Goal: Task Accomplishment & Management: Use online tool/utility

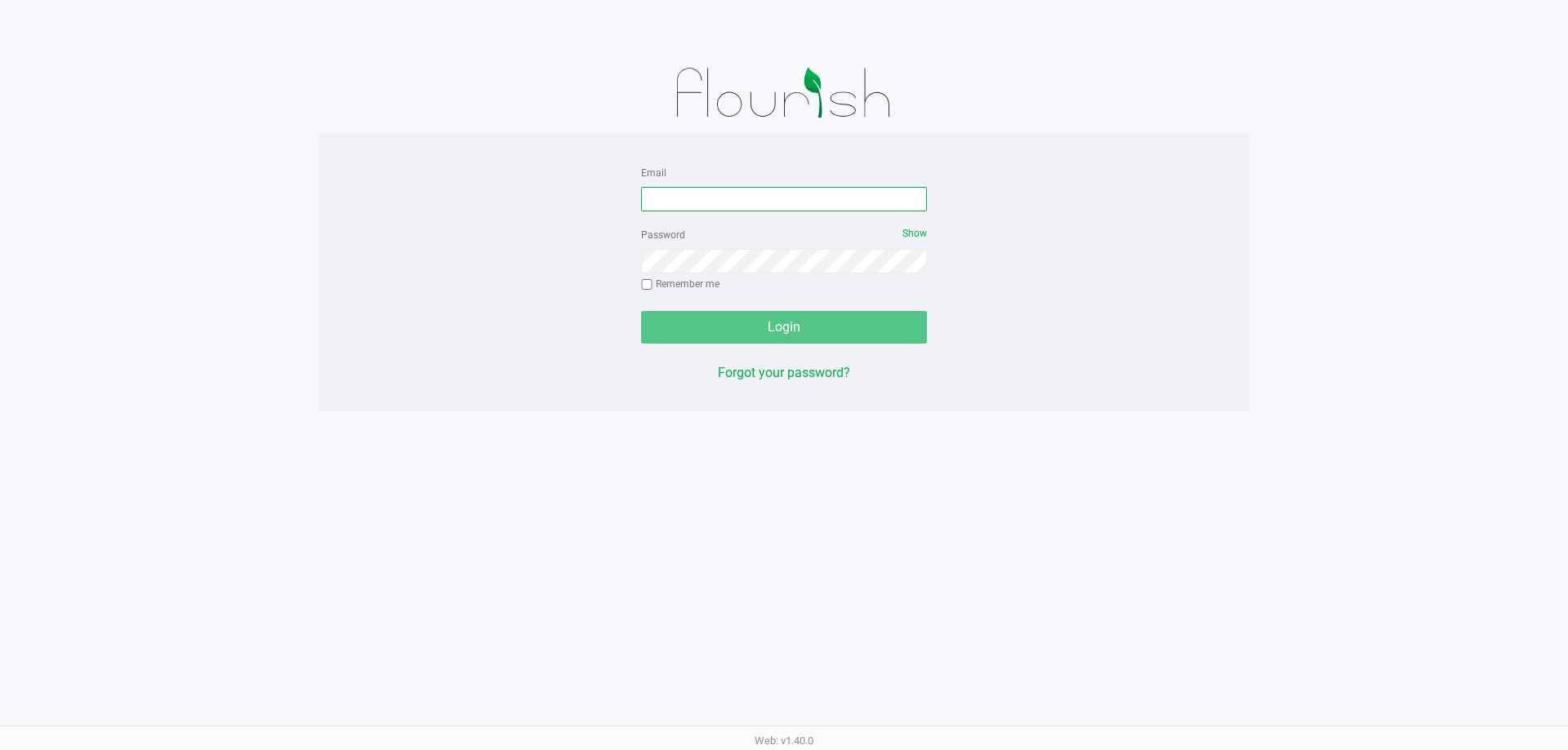
click at [868, 202] on input "Email" at bounding box center [784, 199] width 286 height 25
type input "[EMAIL_ADDRESS][DOMAIN_NAME]"
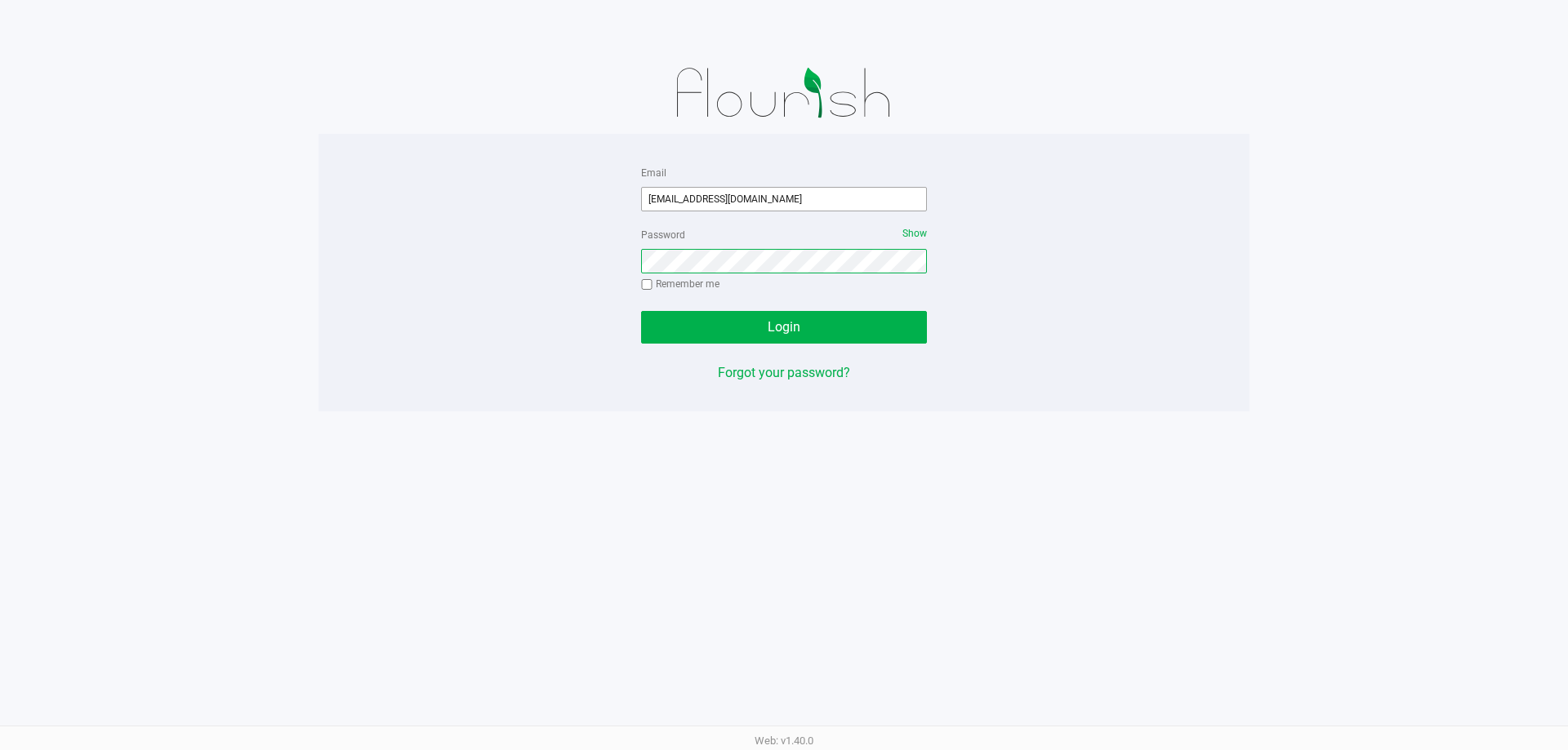
click at [641, 311] on button "Login" at bounding box center [784, 328] width 286 height 33
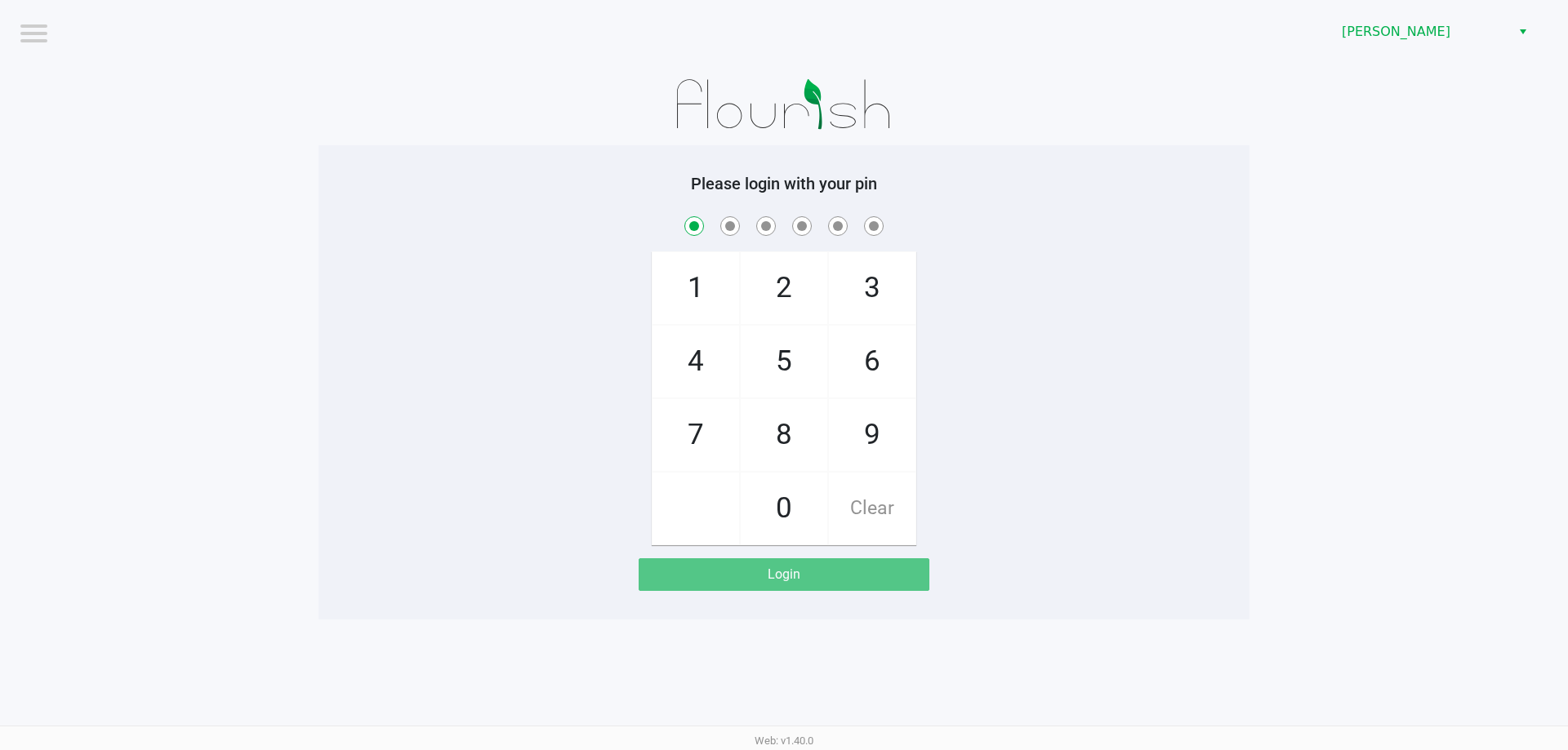
checkbox input "true"
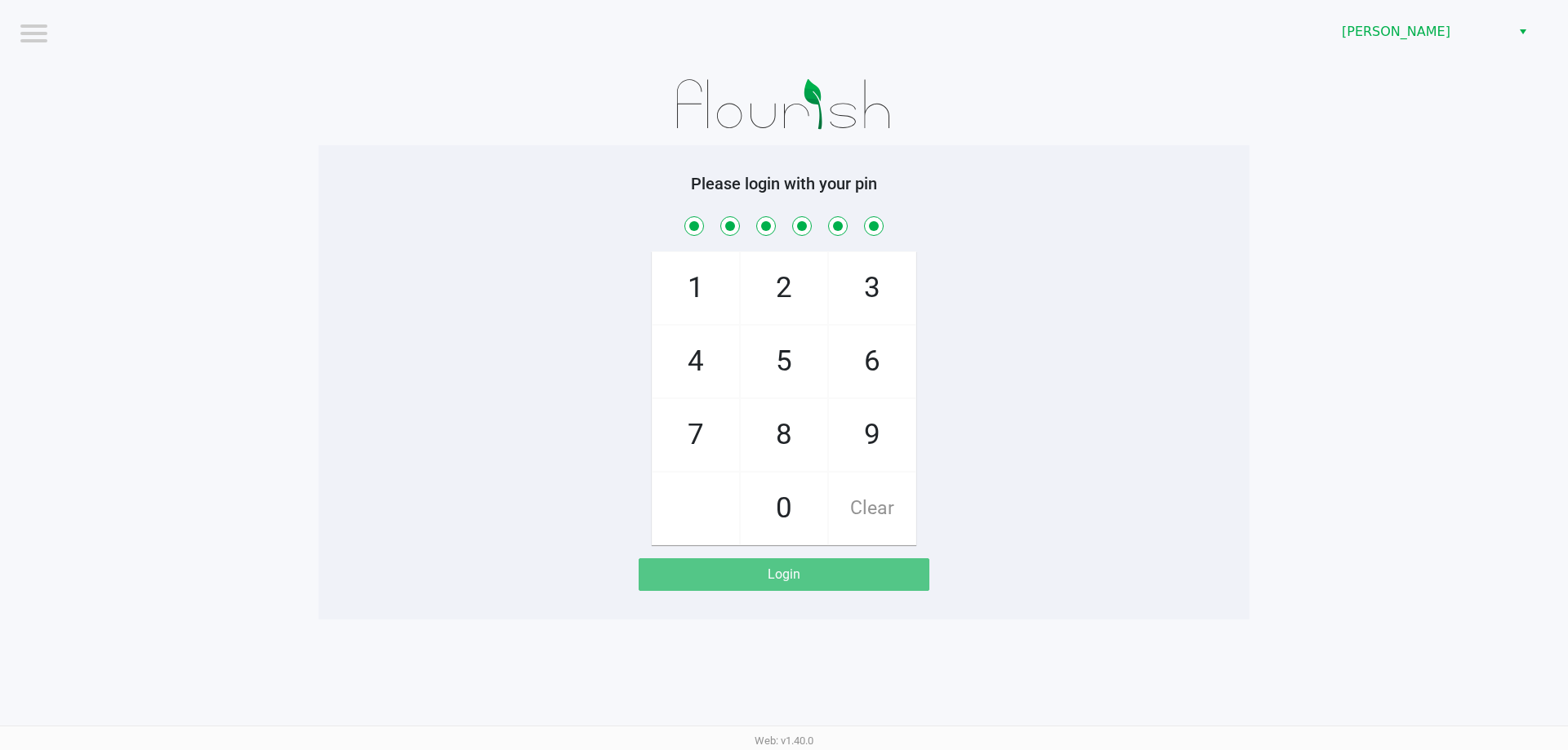
checkbox input "true"
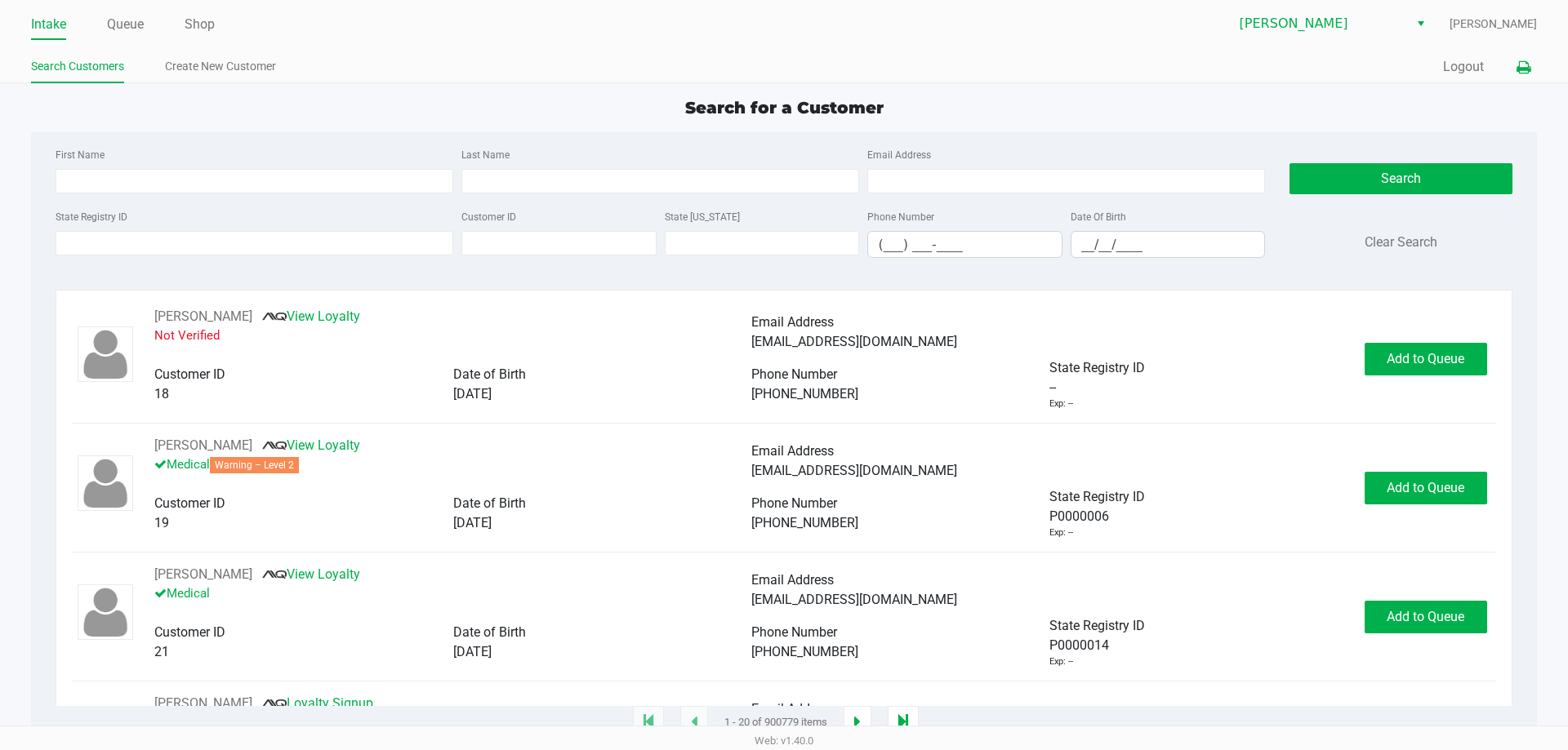
drag, startPoint x: 1538, startPoint y: 65, endPoint x: 1529, endPoint y: 70, distance: 10.3
click at [1537, 64] on div "Intake Queue Shop Brandon WC Caitlynn Brinkley Search Customers Create New Cust…" at bounding box center [784, 41] width 1568 height 83
click at [1529, 69] on icon at bounding box center [1523, 68] width 14 height 12
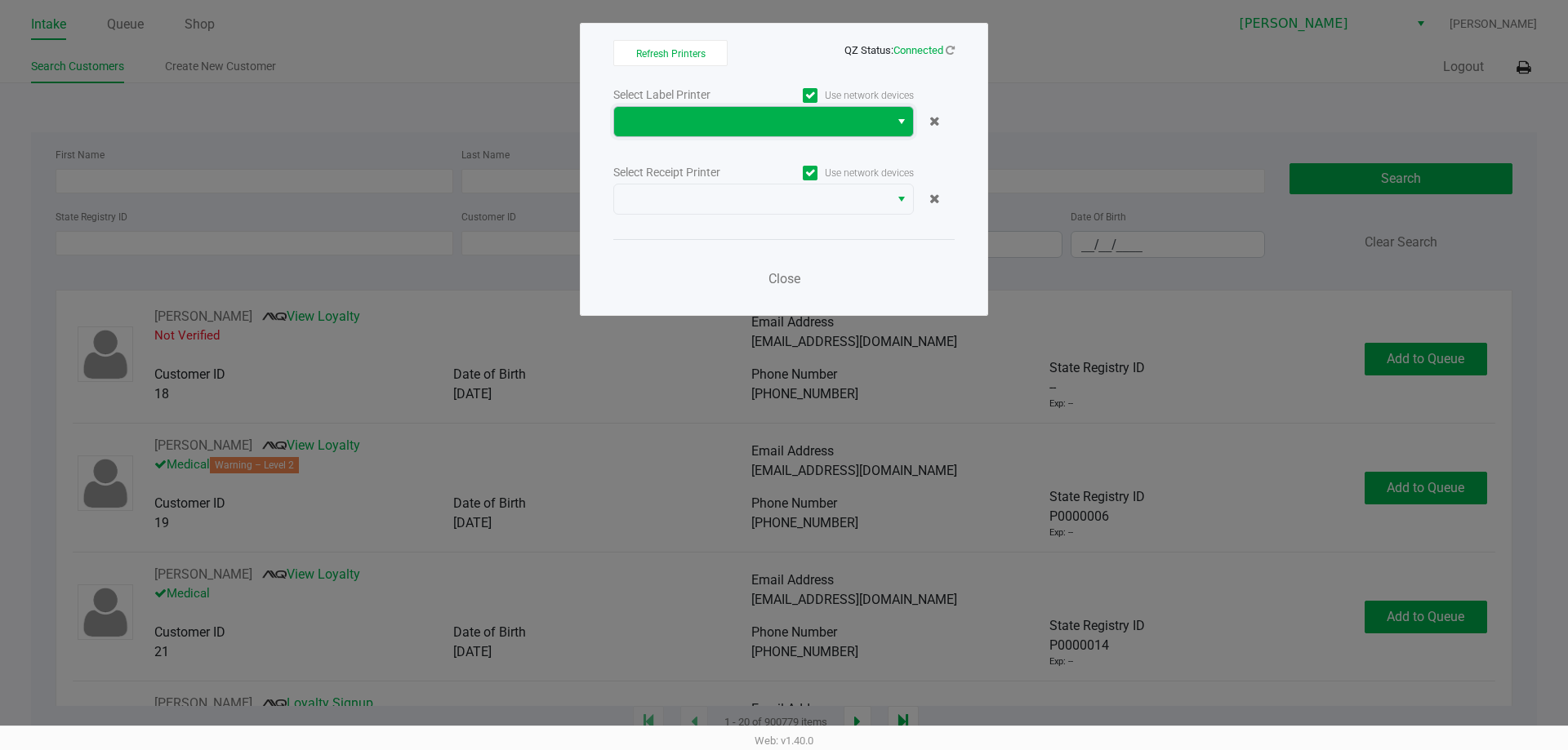
click at [864, 113] on span at bounding box center [751, 121] width 255 height 20
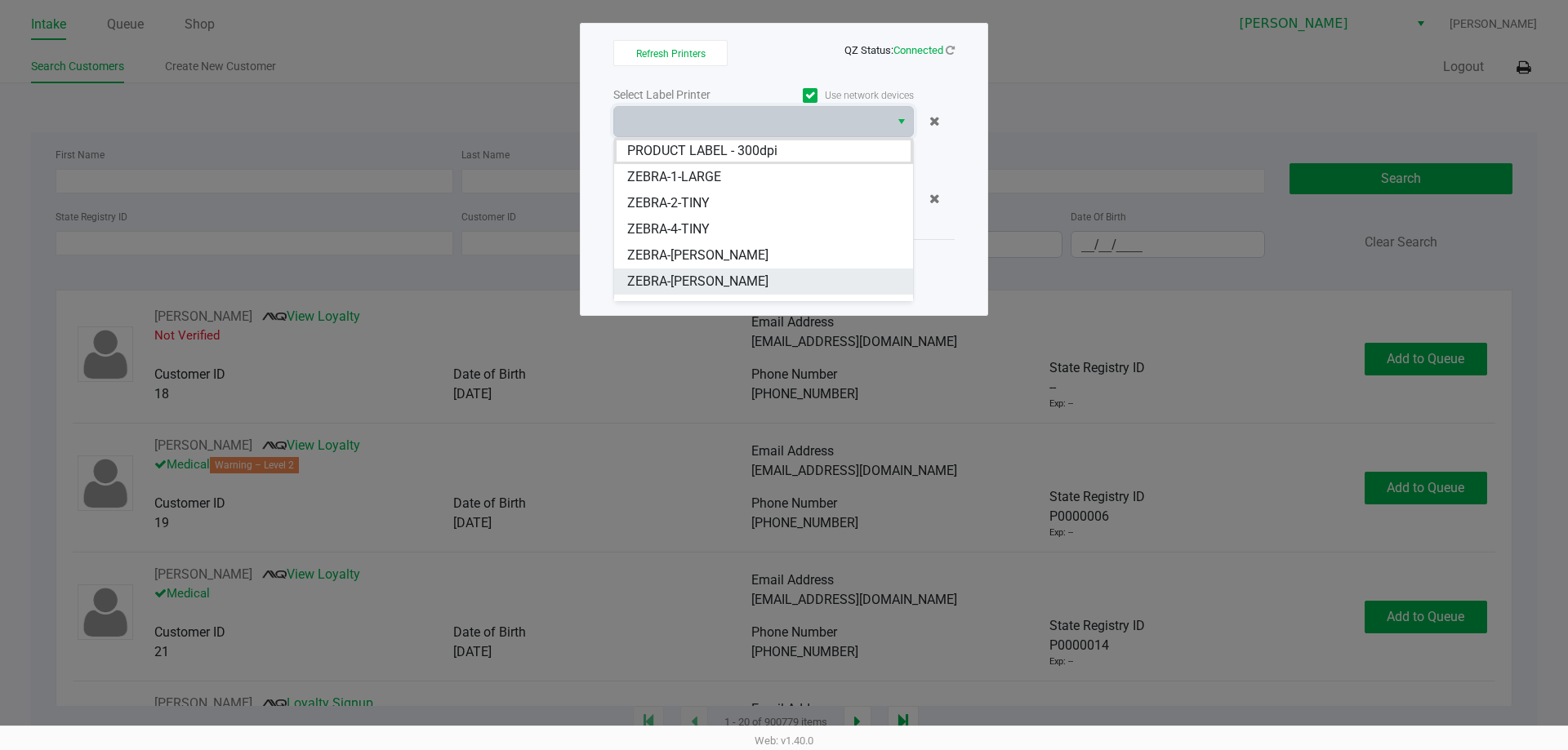
click at [795, 287] on li "ZEBRA-DWIGHT-YOAKAM" at bounding box center [763, 282] width 299 height 26
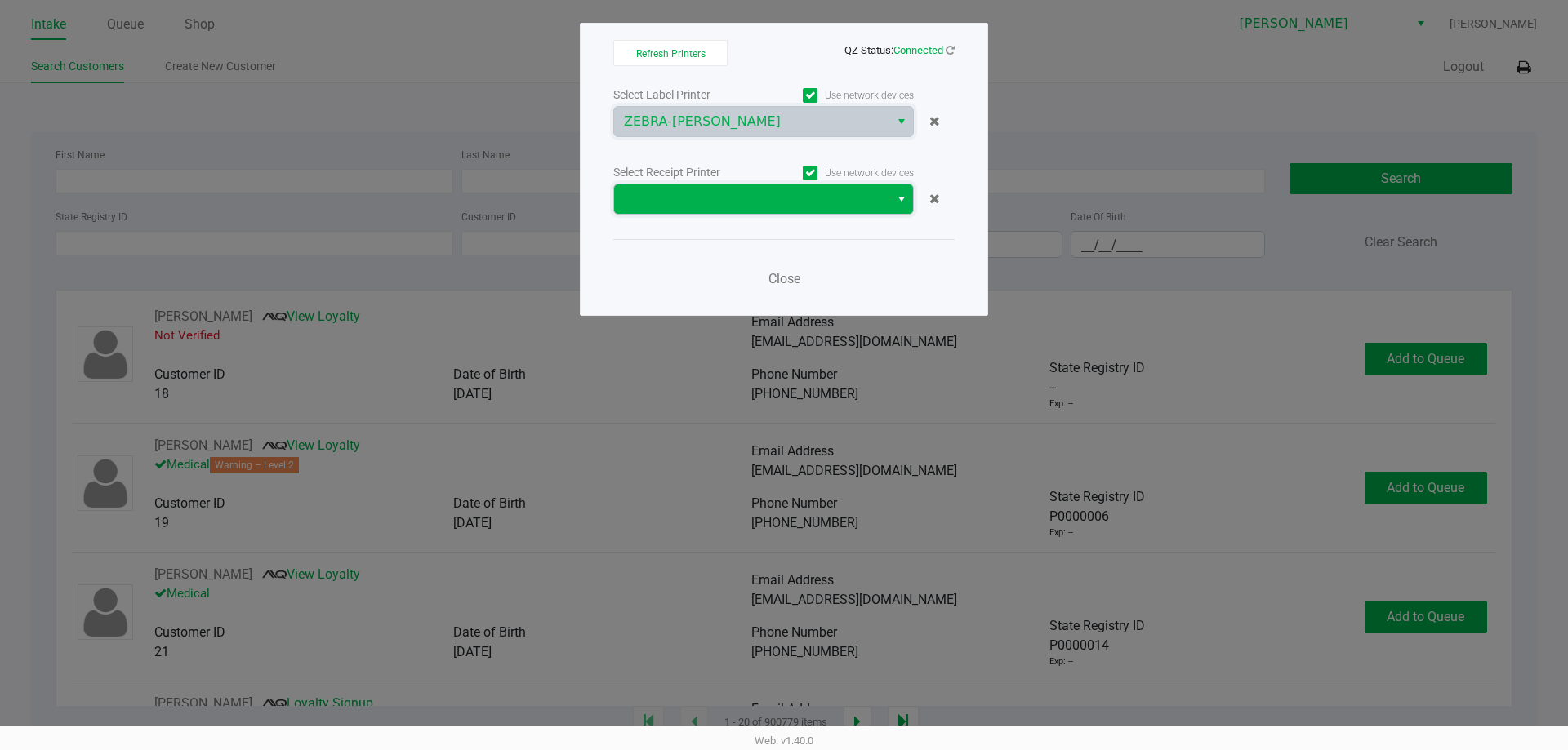
click at [748, 198] on span at bounding box center [751, 199] width 255 height 20
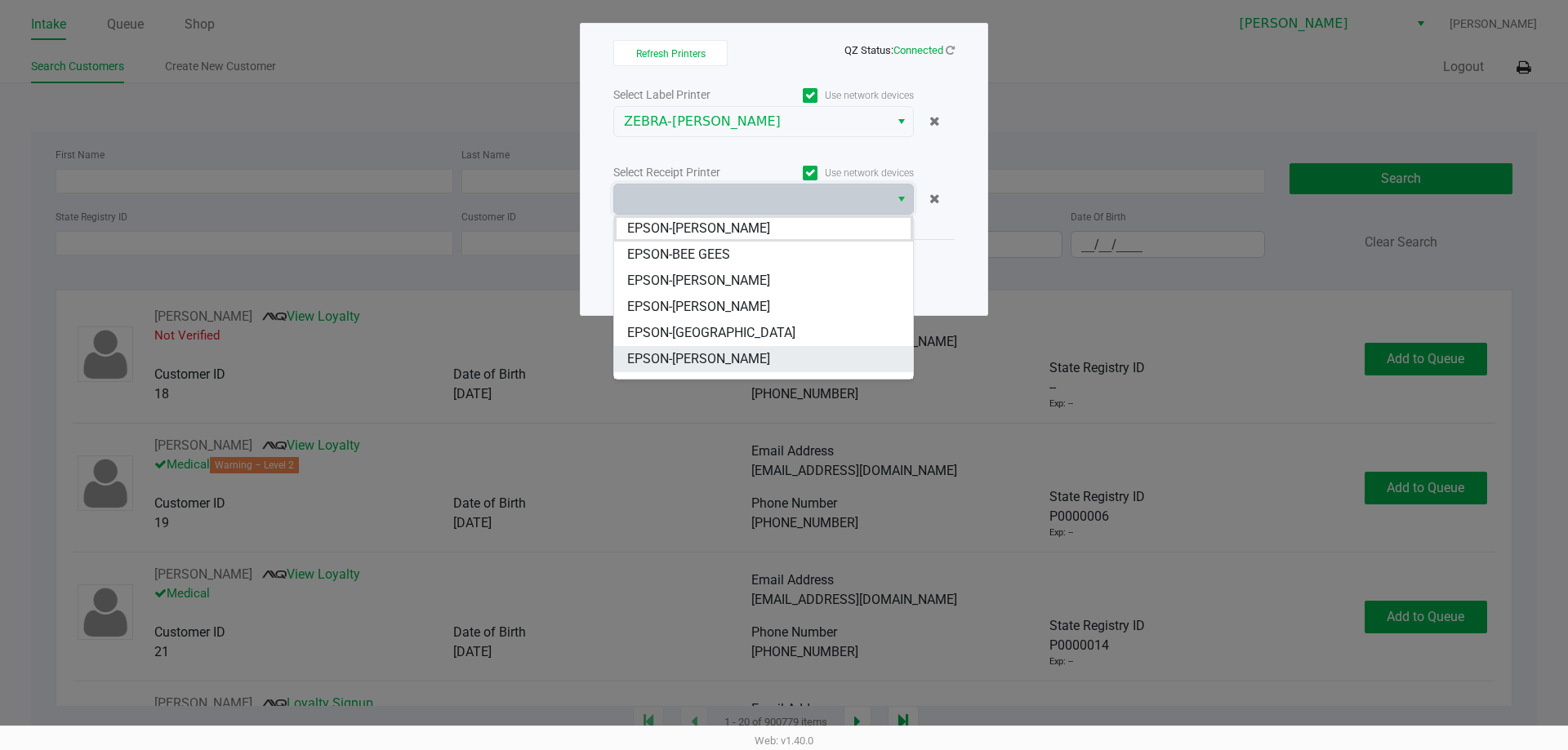
click at [734, 355] on span "EPSON-[PERSON_NAME]" at bounding box center [698, 359] width 143 height 20
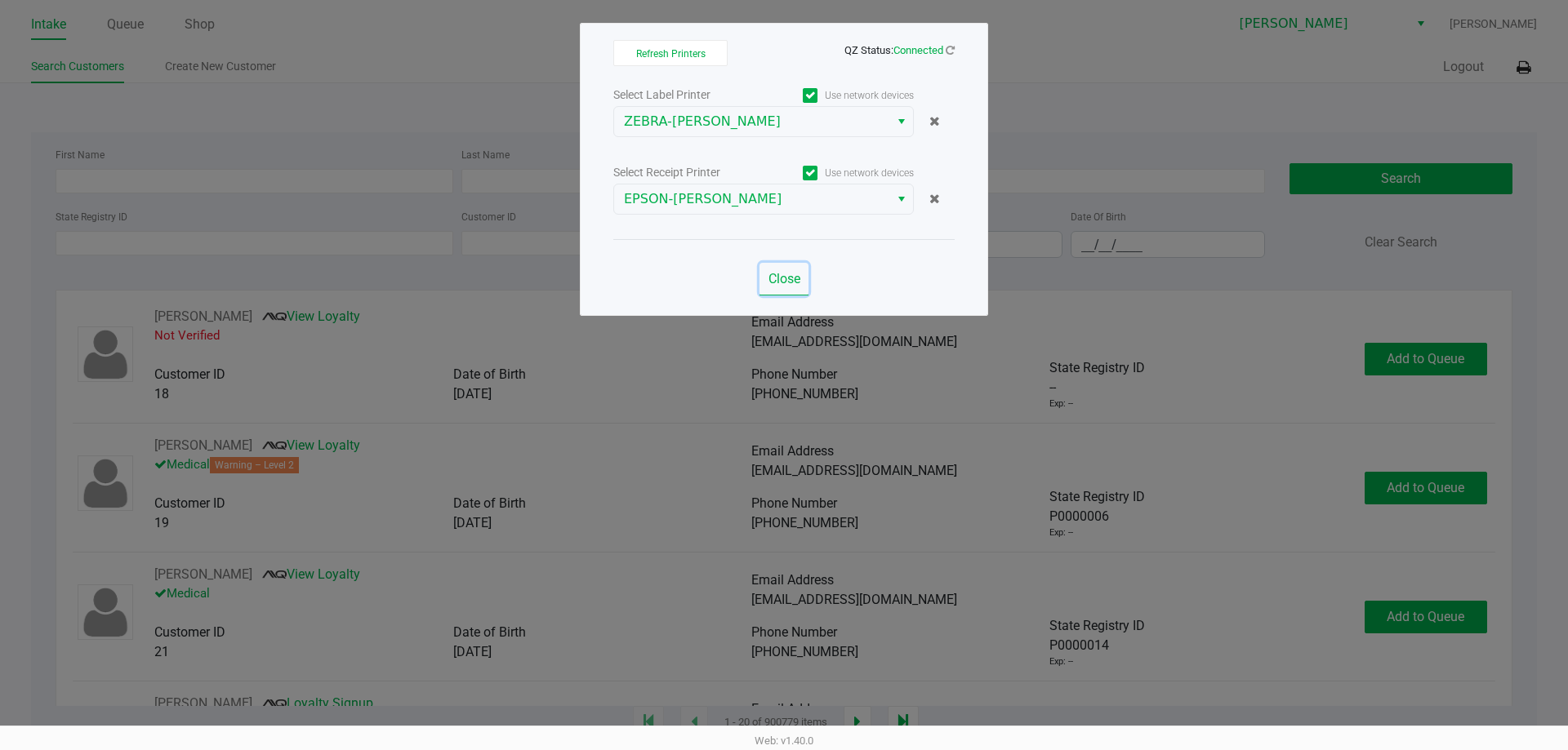
click at [781, 276] on span "Close" at bounding box center [784, 278] width 32 height 16
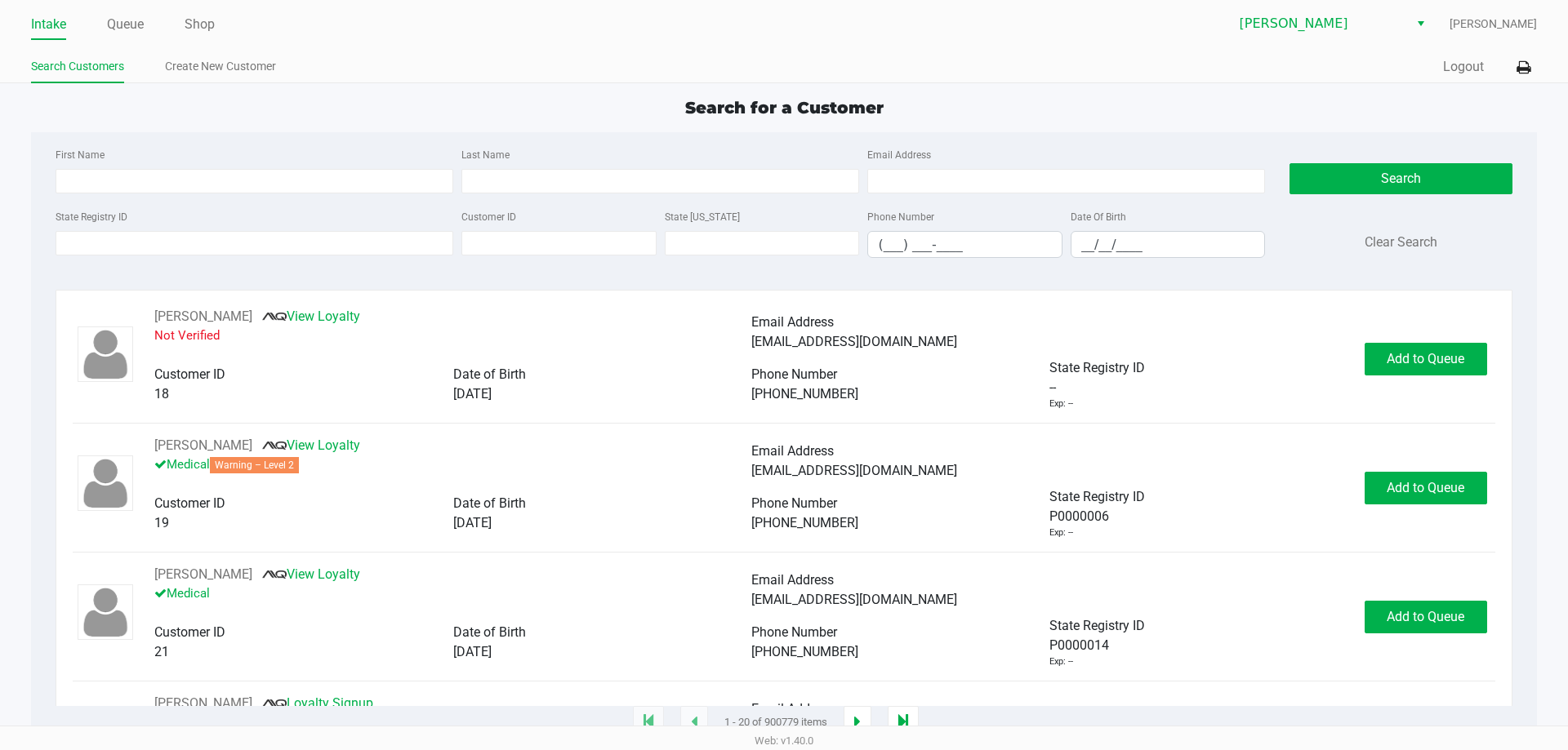
click at [451, 96] on div "Search for a Customer" at bounding box center [783, 108] width 1529 height 25
click at [109, 235] on input "State Registry ID" at bounding box center [254, 244] width 397 height 25
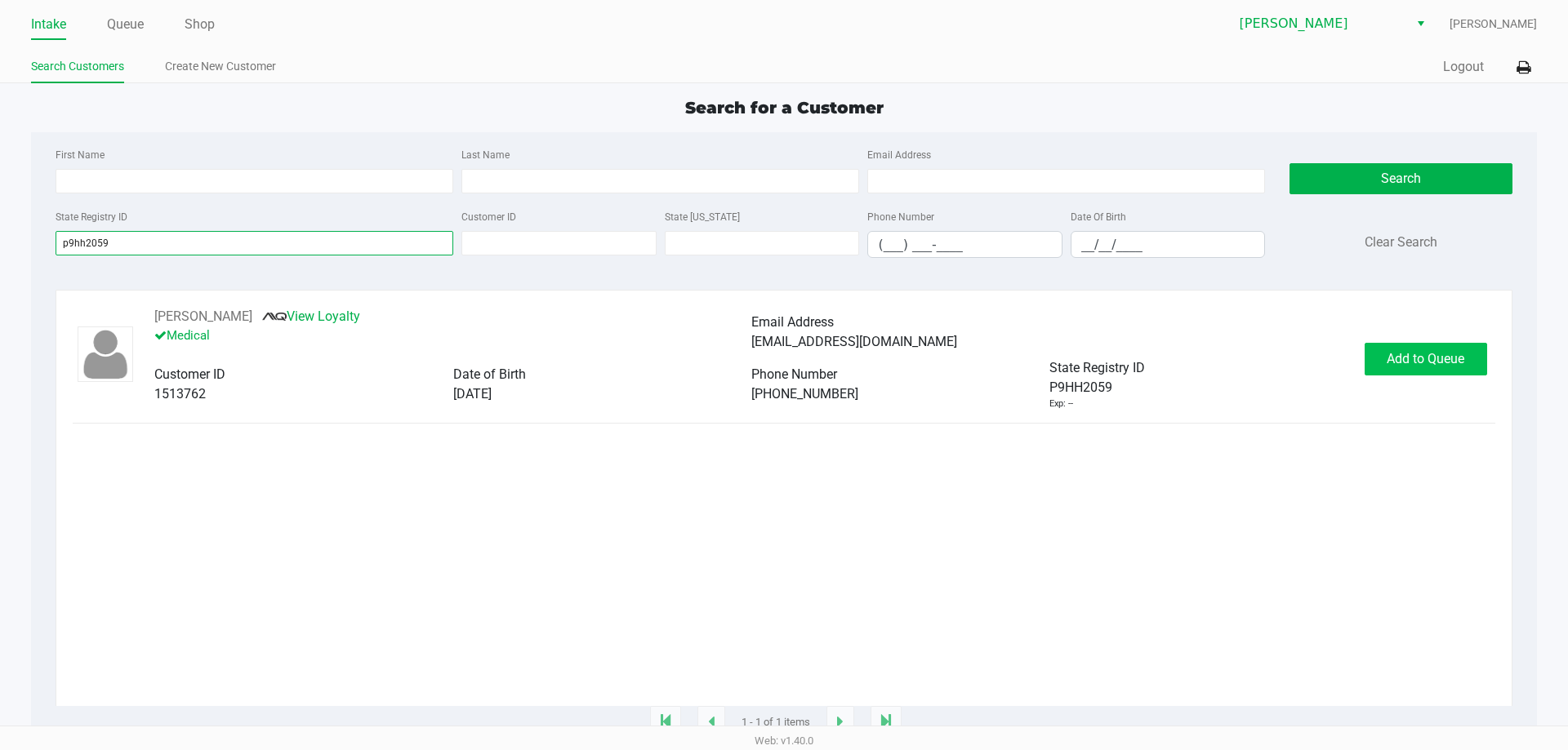
type input "p9hh2059"
click at [1441, 360] on span "Add to Queue" at bounding box center [1425, 358] width 78 height 16
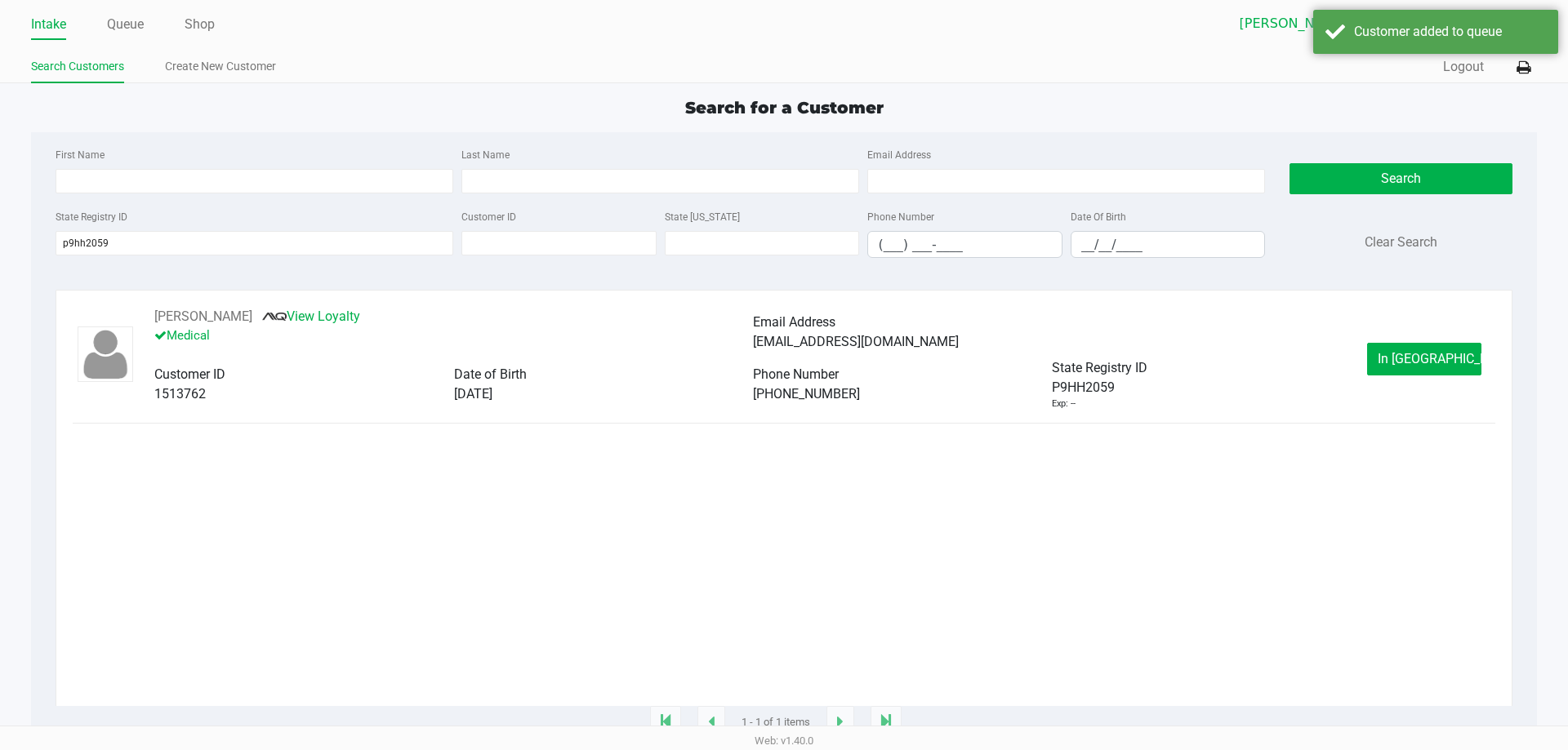
click at [1418, 375] on button "In Queue" at bounding box center [1424, 359] width 114 height 33
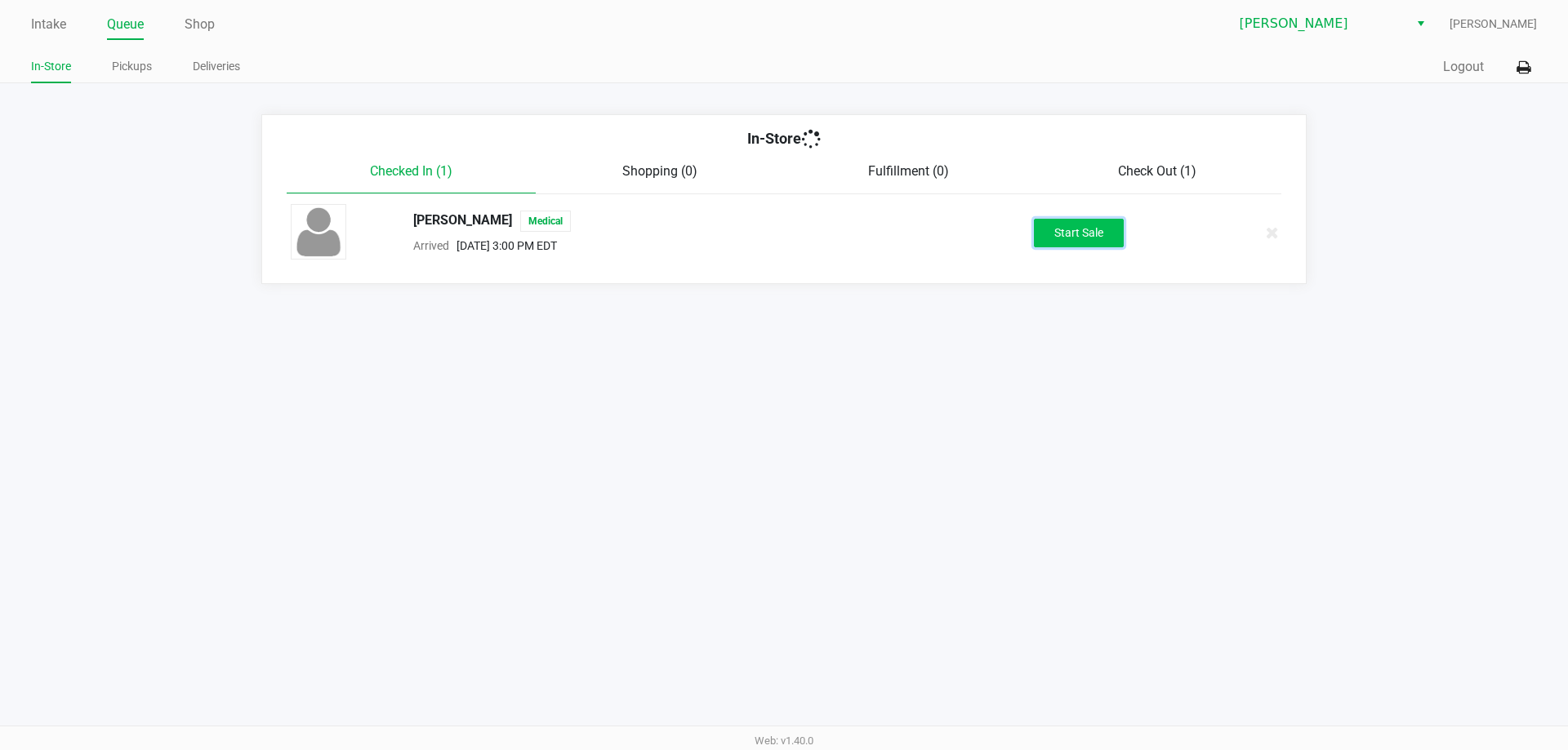
click at [1082, 226] on button "Start Sale" at bounding box center [1078, 233] width 90 height 29
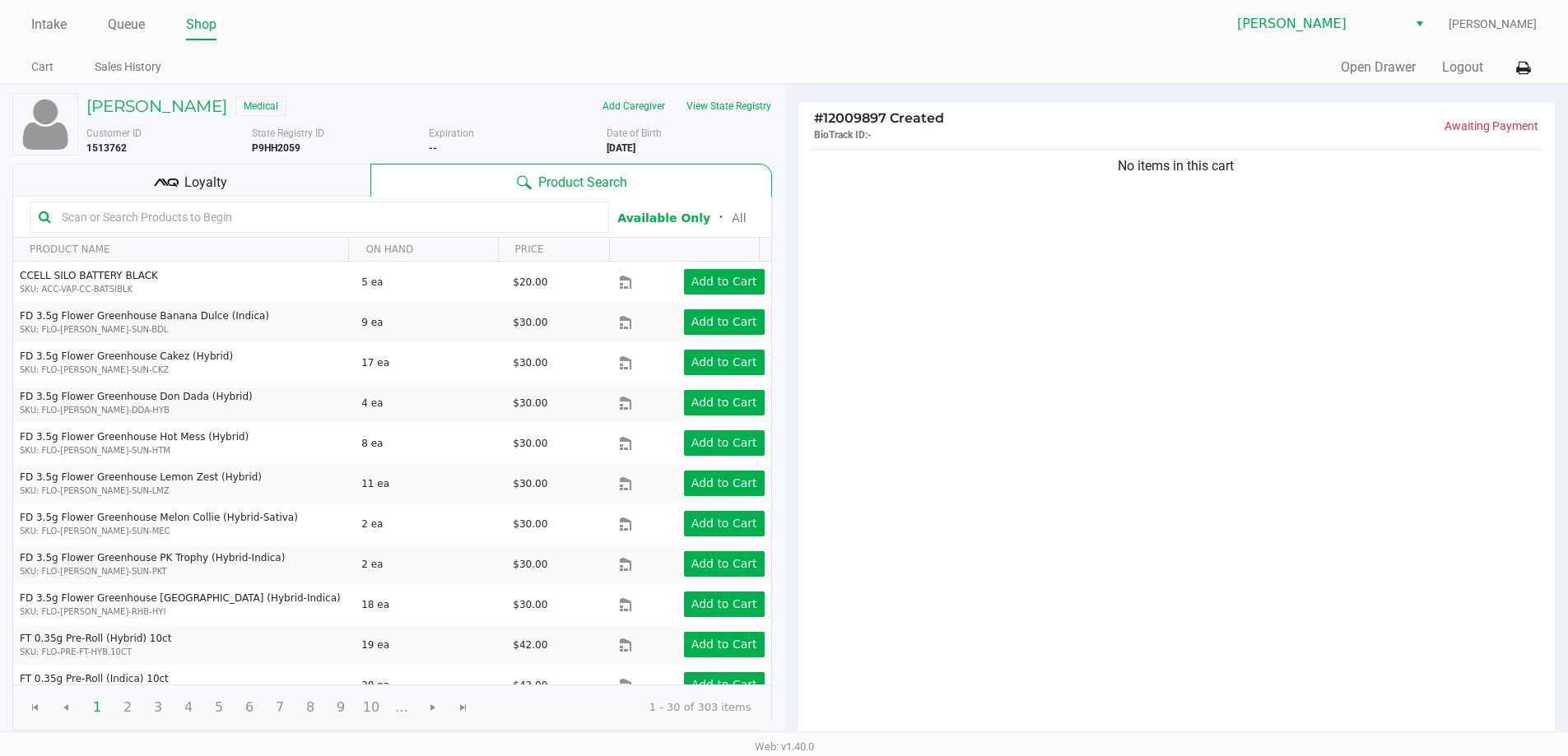
click at [299, 222] on input "text" at bounding box center [327, 217] width 545 height 25
click at [380, 222] on input "text" at bounding box center [327, 217] width 545 height 25
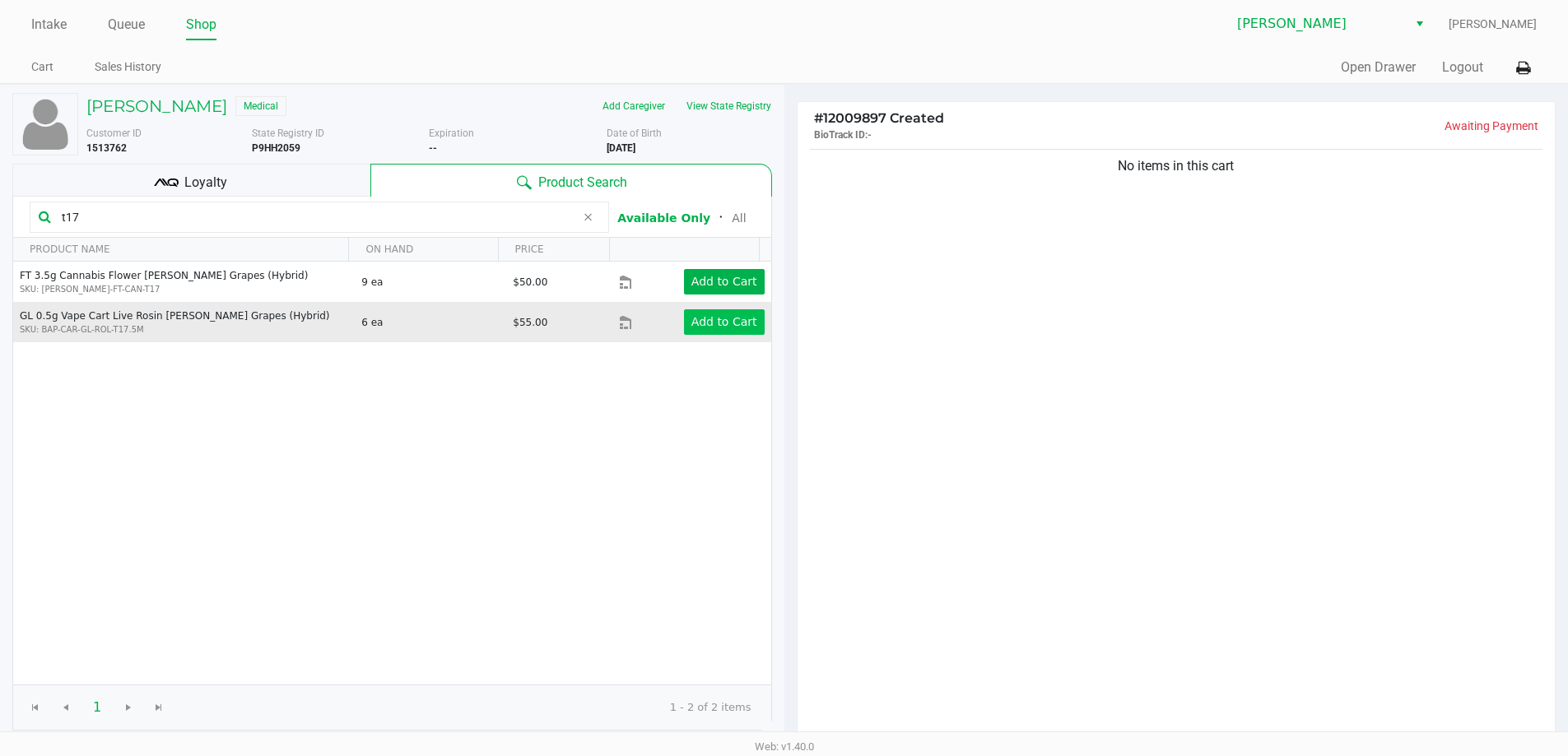
type input "t17"
click at [724, 328] on app-button-loader "Add to Cart" at bounding box center [724, 322] width 66 height 13
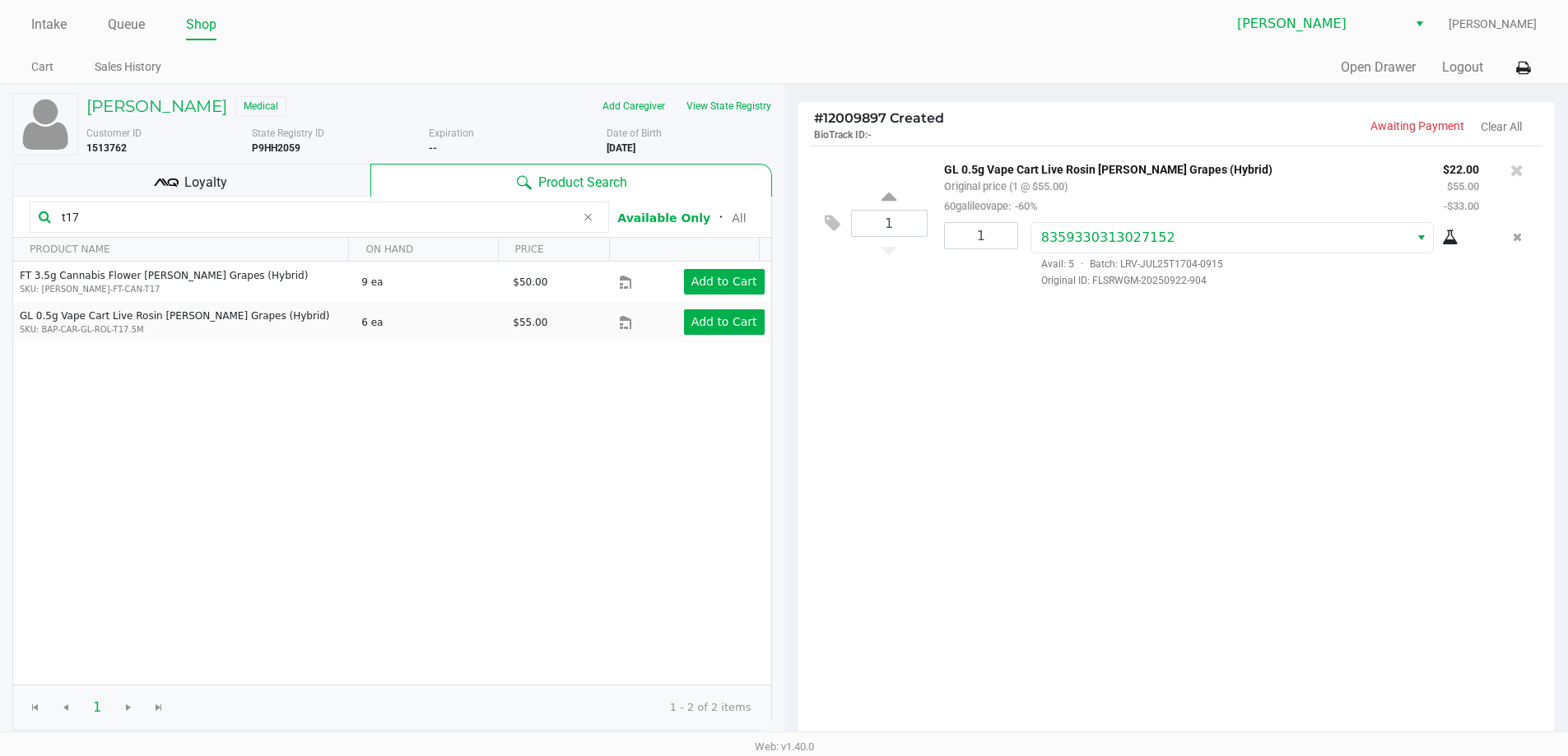
scroll to position [169, 0]
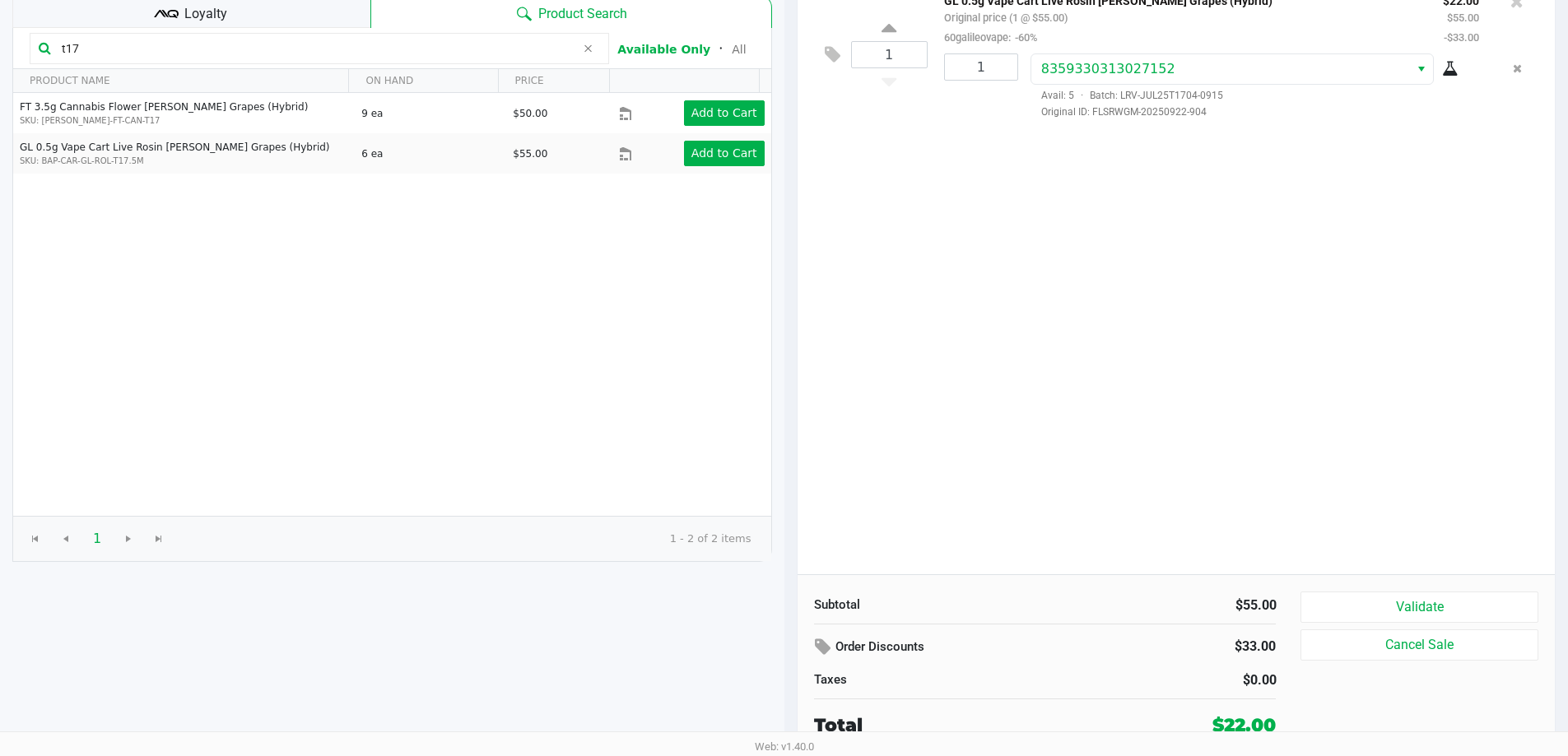
click at [1465, 626] on div "Validate Cancel Sale" at bounding box center [1426, 665] width 250 height 147
click at [1462, 607] on button "Validate" at bounding box center [1419, 608] width 237 height 32
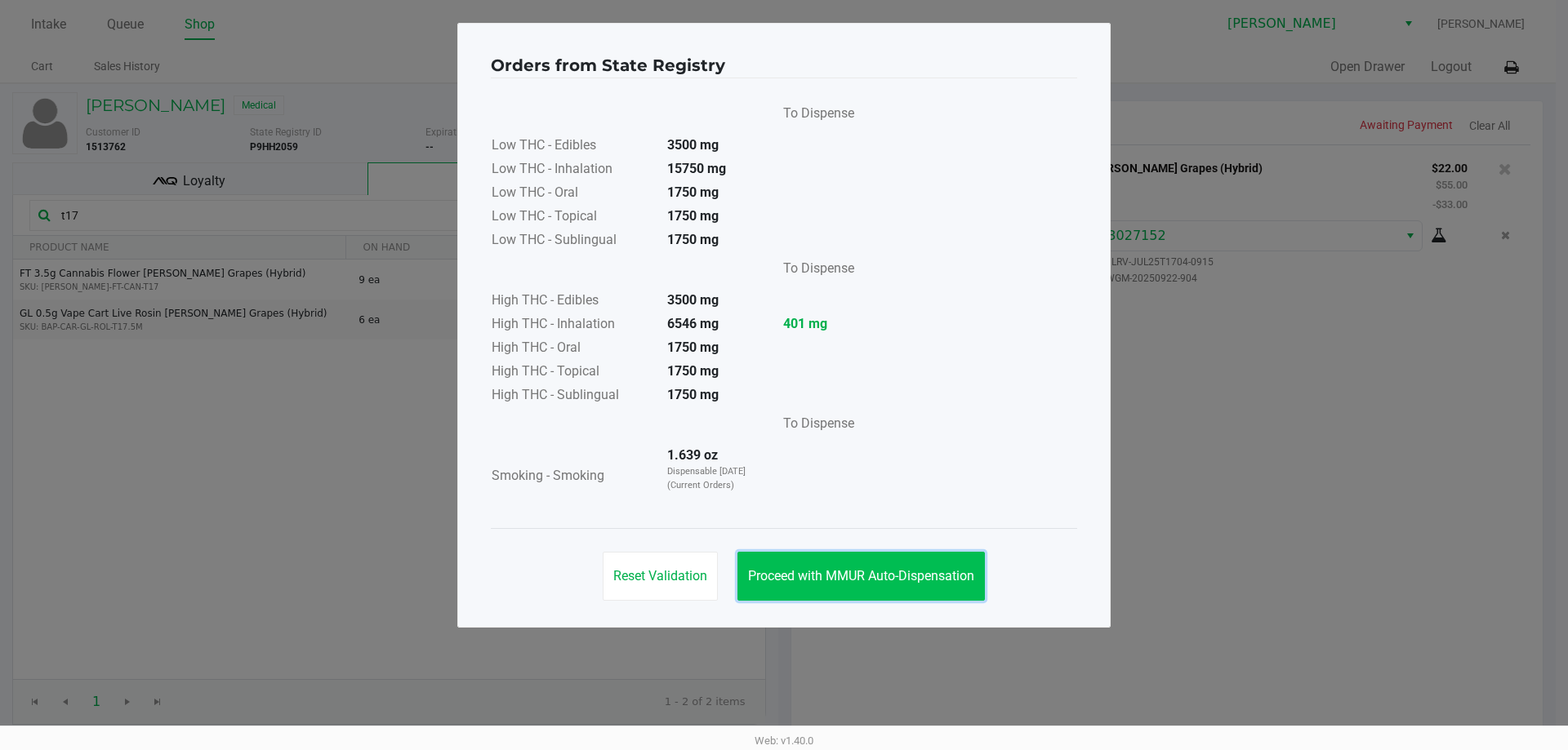
click at [839, 558] on button "Proceed with MMUR Auto-Dispensation" at bounding box center [862, 576] width 248 height 49
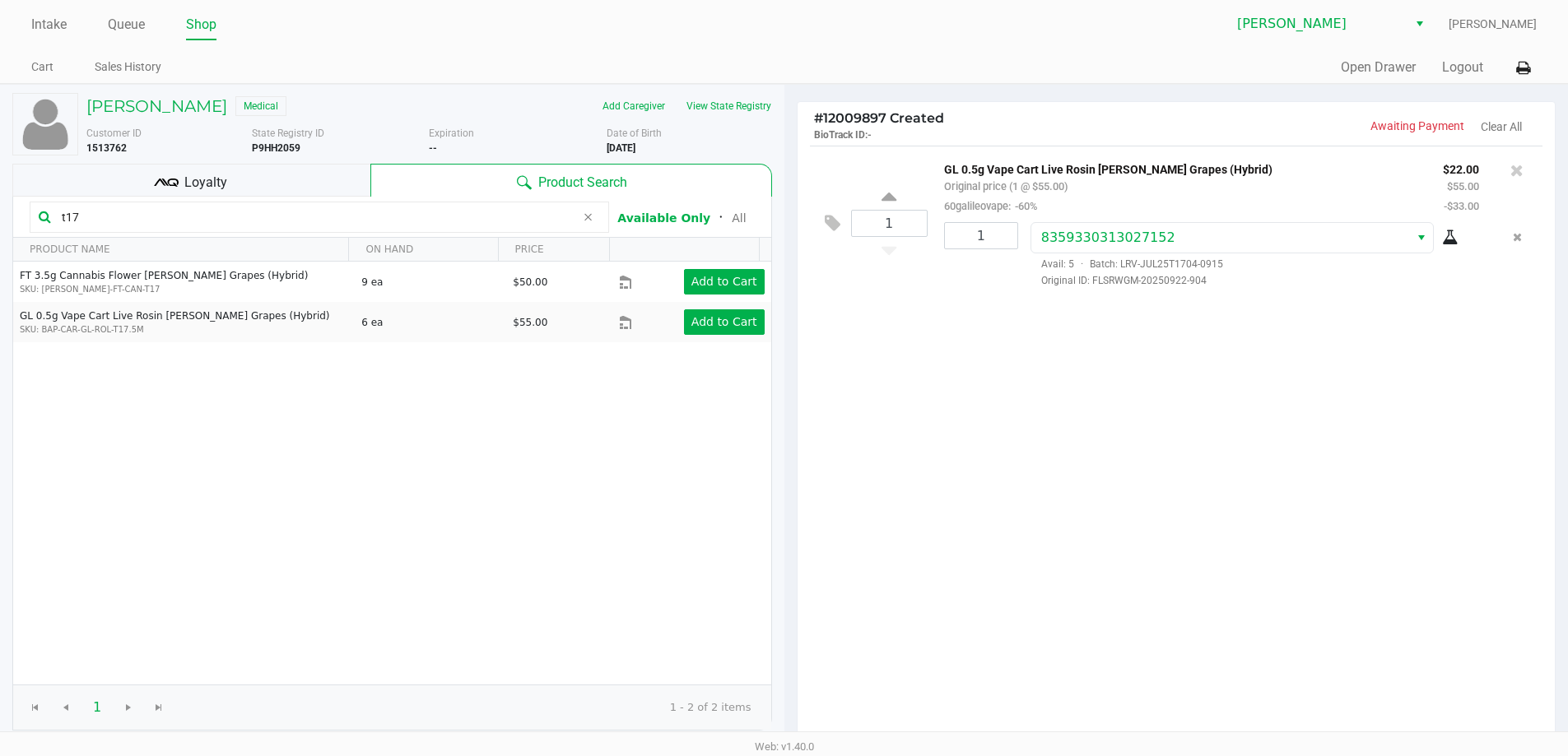
click at [845, 565] on button "Proceed with MMUR Auto-Dispensation" at bounding box center [863, 540] width 250 height 49
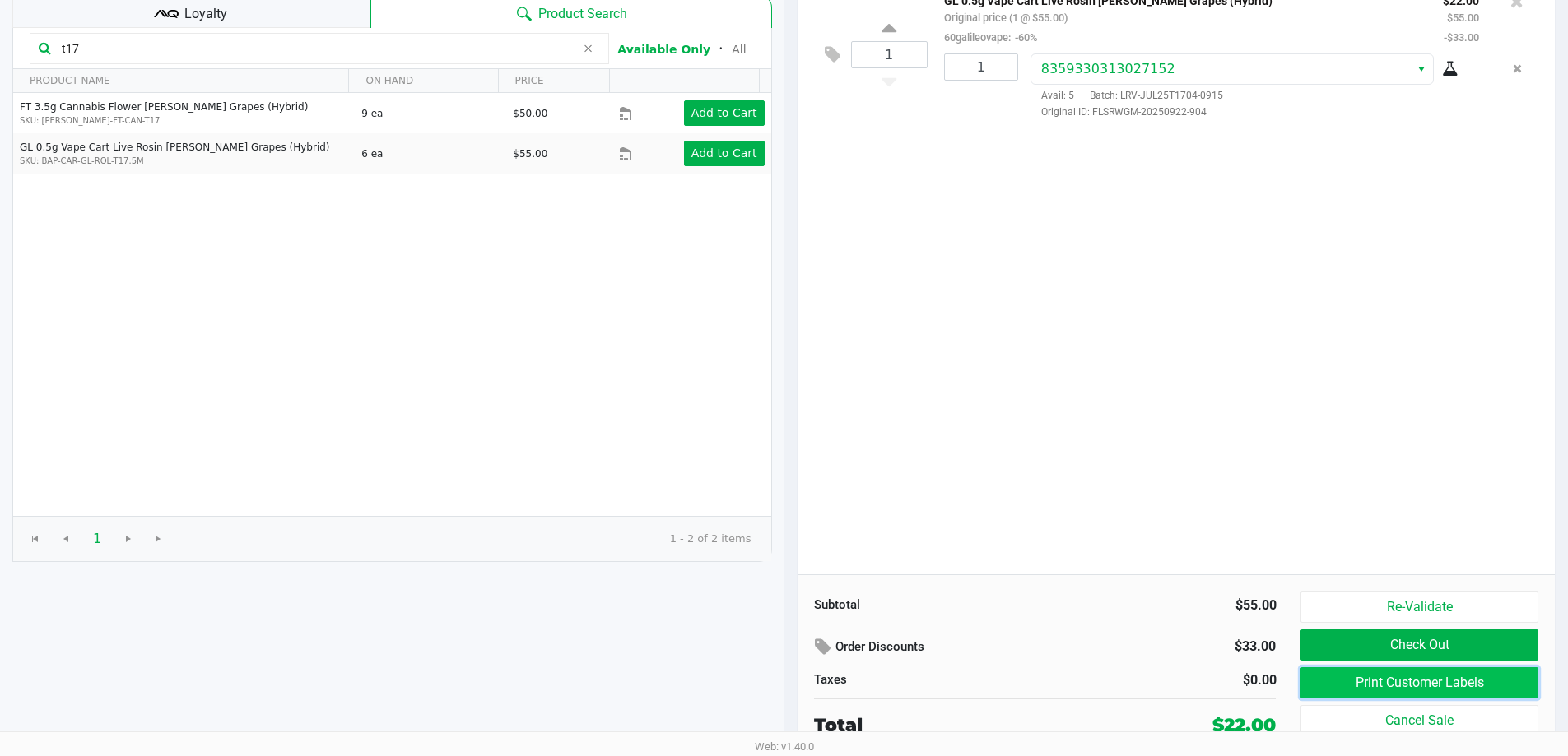
click at [1488, 678] on button "Print Customer Labels" at bounding box center [1419, 684] width 237 height 32
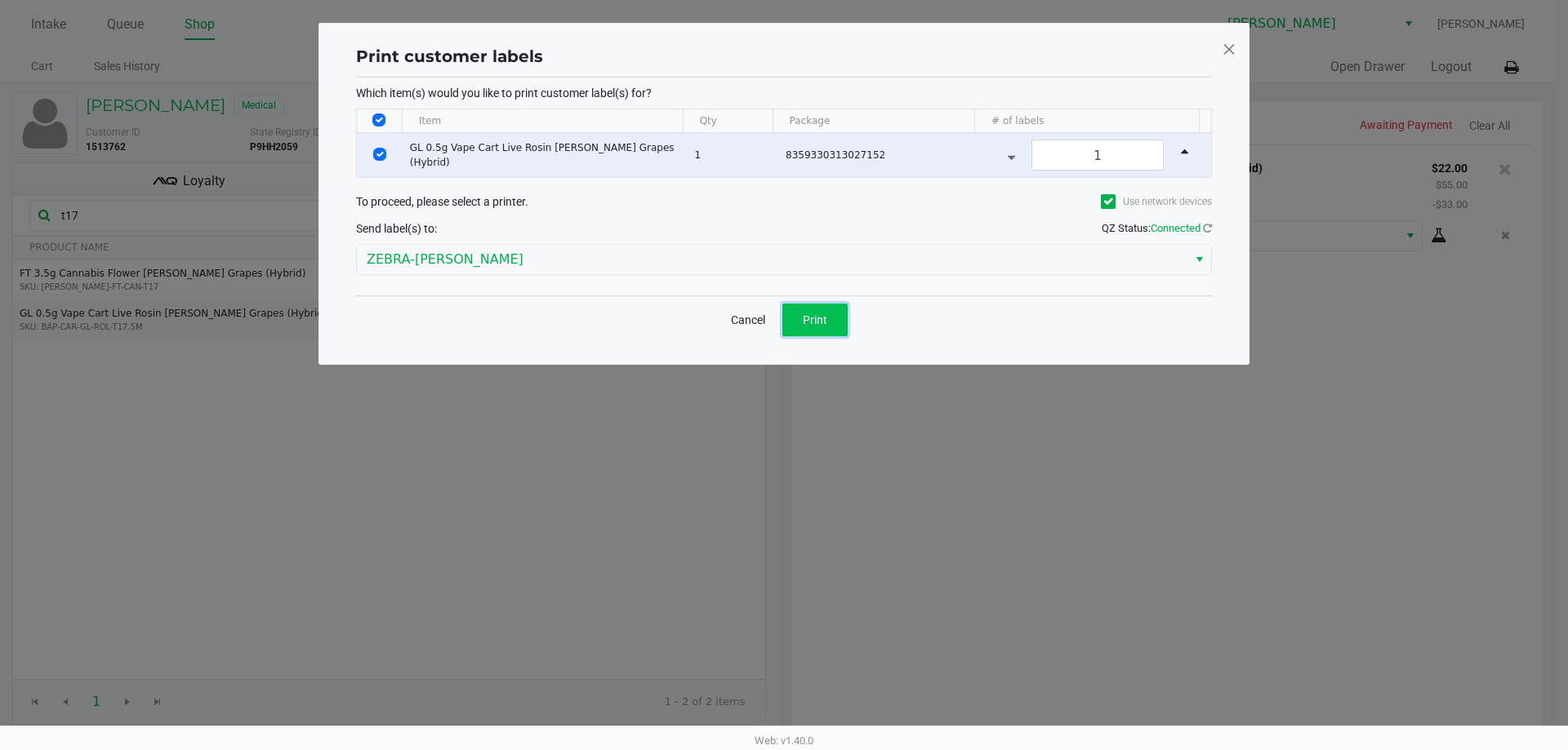
click at [822, 326] on button "Print" at bounding box center [815, 320] width 65 height 33
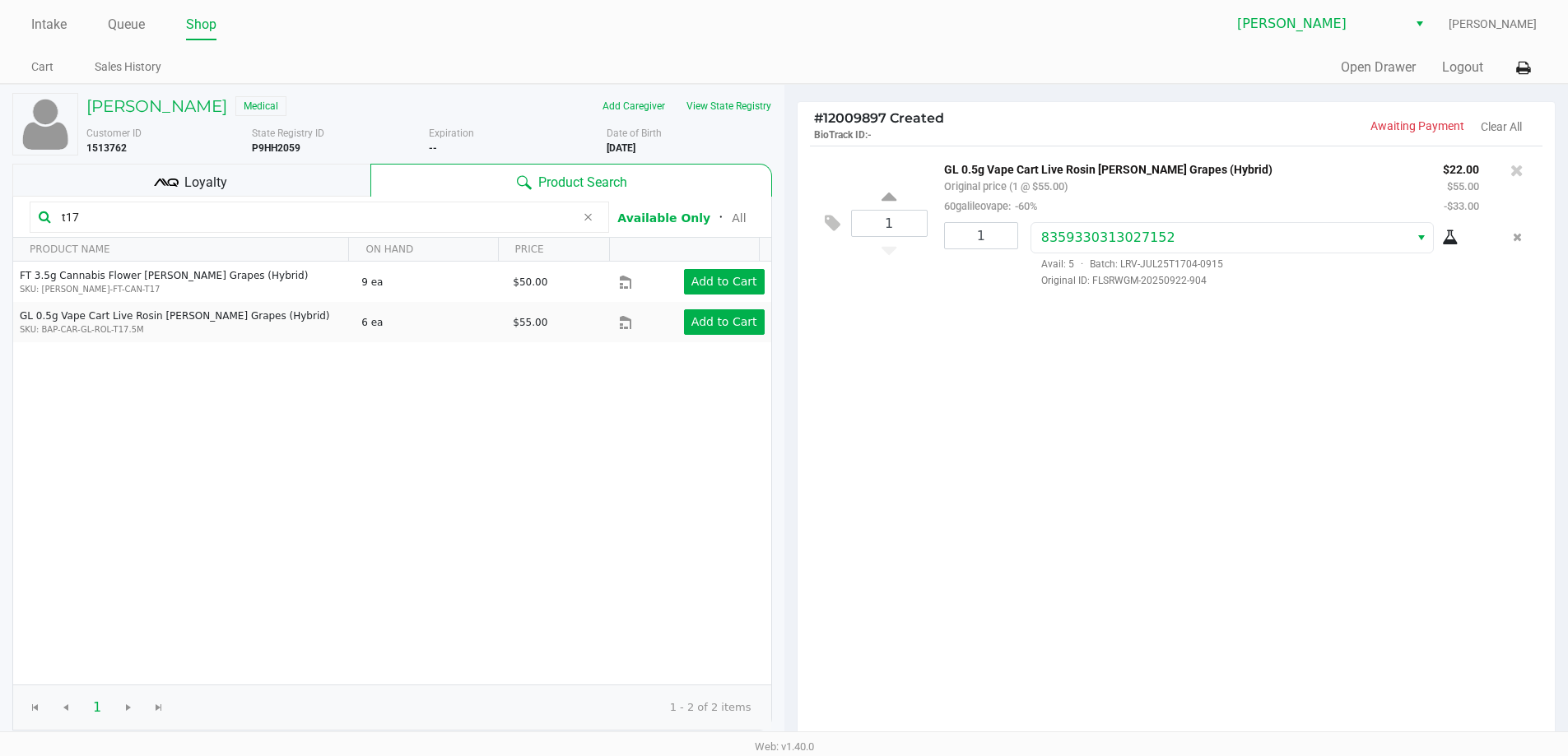
scroll to position [169, 0]
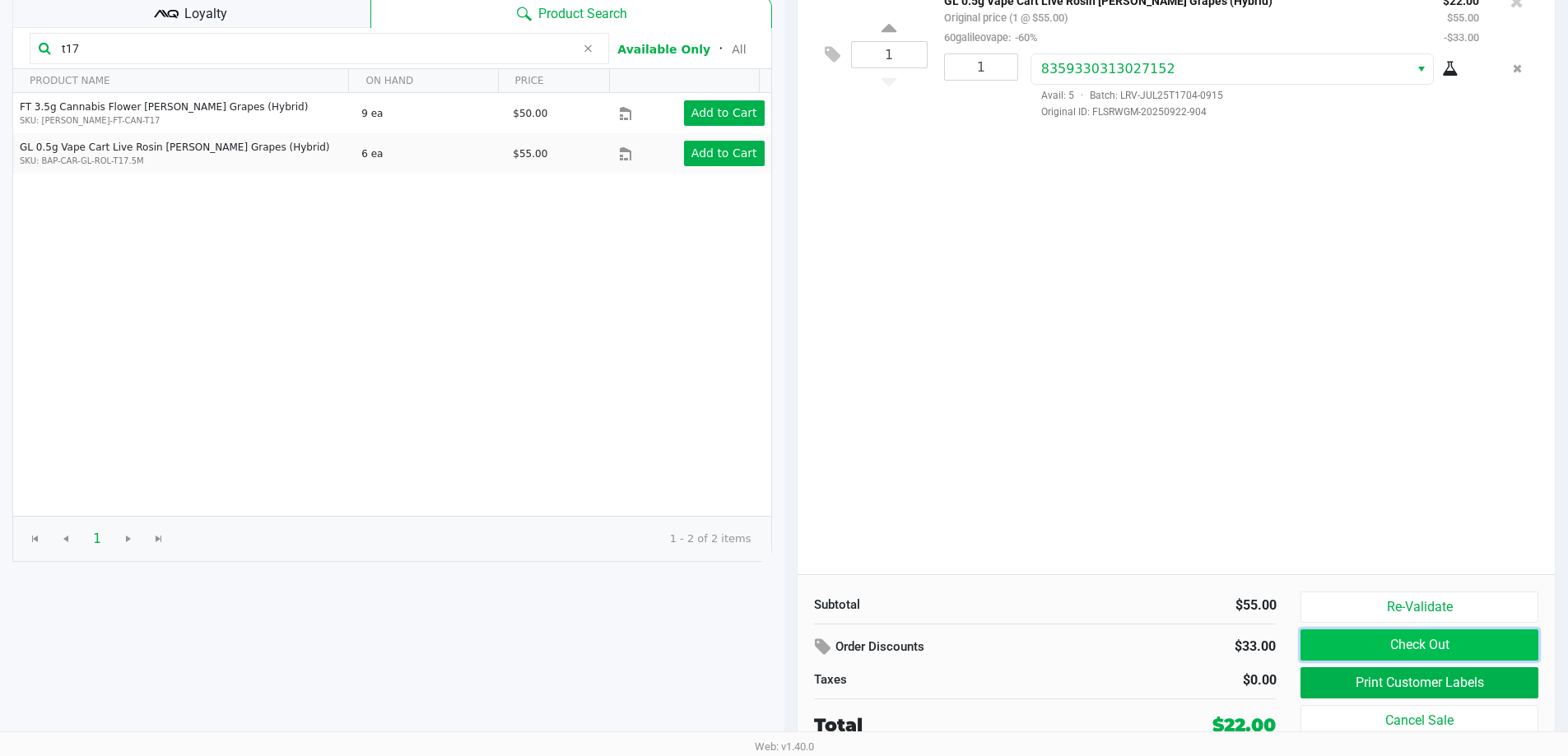
click at [1447, 658] on button "Check Out" at bounding box center [1419, 645] width 237 height 32
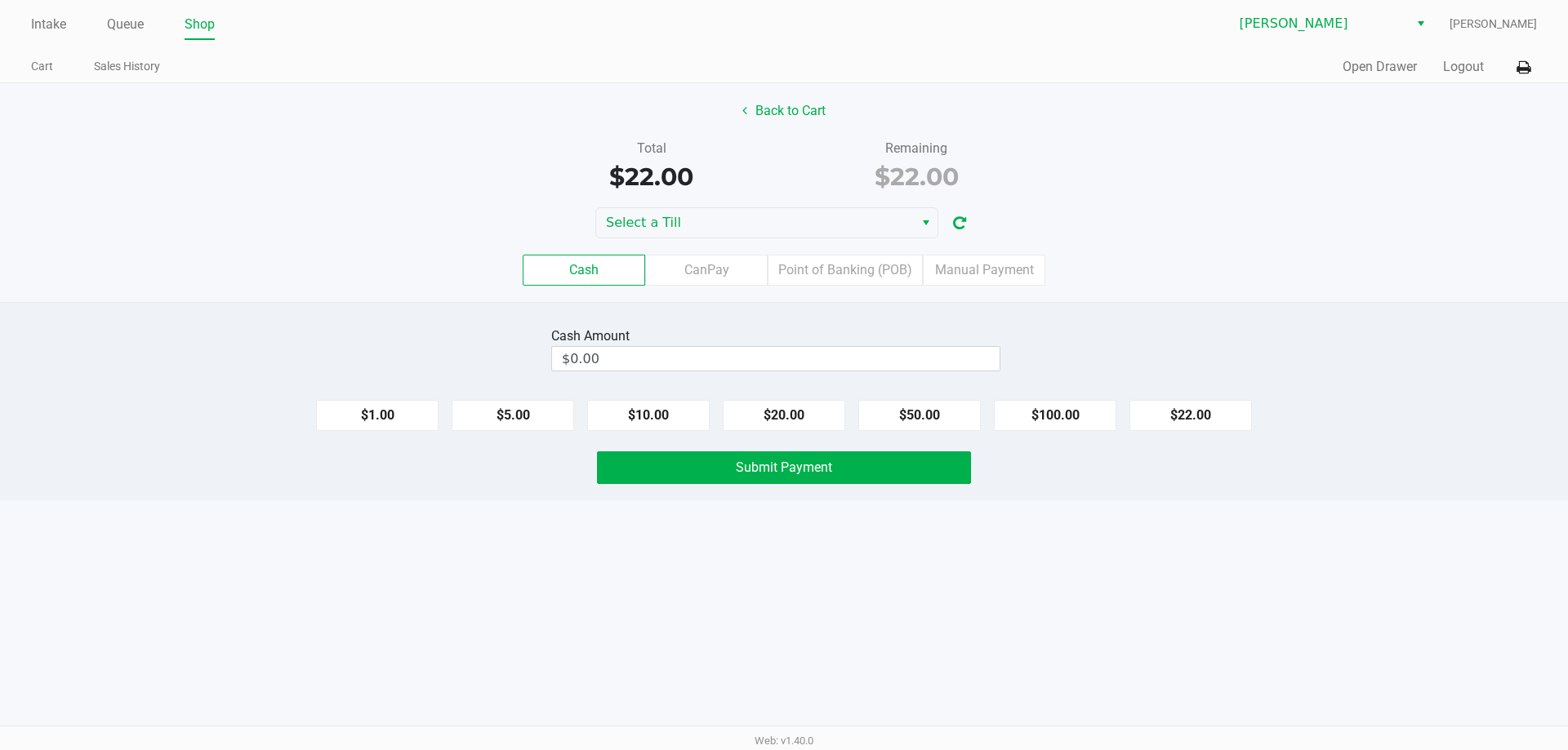
drag, startPoint x: 1172, startPoint y: 415, endPoint x: 885, endPoint y: 446, distance: 288.7
click at [1175, 415] on button "$22.00" at bounding box center [1190, 415] width 122 height 31
type input "$22.00"
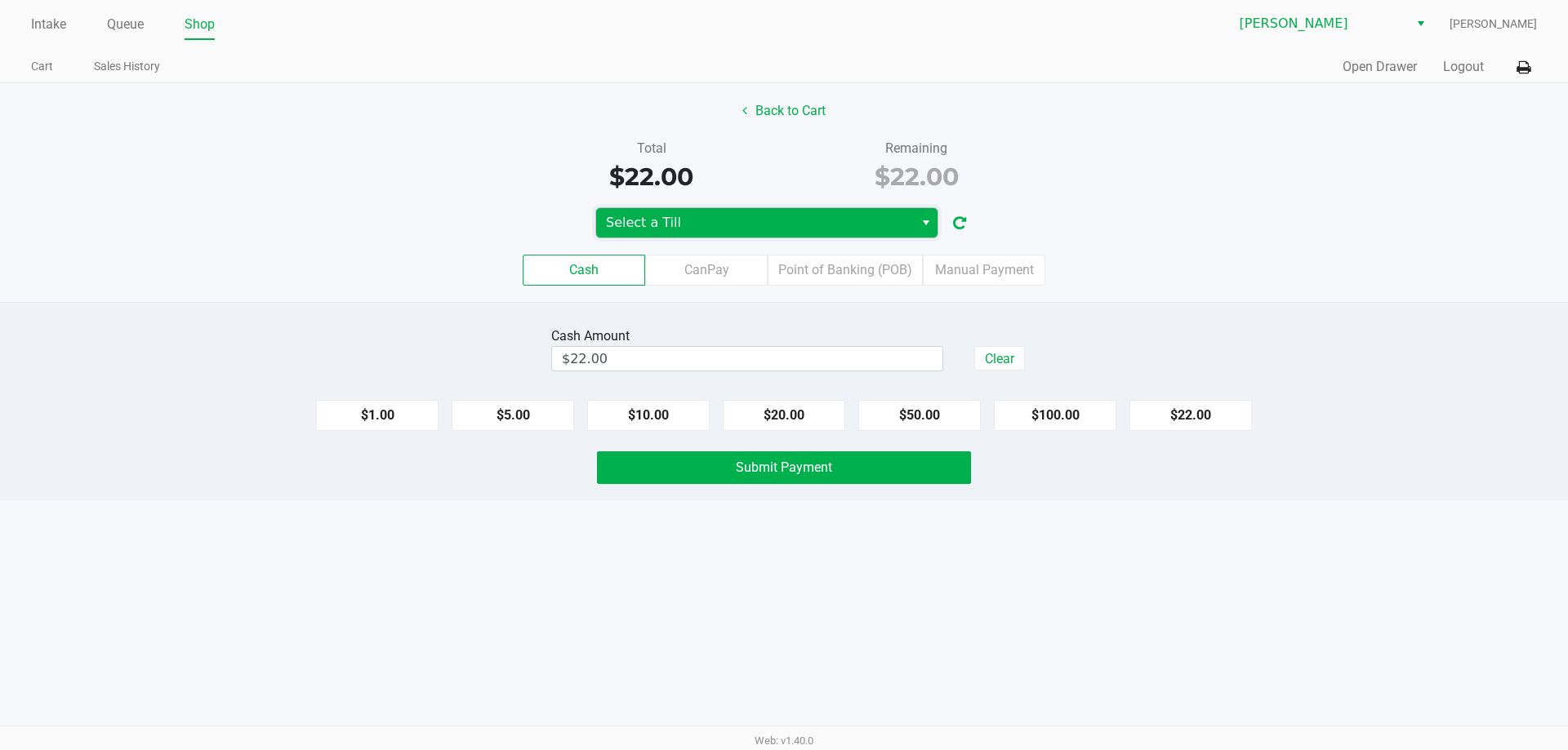
click at [731, 236] on span "Select a Till" at bounding box center [755, 223] width 318 height 30
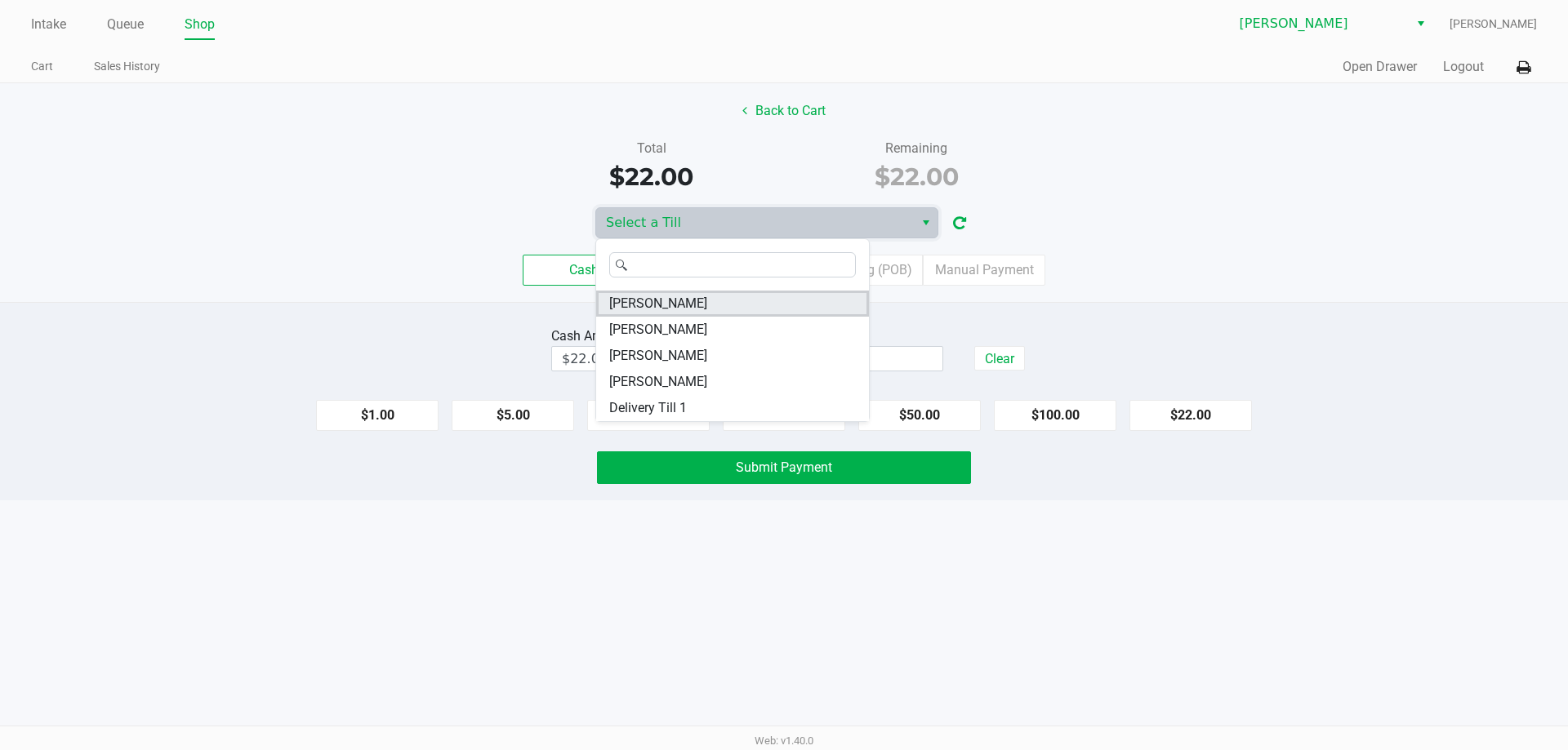
click at [656, 302] on span "CONNIE-SMITH" at bounding box center [658, 304] width 98 height 20
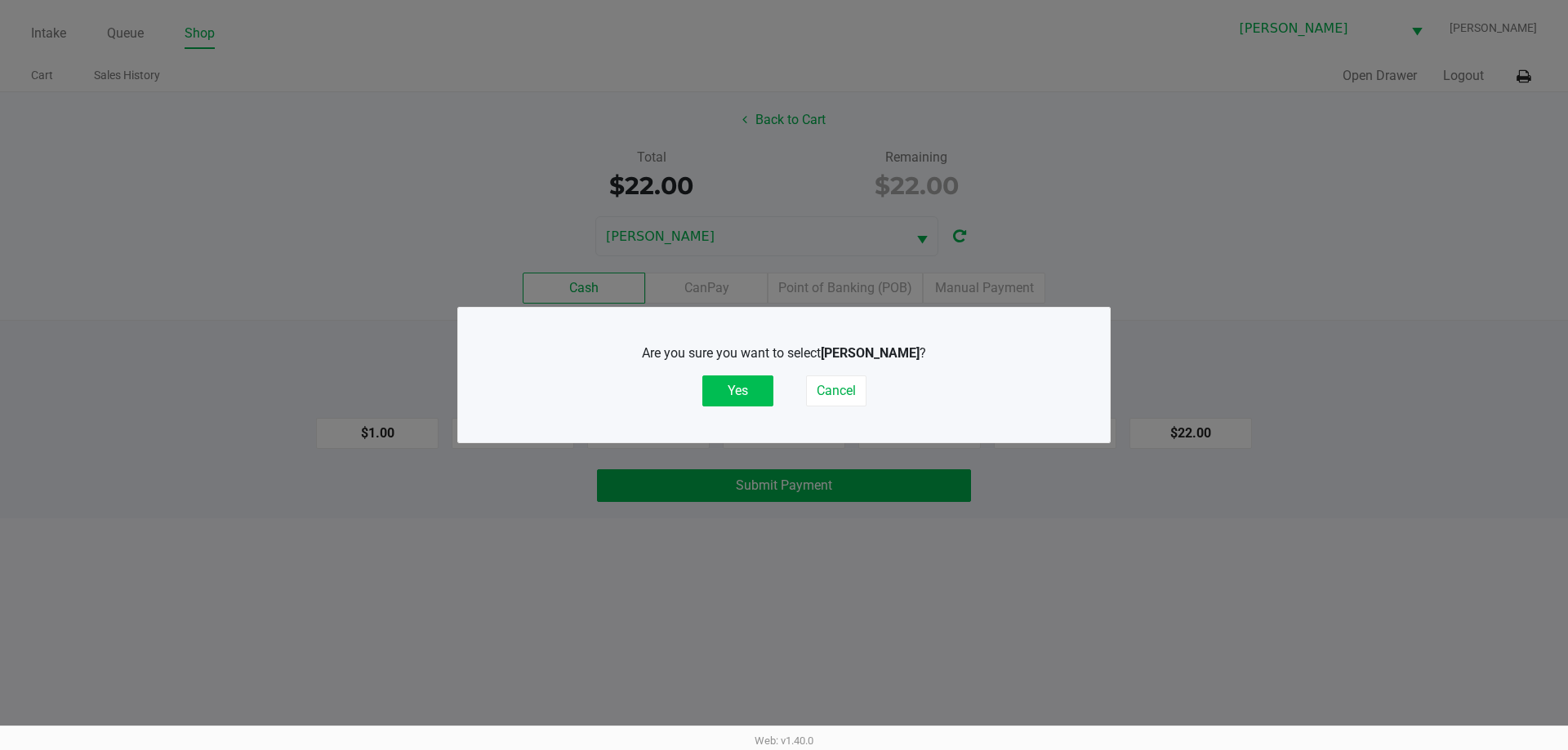
click at [751, 390] on button "Yes" at bounding box center [738, 392] width 71 height 31
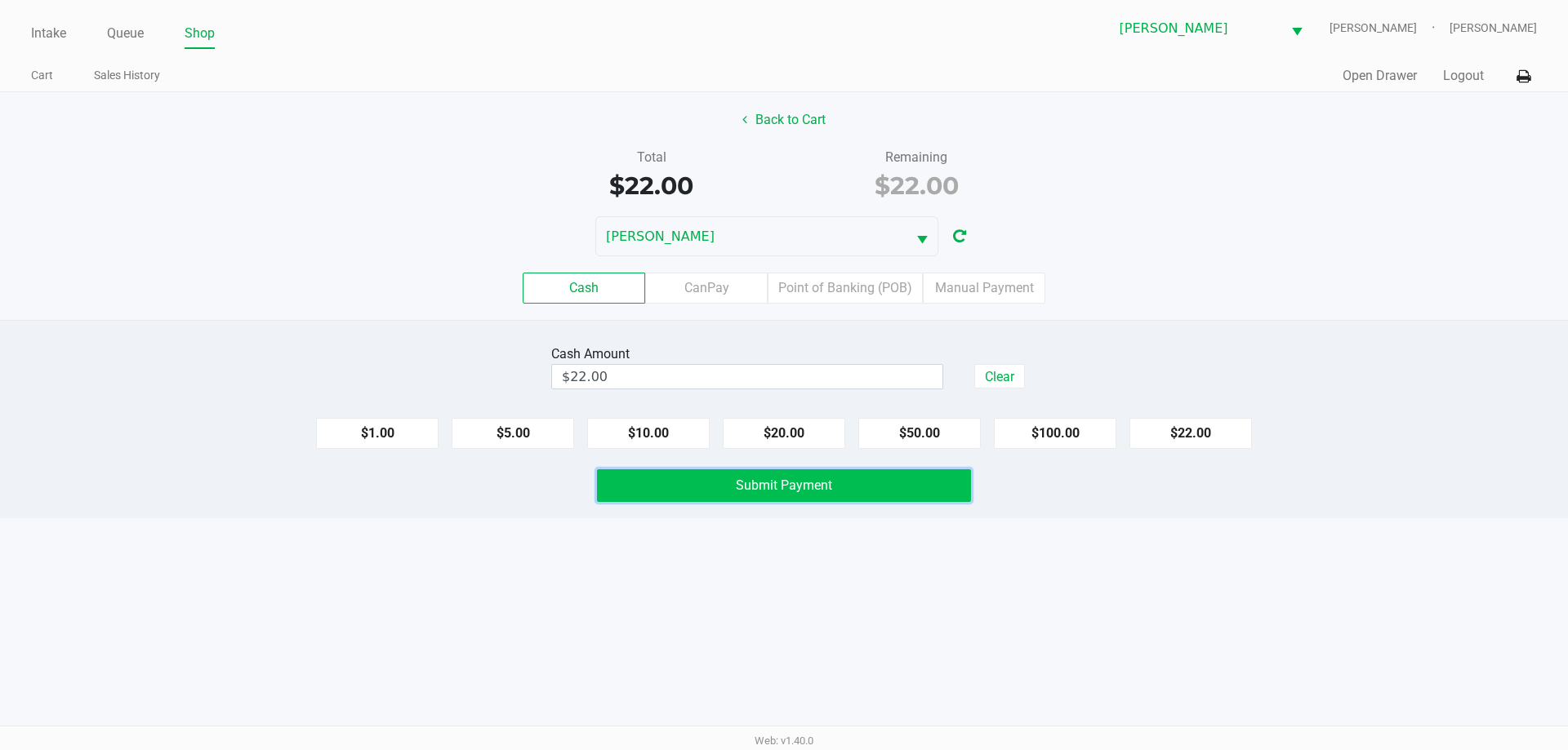
click at [725, 491] on button "Submit Payment" at bounding box center [784, 486] width 374 height 33
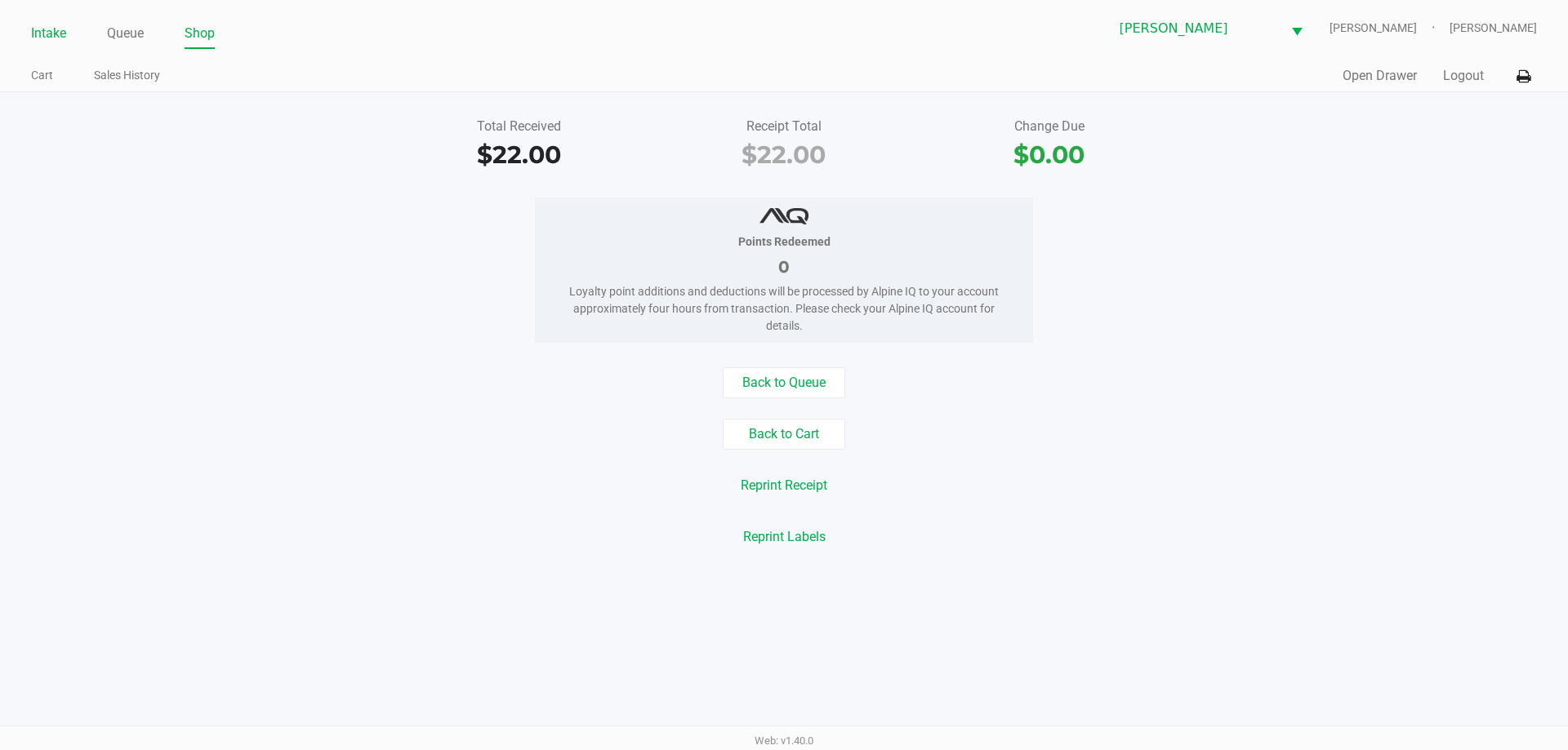
click at [58, 26] on link "Intake" at bounding box center [49, 34] width 36 height 23
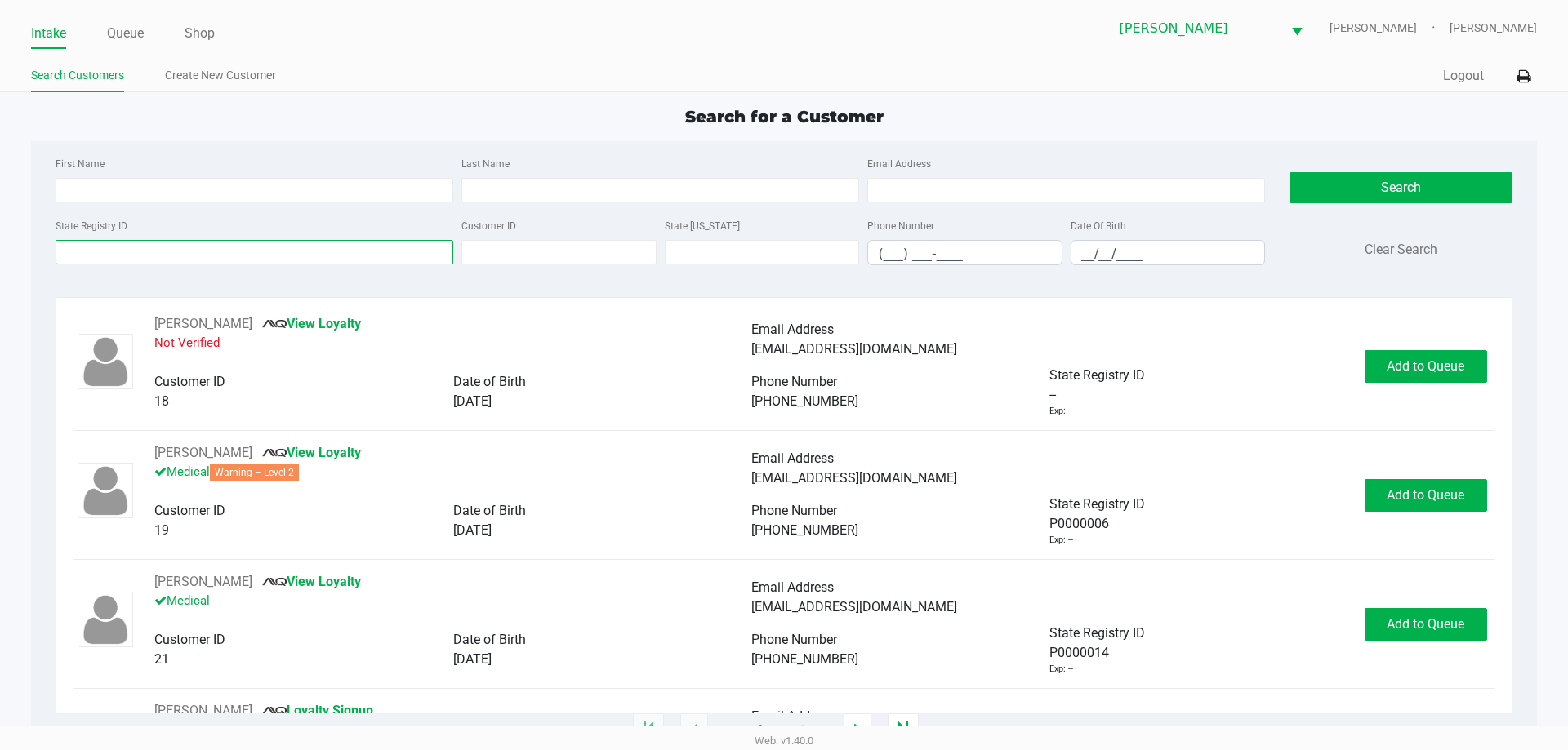
click at [169, 254] on input "State Registry ID" at bounding box center [254, 253] width 397 height 25
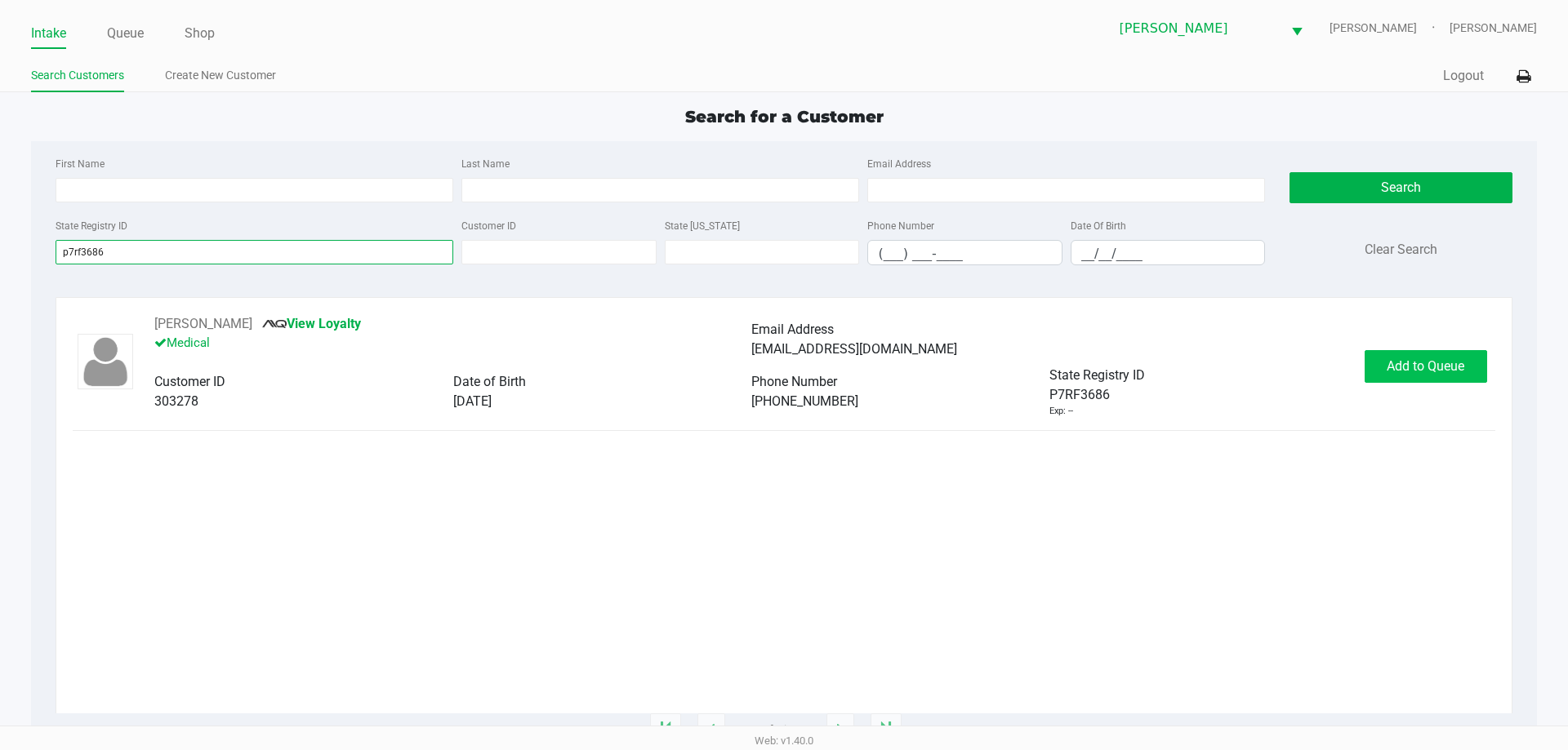
type input "p7rf3686"
click at [1431, 359] on span "Add to Queue" at bounding box center [1425, 366] width 78 height 16
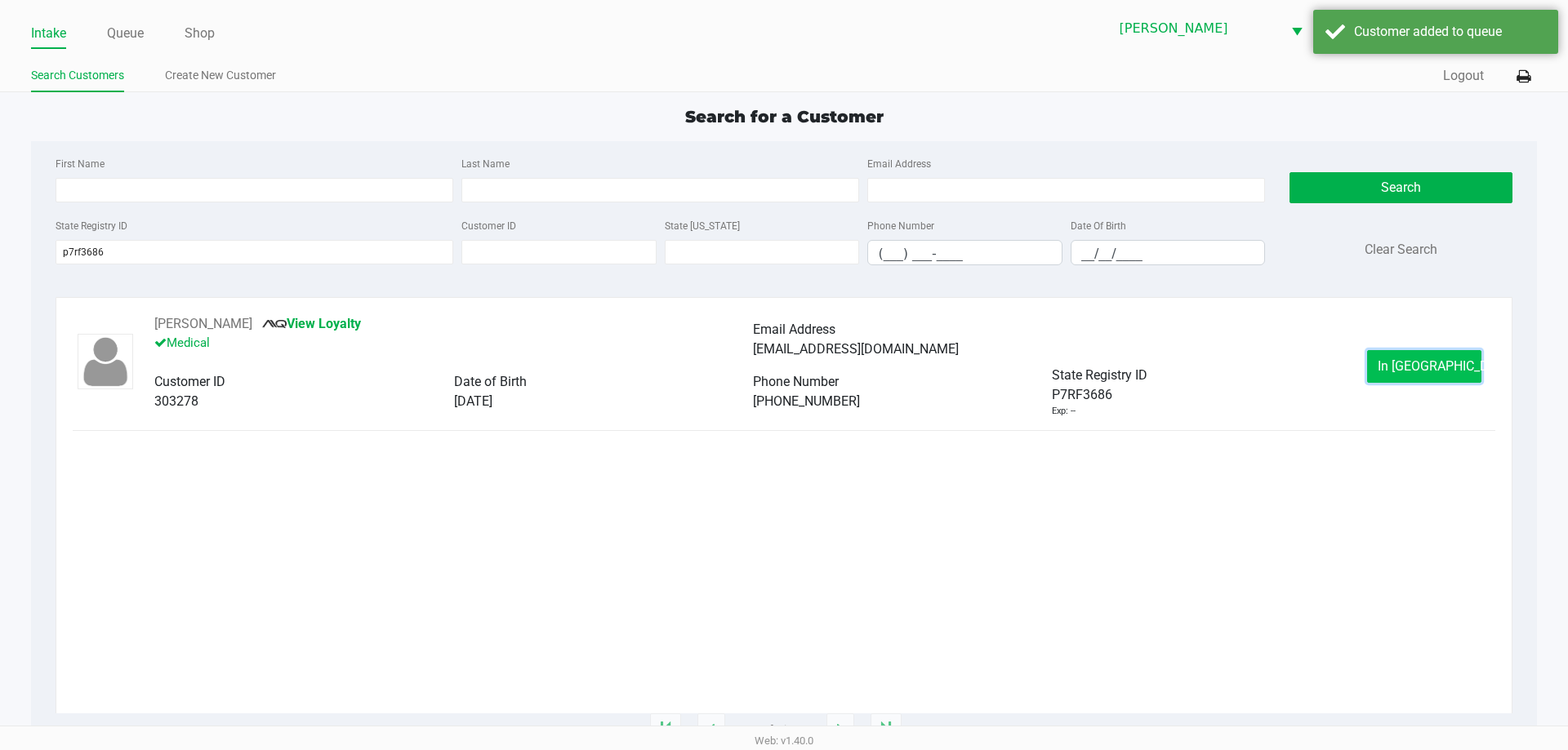
click at [1408, 361] on span "In Queue" at bounding box center [1447, 366] width 137 height 16
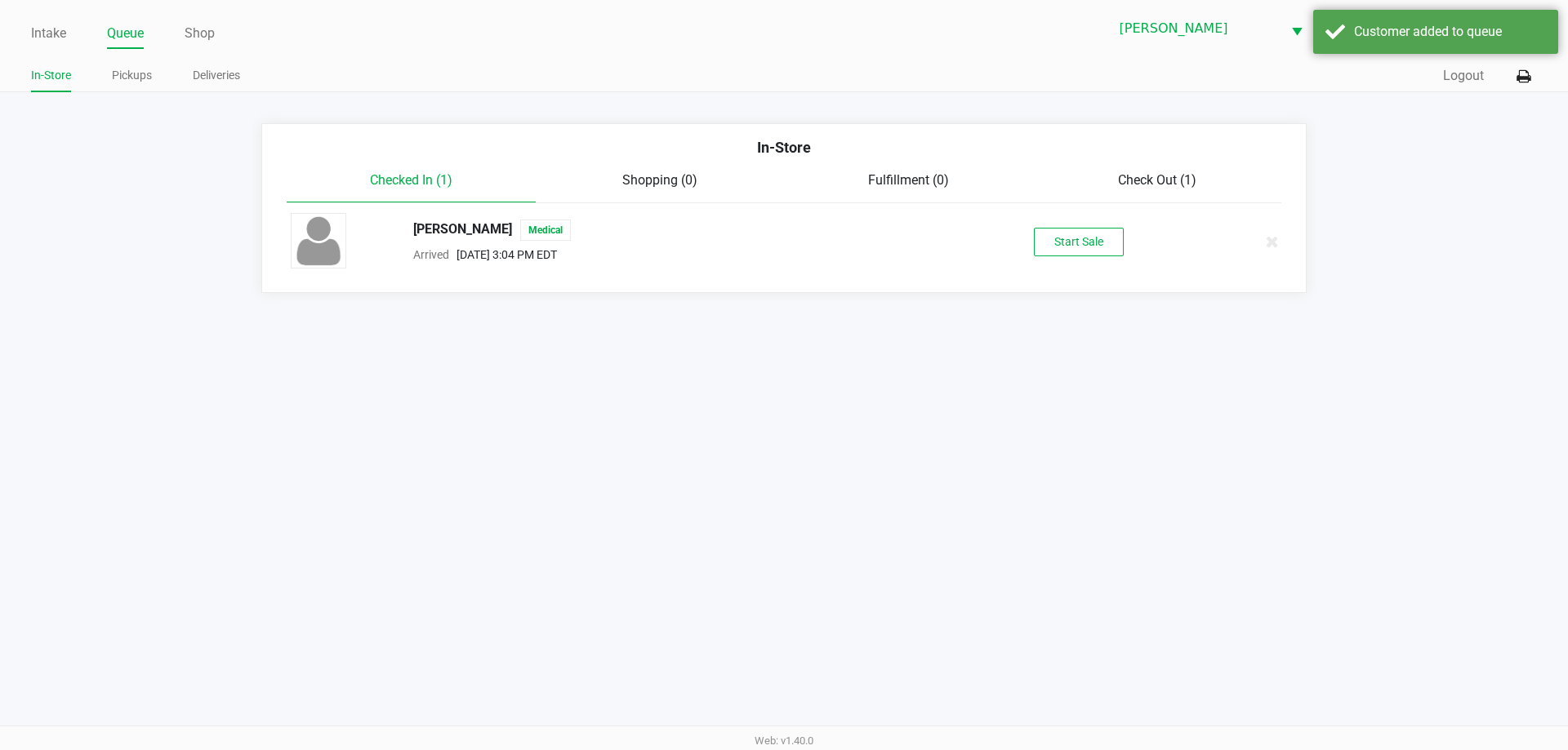
click at [1111, 258] on div "HARRY CARTER JR Medical Arrived Sep 26, 2025 3:04 PM EDT Start Sale" at bounding box center [784, 241] width 1011 height 57
click at [1098, 235] on button "Start Sale" at bounding box center [1078, 242] width 90 height 29
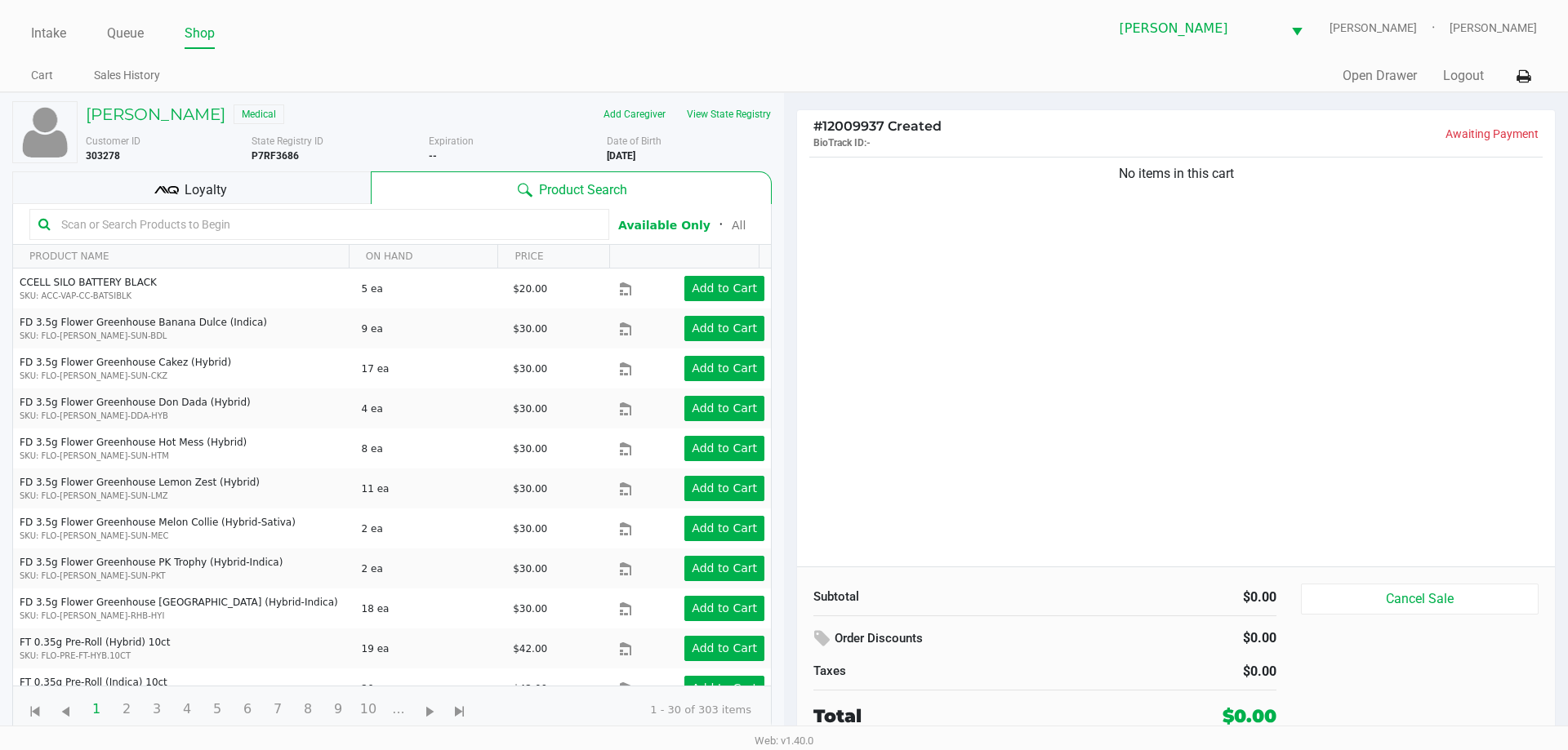
click at [926, 287] on div "No items in this cart" at bounding box center [1176, 360] width 758 height 413
click at [319, 222] on input "text" at bounding box center [327, 225] width 545 height 25
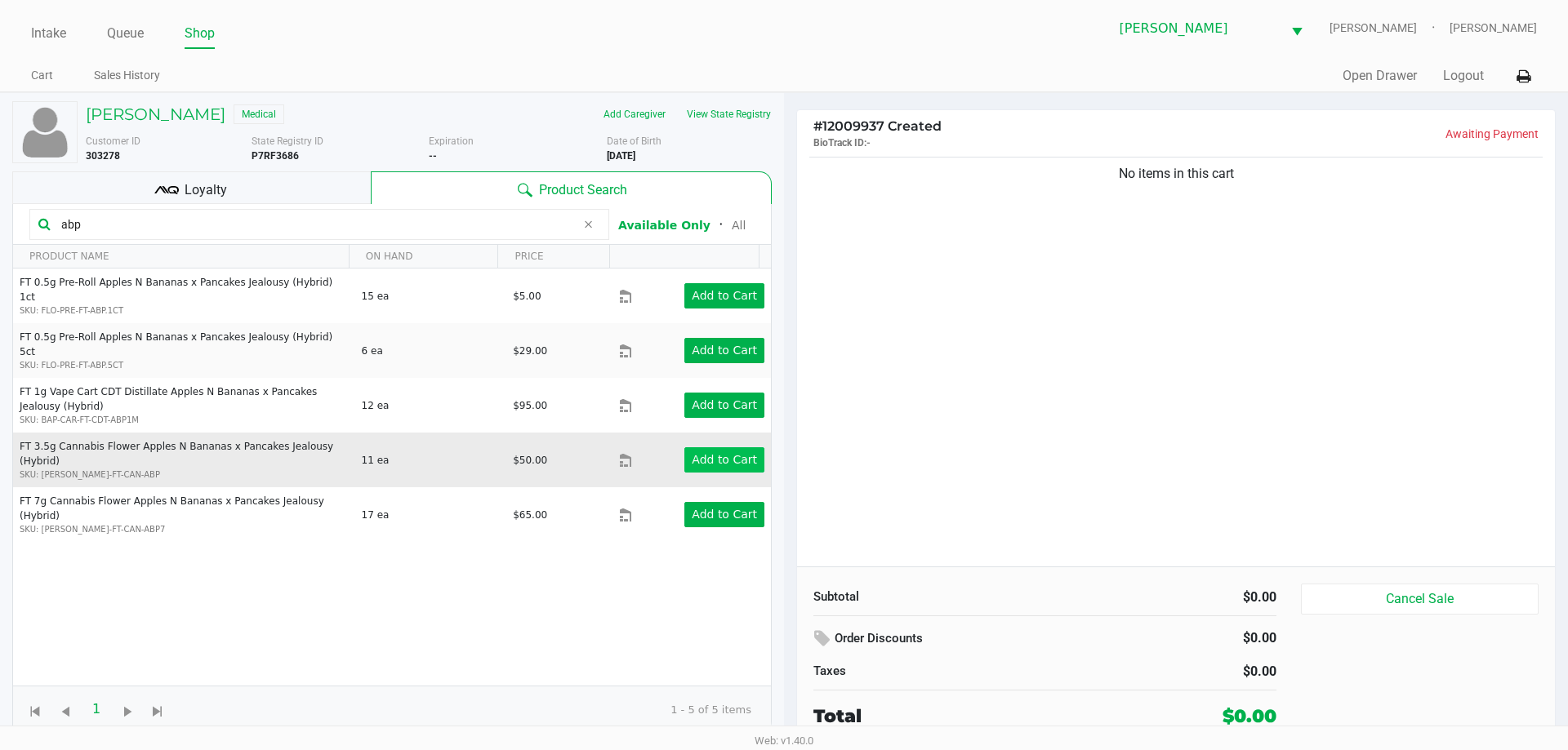
type input "abp"
click at [691, 453] on app-button-loader "Add to Cart" at bounding box center [724, 460] width 65 height 13
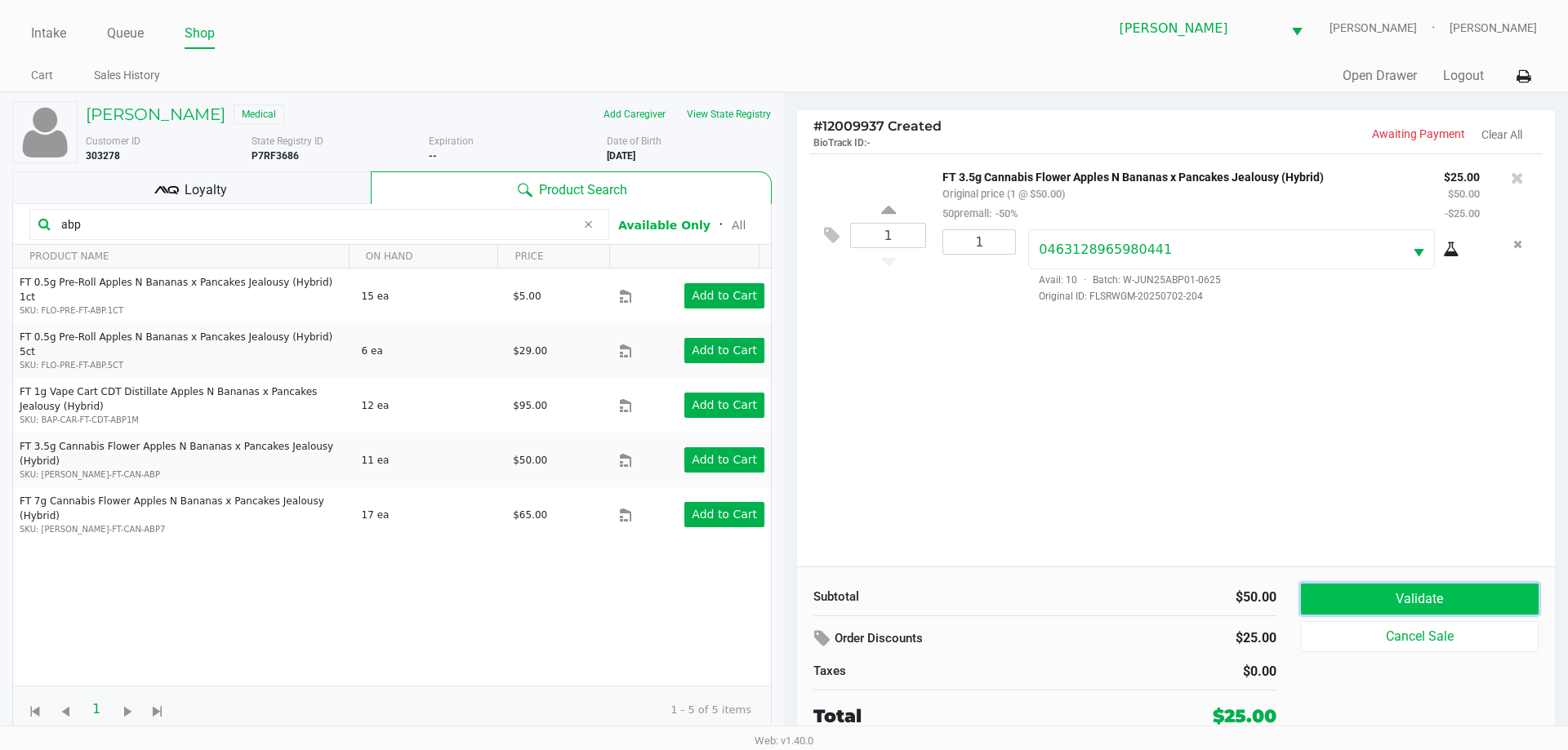
click at [1402, 599] on button "Validate" at bounding box center [1420, 600] width 238 height 31
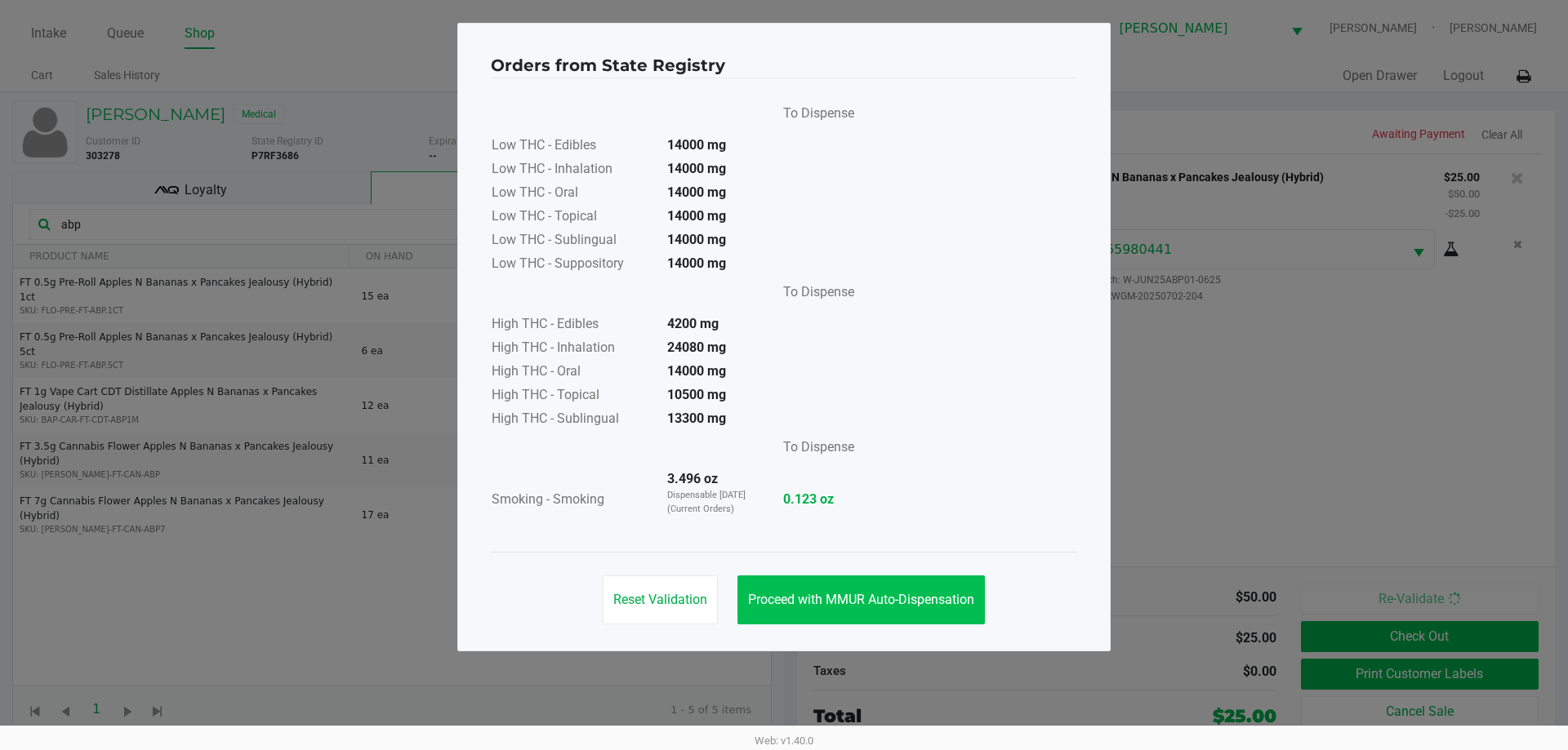
click at [884, 586] on button "Proceed with MMUR Auto-Dispensation" at bounding box center [862, 600] width 248 height 49
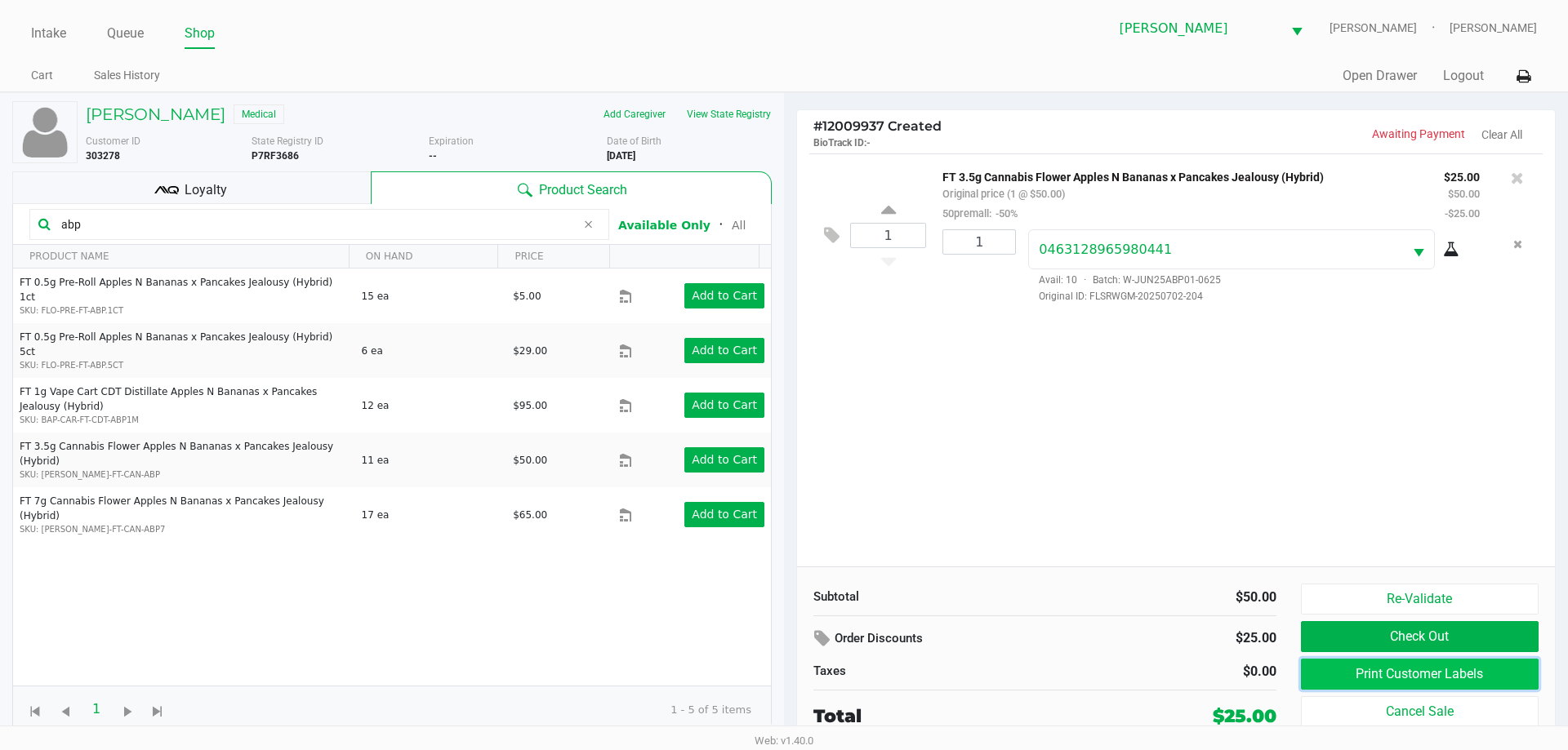
click at [1392, 676] on button "Print Customer Labels" at bounding box center [1420, 675] width 238 height 31
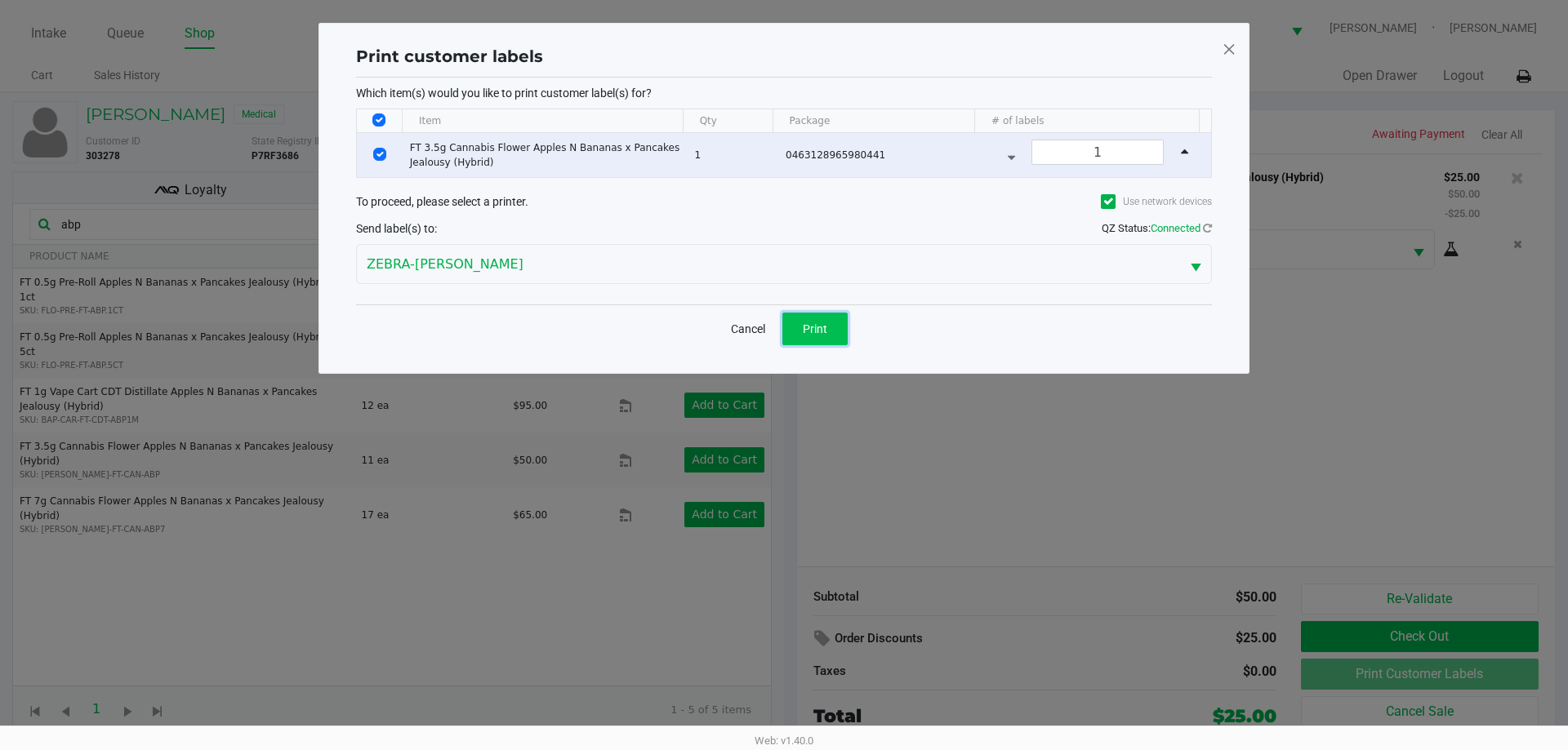
click at [839, 333] on button "Print" at bounding box center [815, 330] width 65 height 33
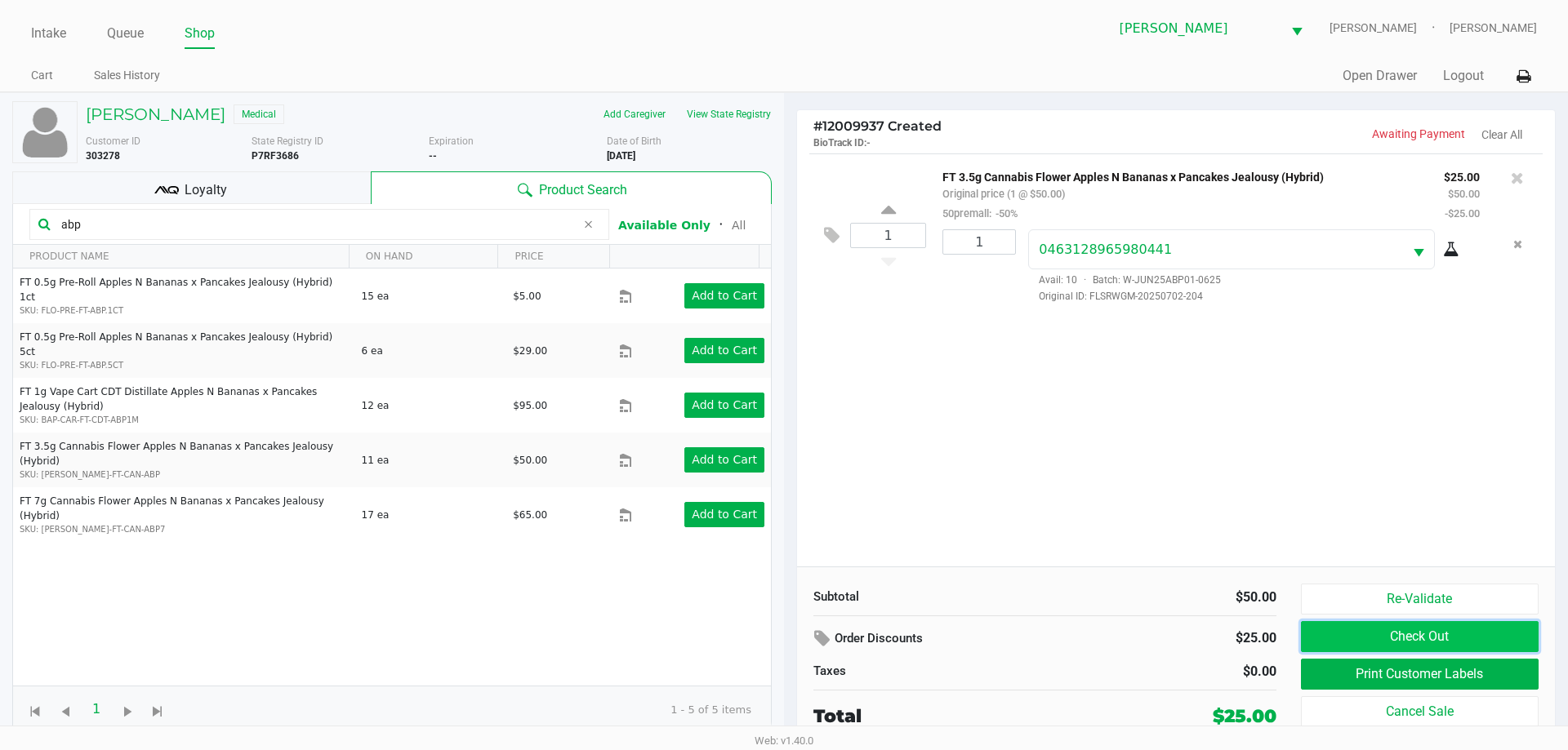
click at [1460, 629] on button "Check Out" at bounding box center [1420, 637] width 238 height 31
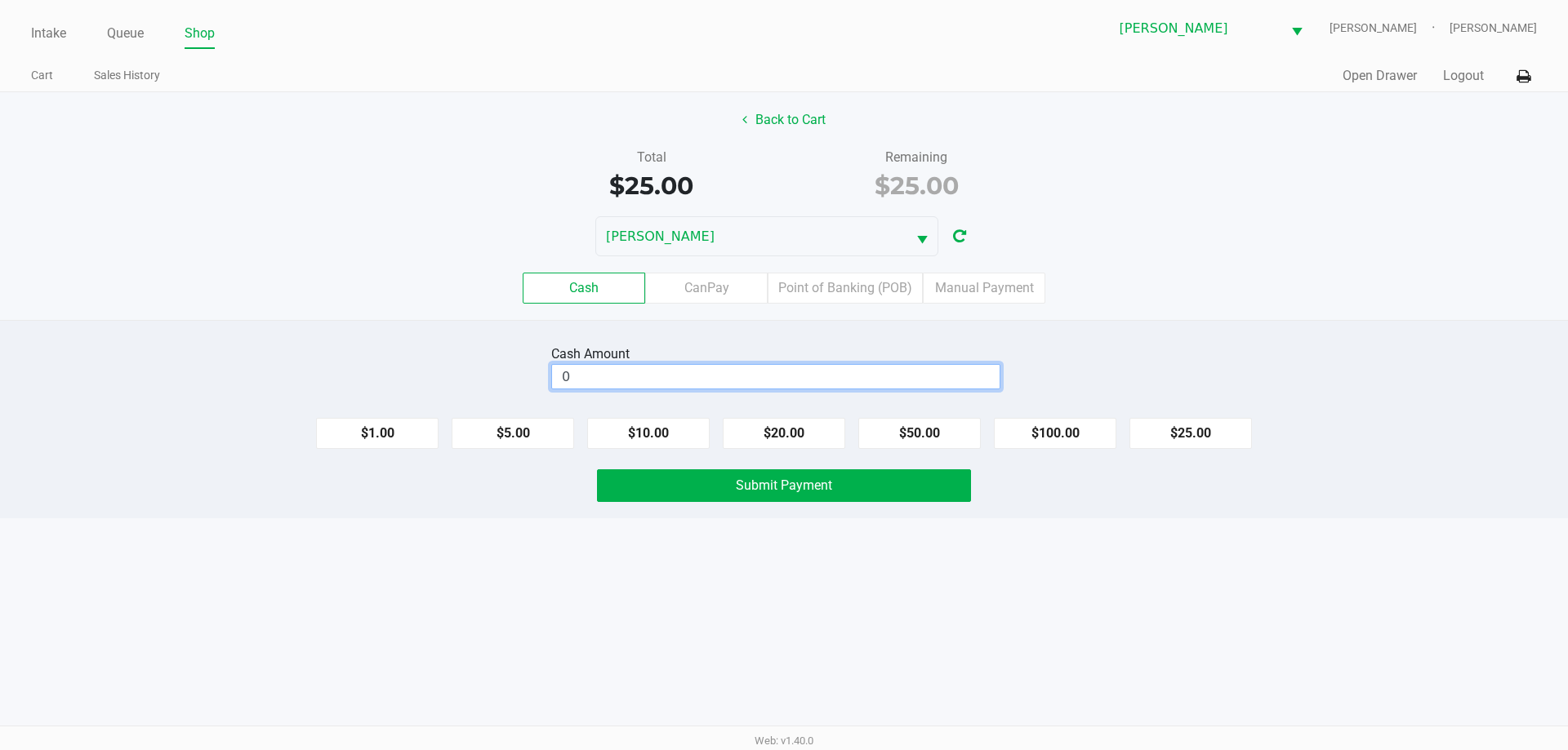
click at [726, 370] on input "0" at bounding box center [776, 377] width 448 height 24
type input "$30.00"
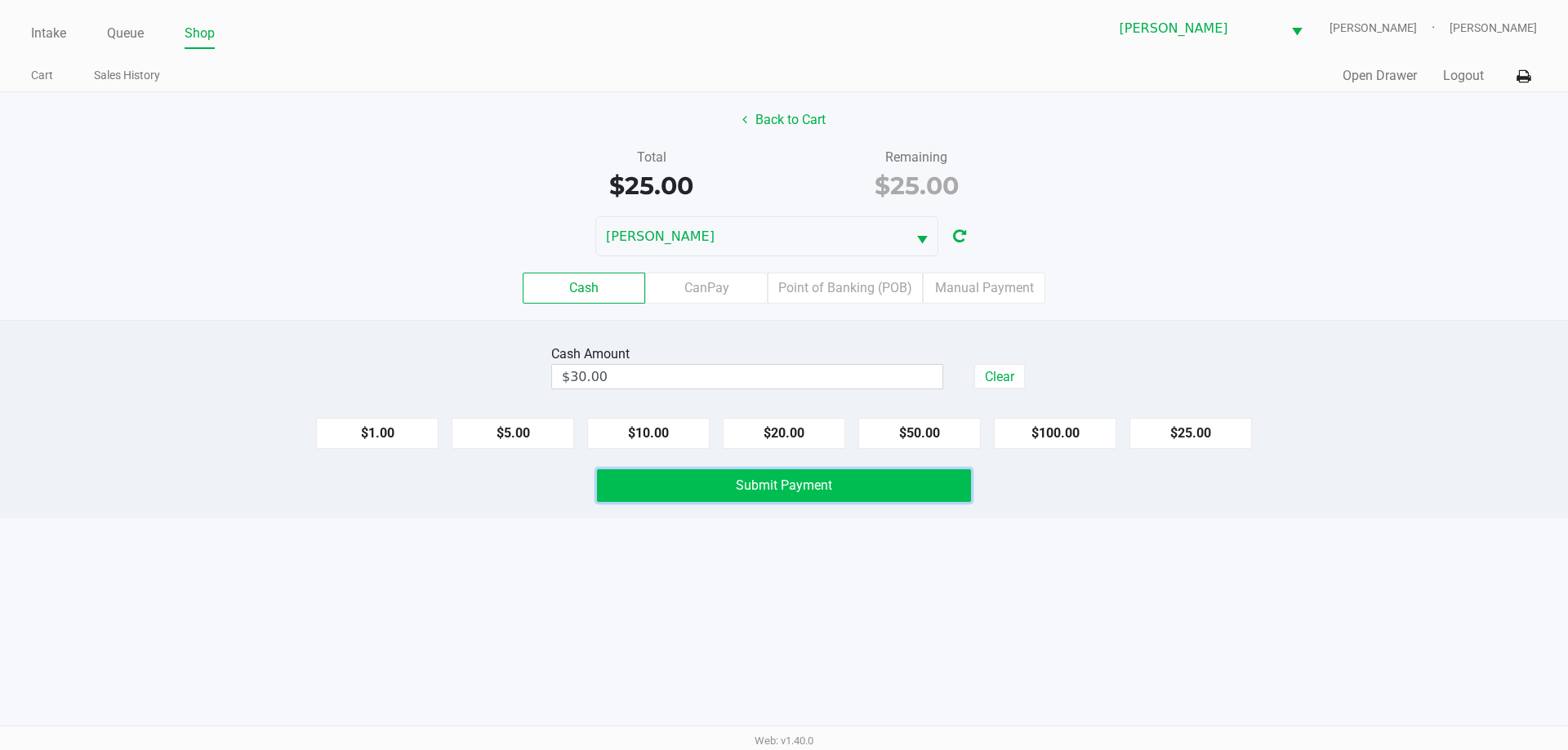
click at [743, 479] on span "Submit Payment" at bounding box center [784, 485] width 97 height 16
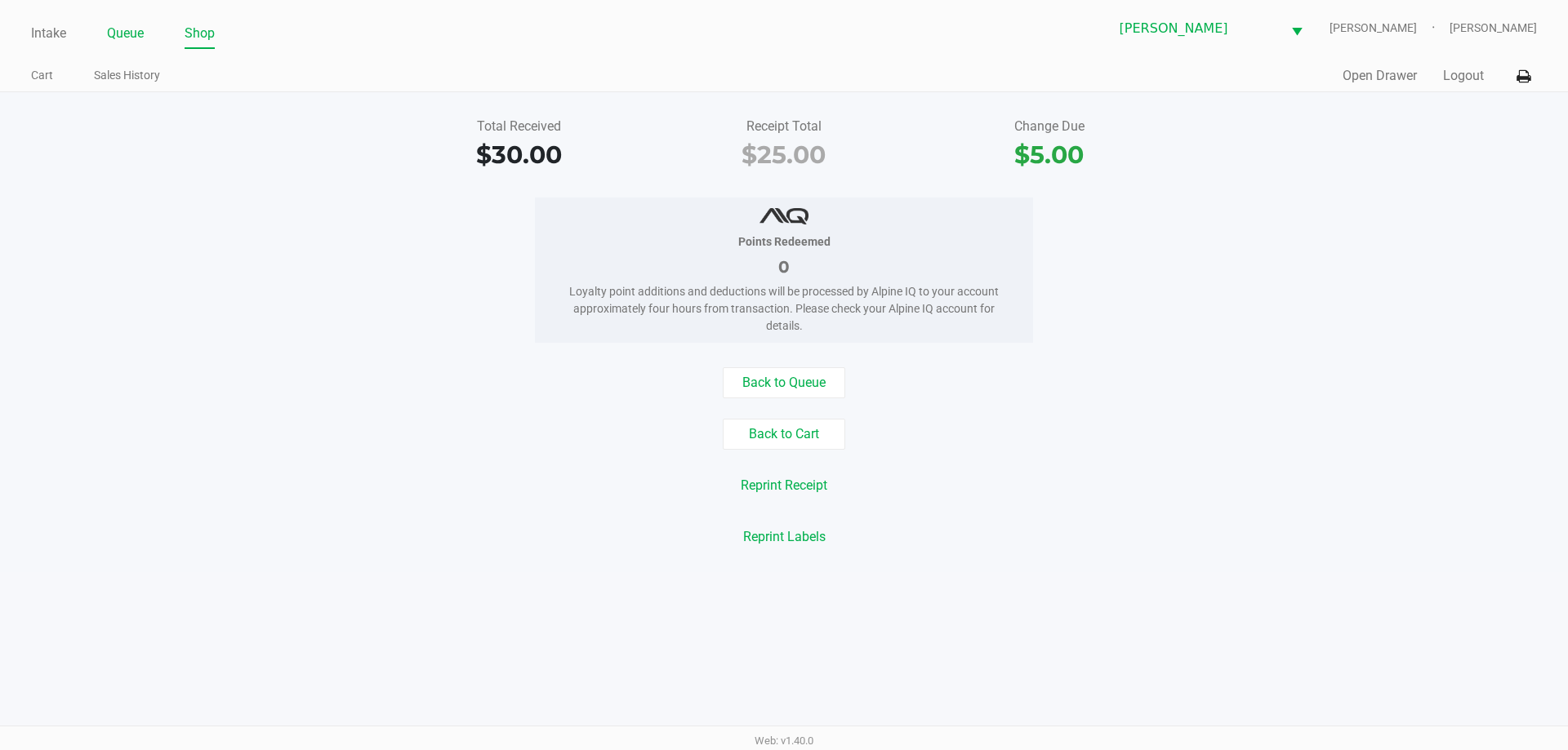
click at [126, 40] on link "Queue" at bounding box center [125, 34] width 36 height 23
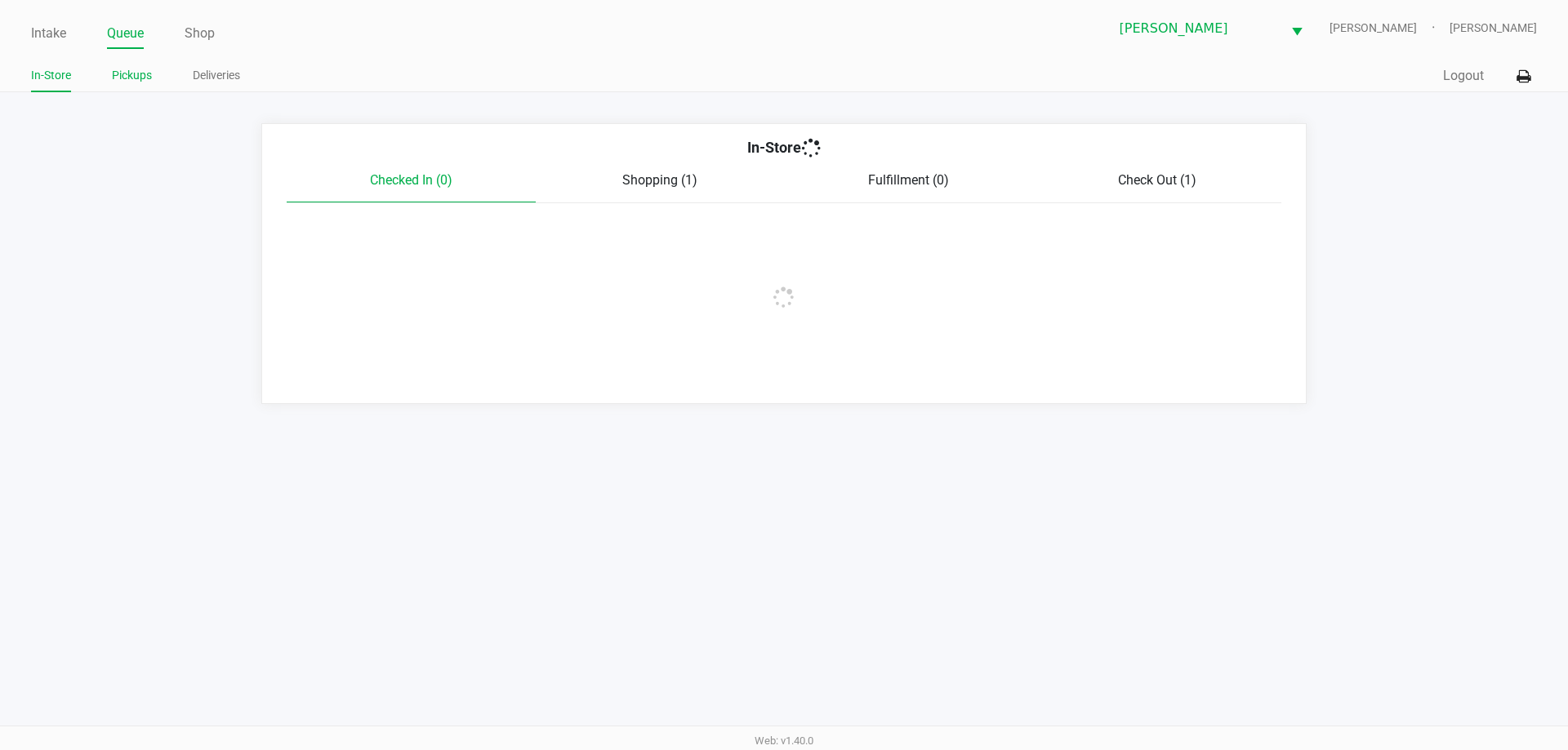
click at [129, 78] on link "Pickups" at bounding box center [131, 75] width 40 height 21
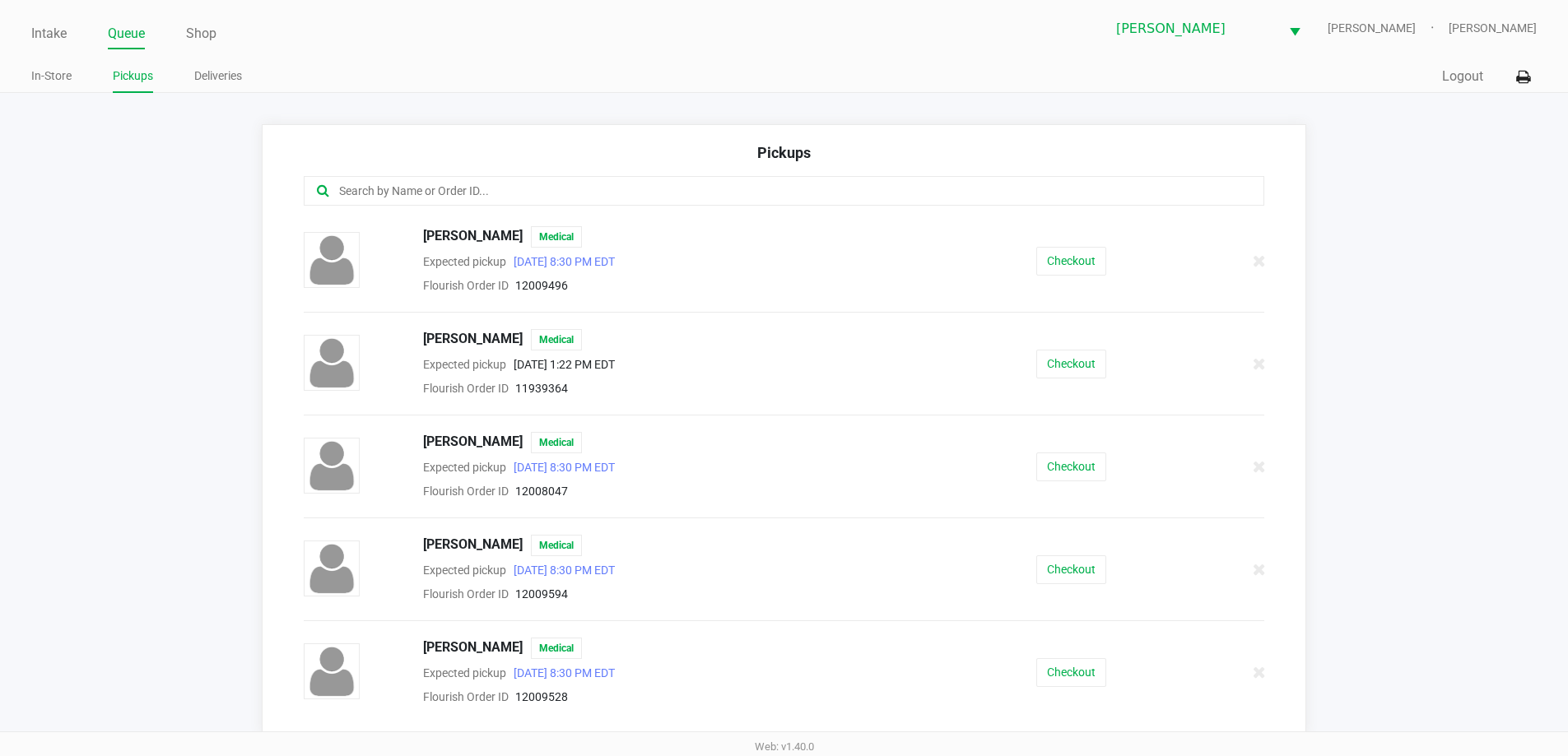
click at [371, 189] on input "text" at bounding box center [758, 191] width 841 height 19
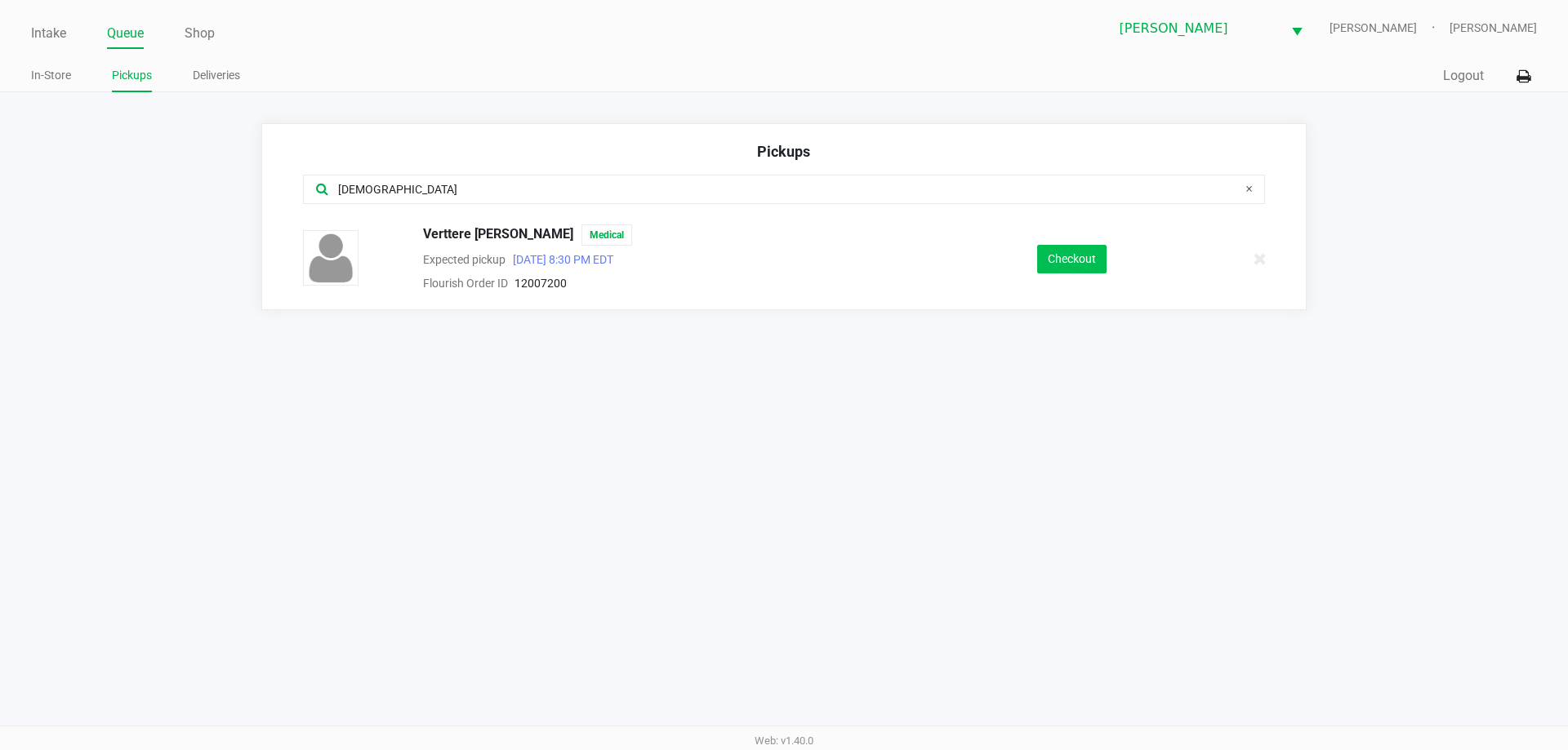
type input "male"
click at [1064, 253] on button "Checkout" at bounding box center [1071, 259] width 69 height 29
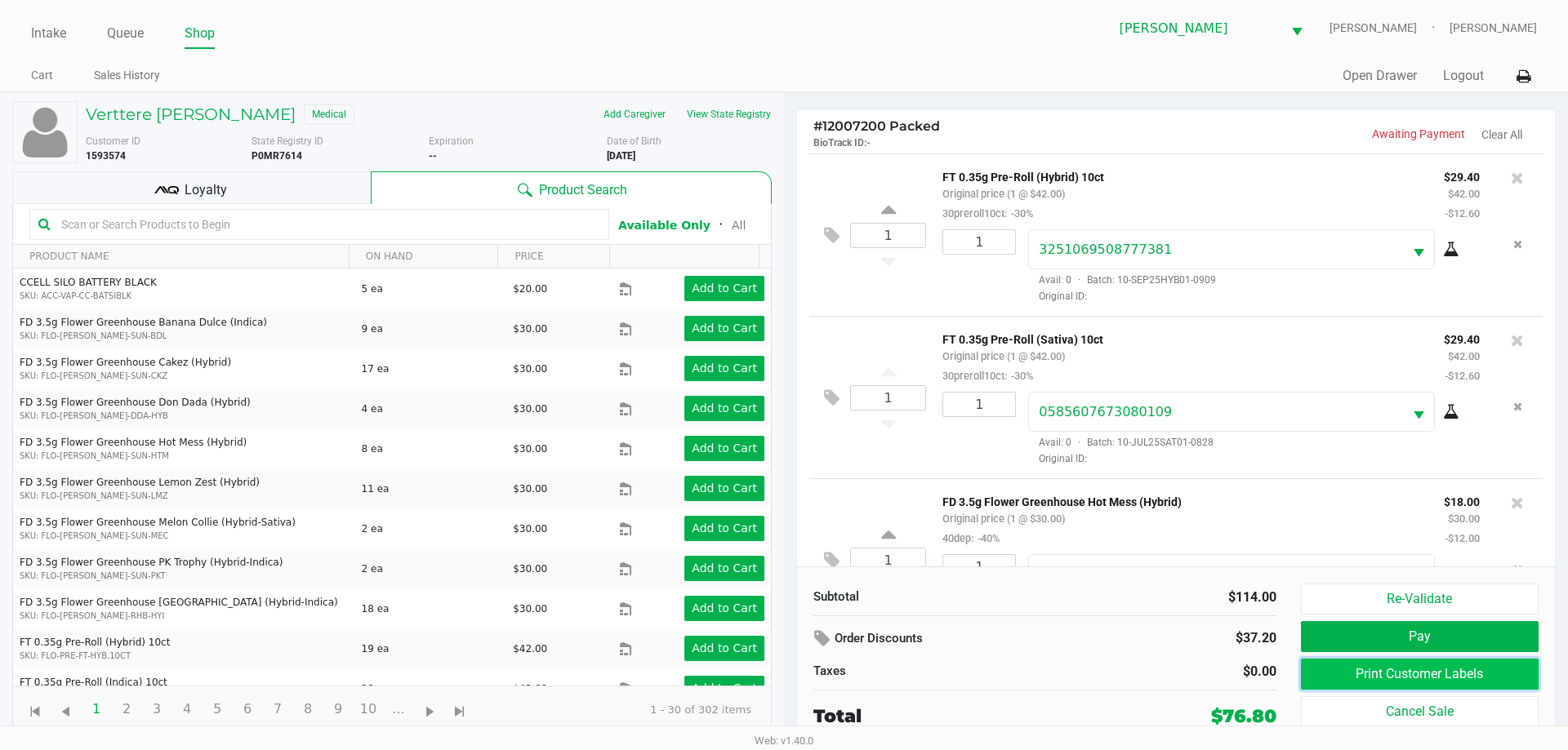
click at [1398, 667] on button "Print Customer Labels" at bounding box center [1420, 675] width 238 height 31
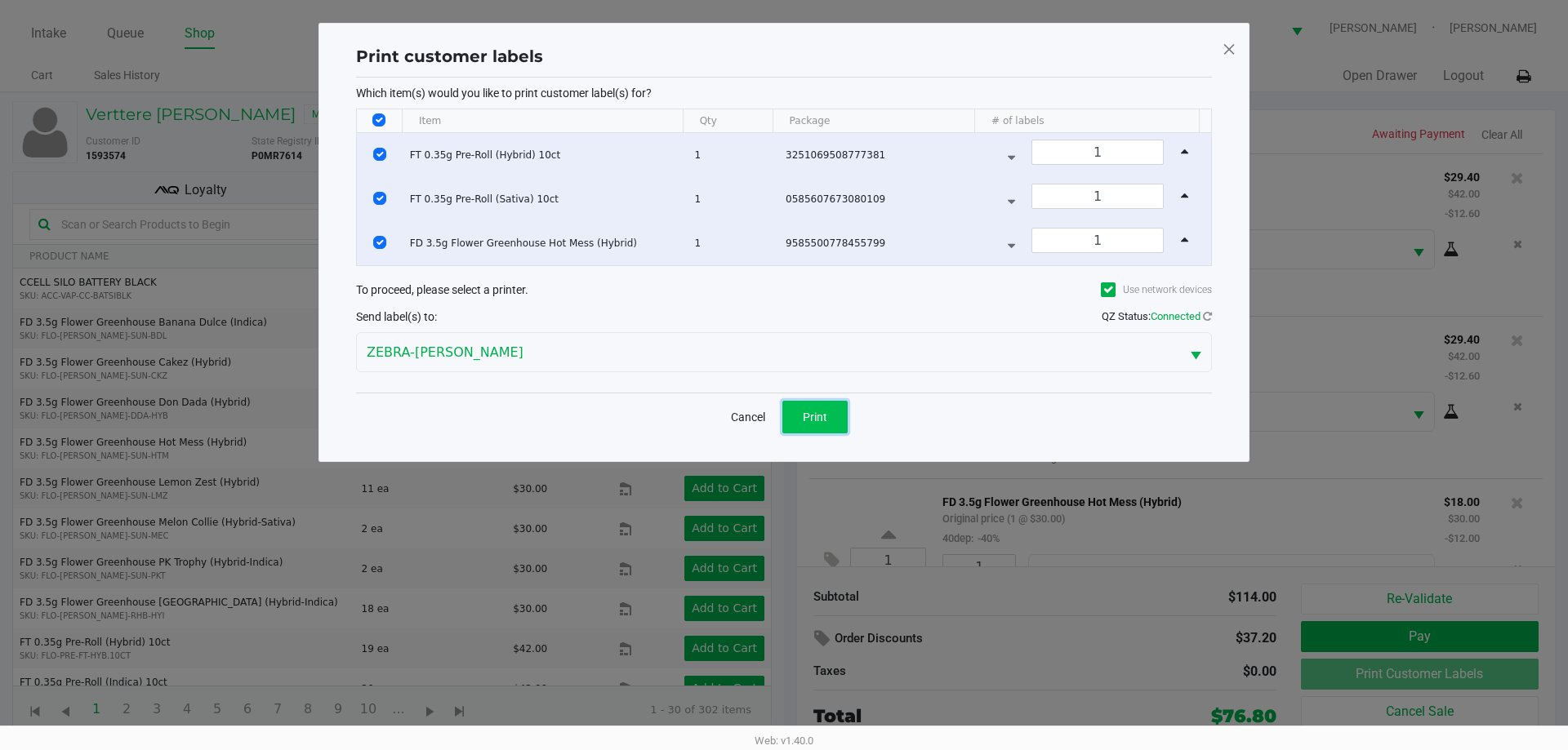
click at [815, 420] on span "Print" at bounding box center [815, 417] width 25 height 13
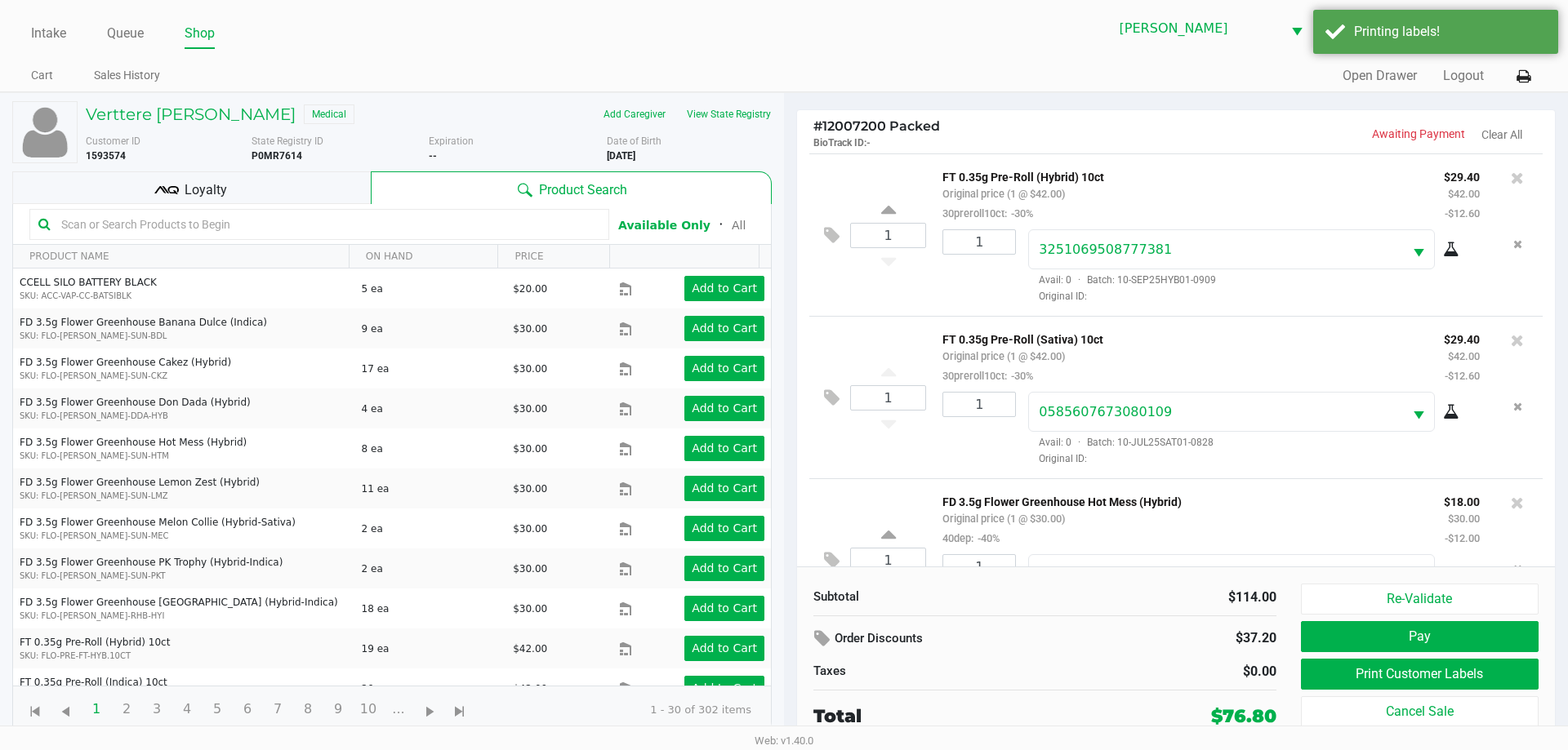
click at [325, 174] on div "Loyalty" at bounding box center [192, 188] width 359 height 33
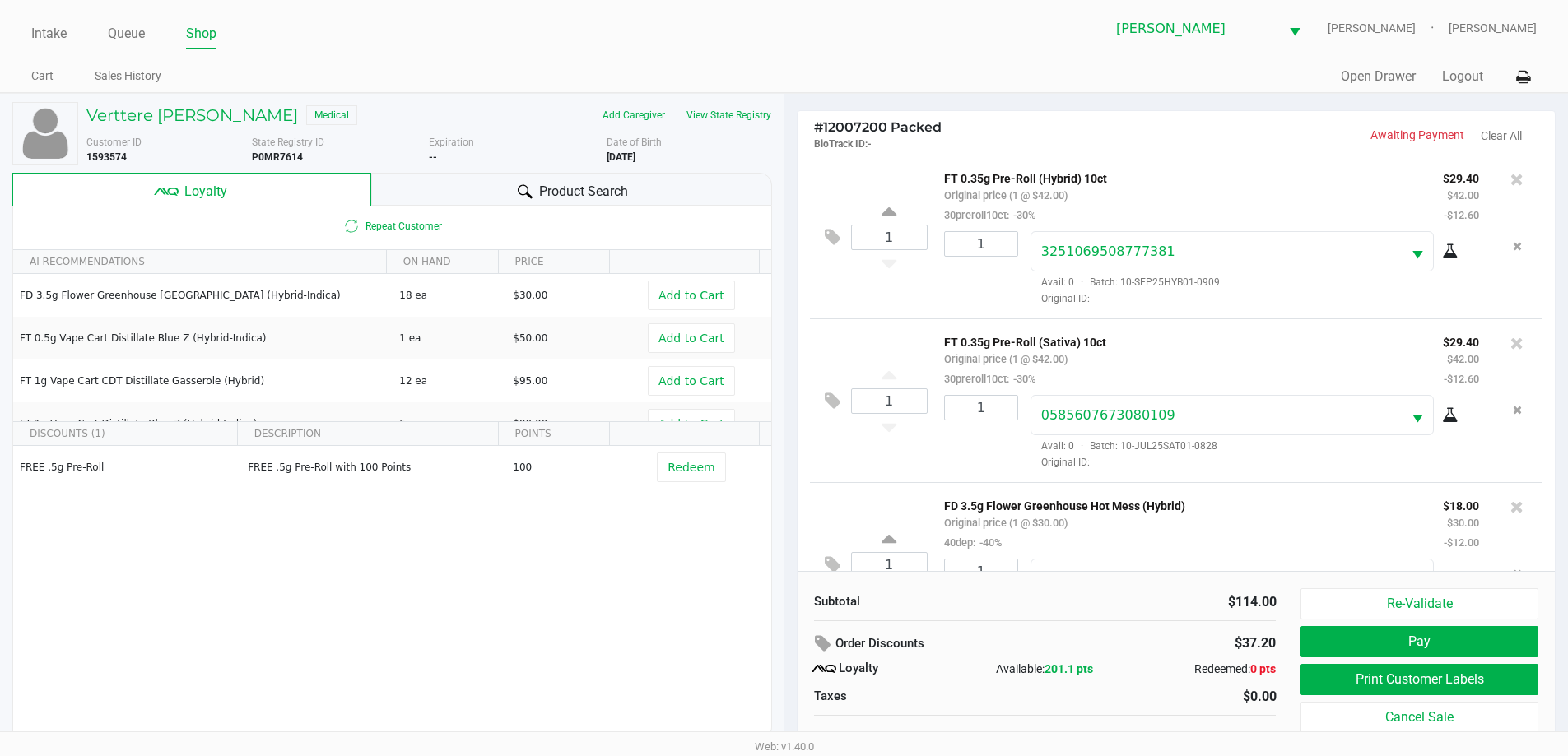
click at [534, 179] on div "Product Search" at bounding box center [571, 190] width 401 height 33
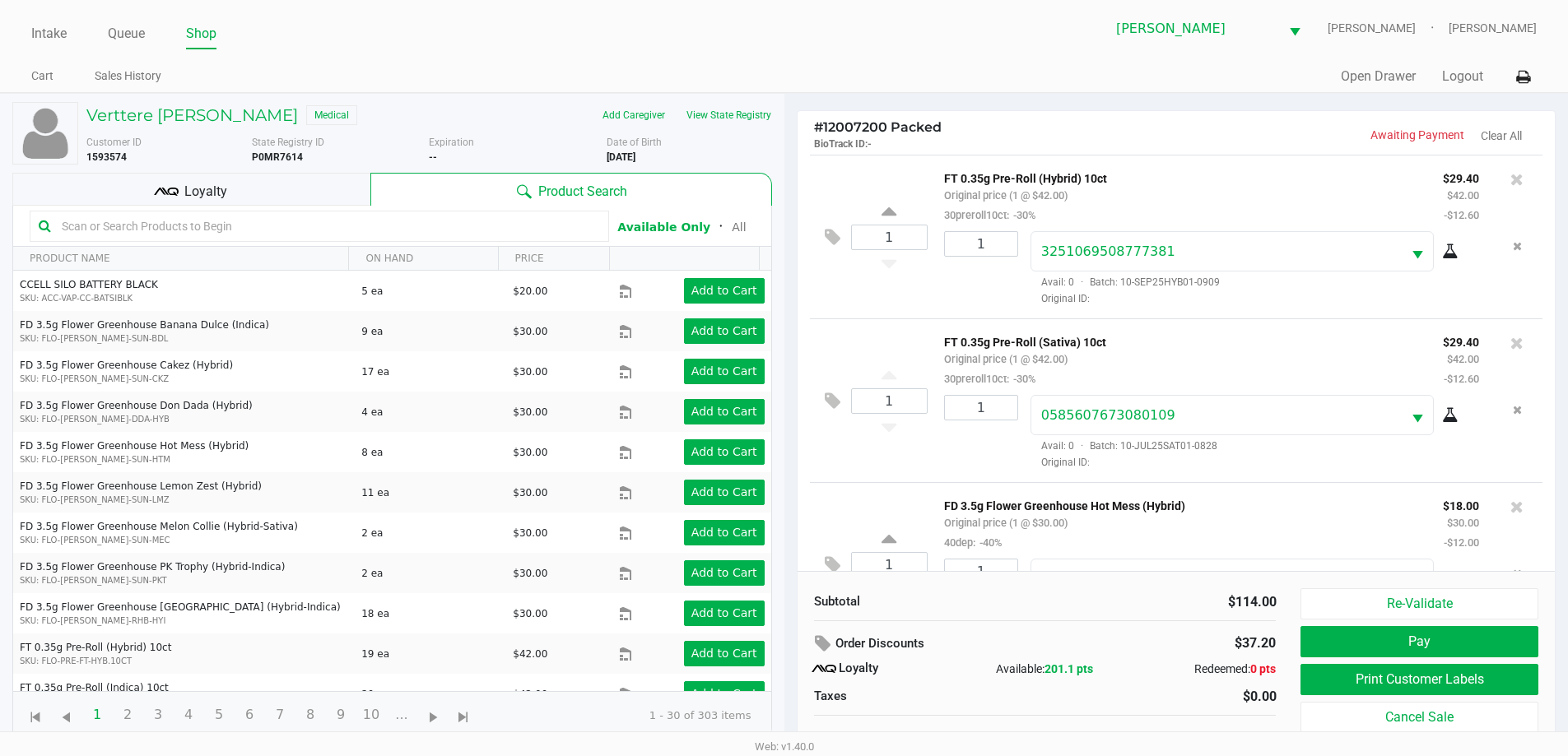
click at [204, 228] on input "text" at bounding box center [327, 226] width 545 height 25
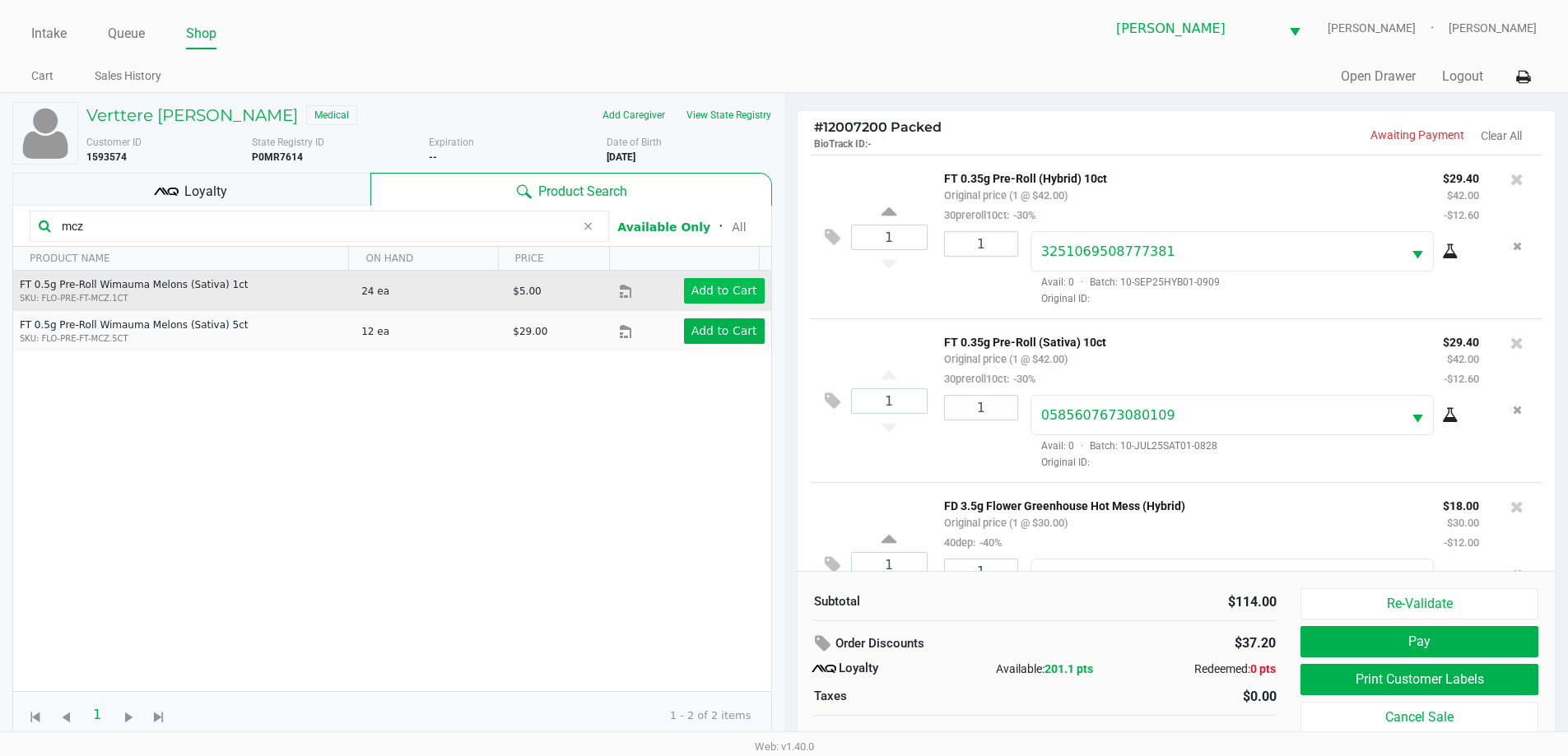
type input "mcz"
click at [718, 288] on app-button-loader "Add to Cart" at bounding box center [724, 291] width 66 height 13
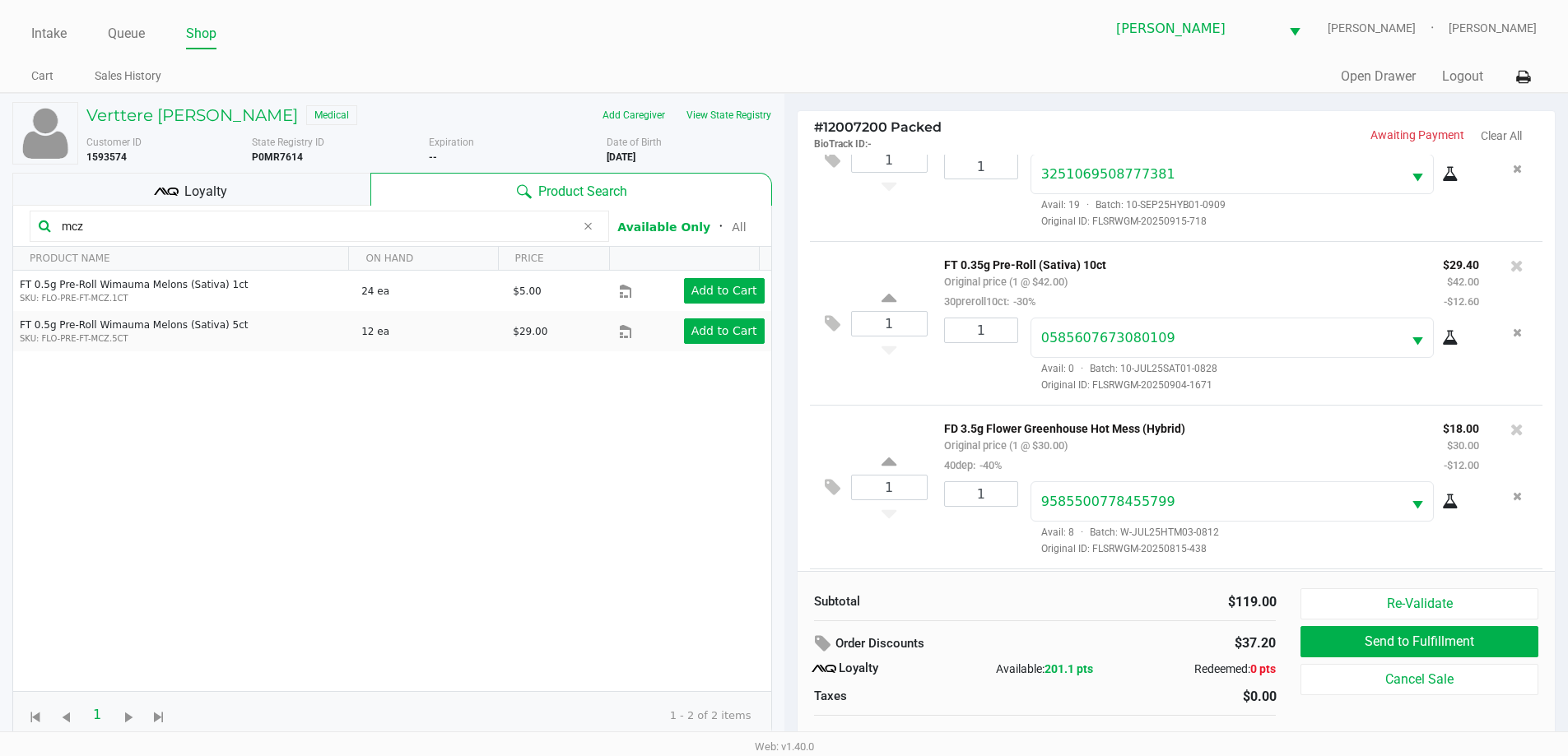
scroll to position [170, 0]
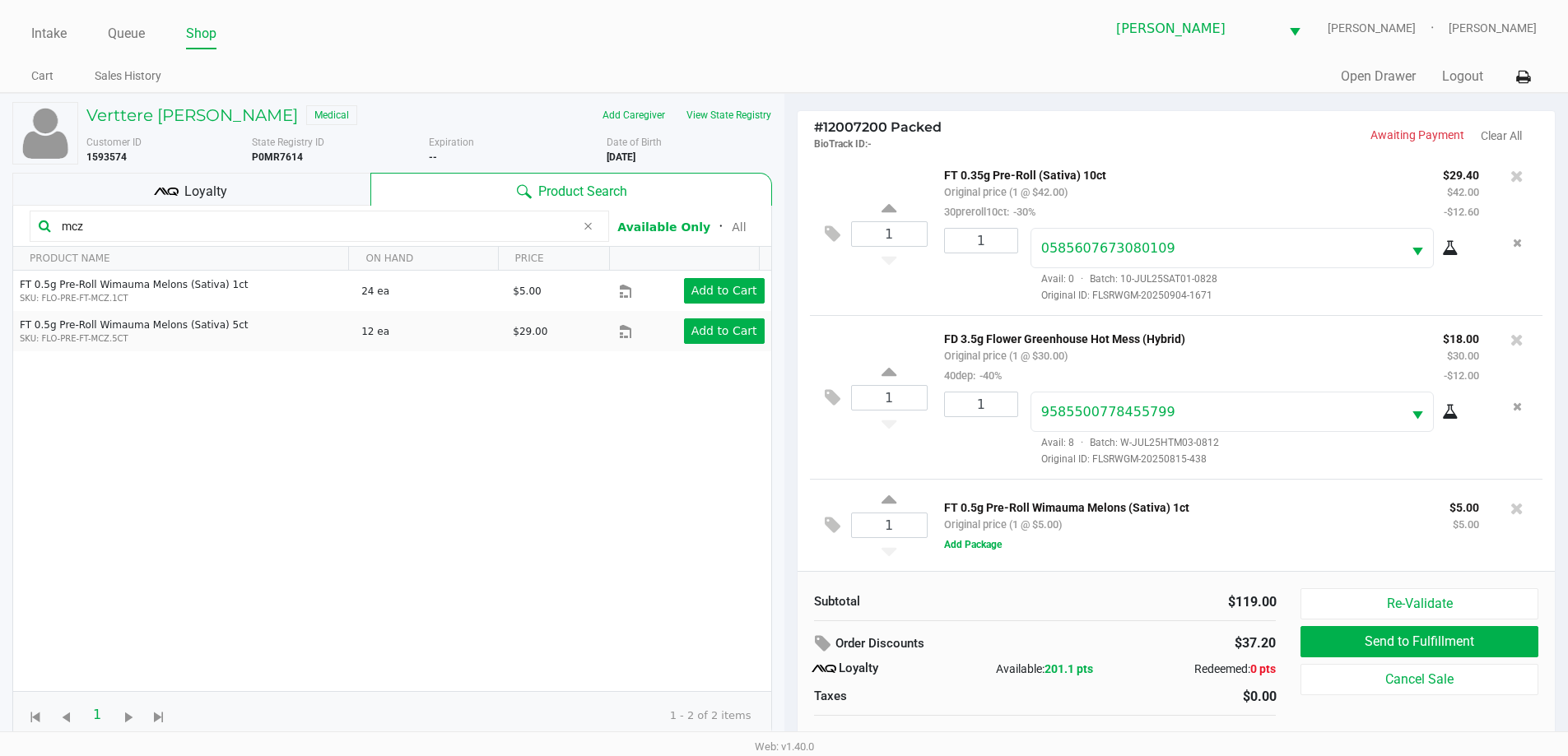
click at [261, 179] on div "Loyalty" at bounding box center [192, 190] width 358 height 33
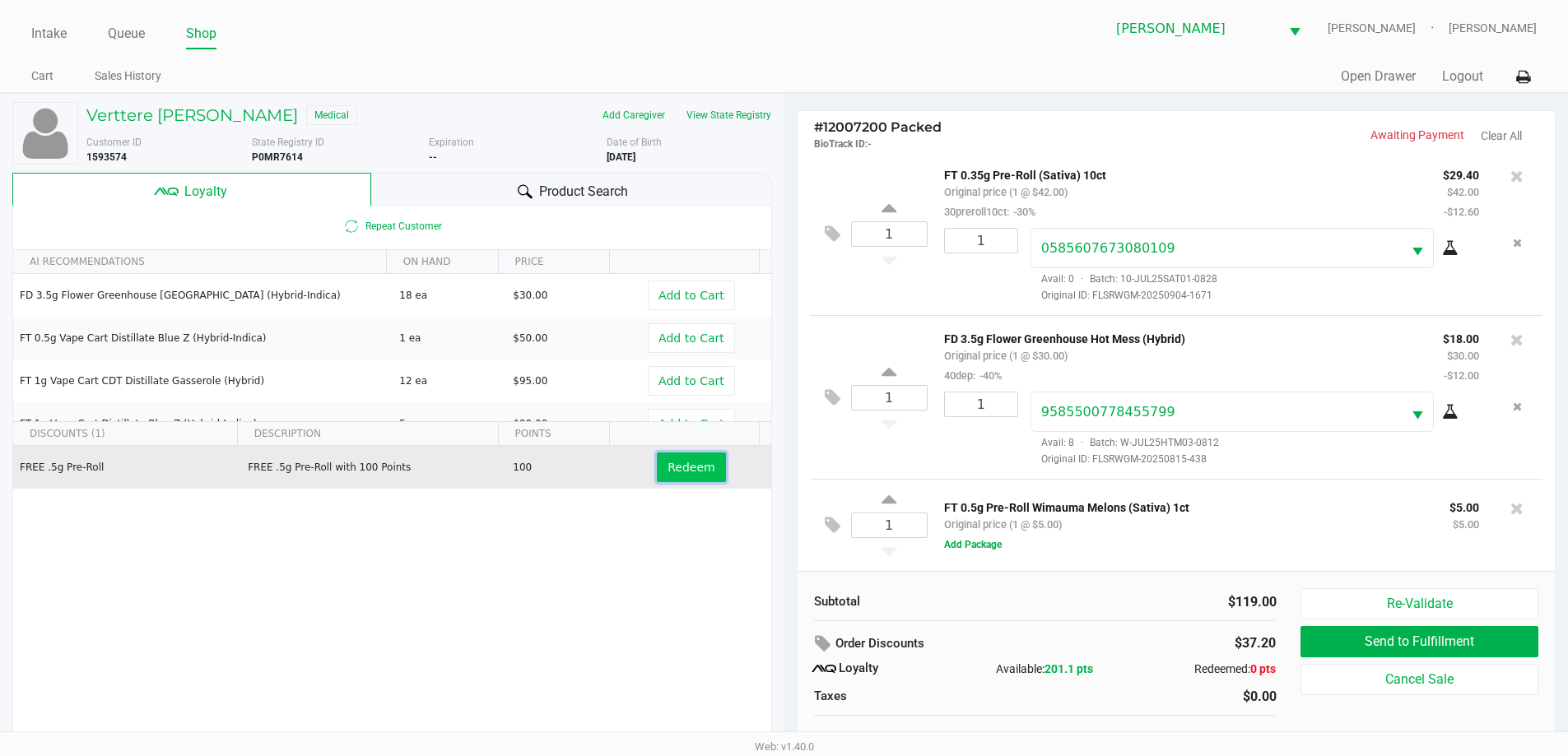
click at [704, 461] on button "Redeem" at bounding box center [691, 468] width 68 height 30
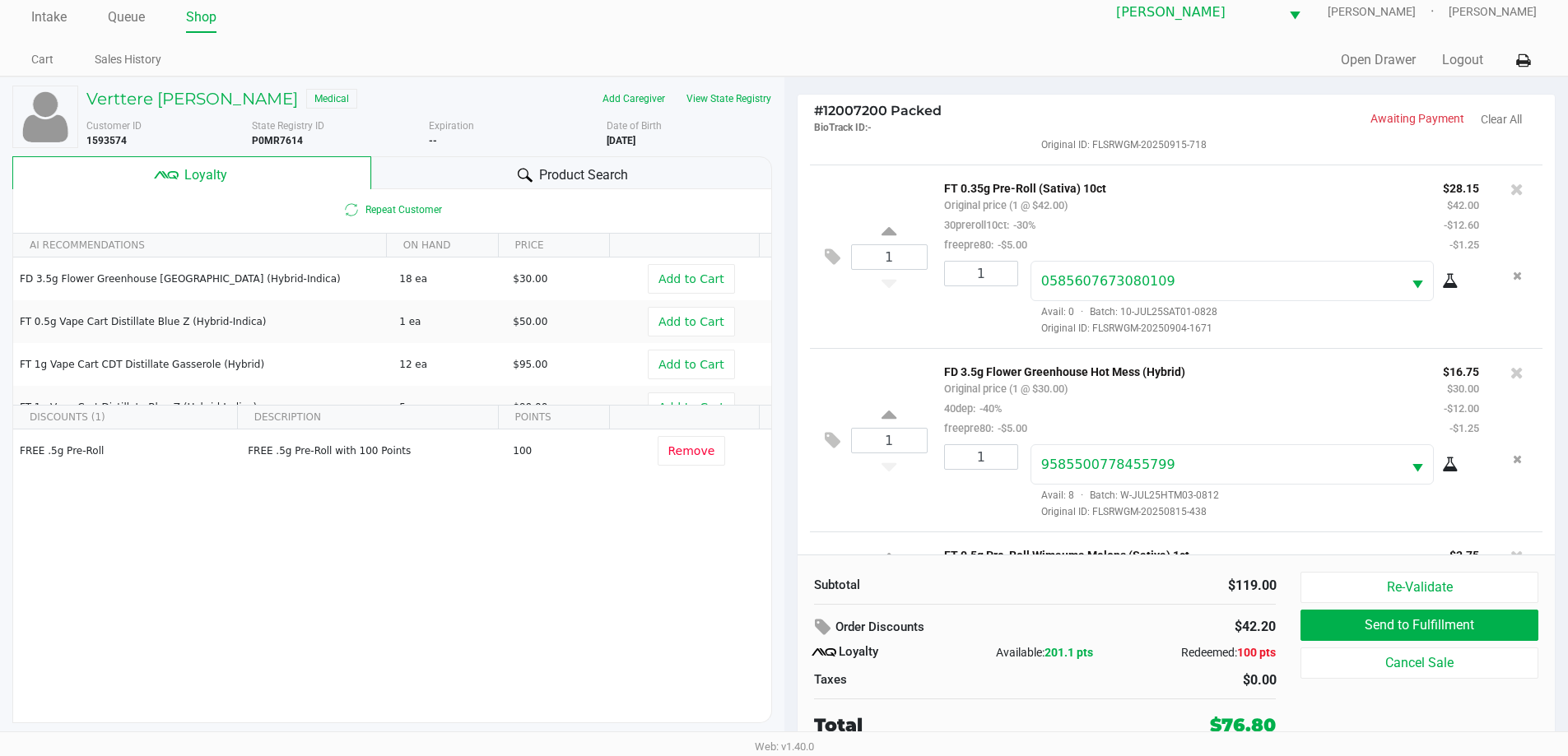
scroll to position [0, 0]
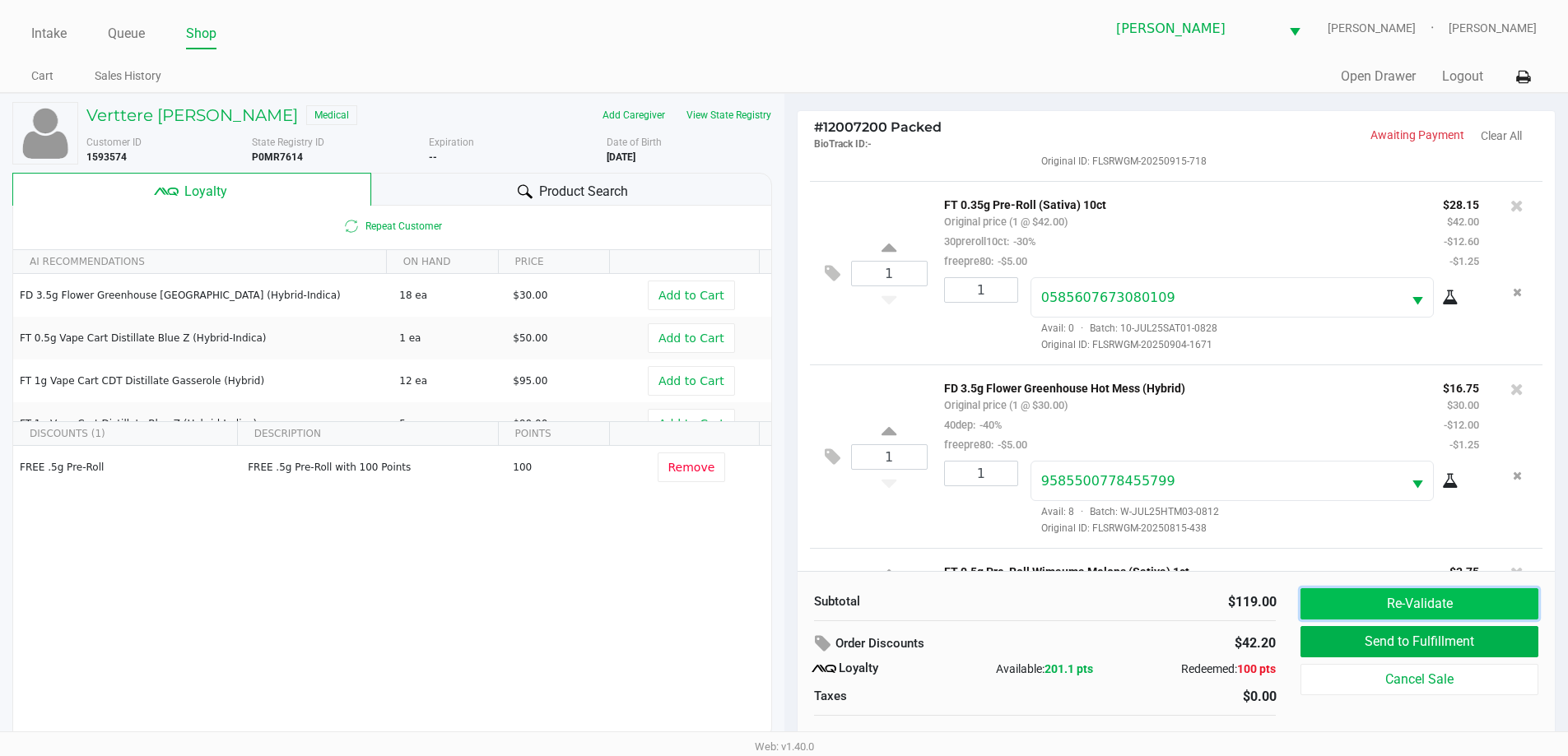
click at [1356, 607] on button "Re-Validate" at bounding box center [1419, 604] width 237 height 32
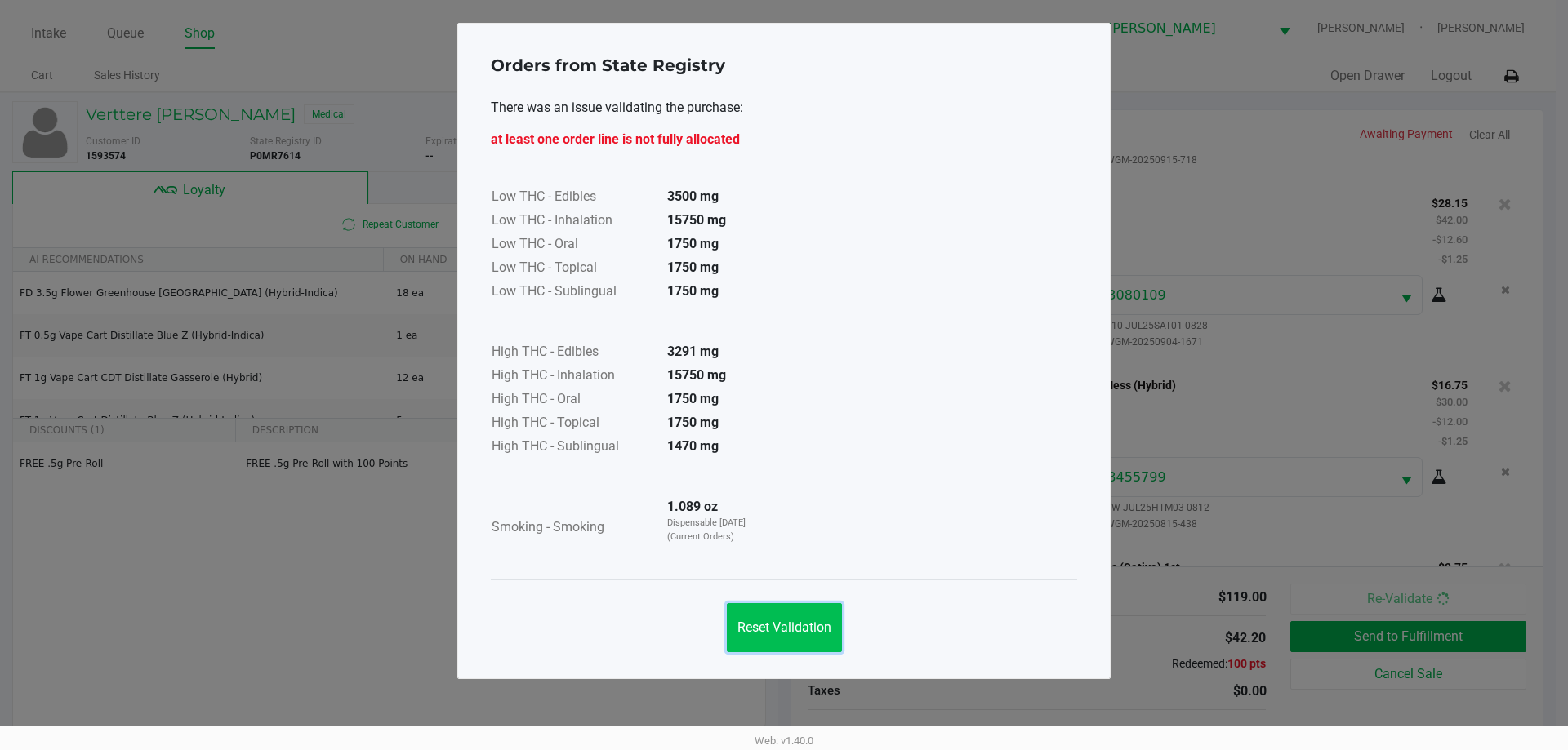
click at [782, 632] on span "Reset Validation" at bounding box center [785, 627] width 94 height 16
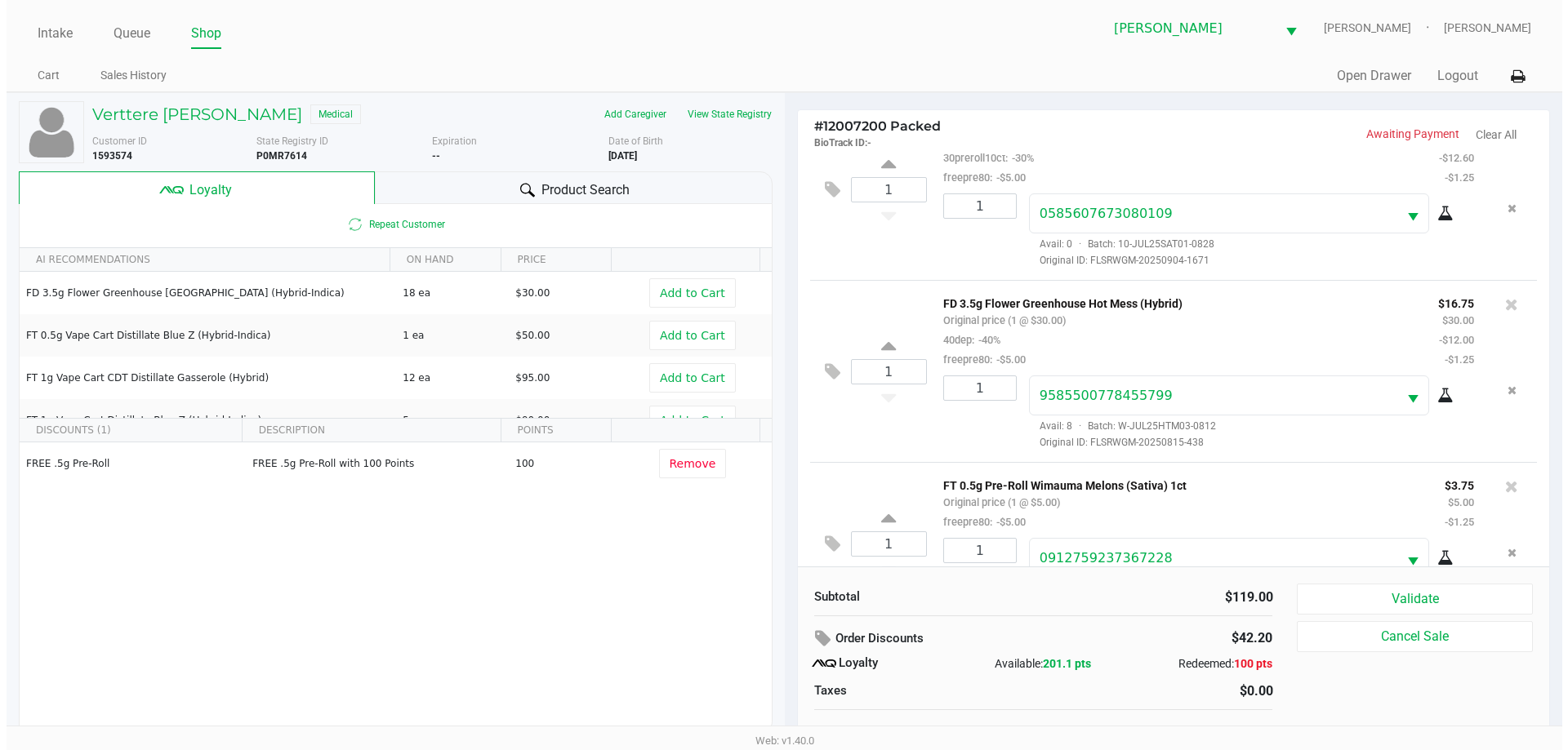
scroll to position [299, 0]
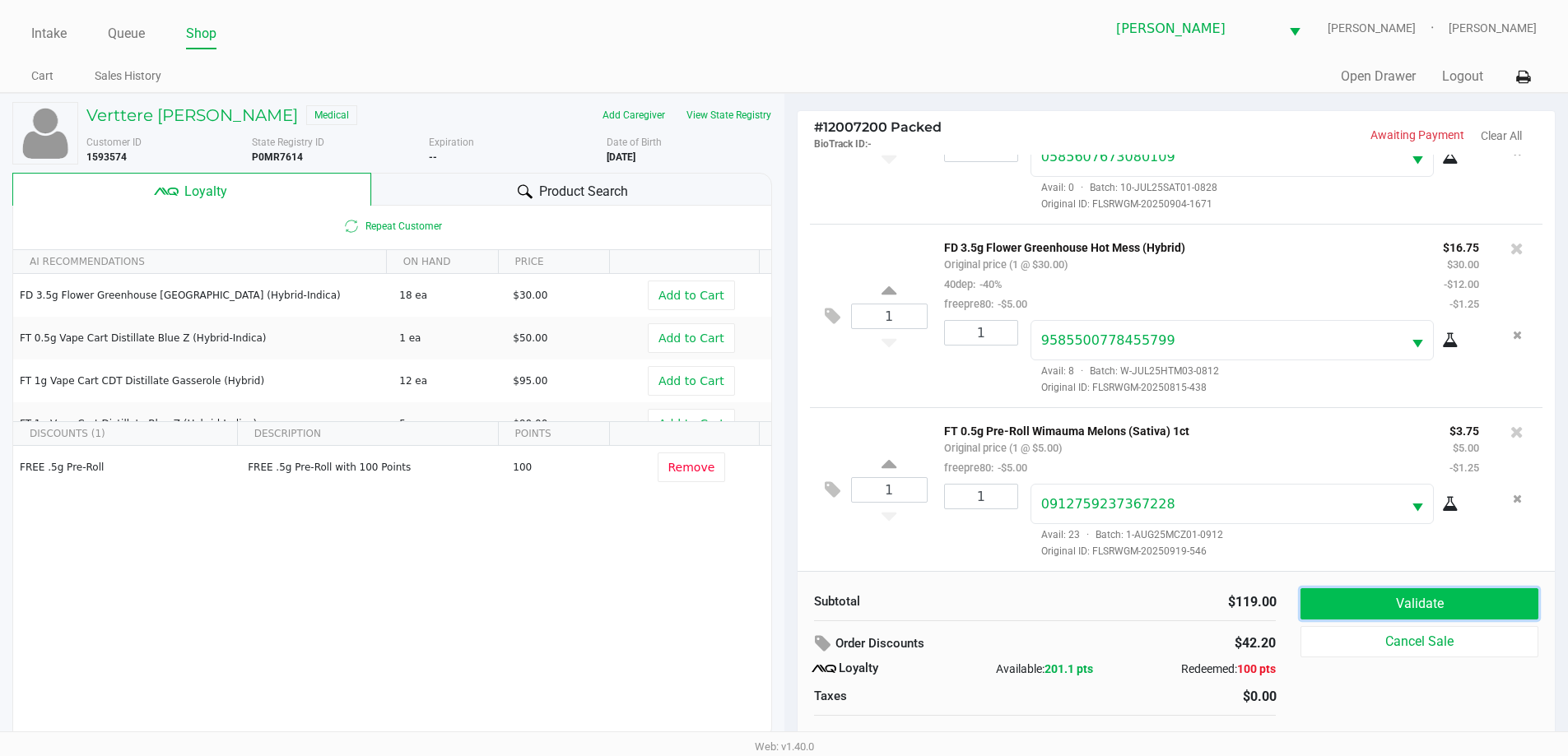
click at [1412, 601] on button "Validate" at bounding box center [1419, 604] width 237 height 32
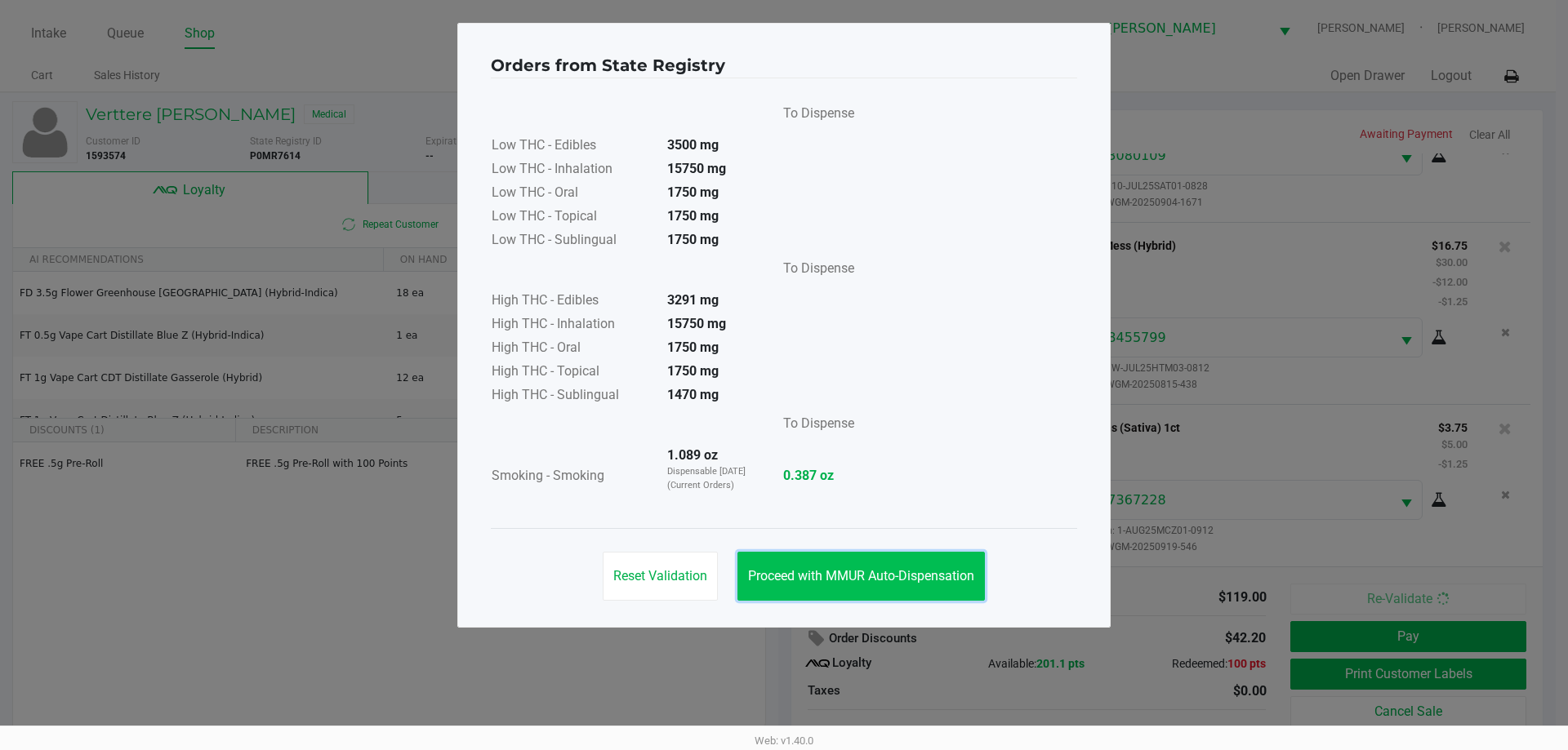
click at [900, 591] on button "Proceed with MMUR Auto-Dispensation" at bounding box center [862, 576] width 248 height 49
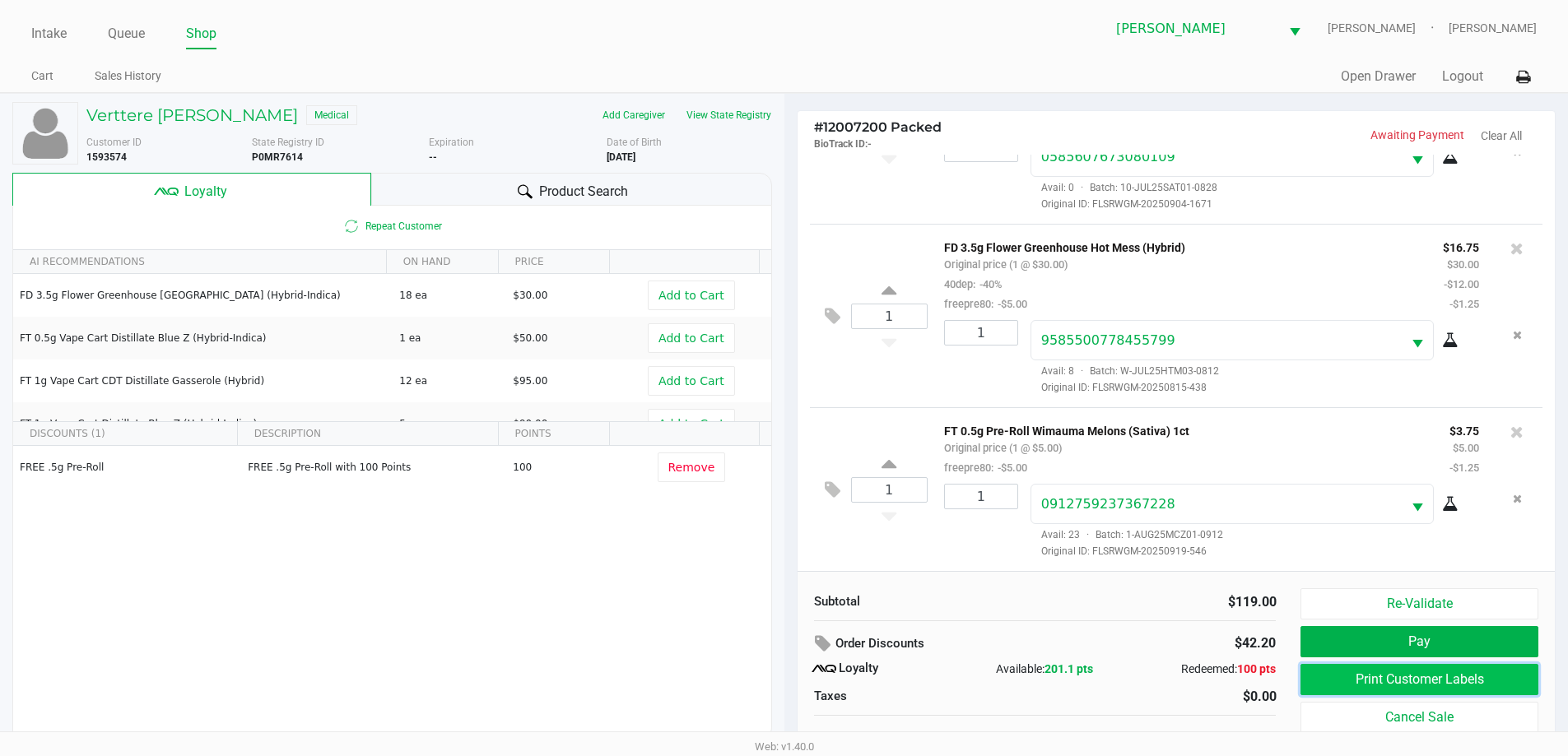
click at [1476, 673] on button "Print Customer Labels" at bounding box center [1419, 680] width 237 height 32
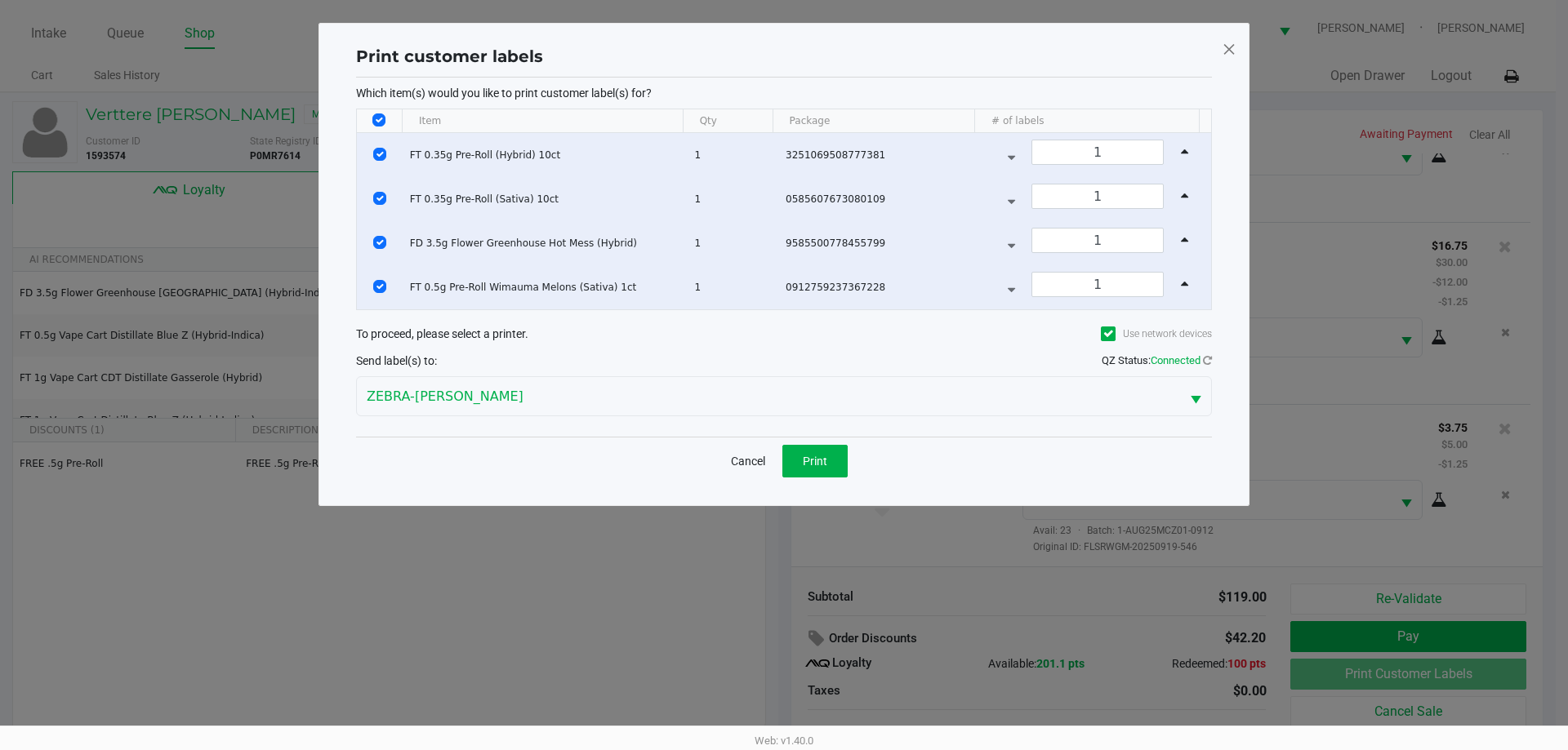
click at [381, 114] on input "Select All Rows" at bounding box center [379, 120] width 13 height 13
checkbox input "false"
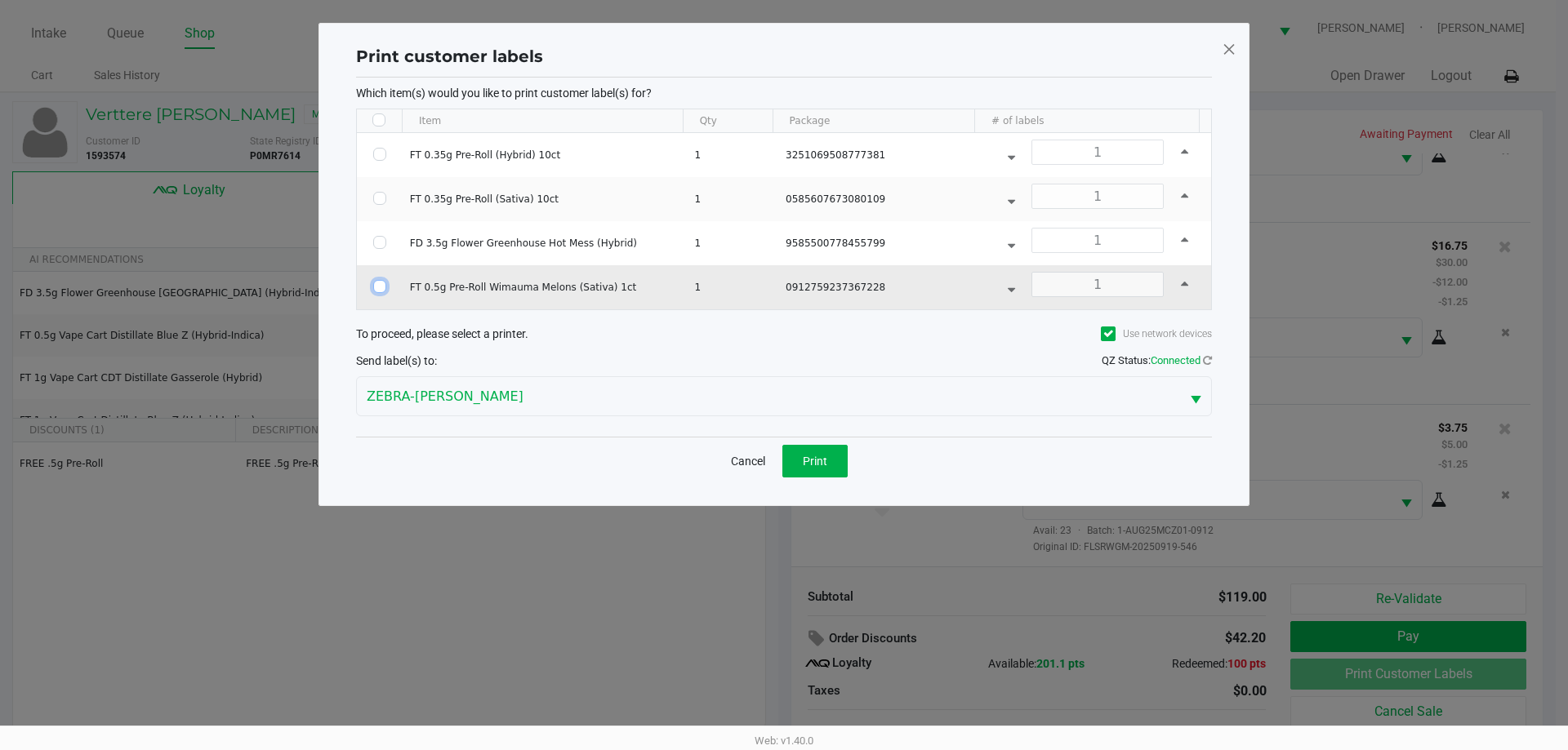
click at [380, 287] on input "Select Row" at bounding box center [380, 287] width 13 height 13
checkbox input "true"
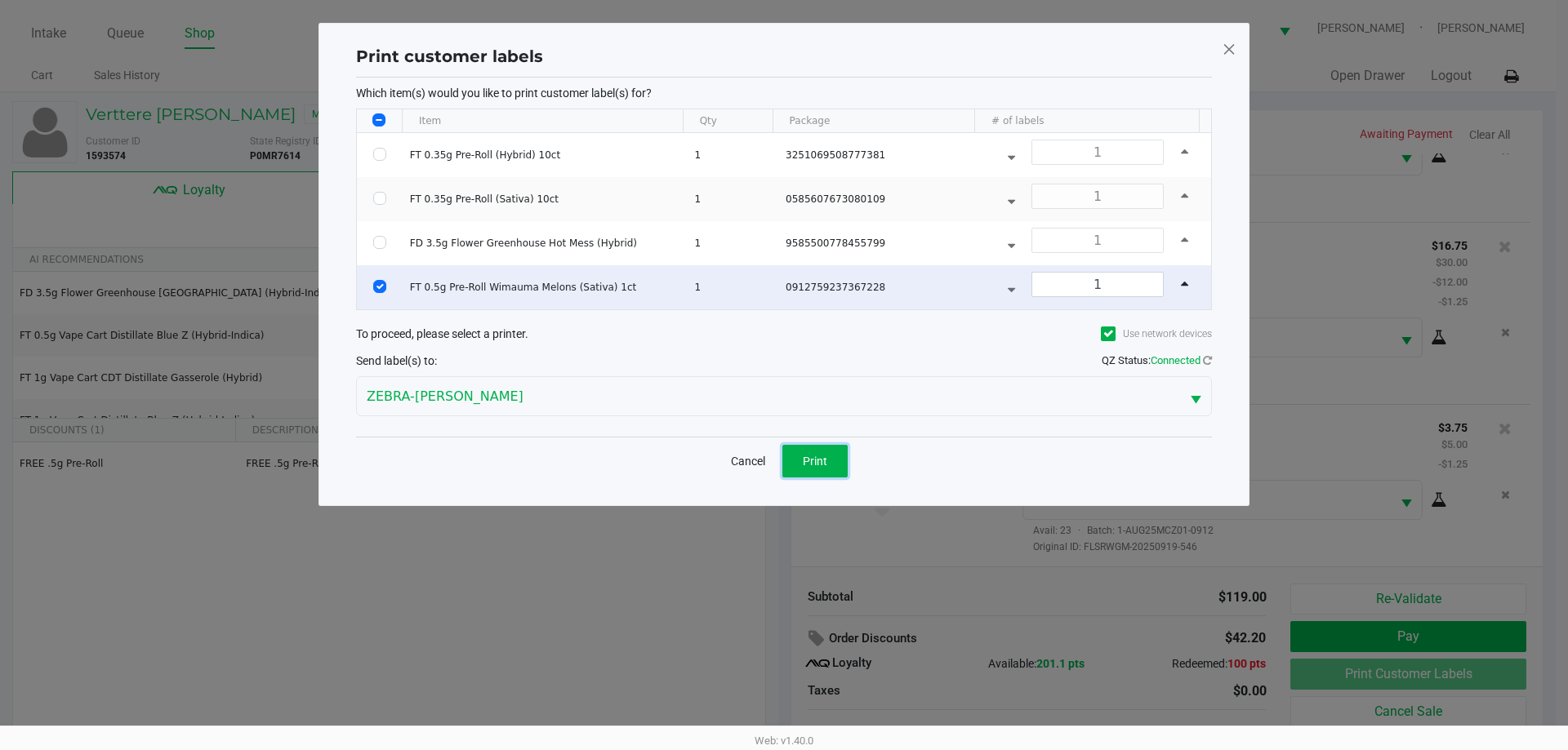
click at [817, 450] on button "Print" at bounding box center [815, 462] width 65 height 33
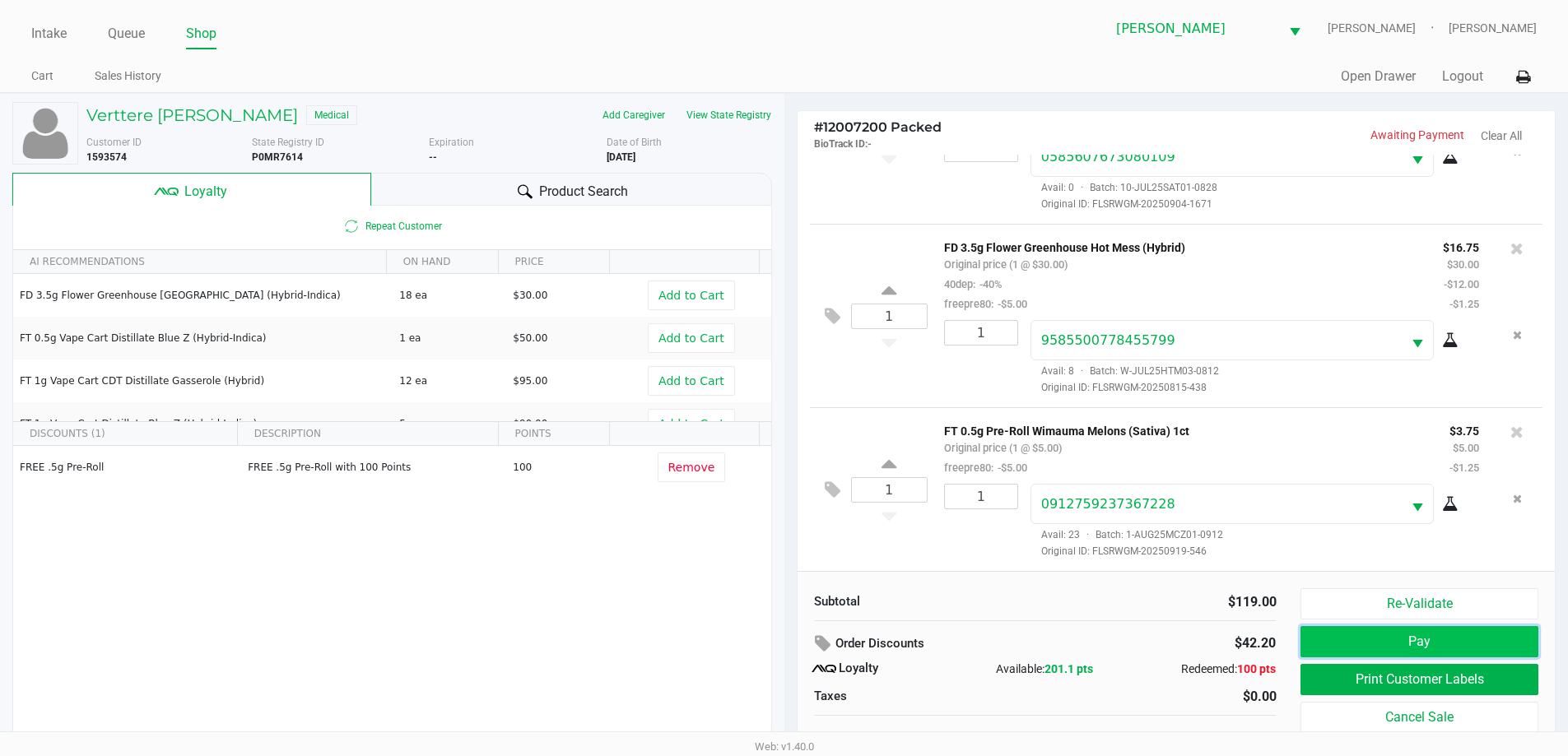
click at [1413, 637] on button "Pay" at bounding box center [1419, 642] width 237 height 32
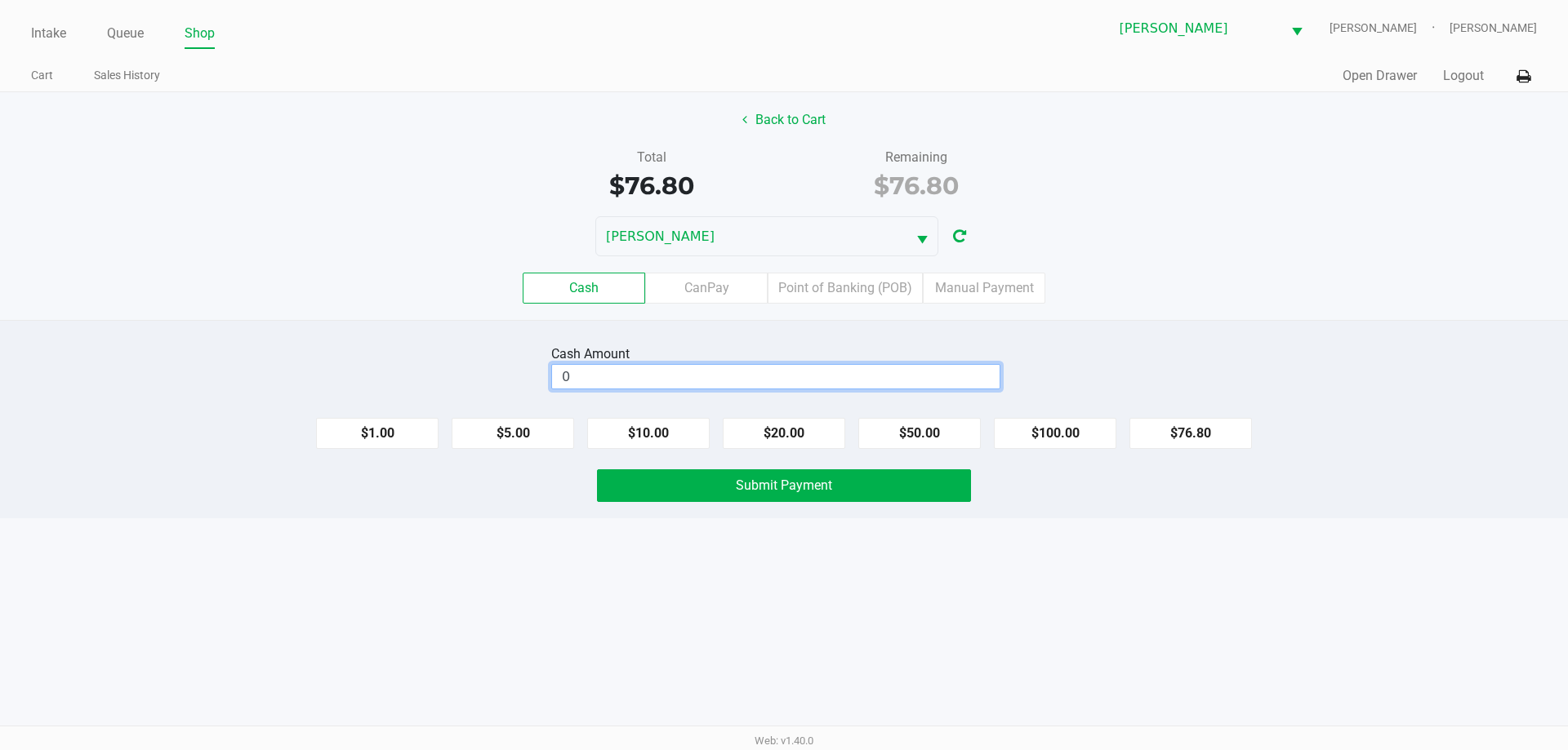
click at [615, 382] on input "0" at bounding box center [776, 377] width 448 height 24
type input "$80.00"
click at [668, 481] on button "Submit Payment" at bounding box center [784, 486] width 374 height 33
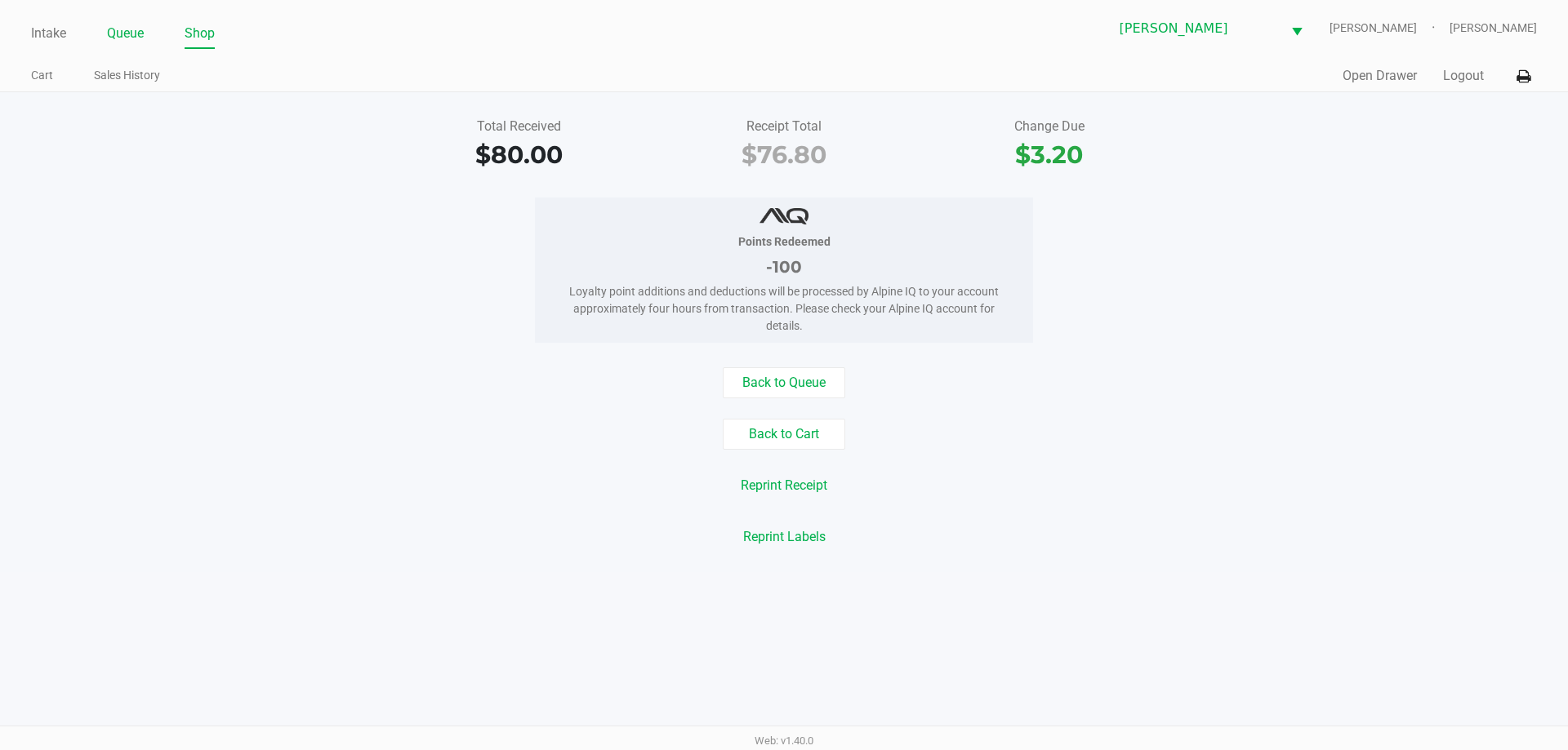
click at [121, 26] on link "Queue" at bounding box center [125, 34] width 36 height 23
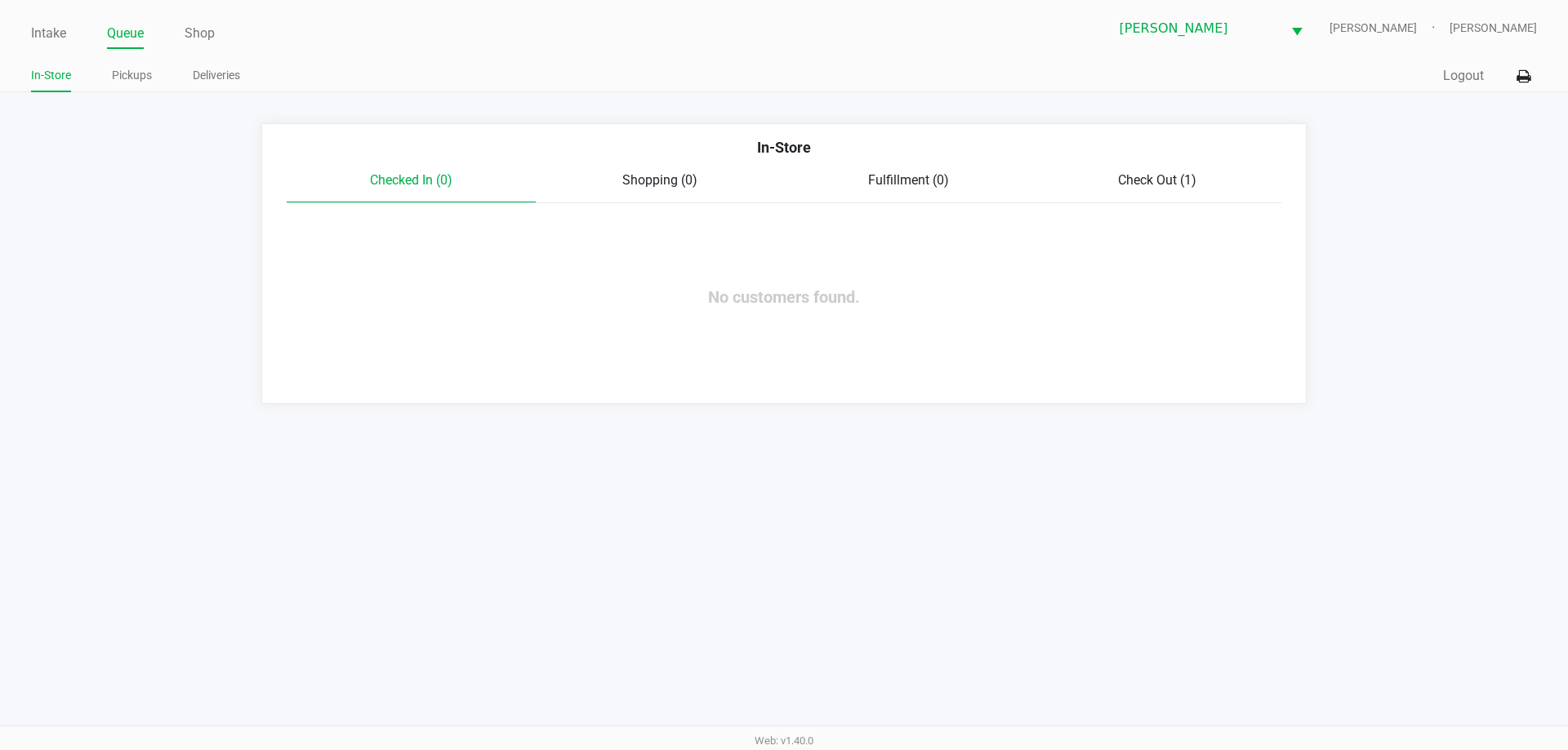
click at [141, 355] on app-queue-list "In-Store Checked In (0) Shopping (0) Fulfillment (0) Check Out (1) No customers…" at bounding box center [784, 263] width 1568 height 281
click at [128, 82] on link "Pickups" at bounding box center [131, 75] width 40 height 21
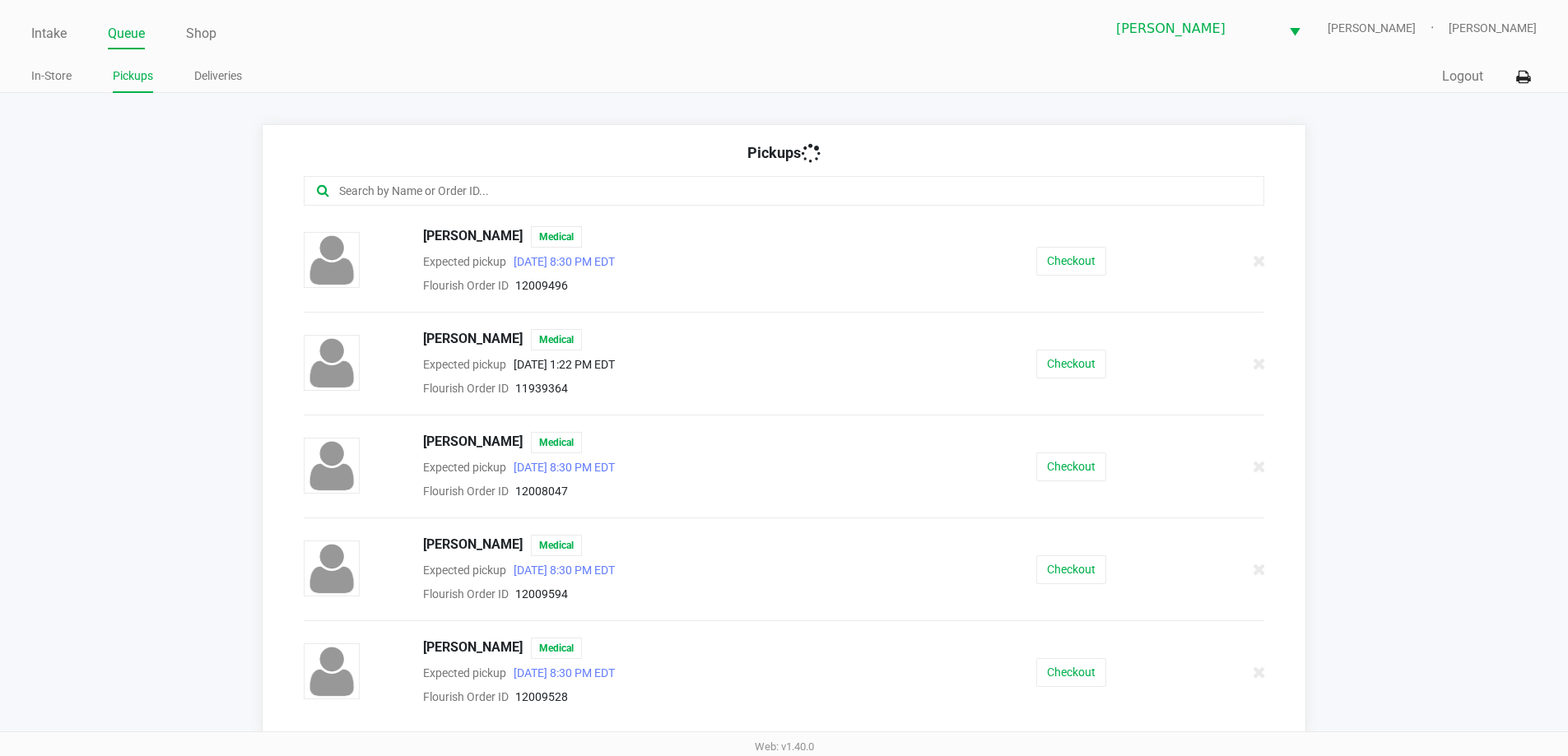
click at [409, 185] on input "text" at bounding box center [758, 191] width 841 height 19
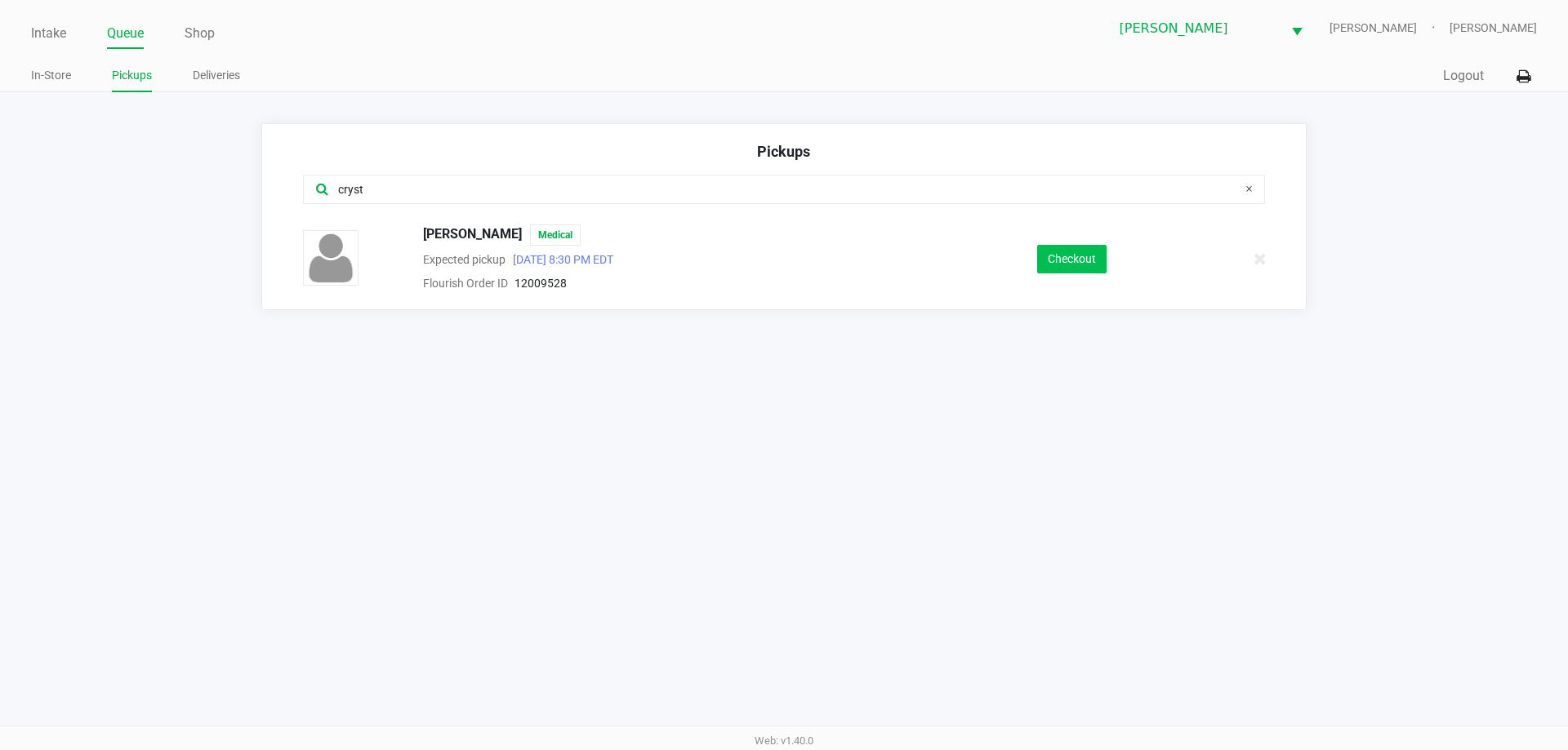
type input "cryst"
click at [1071, 247] on button "Checkout" at bounding box center [1071, 259] width 69 height 29
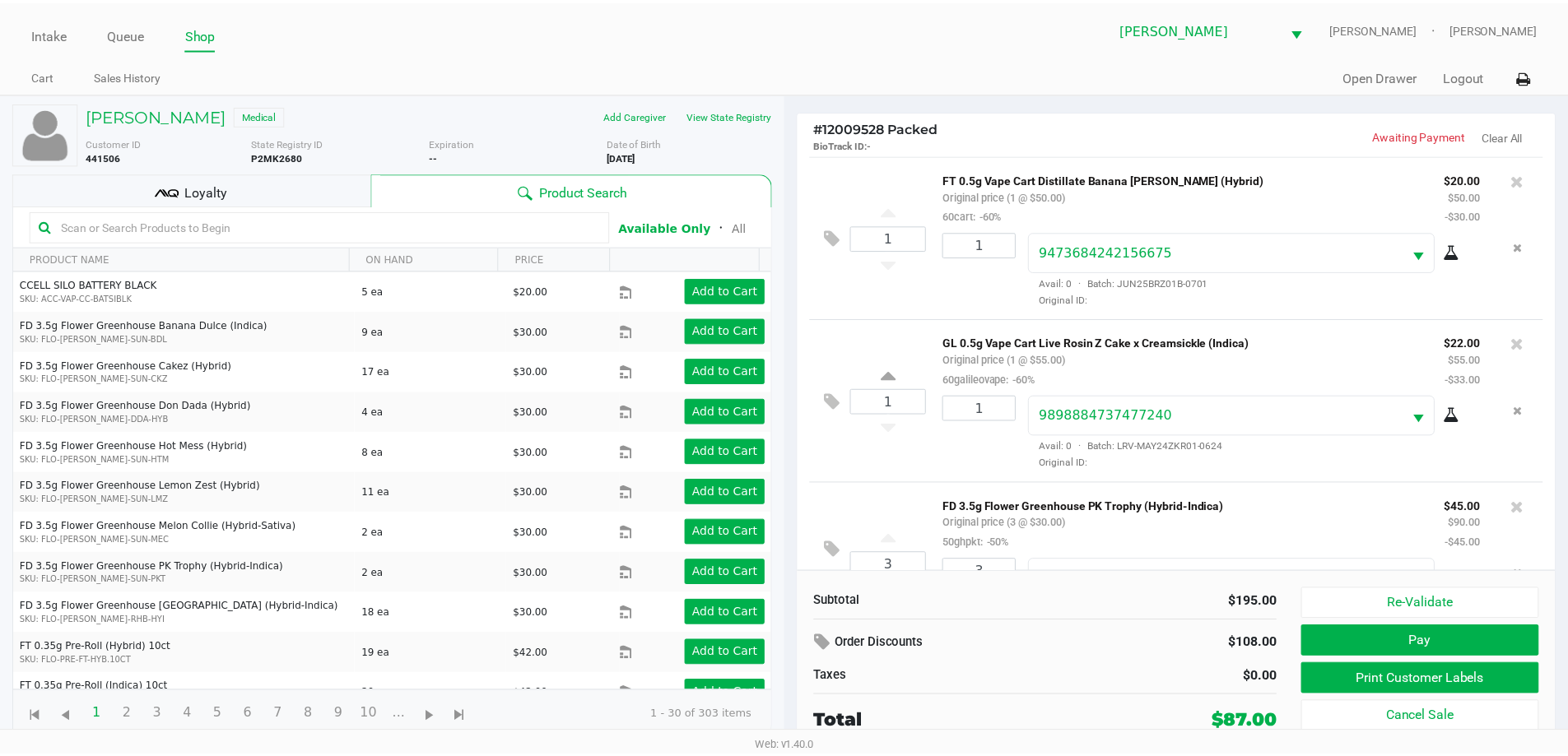
scroll to position [77, 0]
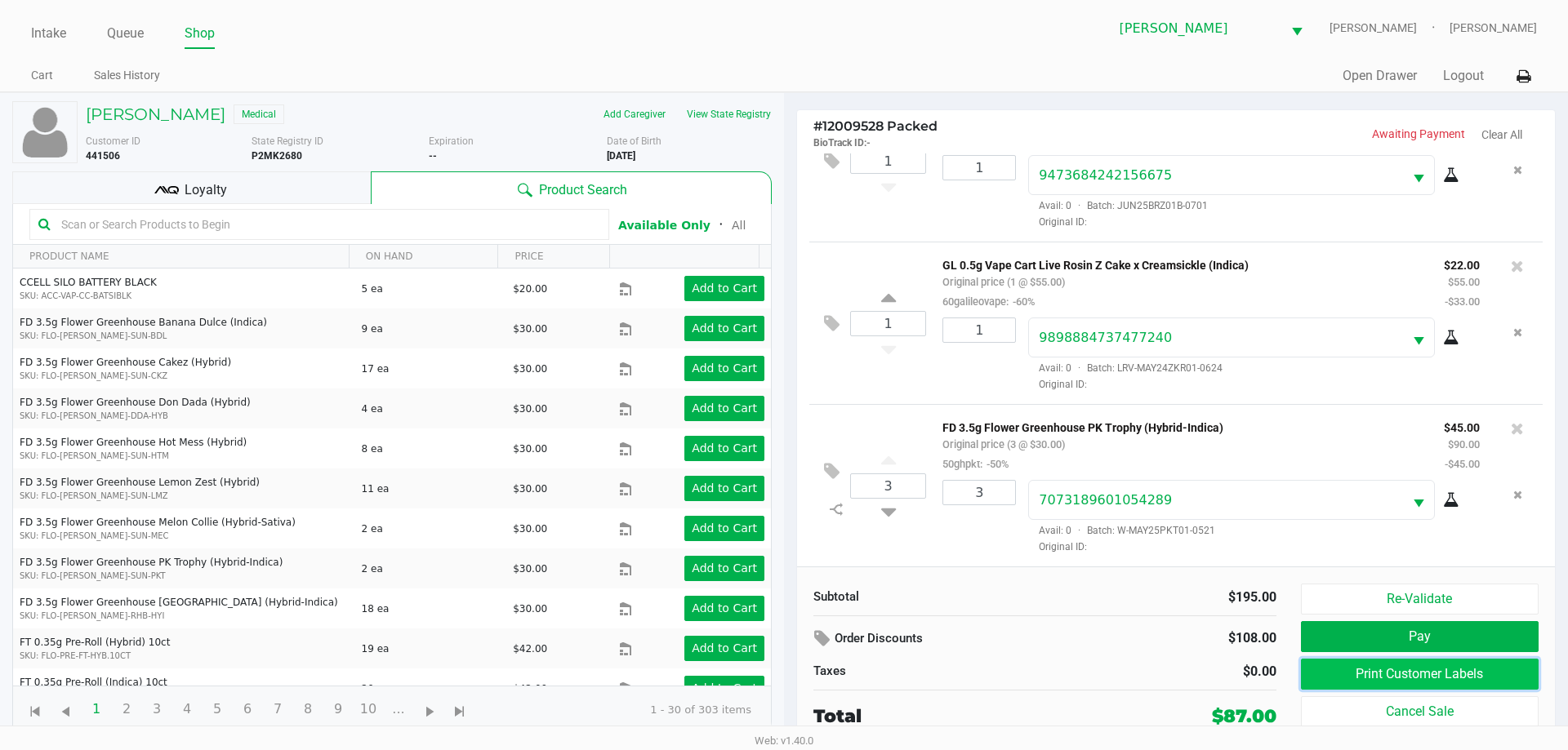
click at [1462, 681] on button "Print Customer Labels" at bounding box center [1420, 675] width 238 height 31
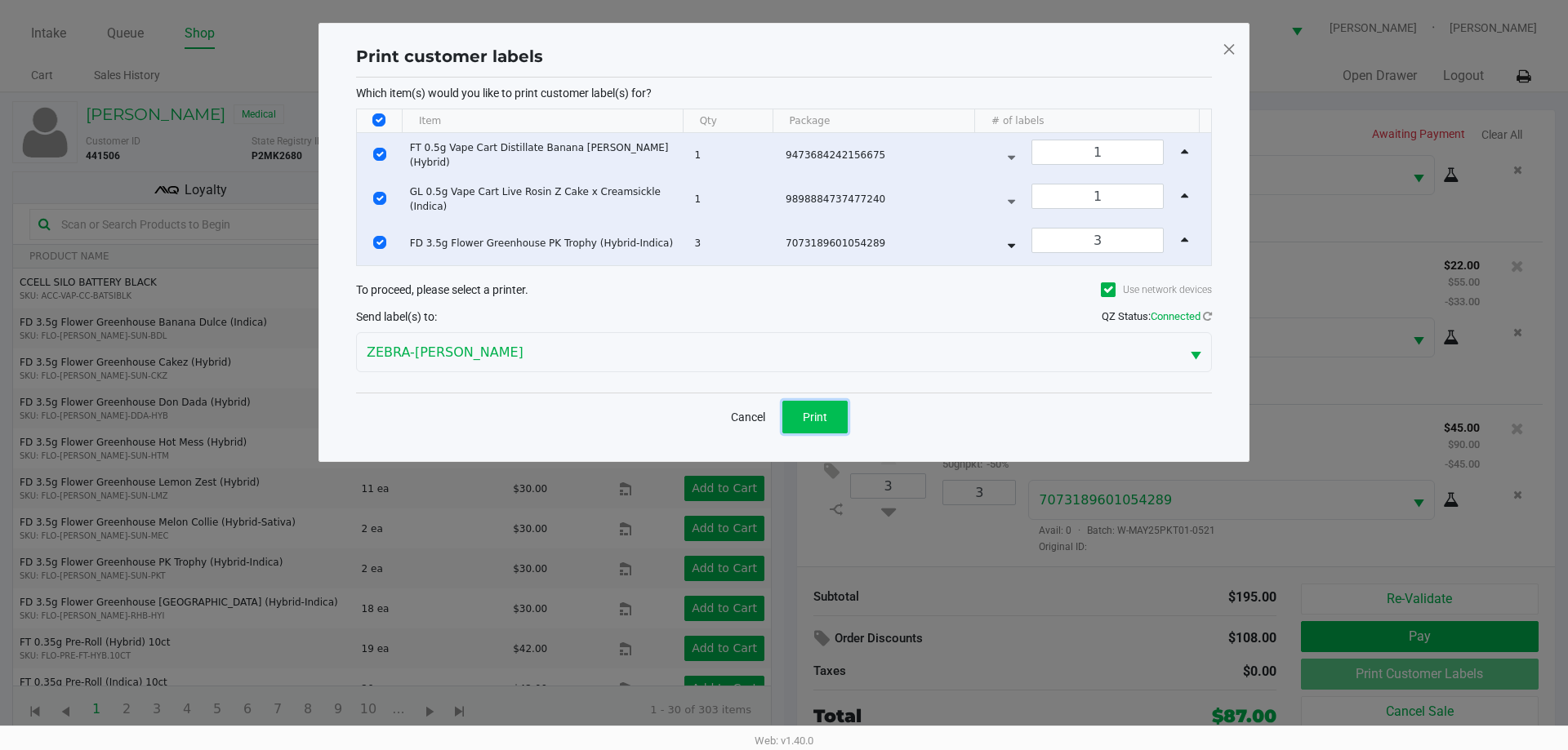
click at [831, 422] on button "Print" at bounding box center [815, 417] width 65 height 33
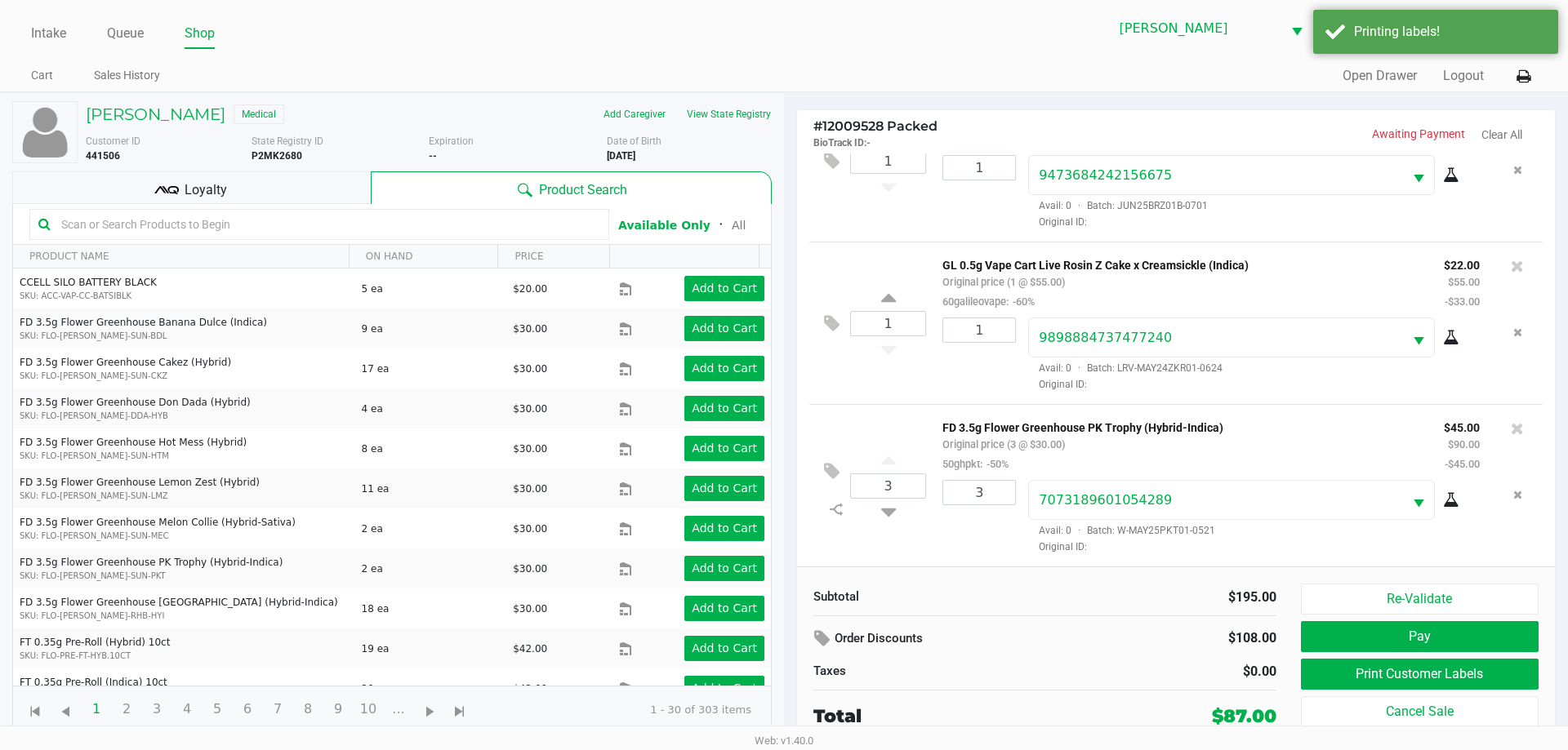
click at [246, 194] on div "Loyalty" at bounding box center [192, 188] width 359 height 33
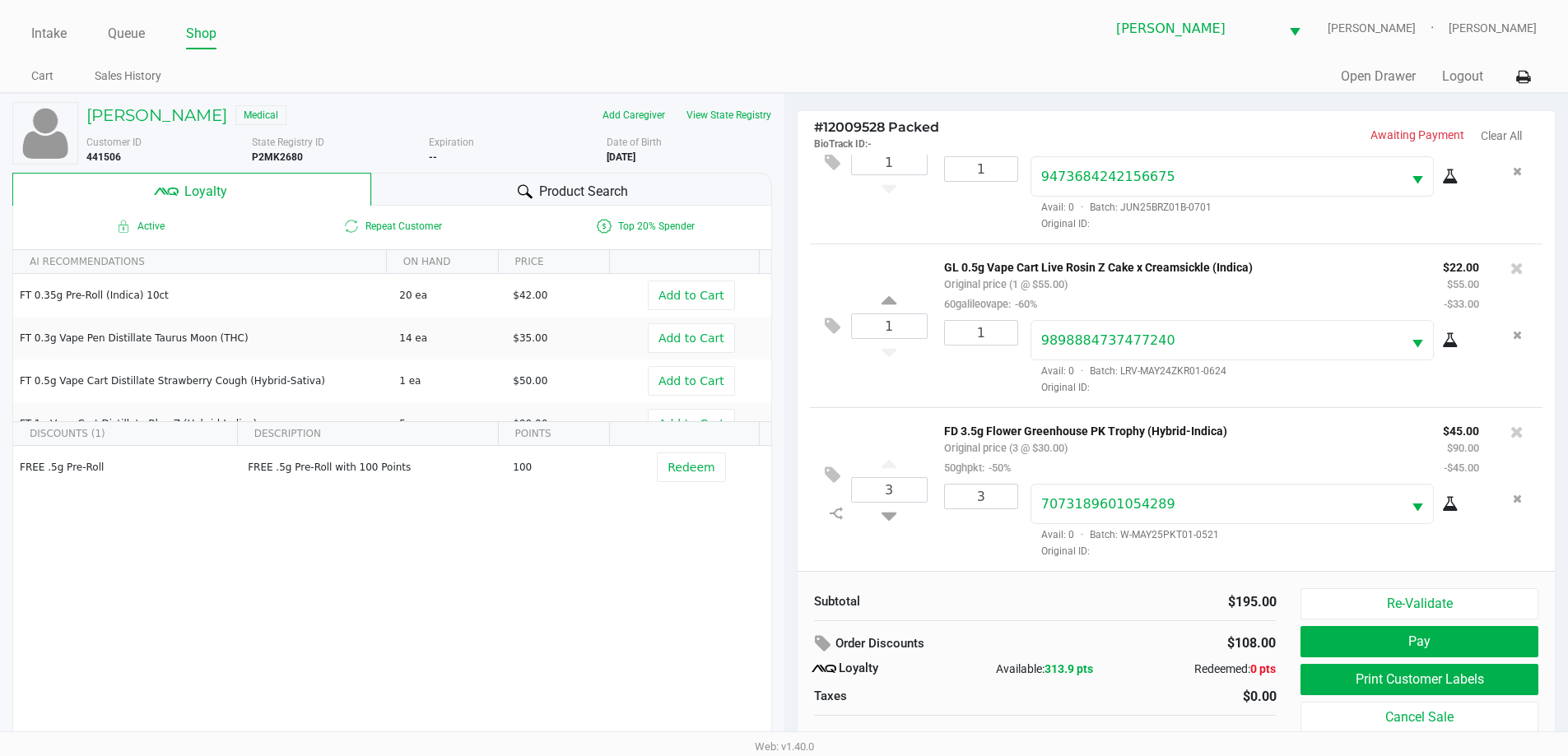
scroll to position [17, 0]
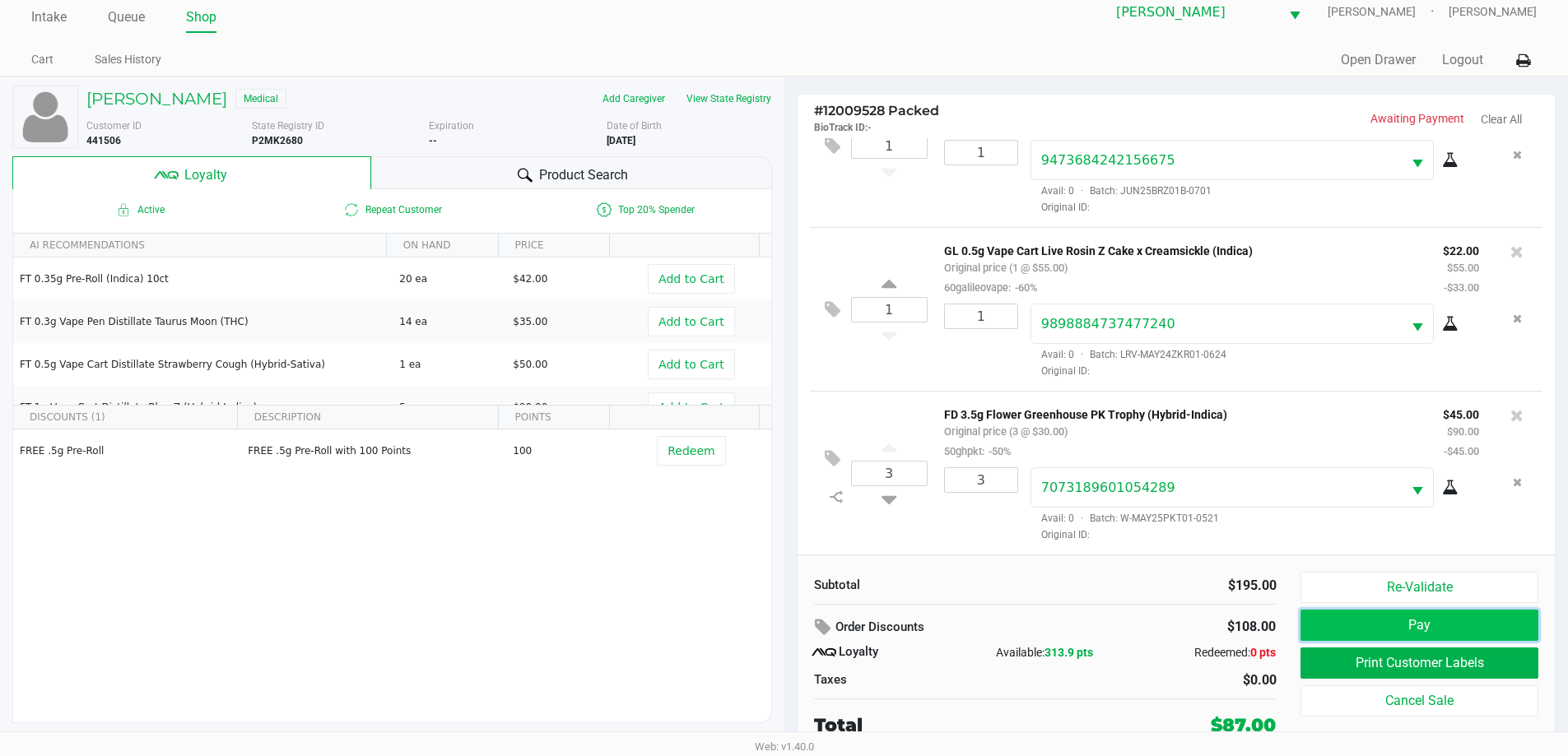
click at [1357, 621] on button "Pay" at bounding box center [1419, 625] width 237 height 32
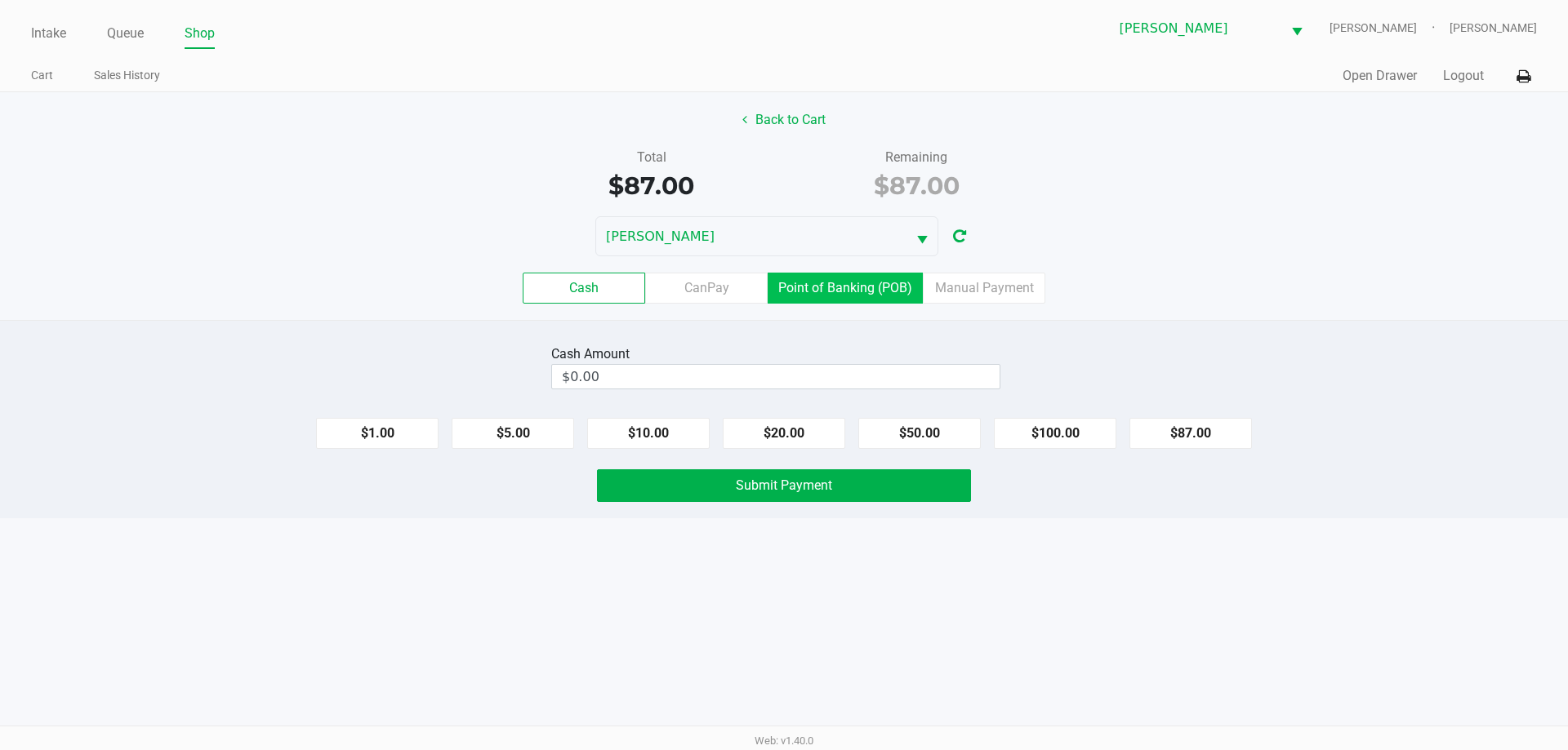
click at [824, 286] on label "Point of Banking (POB)" at bounding box center [845, 288] width 155 height 31
click at [0, 0] on 7 "Point of Banking (POB)" at bounding box center [0, 0] width 0 height 0
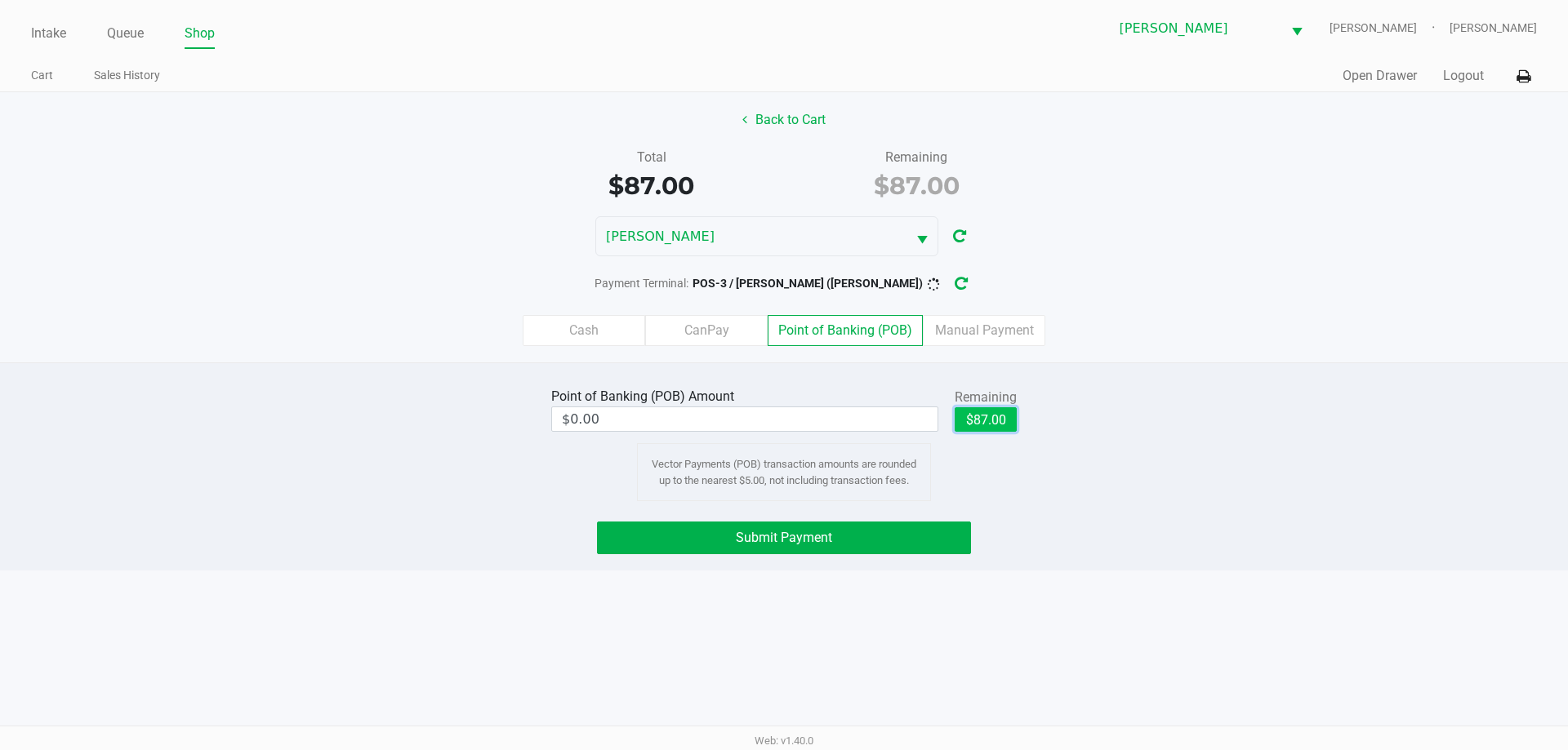
click at [1008, 409] on button "$87.00" at bounding box center [986, 420] width 62 height 25
type input "$87.00"
click at [848, 538] on button "Submit Payment" at bounding box center [784, 539] width 374 height 33
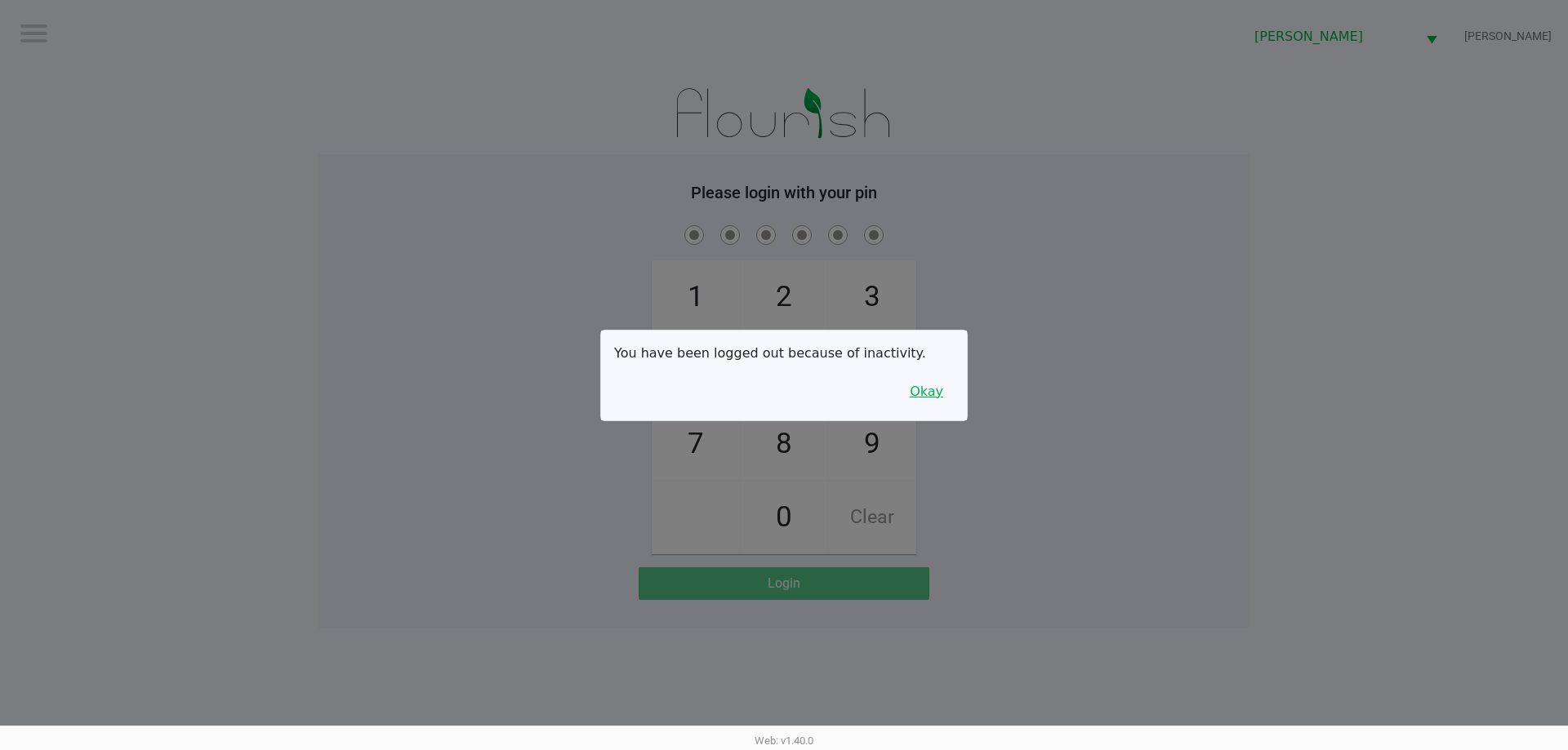
click at [943, 396] on button "Okay" at bounding box center [926, 392] width 55 height 31
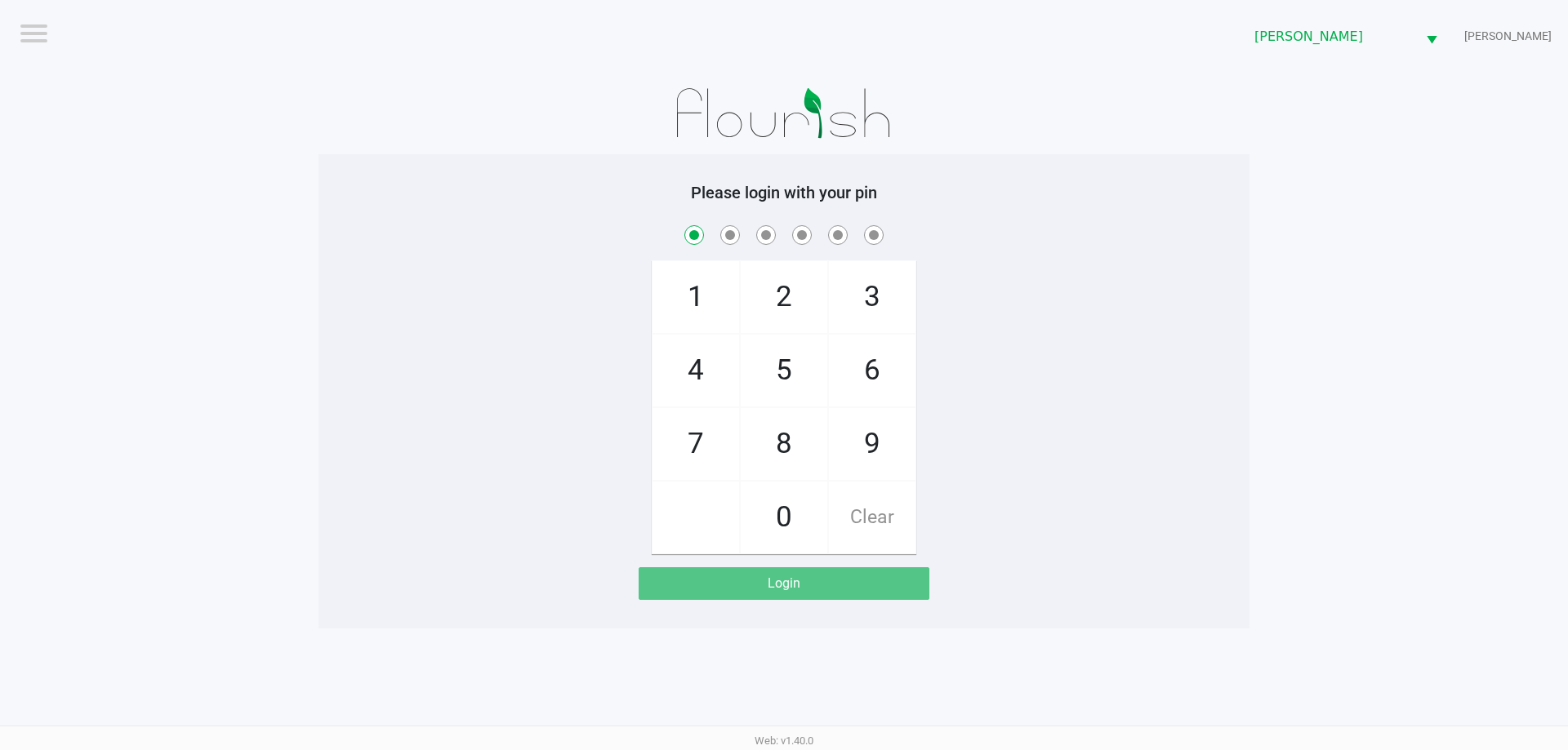
checkbox input "true"
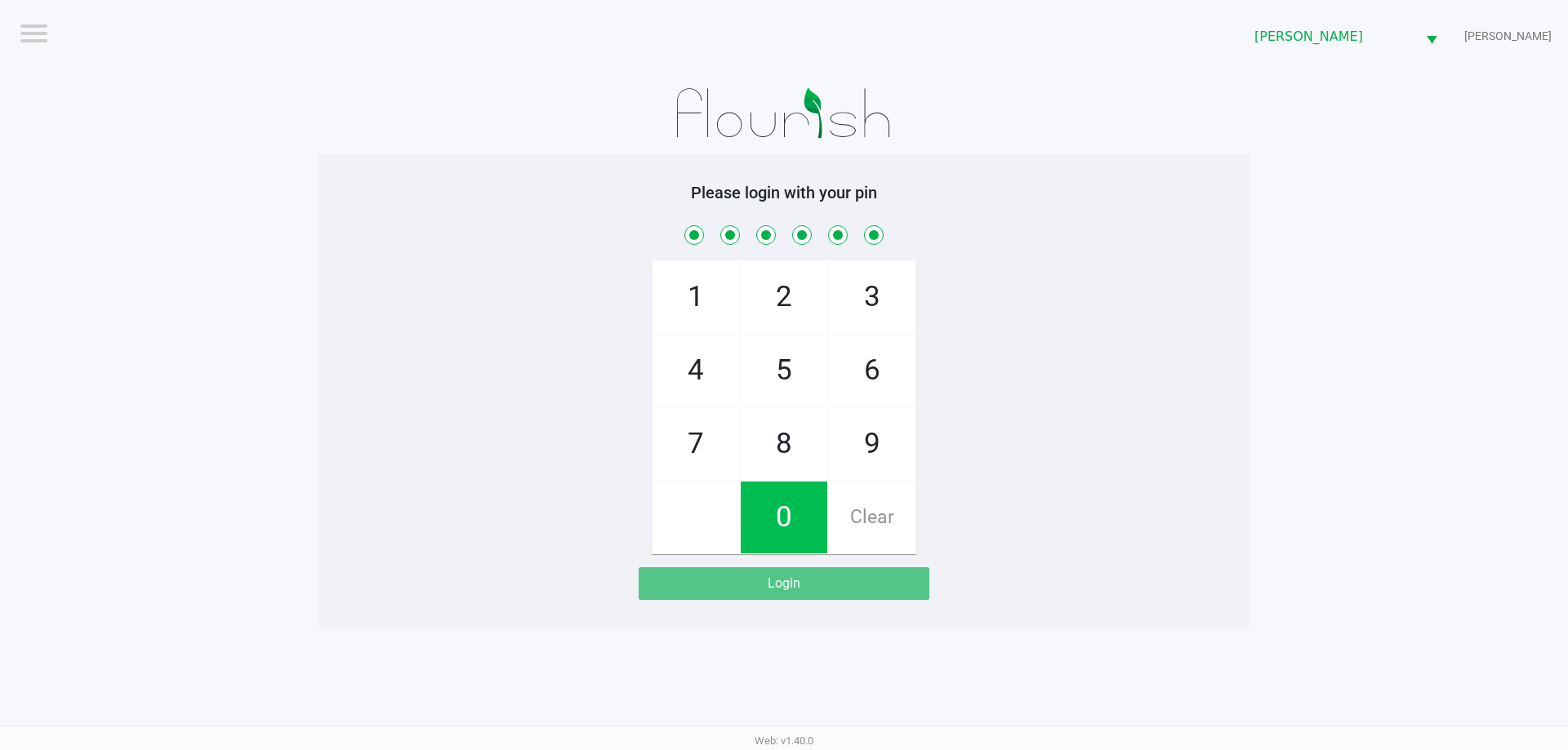
checkbox input "true"
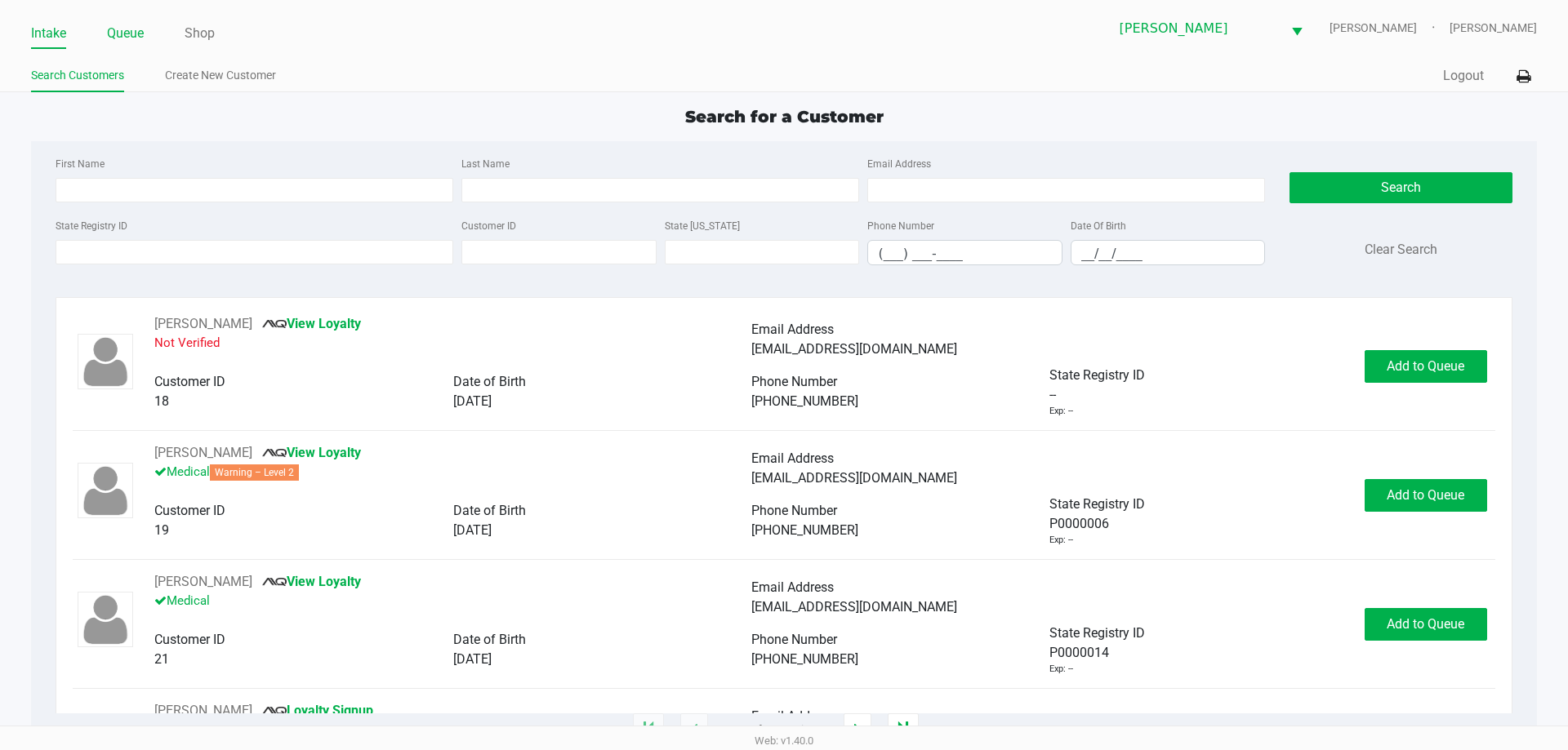
click at [112, 28] on link "Queue" at bounding box center [125, 34] width 36 height 23
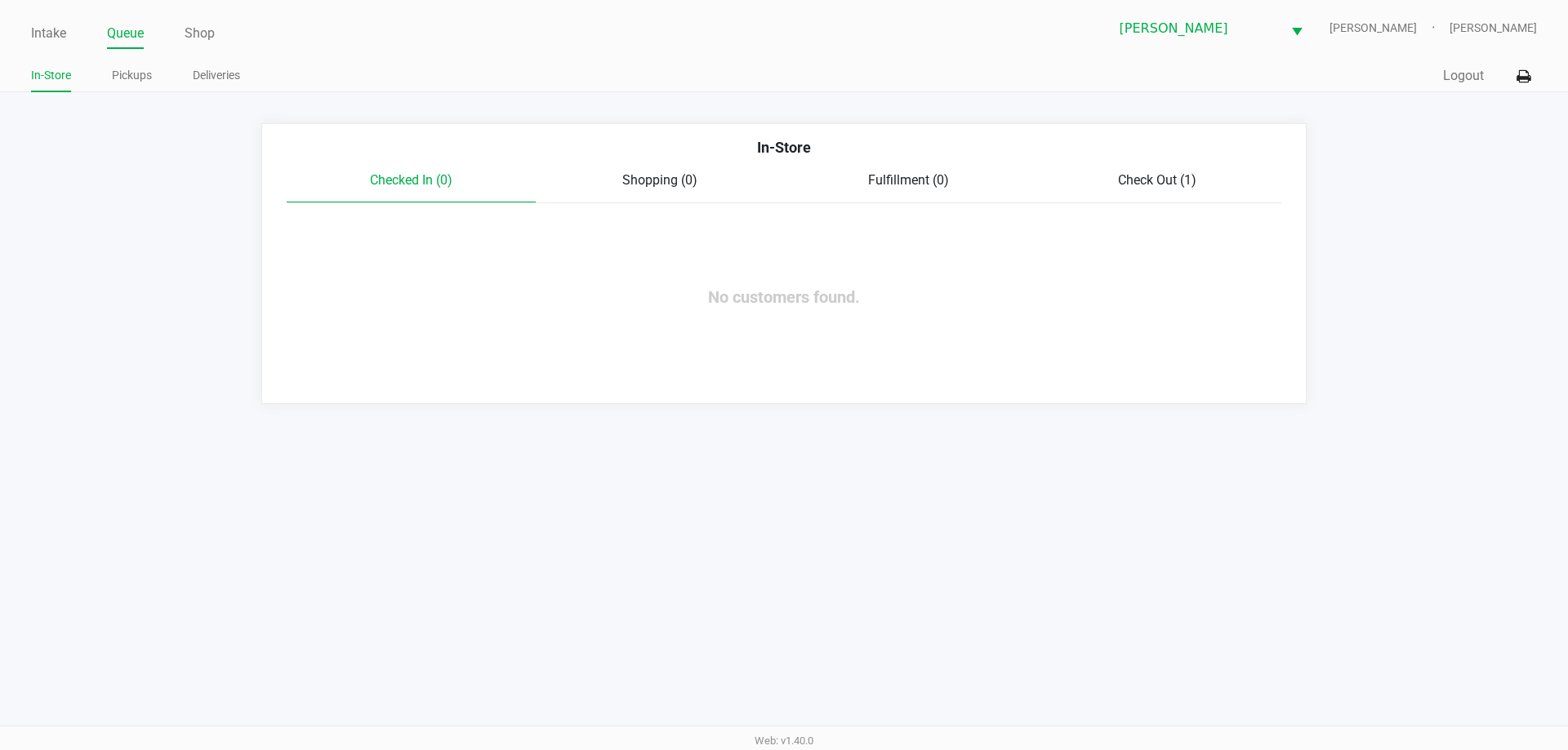
click at [99, 74] on ul "In-Store Pickups Deliveries" at bounding box center [407, 78] width 753 height 28
click at [135, 81] on link "Pickups" at bounding box center [131, 75] width 40 height 21
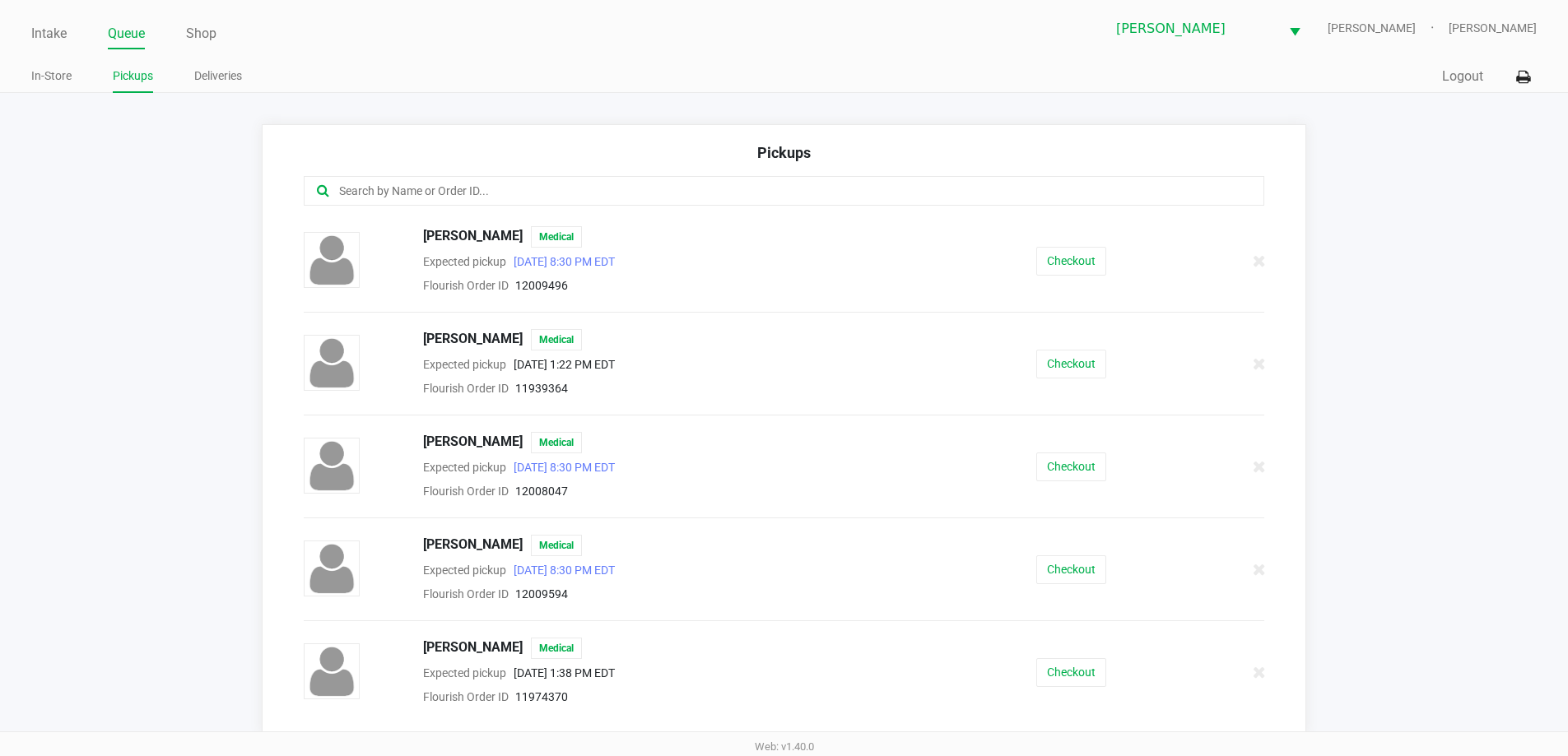
click at [425, 196] on input "text" at bounding box center [758, 191] width 841 height 19
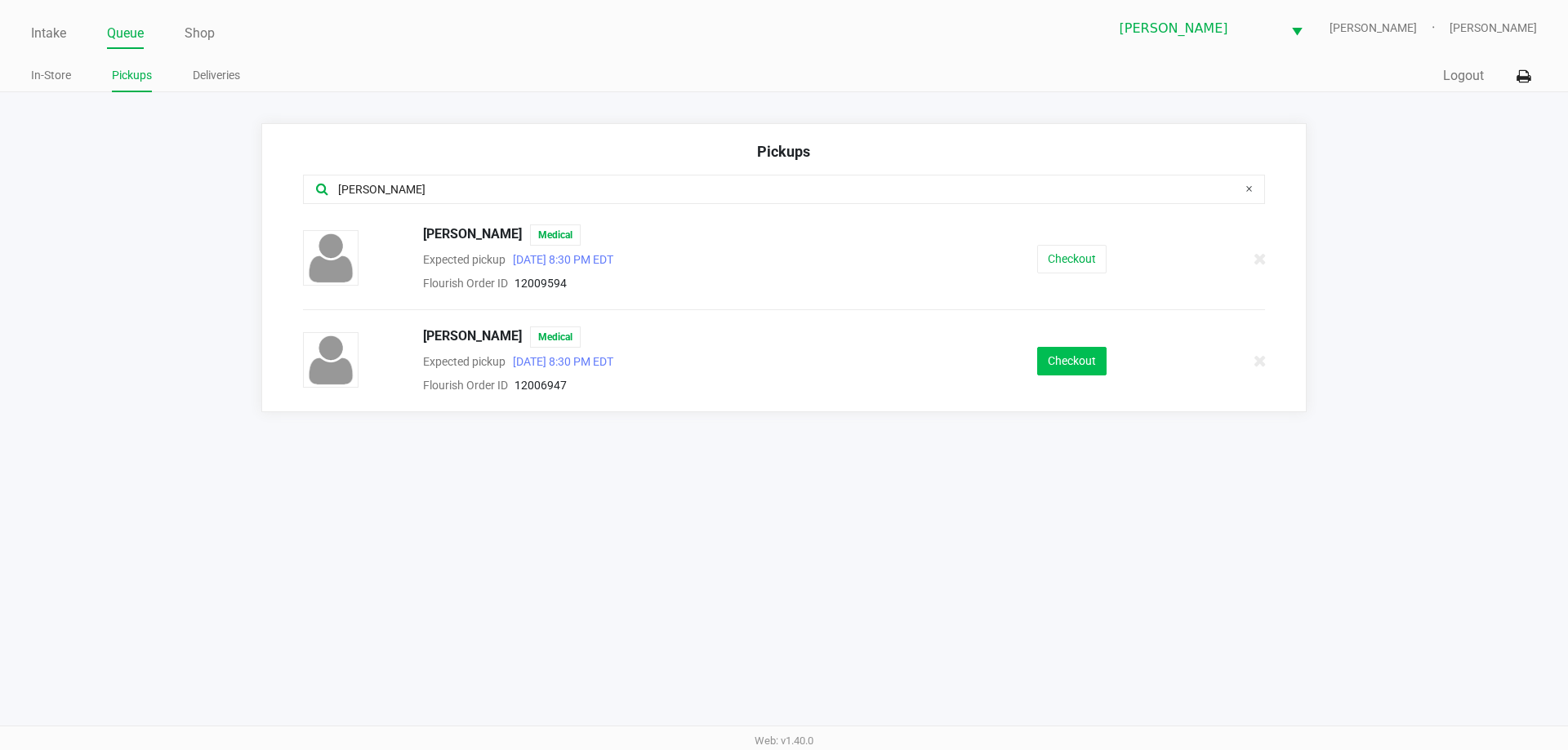
type input "torres"
click at [1057, 358] on button "Checkout" at bounding box center [1071, 361] width 69 height 29
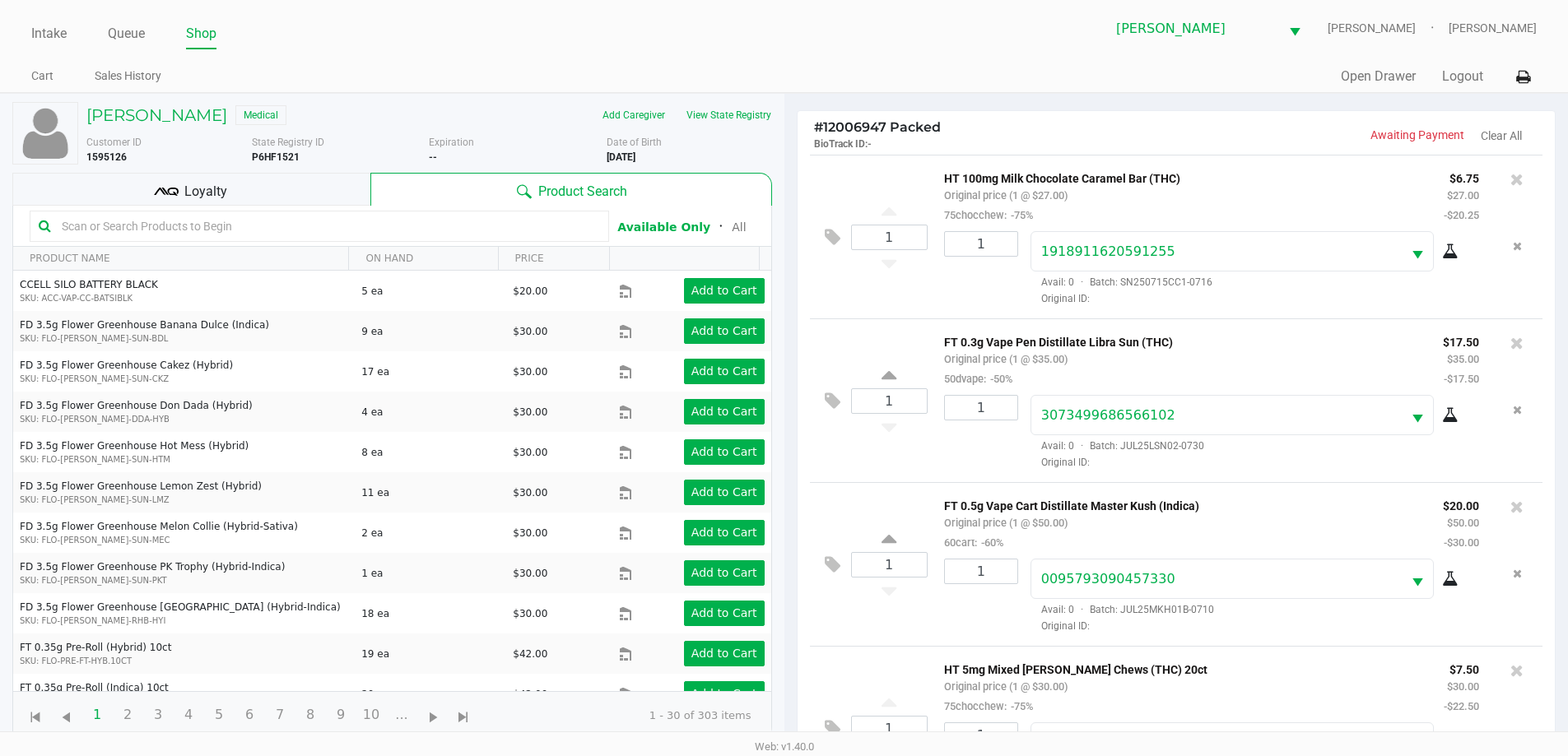
scroll to position [178, 0]
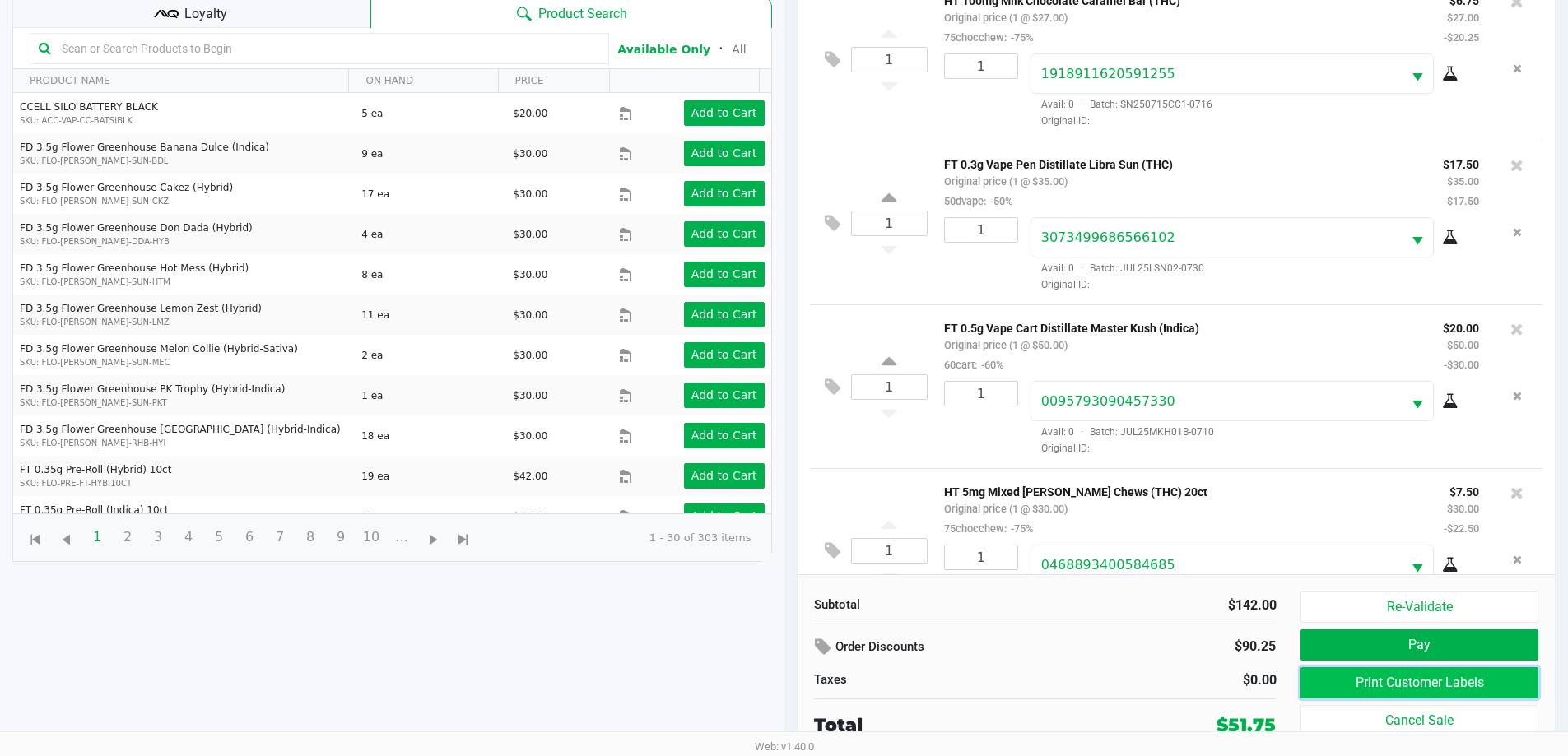
click at [1407, 680] on button "Print Customer Labels" at bounding box center [1419, 684] width 237 height 32
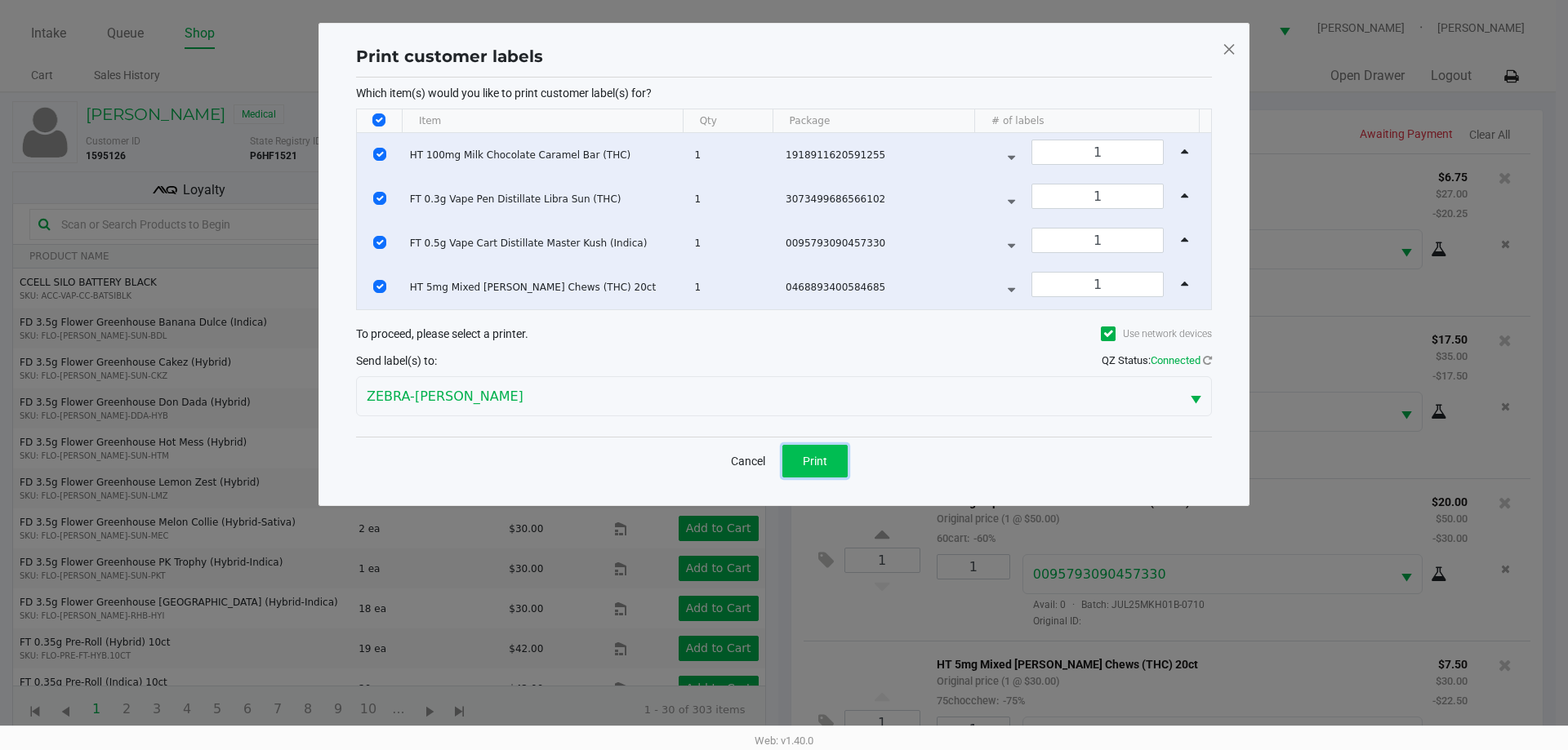
click at [840, 463] on button "Print" at bounding box center [815, 462] width 65 height 33
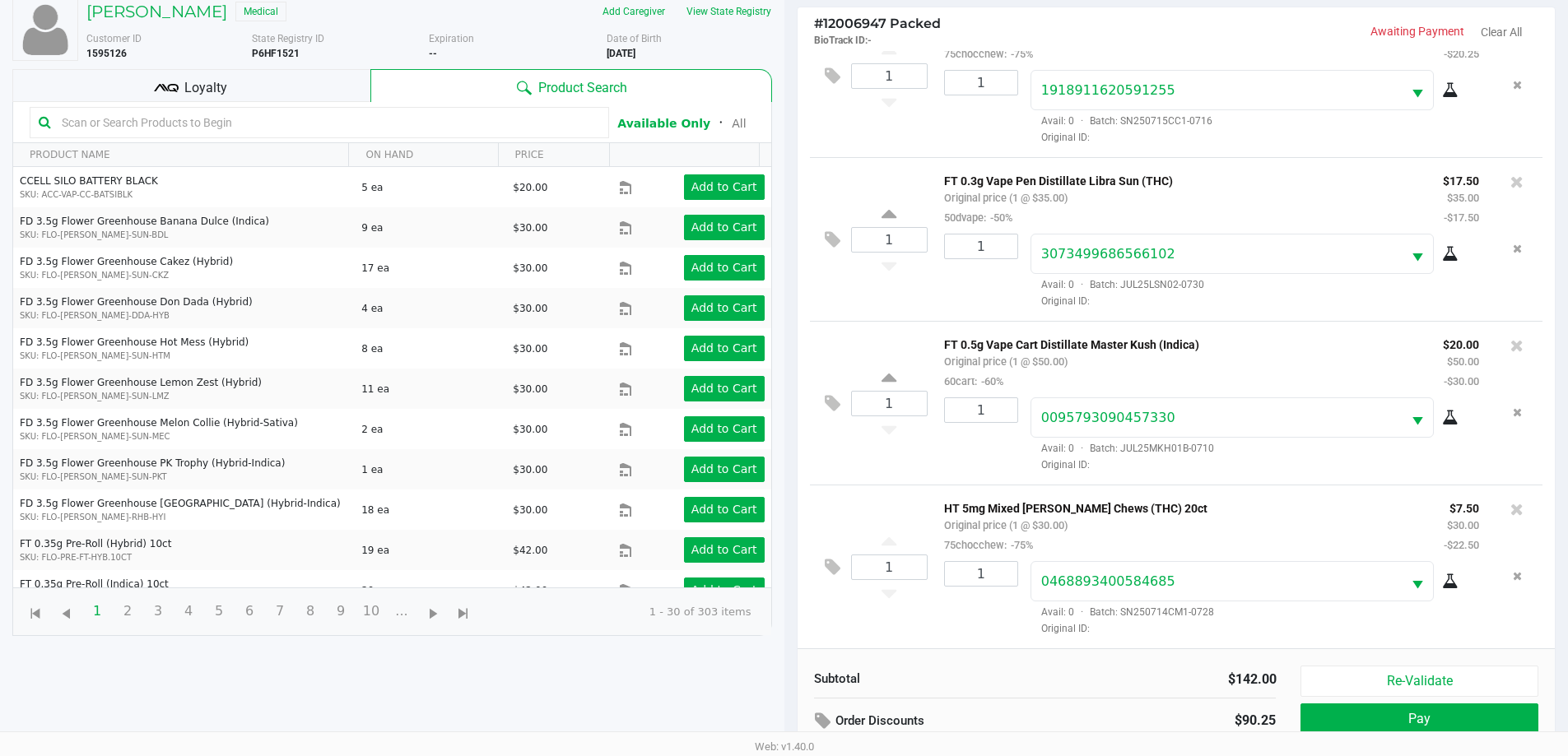
scroll to position [178, 0]
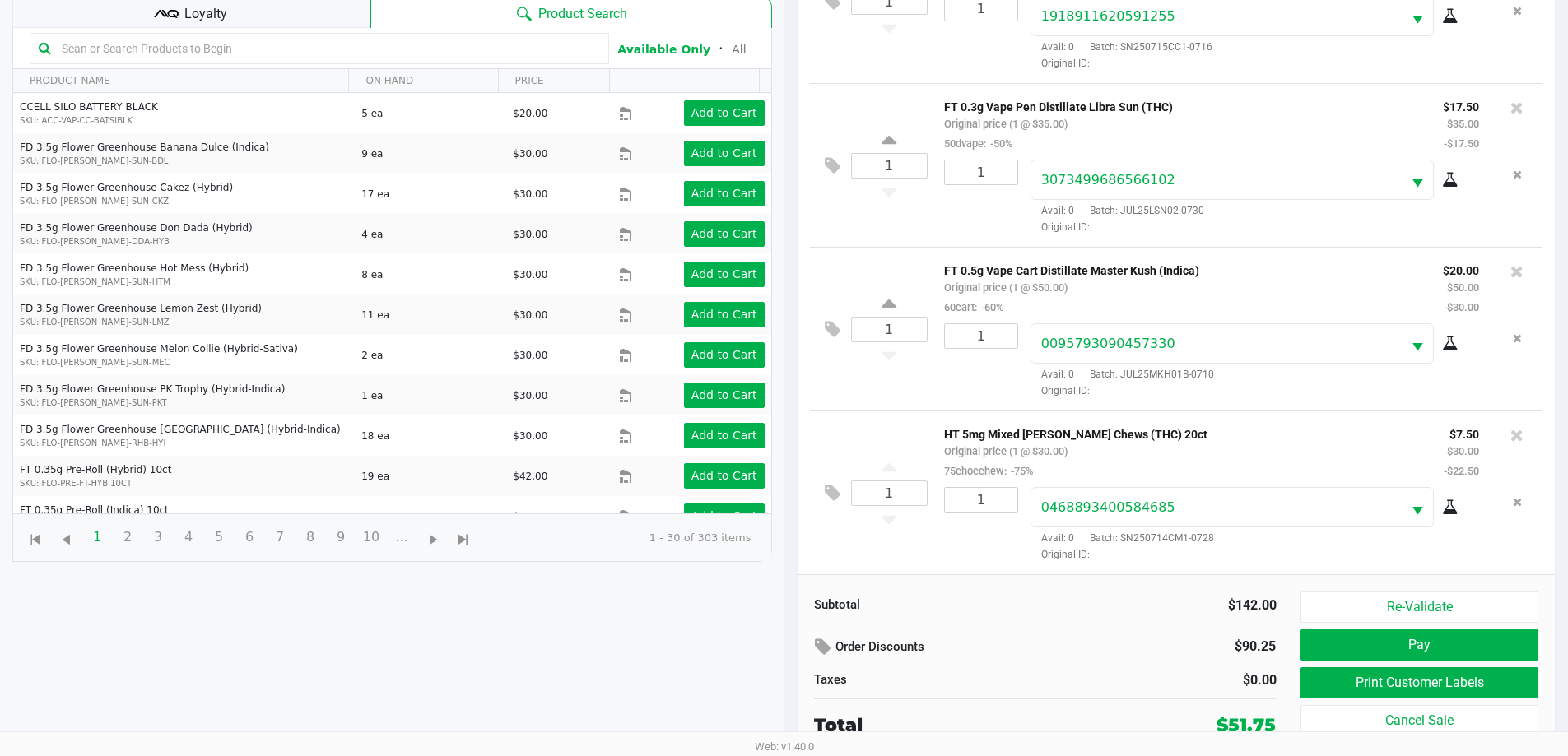
click at [199, 21] on span "Loyalty" at bounding box center [205, 14] width 42 height 20
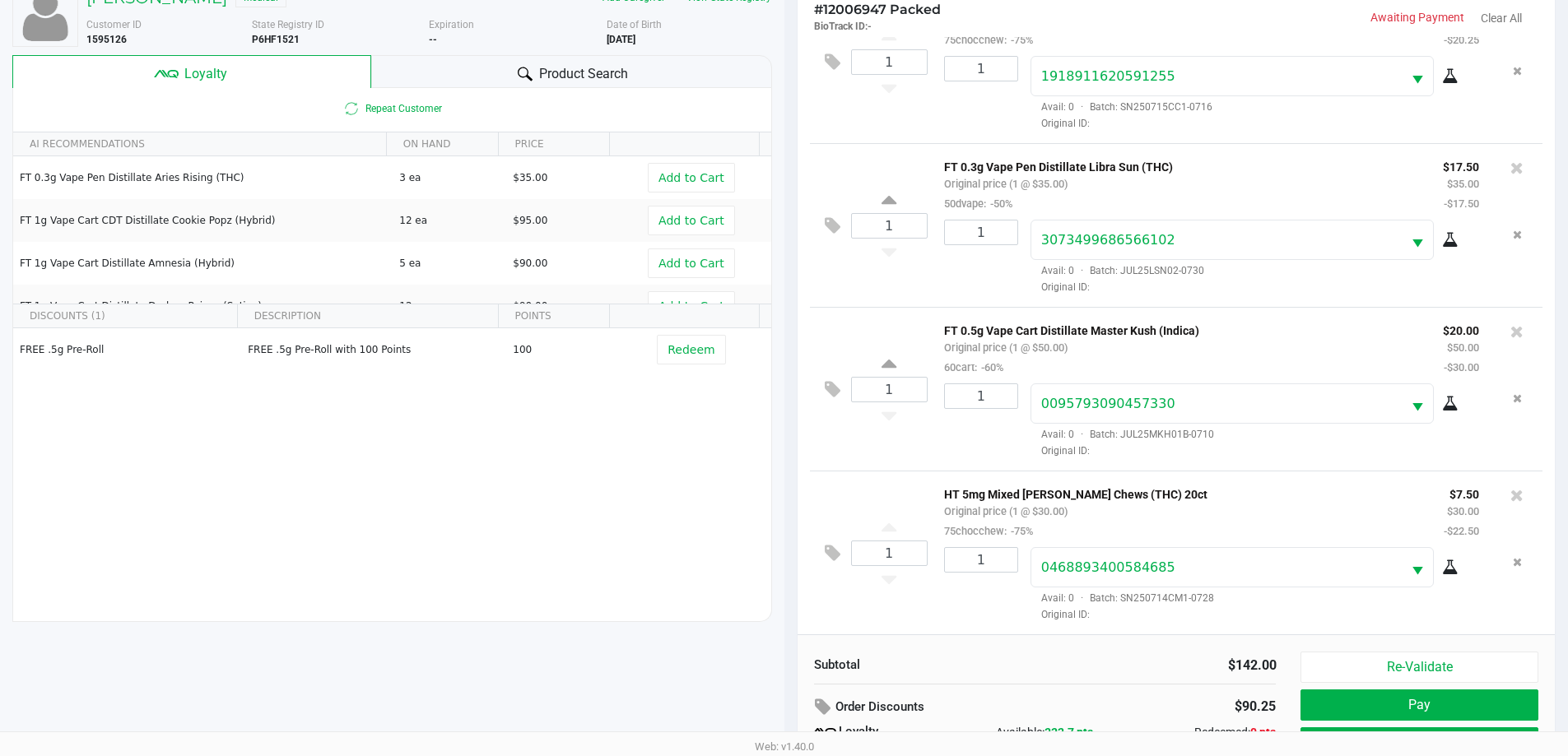
scroll to position [197, 0]
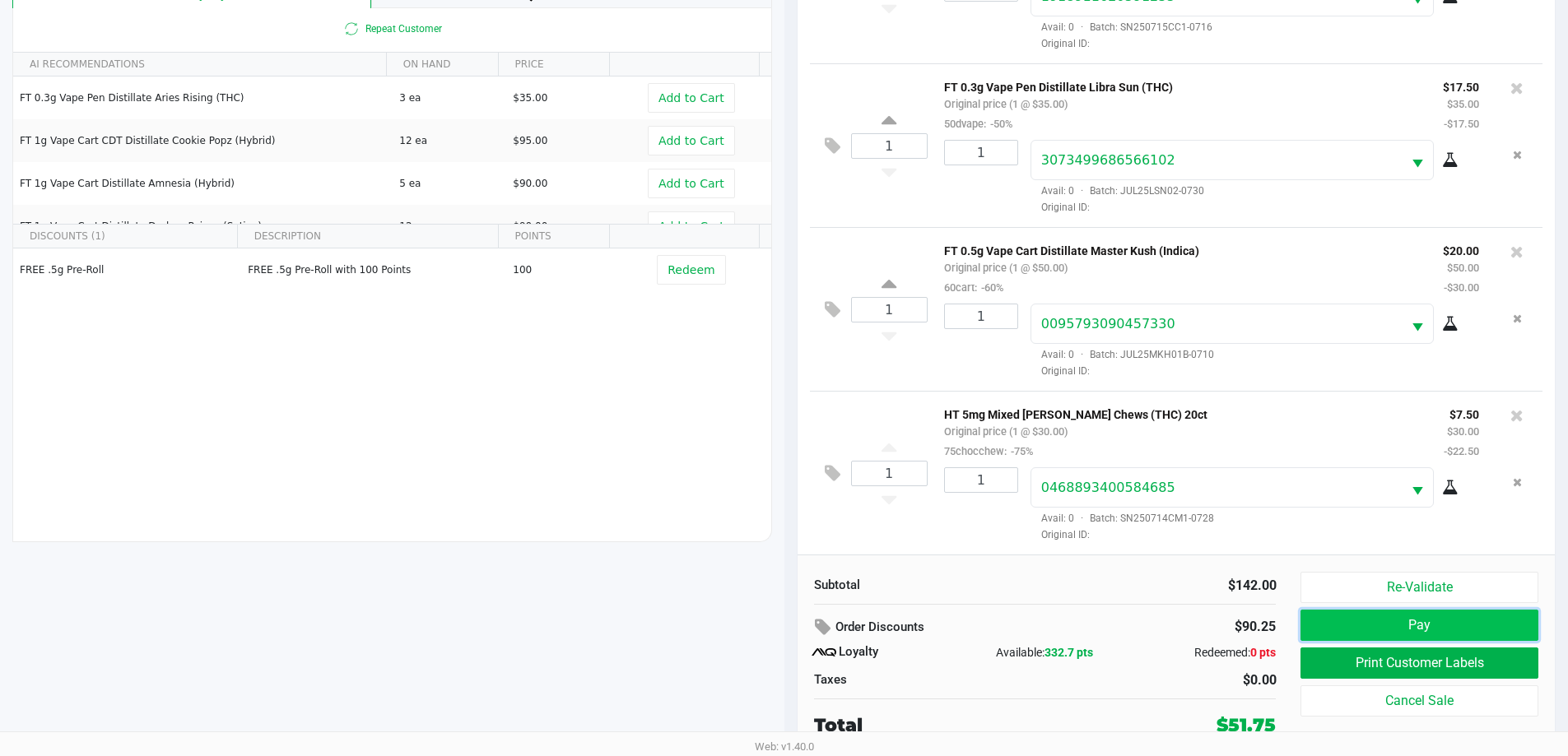
click at [1344, 625] on button "Pay" at bounding box center [1419, 625] width 237 height 32
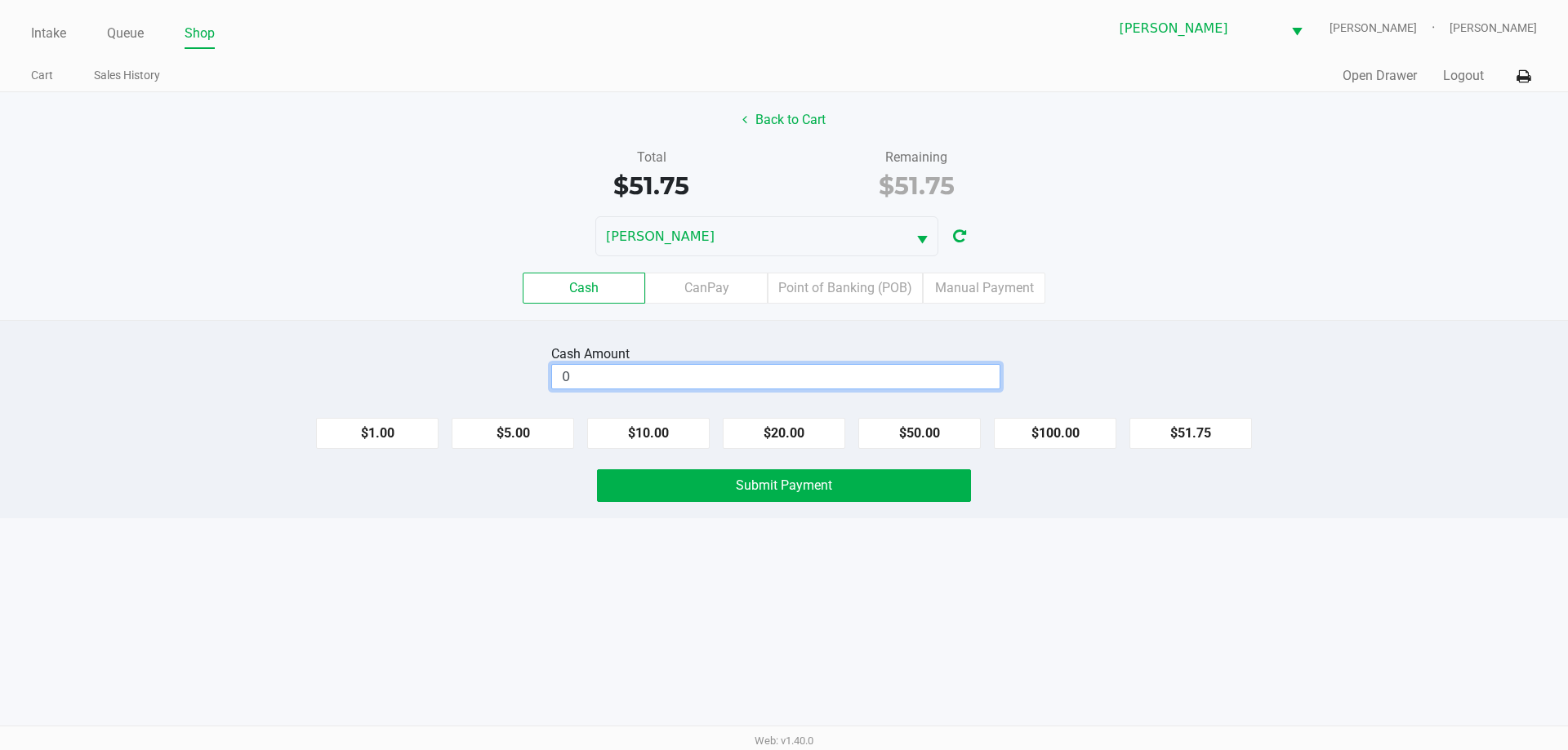
click at [863, 370] on input "0" at bounding box center [776, 377] width 448 height 24
type input "$60.00"
click at [918, 489] on button "Submit Payment" at bounding box center [784, 486] width 374 height 33
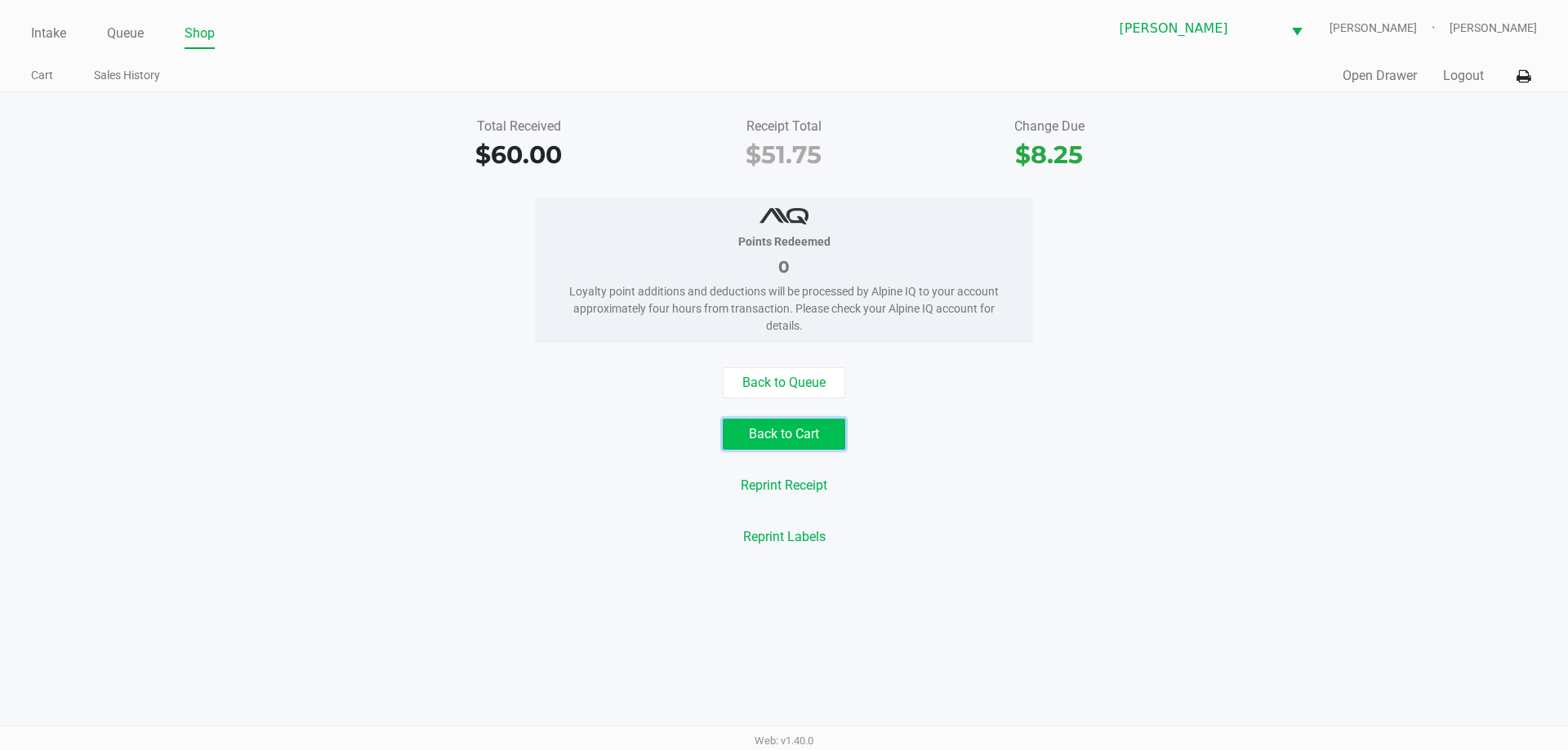
click at [777, 425] on button "Back to Cart" at bounding box center [784, 434] width 122 height 31
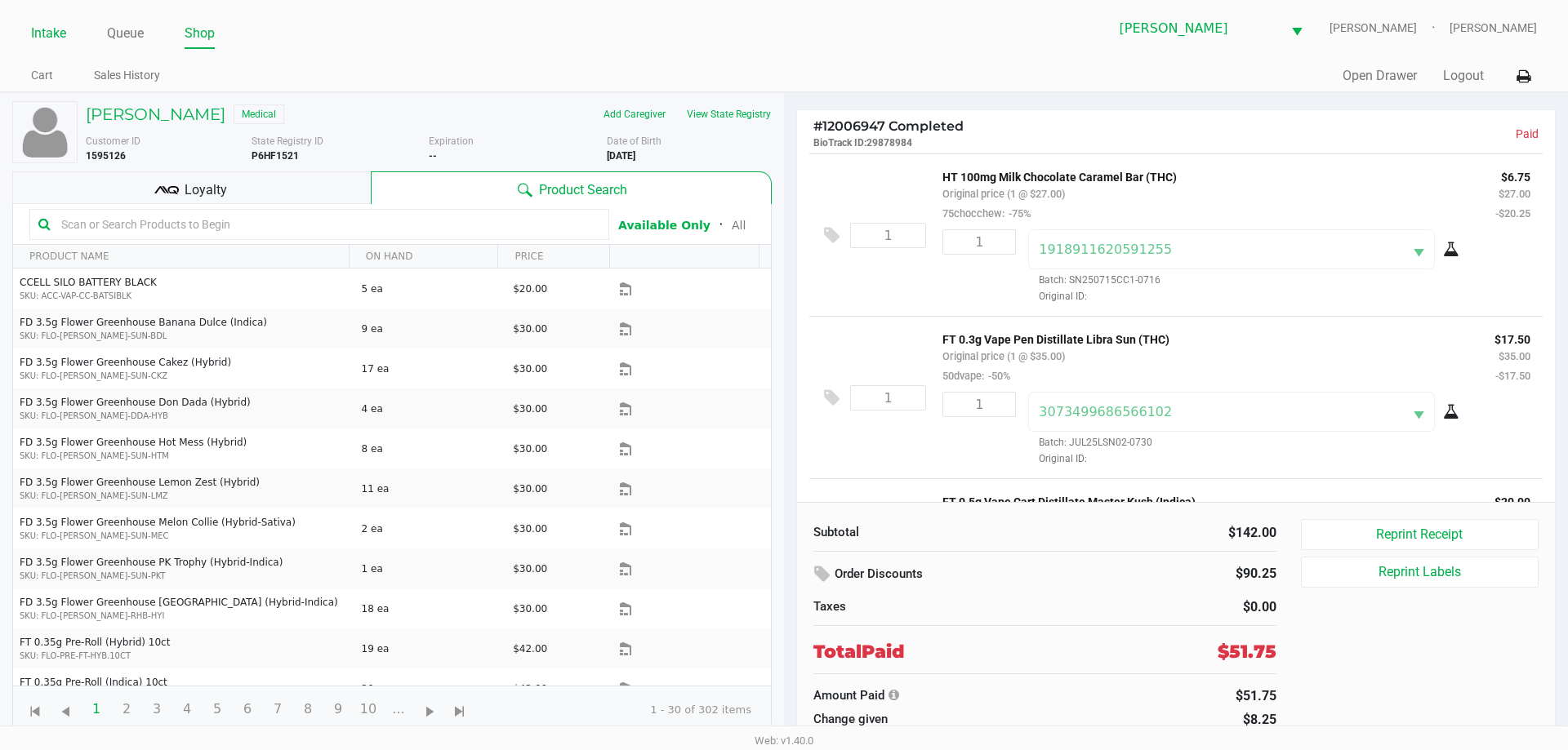
click at [45, 34] on link "Intake" at bounding box center [49, 34] width 36 height 23
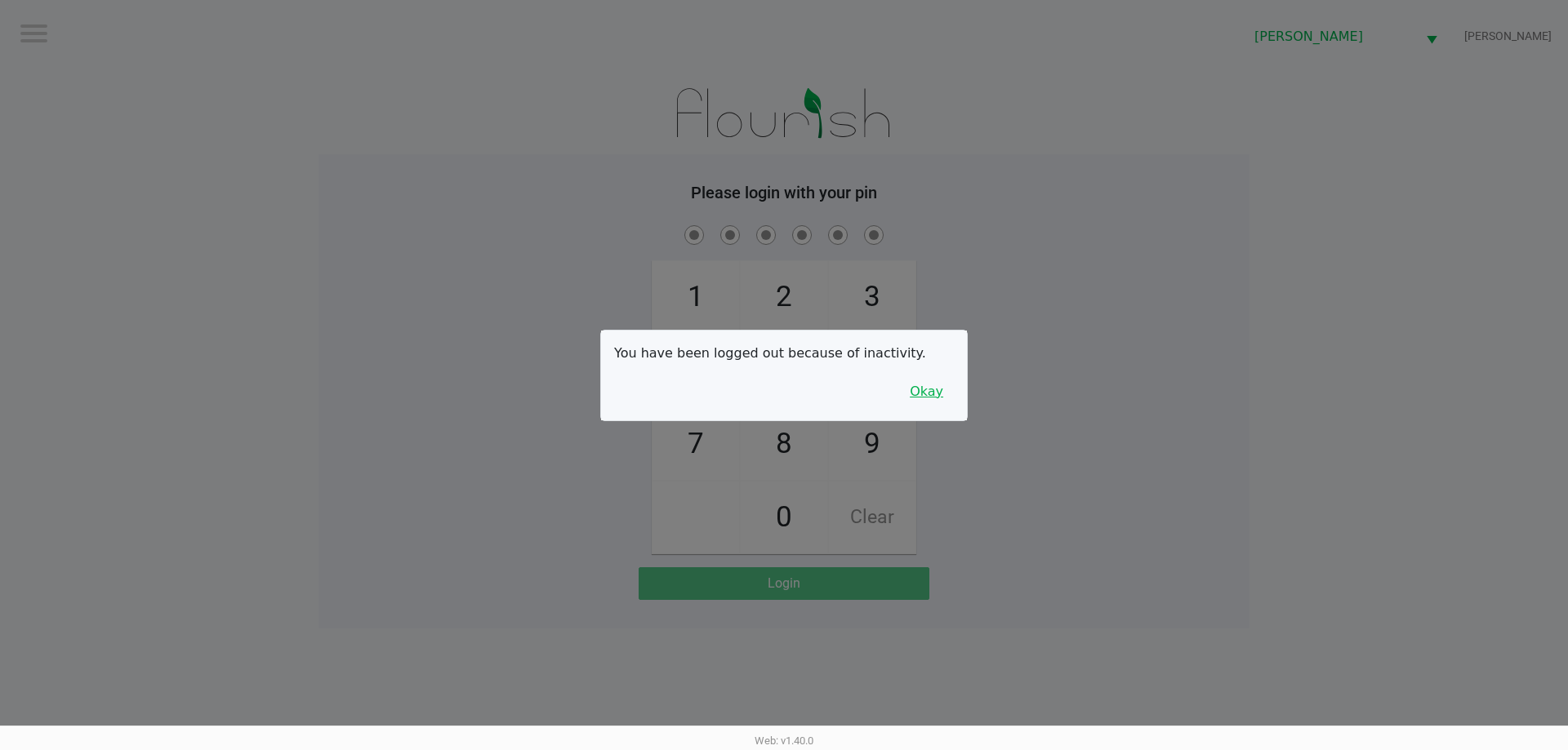
click at [938, 399] on button "Okay" at bounding box center [926, 392] width 55 height 31
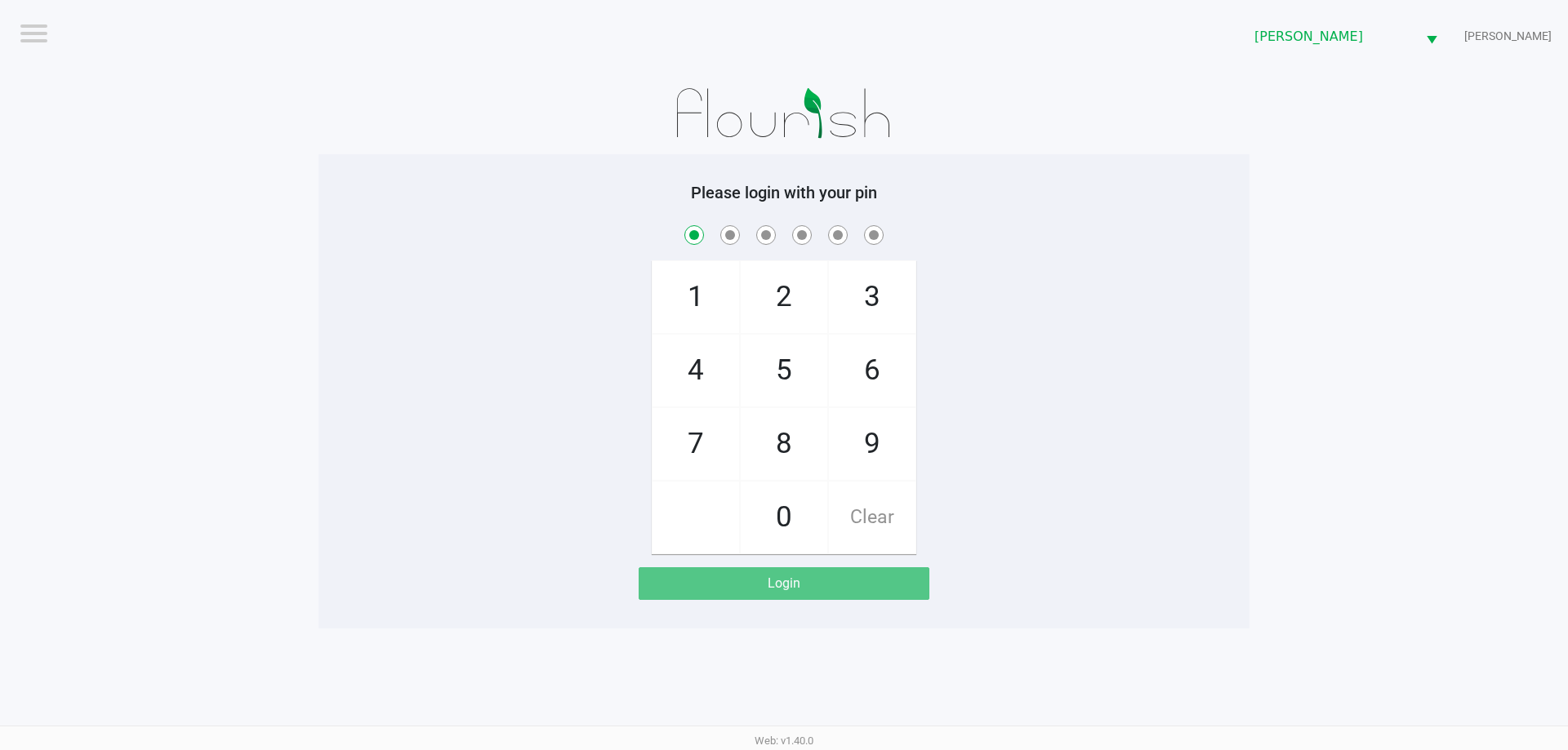
checkbox input "true"
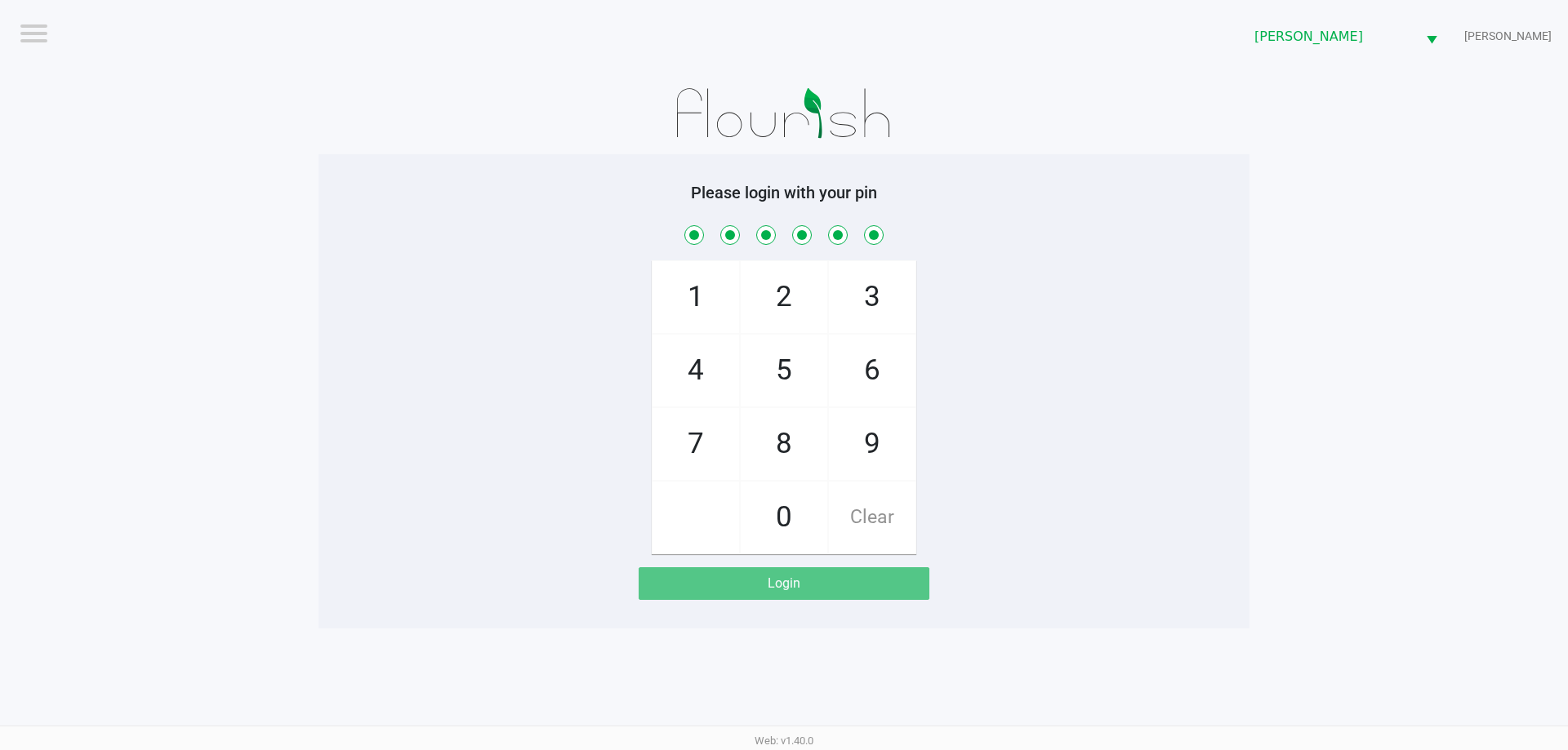
checkbox input "true"
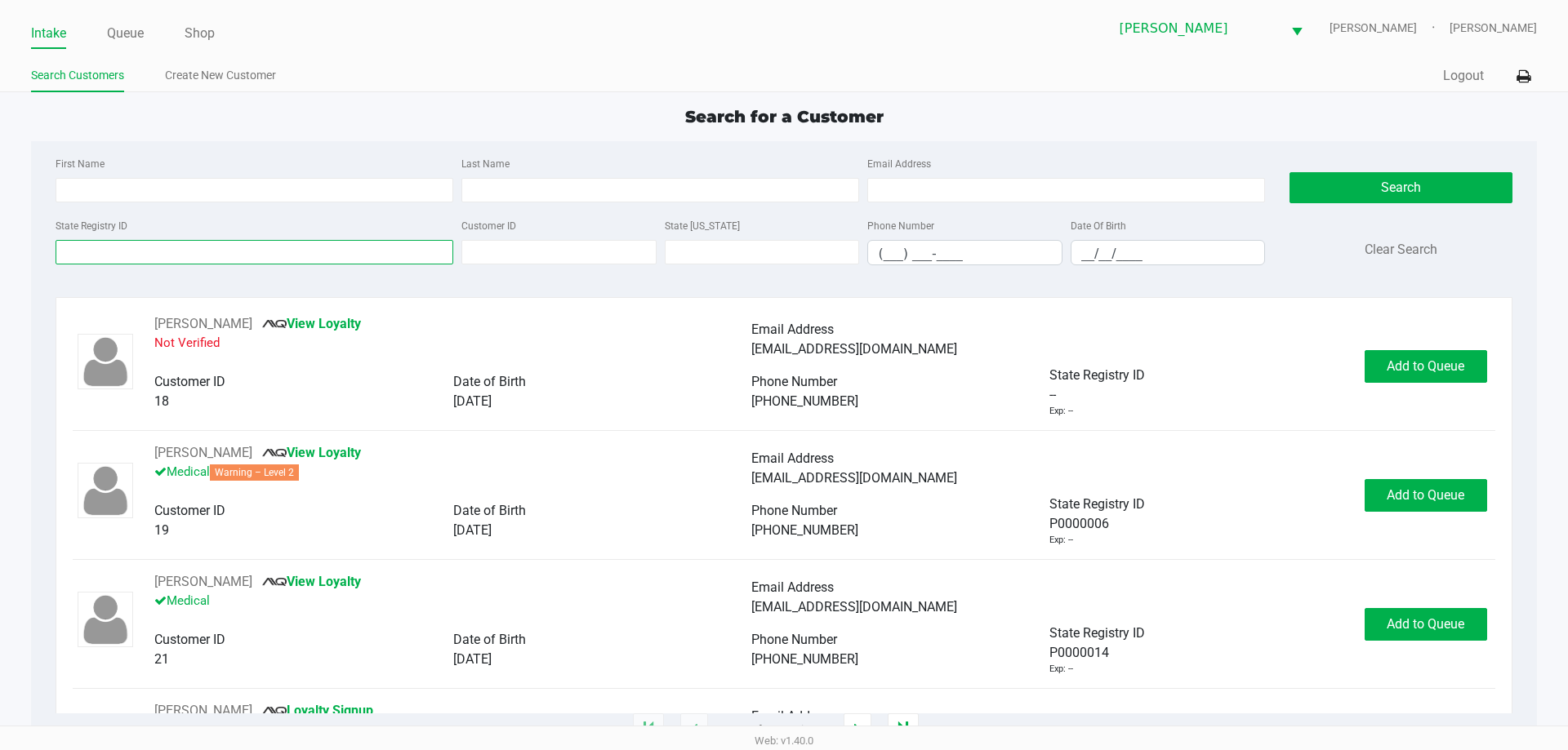
click at [309, 257] on input "State Registry ID" at bounding box center [254, 253] width 397 height 25
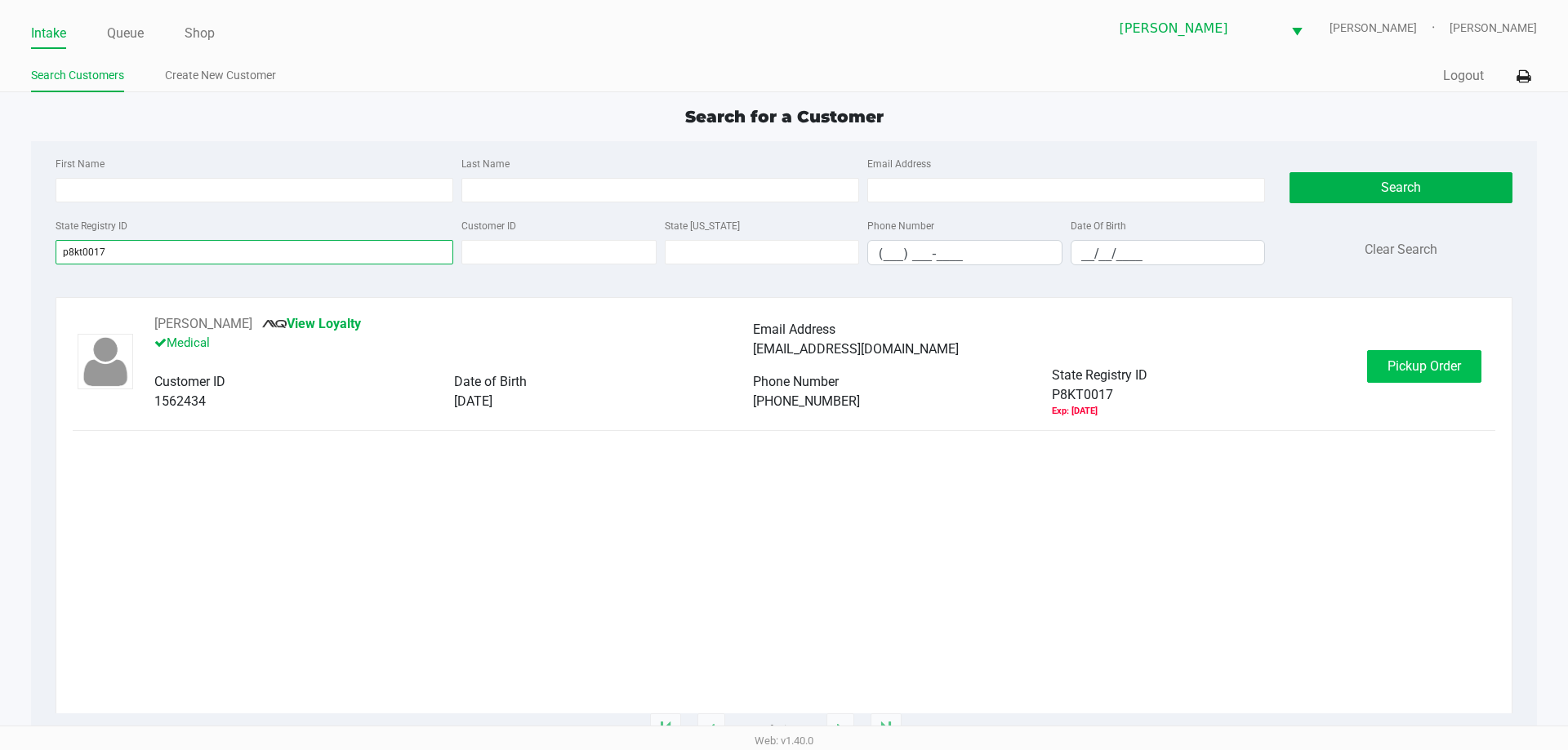
type input "p8kt0017"
click at [1433, 368] on span "Pickup Order" at bounding box center [1423, 366] width 74 height 16
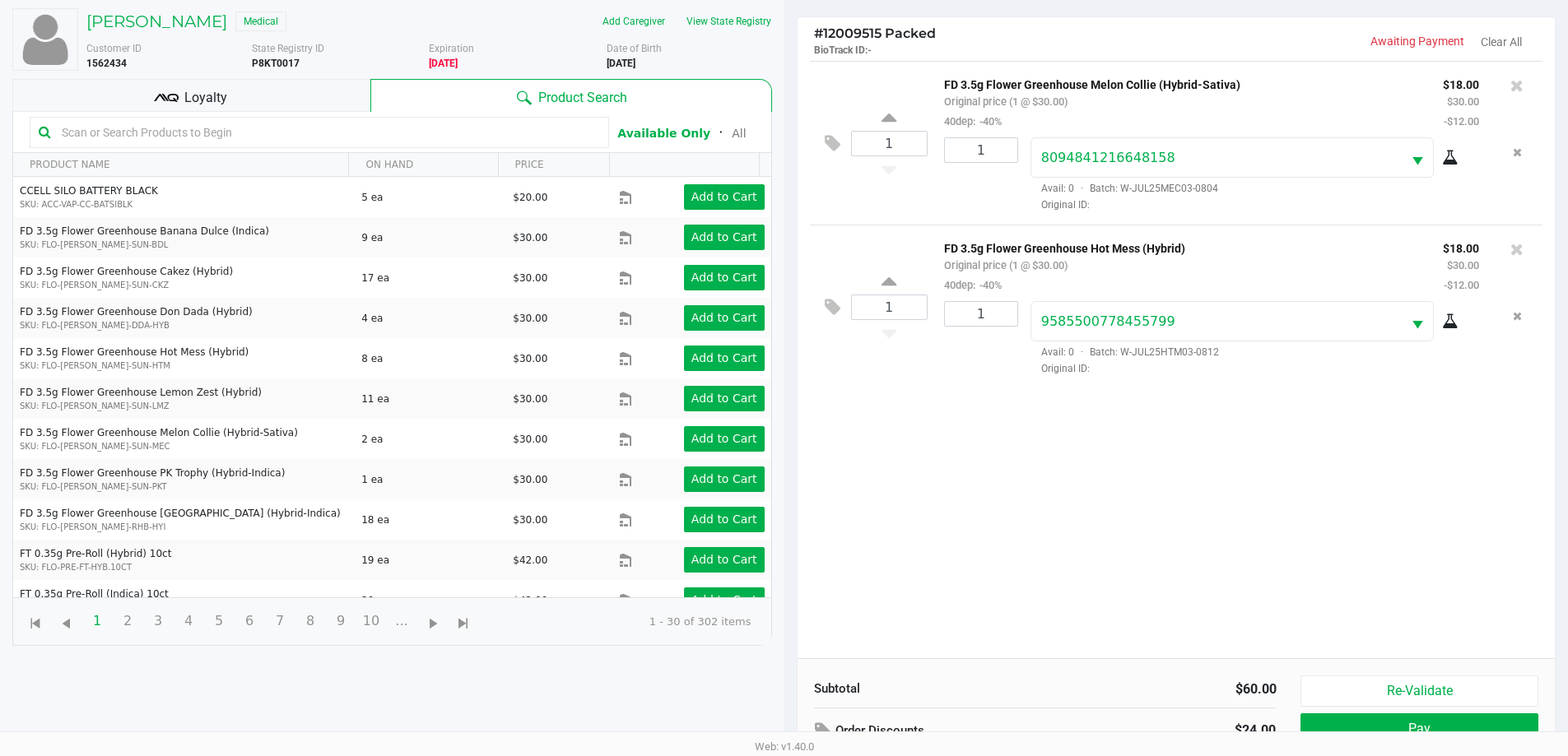
scroll to position [178, 0]
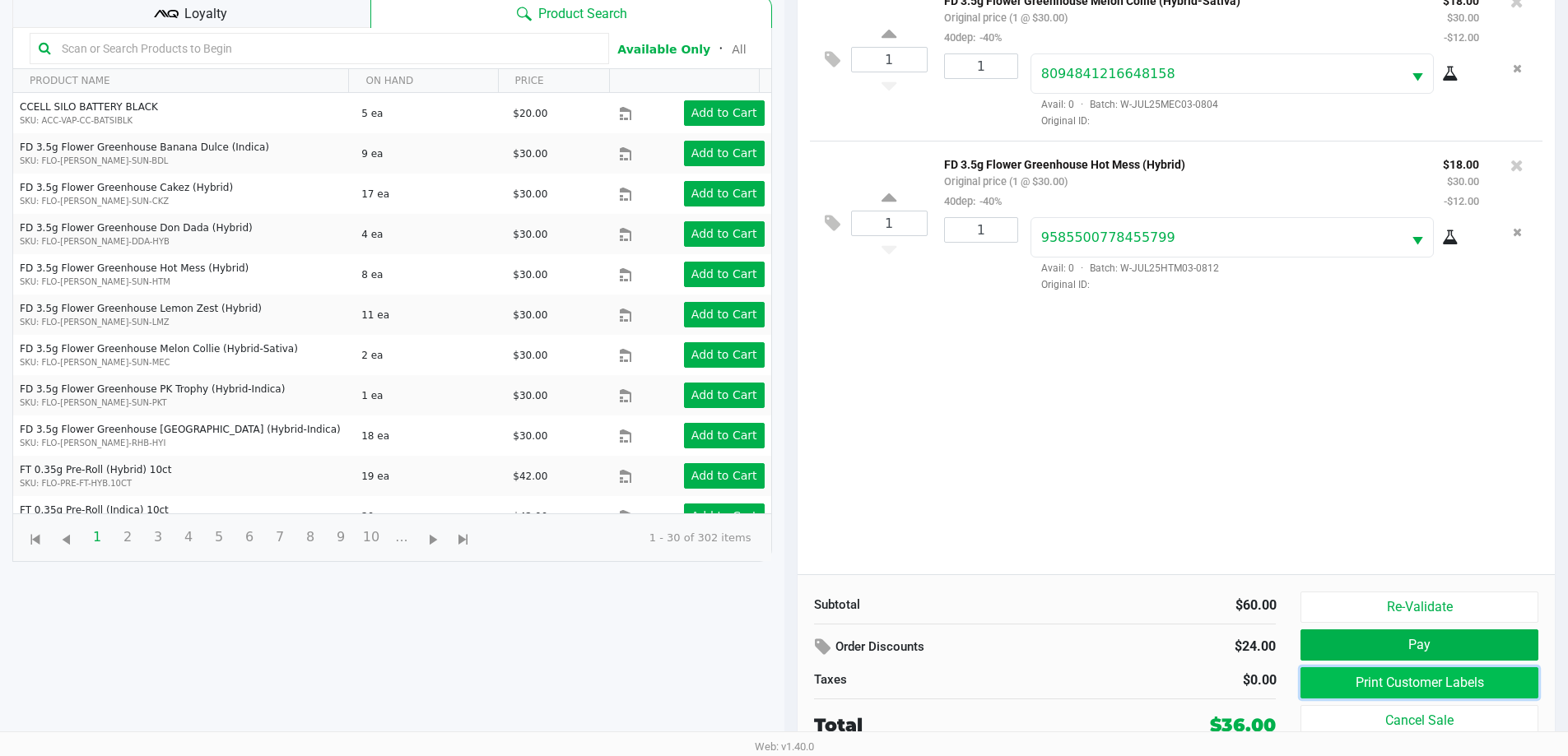
click at [1361, 681] on button "Print Customer Labels" at bounding box center [1419, 684] width 237 height 32
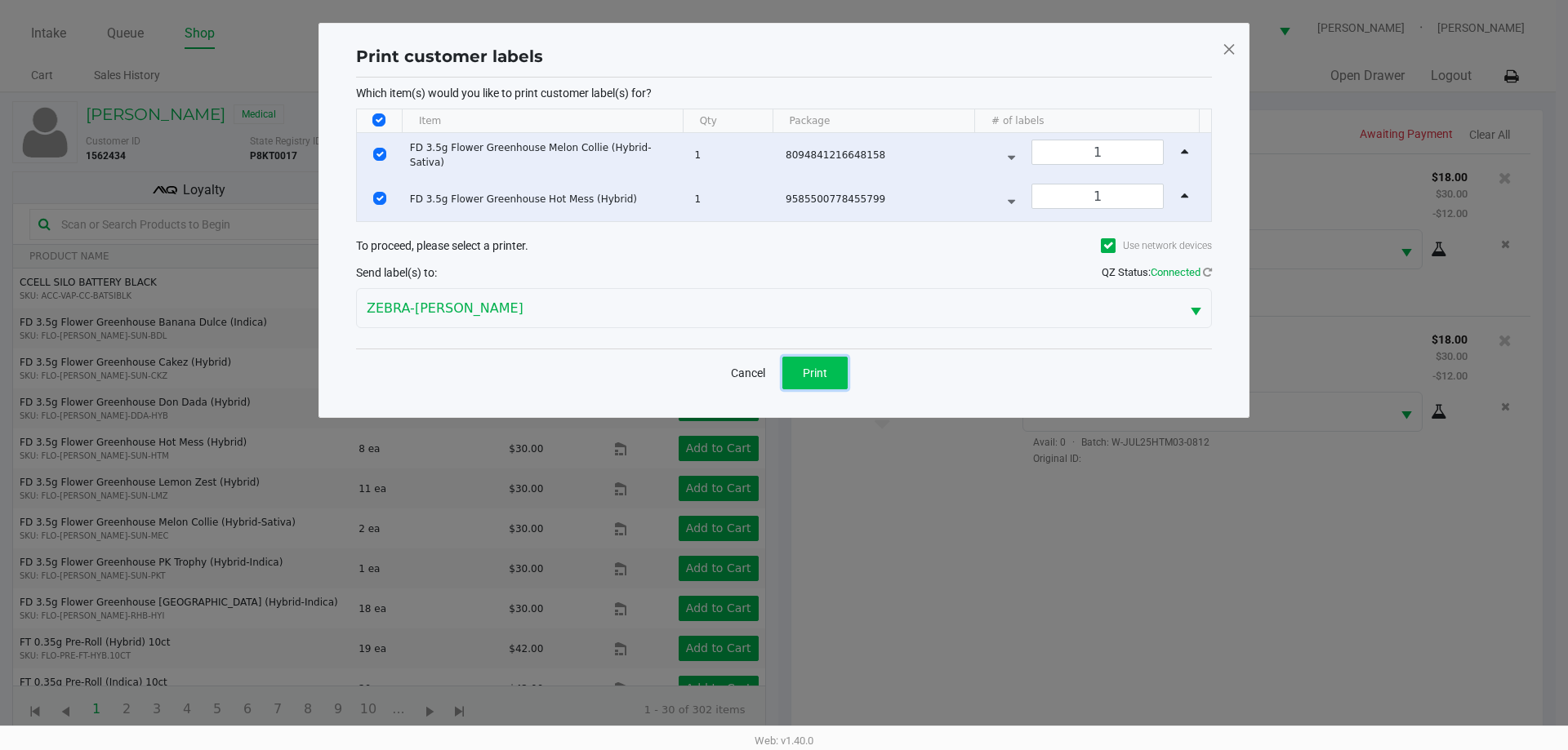
click at [835, 372] on button "Print" at bounding box center [815, 373] width 65 height 33
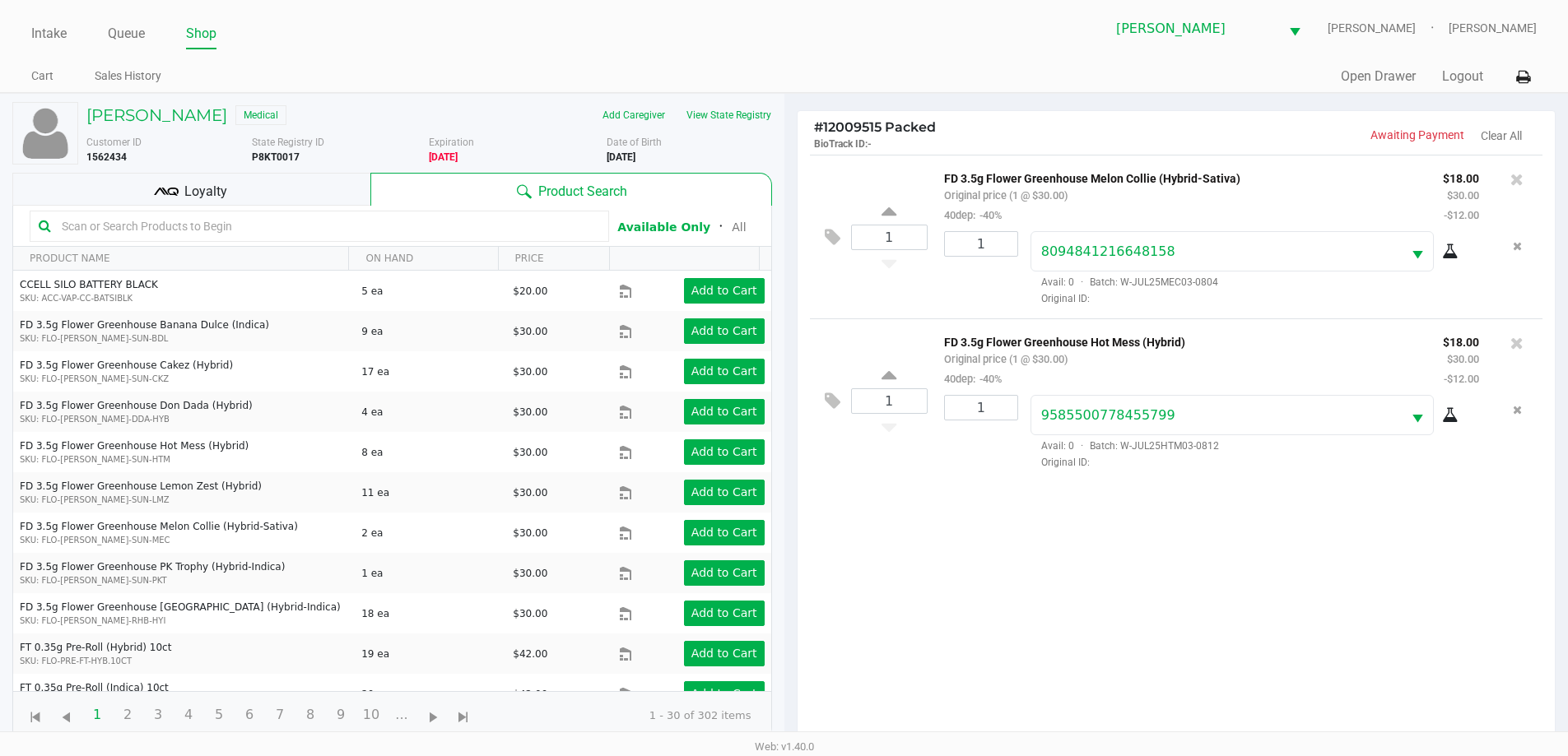
scroll to position [178, 0]
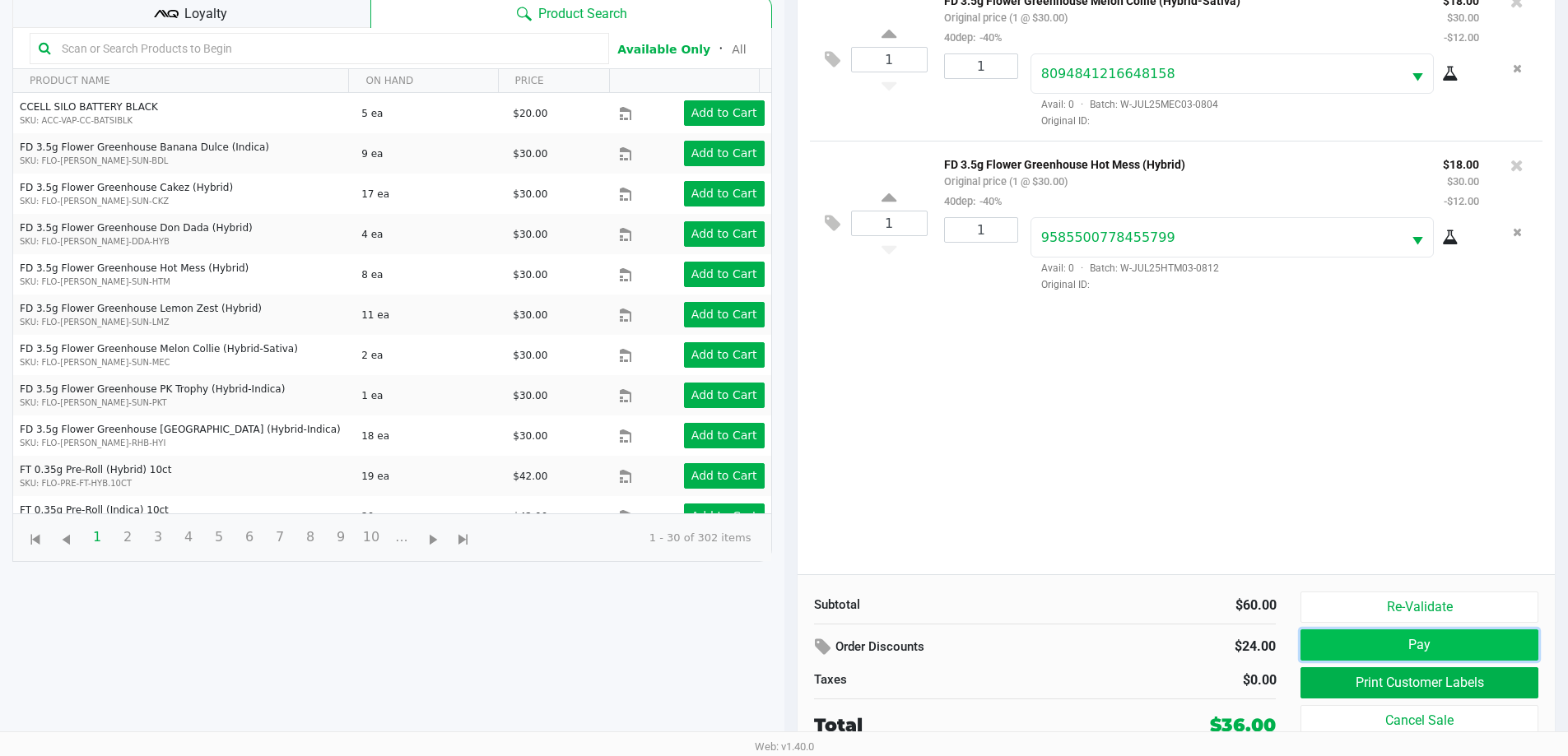
click at [1406, 647] on button "Pay" at bounding box center [1419, 645] width 237 height 32
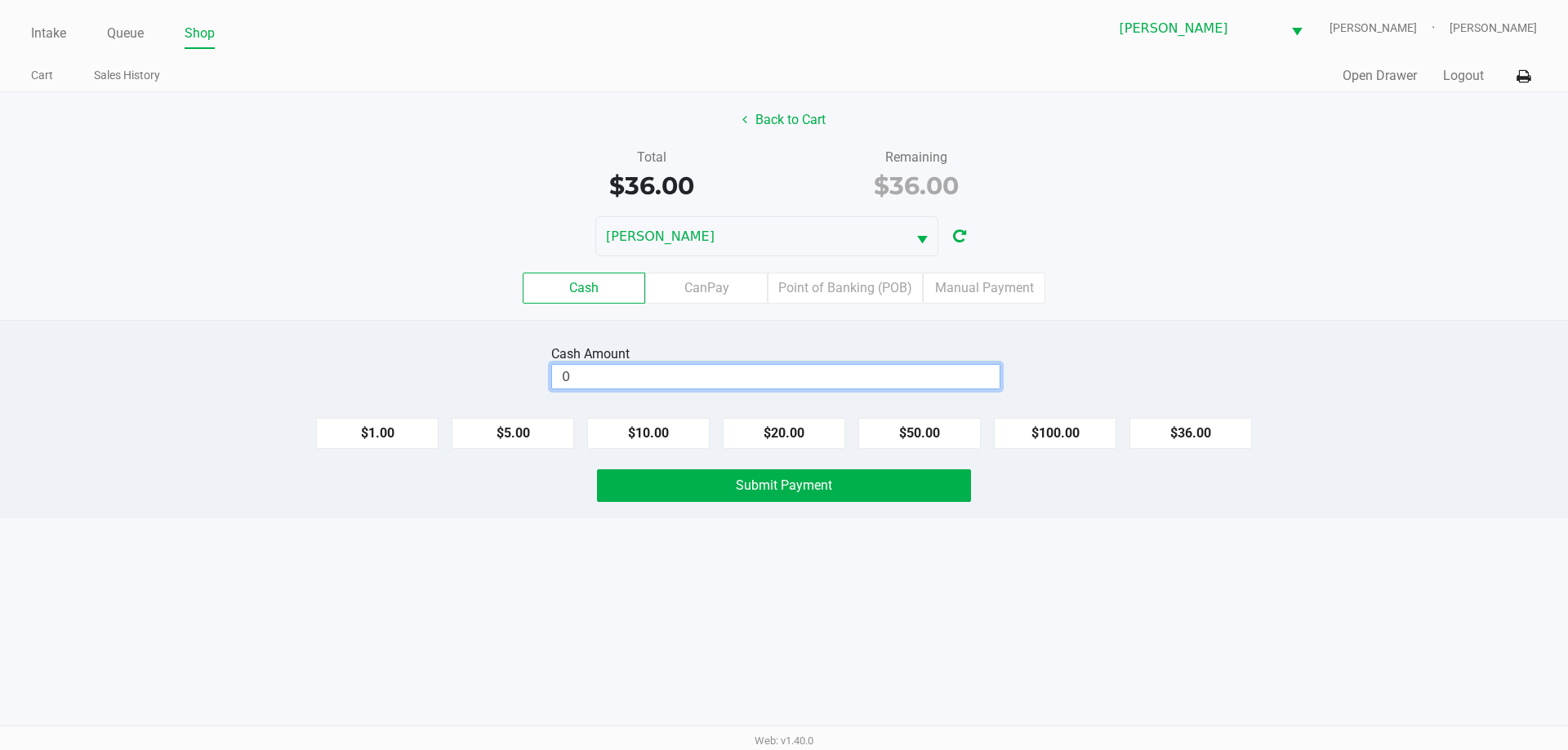
click at [713, 383] on input "0" at bounding box center [776, 377] width 448 height 24
type input "$40.00"
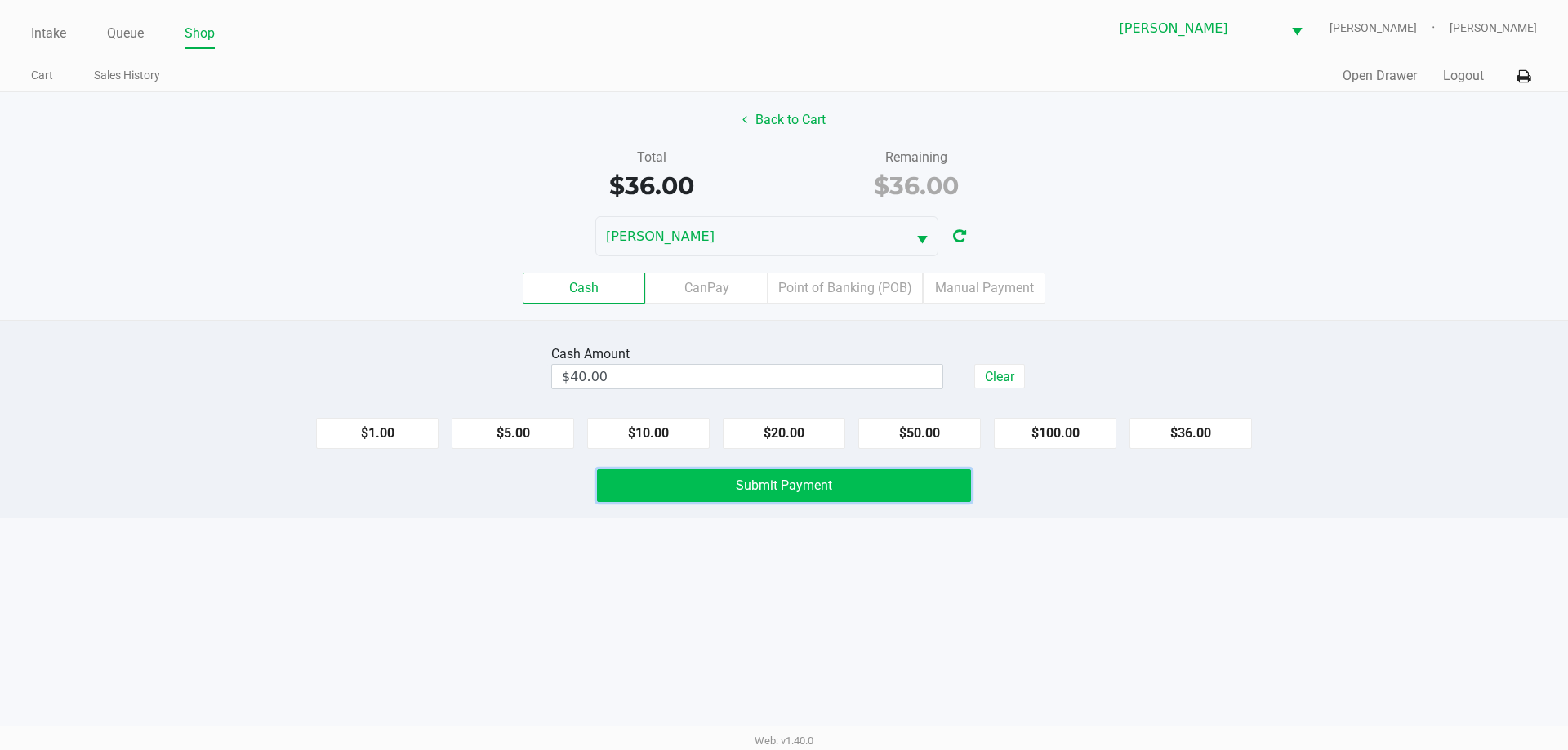
click at [715, 494] on button "Submit Payment" at bounding box center [784, 486] width 374 height 33
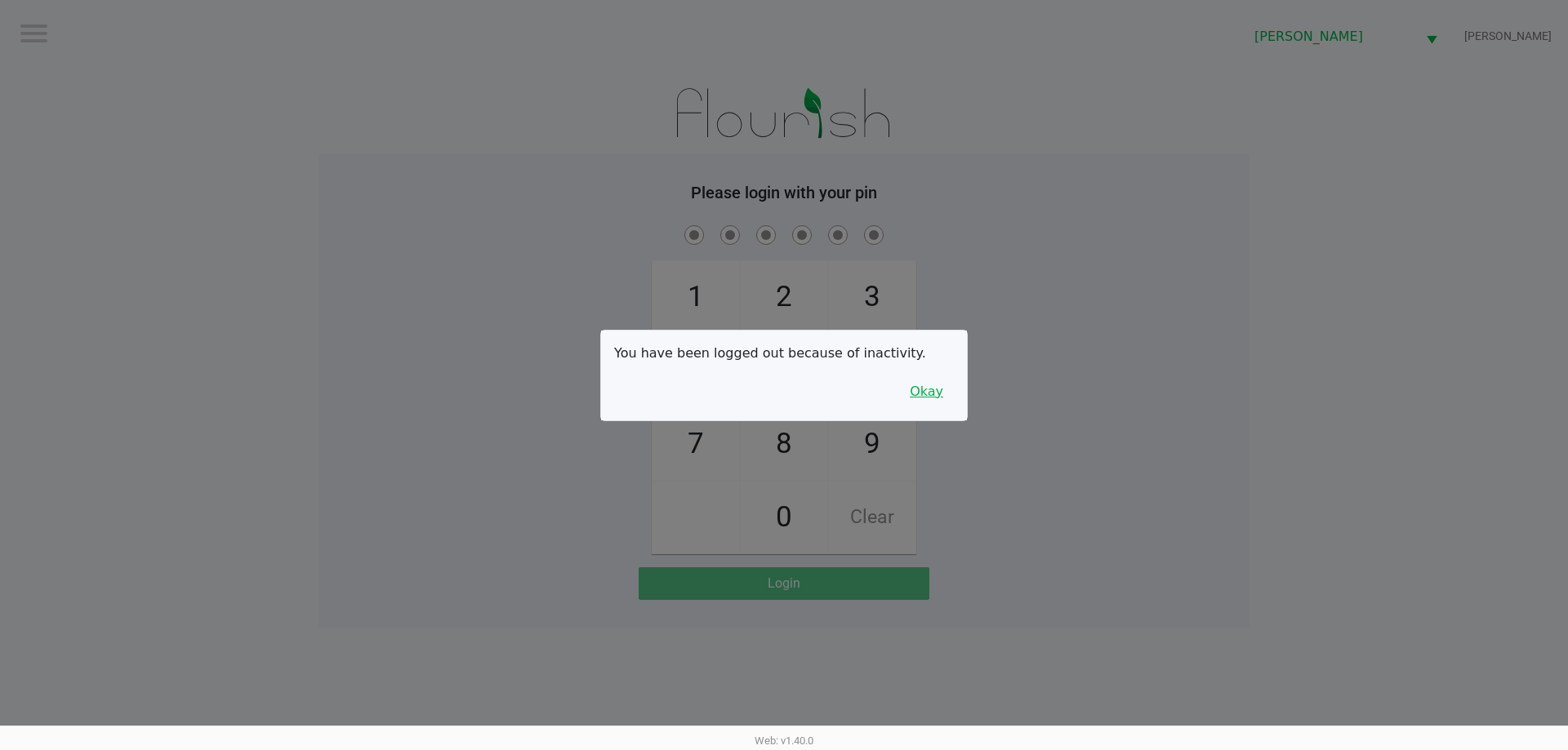
click at [953, 393] on button "Okay" at bounding box center [926, 392] width 55 height 31
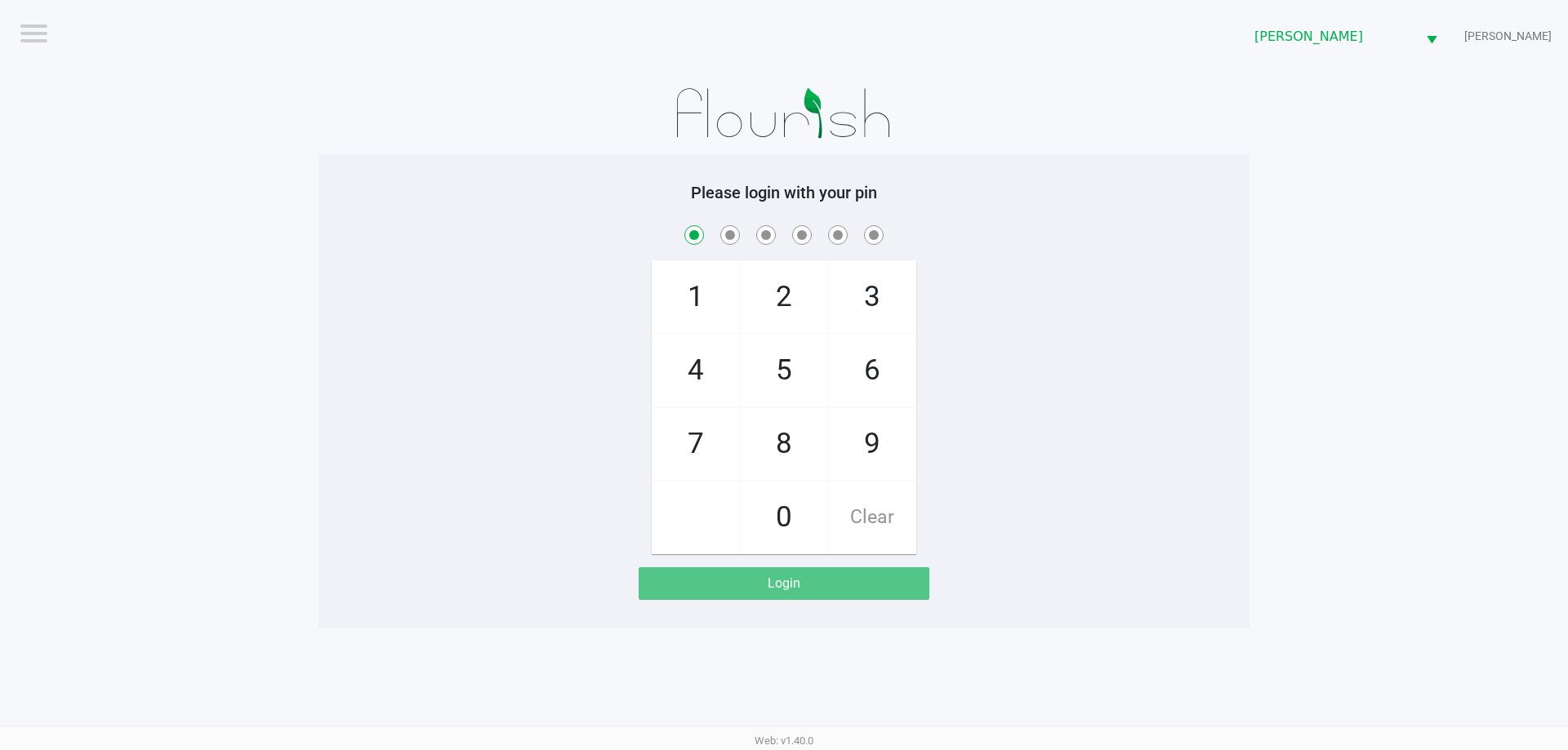
checkbox input "true"
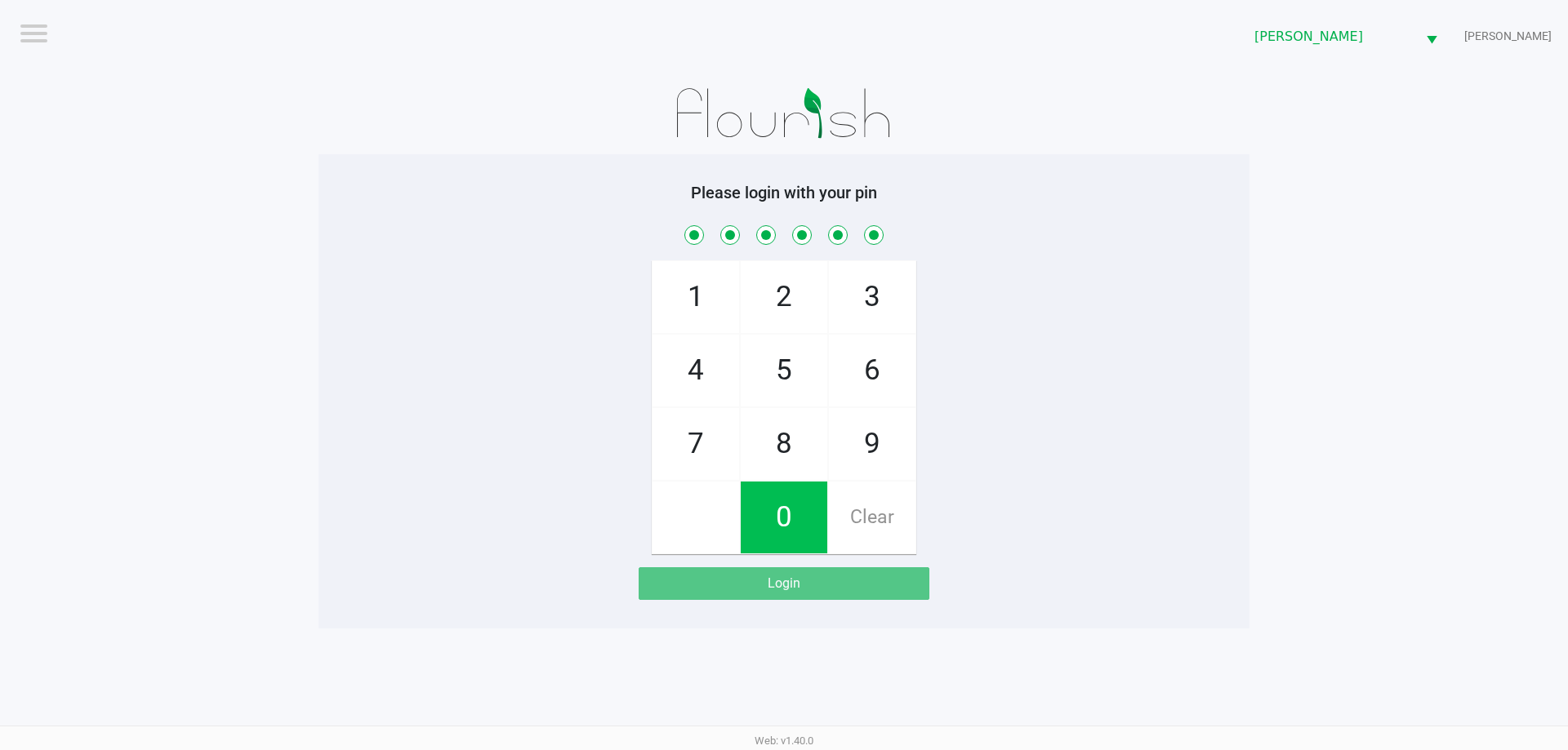
checkbox input "true"
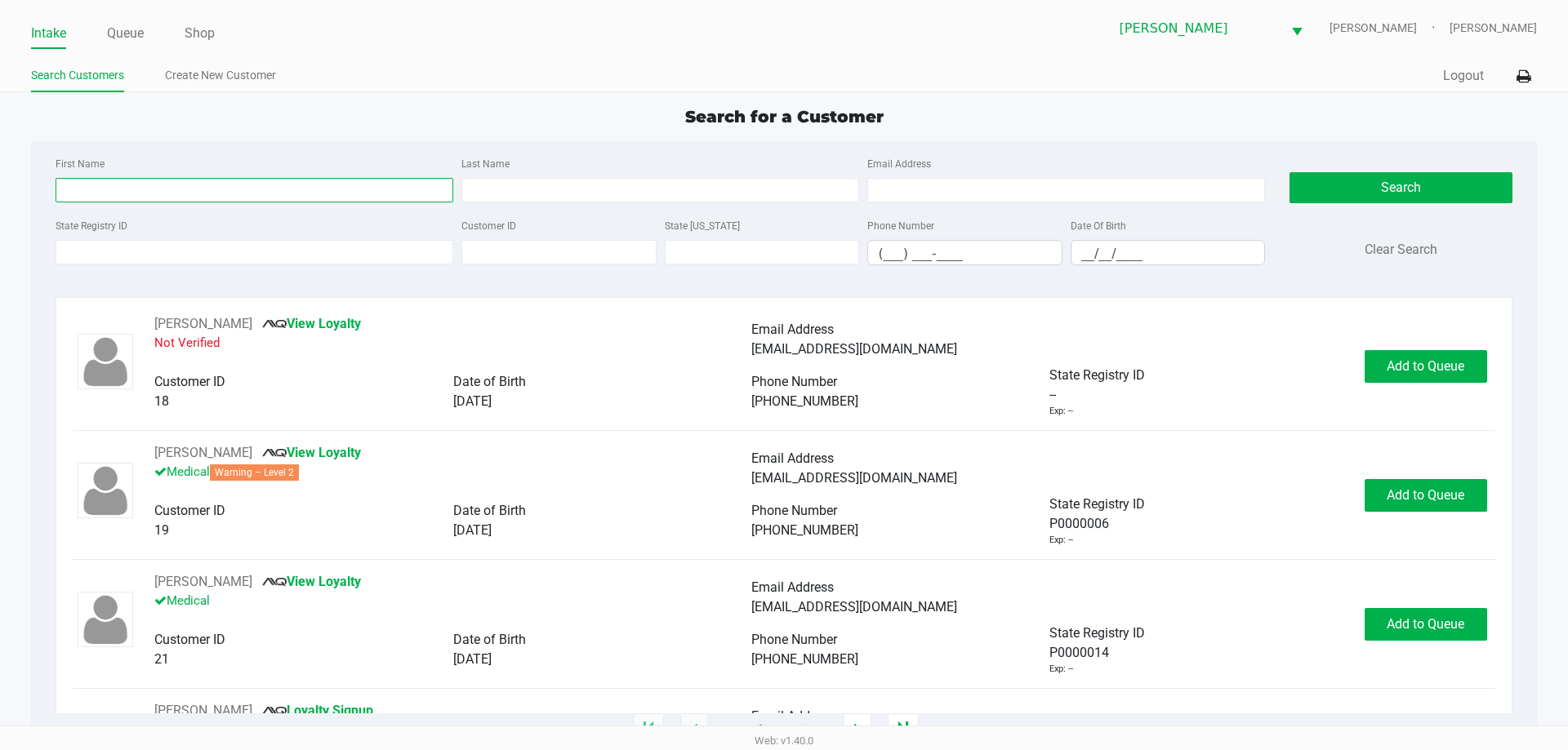
click at [157, 186] on input "First Name" at bounding box center [254, 190] width 397 height 25
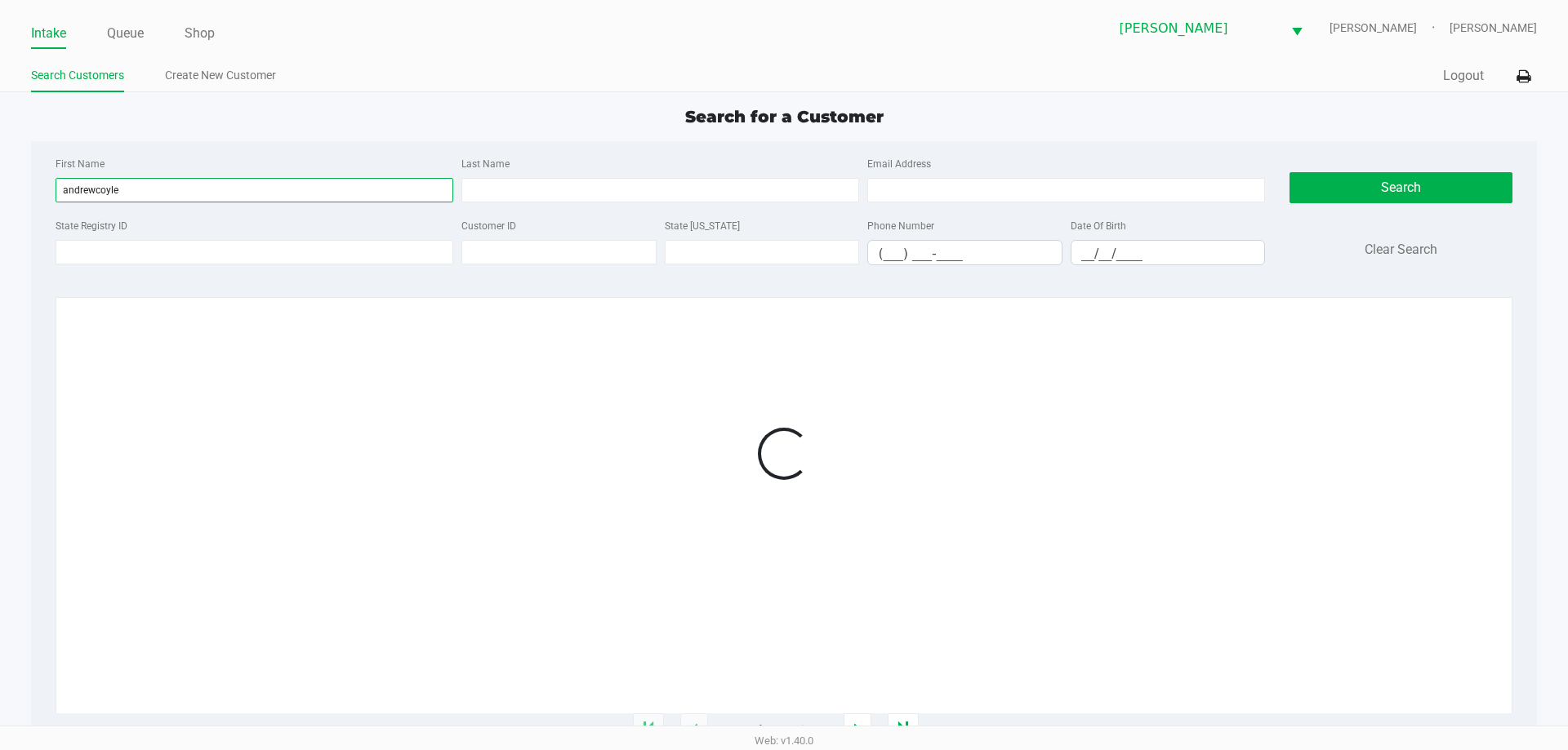
drag, startPoint x: 156, startPoint y: 186, endPoint x: 93, endPoint y: 191, distance: 63.2
click at [94, 191] on input "andrewcoyle" at bounding box center [254, 190] width 397 height 25
type input "andrew"
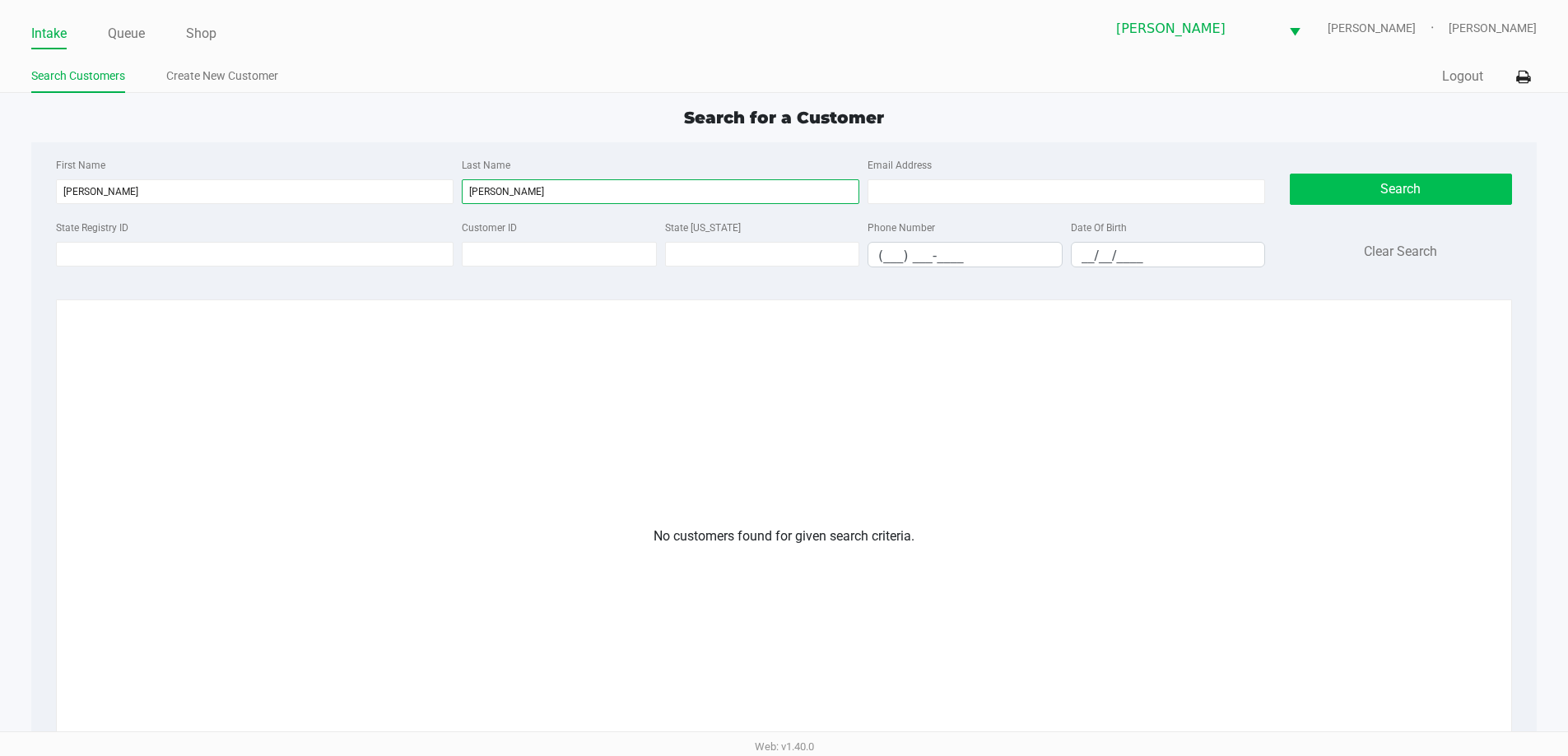
type input "coyle"
click at [1410, 185] on button "Search" at bounding box center [1401, 190] width 222 height 32
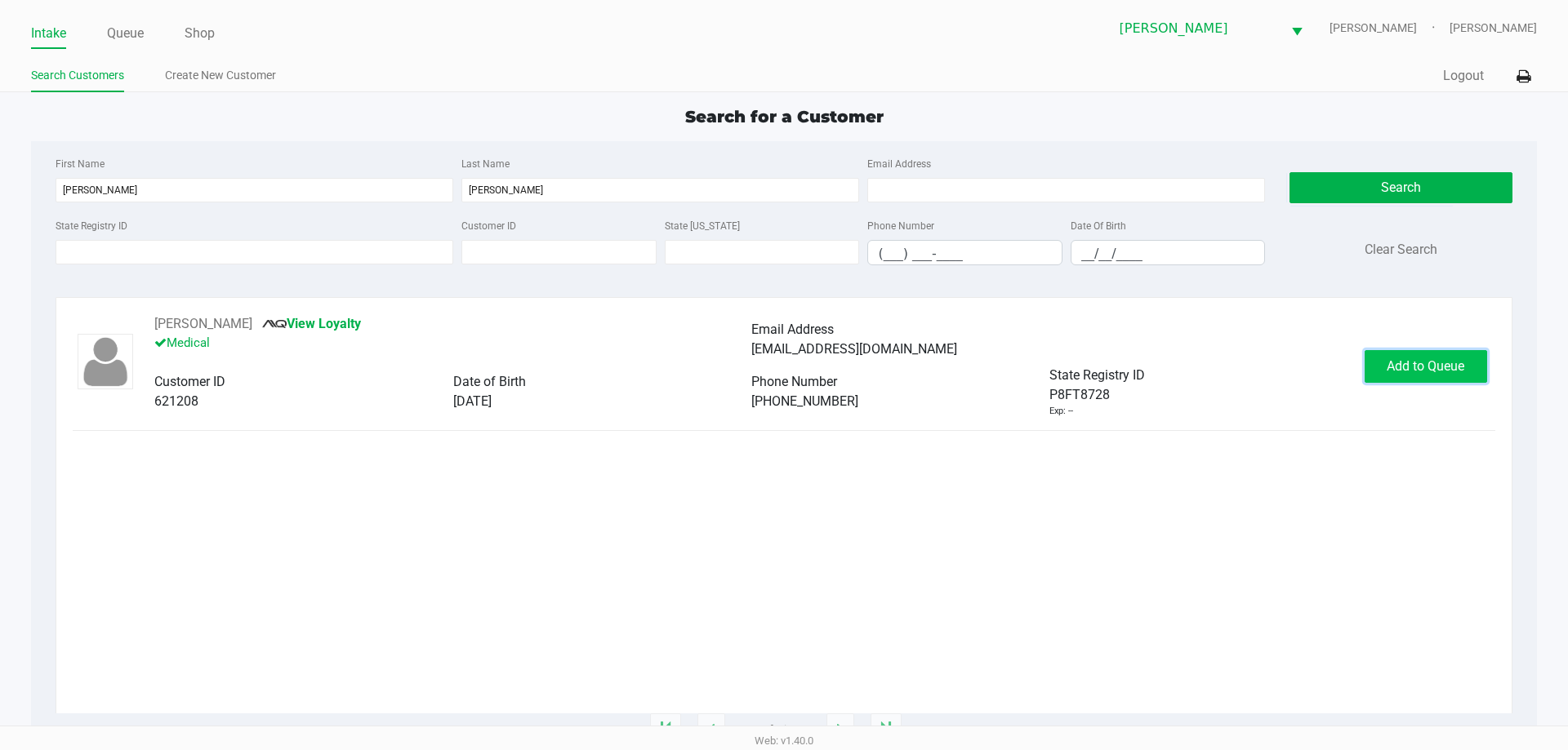
click at [1445, 370] on span "Add to Queue" at bounding box center [1425, 366] width 78 height 16
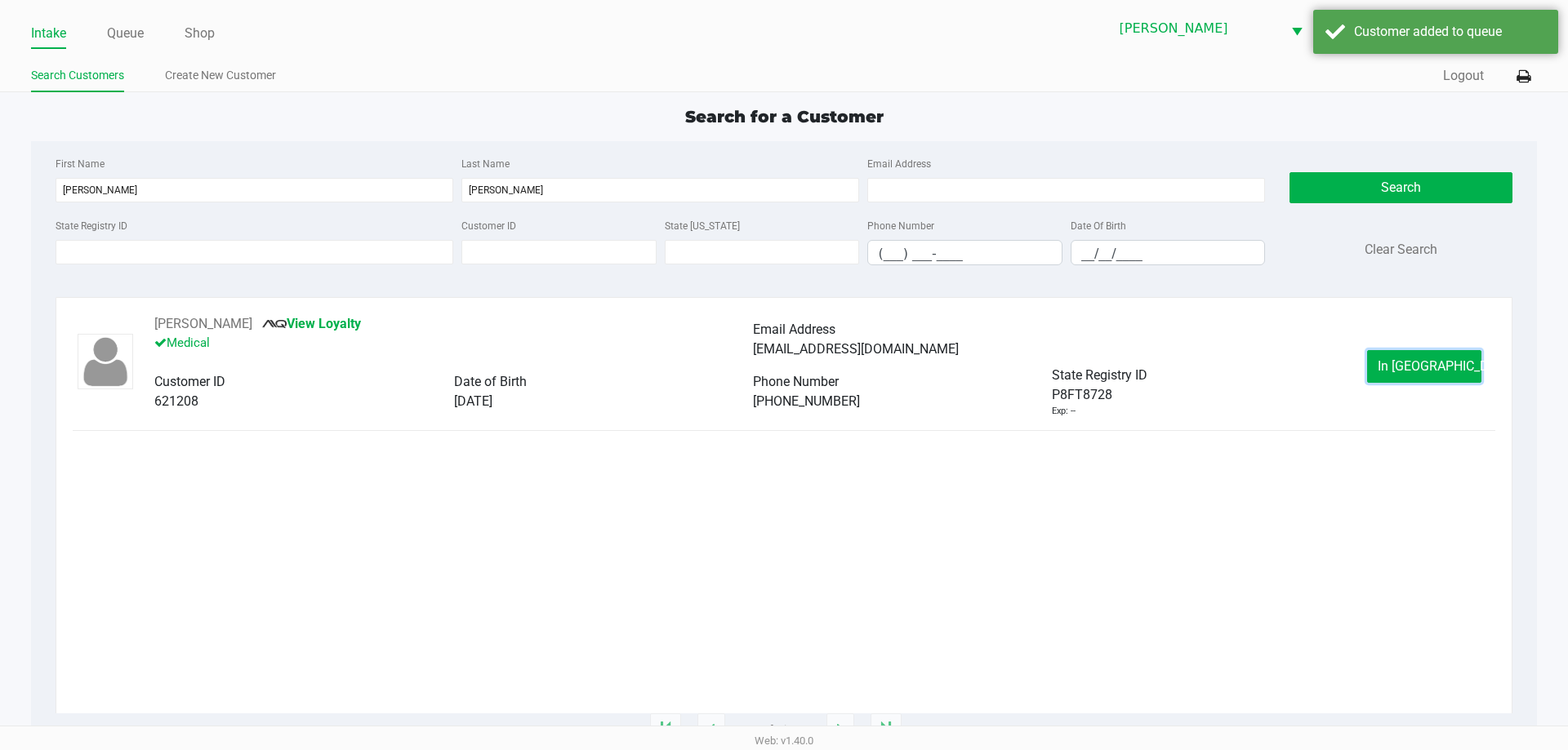
click at [1445, 370] on span "In Queue" at bounding box center [1447, 366] width 137 height 16
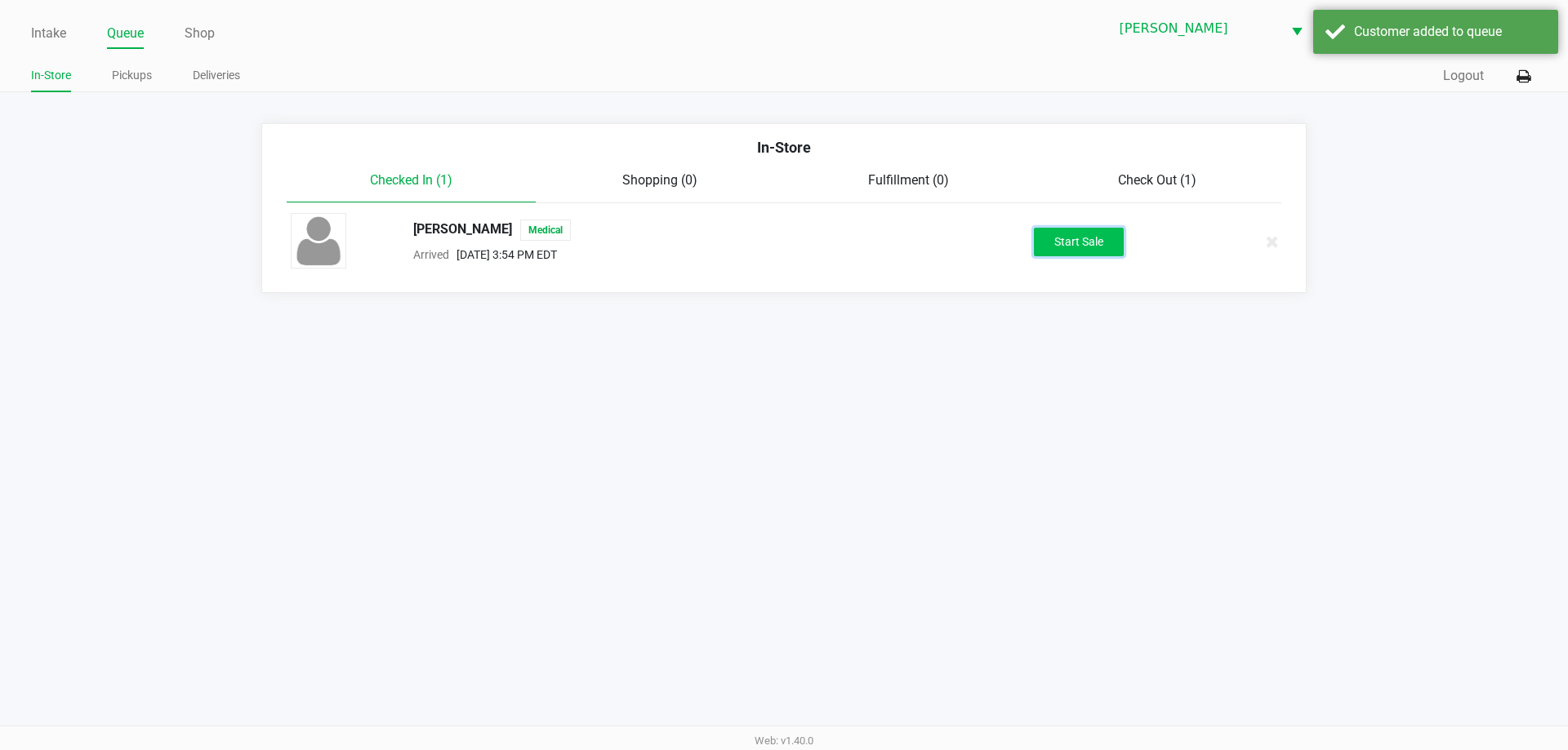
click at [1088, 245] on button "Start Sale" at bounding box center [1078, 242] width 90 height 29
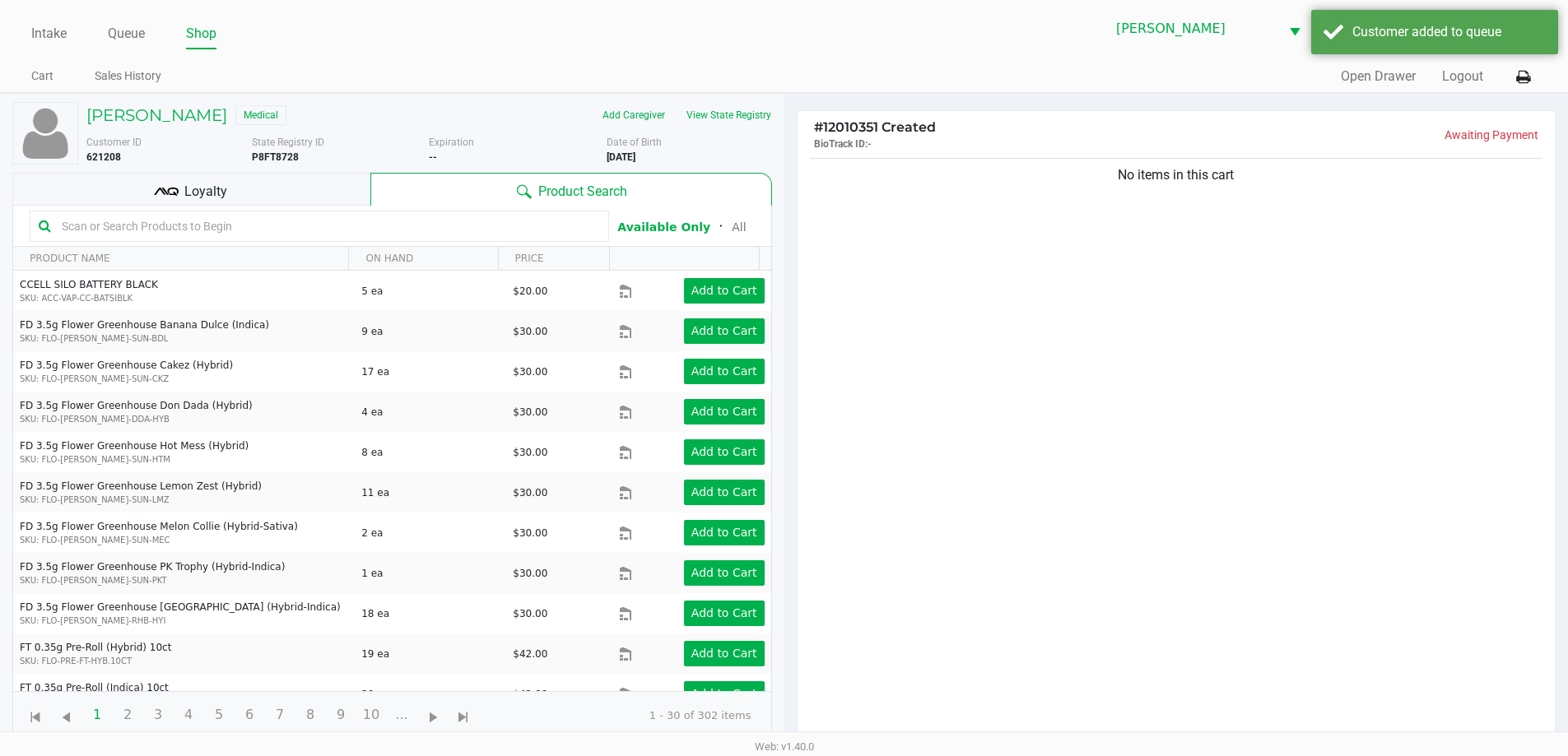
click at [132, 225] on input "text" at bounding box center [327, 226] width 545 height 25
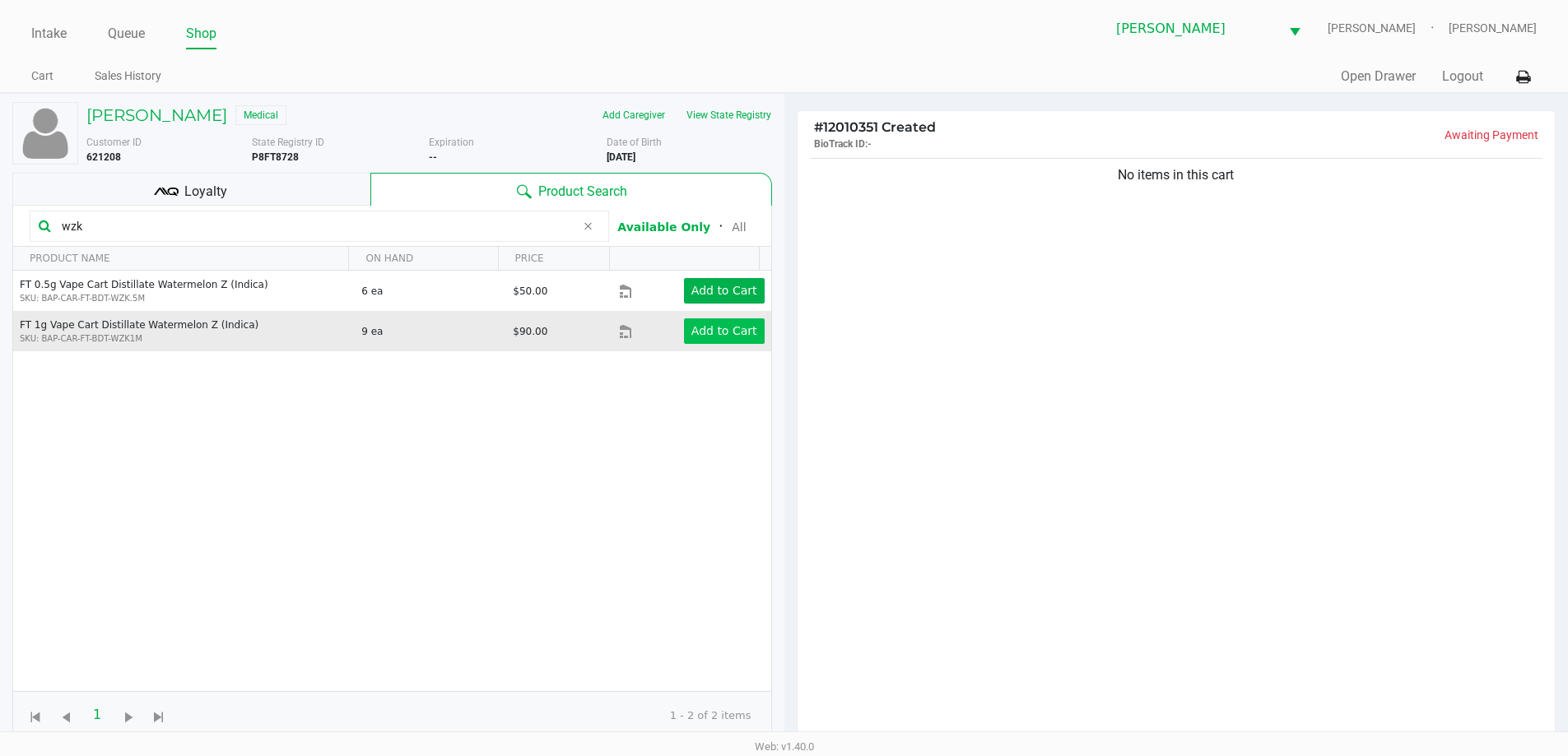
type input "wzk"
click at [738, 330] on app-button-loader "Add to Cart" at bounding box center [724, 331] width 66 height 13
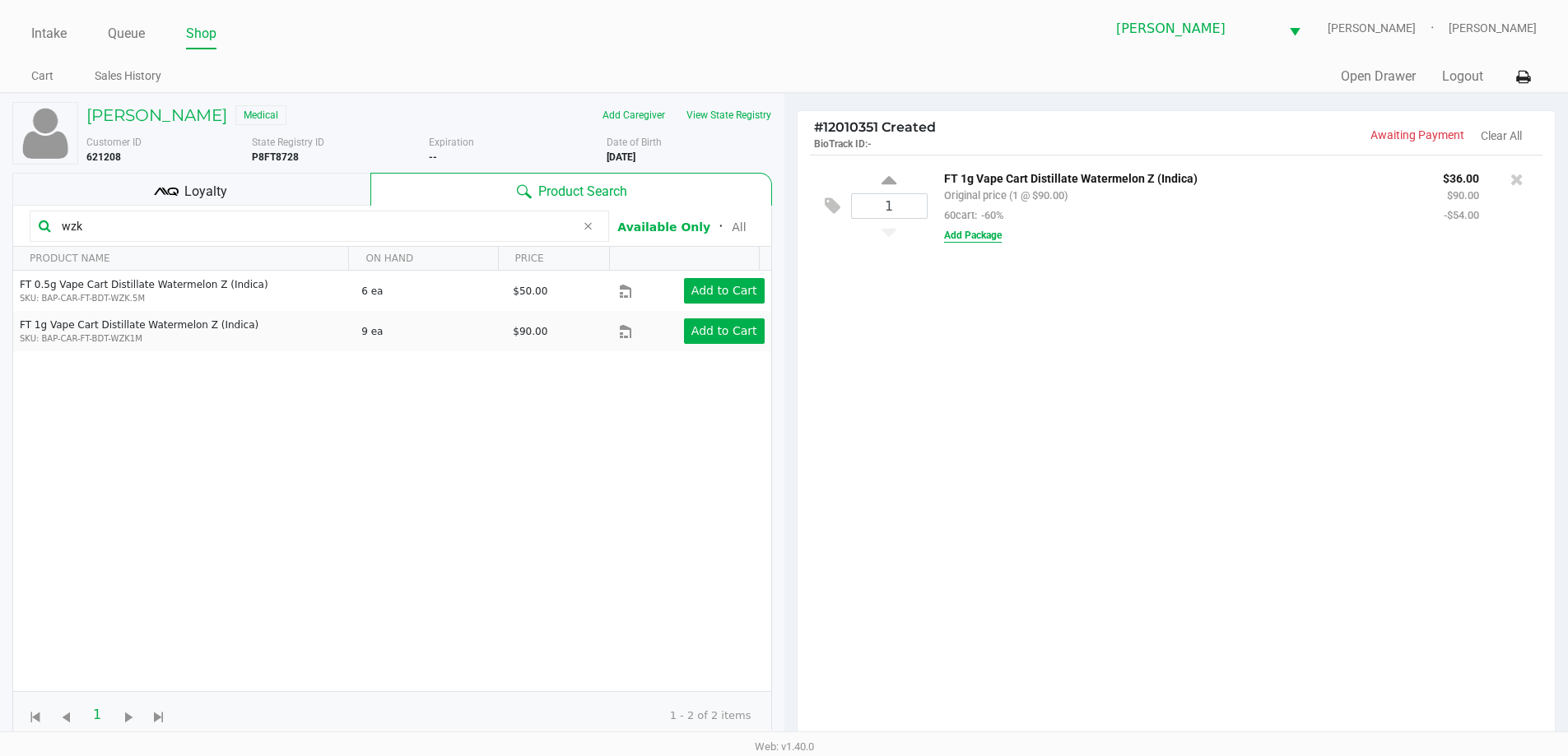
click at [979, 241] on button "Add Package" at bounding box center [973, 236] width 57 height 15
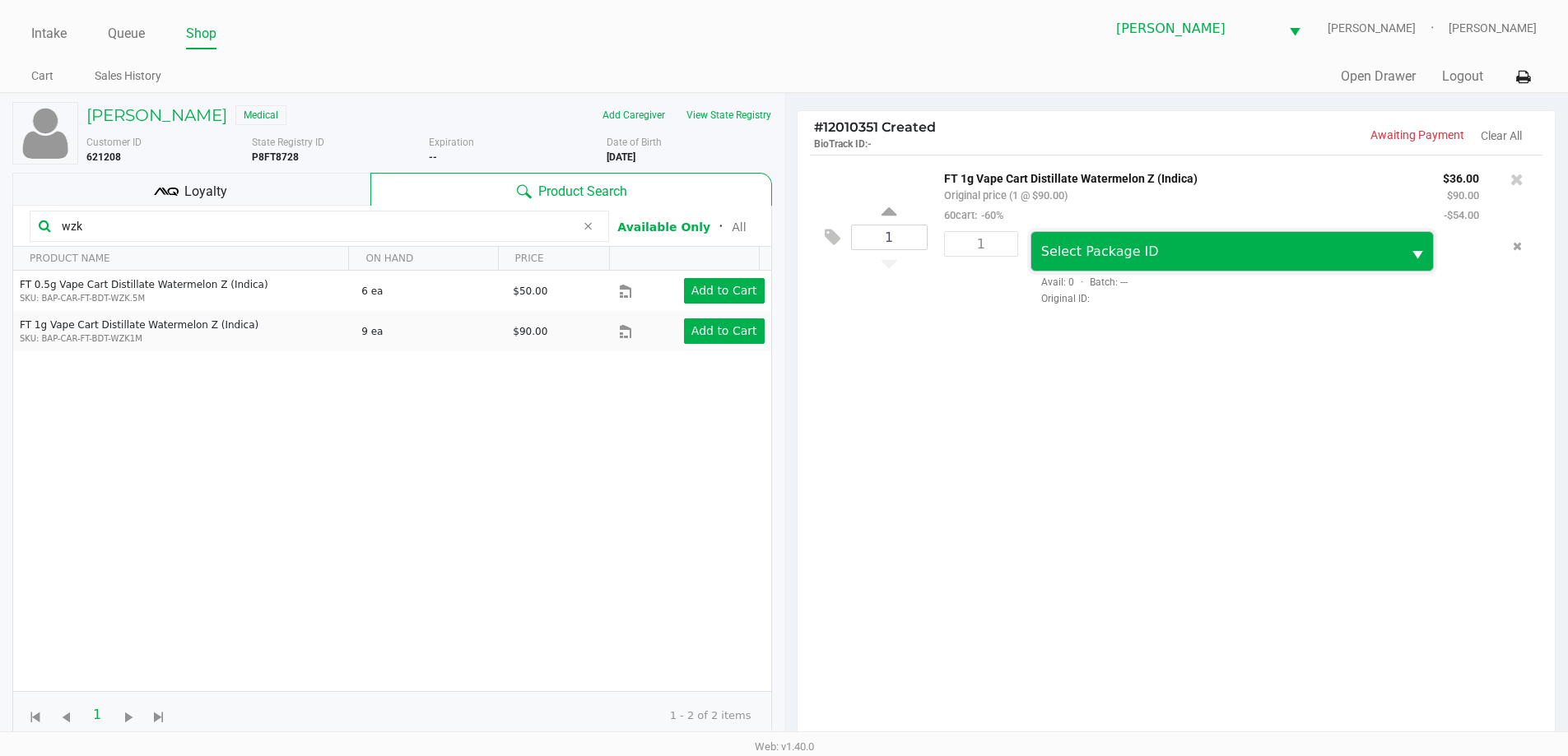
click at [1103, 258] on span "Select Package ID" at bounding box center [1099, 251] width 117 height 16
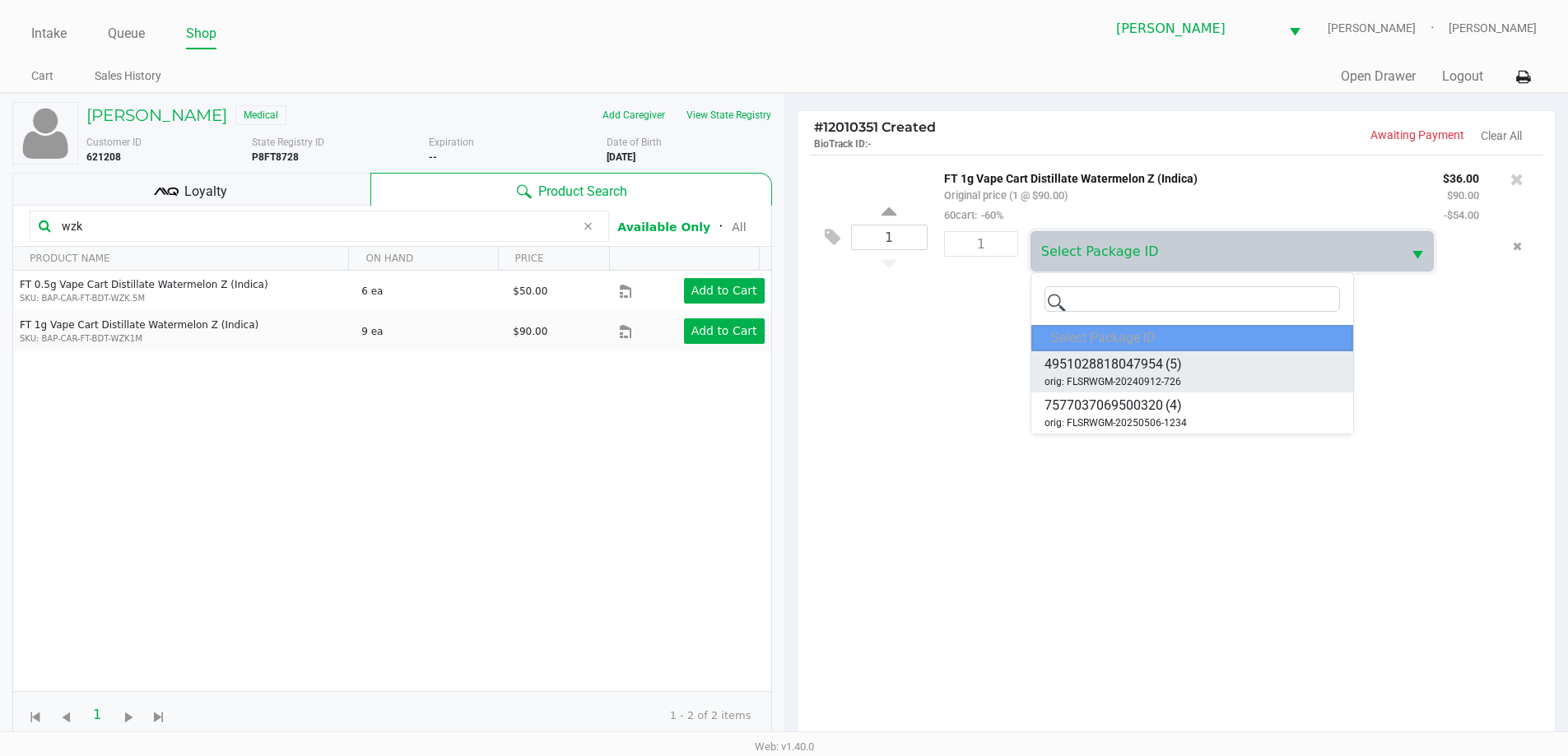
click at [1155, 370] on span "4951028818047954" at bounding box center [1103, 365] width 118 height 20
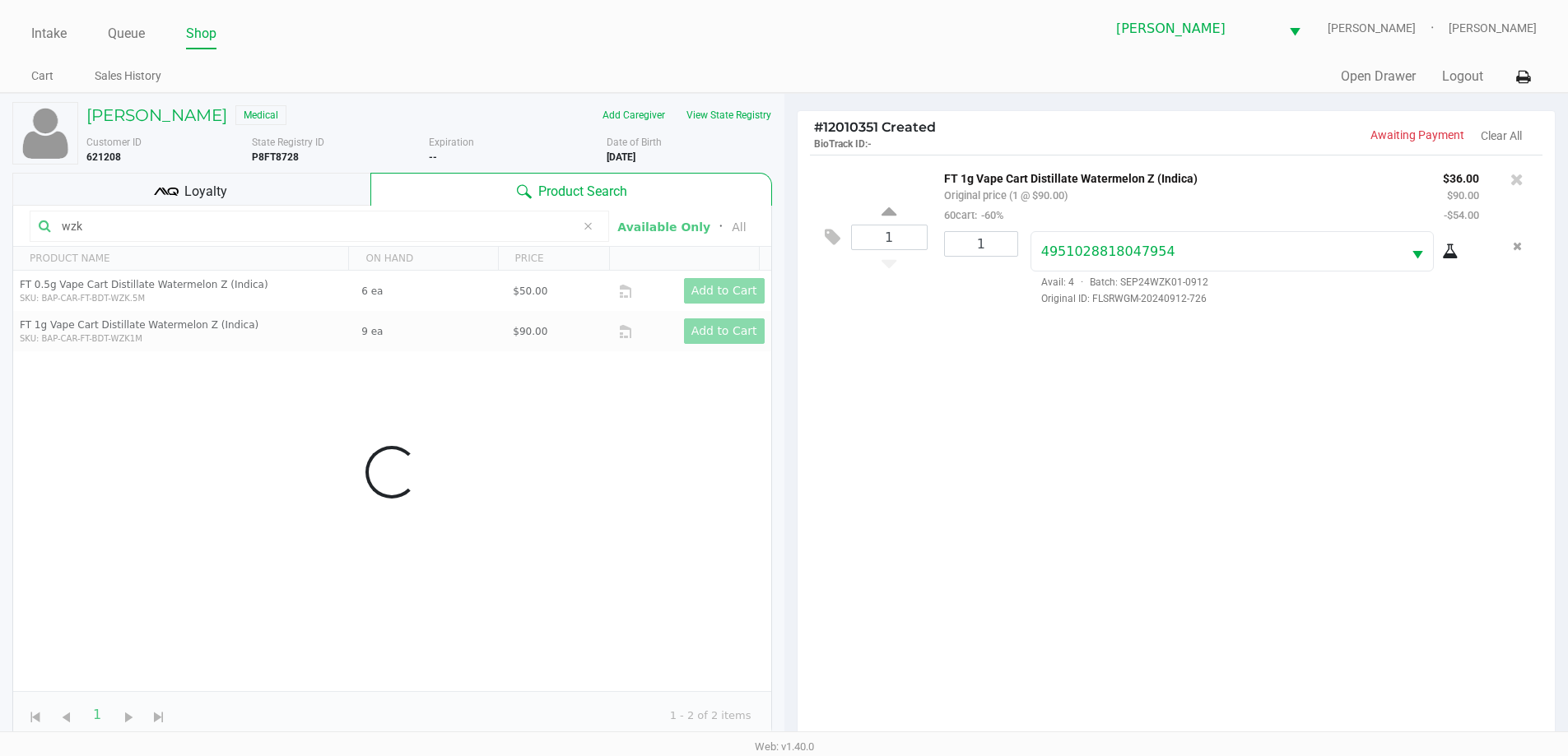
click at [1214, 398] on div "1 FT 1g Vape Cart Distillate Watermelon Z (Indica) Original price (1 @ $90.00) …" at bounding box center [1177, 454] width 758 height 598
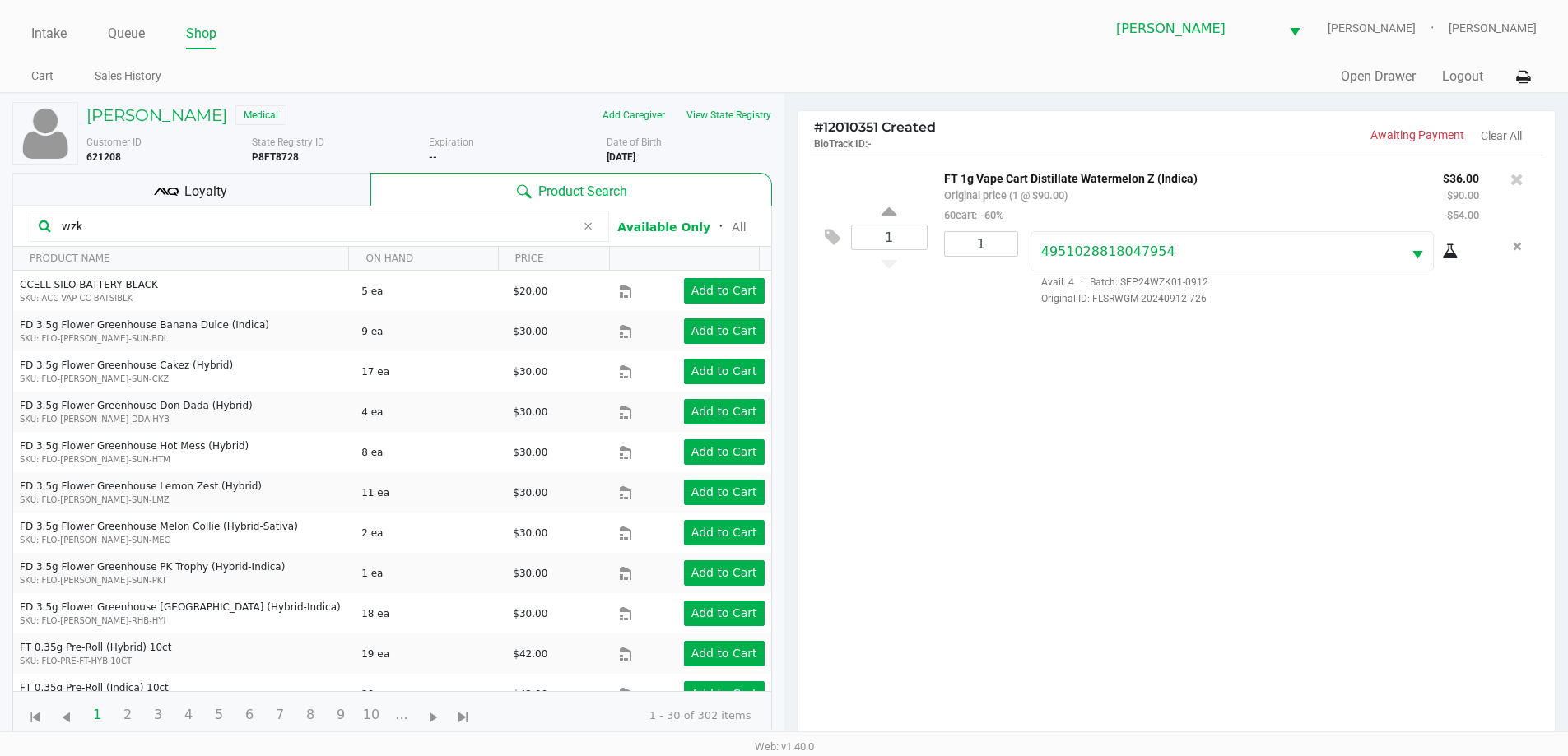
scroll to position [178, 0]
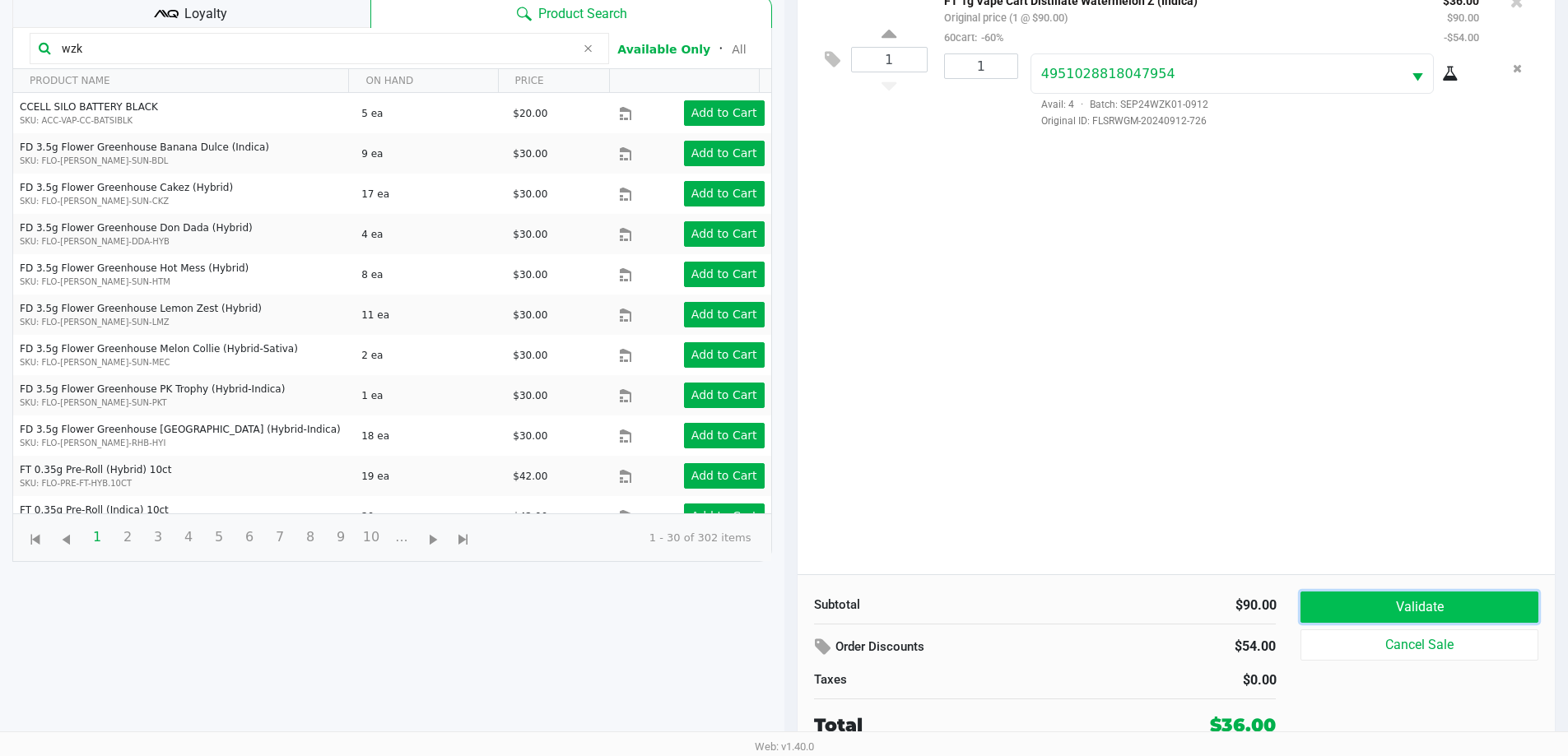
click at [1418, 601] on button "Validate" at bounding box center [1419, 608] width 237 height 32
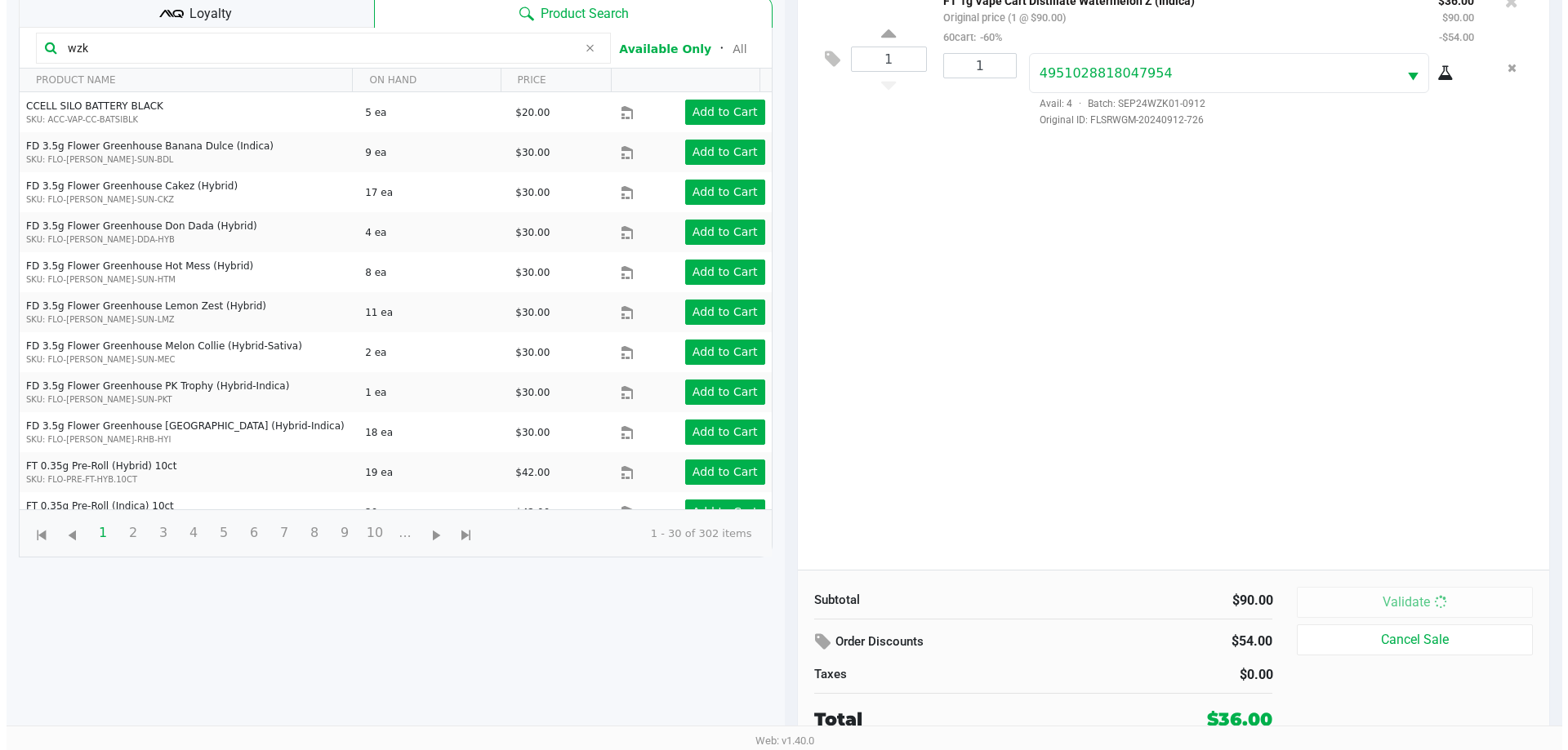
scroll to position [0, 0]
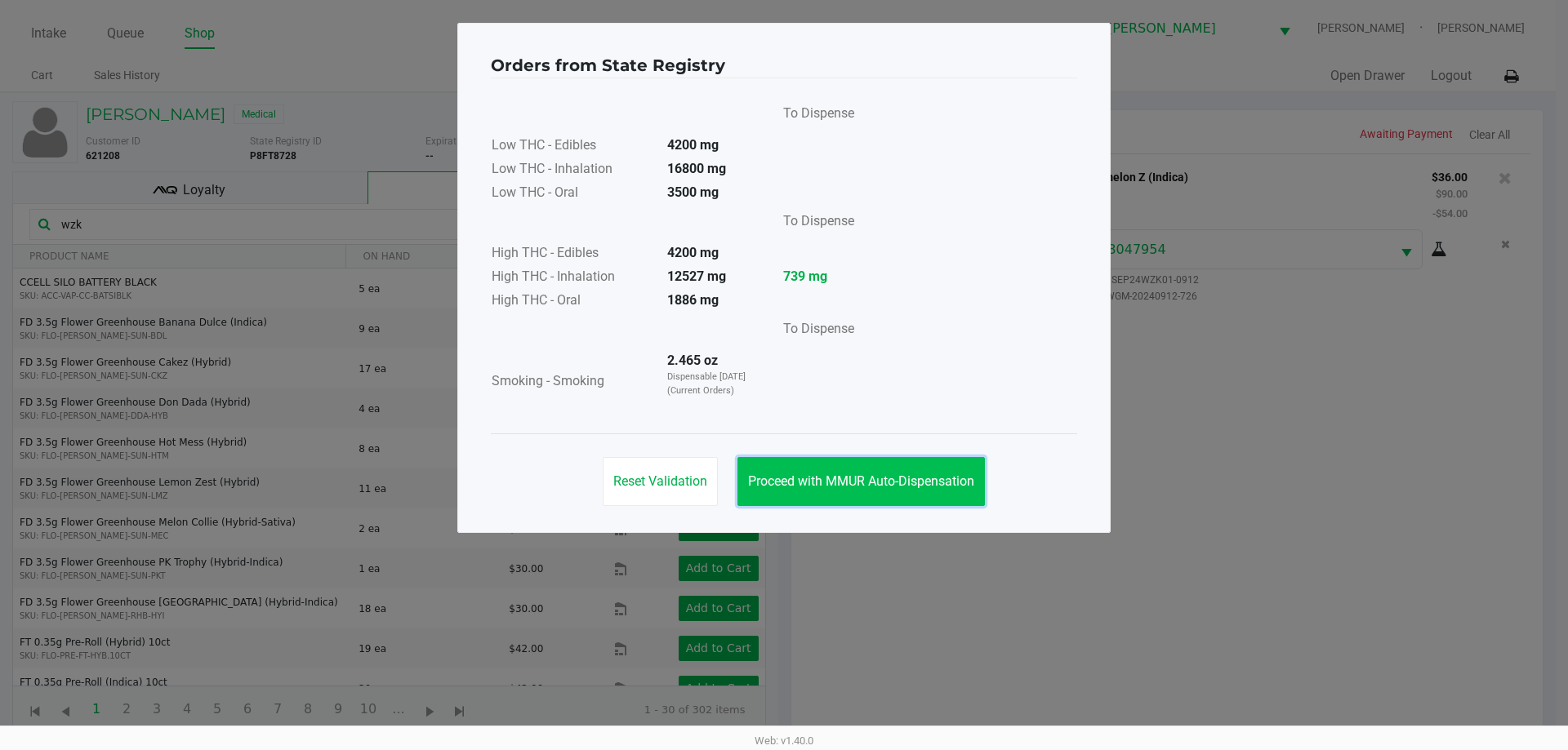
click at [862, 496] on button "Proceed with MMUR Auto-Dispensation" at bounding box center [862, 482] width 248 height 49
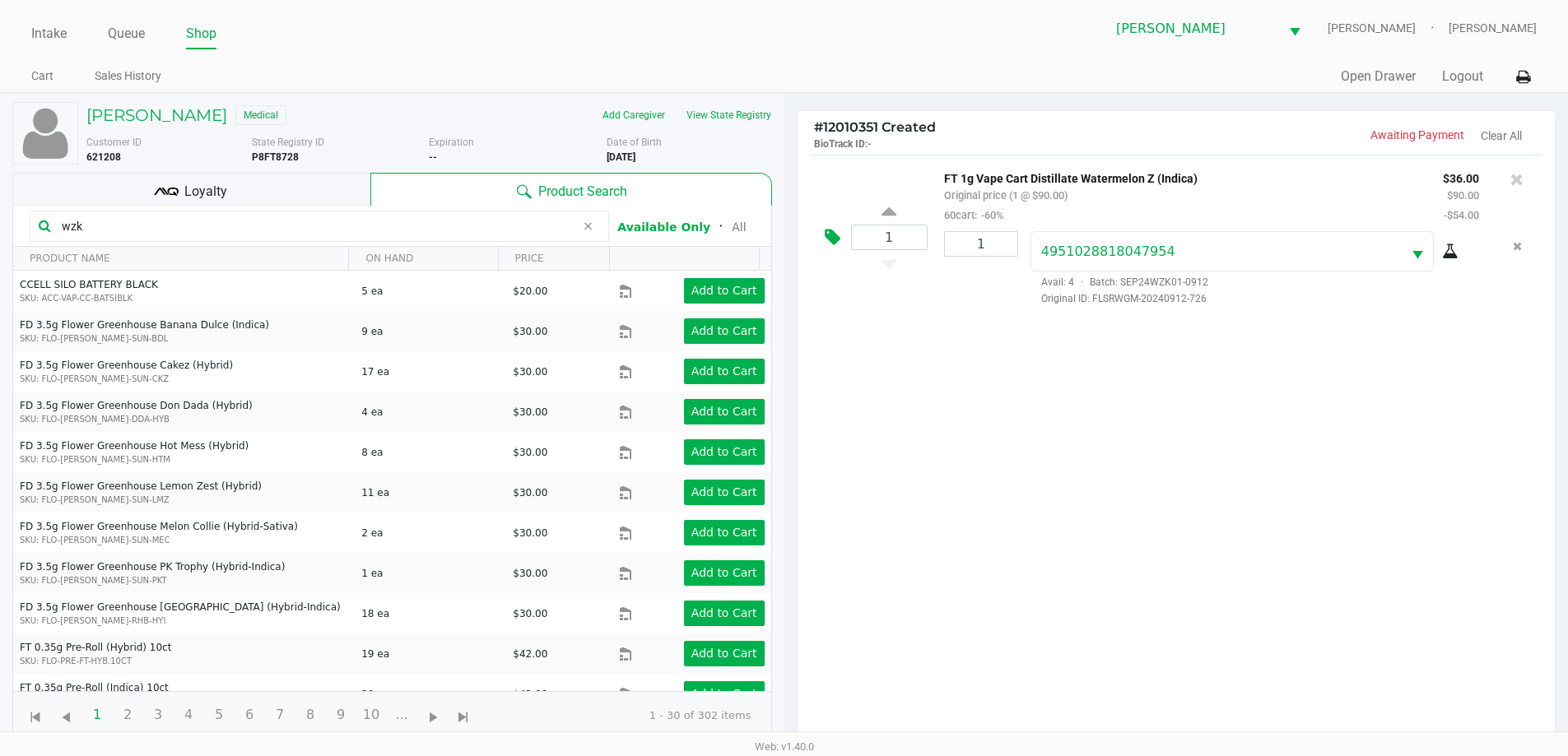
click at [826, 228] on icon at bounding box center [832, 237] width 16 height 19
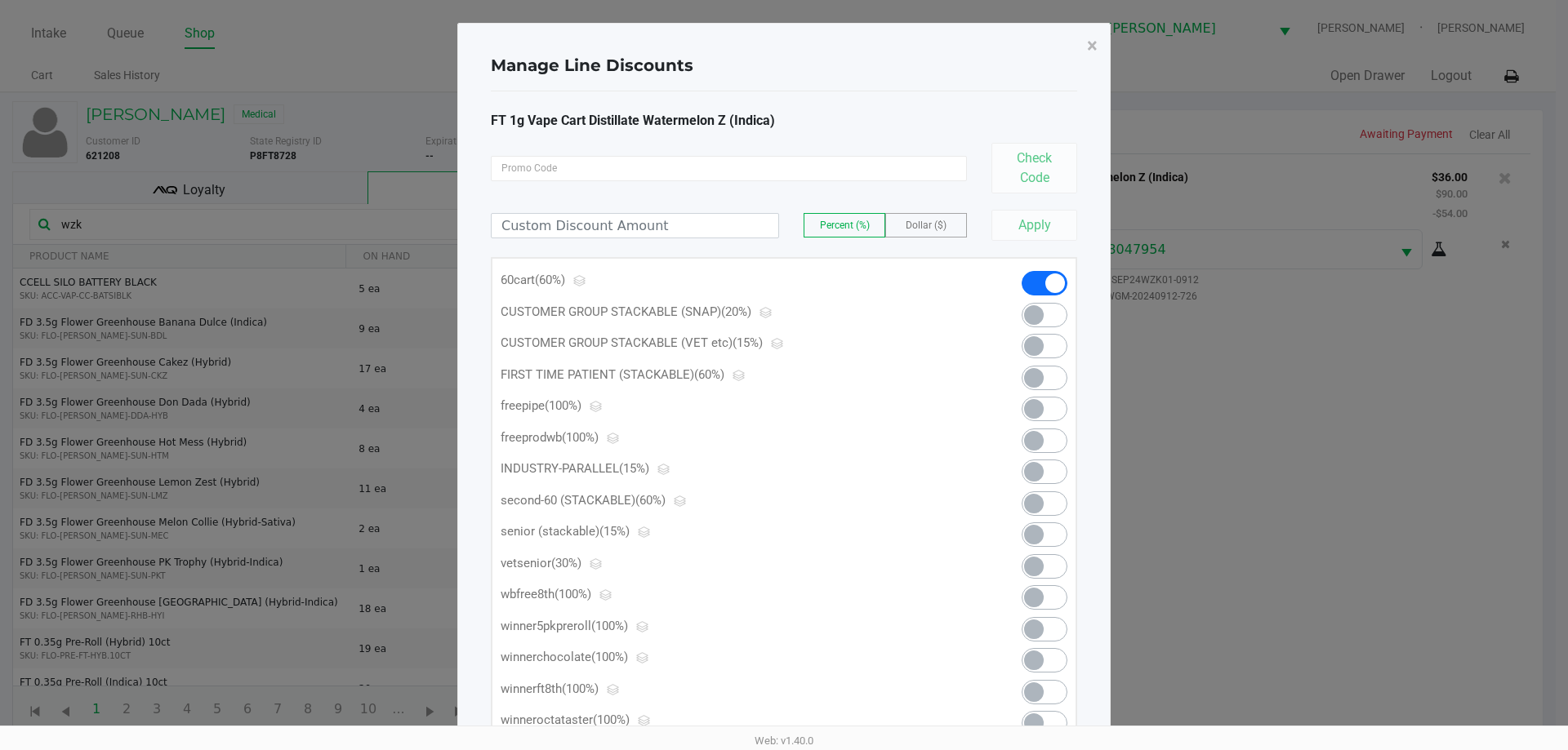
click at [1036, 282] on span at bounding box center [1044, 283] width 45 height 25
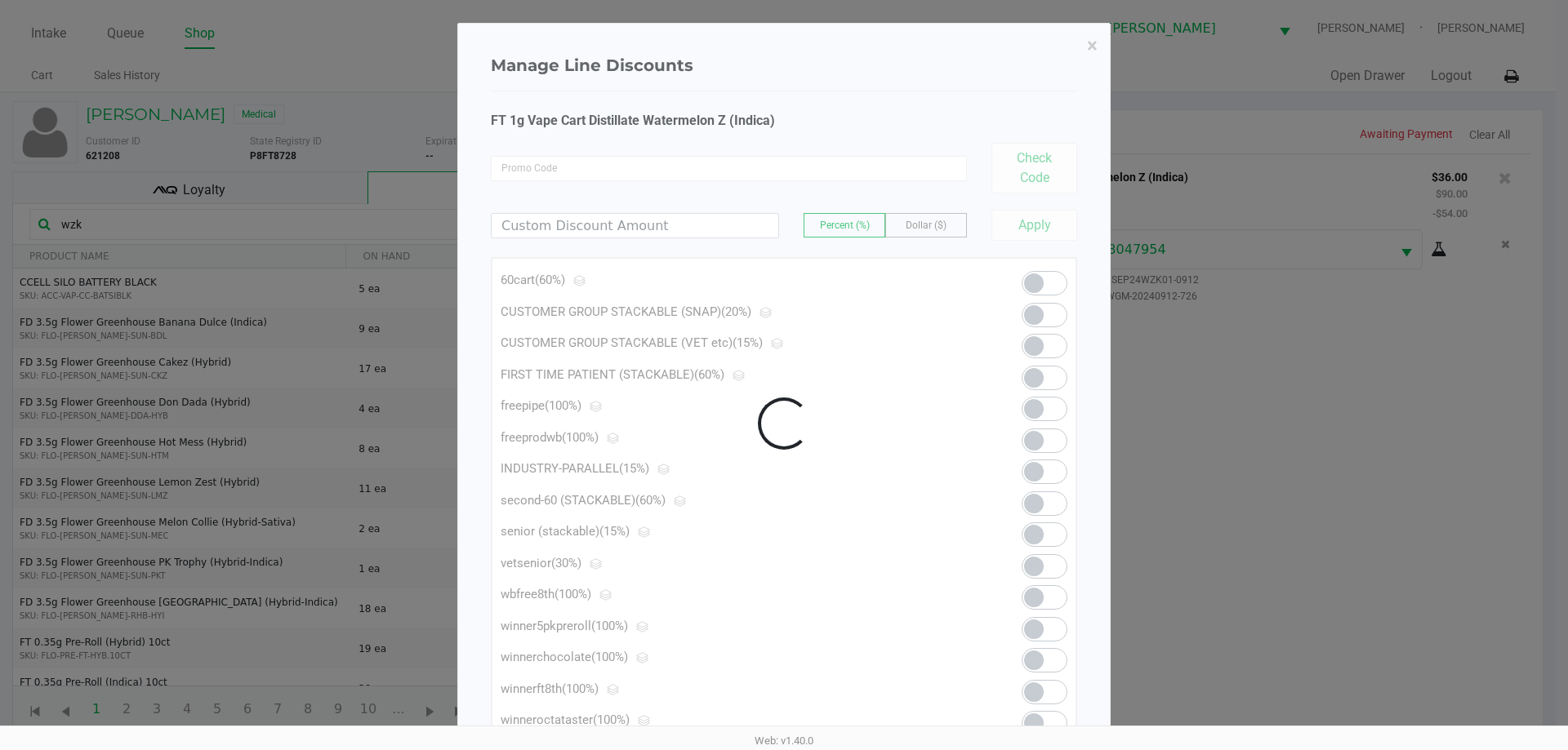
click at [922, 222] on div at bounding box center [784, 424] width 652 height 800
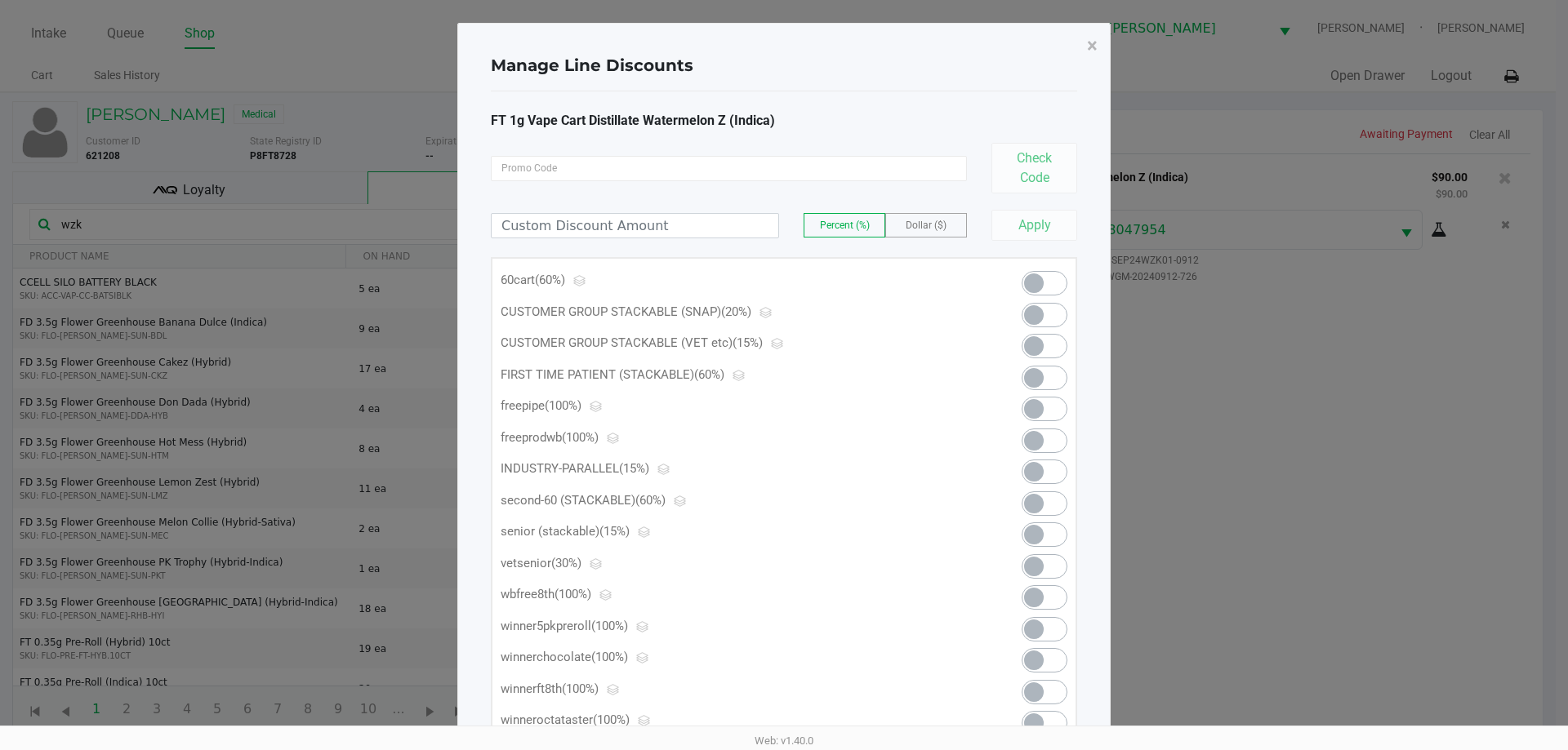
click at [925, 218] on label "Dollar ($)" at bounding box center [925, 225] width 80 height 23
click at [642, 230] on input at bounding box center [634, 225] width 287 height 24
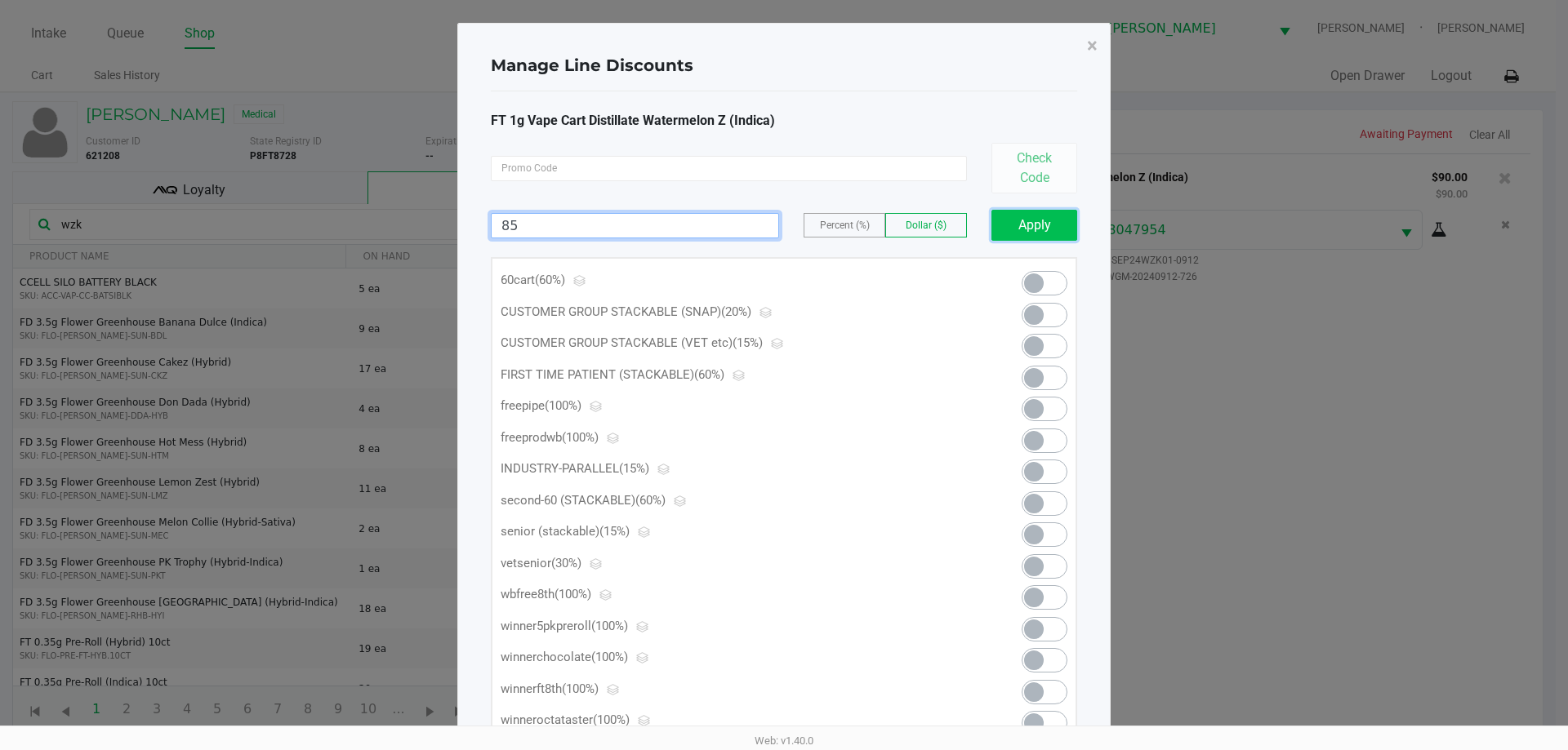
type input "85.00"
click at [1038, 225] on button "Apply" at bounding box center [1034, 225] width 86 height 31
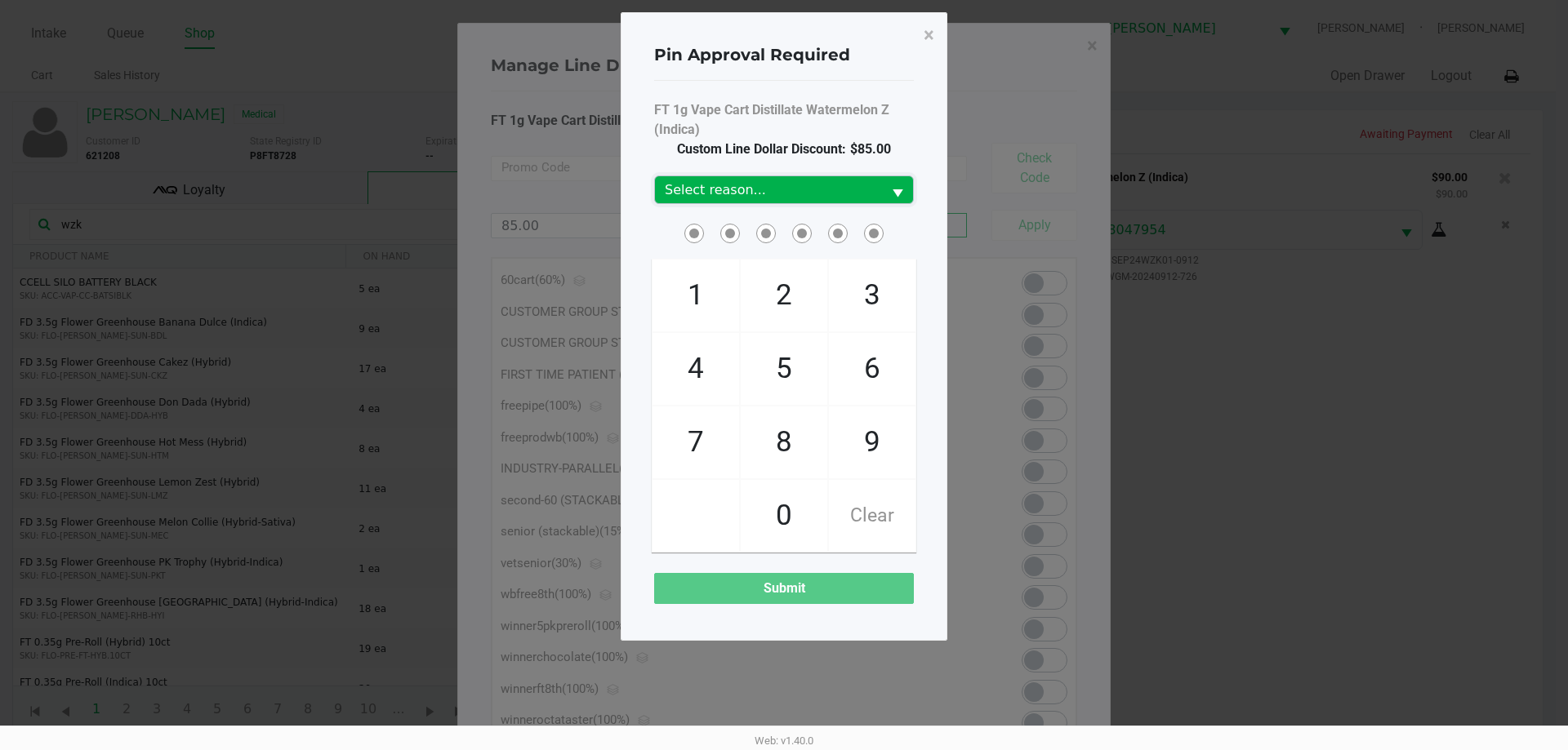
drag, startPoint x: 820, startPoint y: 197, endPoint x: 807, endPoint y: 184, distance: 18.4
click at [820, 195] on span "Select reason..." at bounding box center [768, 190] width 207 height 20
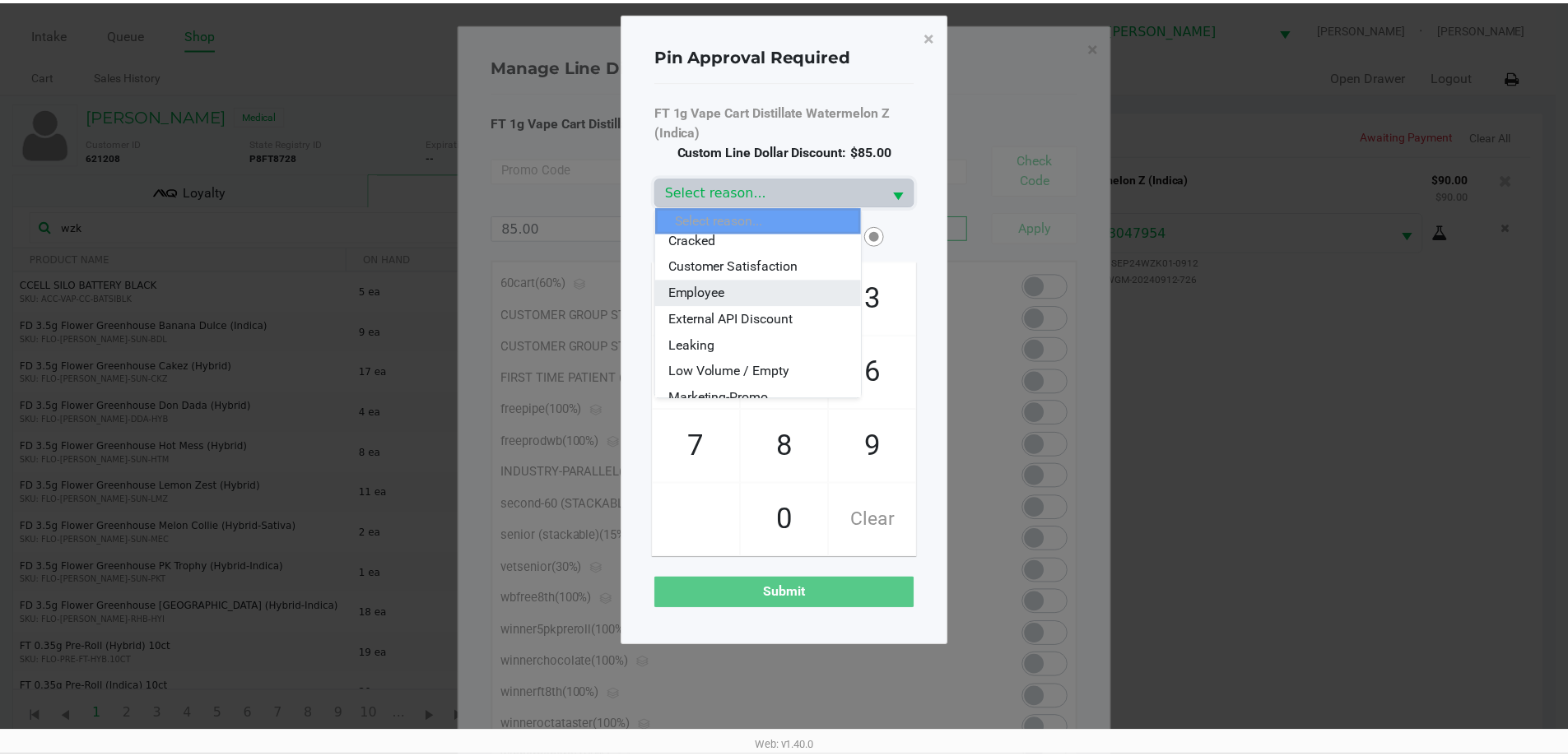
scroll to position [29, 0]
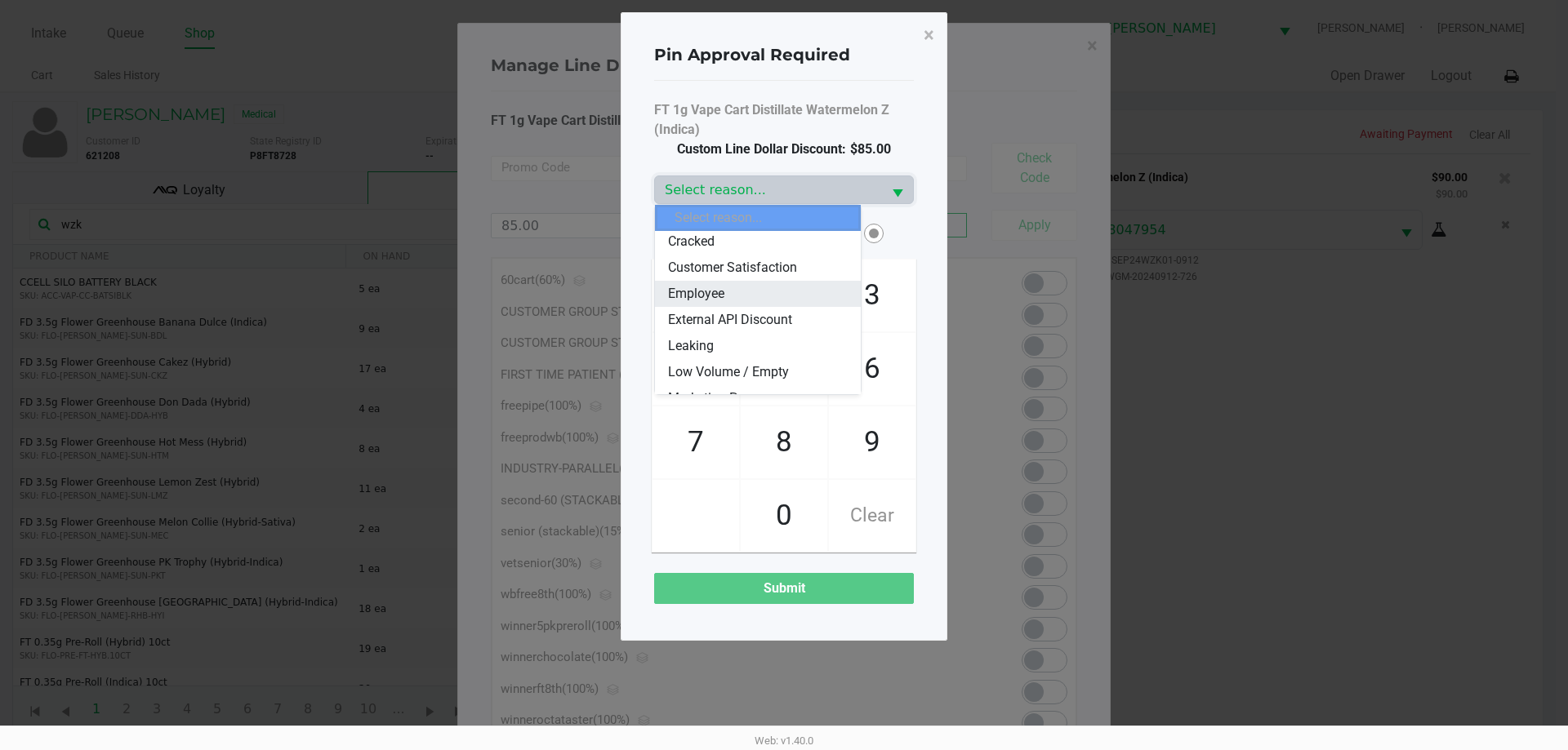
click at [717, 299] on span "Employee" at bounding box center [696, 294] width 56 height 20
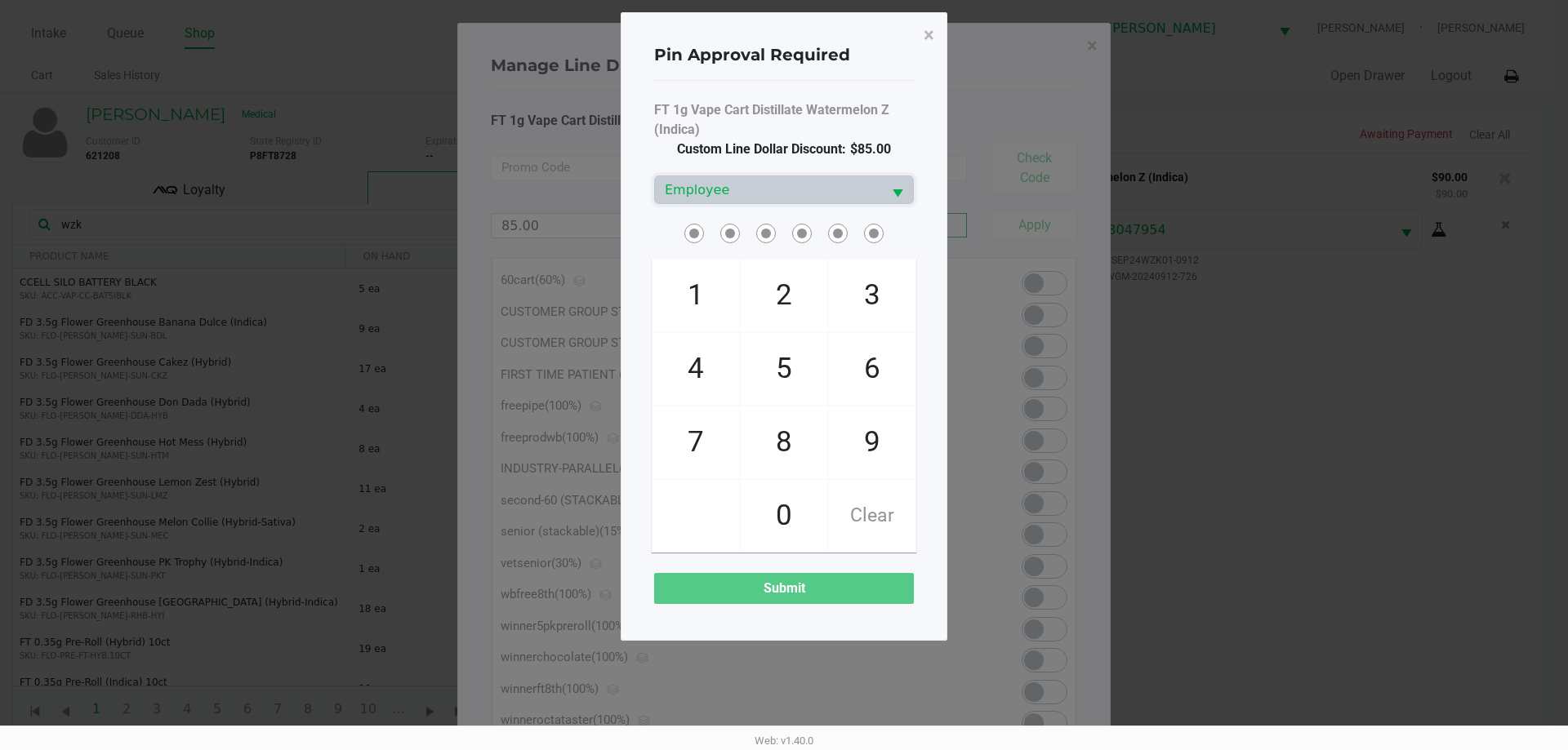
click at [736, 117] on span "FT 1g Vape Cart Distillate Watermelon Z (Indica)" at bounding box center [784, 120] width 259 height 39
checkbox input "true"
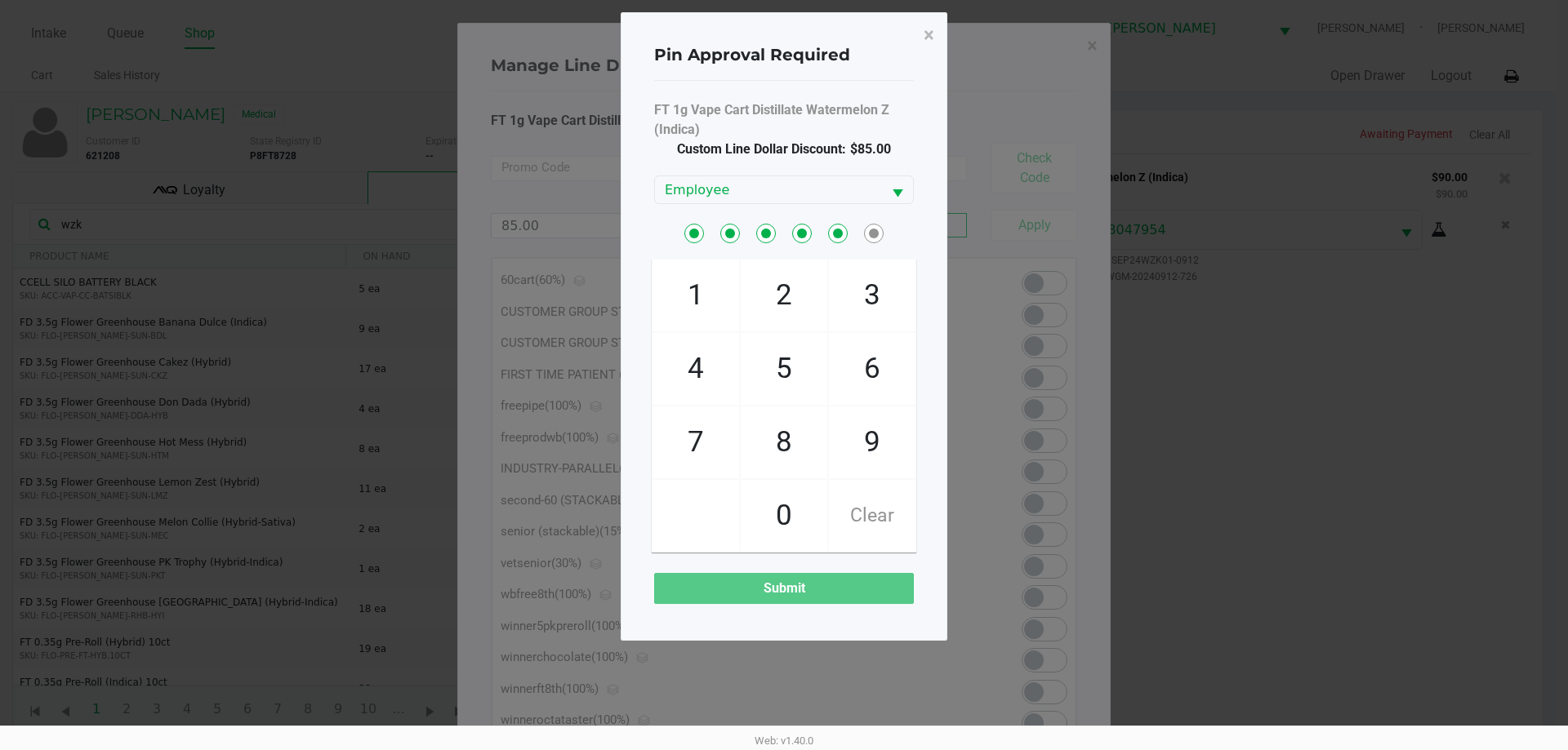
checkbox input "true"
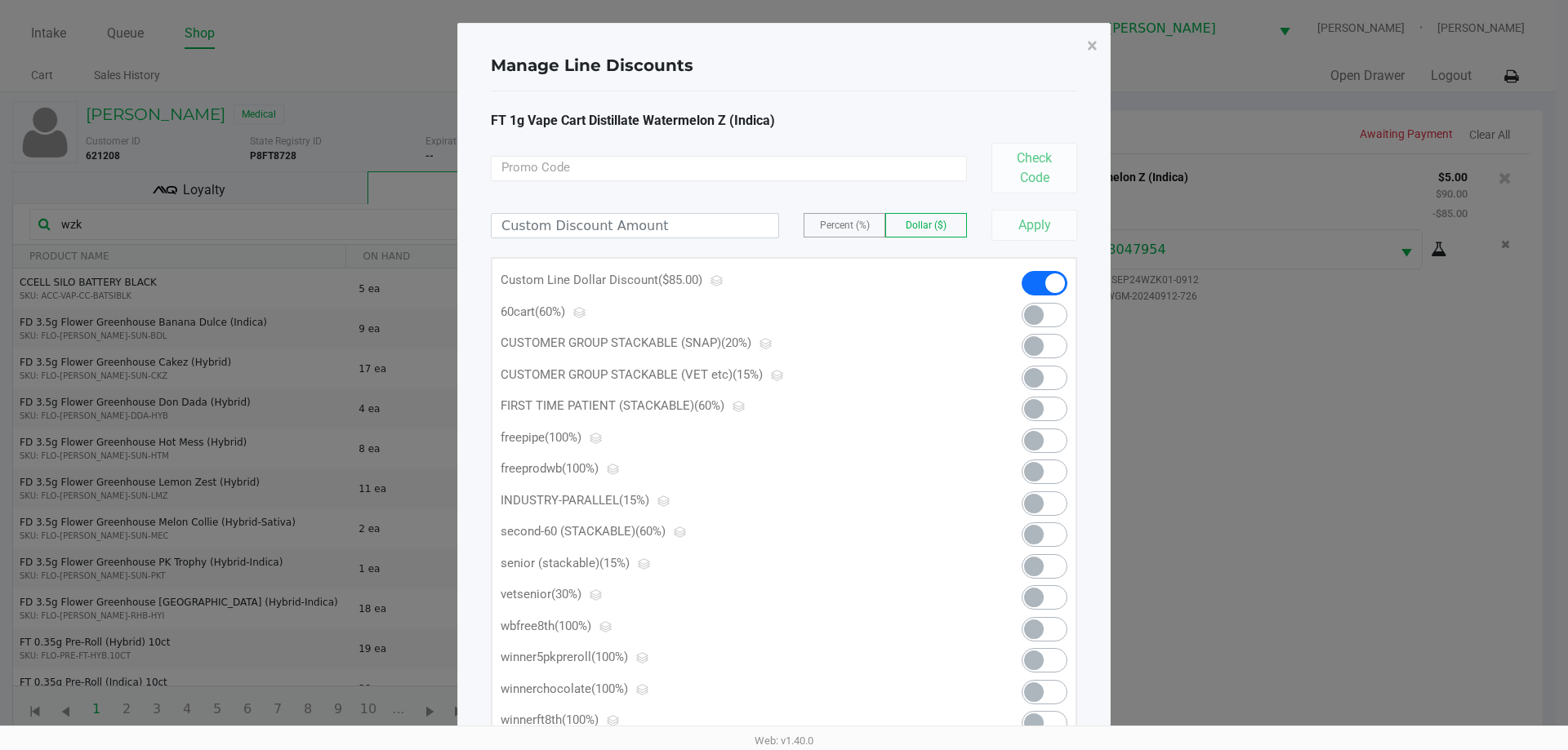
click at [1114, 44] on ngb-modal-window "Manage Line Discounts × FT 1g Vape Cart Distillate Watermelon Z (Indica) Check …" at bounding box center [784, 375] width 1568 height 750
click at [1084, 50] on button "×" at bounding box center [1092, 45] width 36 height 45
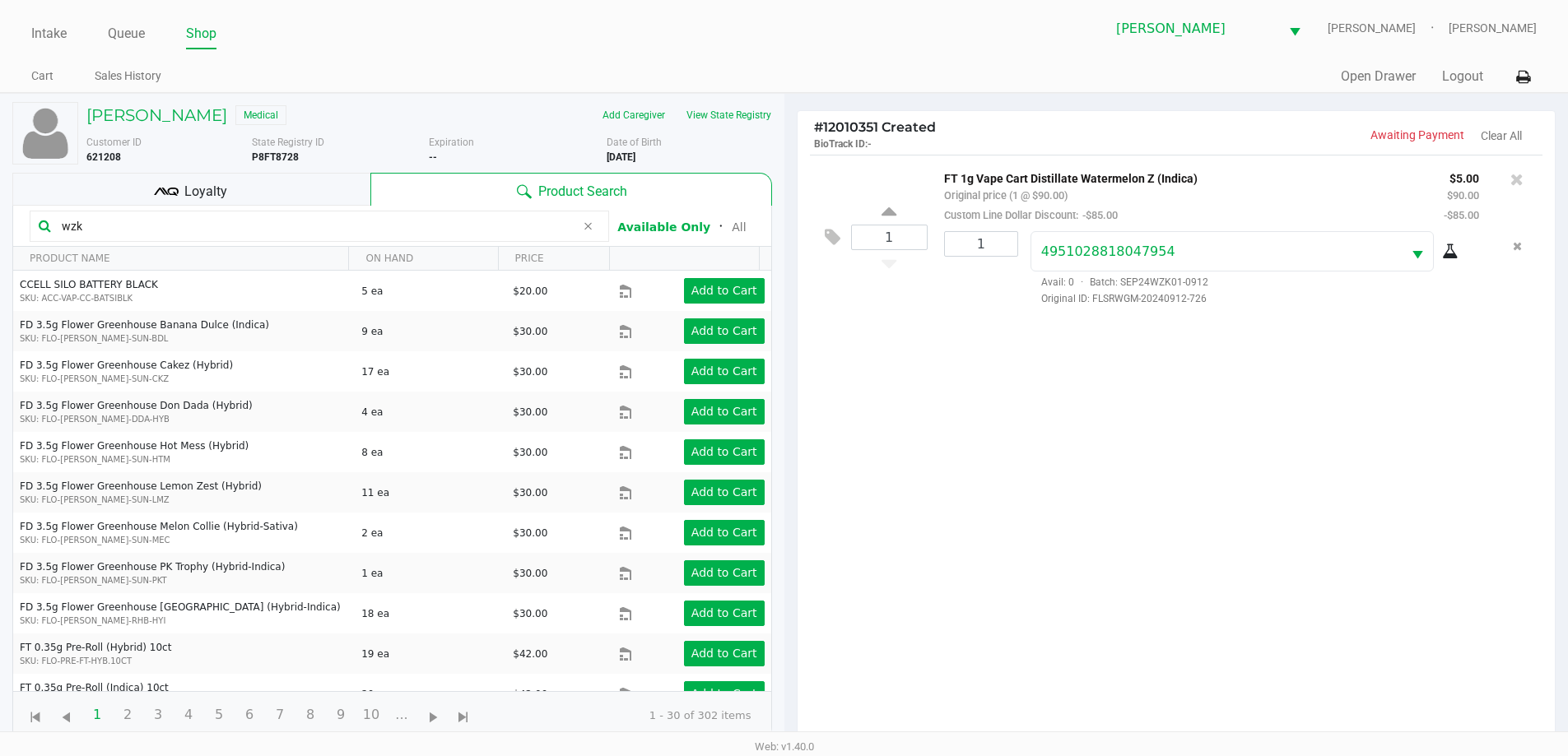
click at [1044, 127] on h4 "# 12010351 Created BioTrack ID: -" at bounding box center [995, 135] width 362 height 32
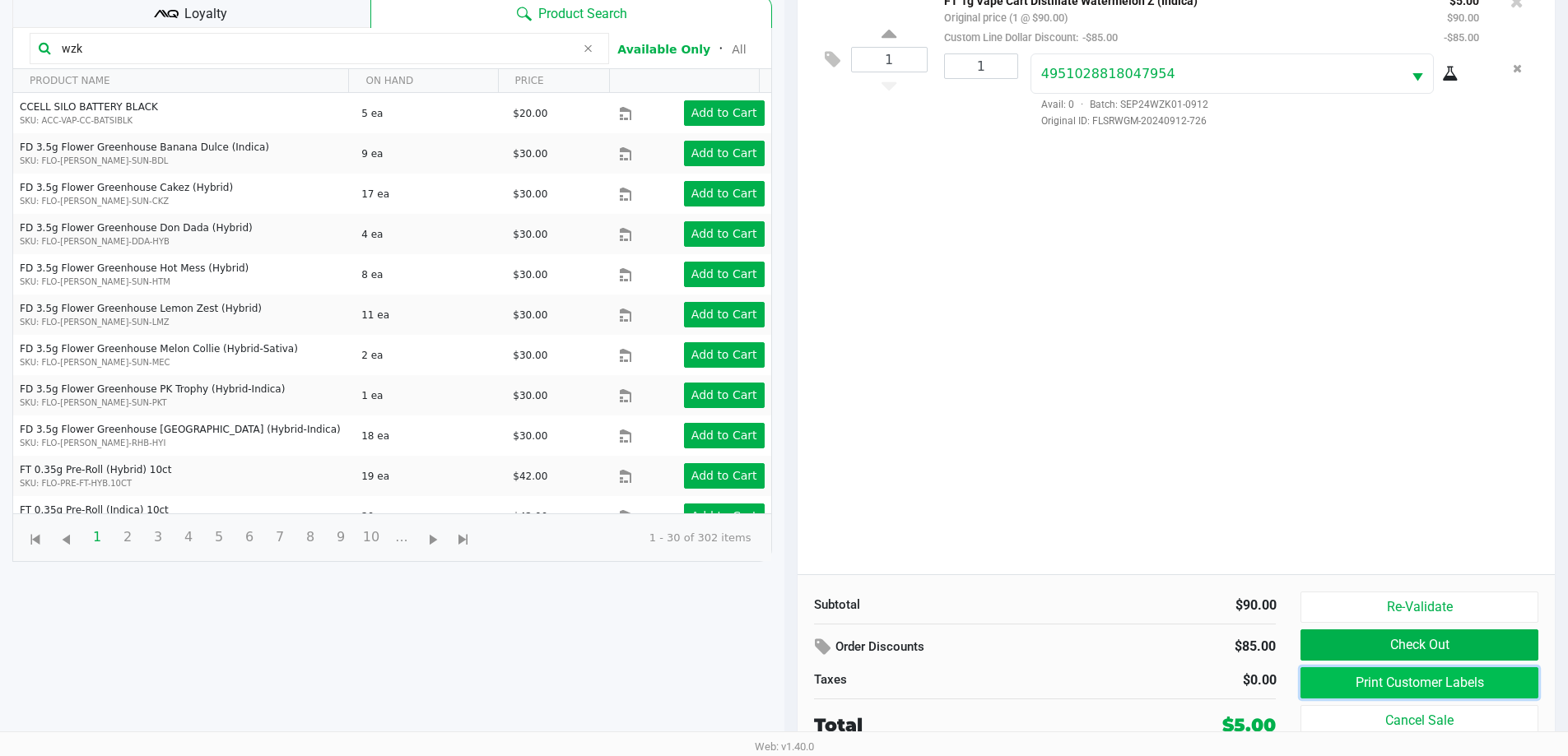
click at [1363, 677] on button "Print Customer Labels" at bounding box center [1419, 684] width 237 height 32
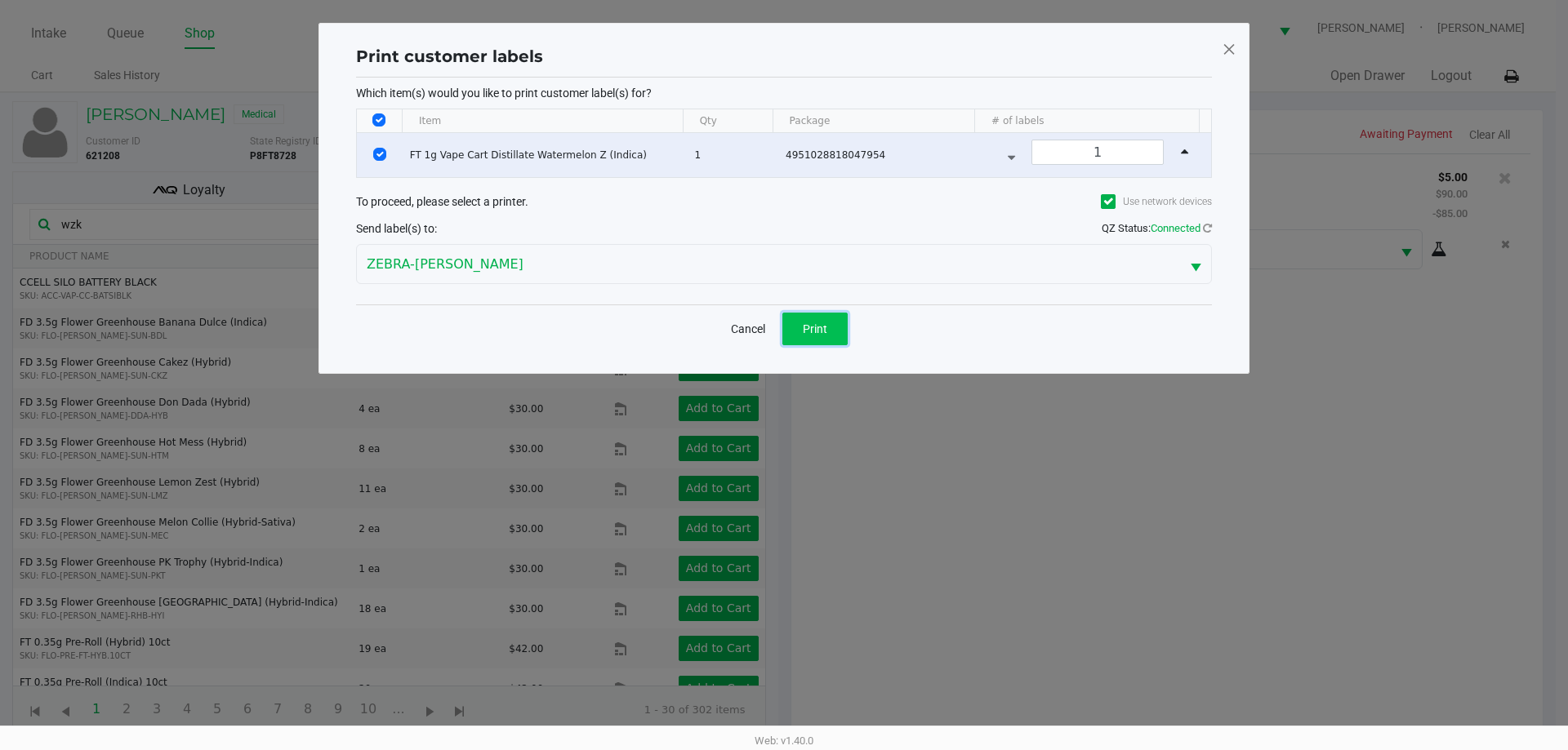
click at [801, 320] on button "Print" at bounding box center [815, 330] width 65 height 33
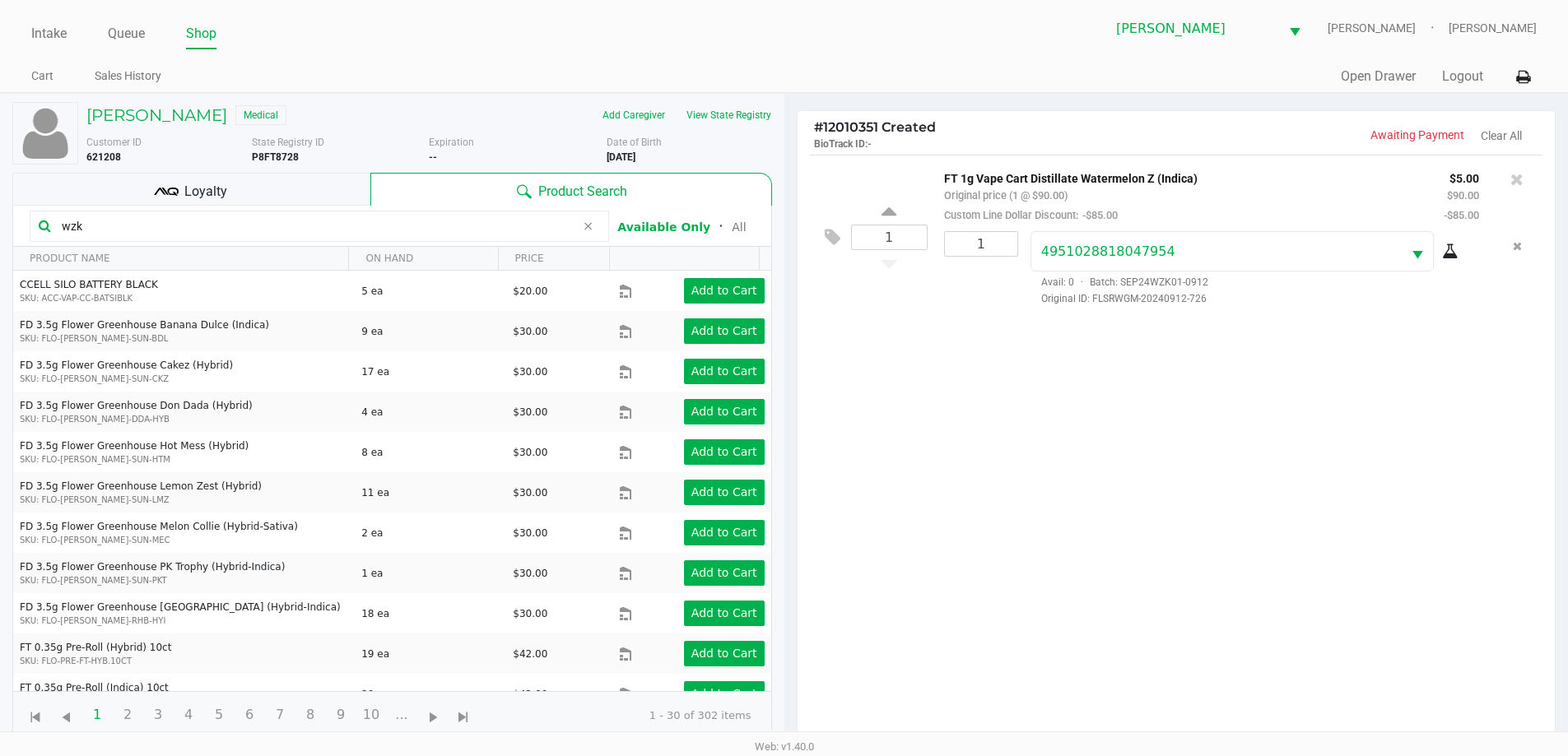
scroll to position [178, 0]
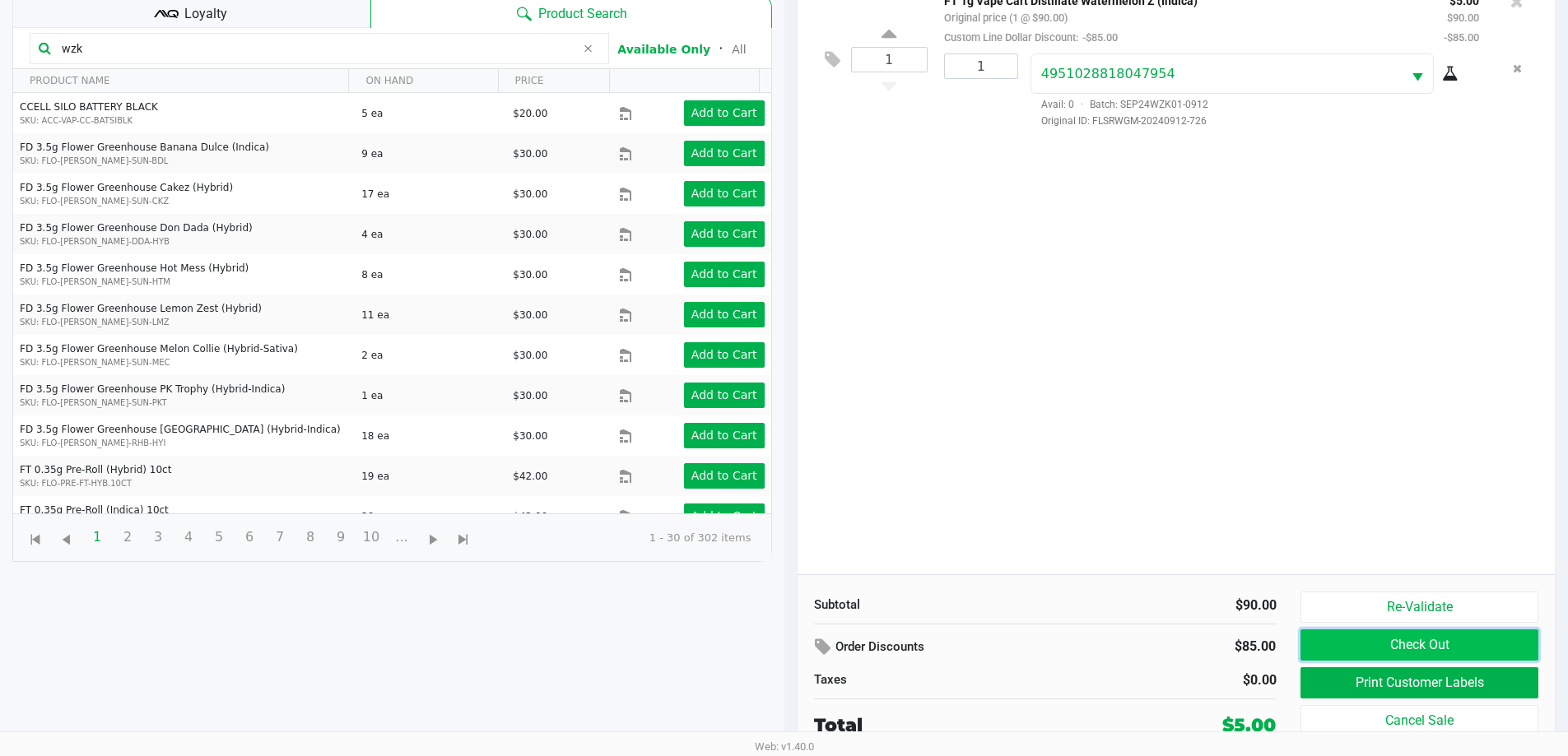
click at [1422, 637] on button "Check Out" at bounding box center [1419, 645] width 237 height 32
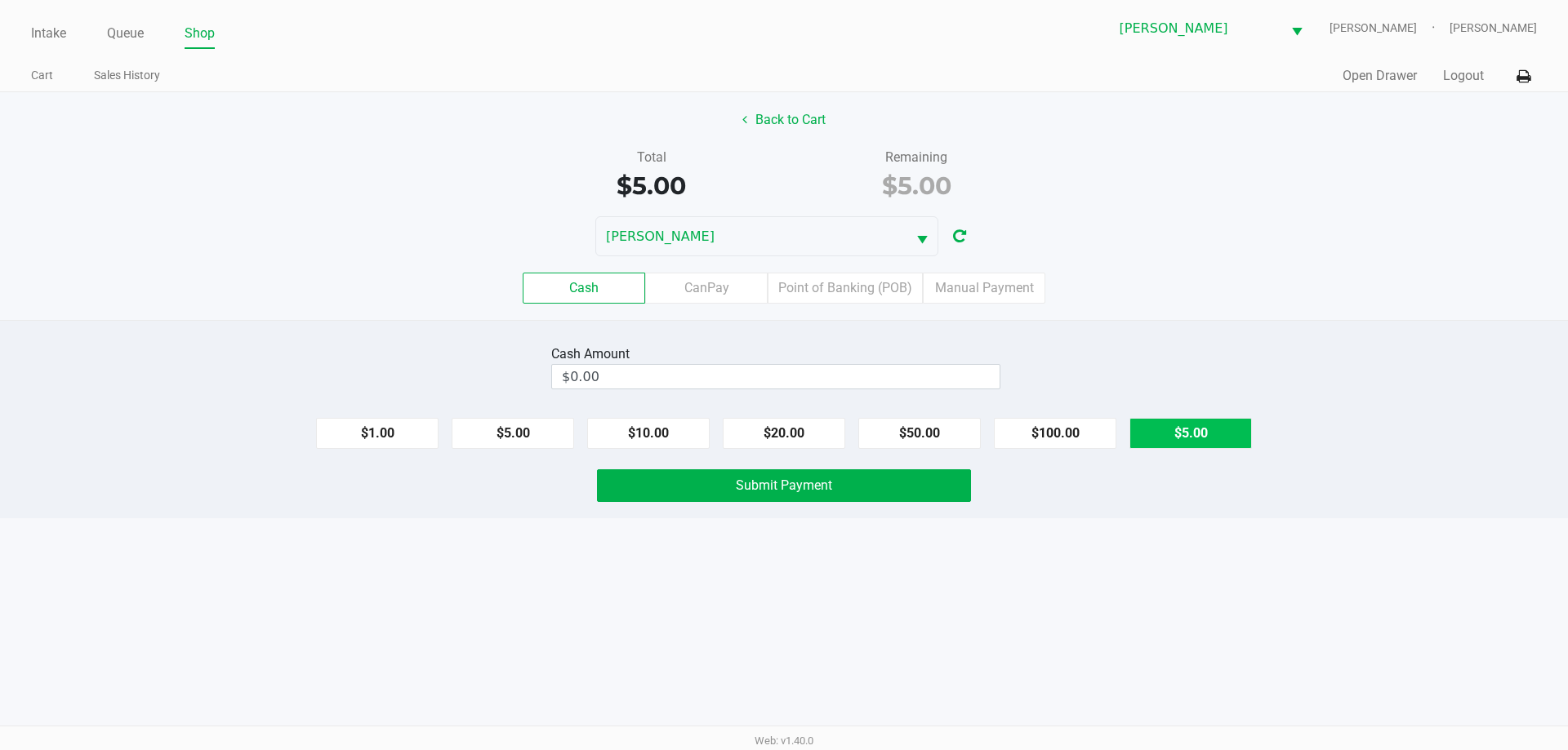
click at [1209, 419] on button "$5.00" at bounding box center [1190, 434] width 122 height 31
type input "$5.00"
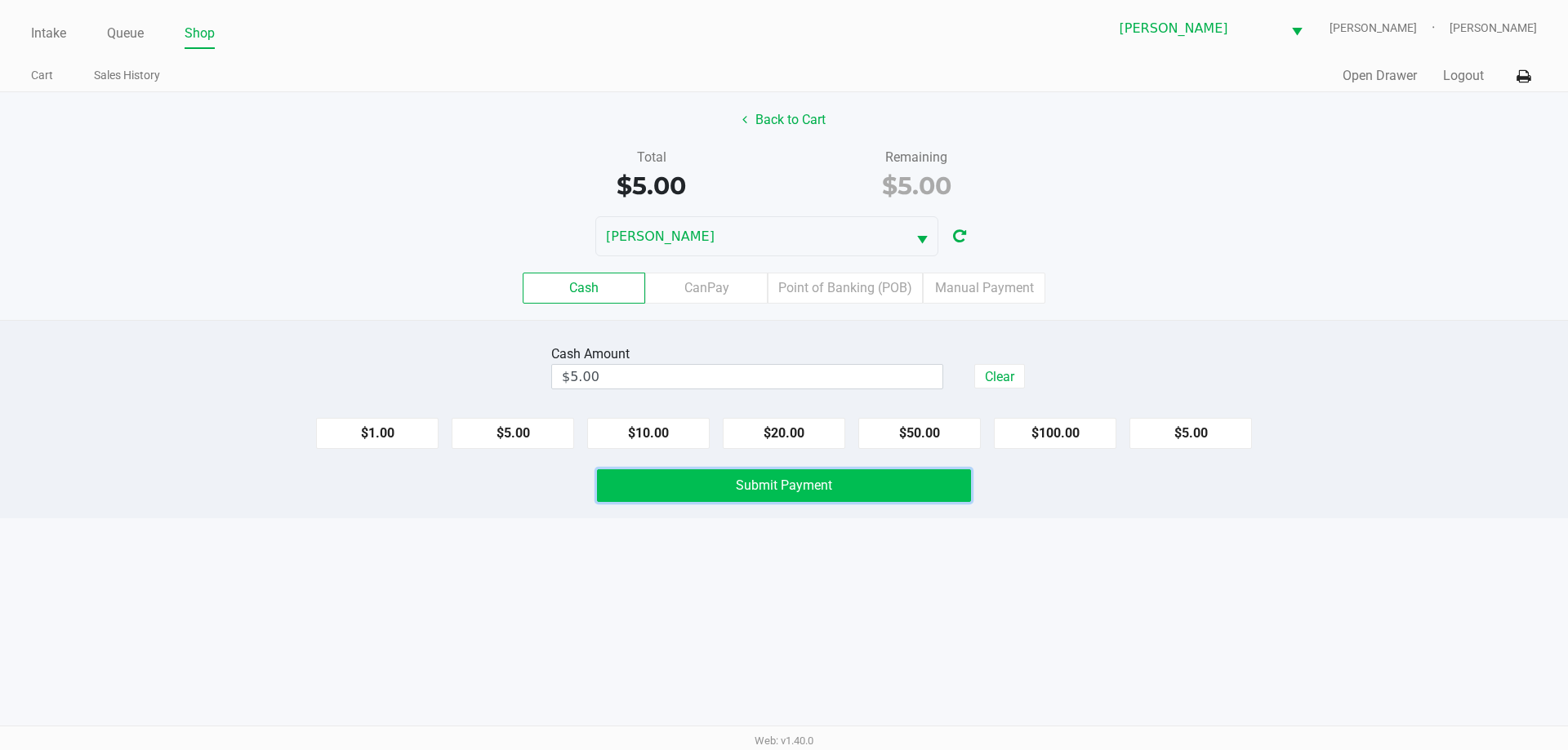
click at [761, 483] on span "Submit Payment" at bounding box center [784, 485] width 97 height 16
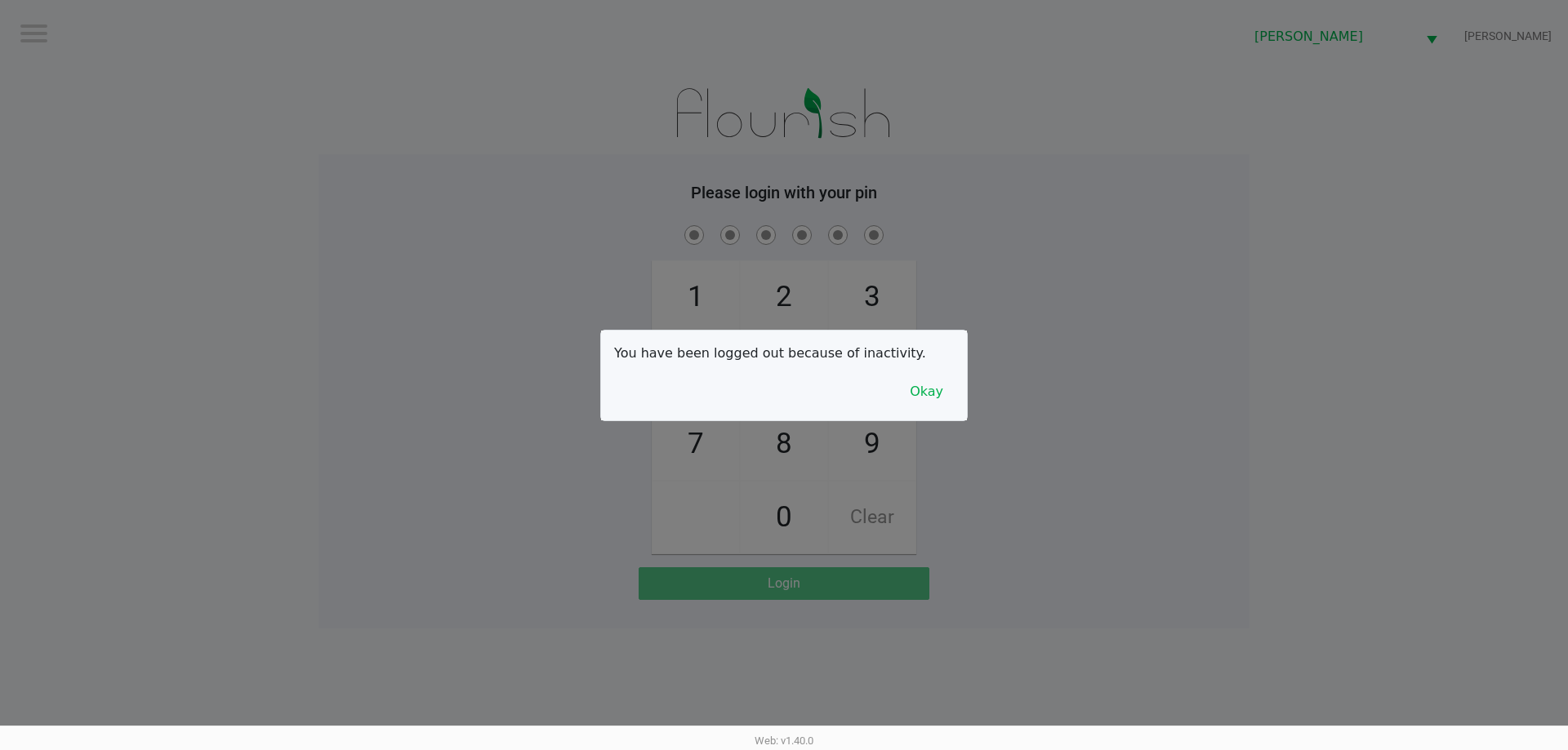
click at [956, 395] on div "You have been logged out because of inactivity. Okay" at bounding box center [784, 375] width 366 height 90
click at [926, 394] on button "Okay" at bounding box center [926, 392] width 55 height 31
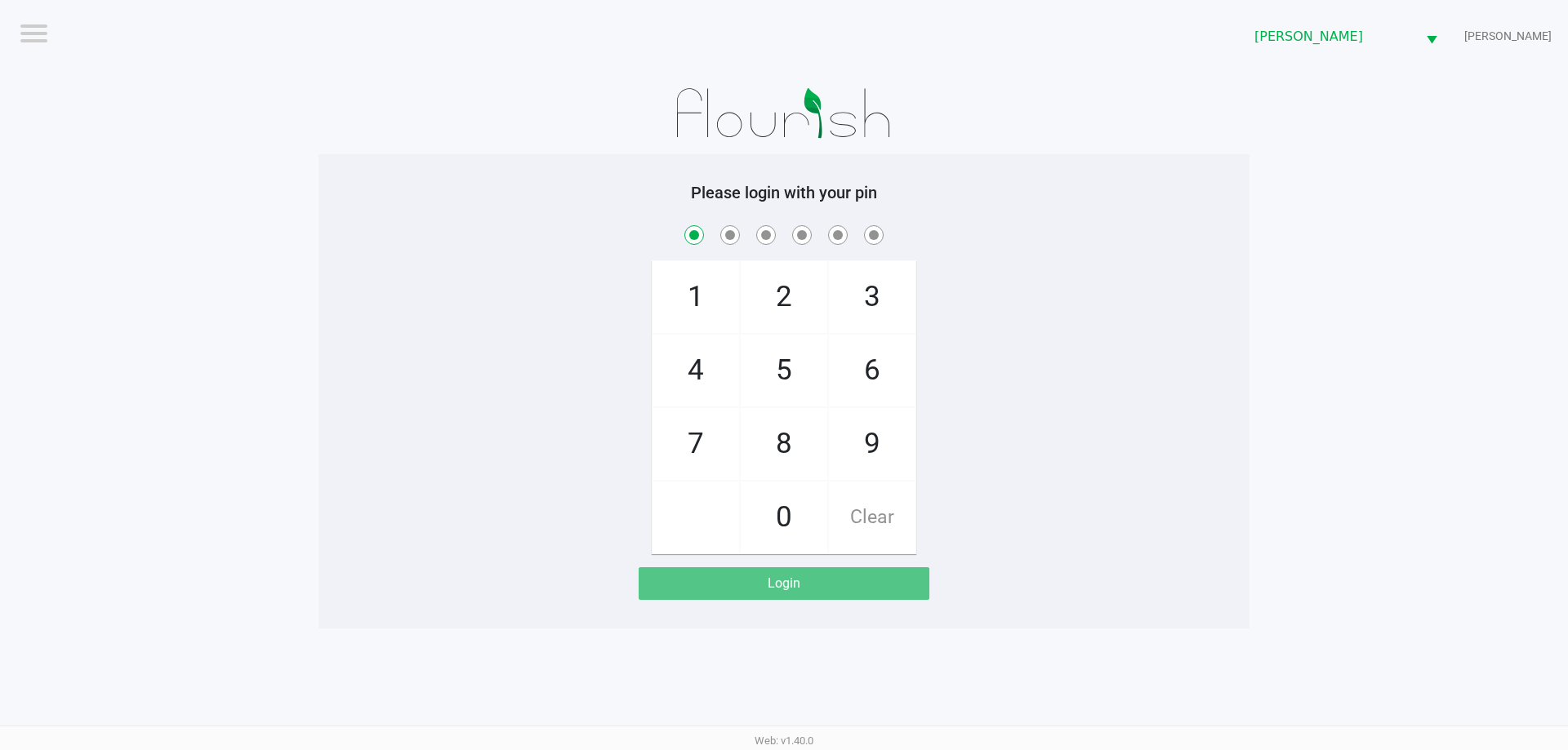
checkbox input "true"
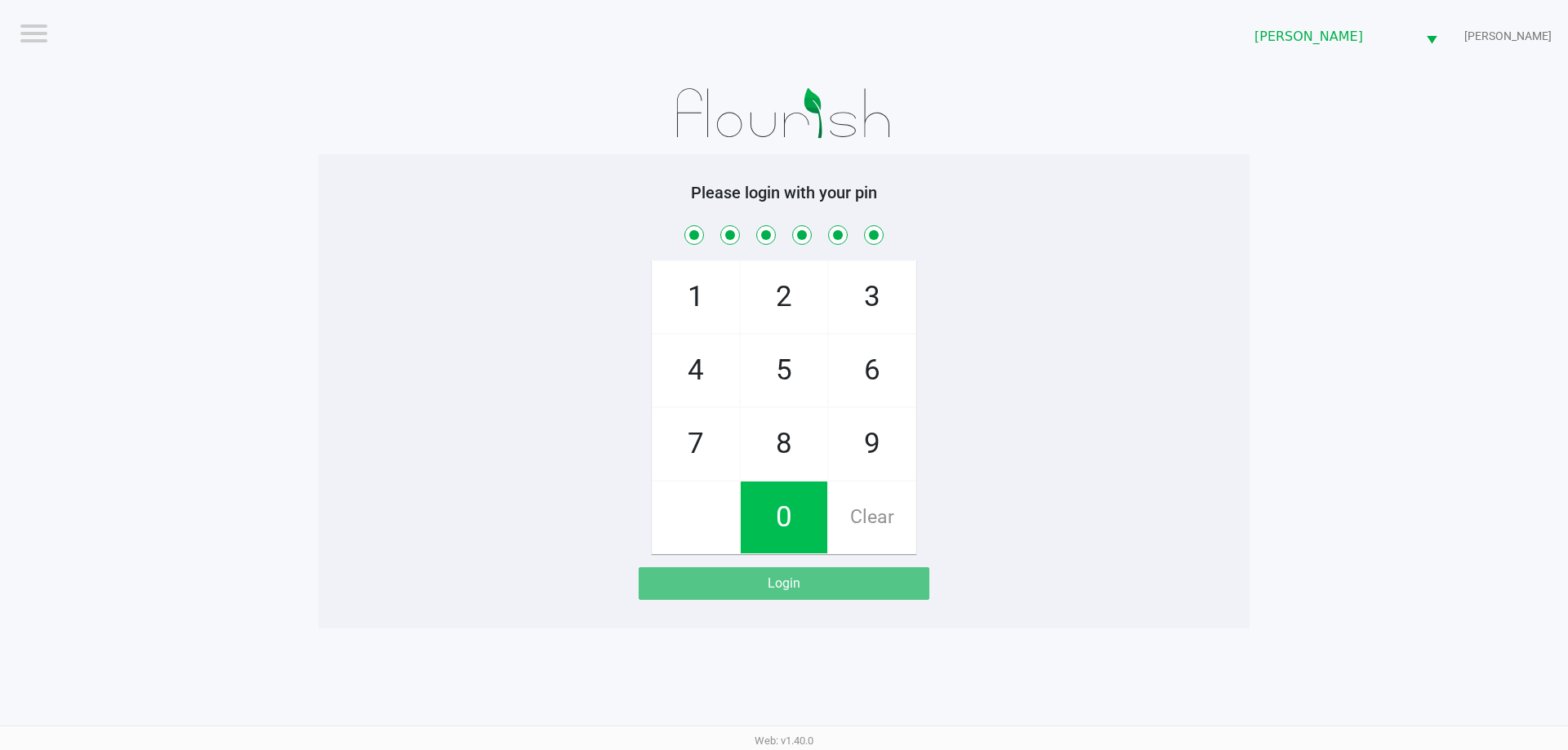
checkbox input "true"
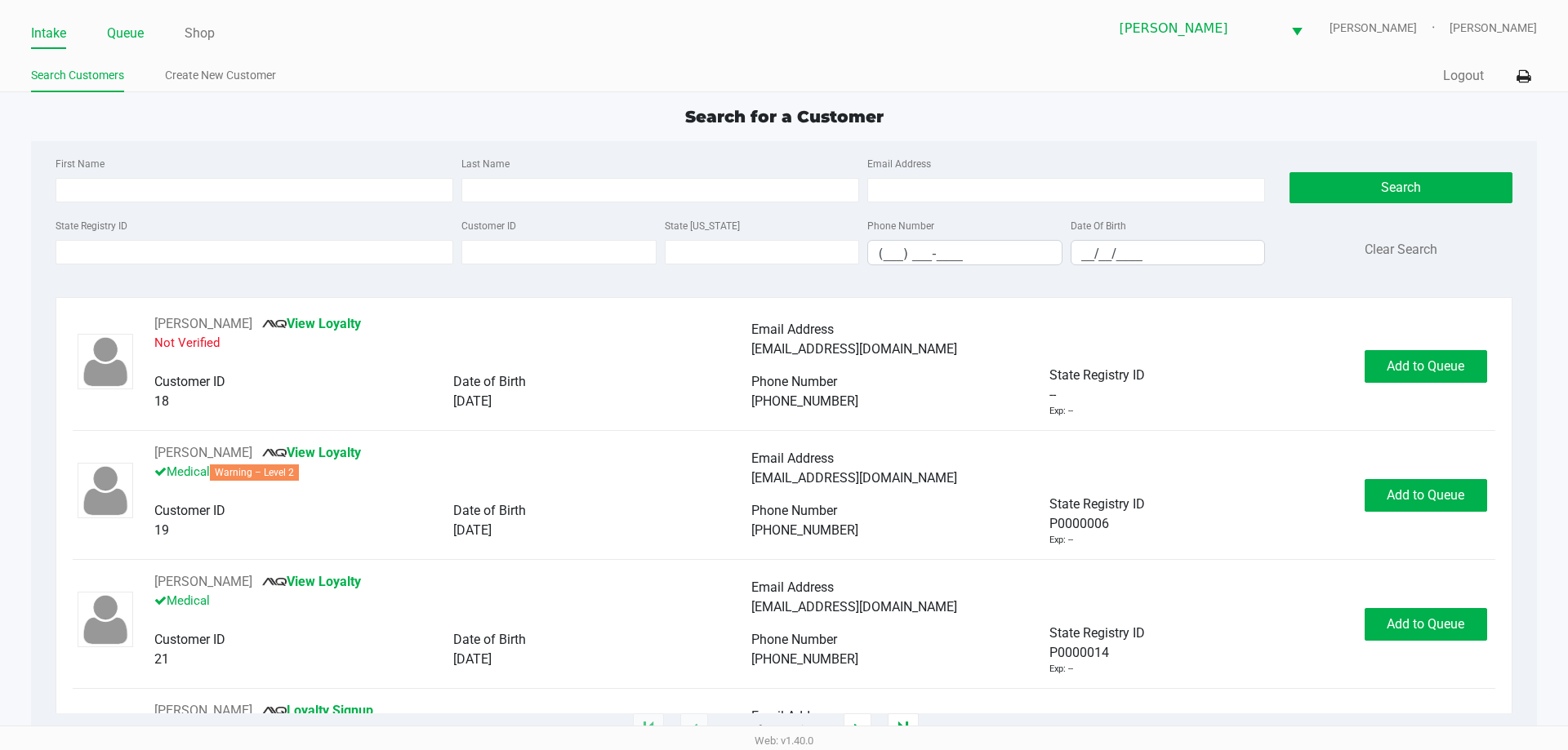
click at [125, 26] on link "Queue" at bounding box center [125, 34] width 36 height 23
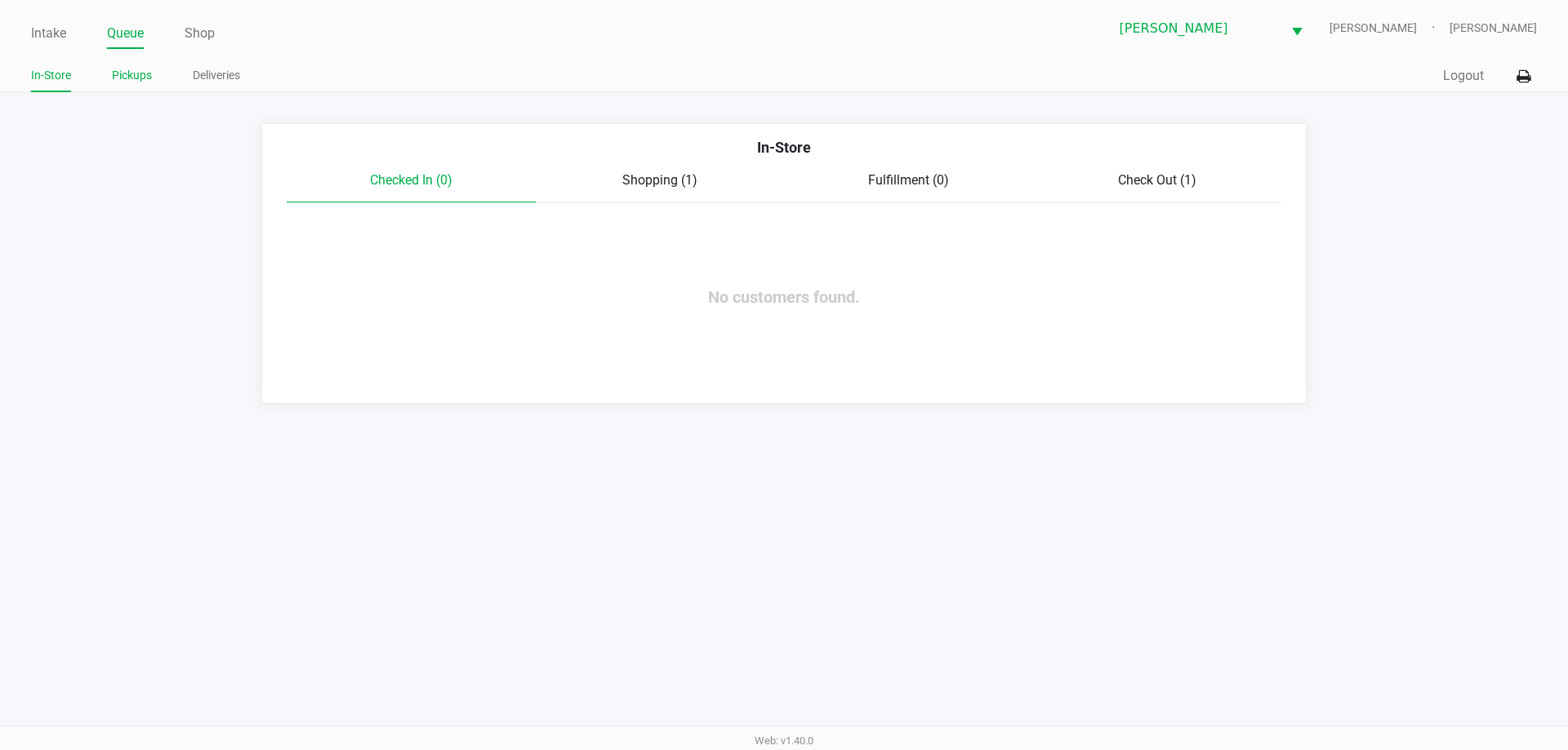
click at [140, 83] on link "Pickups" at bounding box center [131, 75] width 40 height 21
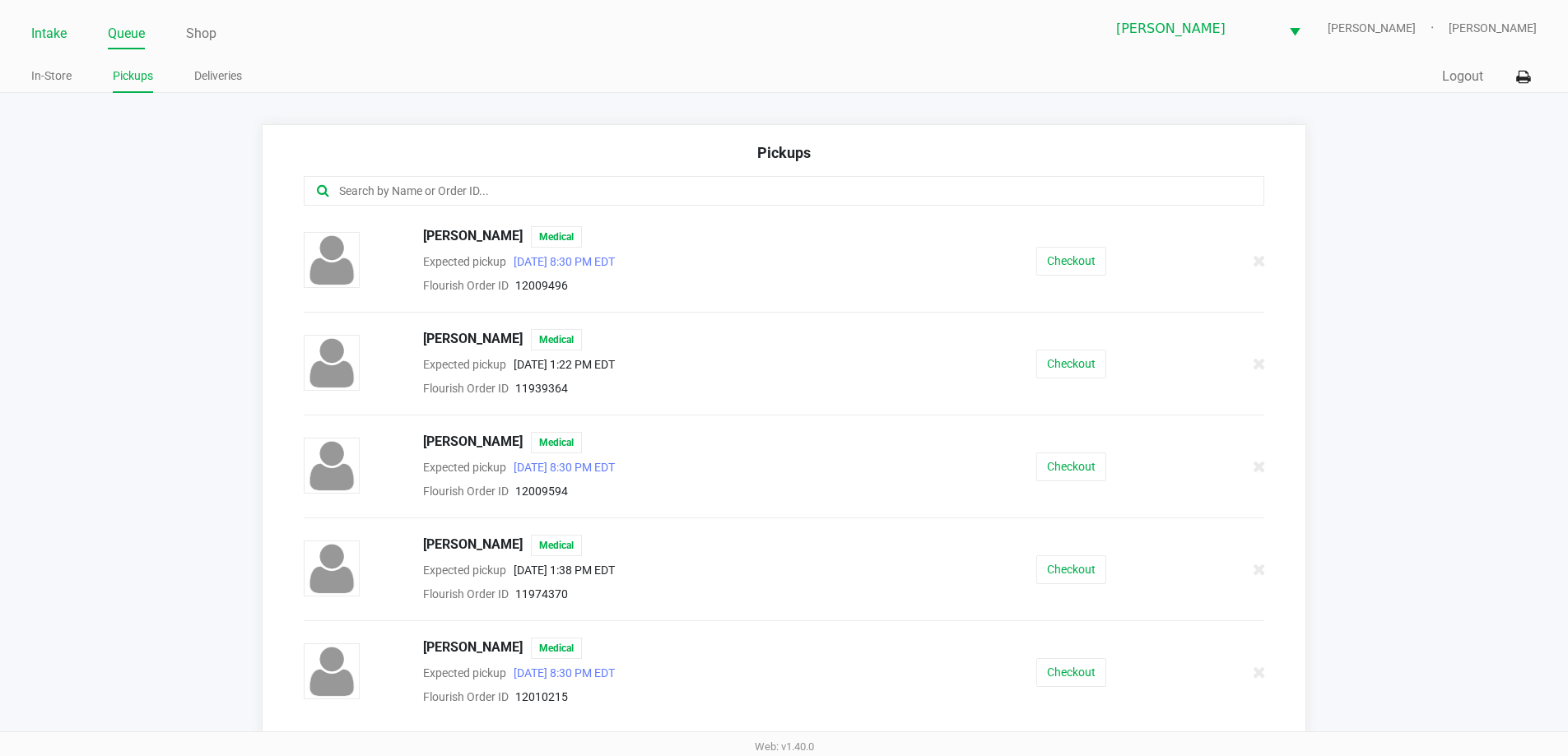
click at [51, 30] on link "Intake" at bounding box center [49, 34] width 36 height 23
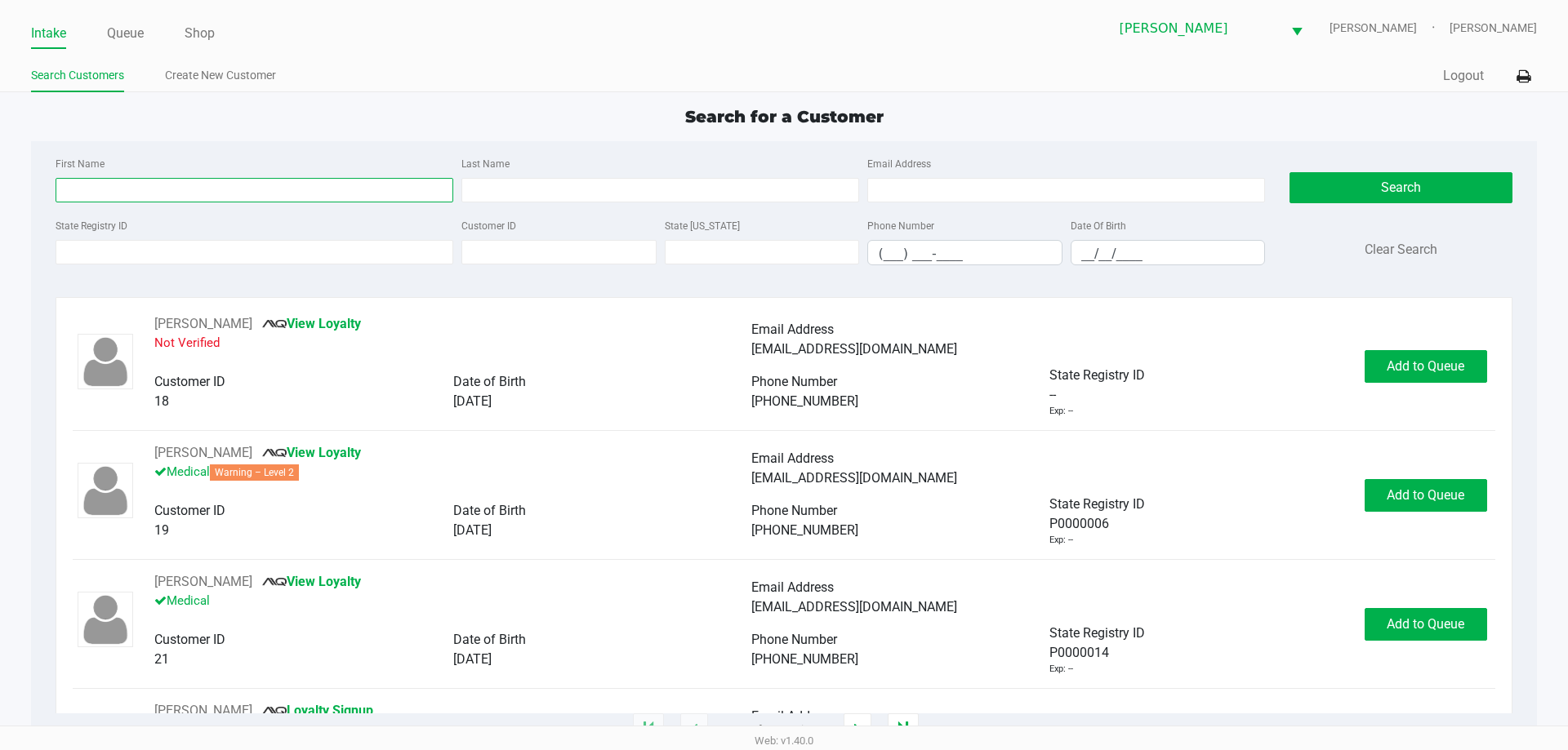
click at [231, 187] on input "First Name" at bounding box center [254, 190] width 397 height 25
click at [147, 251] on input "State Registry ID" at bounding box center [254, 253] width 397 height 25
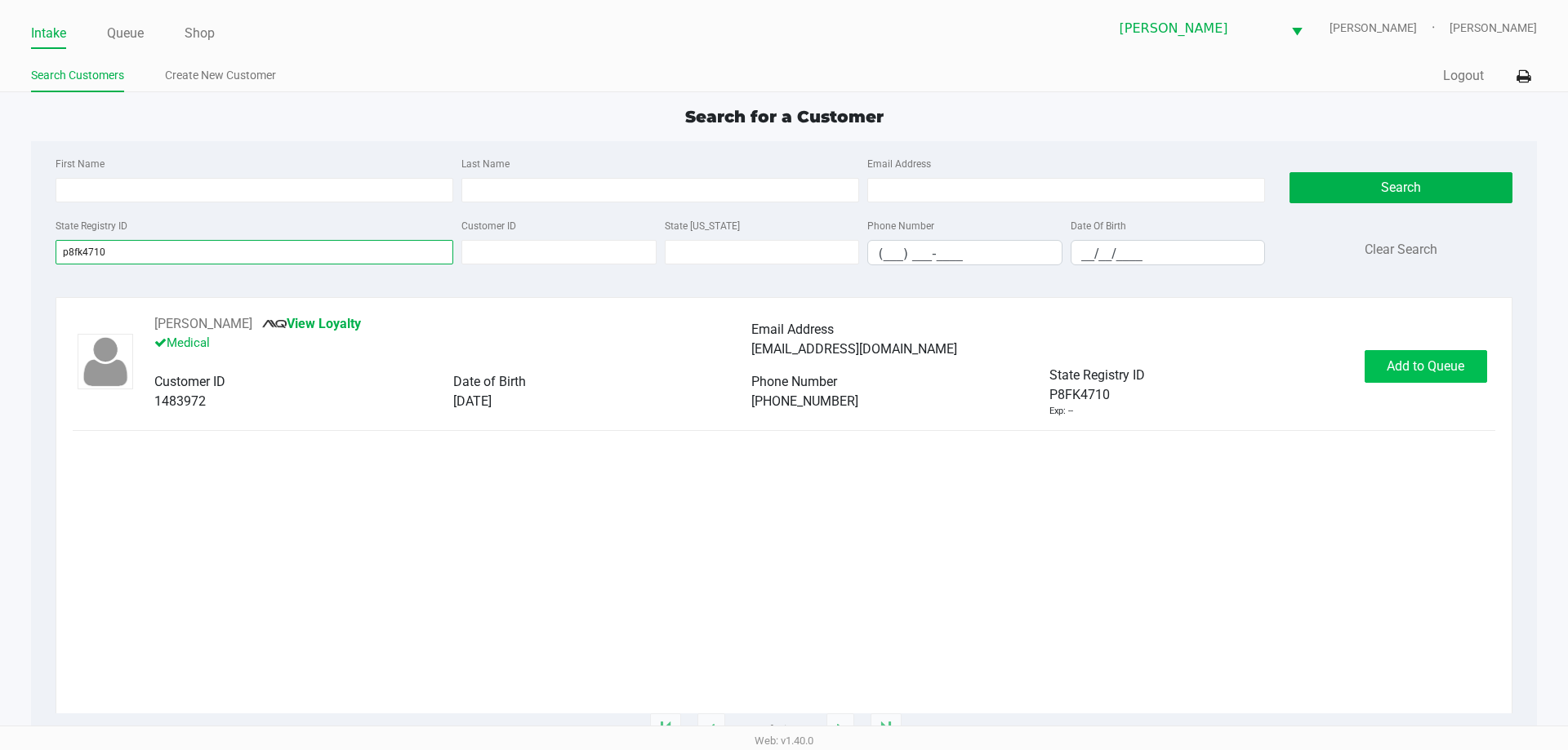
type input "p8fk4710"
click at [1462, 372] on span "Add to Queue" at bounding box center [1425, 366] width 78 height 16
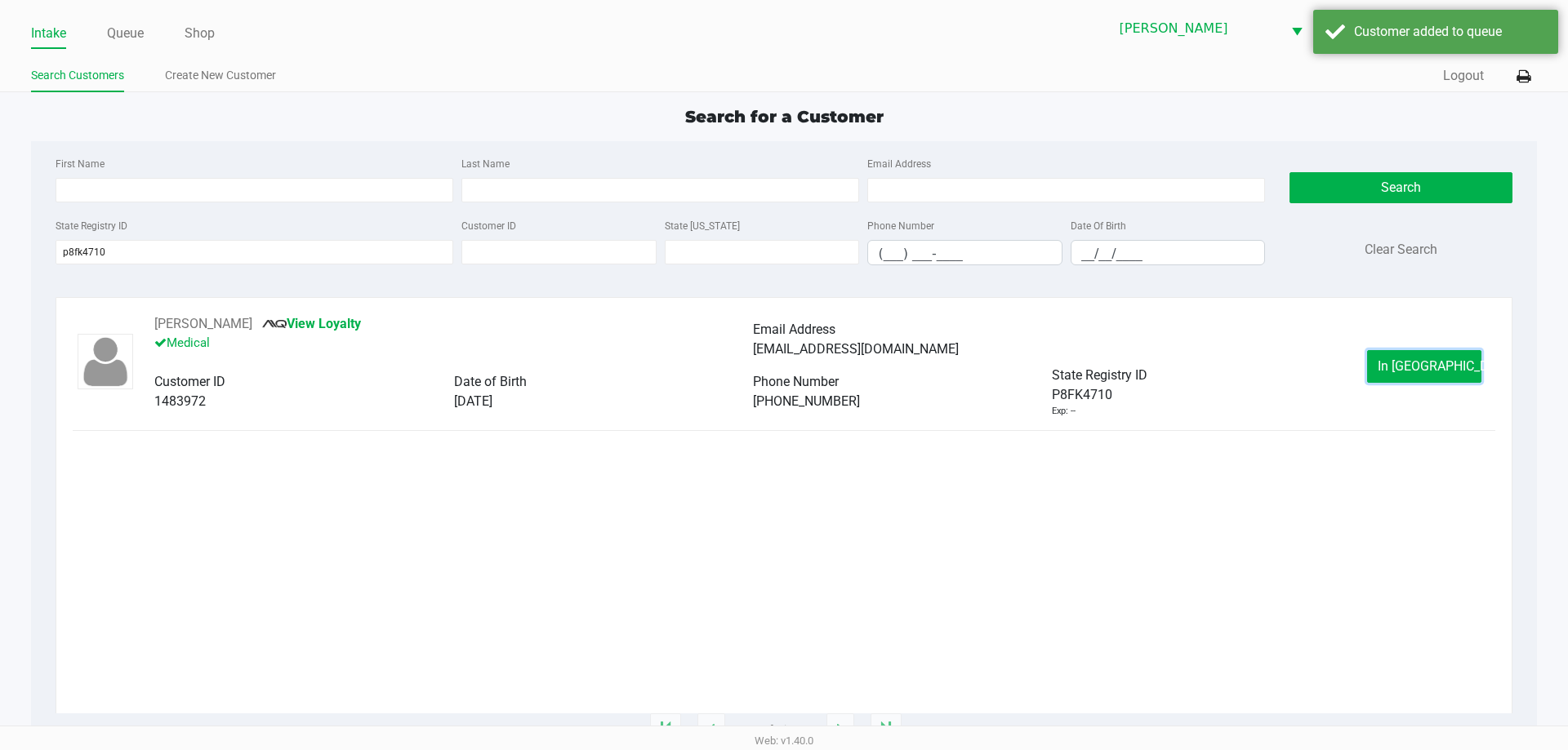
click at [1462, 372] on button "In Queue" at bounding box center [1424, 367] width 114 height 33
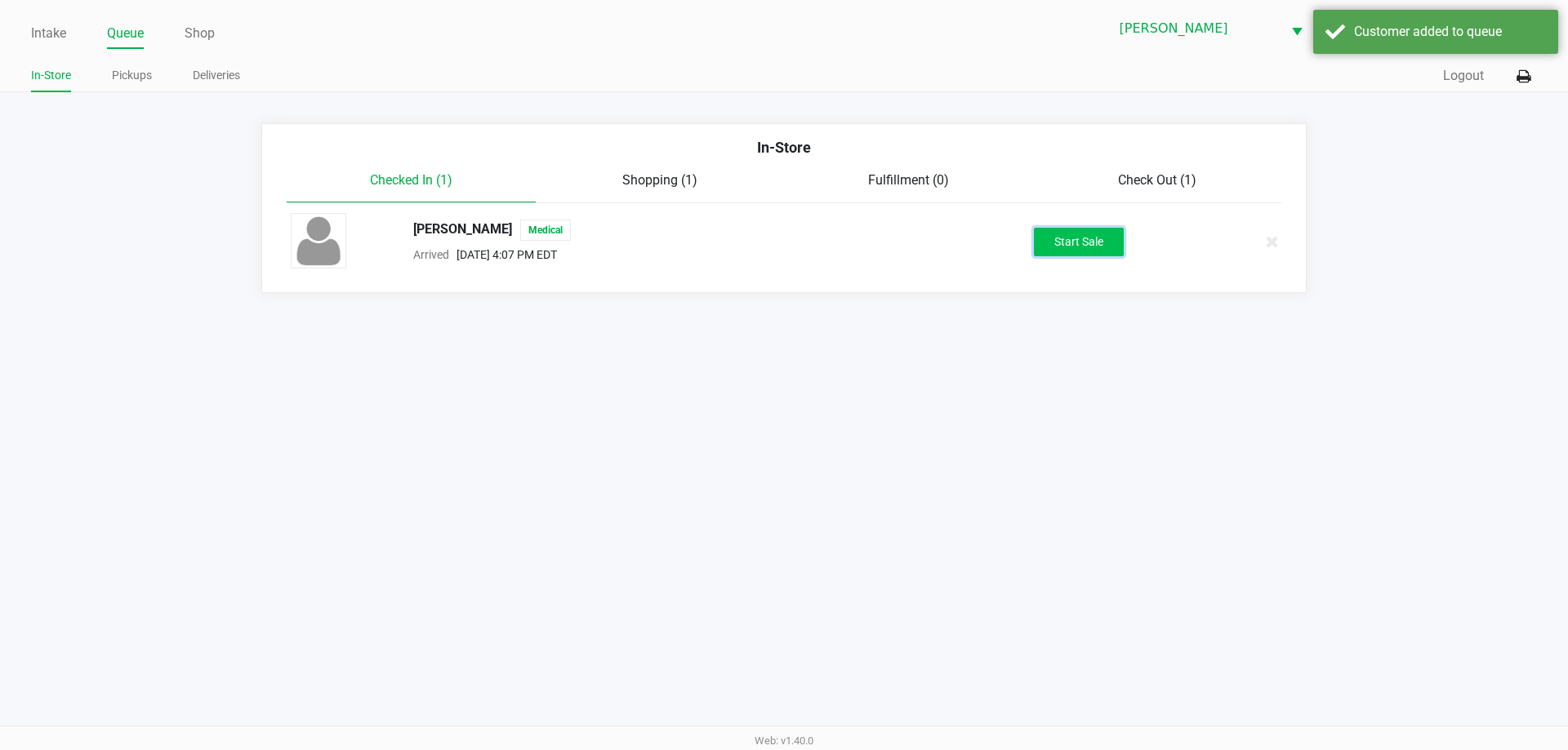
click at [1104, 246] on button "Start Sale" at bounding box center [1078, 242] width 90 height 29
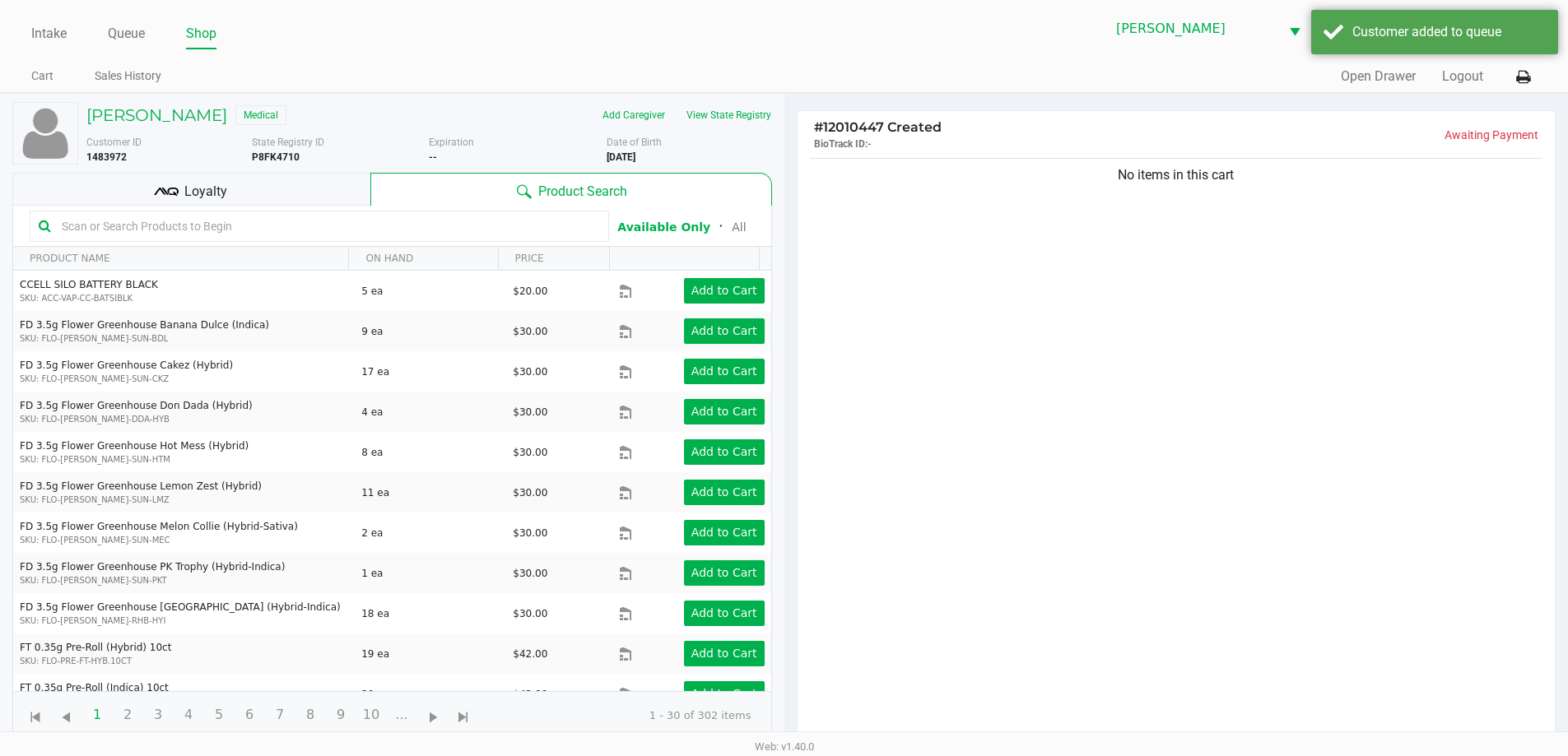
click at [263, 230] on input "text" at bounding box center [327, 226] width 545 height 25
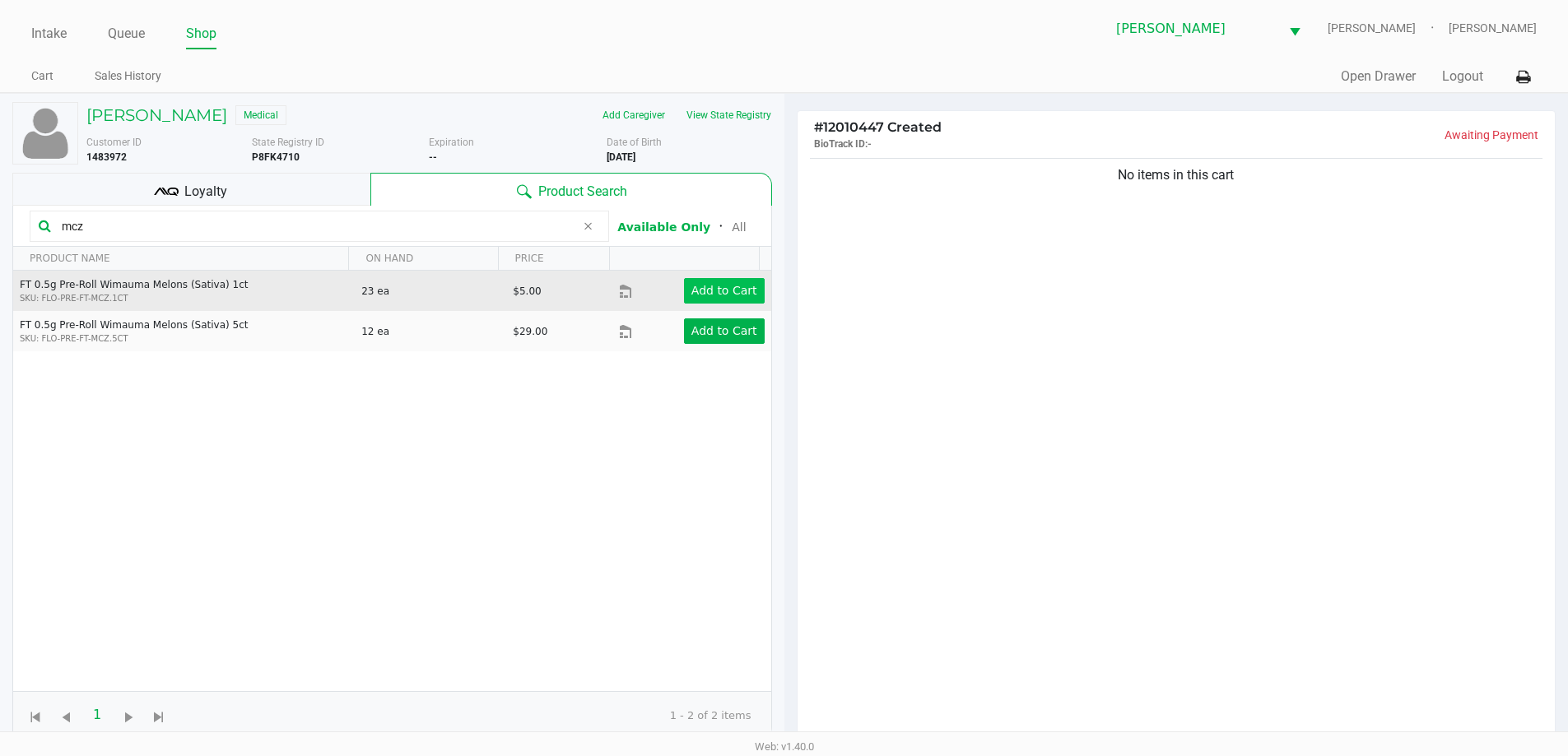
type input "mcz"
click at [728, 291] on app-button-loader "Add to Cart" at bounding box center [724, 291] width 66 height 13
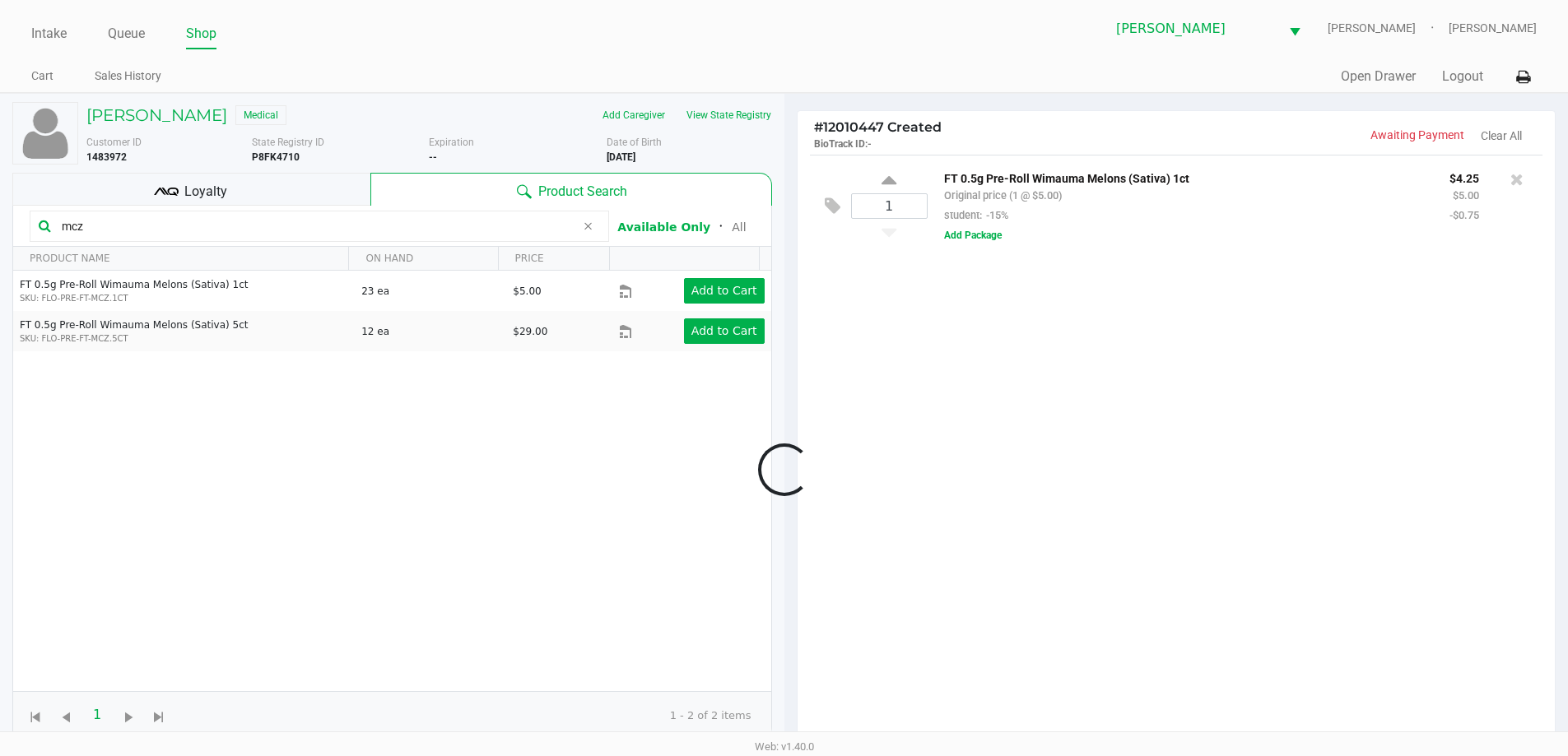
scroll to position [178, 0]
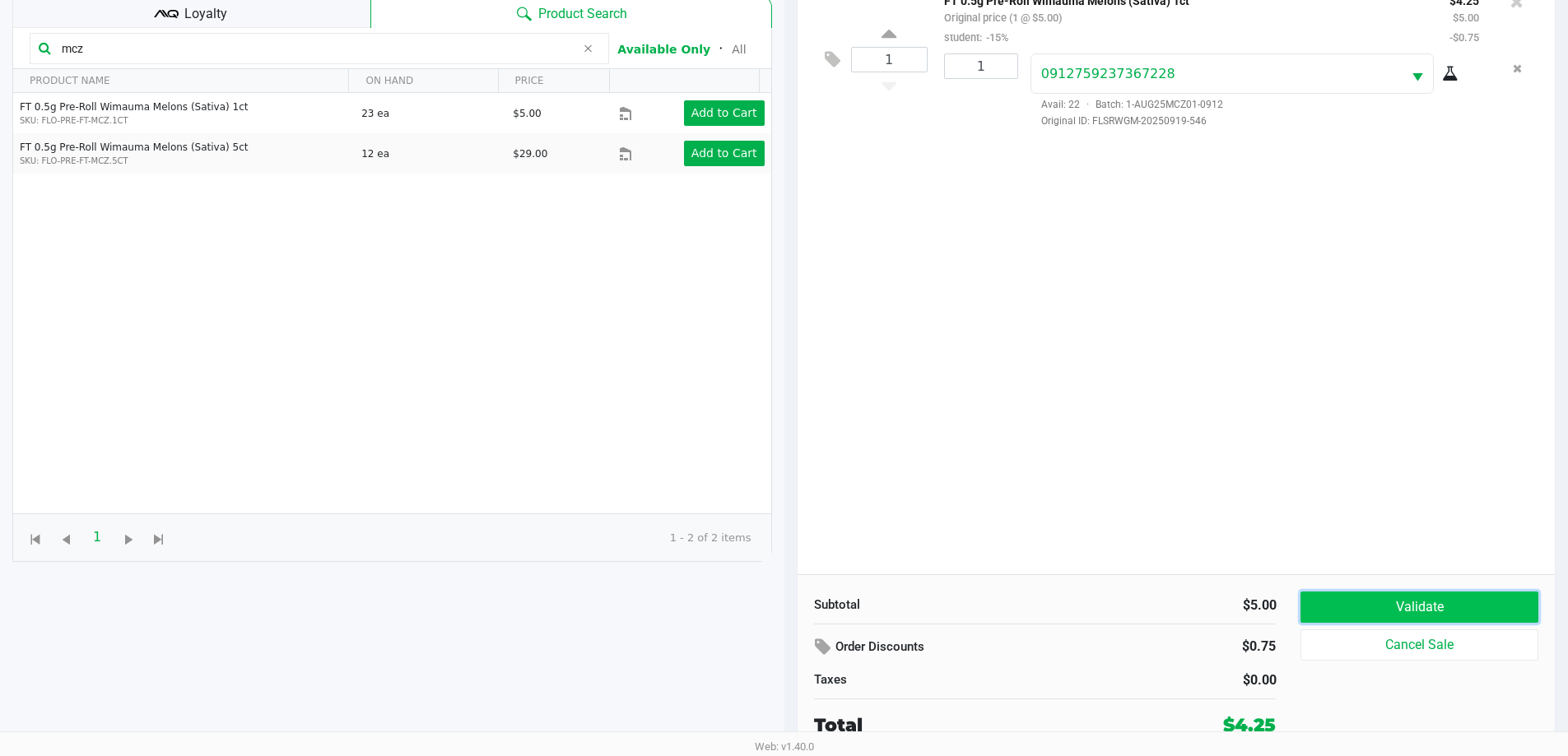
click at [1476, 607] on button "Validate" at bounding box center [1419, 608] width 237 height 32
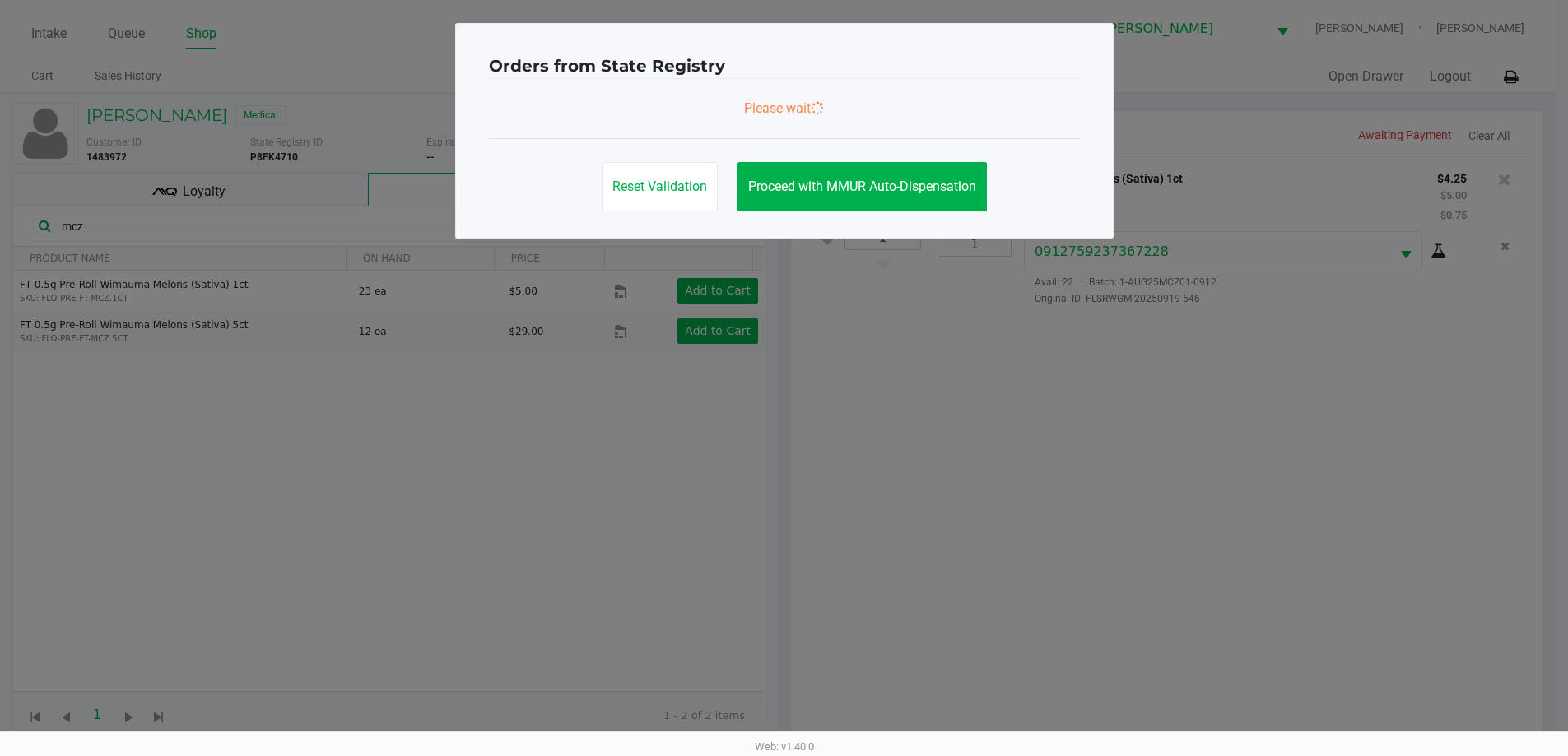
scroll to position [0, 0]
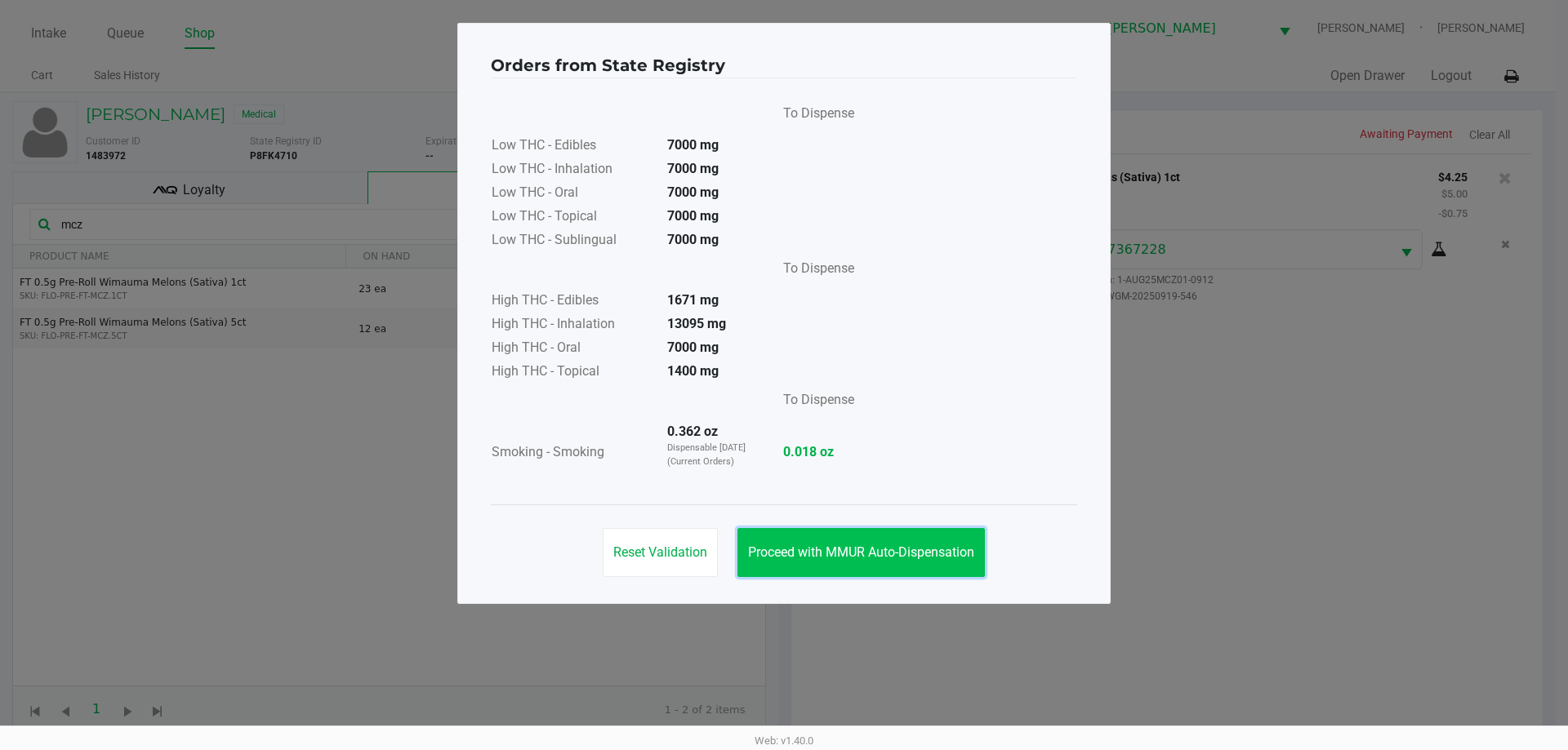
click at [908, 544] on button "Proceed with MMUR Auto-Dispensation" at bounding box center [862, 553] width 248 height 49
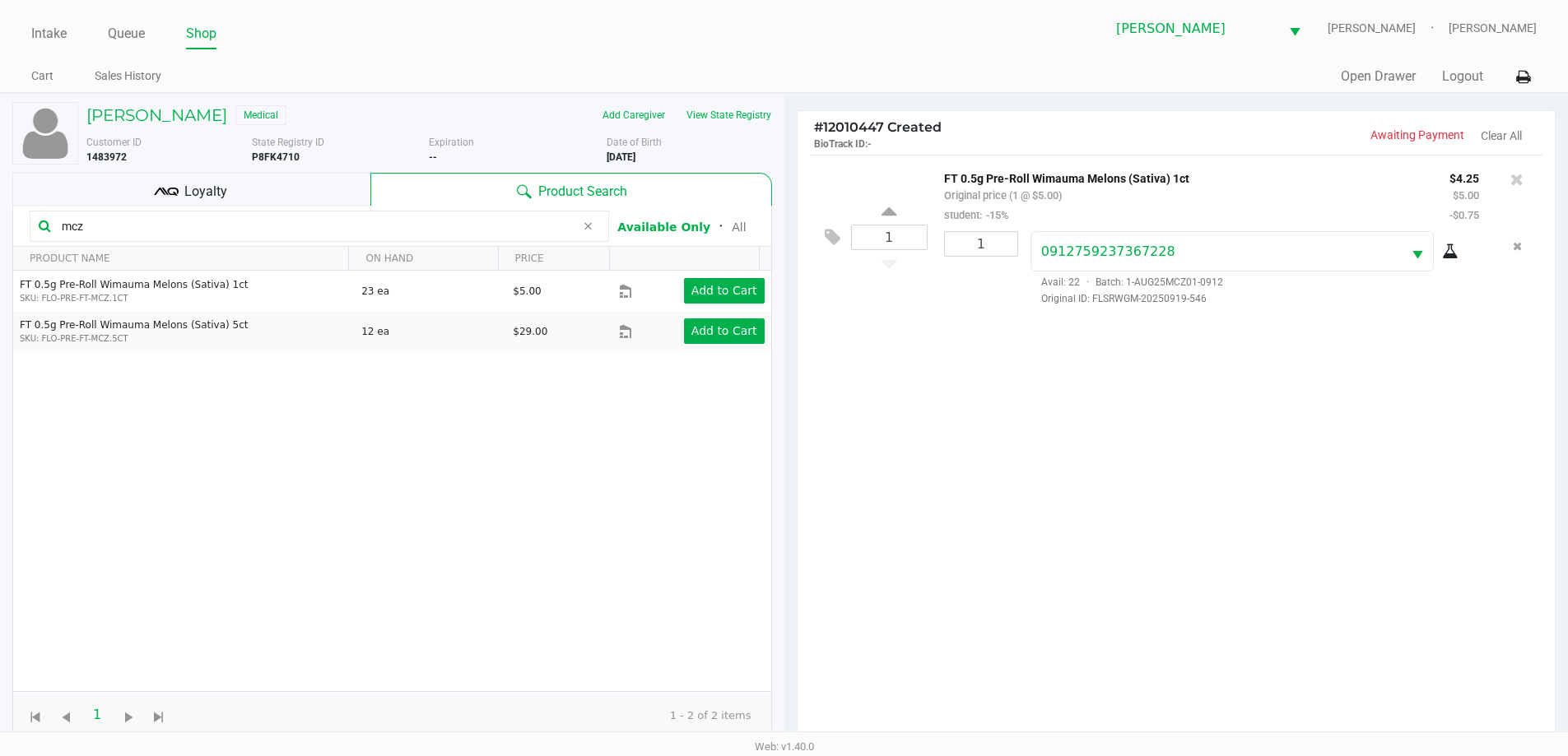
scroll to position [178, 0]
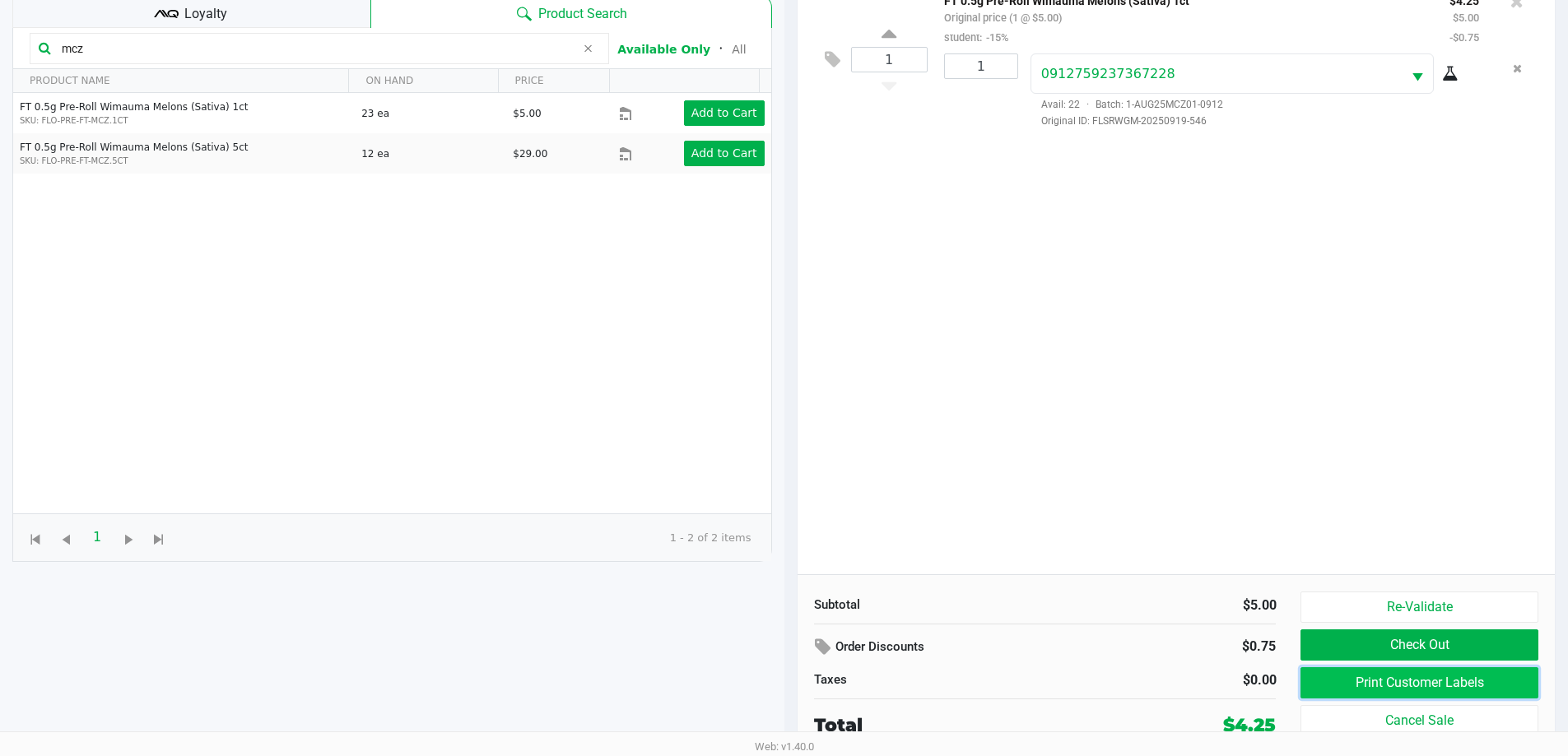
click at [1456, 680] on button "Print Customer Labels" at bounding box center [1419, 684] width 237 height 32
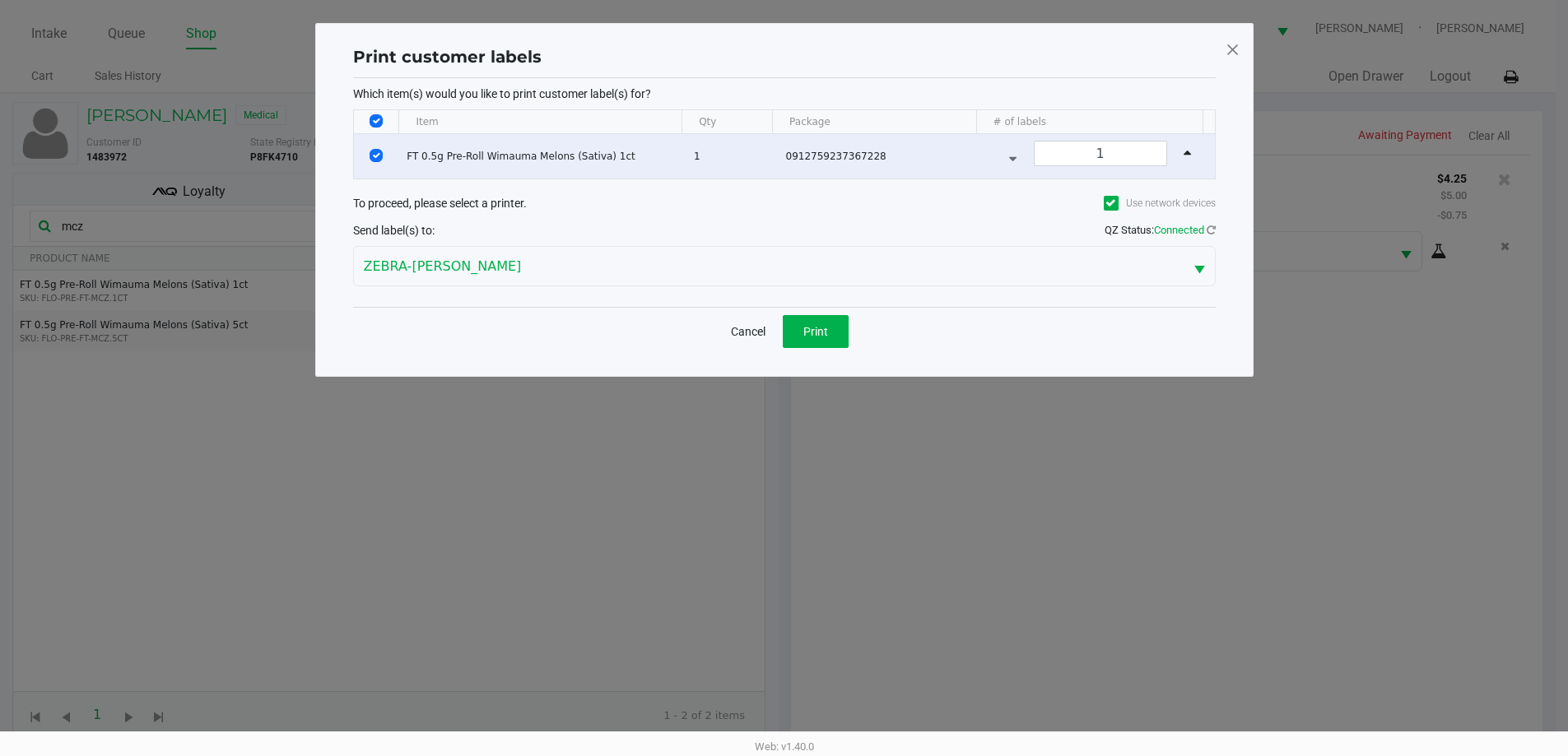
scroll to position [0, 0]
click at [807, 322] on button "Print" at bounding box center [821, 332] width 66 height 33
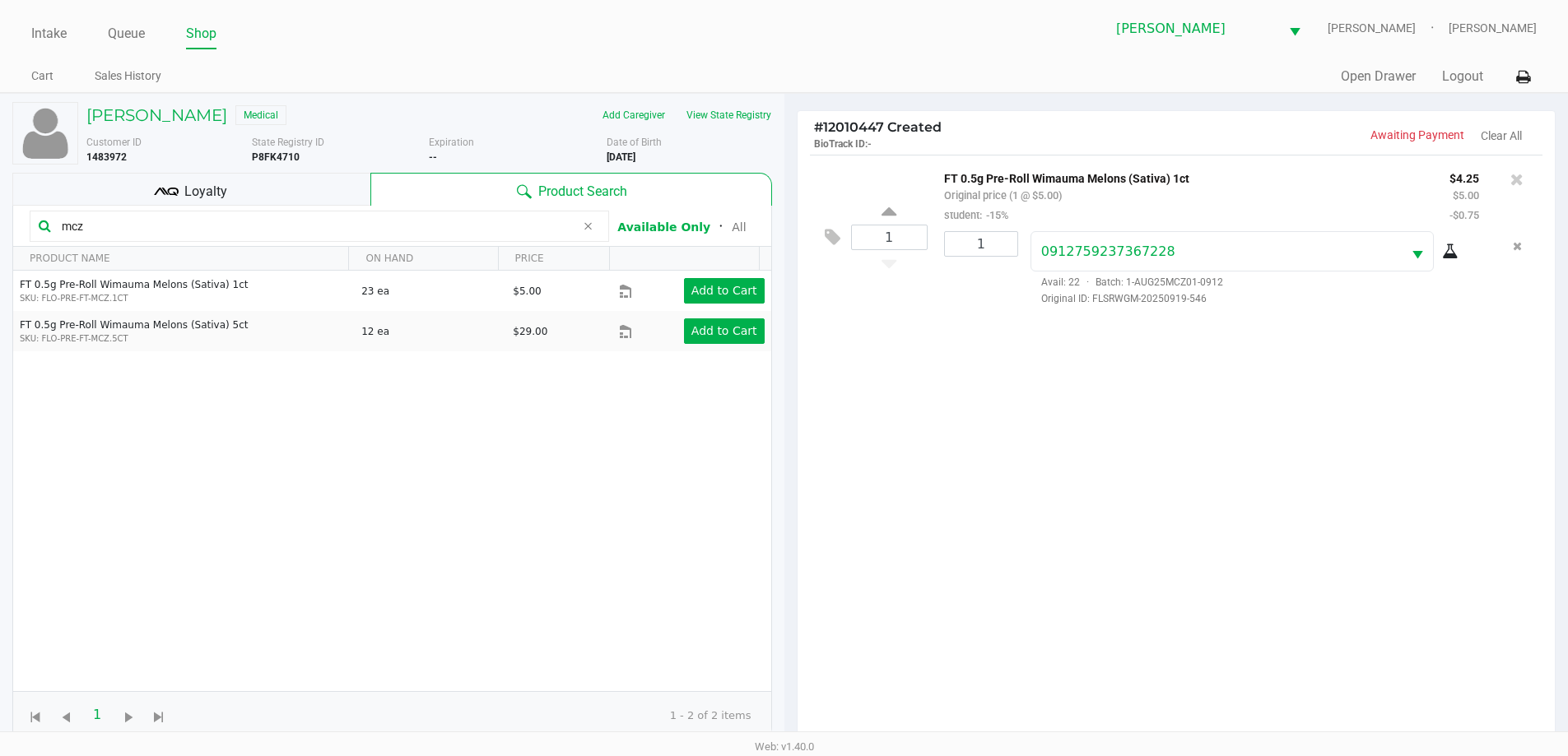
scroll to position [178, 0]
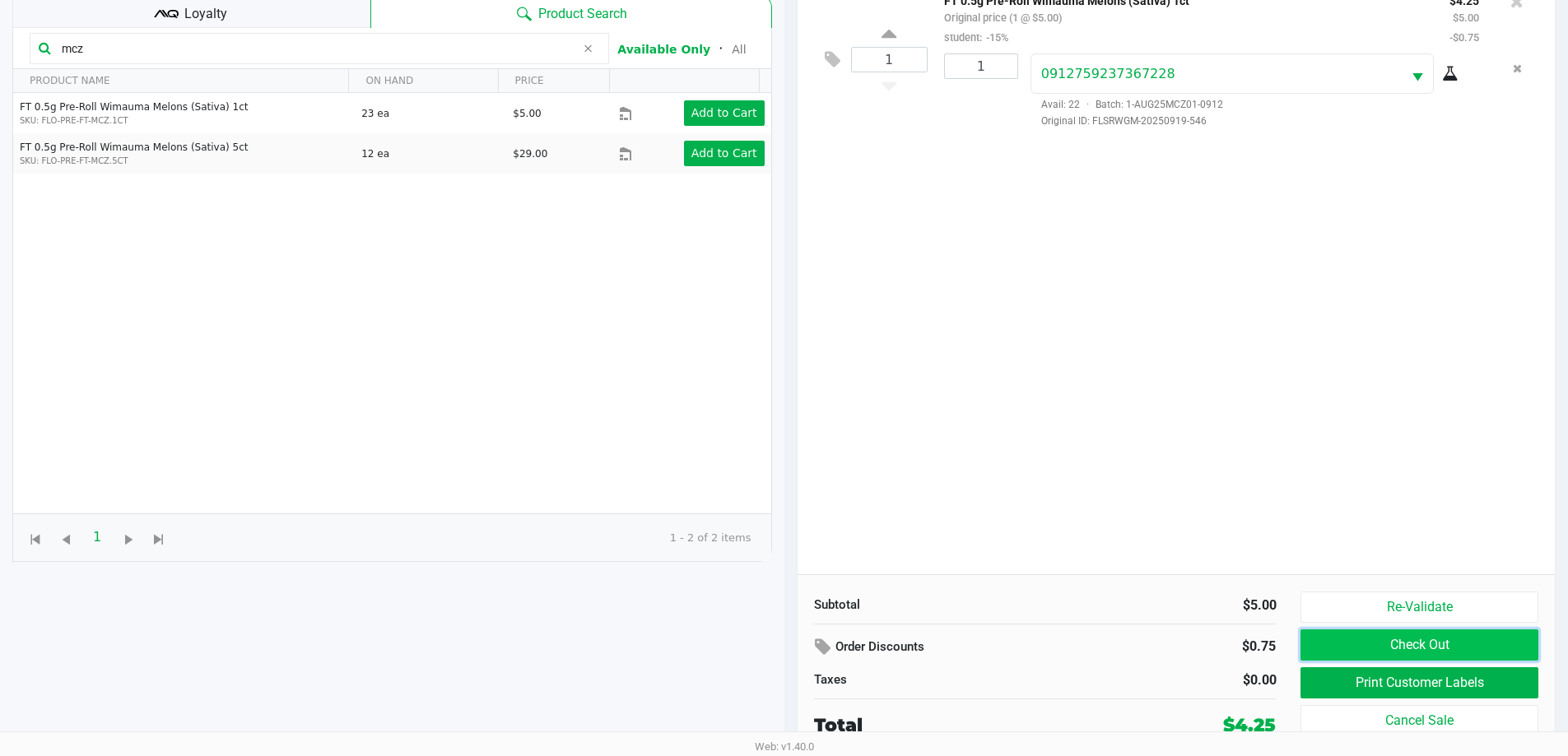
click at [1421, 654] on button "Check Out" at bounding box center [1419, 645] width 237 height 32
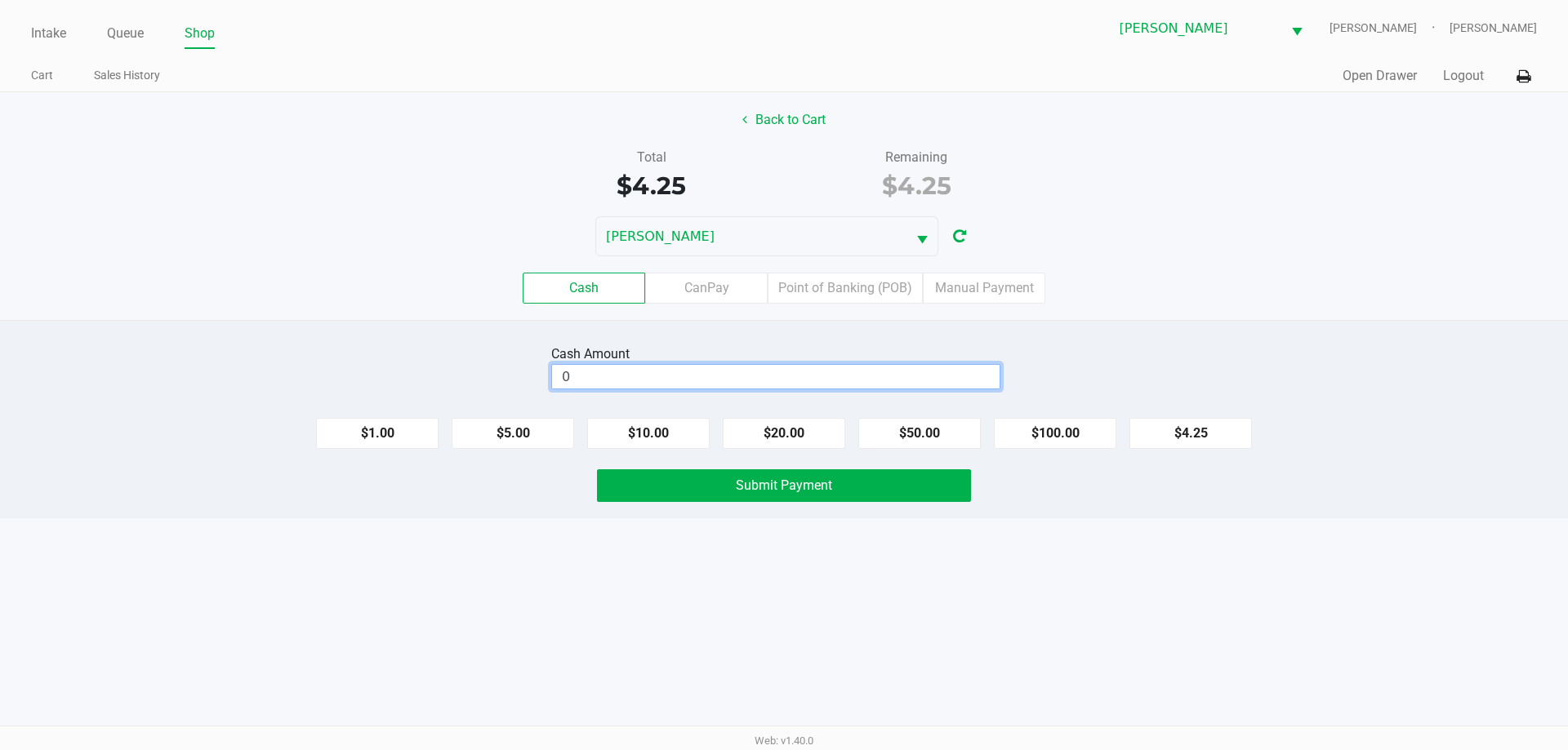
click at [632, 386] on input "0" at bounding box center [776, 377] width 448 height 24
type input "$20.25"
click at [701, 486] on button "Submit Payment" at bounding box center [784, 486] width 374 height 33
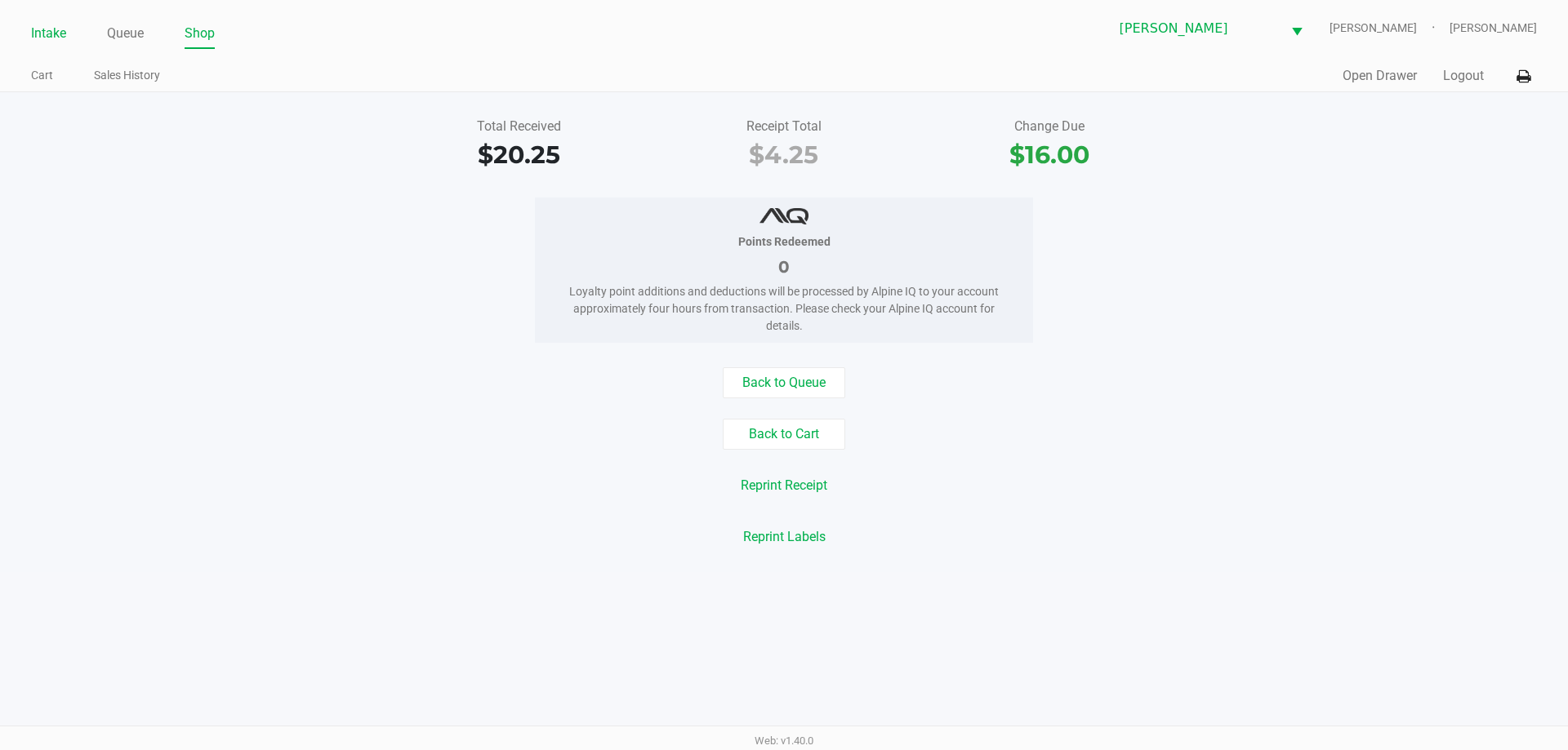
click at [56, 34] on link "Intake" at bounding box center [49, 34] width 36 height 23
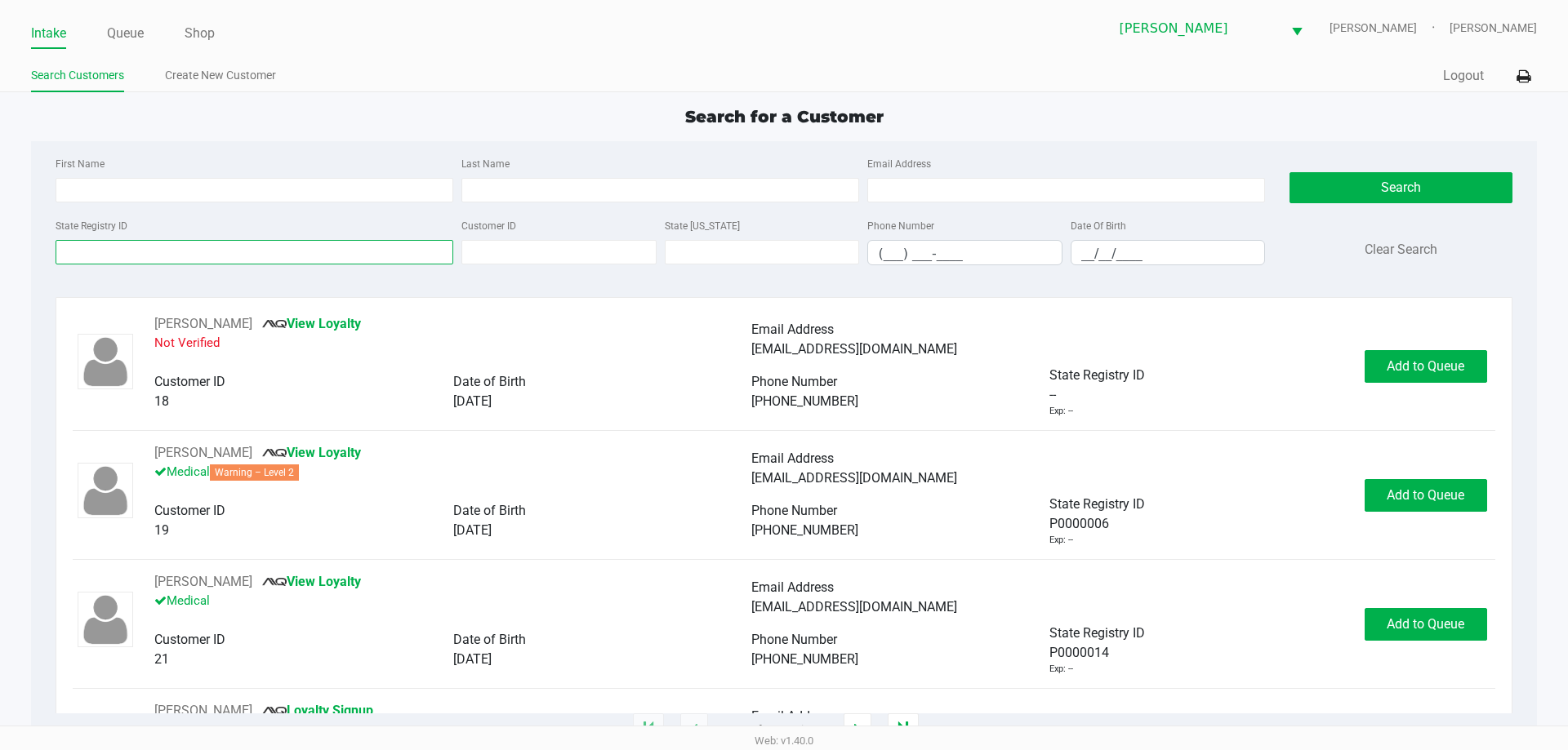
click at [140, 263] on input "State Registry ID" at bounding box center [254, 253] width 397 height 25
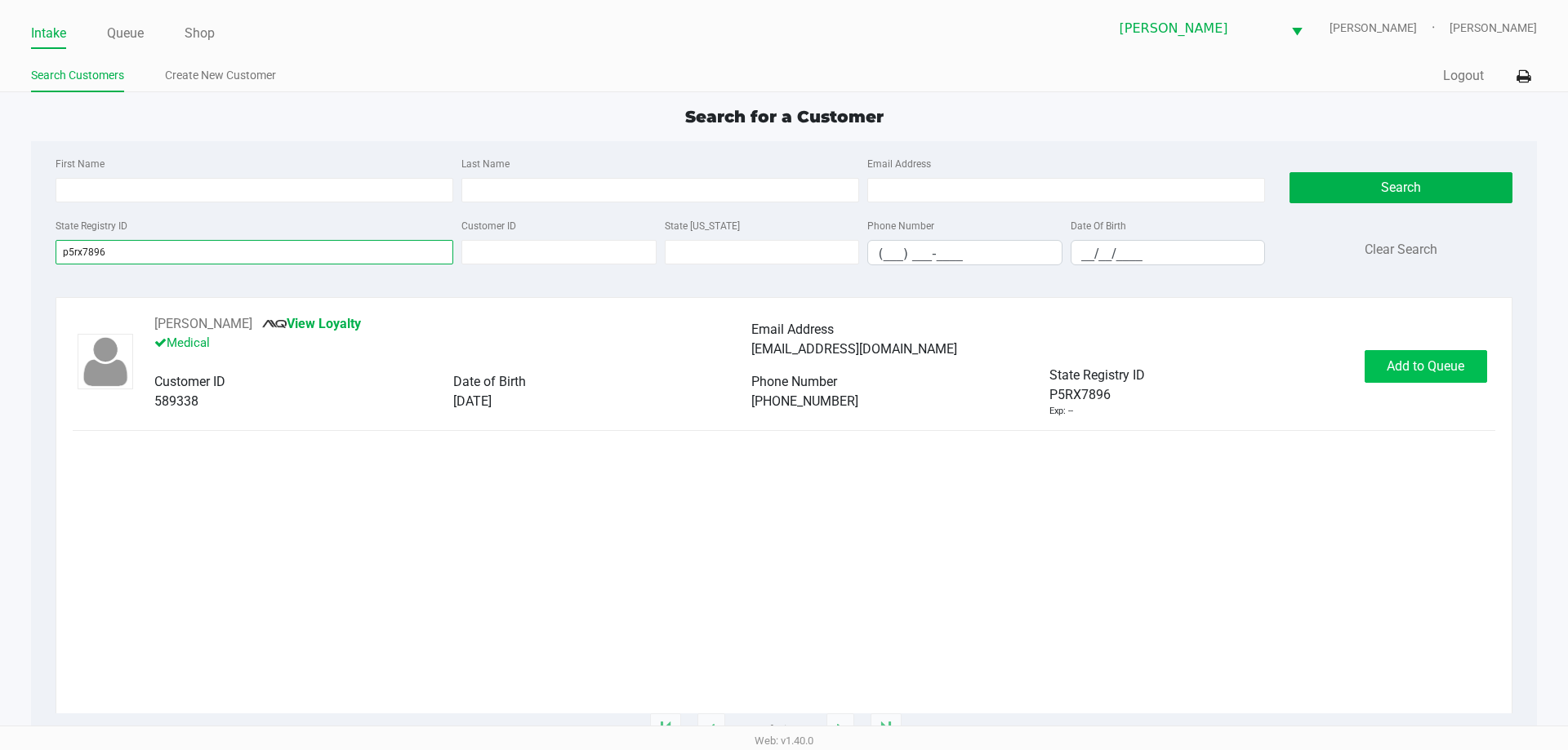
type input "p5rx7896"
click at [1432, 360] on span "Add to Queue" at bounding box center [1425, 366] width 78 height 16
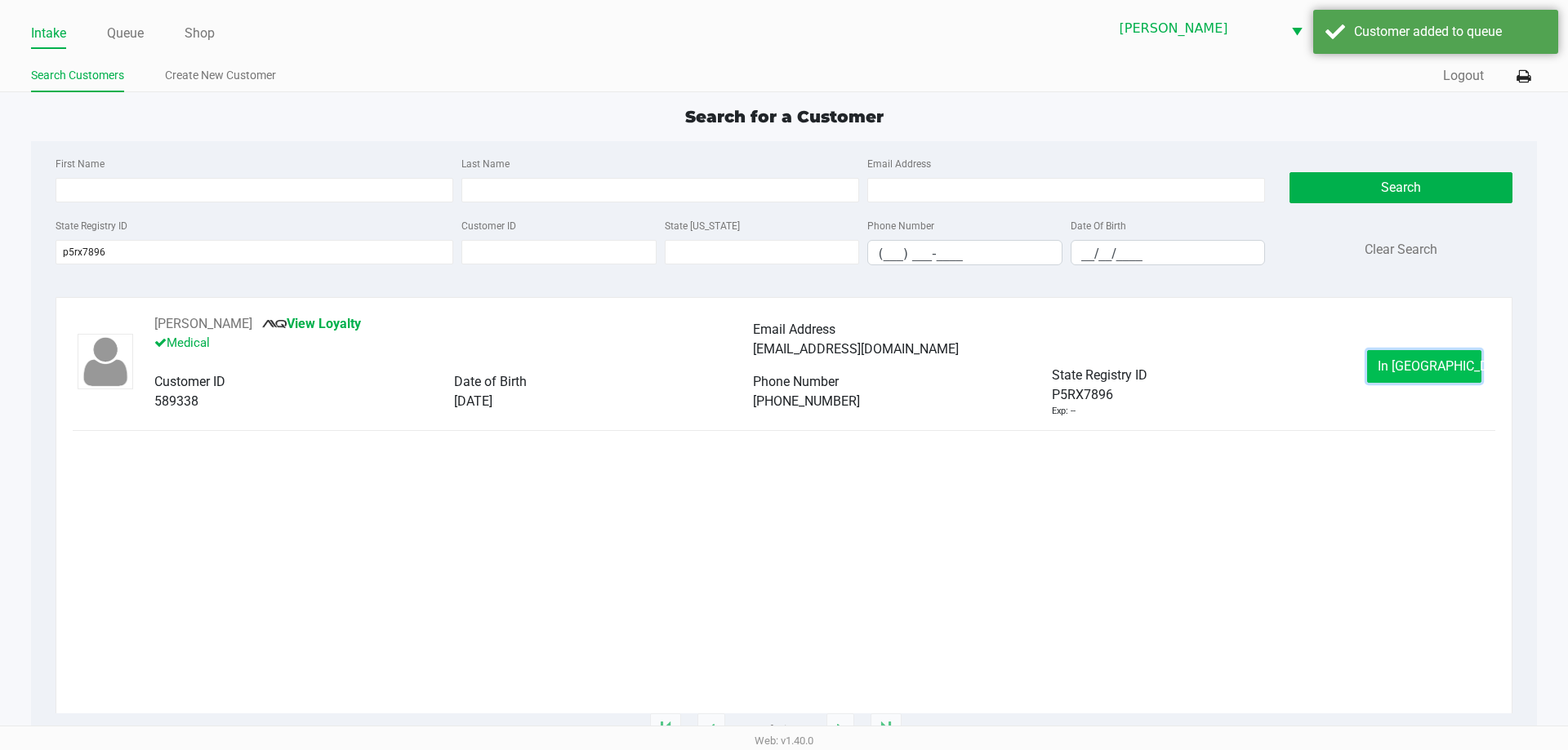
click at [1413, 360] on span "In Queue" at bounding box center [1447, 366] width 137 height 16
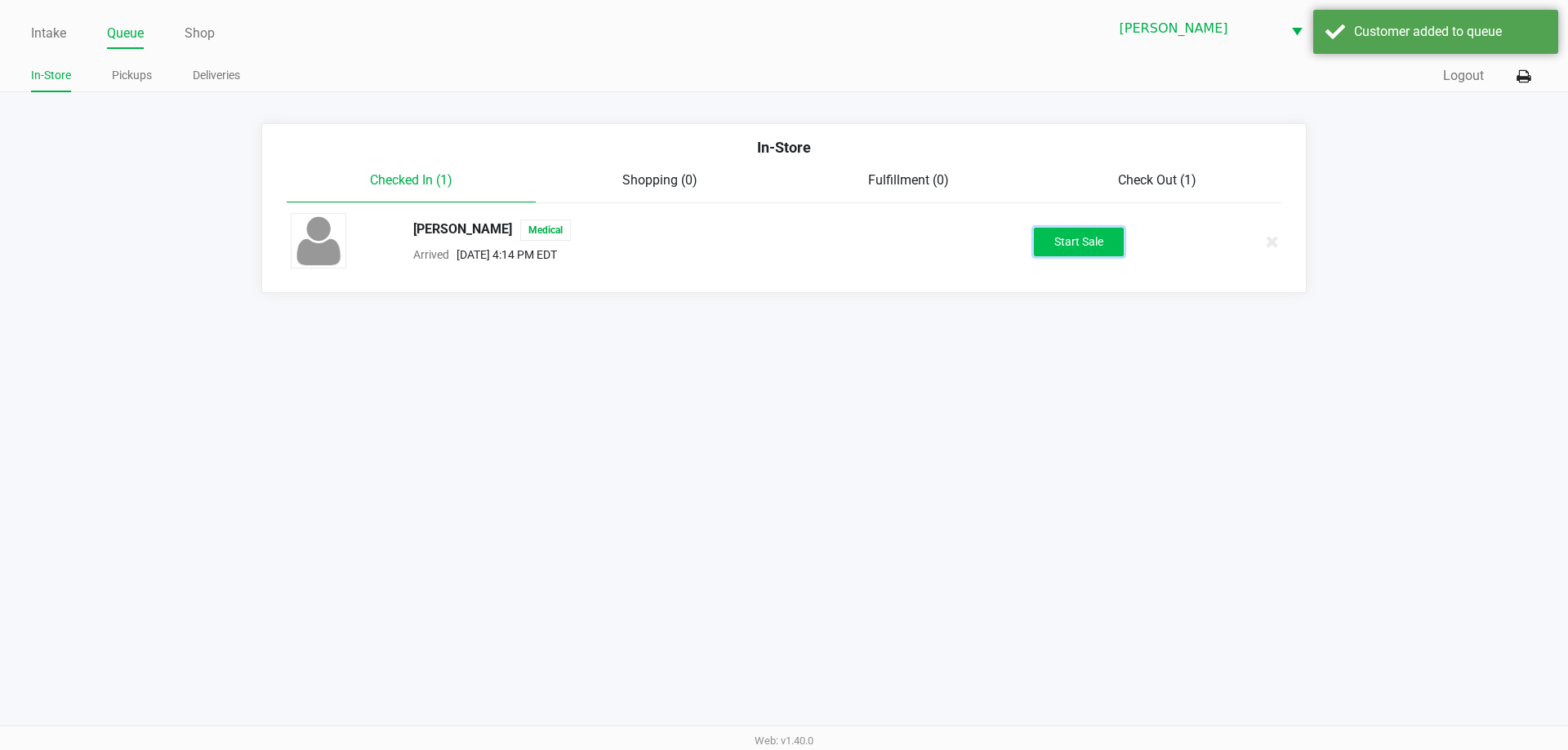
click at [1098, 242] on button "Start Sale" at bounding box center [1078, 242] width 90 height 29
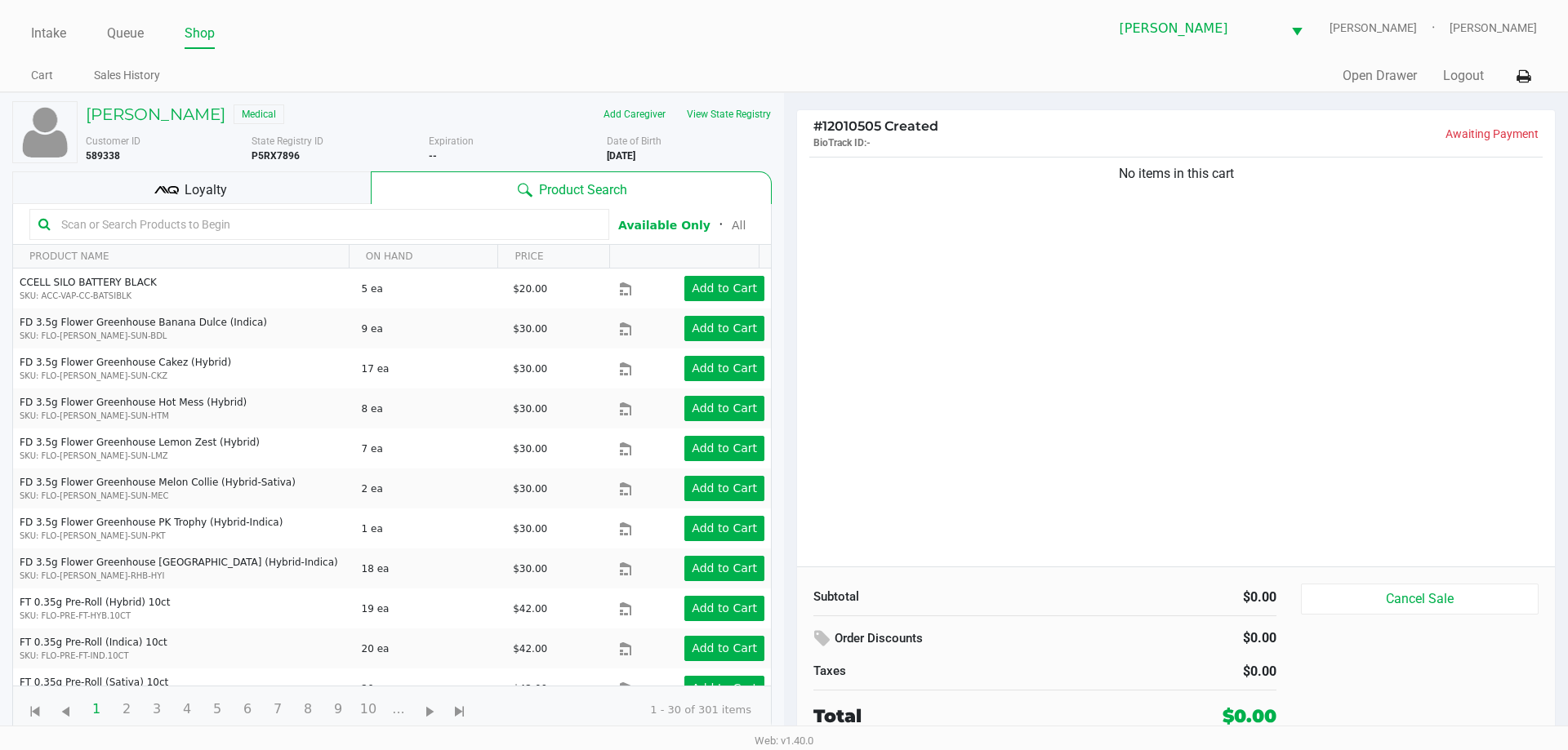
click at [291, 217] on input "text" at bounding box center [327, 225] width 545 height 25
click at [233, 226] on input "text" at bounding box center [327, 225] width 545 height 25
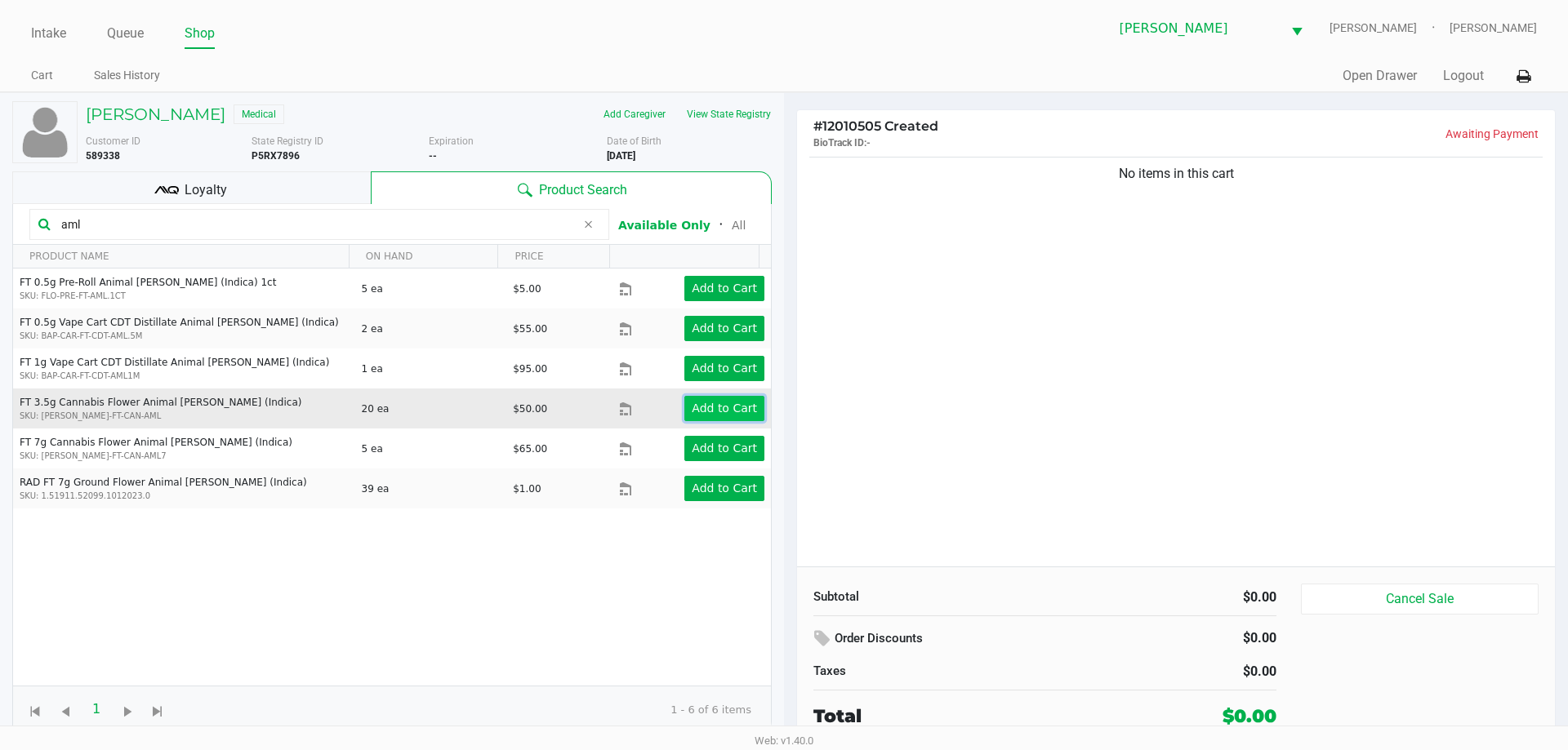
click at [723, 404] on app-button-loader "Add to Cart" at bounding box center [724, 408] width 65 height 13
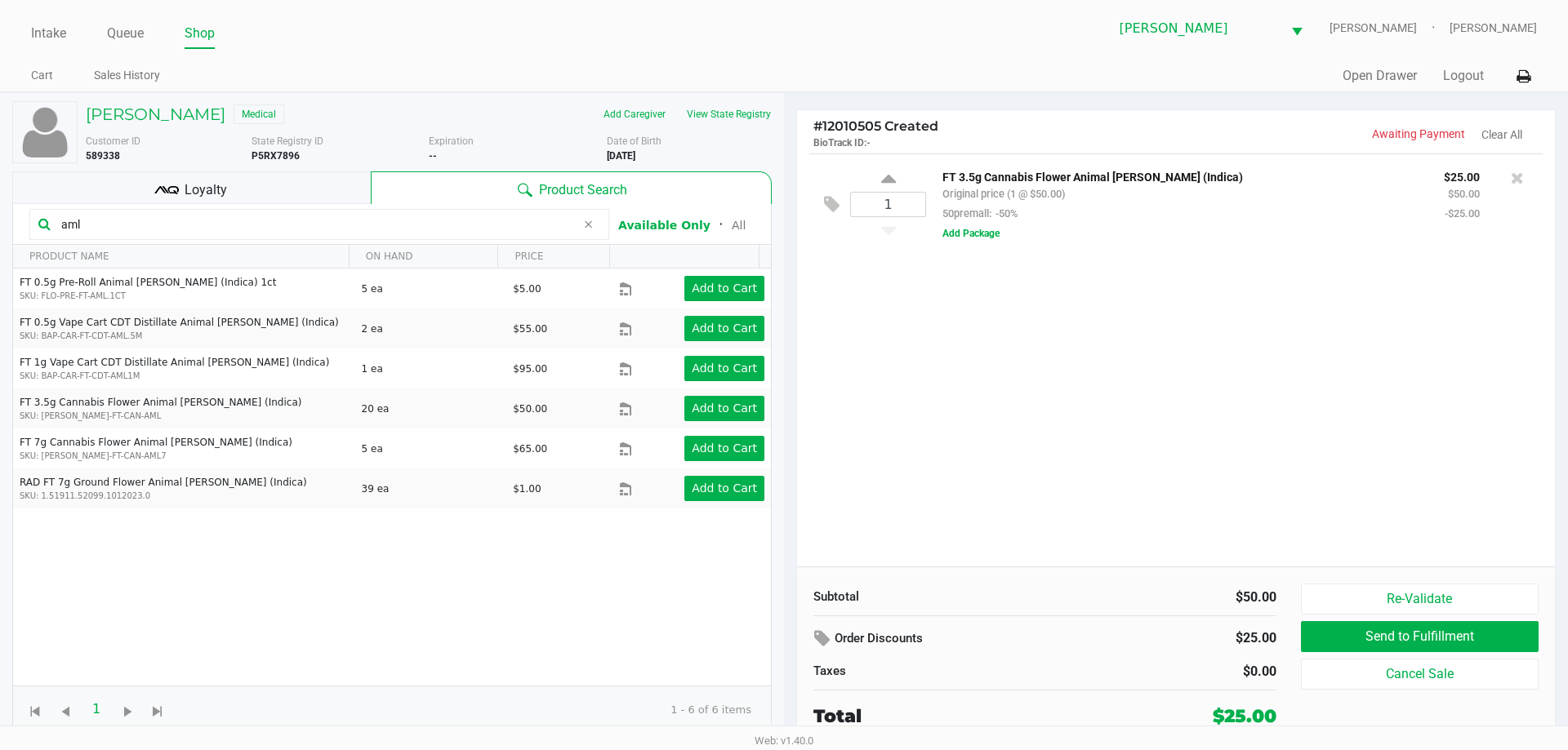
click at [96, 221] on input "aml" at bounding box center [315, 225] width 521 height 25
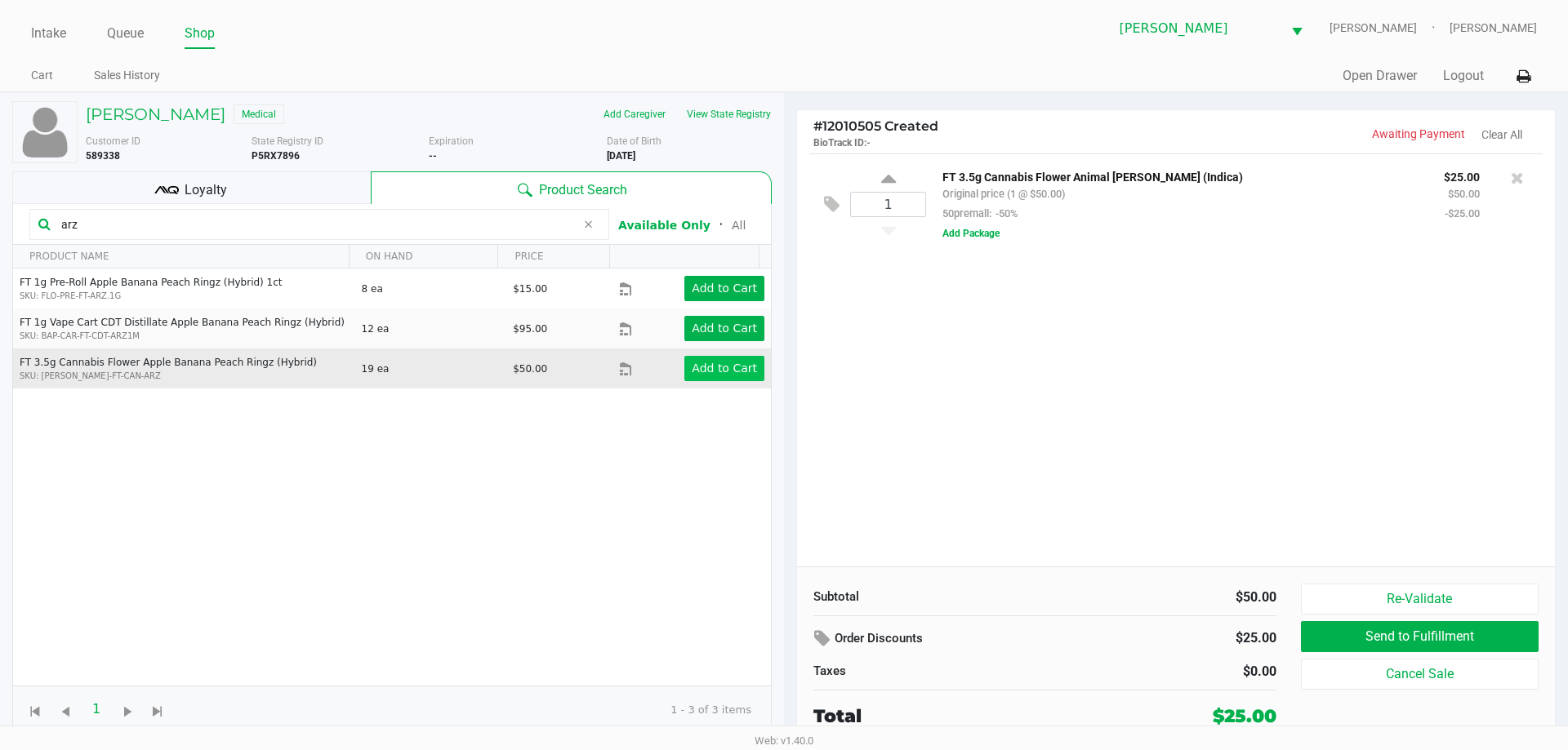
type input "arz"
click at [723, 363] on app-button-loader "Add to Cart" at bounding box center [724, 368] width 65 height 13
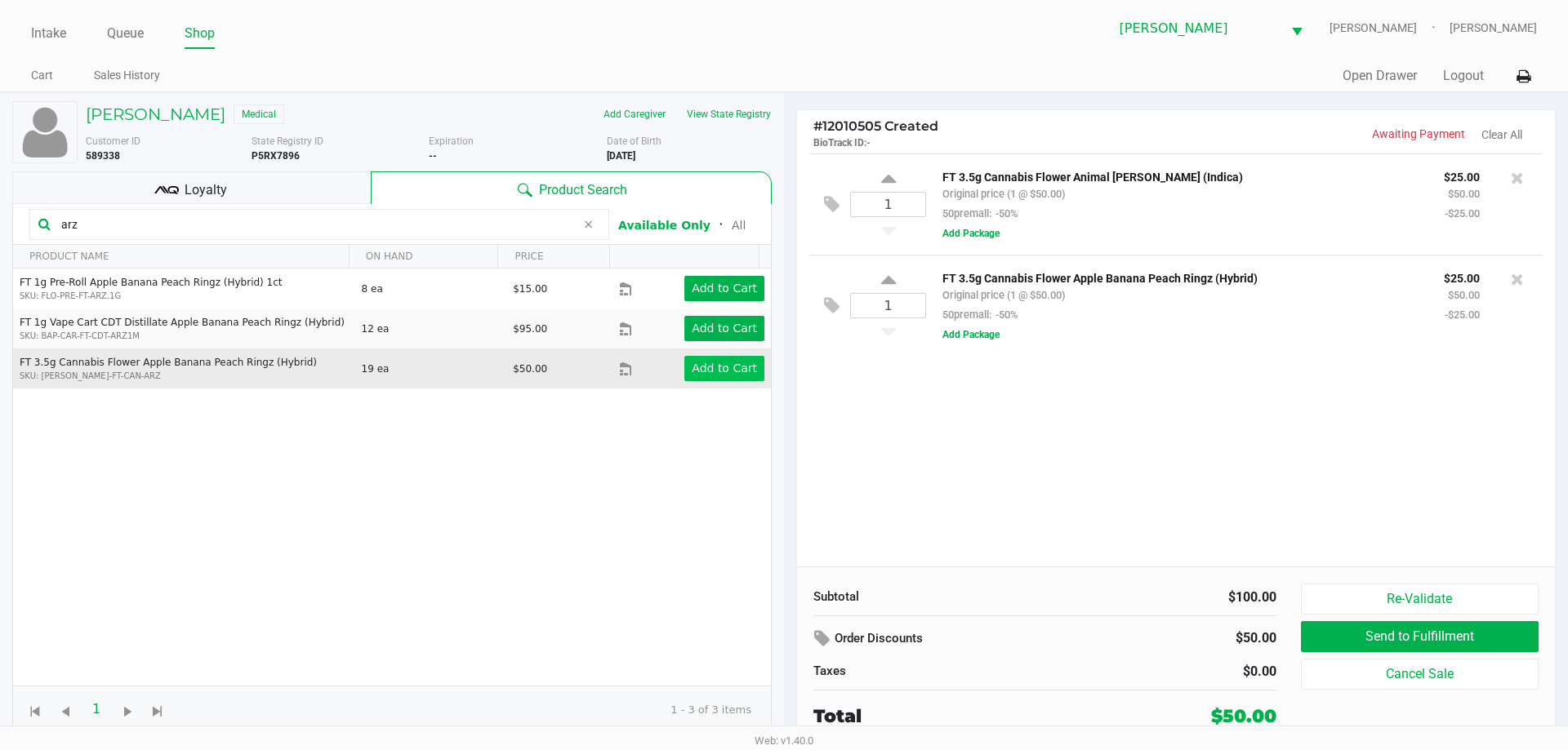
click at [589, 220] on icon at bounding box center [588, 225] width 10 height 13
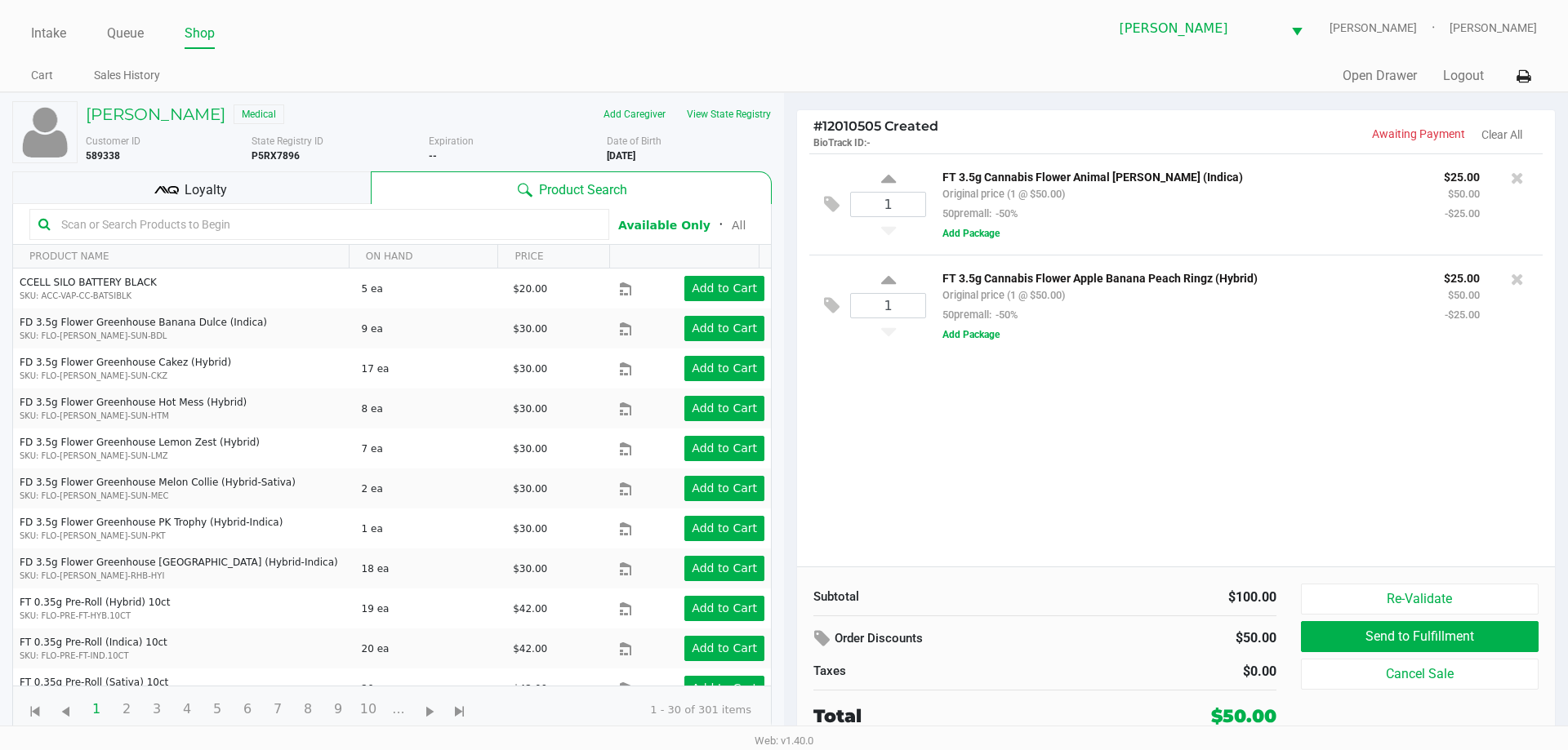
click at [176, 223] on input "text" at bounding box center [327, 225] width 545 height 25
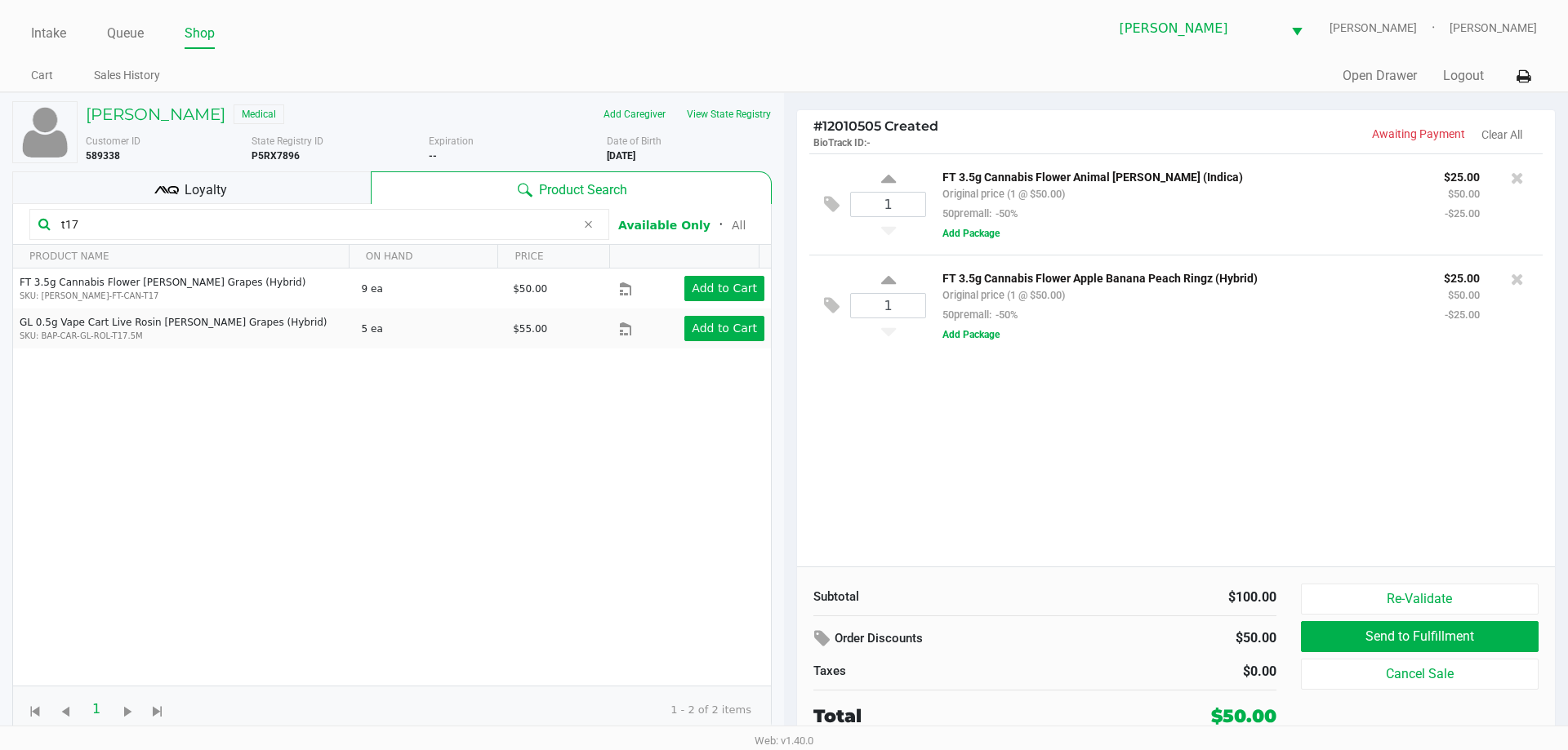
type input "t17"
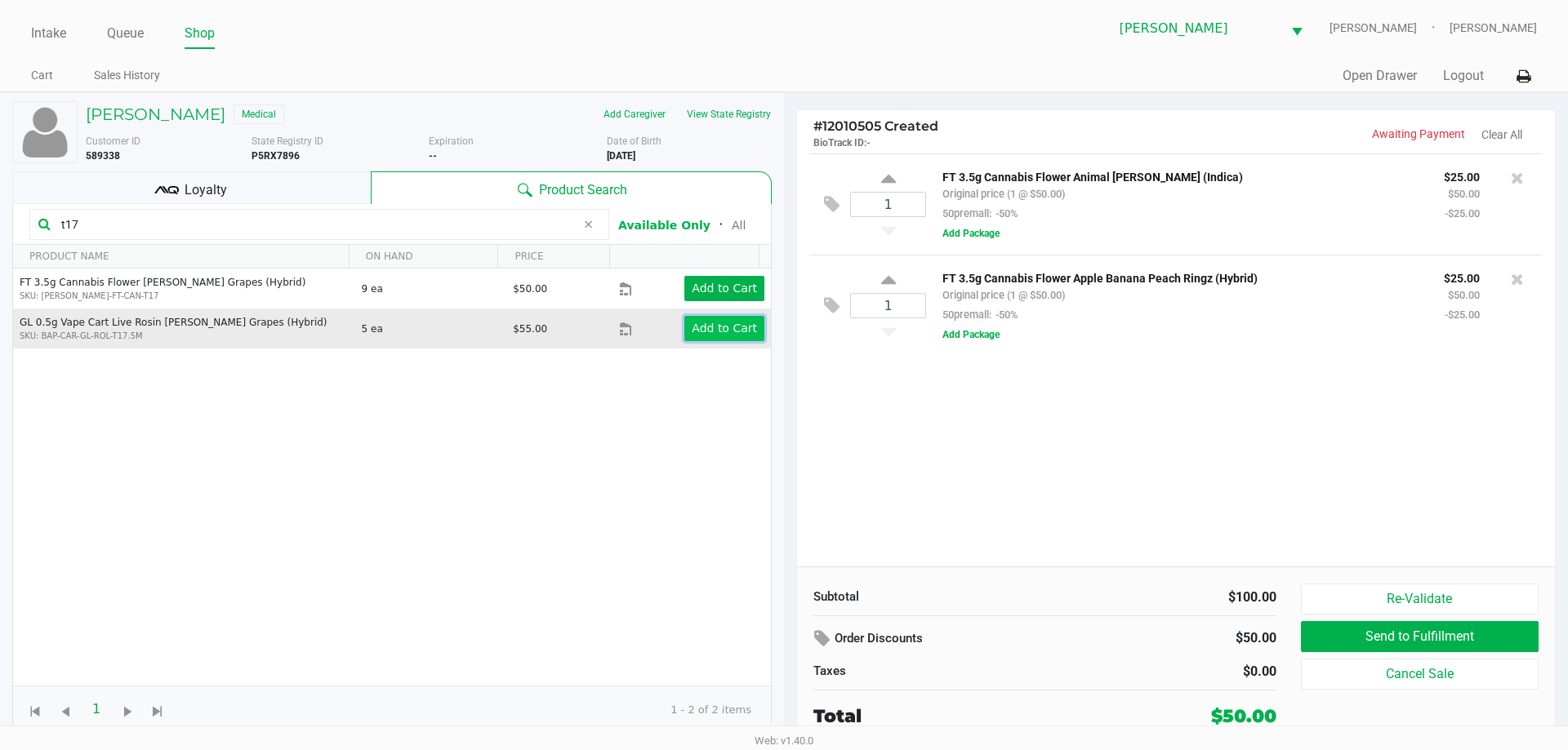
click at [729, 332] on app-button-loader "Add to Cart" at bounding box center [724, 328] width 65 height 13
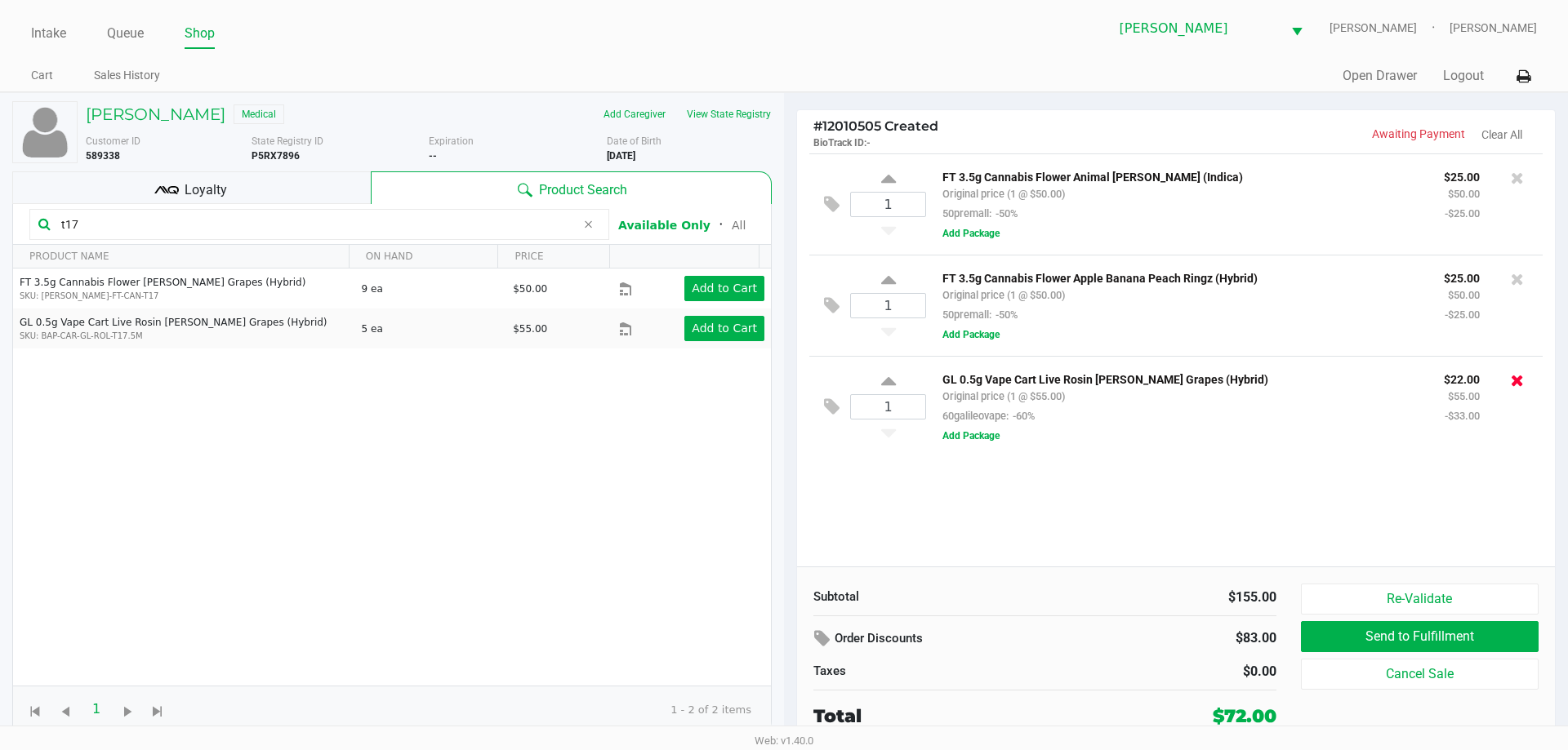
click at [1512, 382] on icon at bounding box center [1518, 381] width 13 height 17
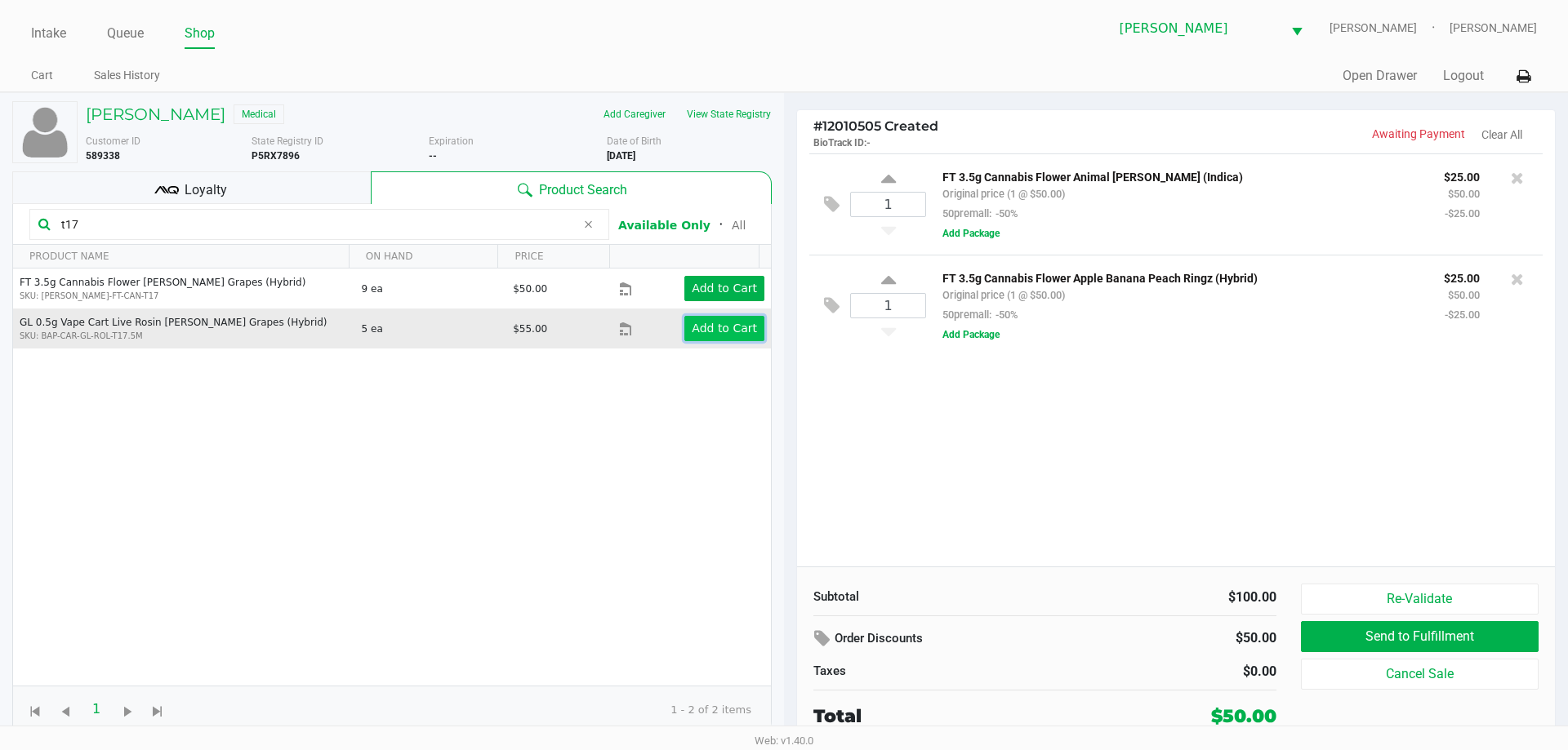
click at [717, 326] on app-button-loader "Add to Cart" at bounding box center [724, 328] width 65 height 13
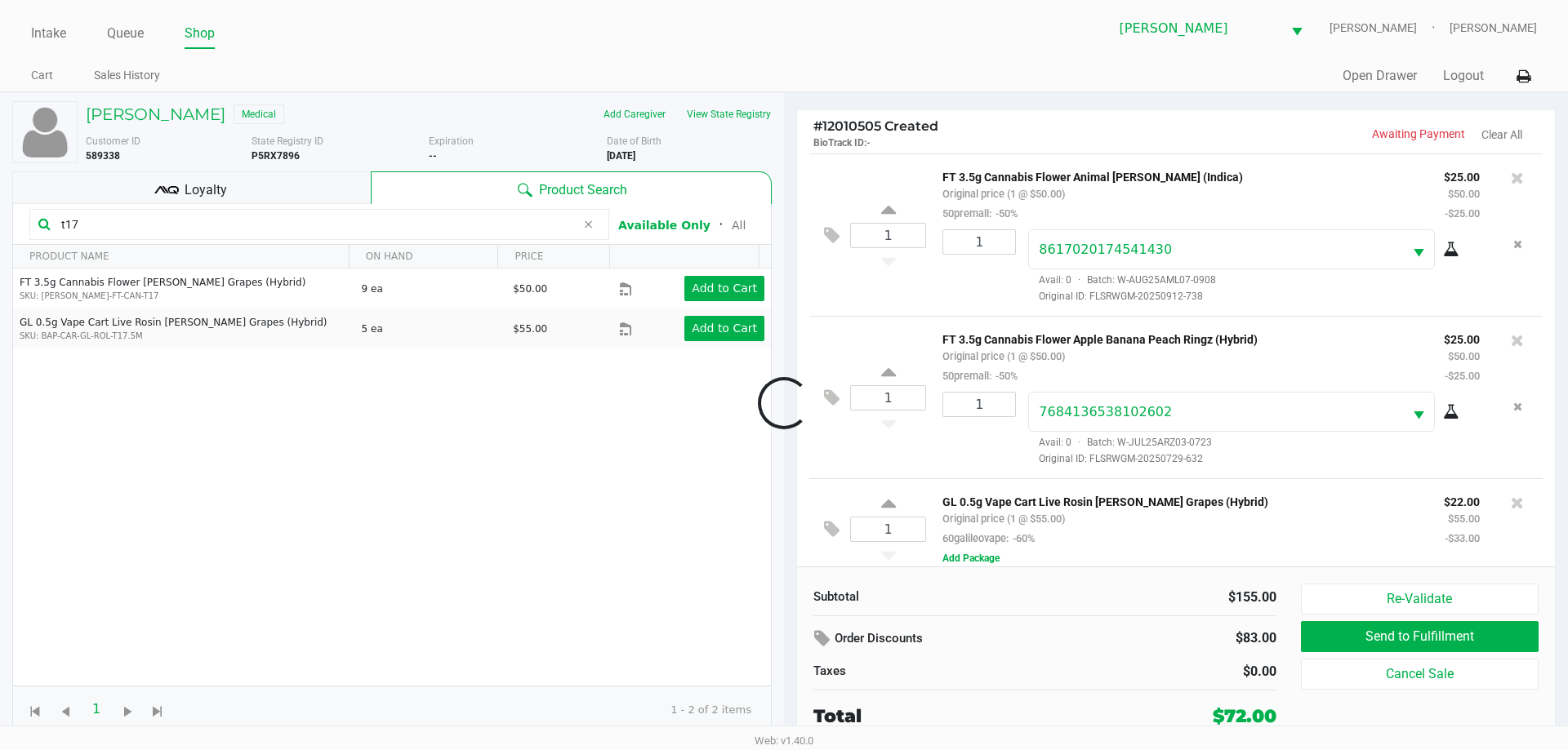
scroll to position [16, 0]
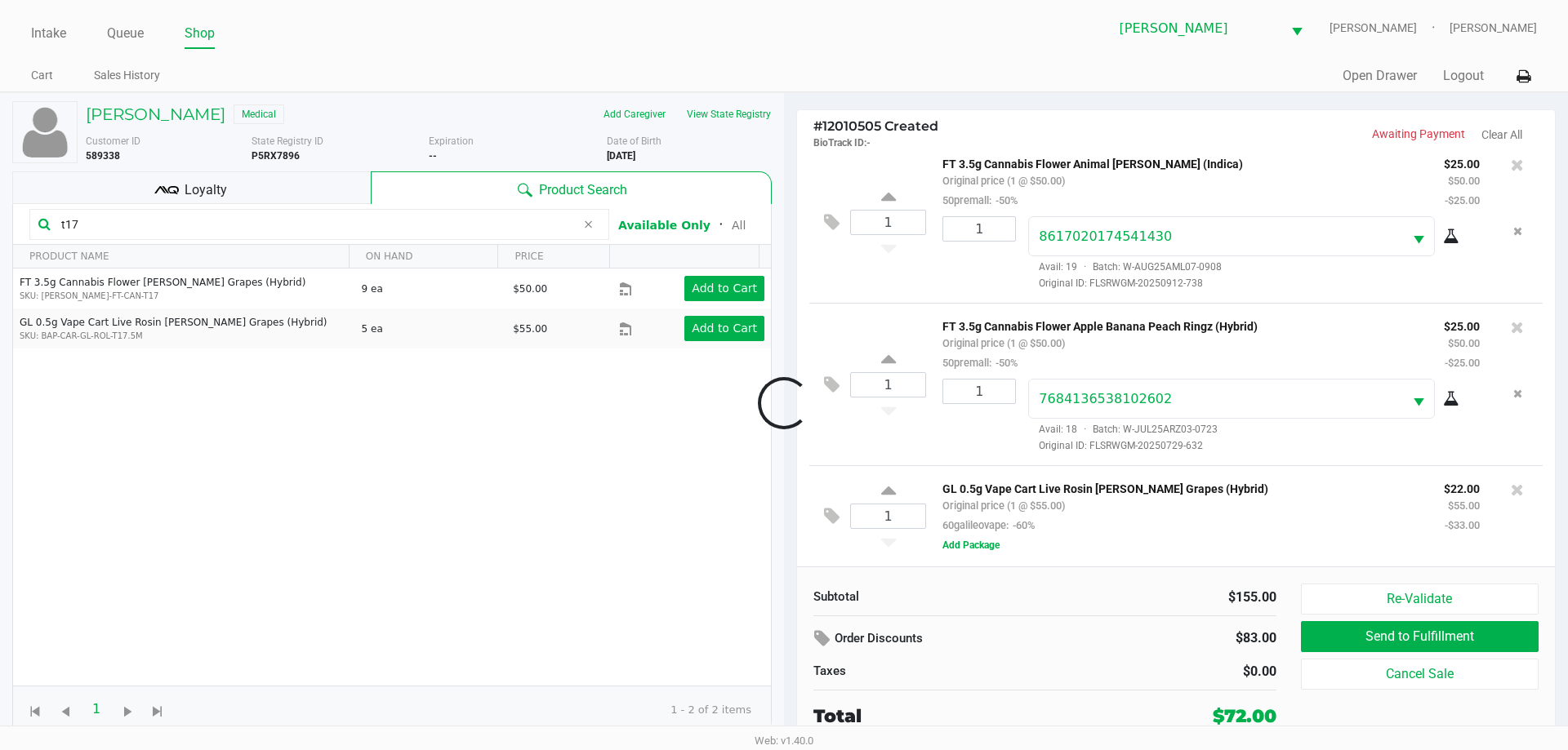
click at [298, 197] on div at bounding box center [784, 403] width 1568 height 458
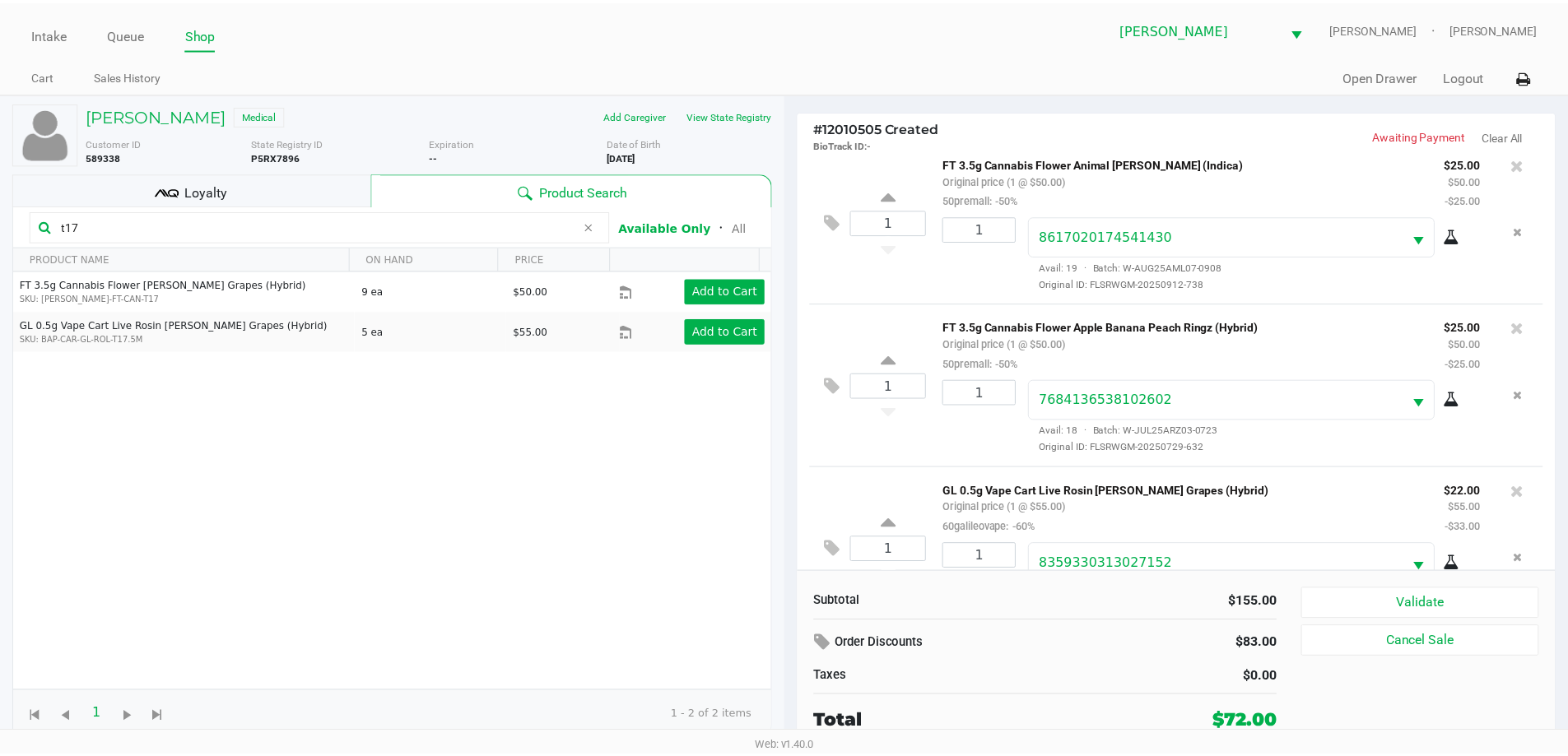
scroll to position [77, 0]
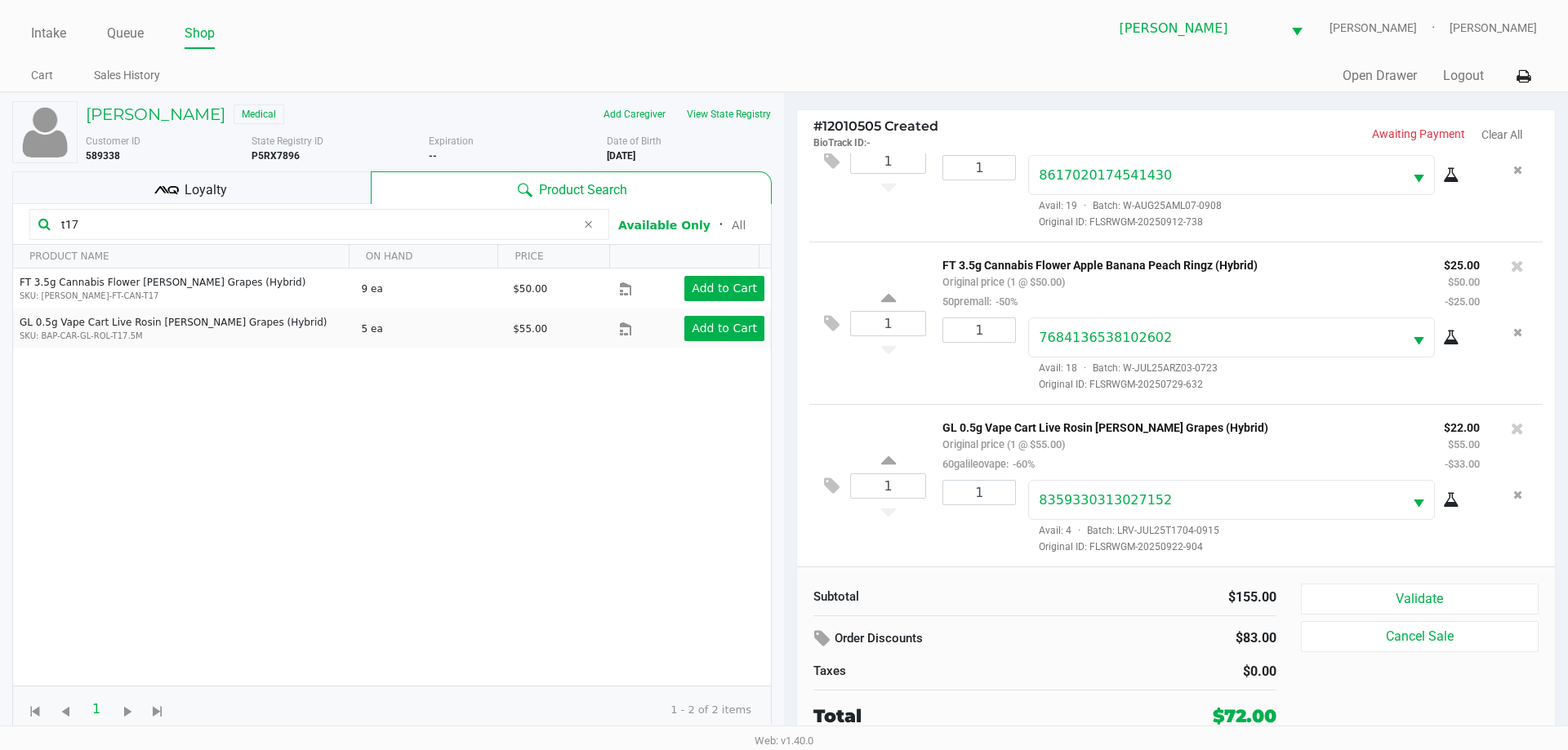
click at [287, 183] on div "Loyalty" at bounding box center [192, 188] width 359 height 33
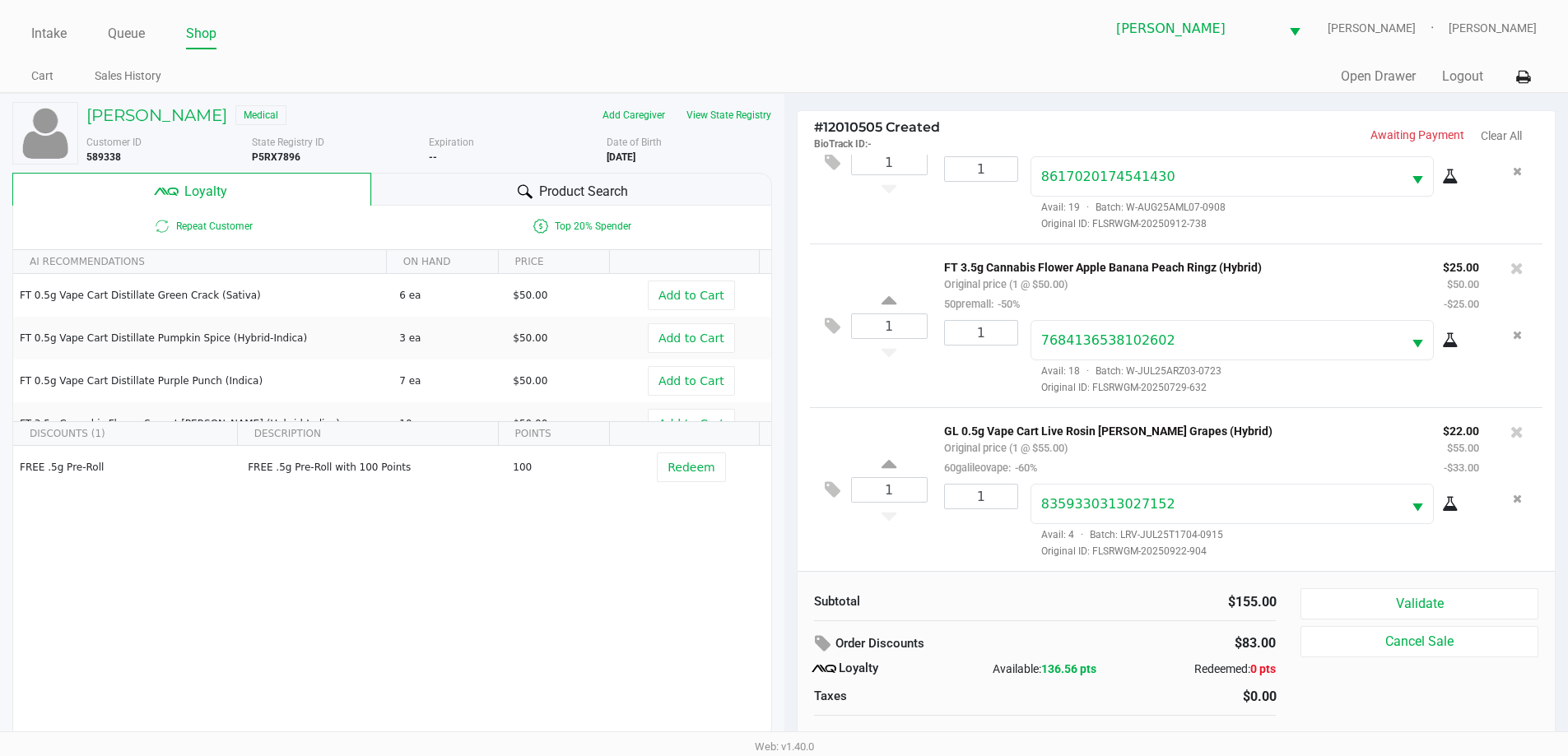
scroll to position [17, 0]
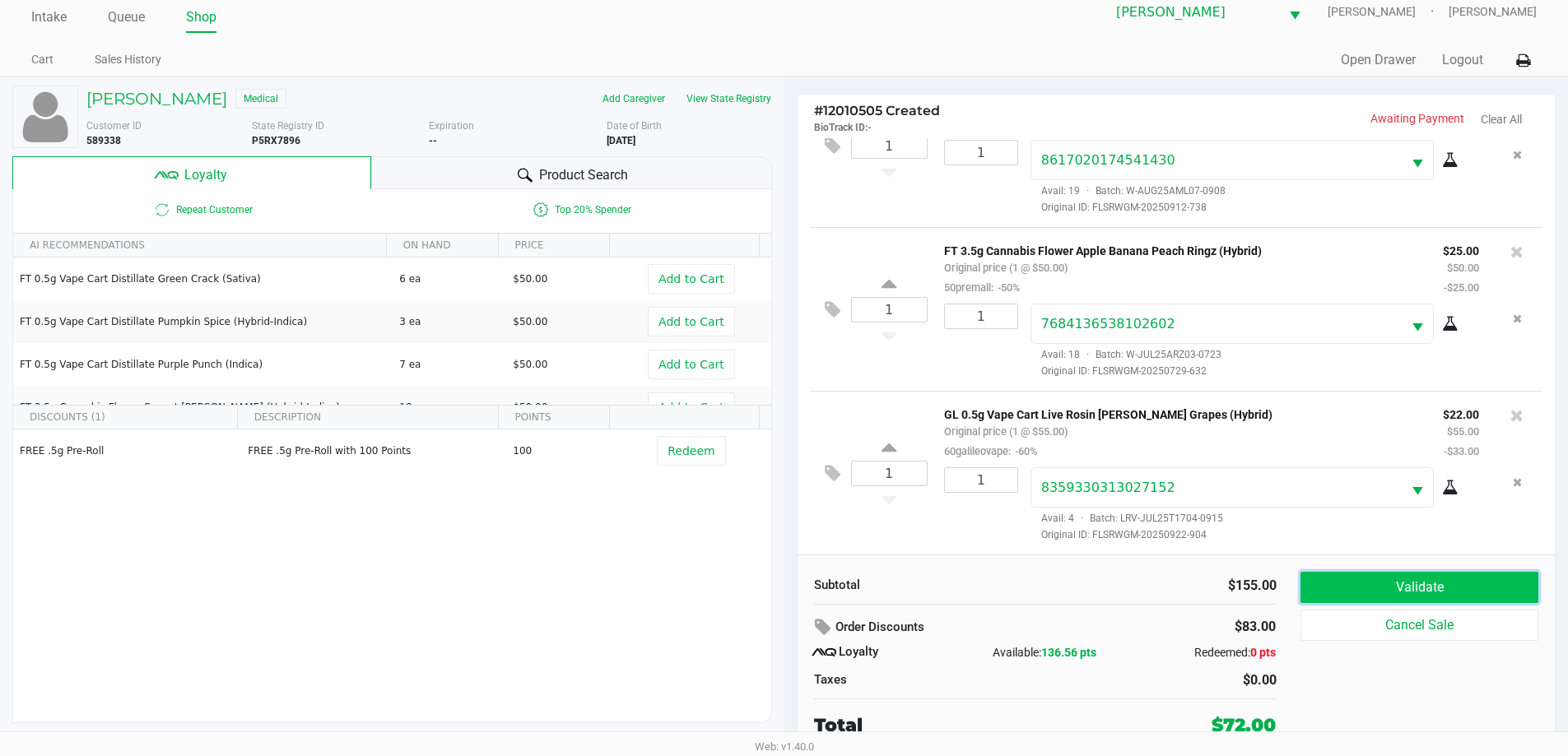
click at [1484, 584] on button "Validate" at bounding box center [1419, 588] width 237 height 32
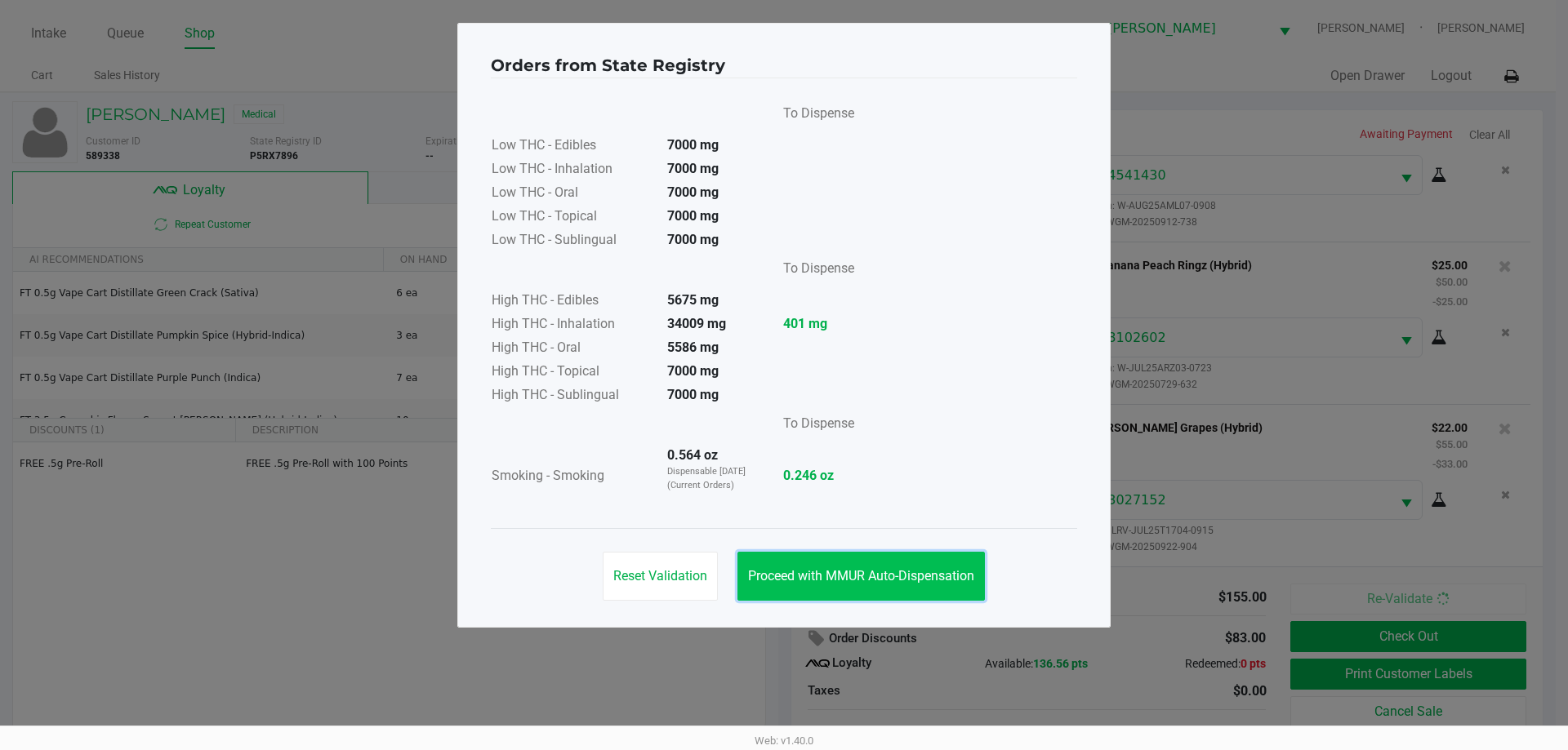
click at [888, 577] on span "Proceed with MMUR Auto-Dispensation" at bounding box center [861, 576] width 226 height 16
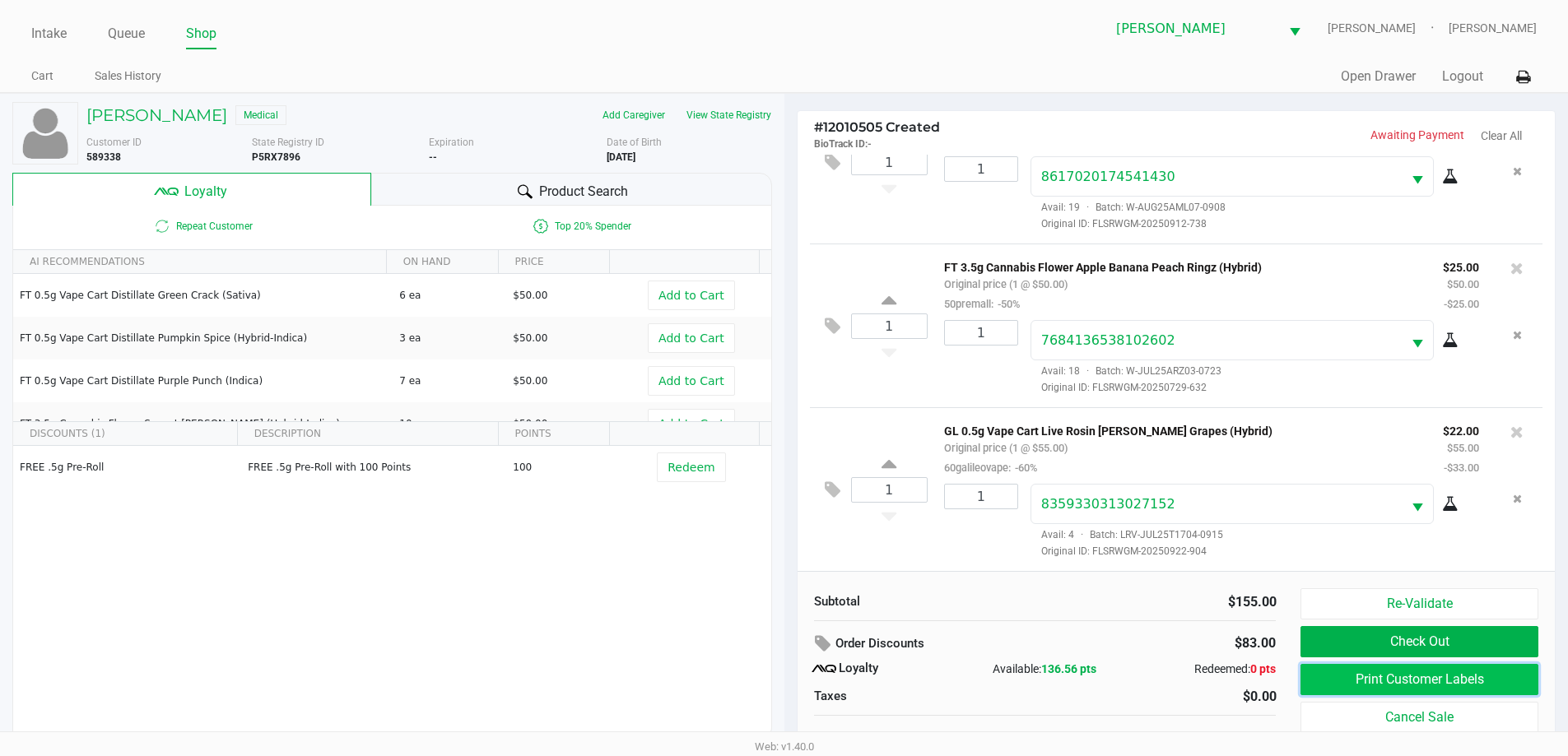
click at [1421, 677] on button "Print Customer Labels" at bounding box center [1419, 680] width 237 height 32
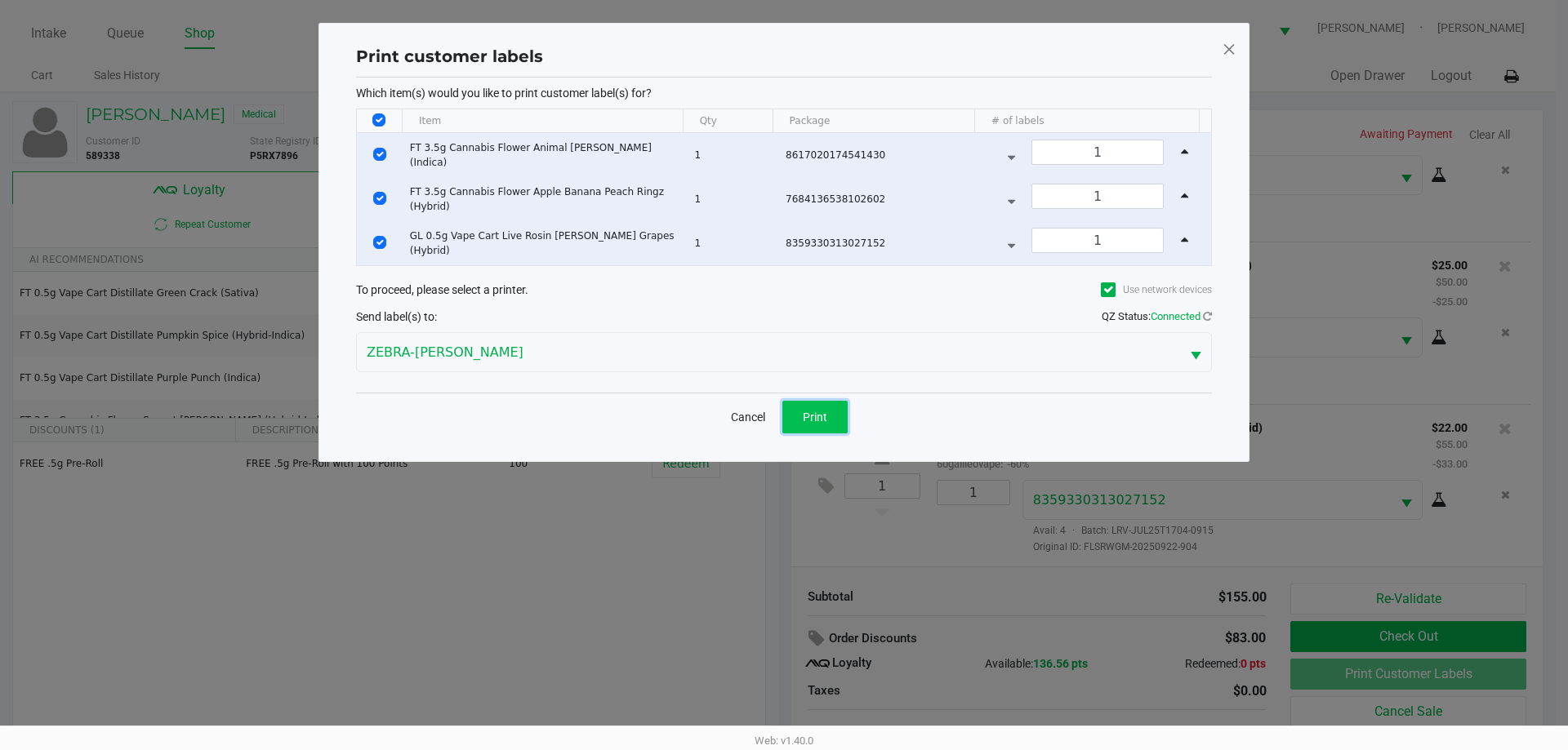
click at [818, 417] on span "Print" at bounding box center [815, 417] width 25 height 13
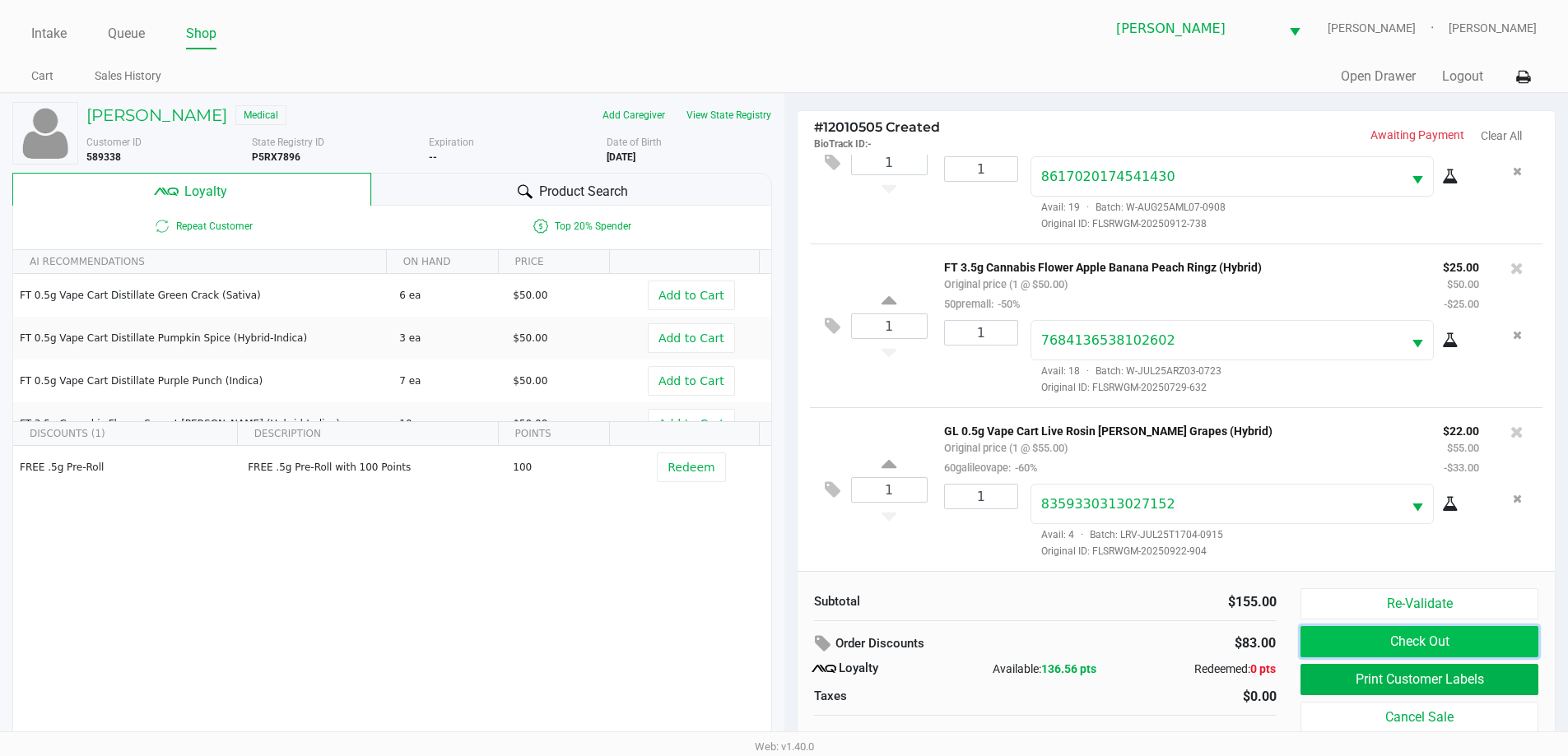
click at [1348, 639] on button "Check Out" at bounding box center [1419, 642] width 237 height 32
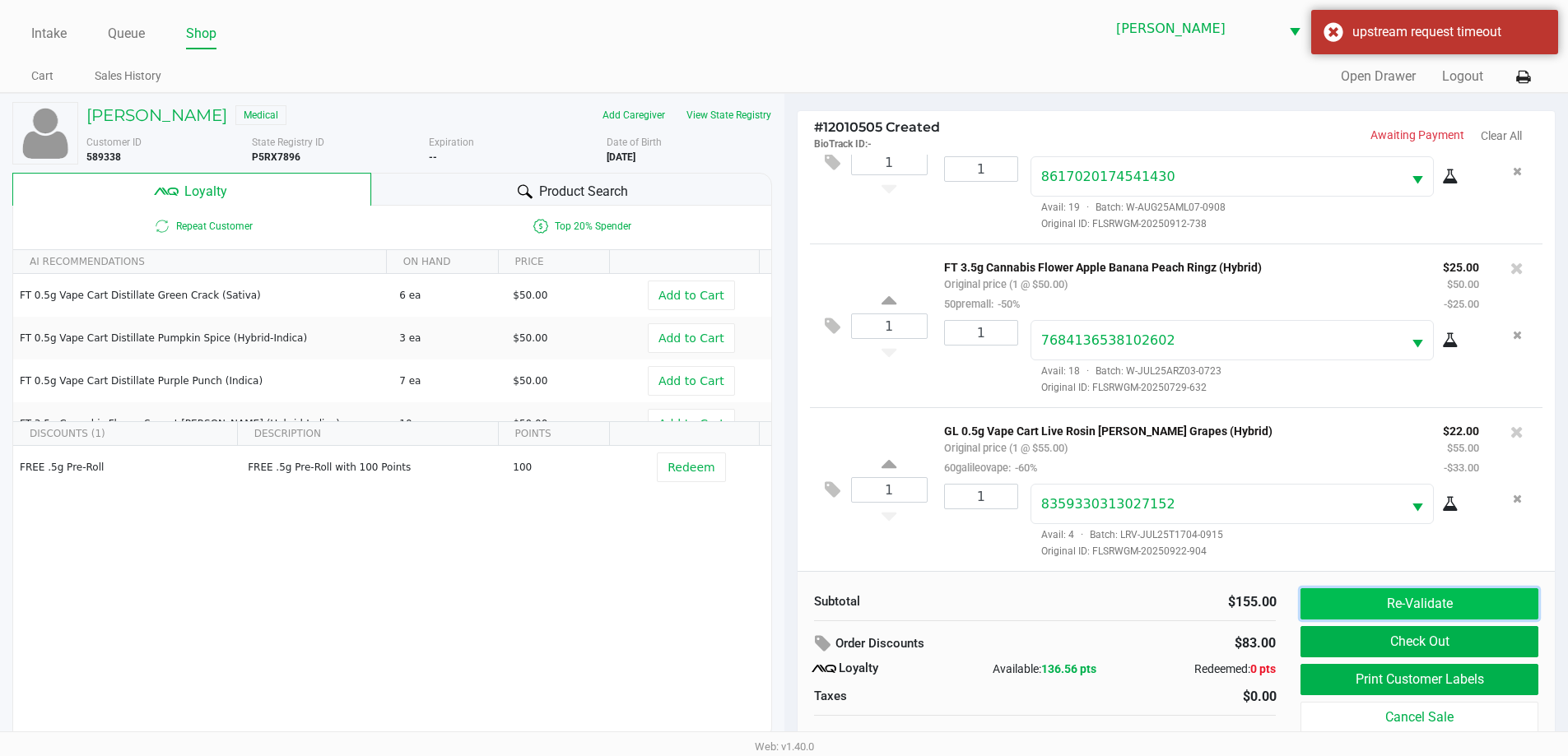
click at [1377, 598] on button "Re-Validate" at bounding box center [1419, 604] width 237 height 32
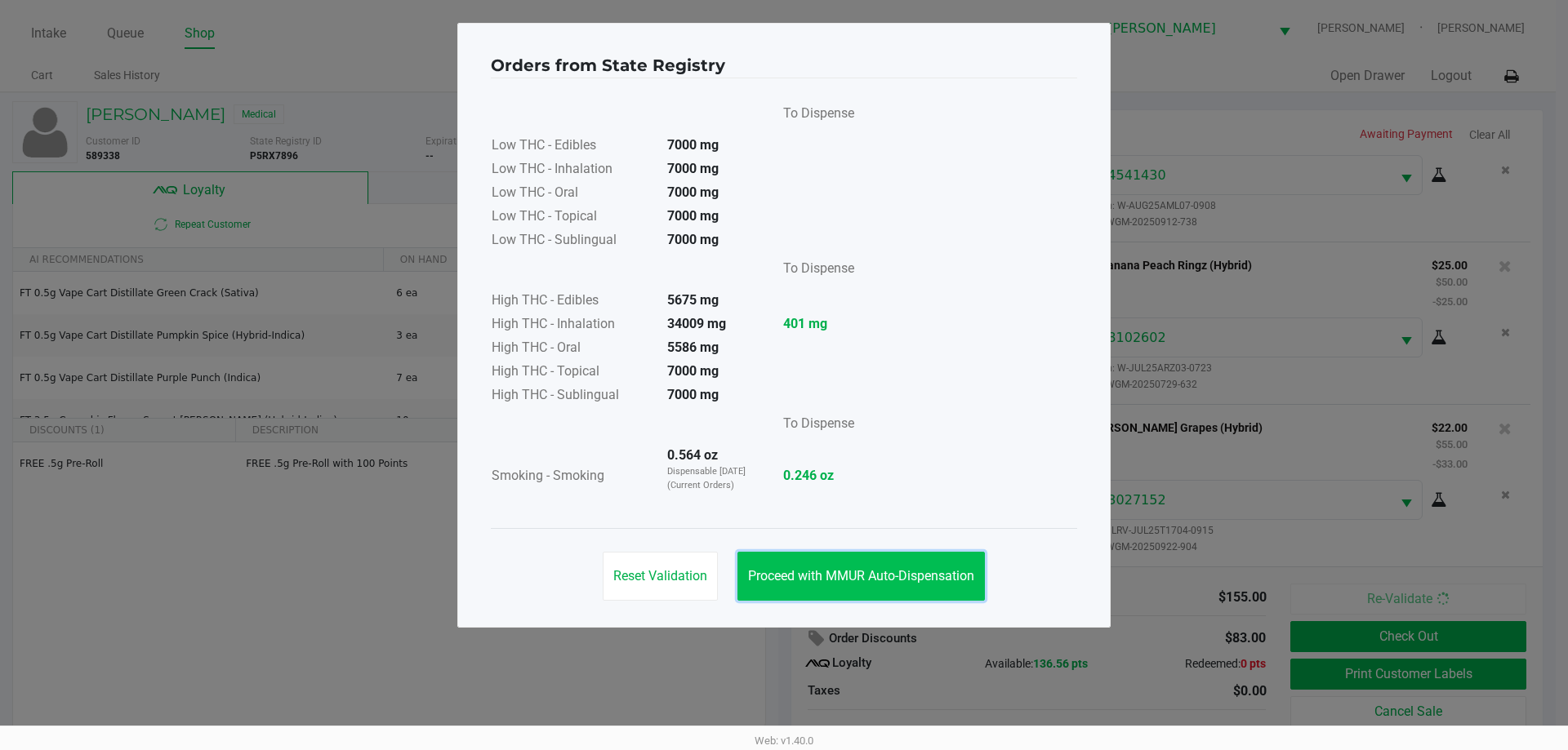
click at [791, 567] on button "Proceed with MMUR Auto-Dispensation" at bounding box center [862, 576] width 248 height 49
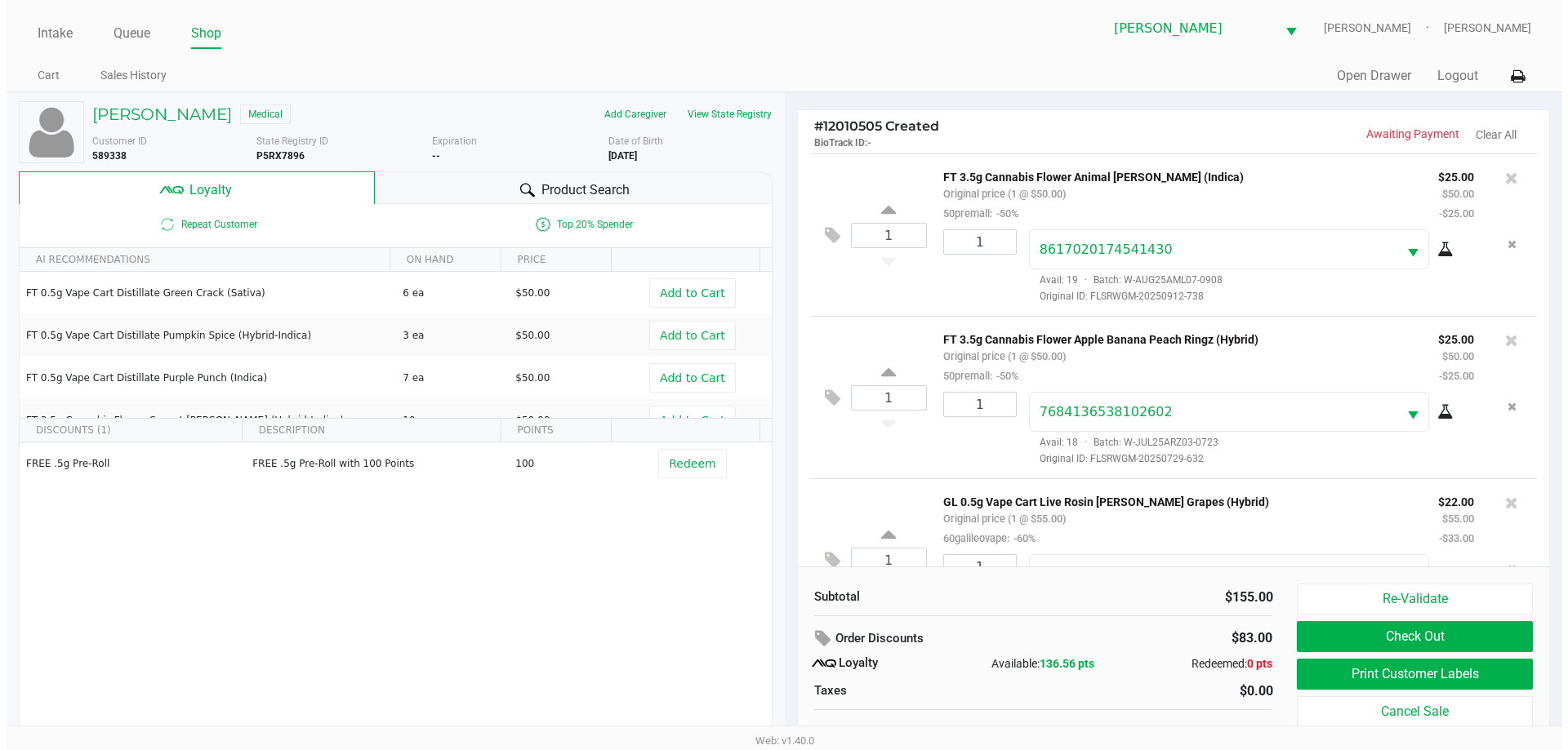
scroll to position [77, 0]
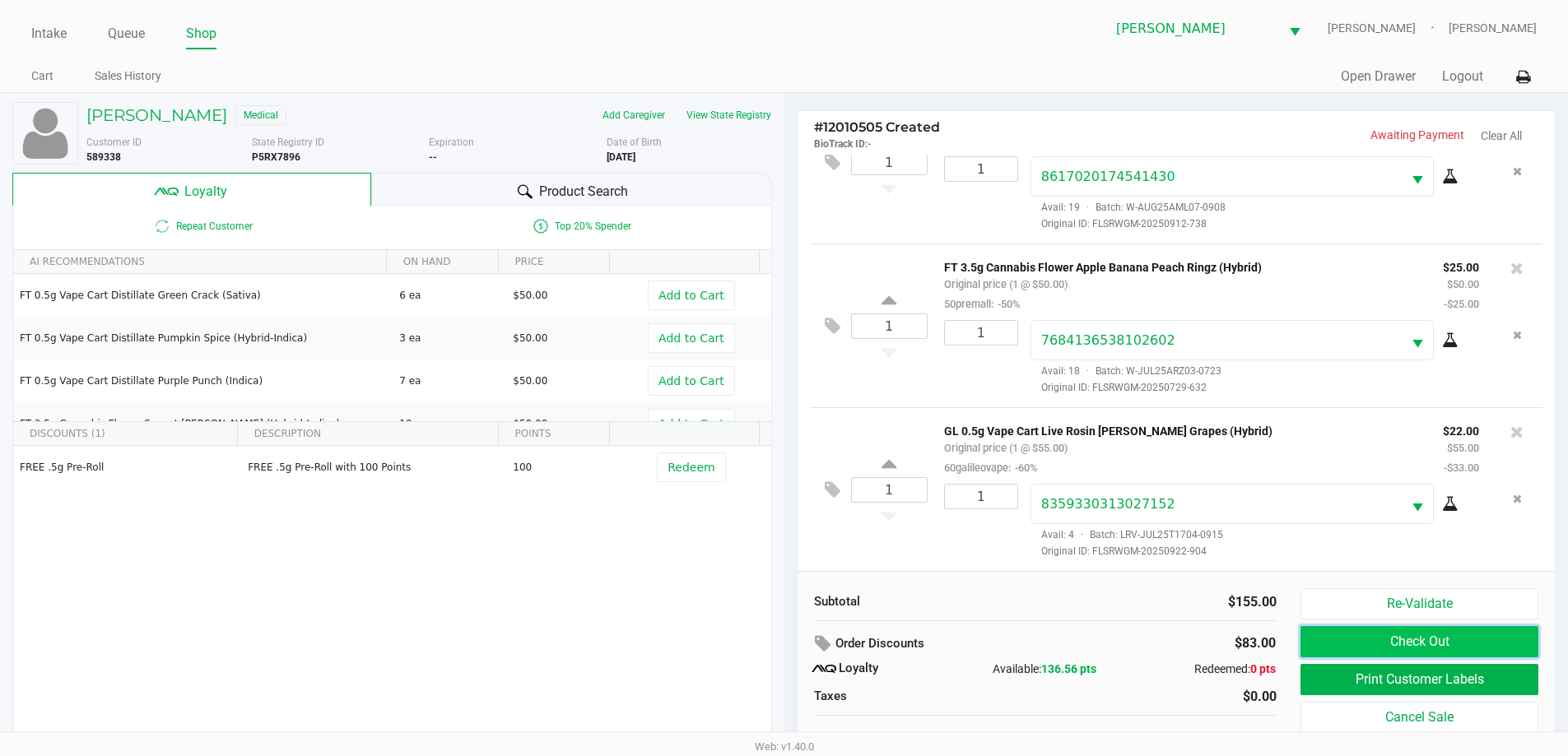
click at [1367, 642] on button "Check Out" at bounding box center [1419, 642] width 237 height 32
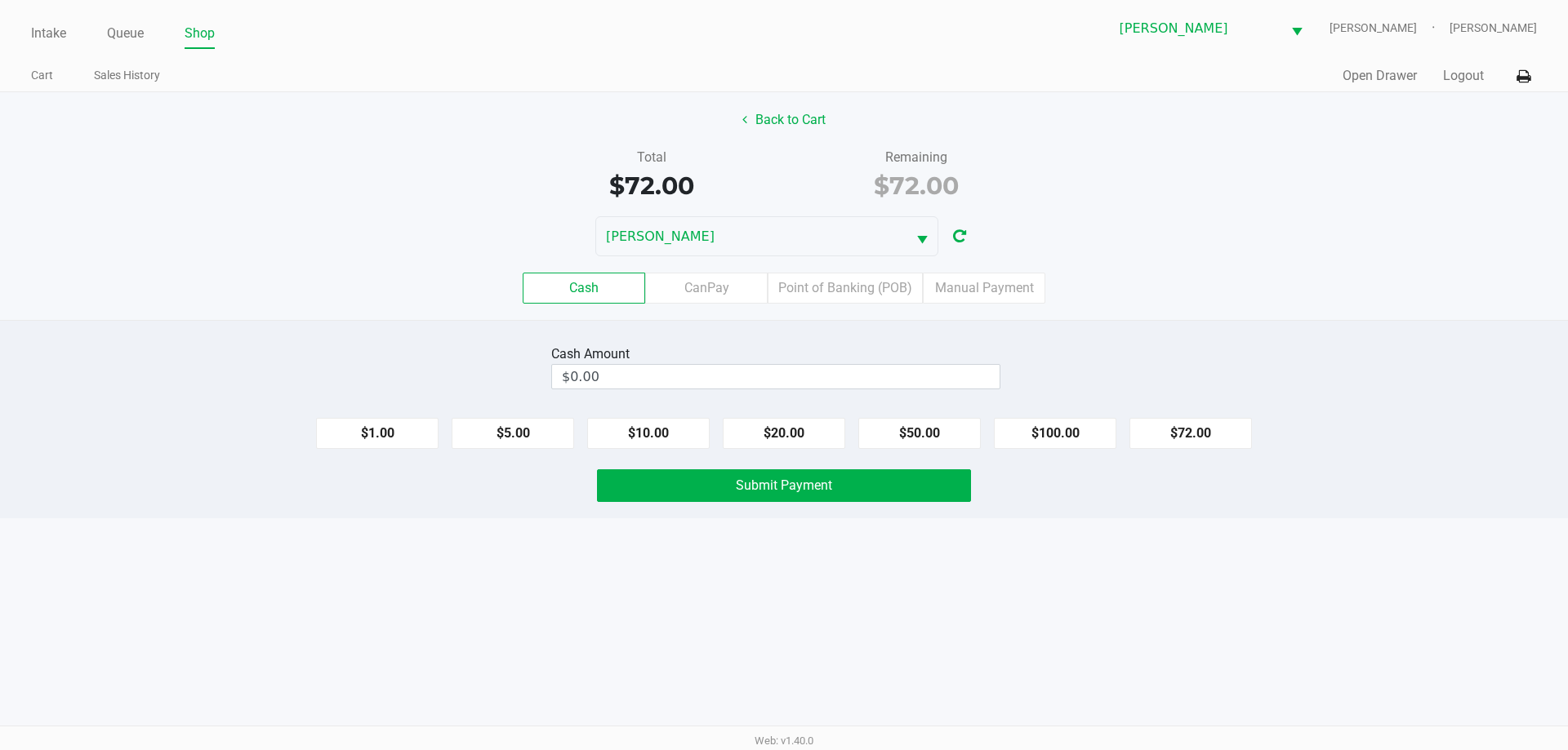
click at [881, 267] on div "Cash CanPay Point of Banking (POB) Manual Payment" at bounding box center [784, 287] width 1593 height 64
click at [875, 286] on label "Point of Banking (POB)" at bounding box center [845, 288] width 155 height 31
click at [0, 0] on 7 "Point of Banking (POB)" at bounding box center [0, 0] width 0 height 0
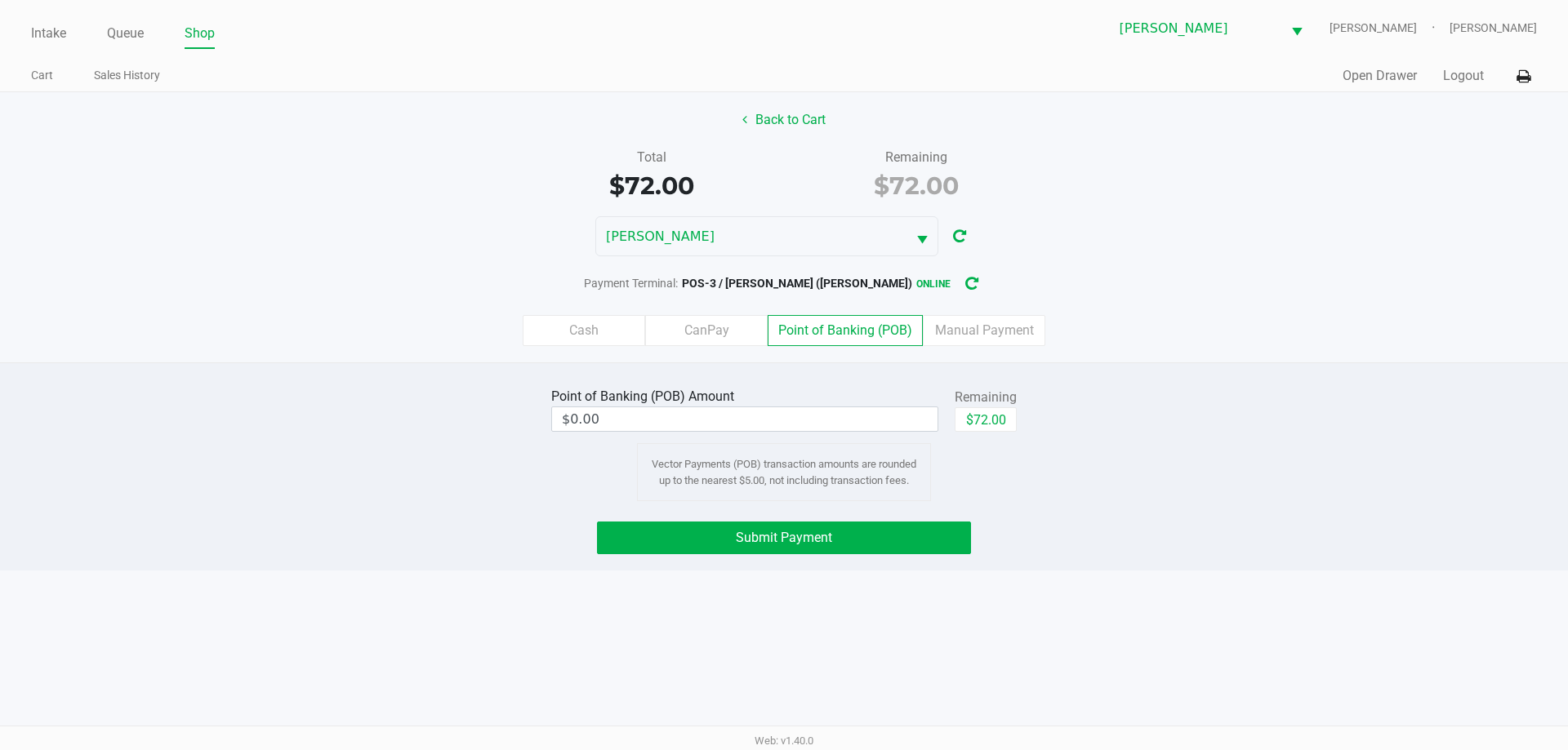
click at [991, 403] on div "Remaining" at bounding box center [986, 398] width 62 height 20
click at [1005, 425] on button "$72.00" at bounding box center [986, 420] width 62 height 25
click at [915, 544] on button "Submit Payment" at bounding box center [784, 539] width 374 height 33
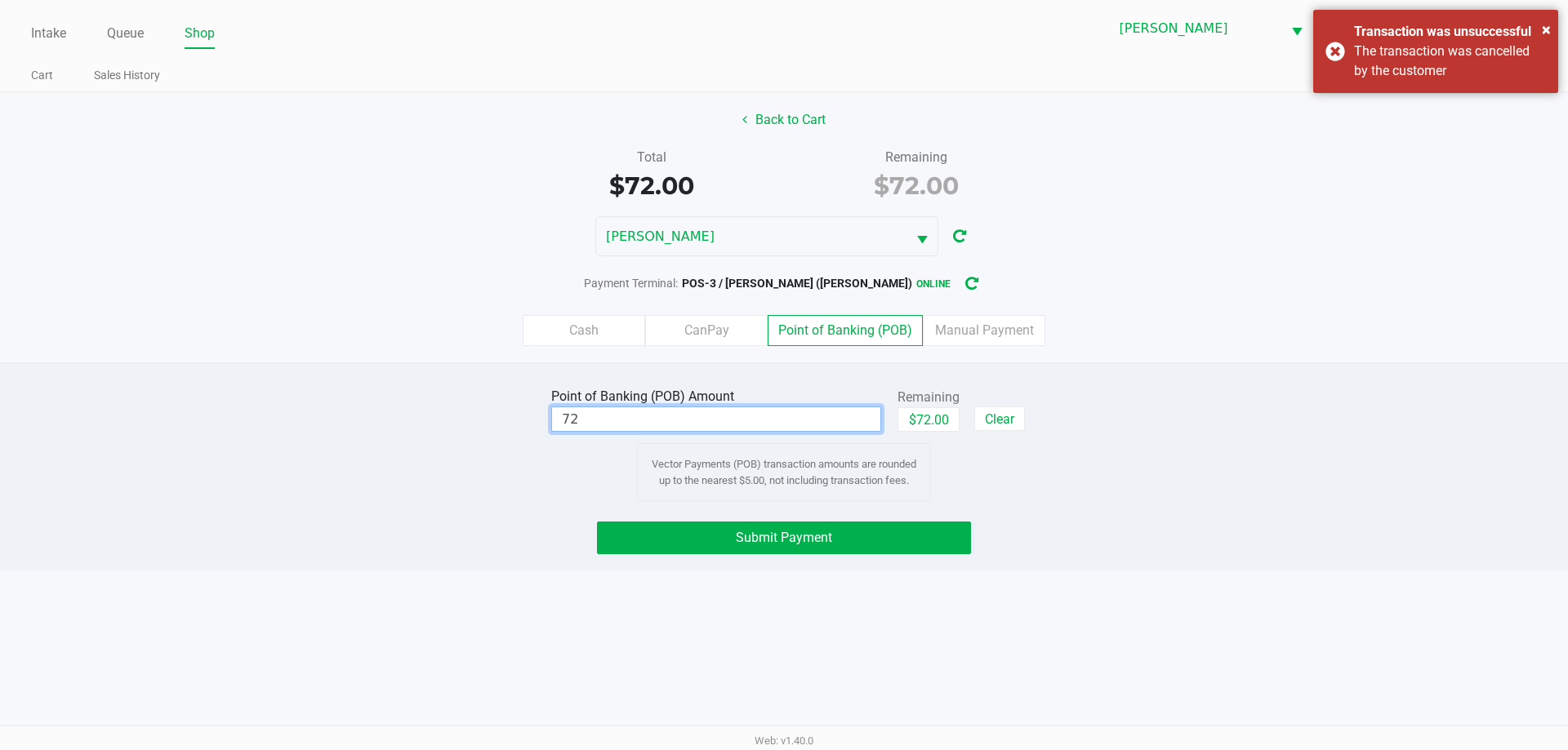
click at [726, 414] on input "72" at bounding box center [715, 419] width 328 height 24
click at [1289, 489] on div "Point of Banking (POB) Amount $62.00 Remaining $72.00 Clear Vector Payments (PO…" at bounding box center [784, 443] width 1593 height 117
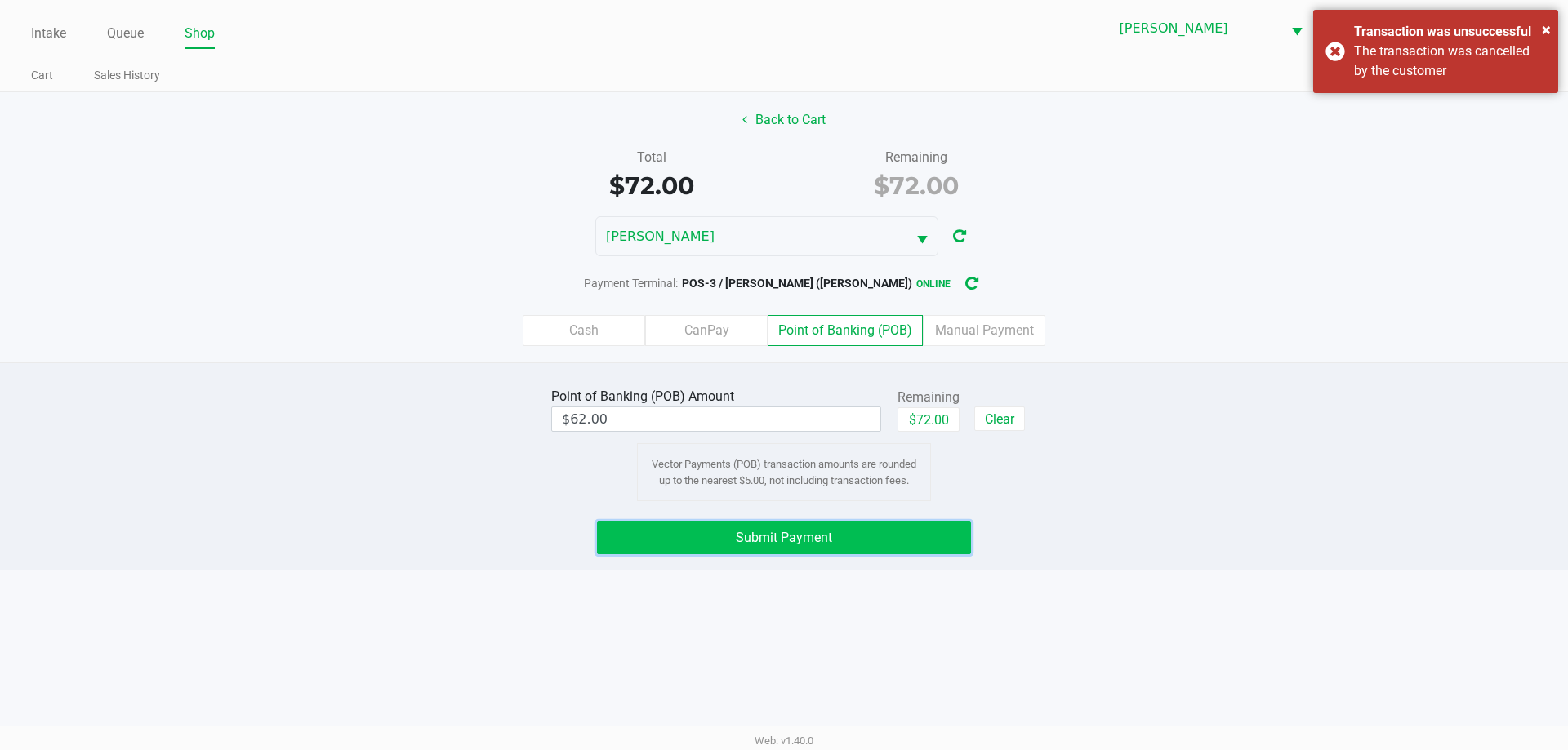
click at [869, 548] on button "Submit Payment" at bounding box center [784, 539] width 374 height 33
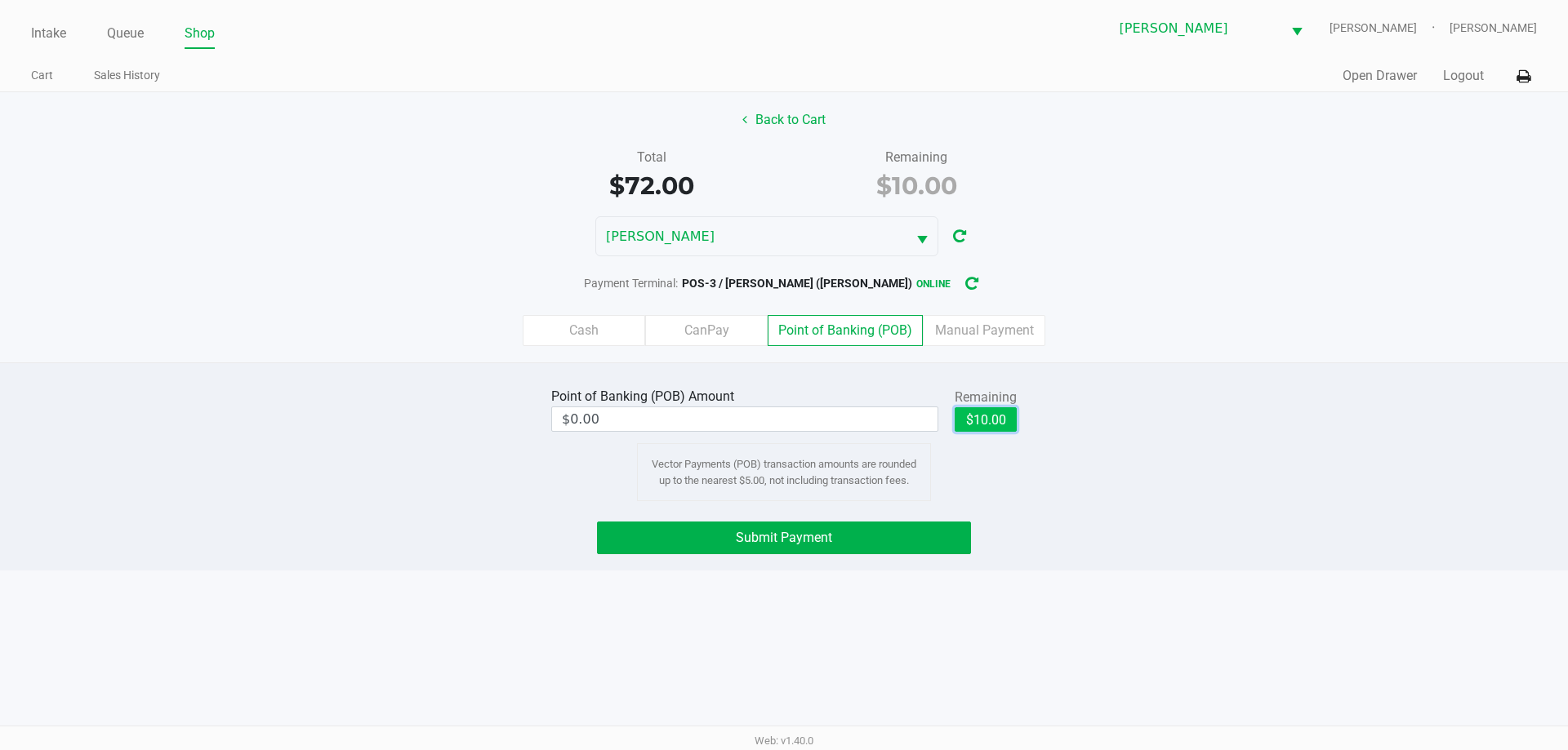
click at [1001, 423] on button "$10.00" at bounding box center [986, 420] width 62 height 25
click at [592, 332] on label "Cash" at bounding box center [584, 331] width 122 height 31
click at [0, 0] on 0 "Cash" at bounding box center [0, 0] width 0 height 0
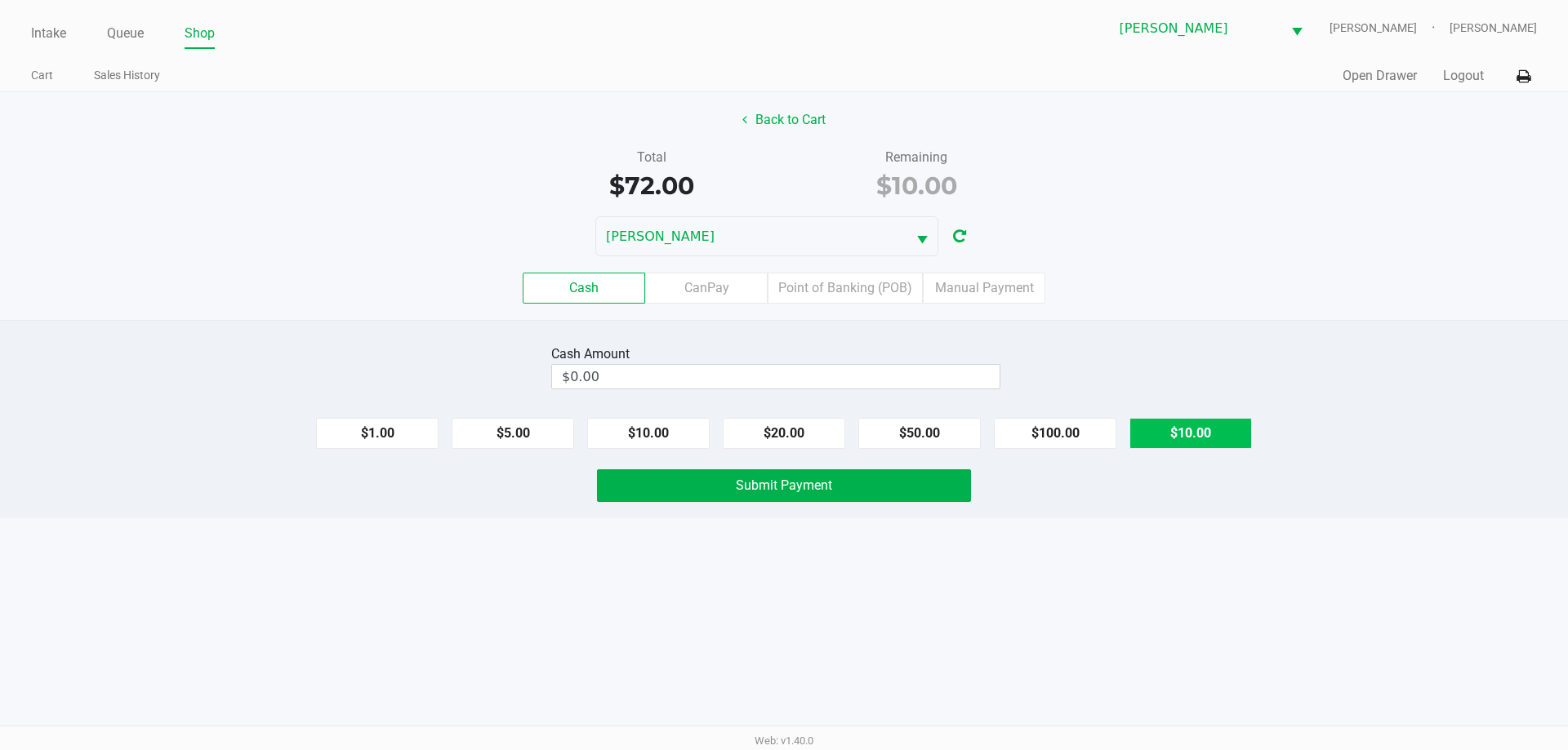
click at [1207, 434] on button "$10.00" at bounding box center [1190, 434] width 122 height 31
type input "$10.00"
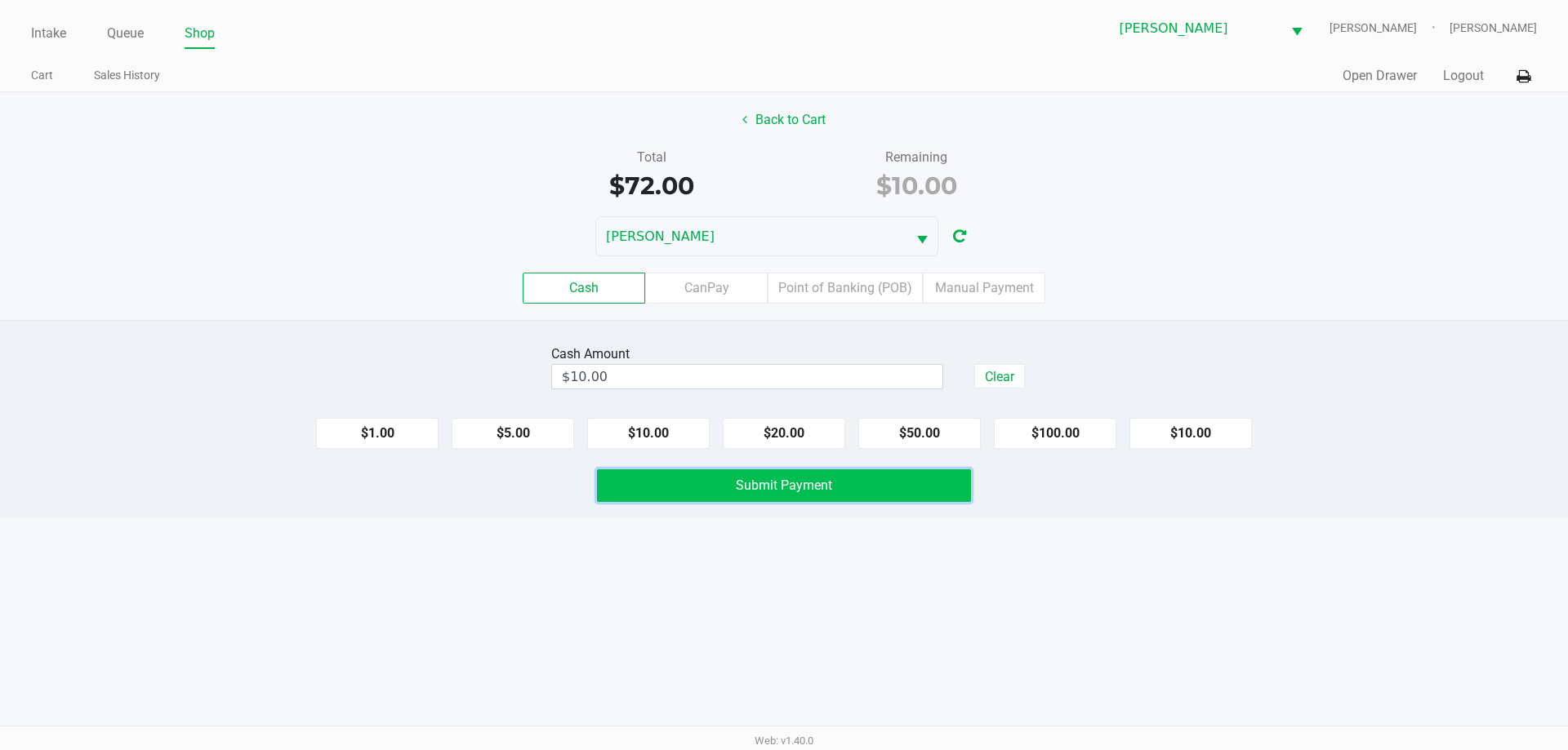
click at [768, 486] on span "Submit Payment" at bounding box center [784, 485] width 97 height 16
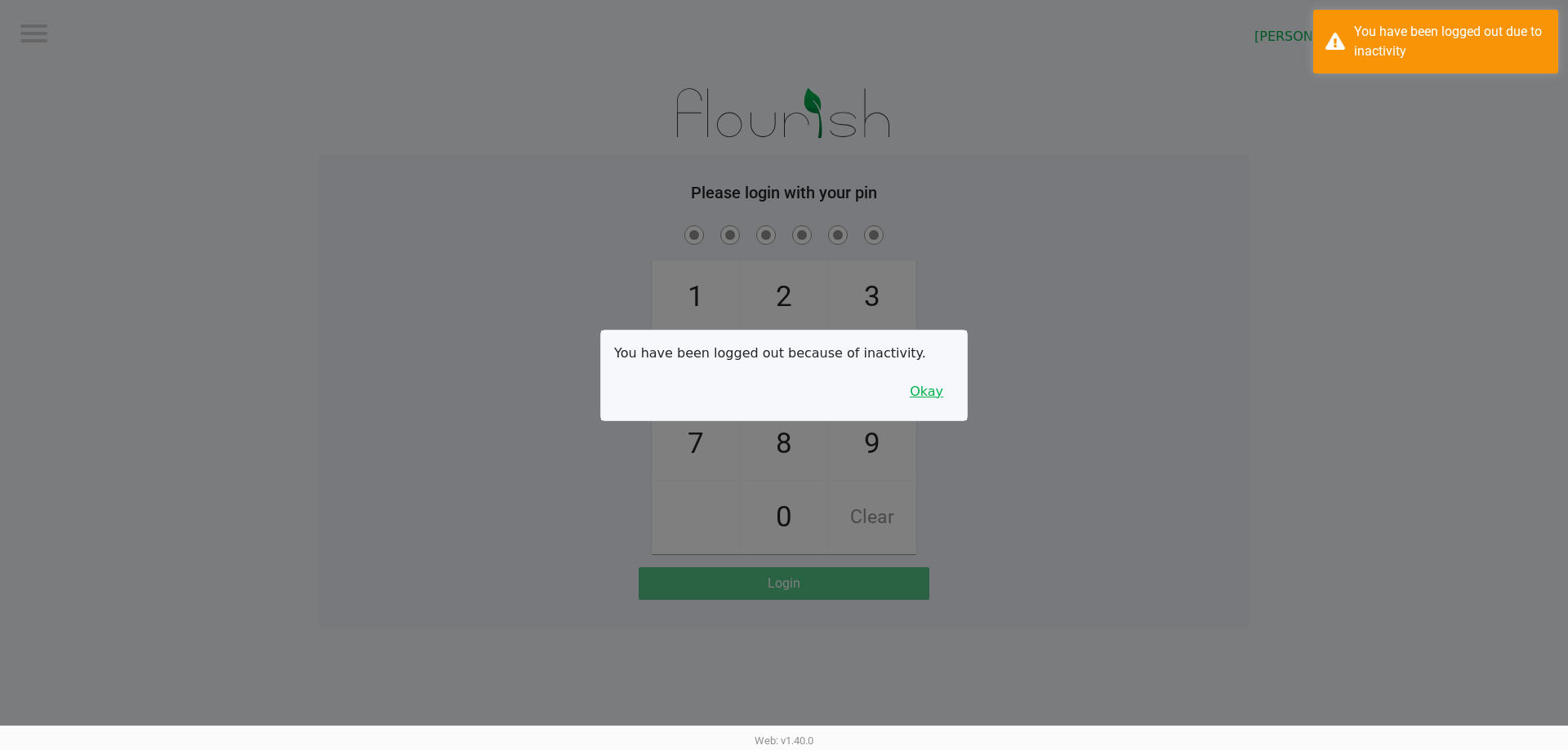
click at [921, 390] on button "Okay" at bounding box center [926, 392] width 55 height 31
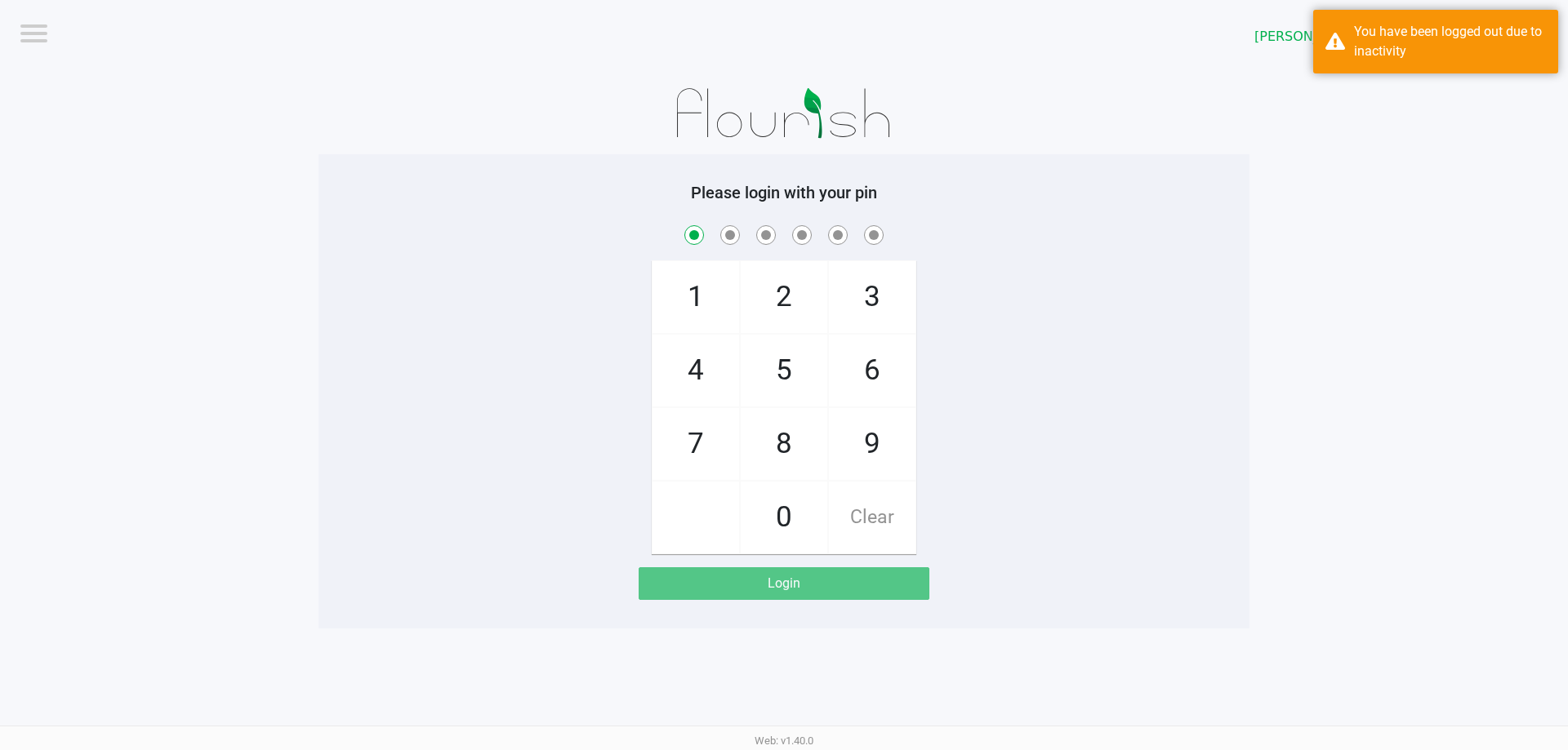
checkbox input "true"
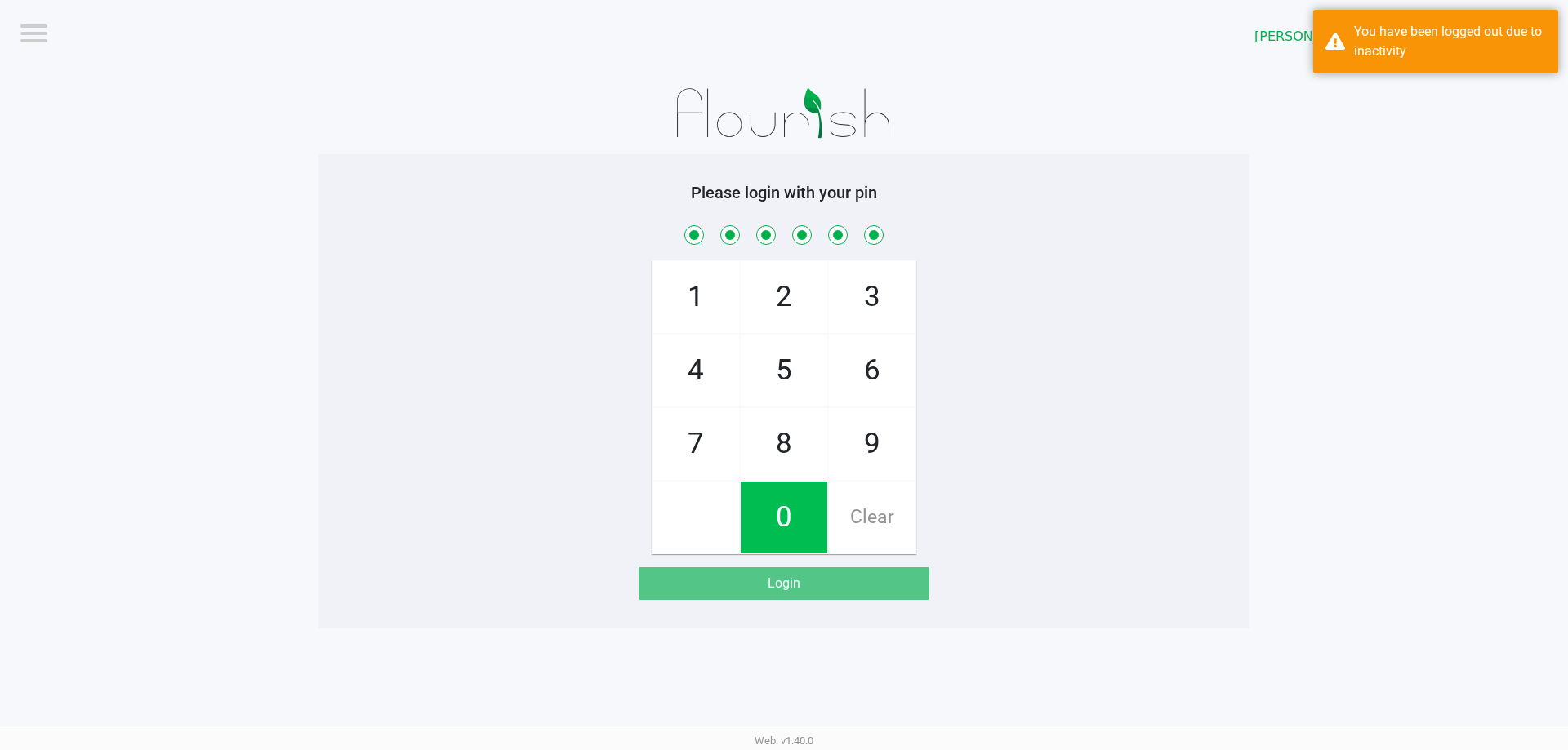
checkbox input "true"
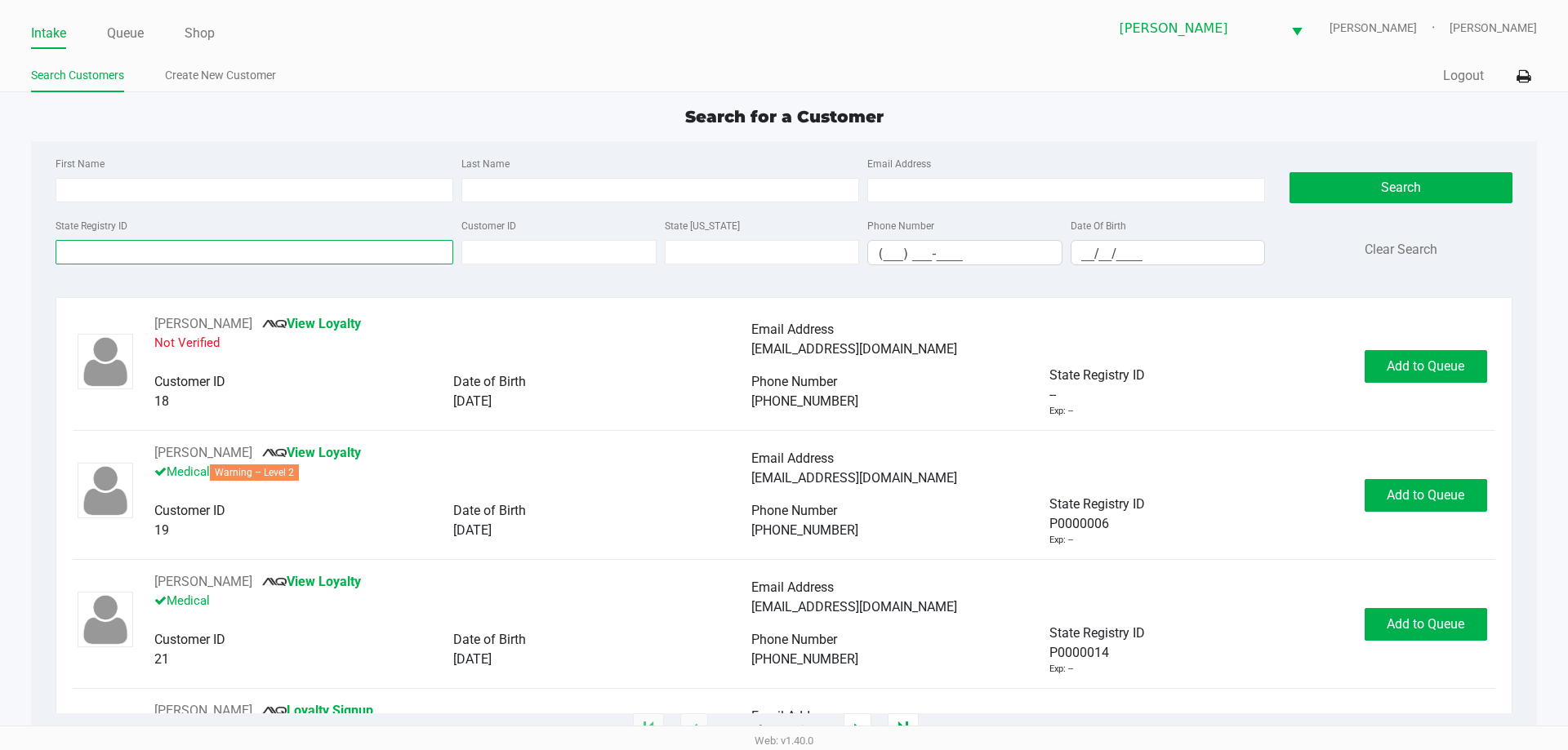
click at [202, 263] on input "State Registry ID" at bounding box center [254, 253] width 397 height 25
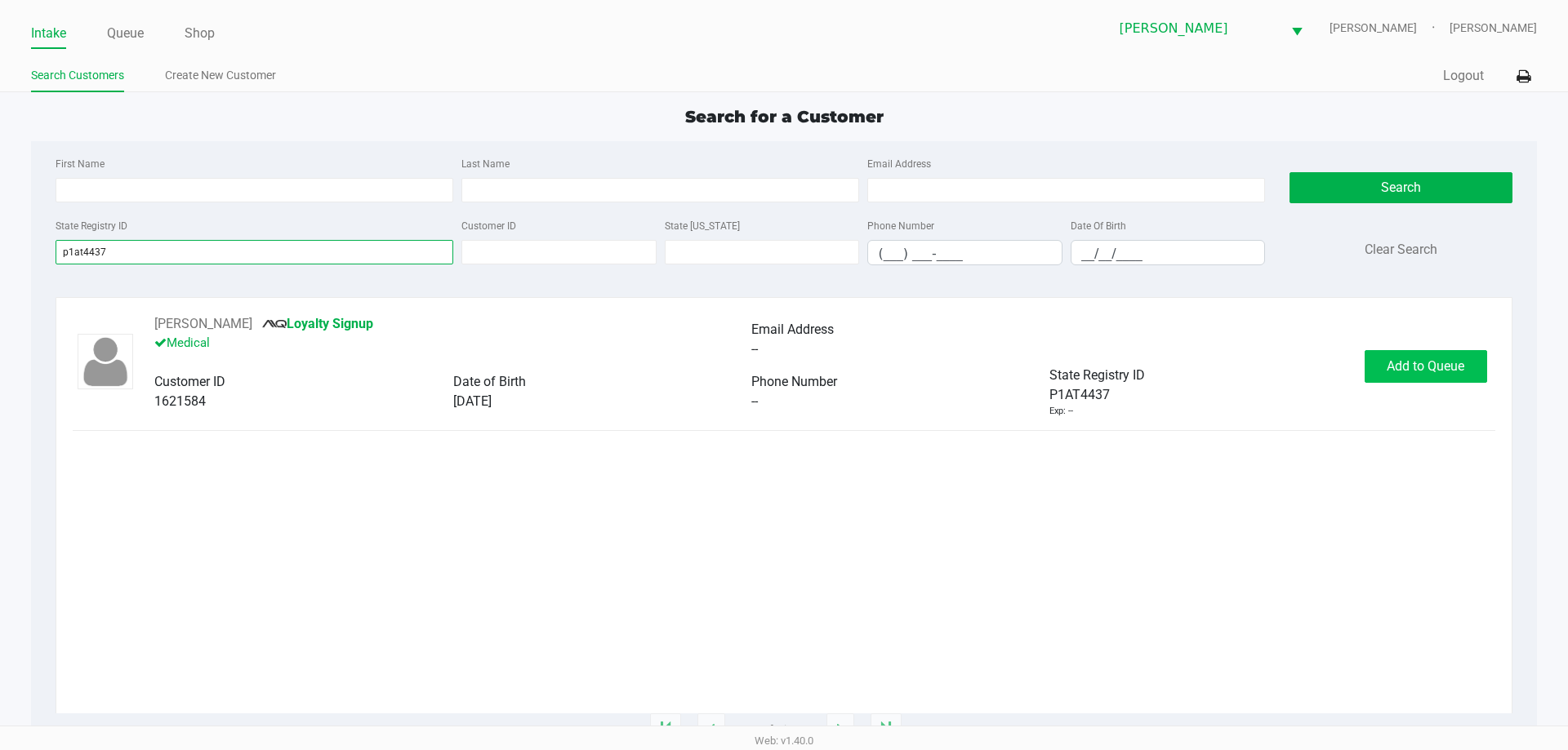
type input "p1at4437"
click at [1413, 351] on button "Add to Queue" at bounding box center [1426, 367] width 122 height 33
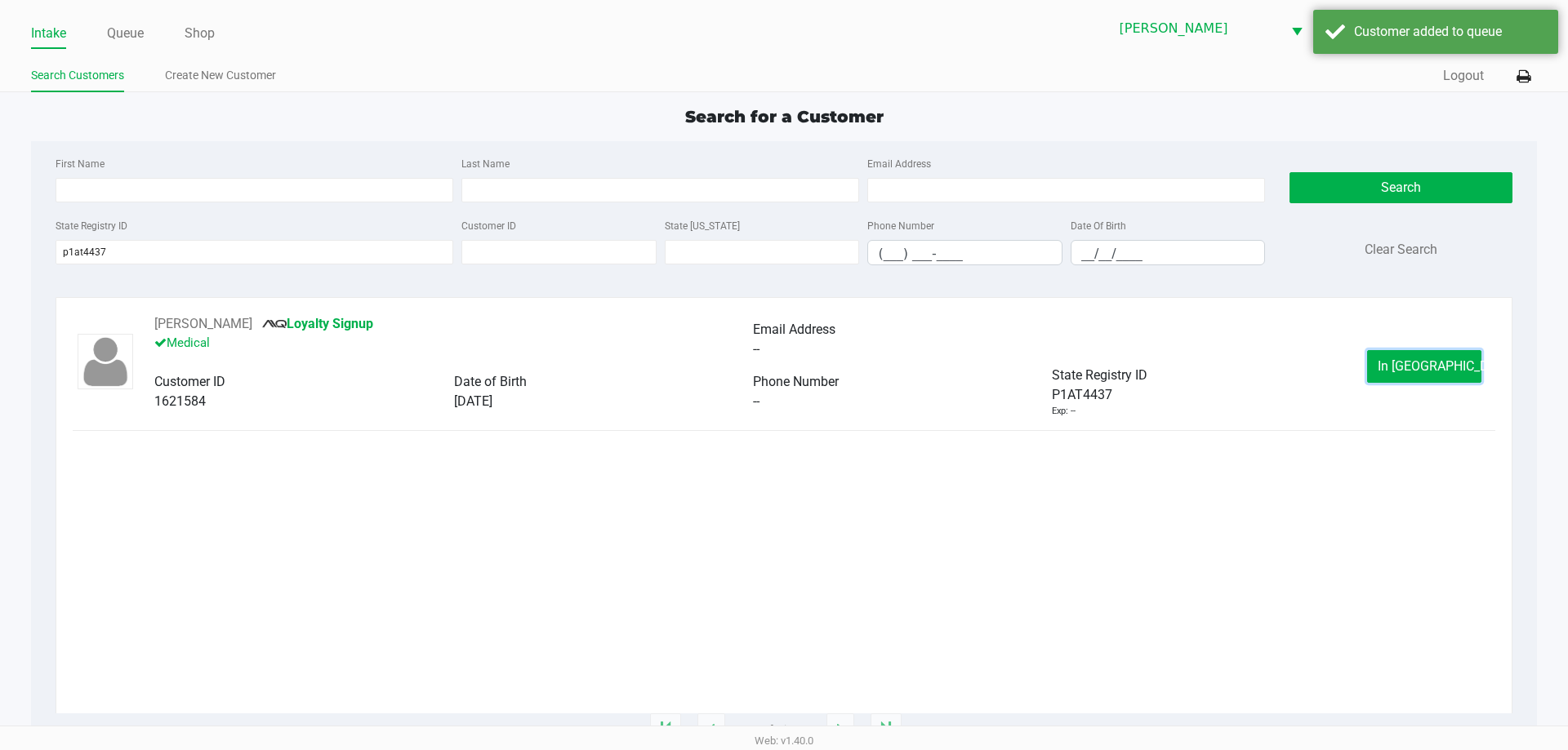
click at [1395, 366] on button "In Queue" at bounding box center [1424, 367] width 114 height 33
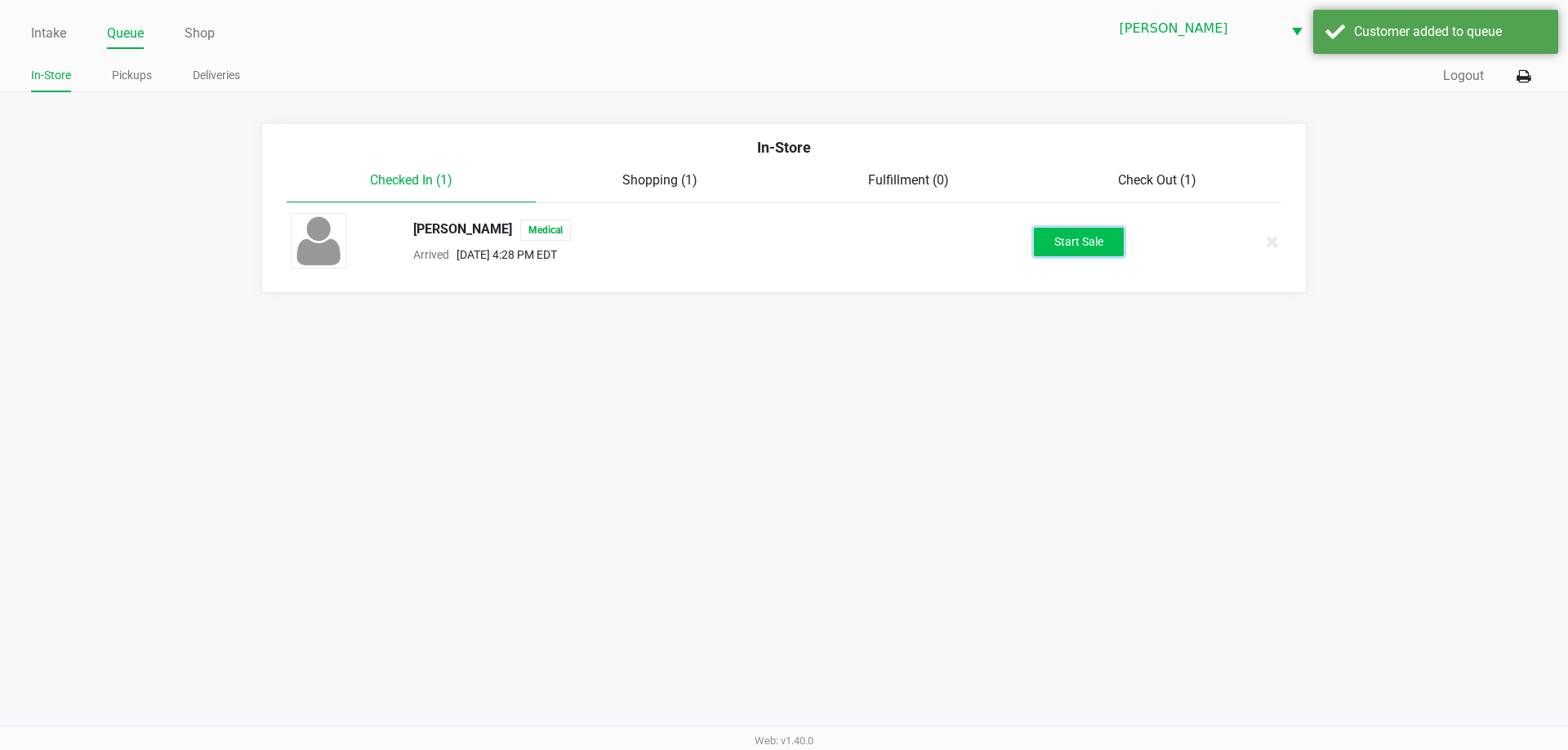
click at [1086, 244] on button "Start Sale" at bounding box center [1078, 242] width 90 height 29
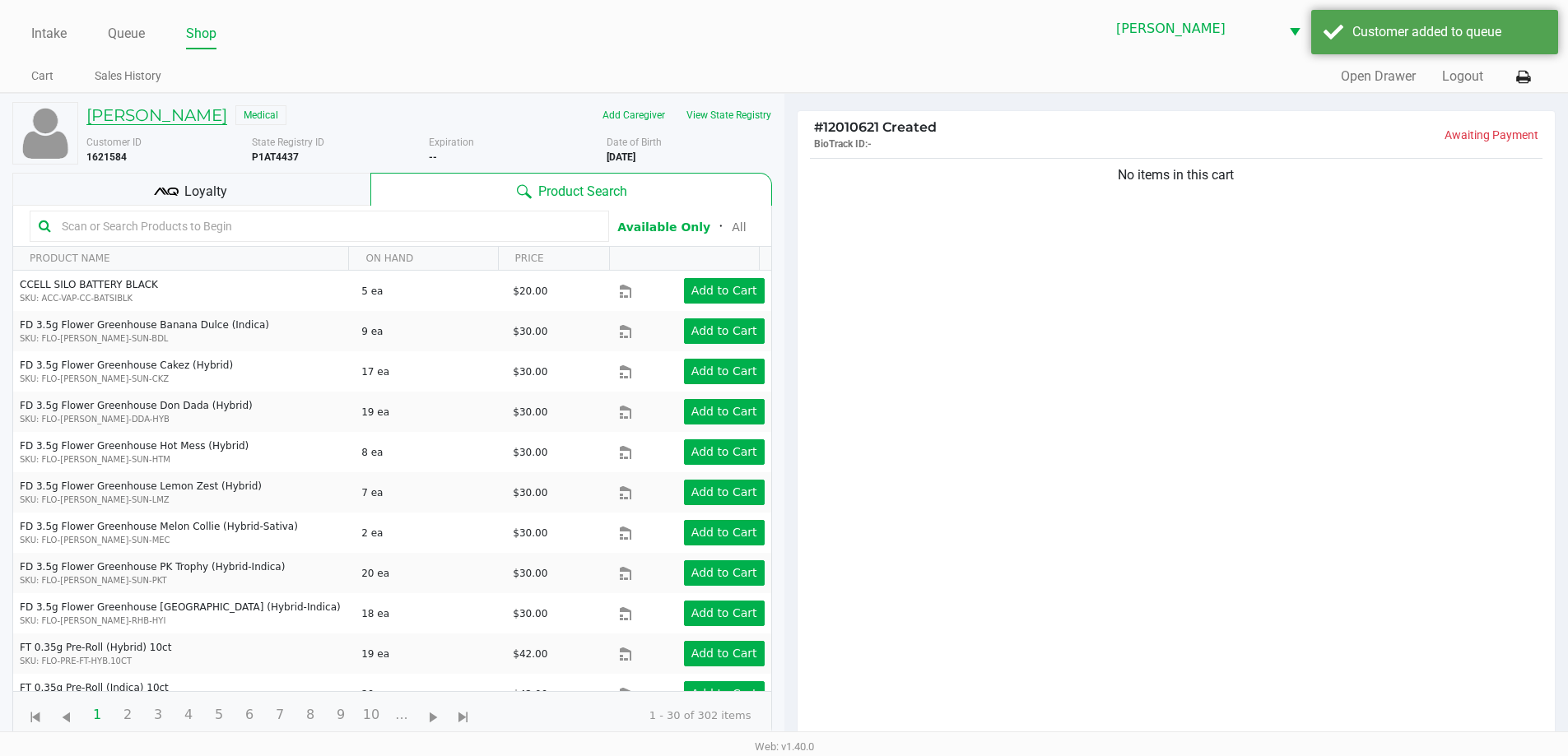
click at [166, 108] on h5 "JOEY HENDLEY JR" at bounding box center [157, 116] width 141 height 20
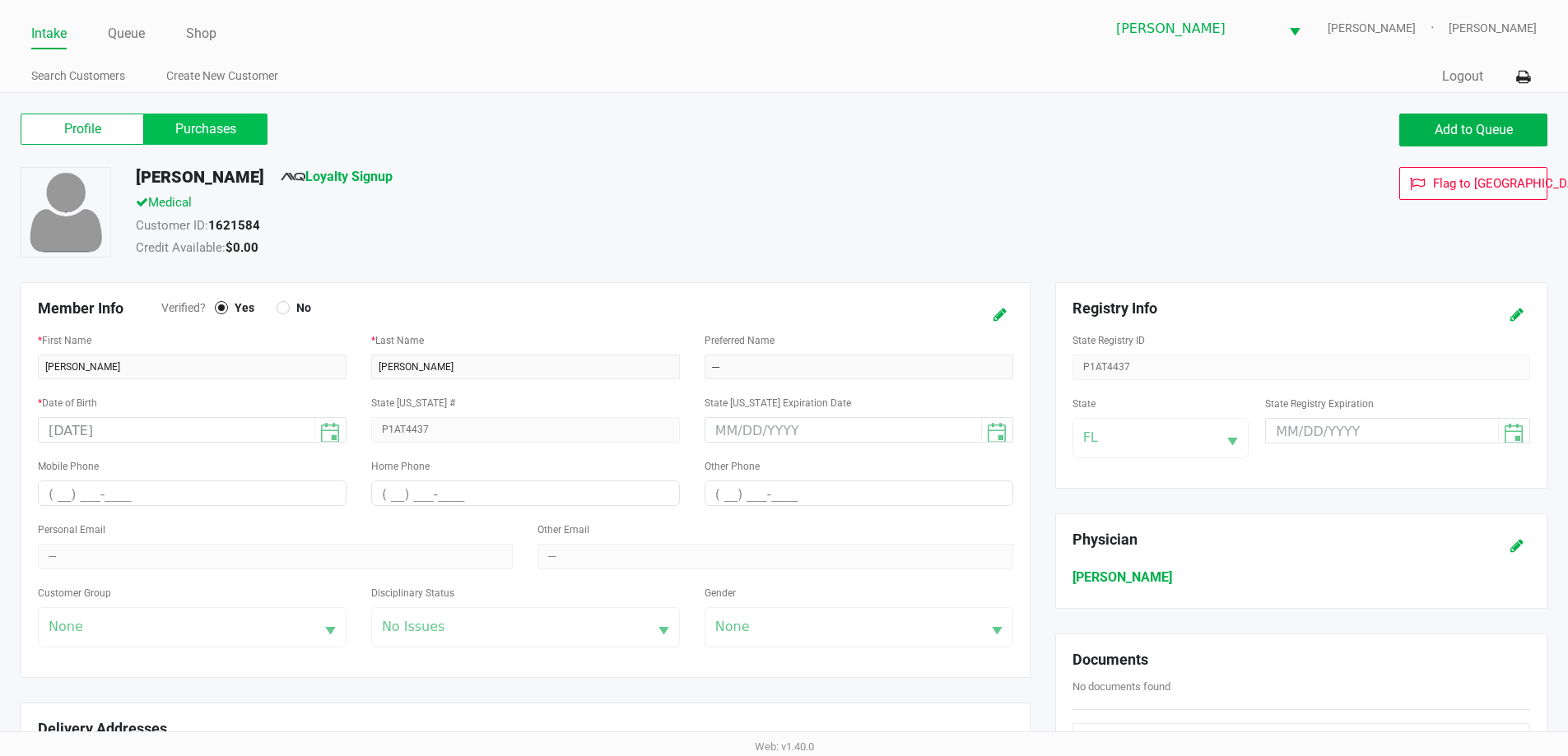
click at [210, 135] on label "Purchases" at bounding box center [206, 129] width 123 height 32
click at [0, 0] on 1 "Purchases" at bounding box center [0, 0] width 0 height 0
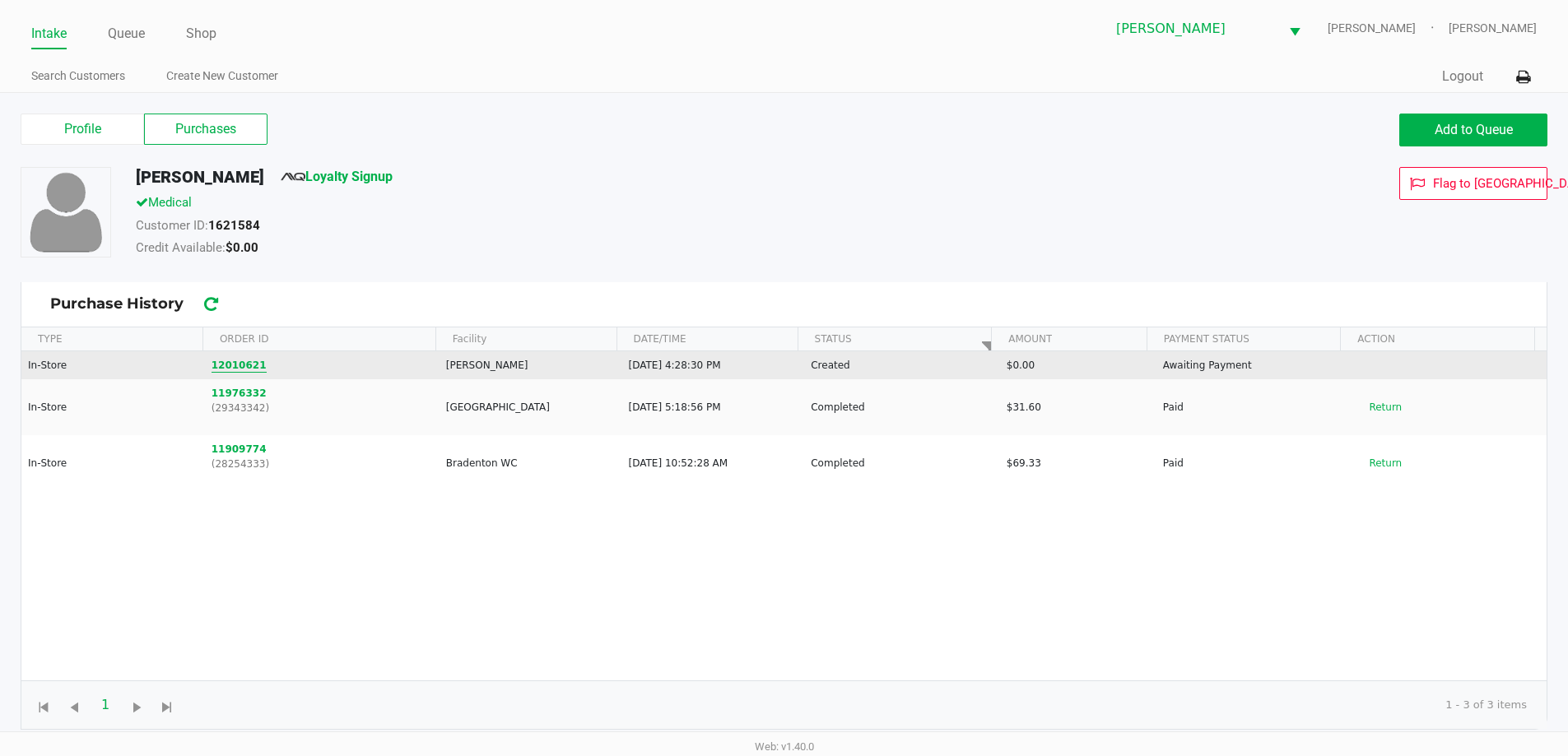
click at [243, 361] on button "12010621" at bounding box center [239, 366] width 55 height 15
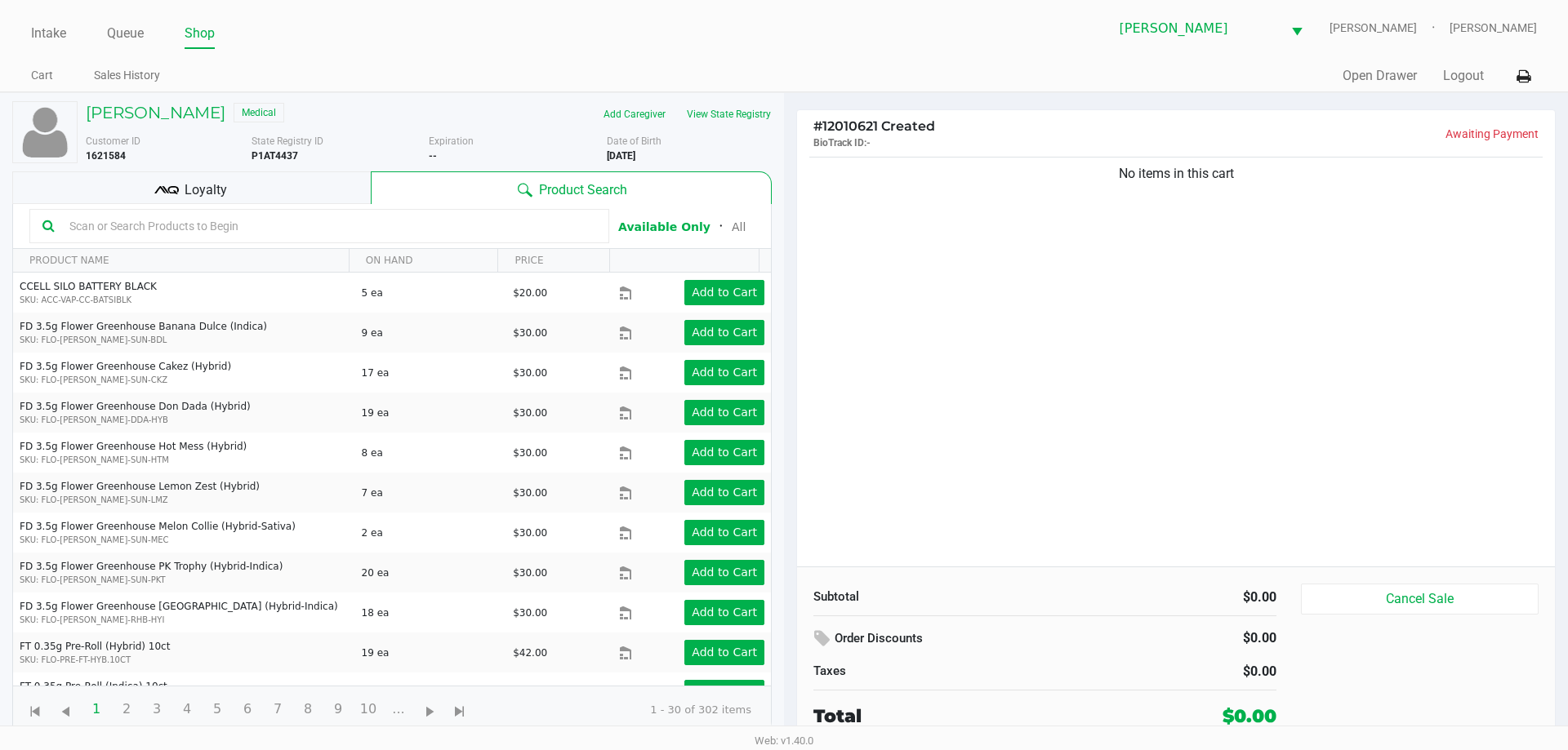
click at [524, 65] on ul "Cart Sales History" at bounding box center [407, 78] width 753 height 28
click at [340, 225] on input "text" at bounding box center [329, 226] width 533 height 25
click at [337, 225] on input "text" at bounding box center [329, 226] width 533 height 25
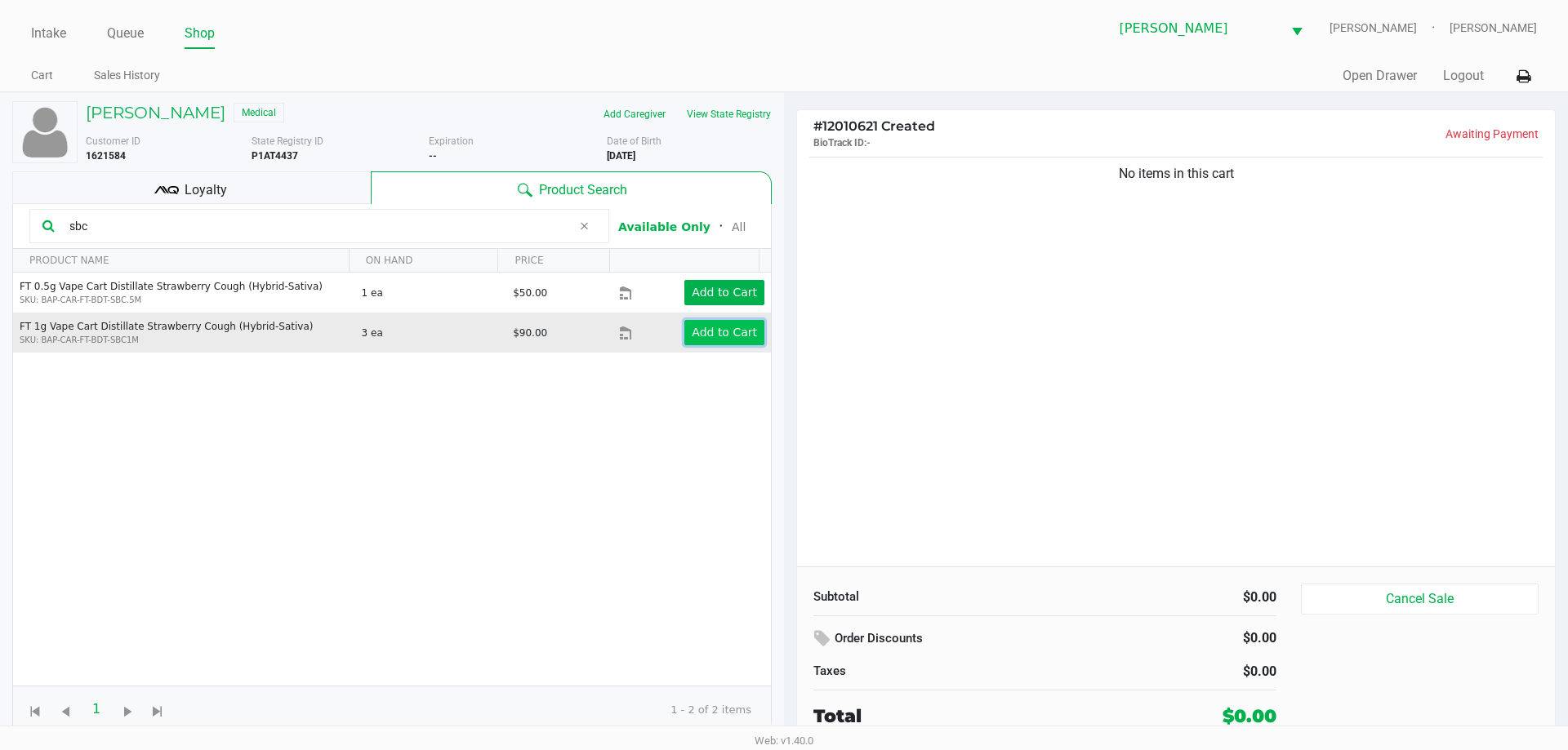
click at [744, 336] on app-button-loader "Add to Cart" at bounding box center [724, 332] width 65 height 13
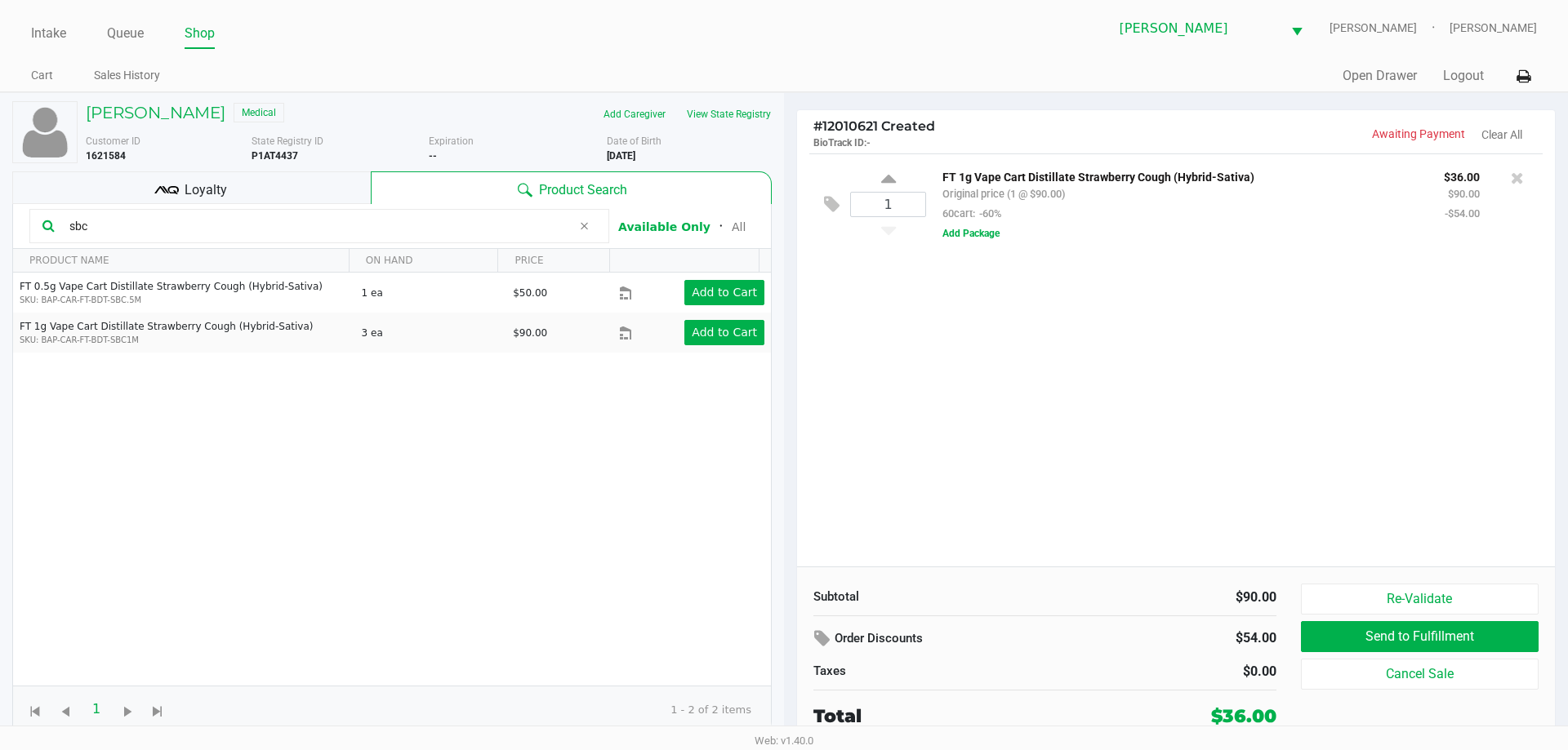
click at [120, 224] on input "sbc" at bounding box center [317, 226] width 509 height 25
click at [218, 223] on input "sbc" at bounding box center [317, 226] width 509 height 25
click at [216, 223] on input "sbc" at bounding box center [317, 226] width 509 height 25
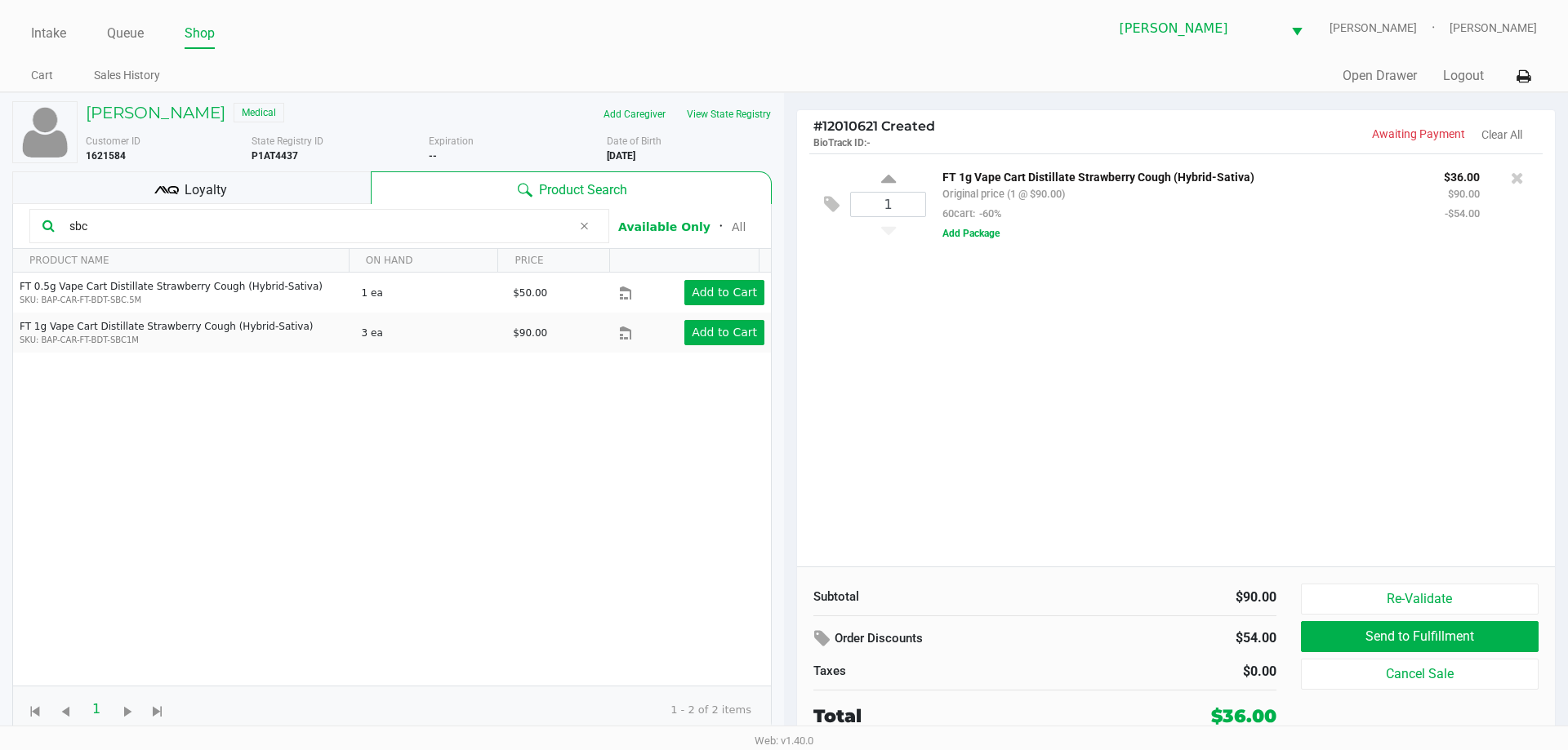
click at [216, 221] on input "sbc" at bounding box center [317, 226] width 509 height 25
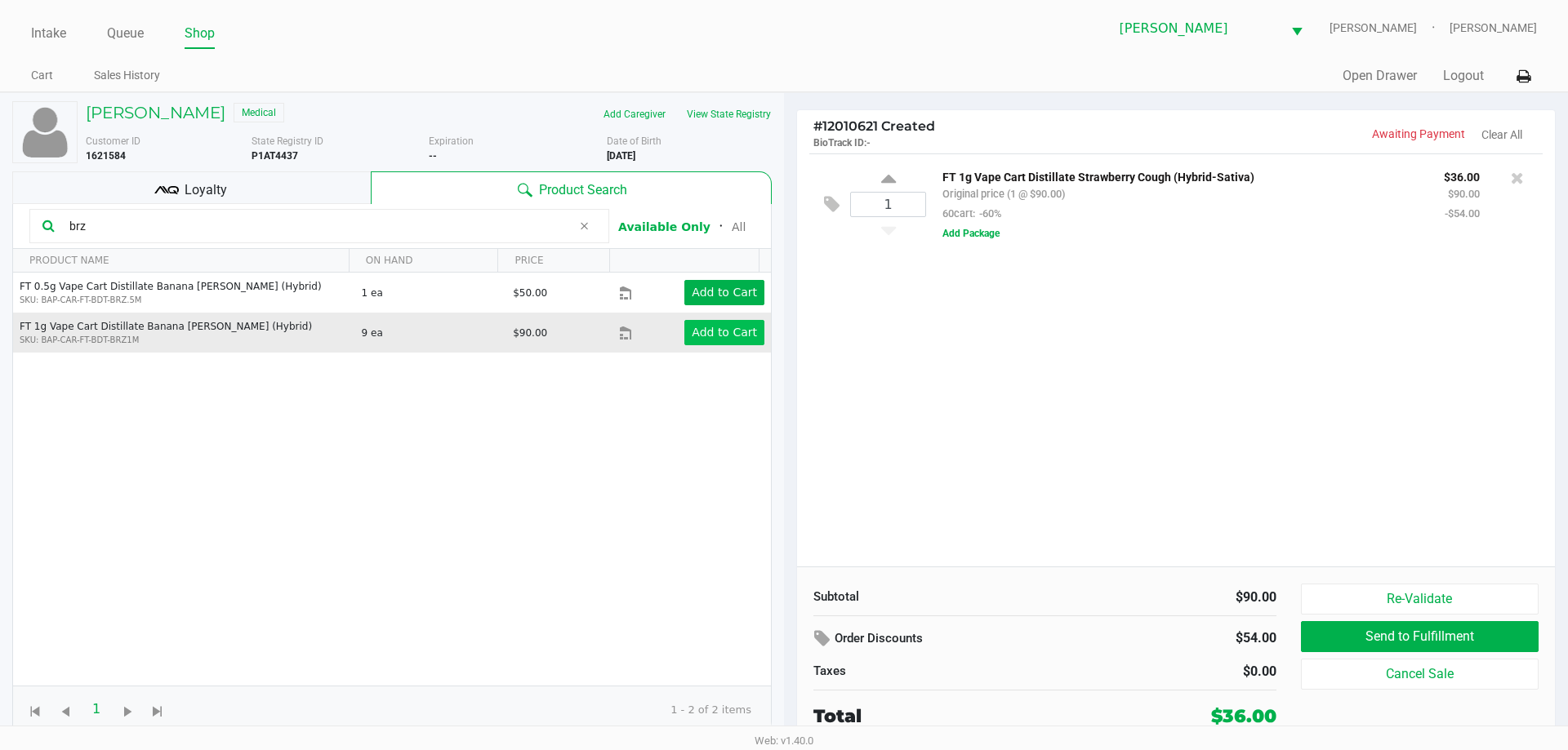
type input "brz"
click at [723, 335] on app-button-loader "Add to Cart" at bounding box center [724, 332] width 65 height 13
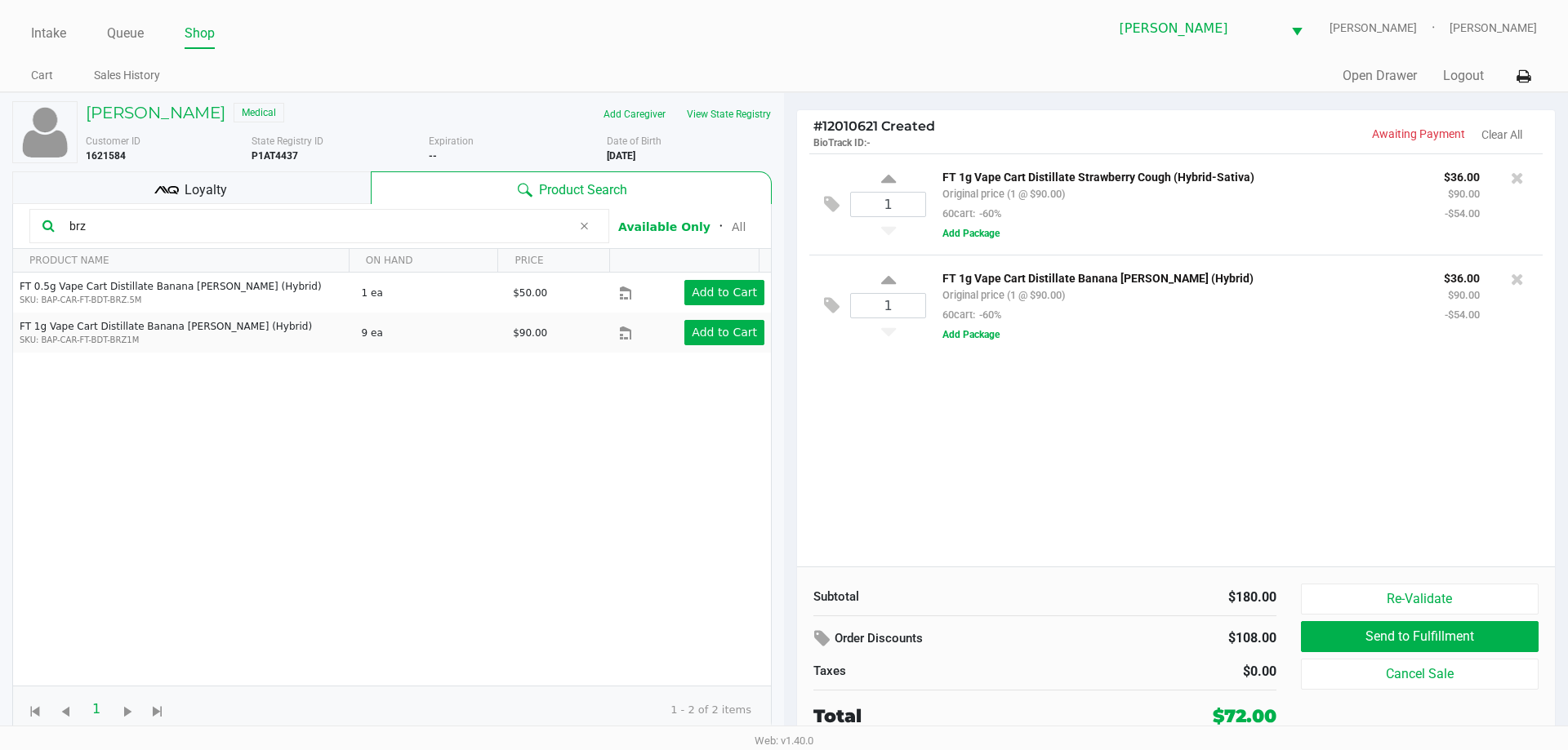
click at [298, 180] on div "Loyalty" at bounding box center [192, 188] width 359 height 33
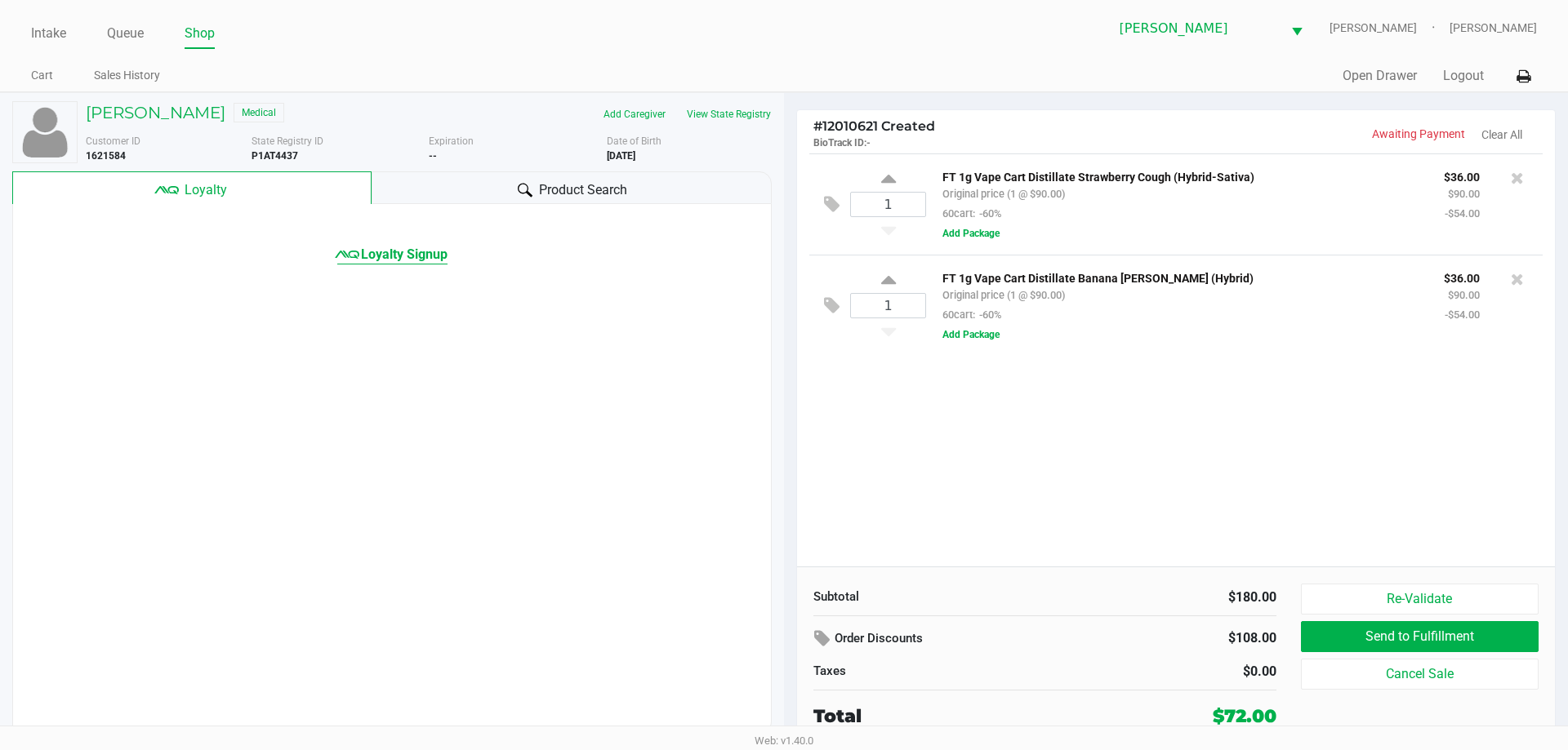
click at [411, 250] on span "Loyalty Signup" at bounding box center [404, 255] width 87 height 20
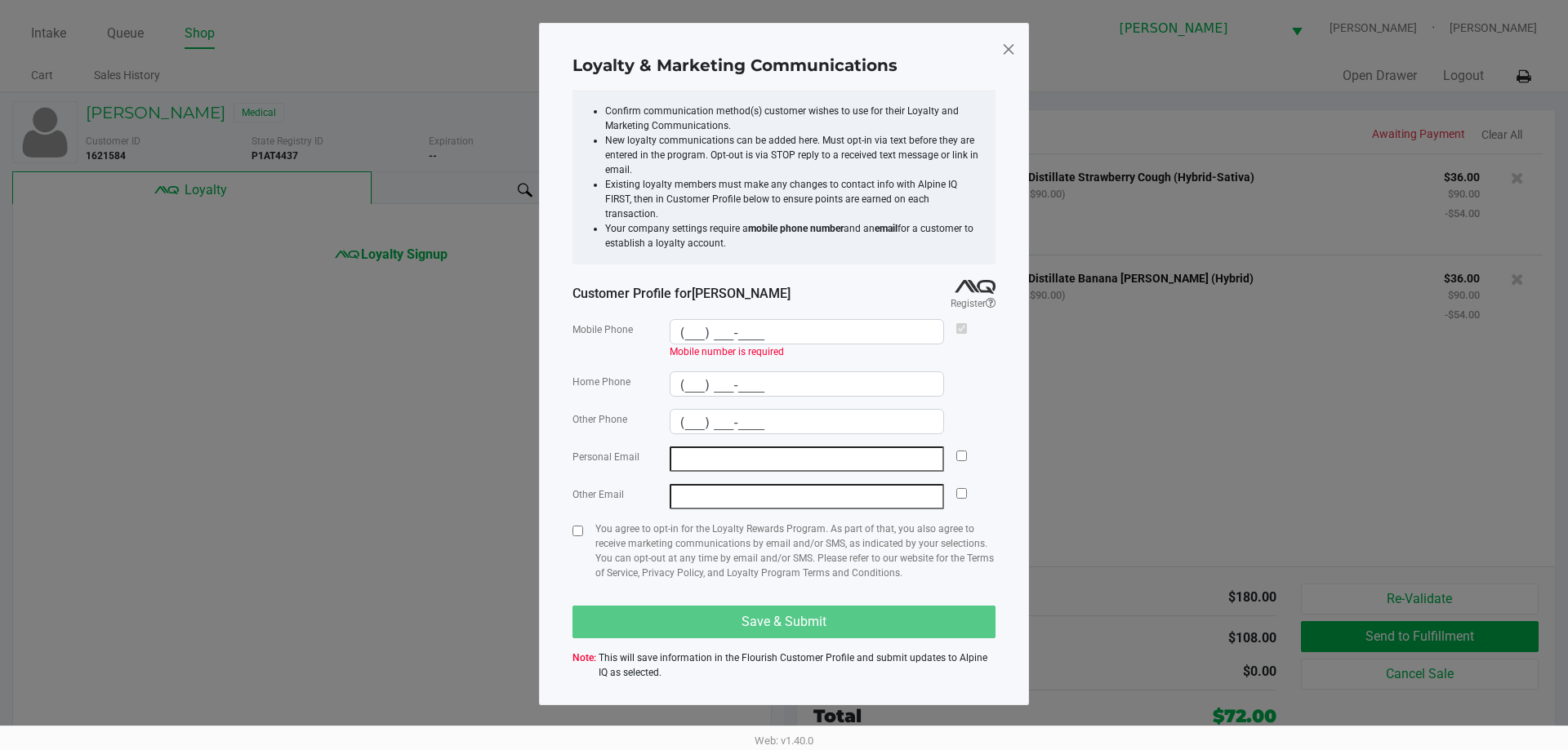
click at [1009, 46] on span at bounding box center [1009, 49] width 15 height 26
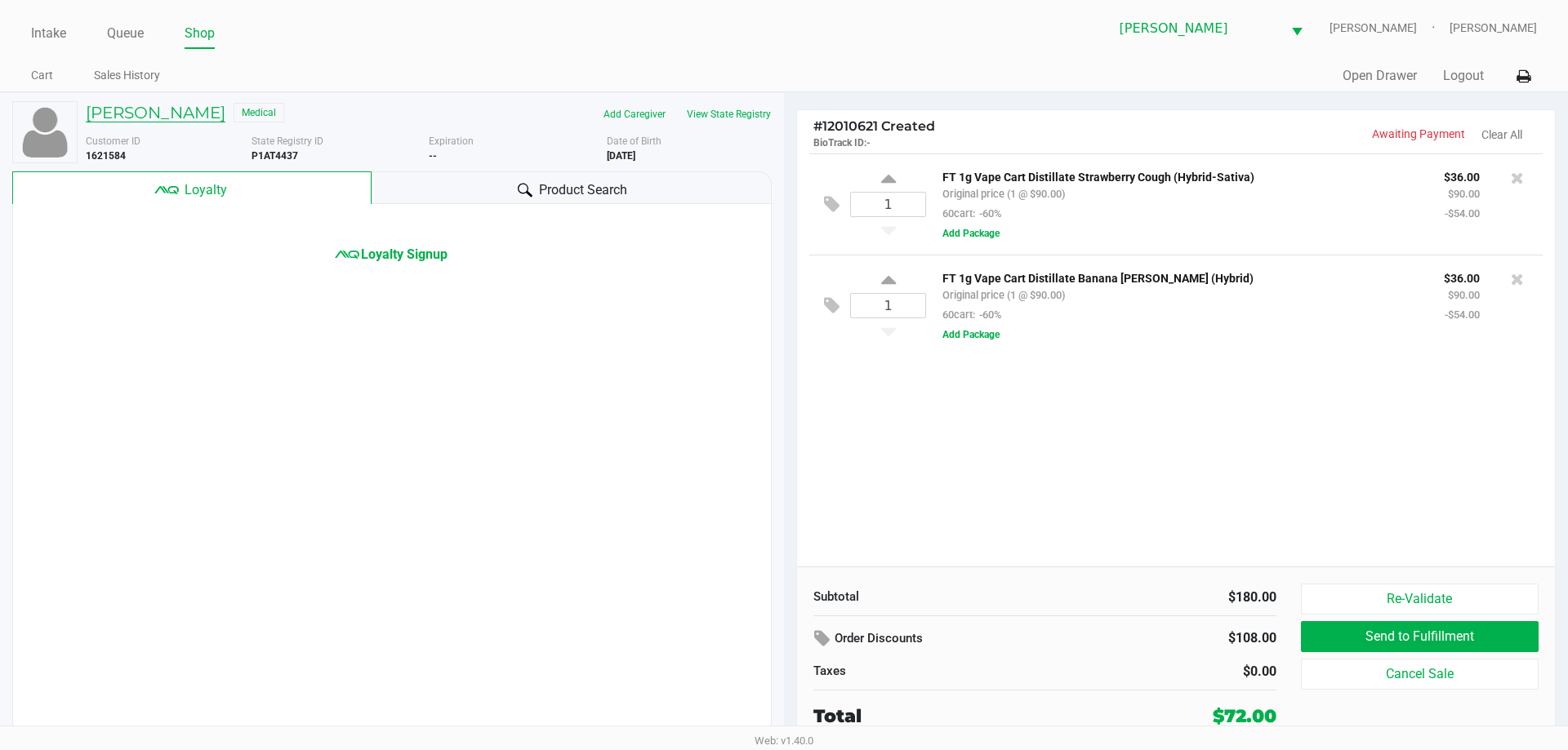
click at [179, 107] on h5 "JOEY HENDLEY JR" at bounding box center [155, 113] width 140 height 20
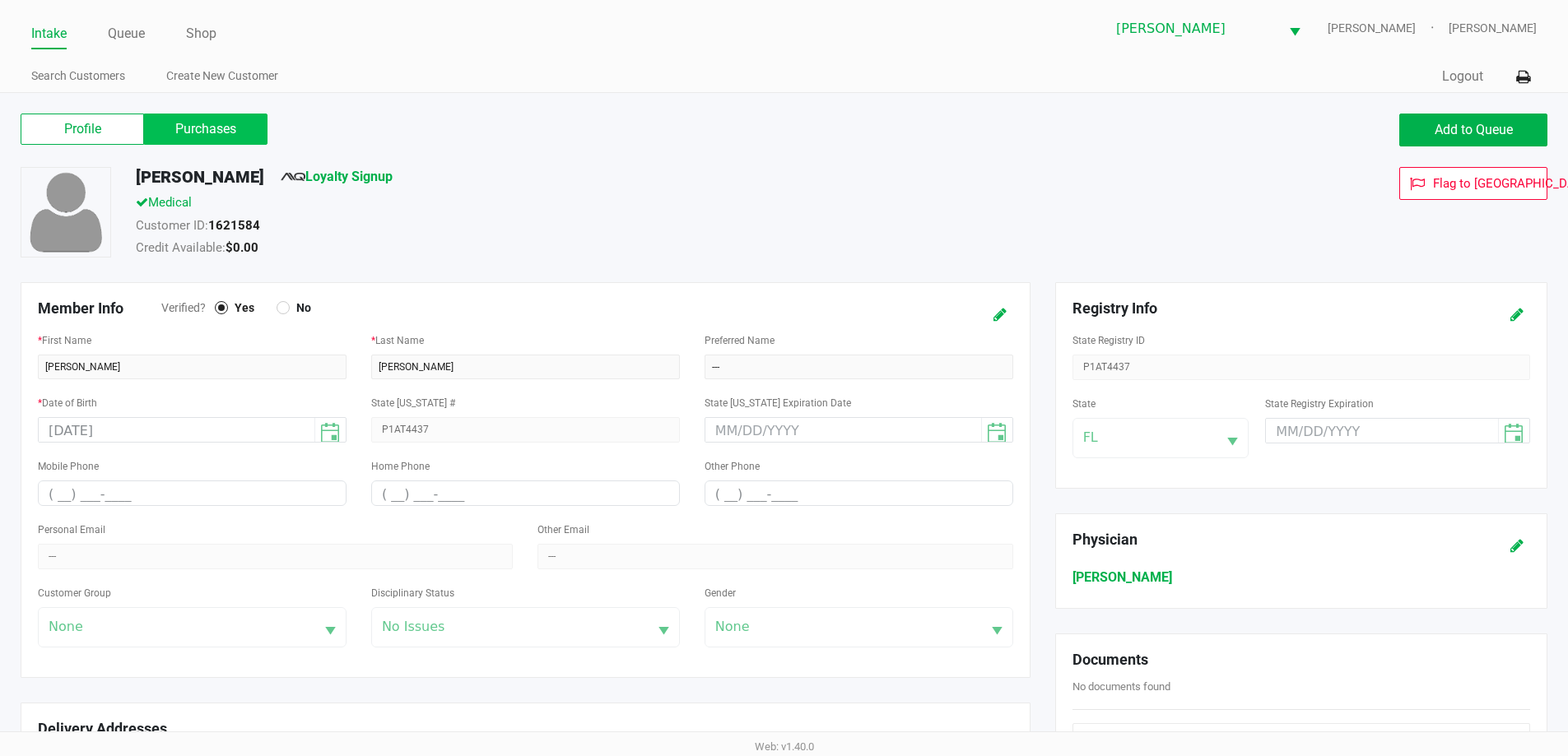
click at [221, 129] on label "Purchases" at bounding box center [206, 129] width 123 height 32
click at [0, 0] on 1 "Purchases" at bounding box center [0, 0] width 0 height 0
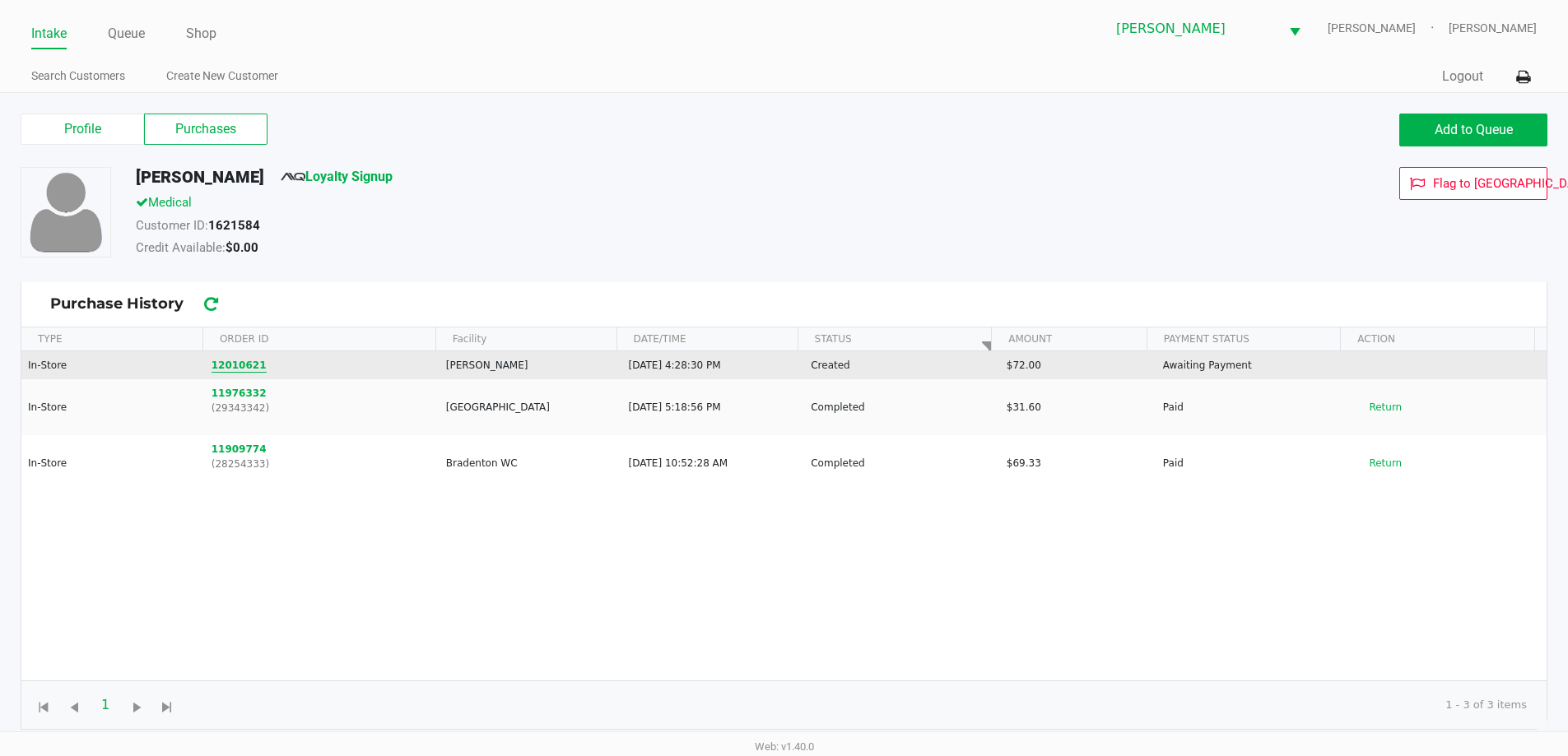
click at [221, 371] on button "12010621" at bounding box center [239, 366] width 55 height 15
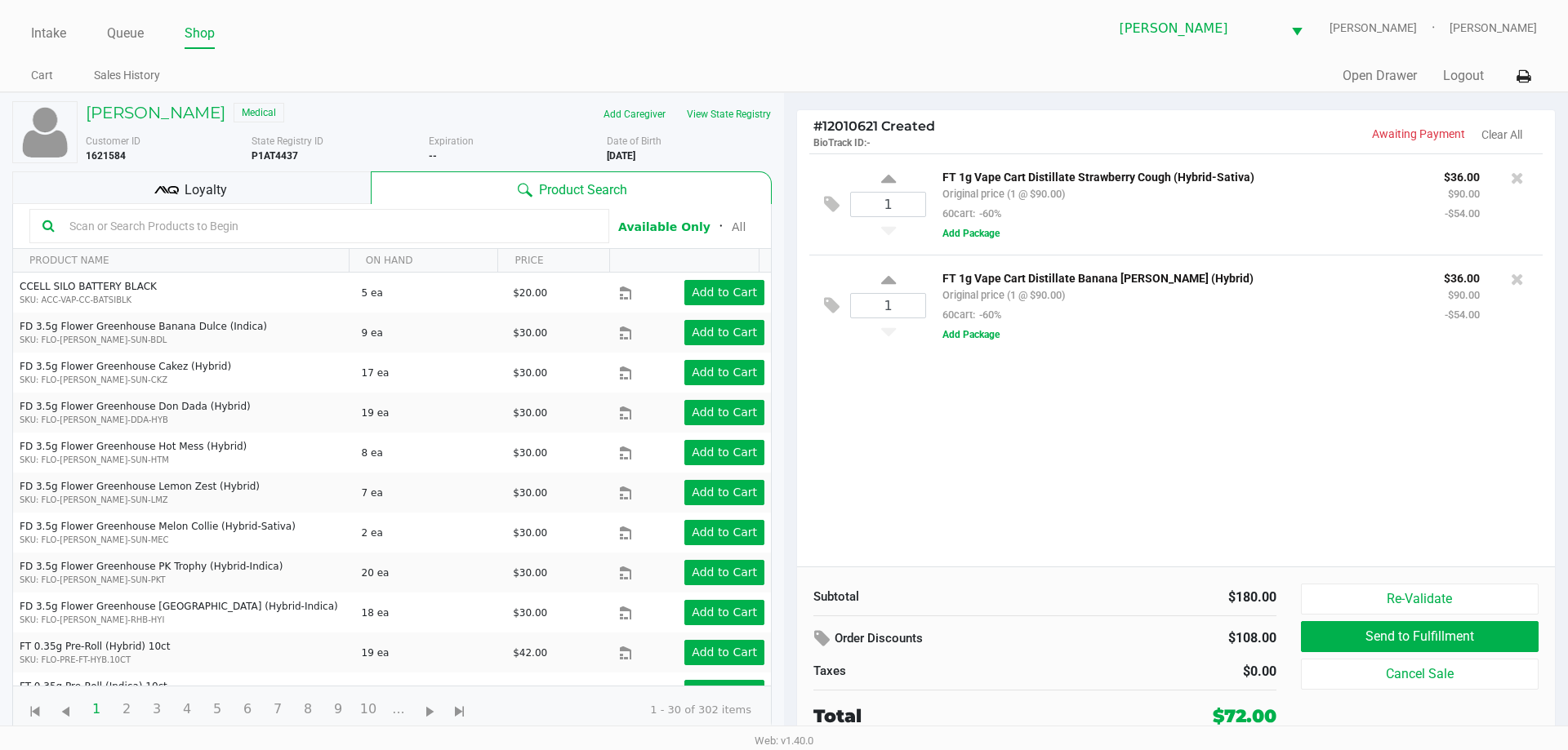
click at [330, 219] on input "text" at bounding box center [329, 226] width 533 height 25
click at [1512, 281] on icon at bounding box center [1518, 279] width 13 height 17
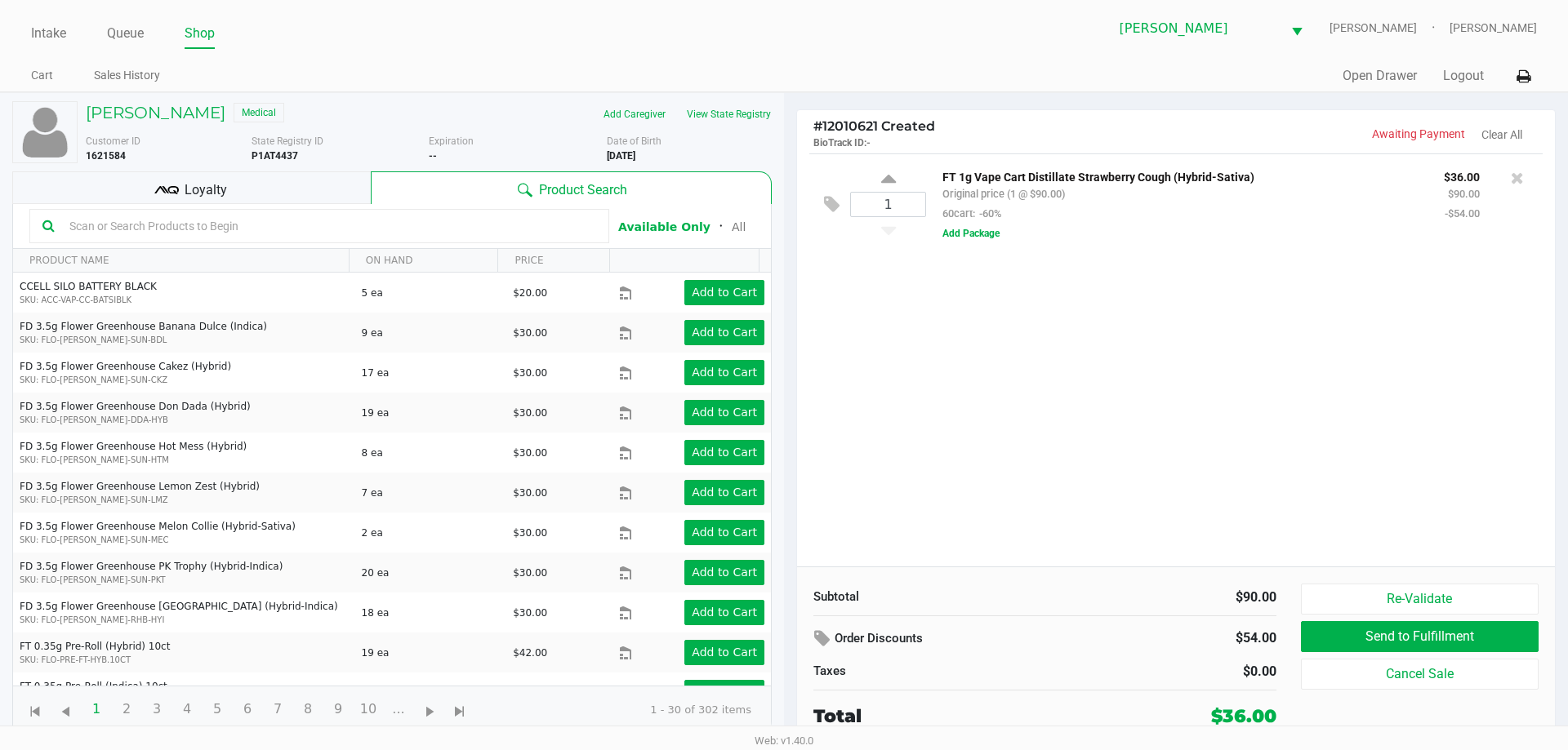
click at [414, 228] on input "text" at bounding box center [329, 226] width 533 height 25
click at [402, 230] on input "text" at bounding box center [329, 226] width 533 height 25
click at [147, 228] on input "text" at bounding box center [329, 226] width 533 height 25
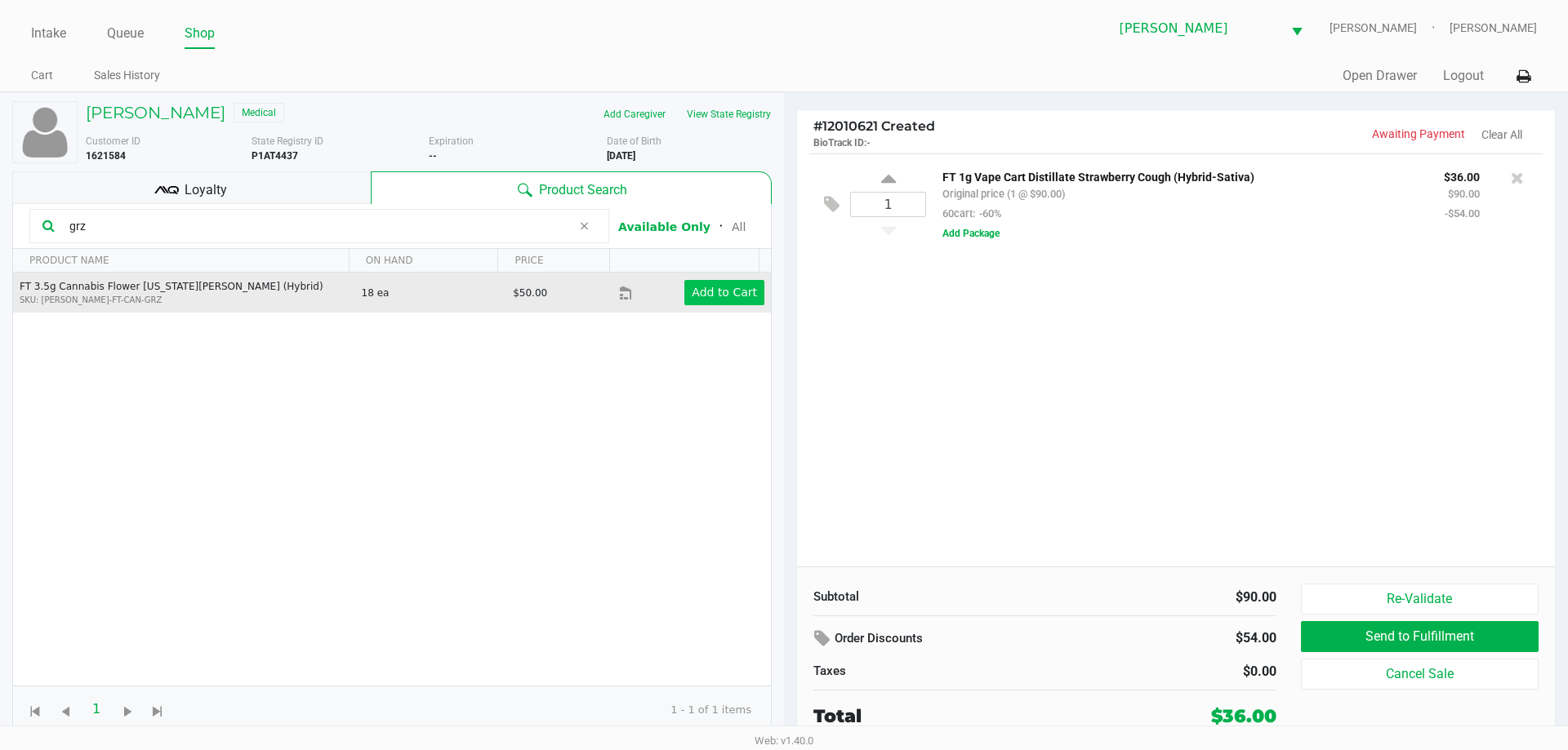
type input "grz"
click at [732, 291] on app-button-loader "Add to Cart" at bounding box center [724, 292] width 65 height 13
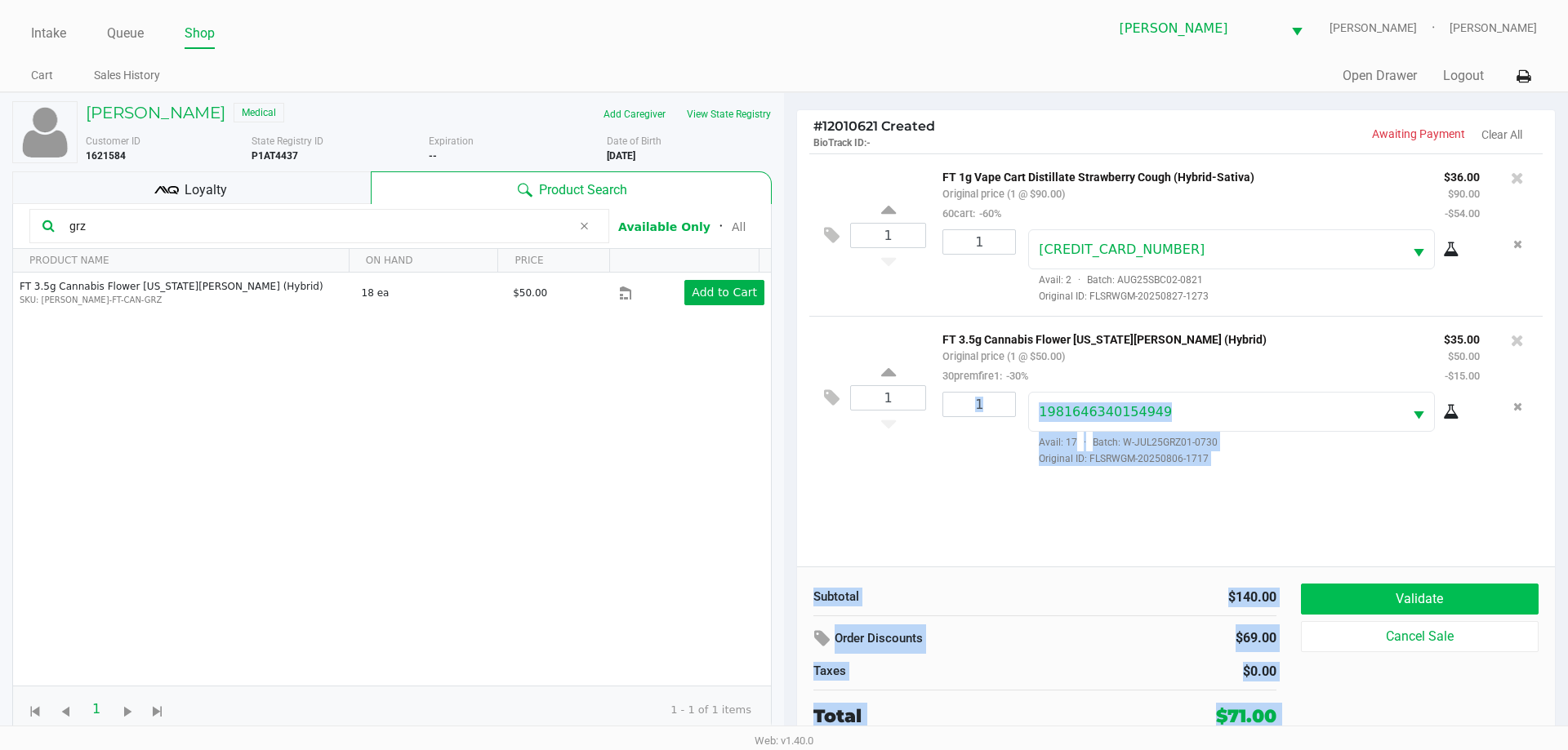
drag, startPoint x: 1567, startPoint y: 361, endPoint x: 1537, endPoint y: 610, distance: 250.8
click at [1567, 596] on div "# 12010621 Created BioTrack ID: - Awaiting Payment Clear All 1 FT 1g Vape Cart …" at bounding box center [1176, 420] width 784 height 654
click at [1447, 591] on button "Validate" at bounding box center [1420, 600] width 238 height 31
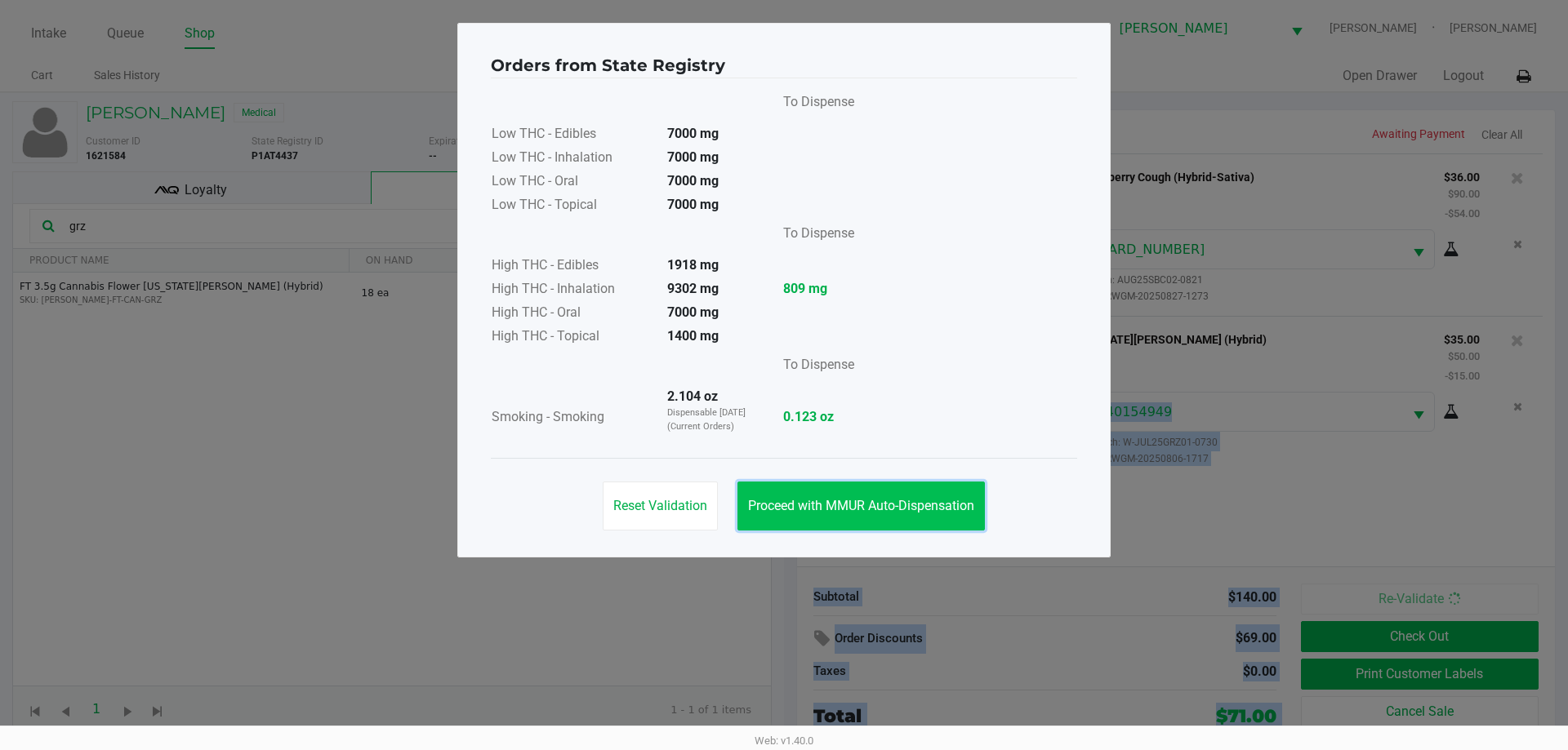
click at [820, 516] on button "Proceed with MMUR Auto-Dispensation" at bounding box center [862, 506] width 248 height 49
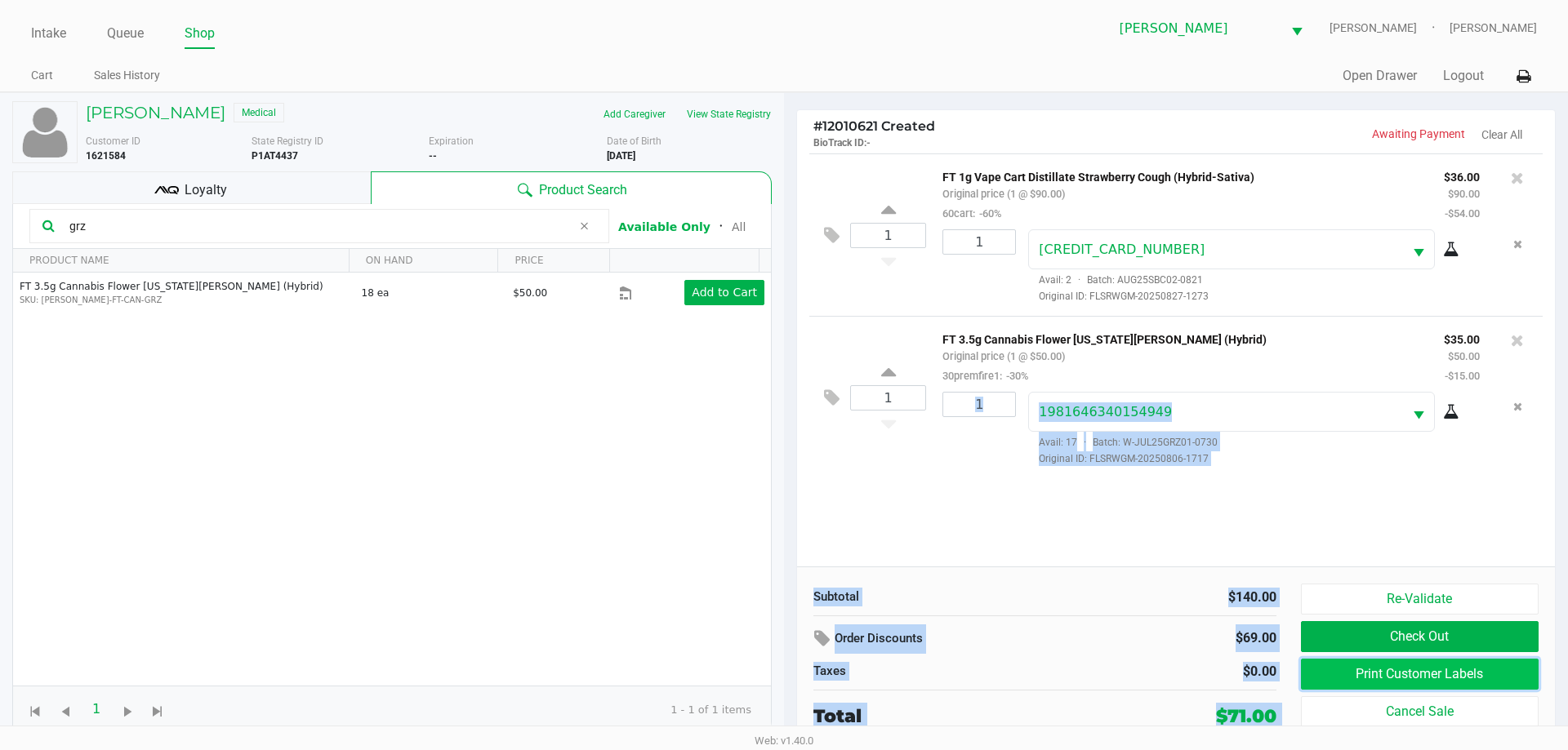
click at [1383, 672] on button "Print Customer Labels" at bounding box center [1420, 675] width 238 height 31
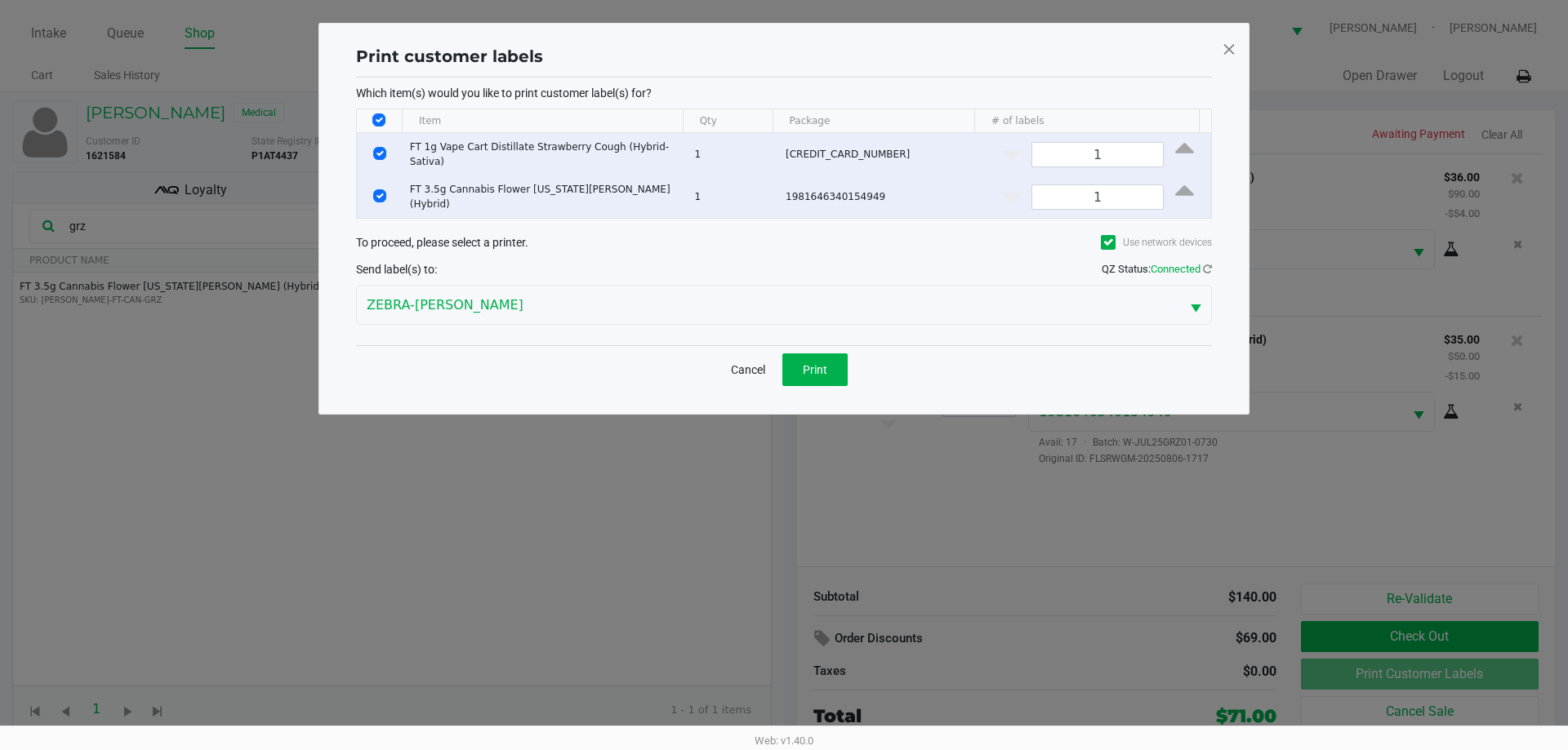
click at [814, 345] on div "Cancel Print" at bounding box center [784, 369] width 856 height 48
click at [814, 354] on button "Print" at bounding box center [815, 370] width 65 height 33
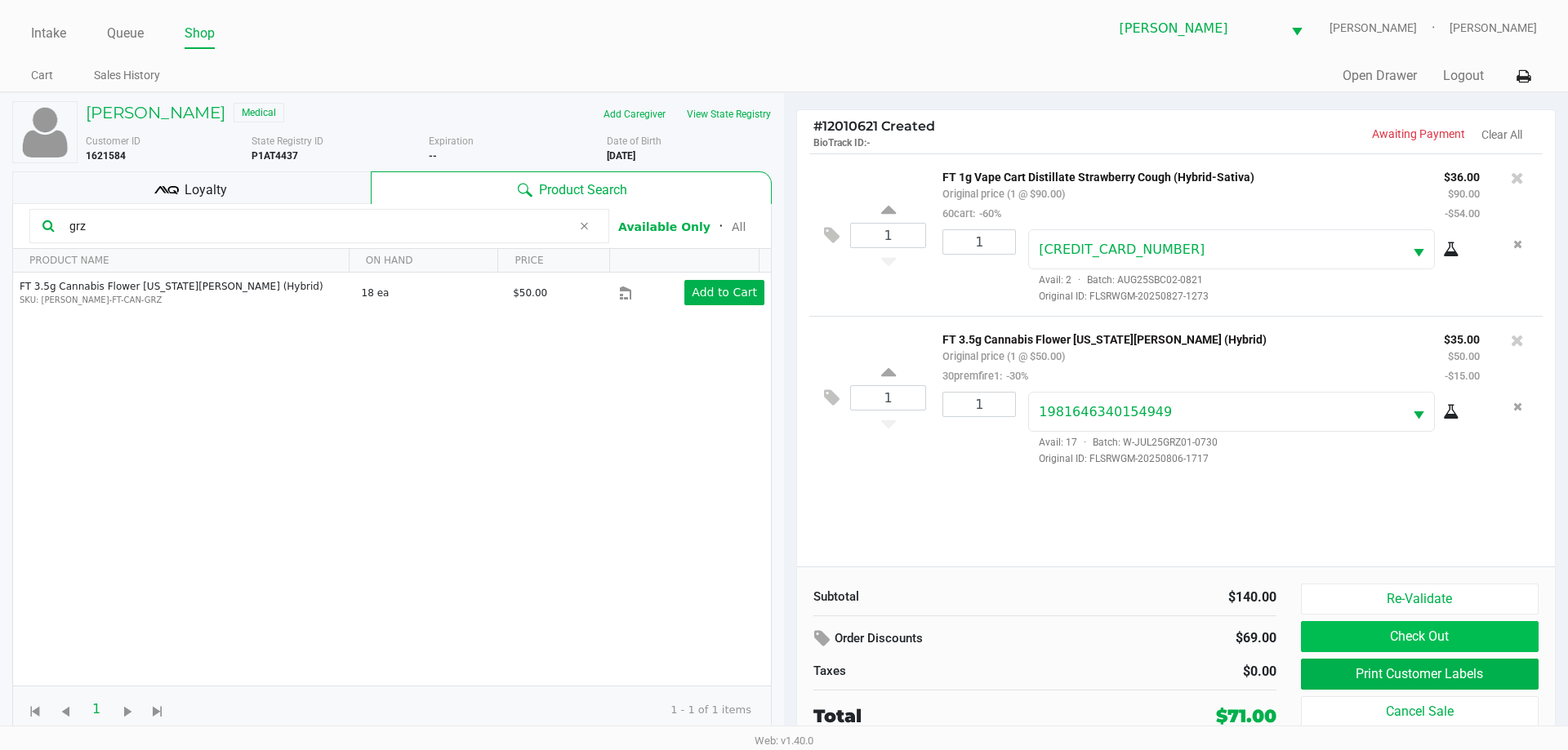
click at [1495, 631] on button "Check Out" at bounding box center [1420, 637] width 238 height 31
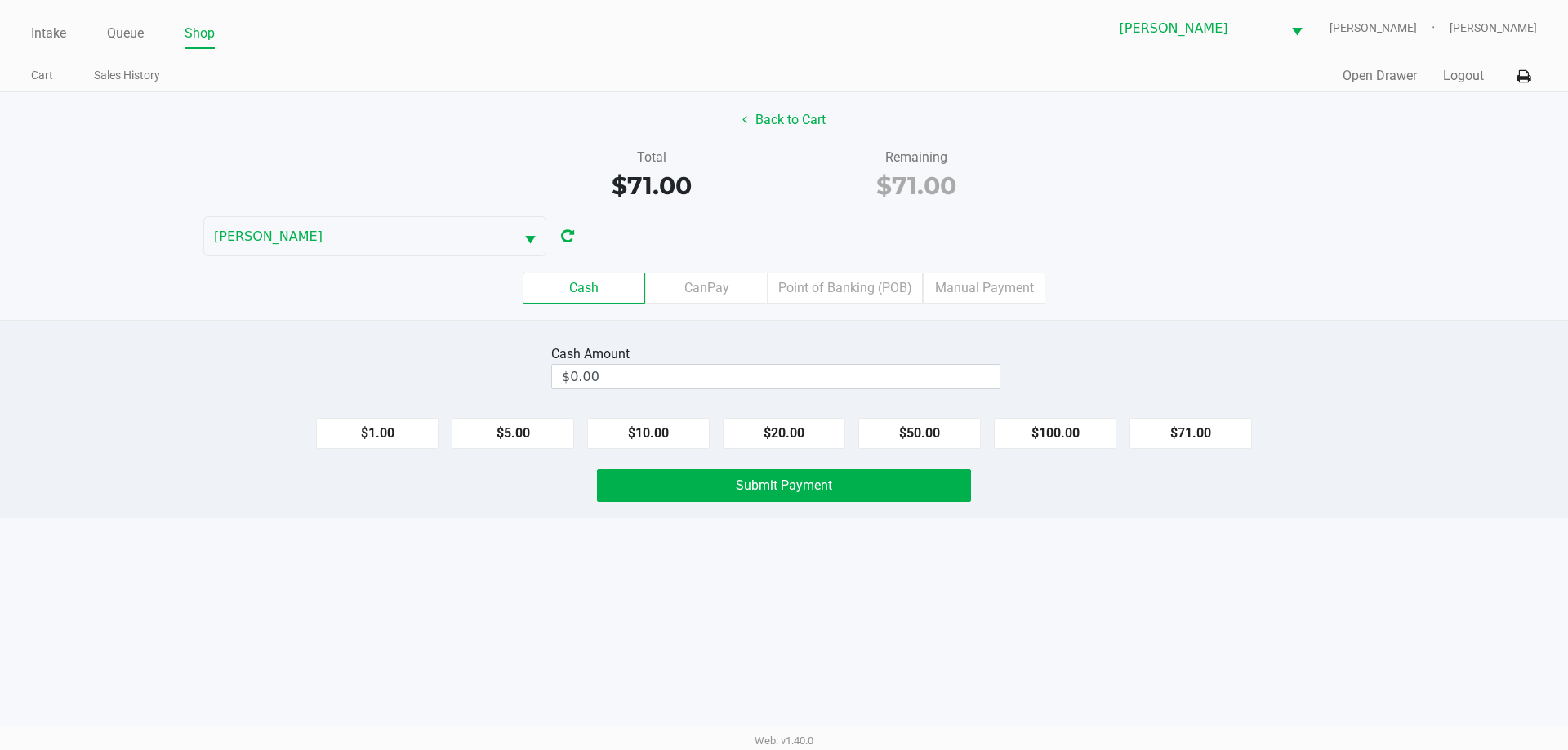
click at [853, 277] on label "Point of Banking (POB)" at bounding box center [845, 288] width 155 height 31
click at [0, 0] on 7 "Point of Banking (POB)" at bounding box center [0, 0] width 0 height 0
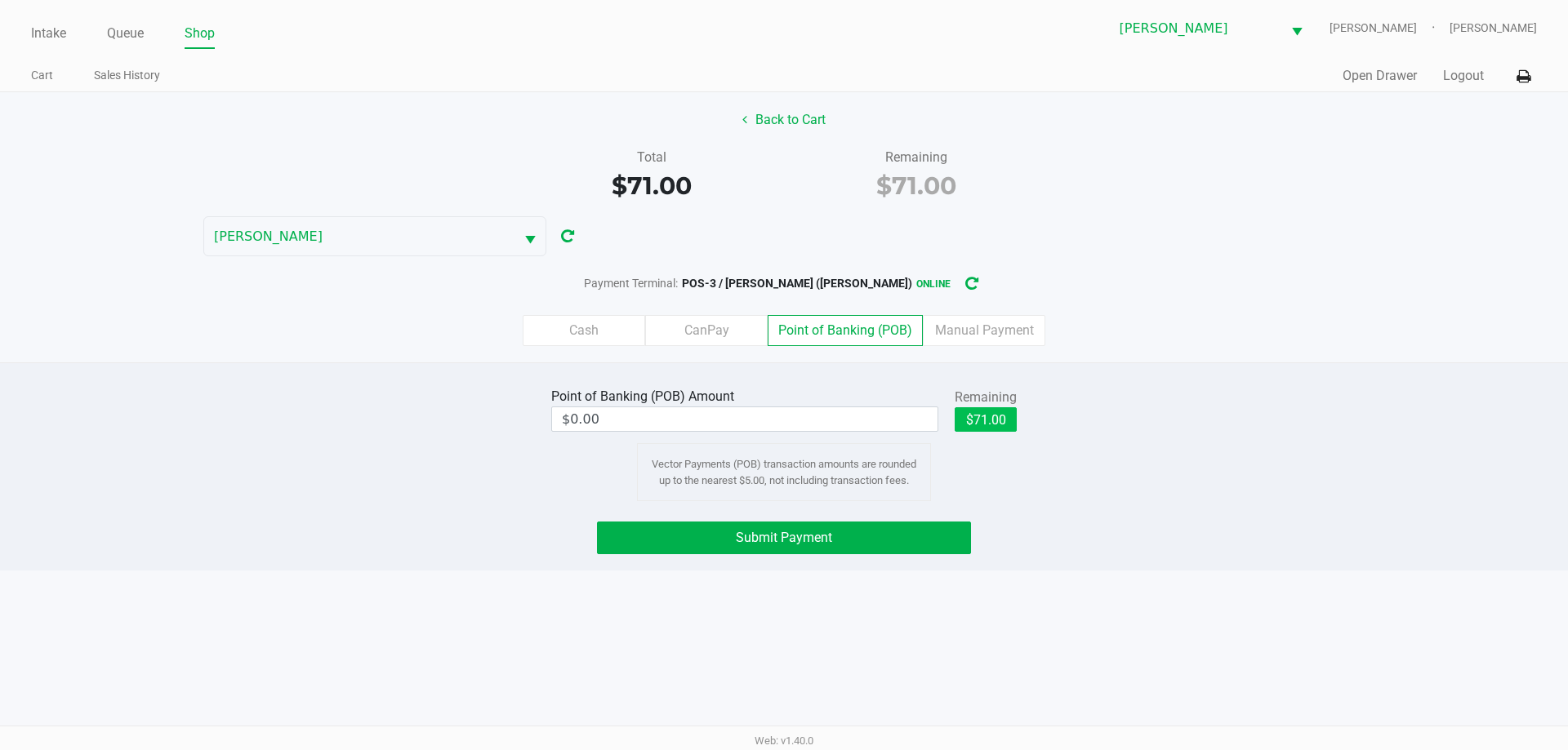
click at [1005, 411] on button "$71.00" at bounding box center [986, 420] width 62 height 25
type input "$71.00"
click at [909, 534] on button "Submit Payment" at bounding box center [784, 539] width 374 height 33
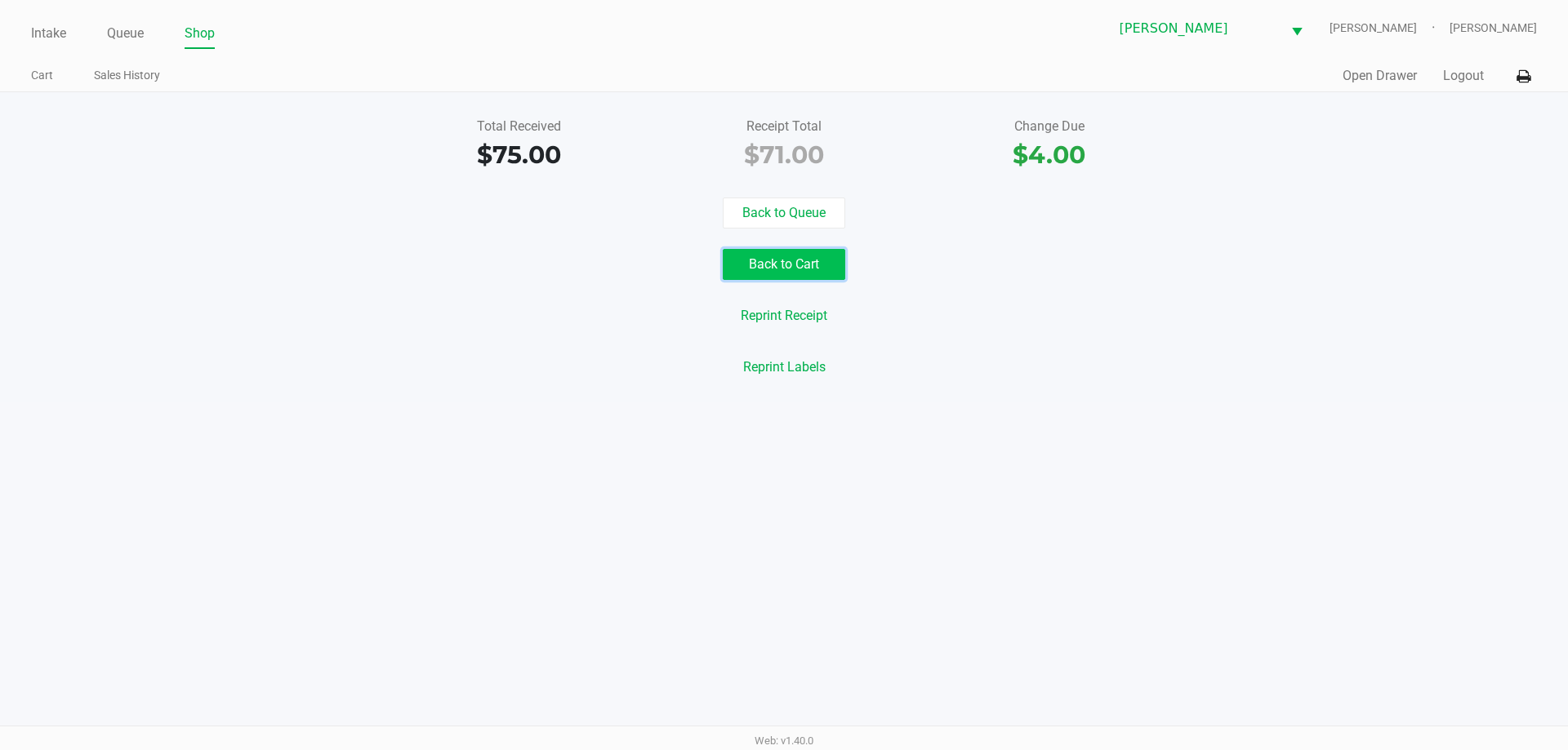
click at [799, 271] on button "Back to Cart" at bounding box center [784, 264] width 122 height 31
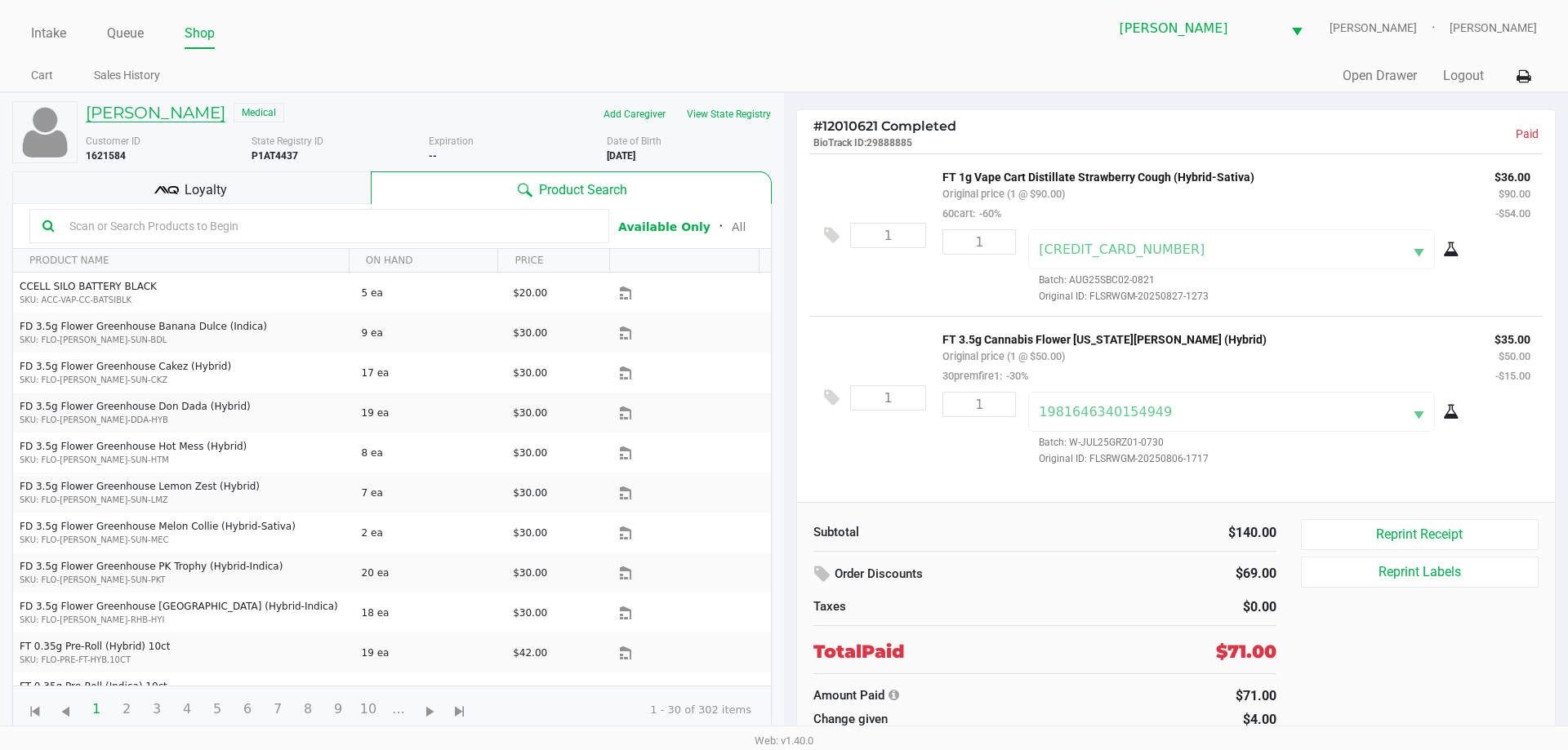
click at [142, 108] on h5 "JOEY HENDLEY JR" at bounding box center [155, 113] width 140 height 20
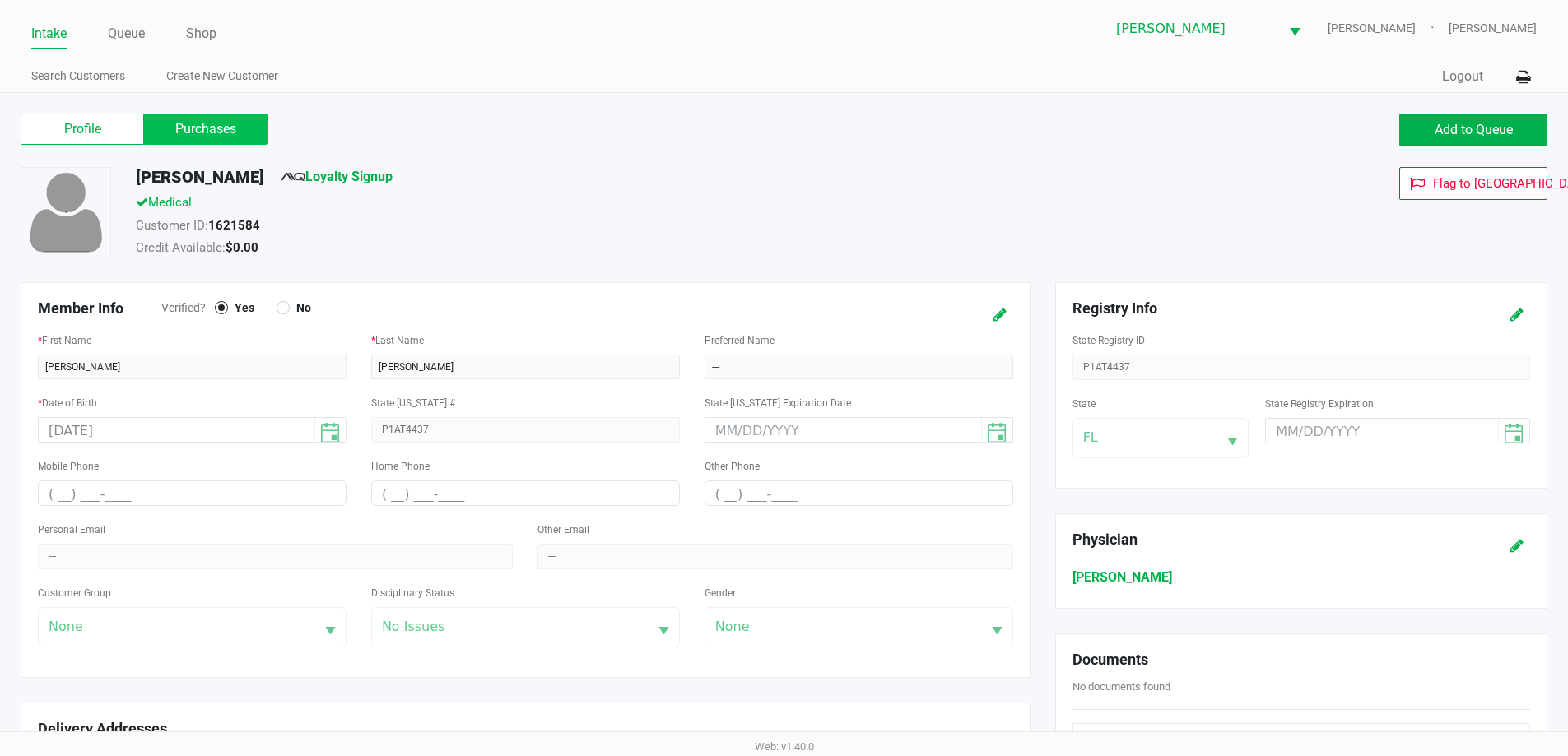
click at [235, 128] on label "Purchases" at bounding box center [206, 129] width 123 height 32
click at [0, 0] on 1 "Purchases" at bounding box center [0, 0] width 0 height 0
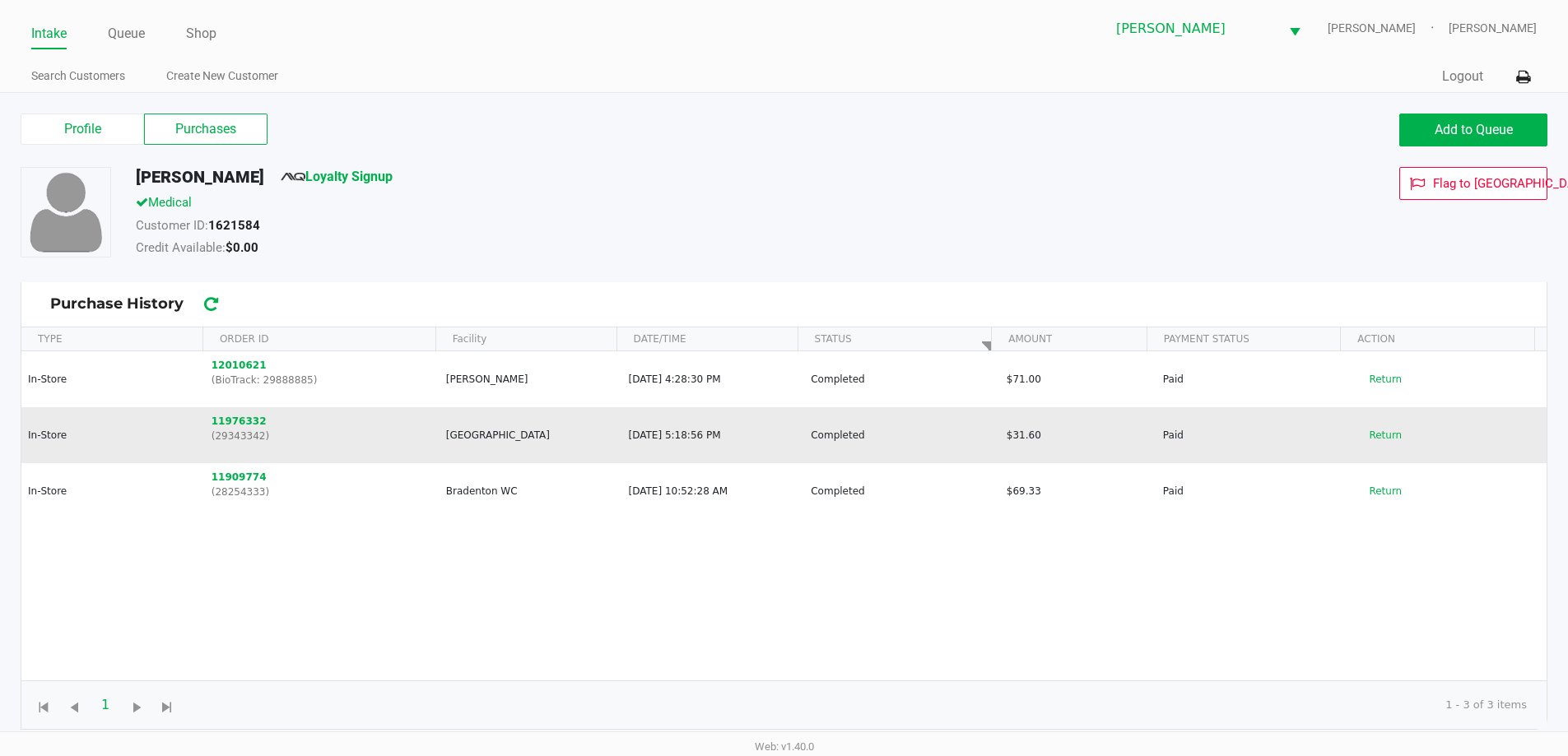
click at [243, 429] on p "(29343342)" at bounding box center [321, 436] width 221 height 15
click at [242, 427] on button "11976332" at bounding box center [239, 421] width 55 height 15
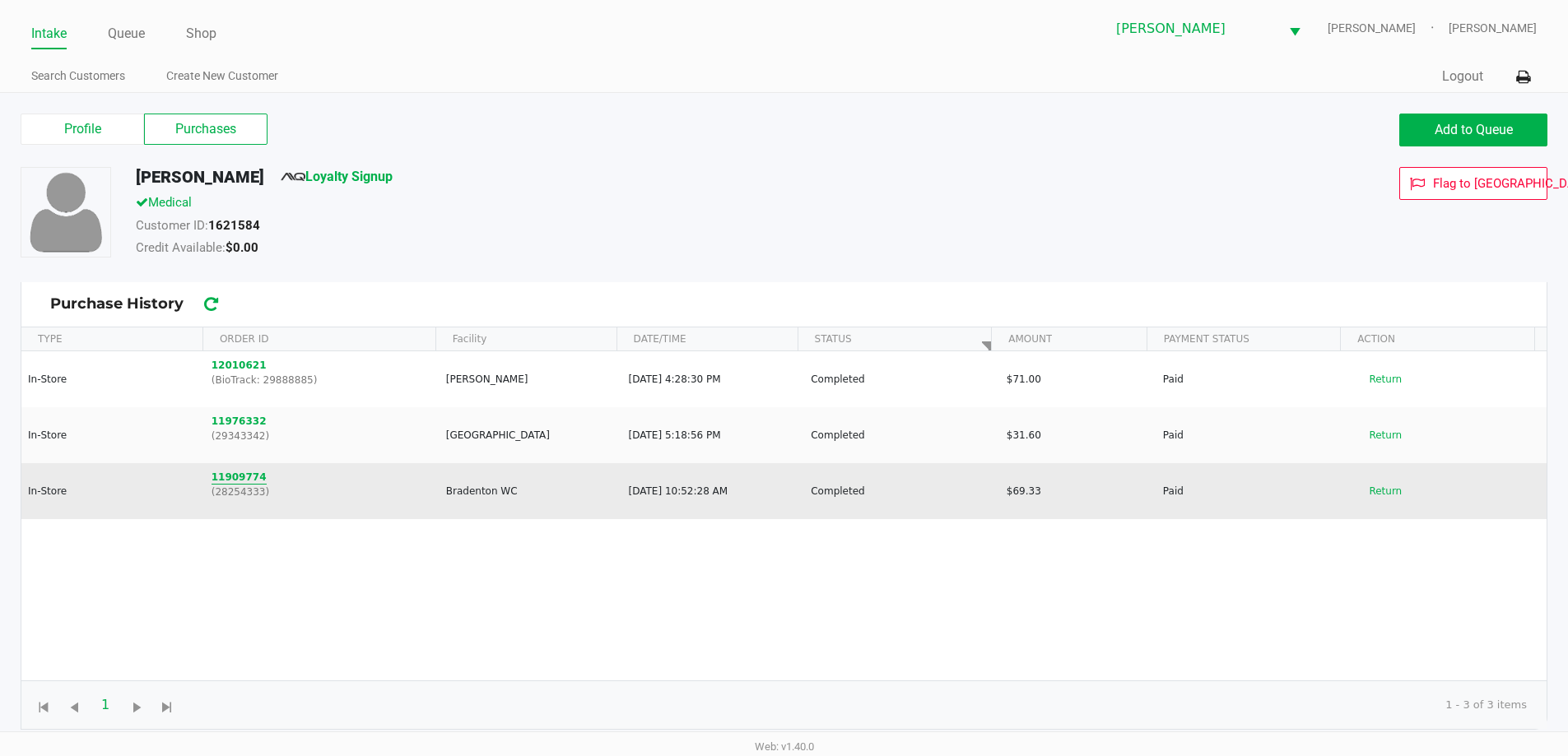
click at [226, 479] on button "11909774" at bounding box center [239, 477] width 55 height 15
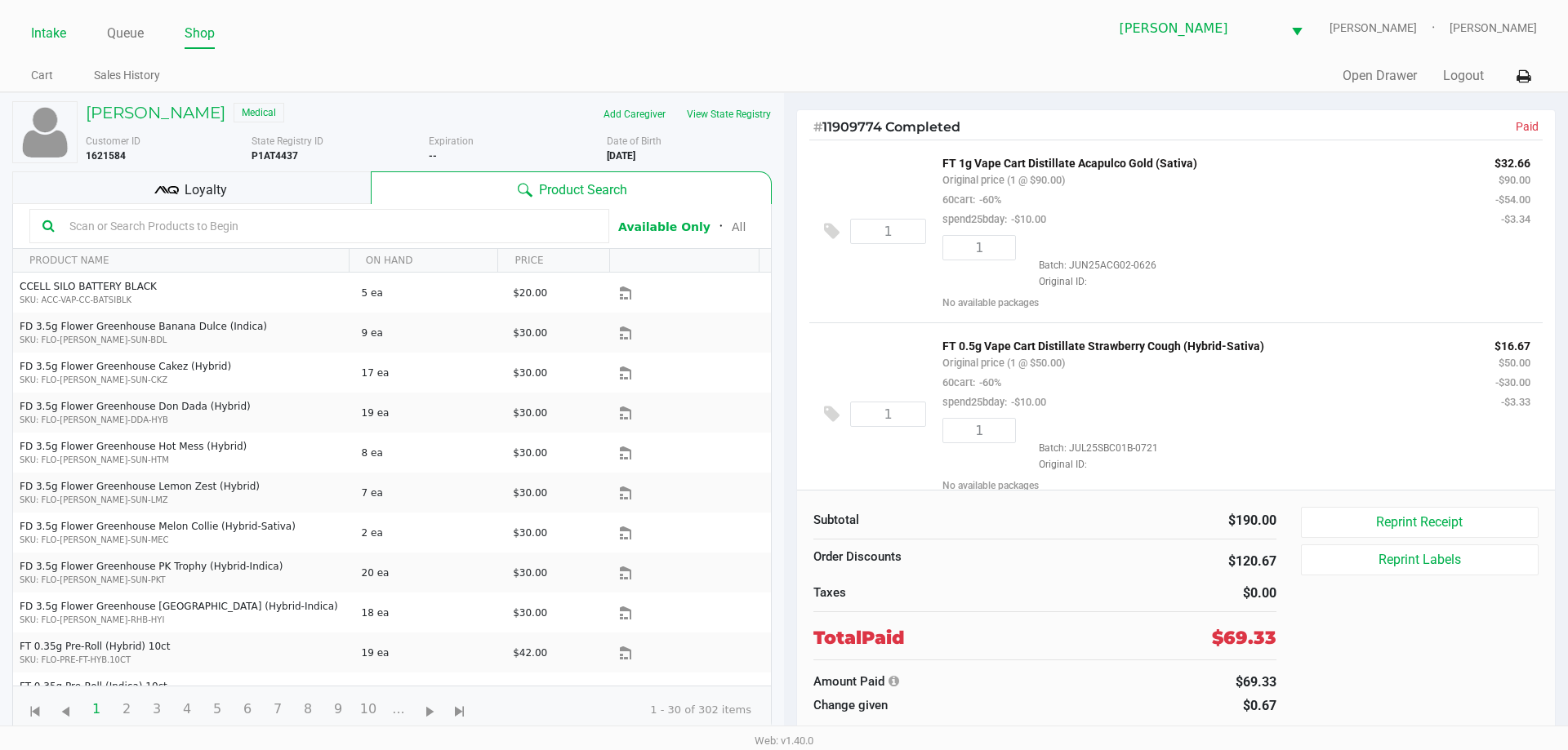
click at [55, 28] on link "Intake" at bounding box center [49, 34] width 36 height 23
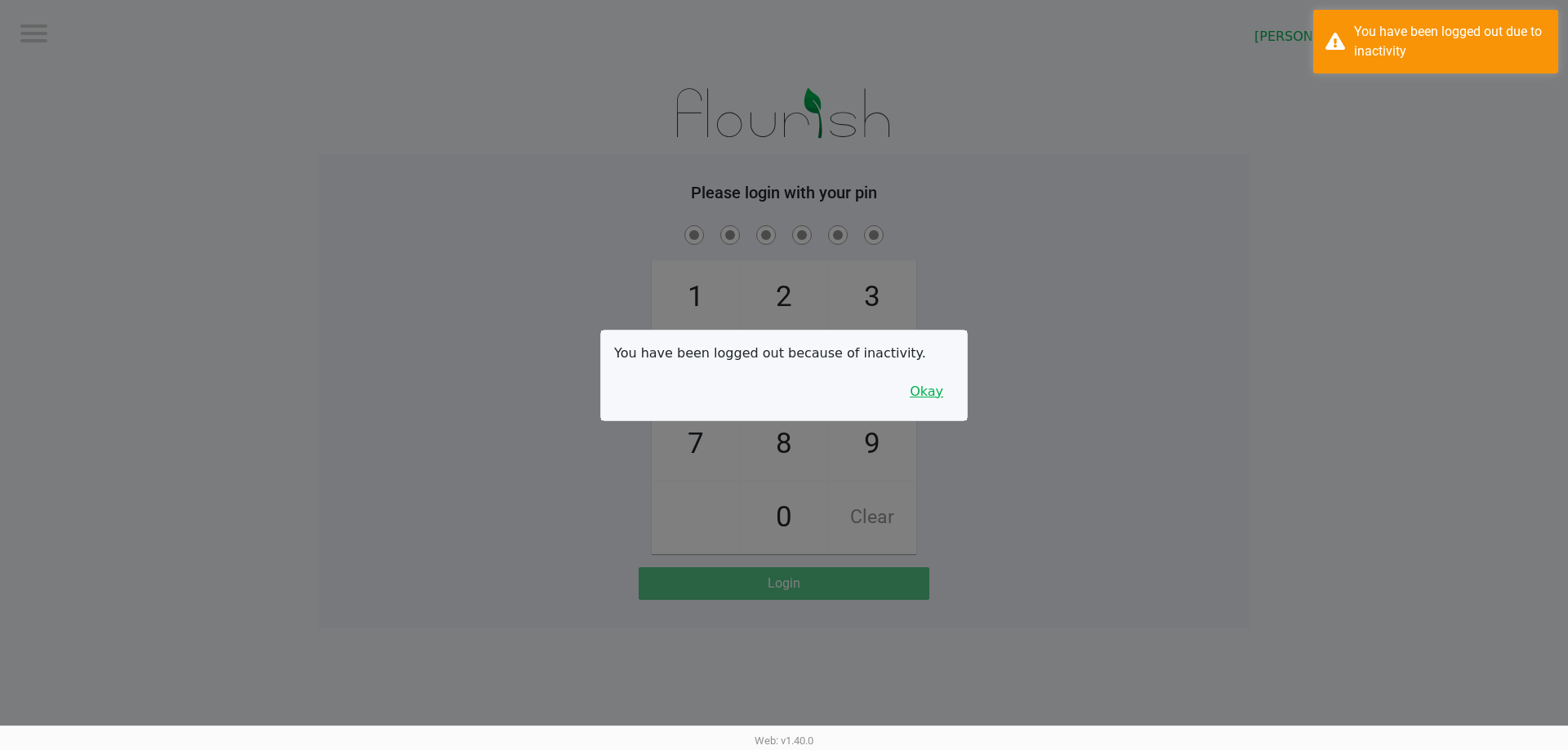
click at [938, 392] on button "Okay" at bounding box center [926, 392] width 55 height 31
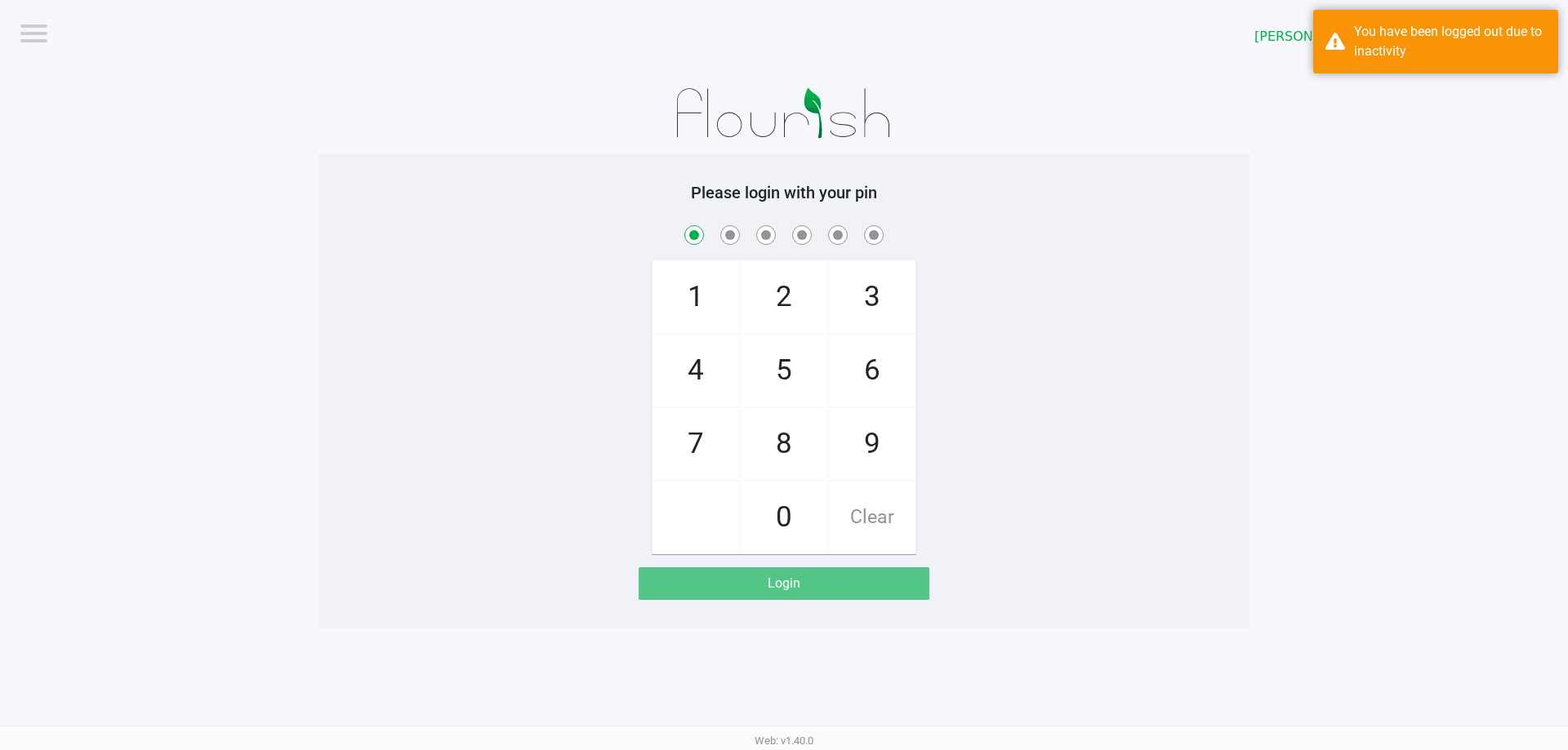
checkbox input "true"
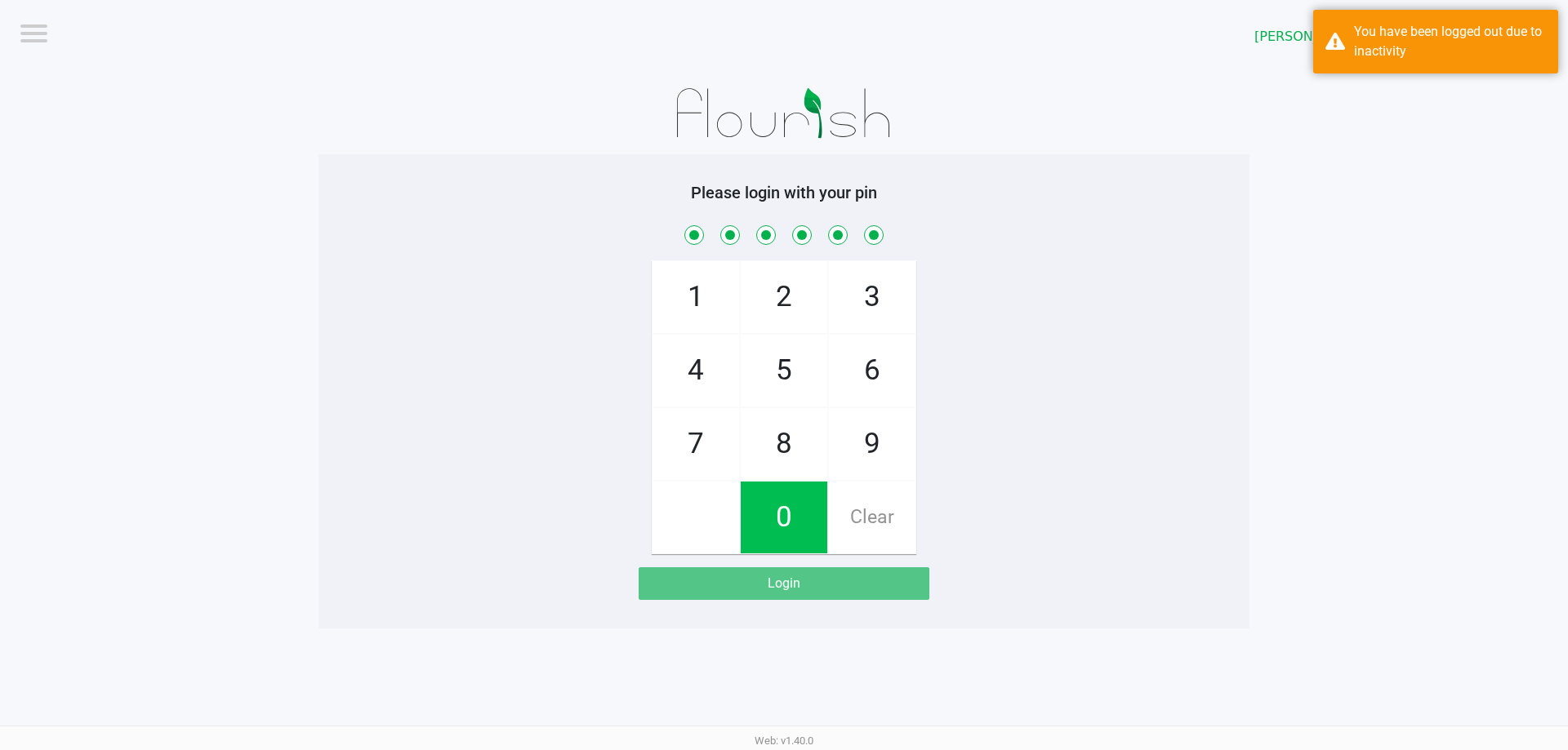
checkbox input "true"
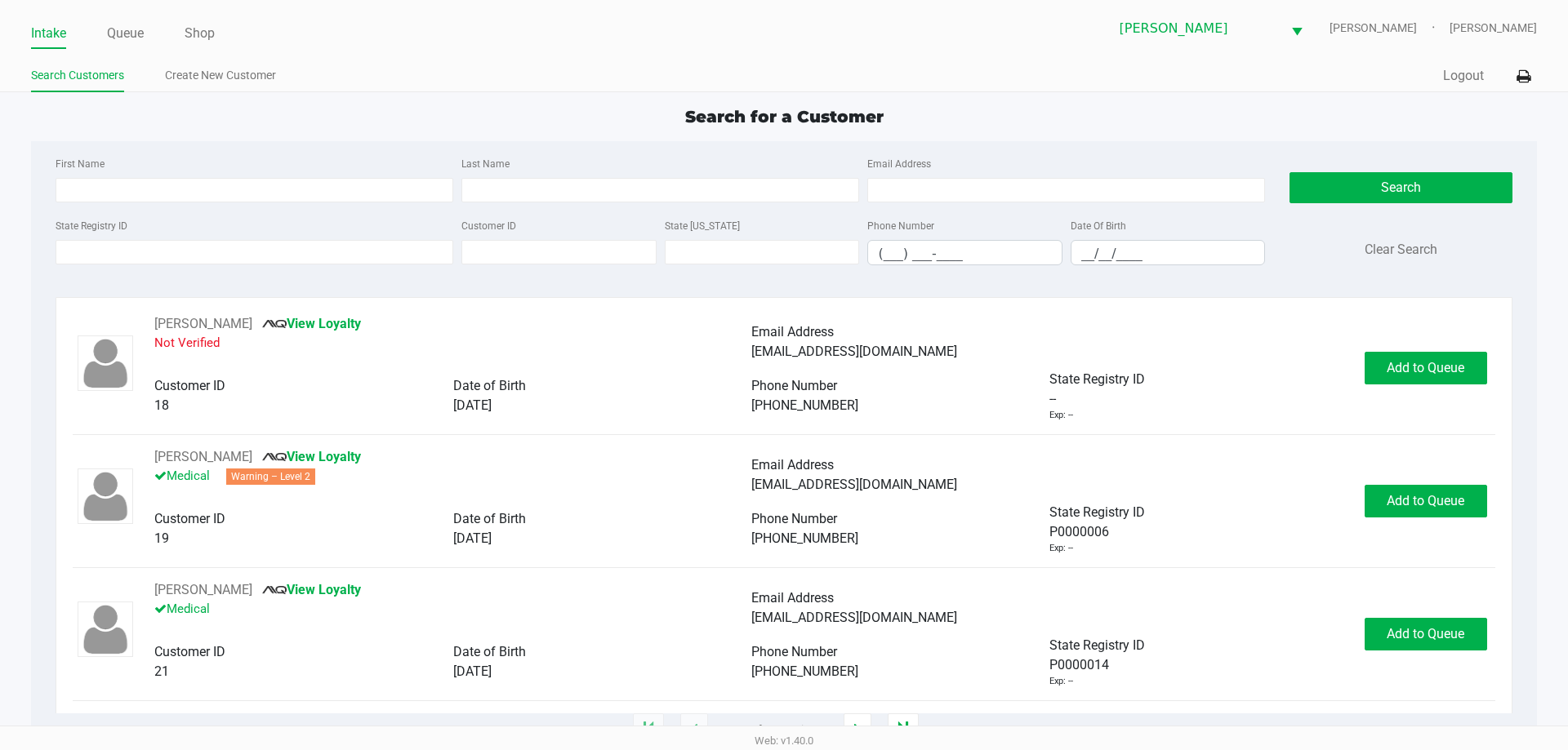
click at [106, 29] on ul "Intake Queue Shop" at bounding box center [407, 35] width 753 height 28
click at [109, 259] on input "State Registry ID" at bounding box center [254, 253] width 397 height 25
click at [127, 30] on link "Queue" at bounding box center [125, 34] width 36 height 23
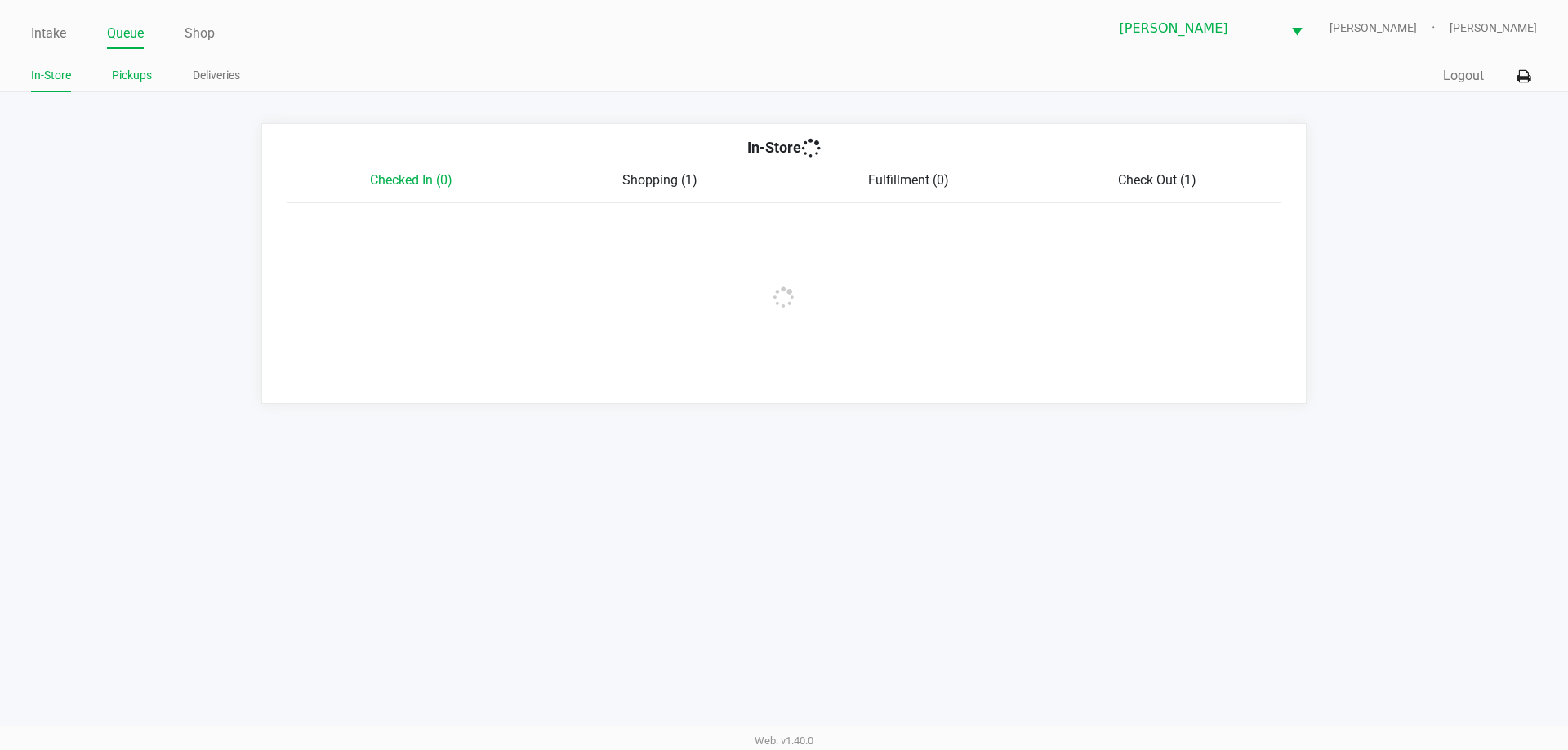
click at [129, 72] on link "Pickups" at bounding box center [131, 75] width 40 height 21
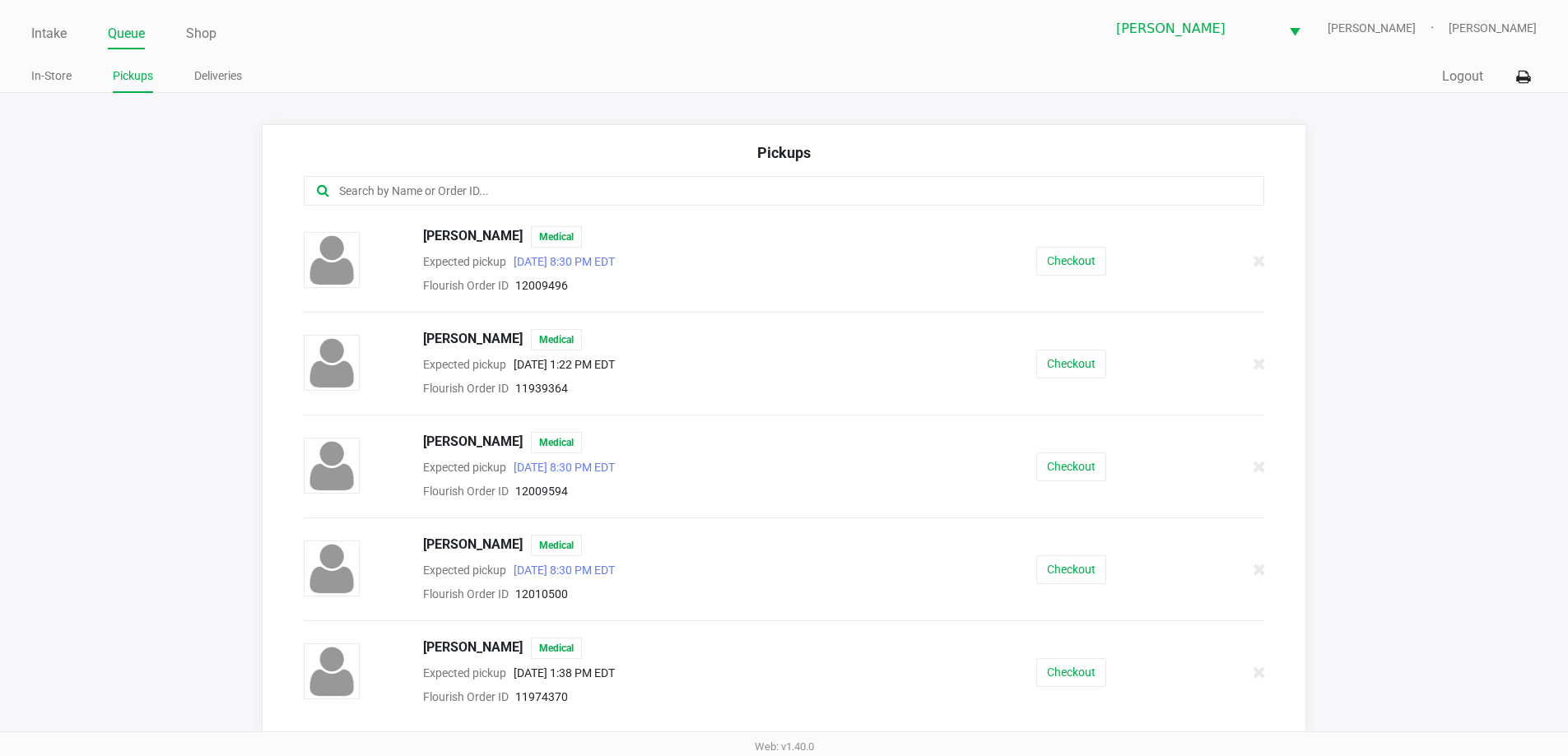
click at [444, 191] on input "text" at bounding box center [758, 191] width 841 height 19
type input ","
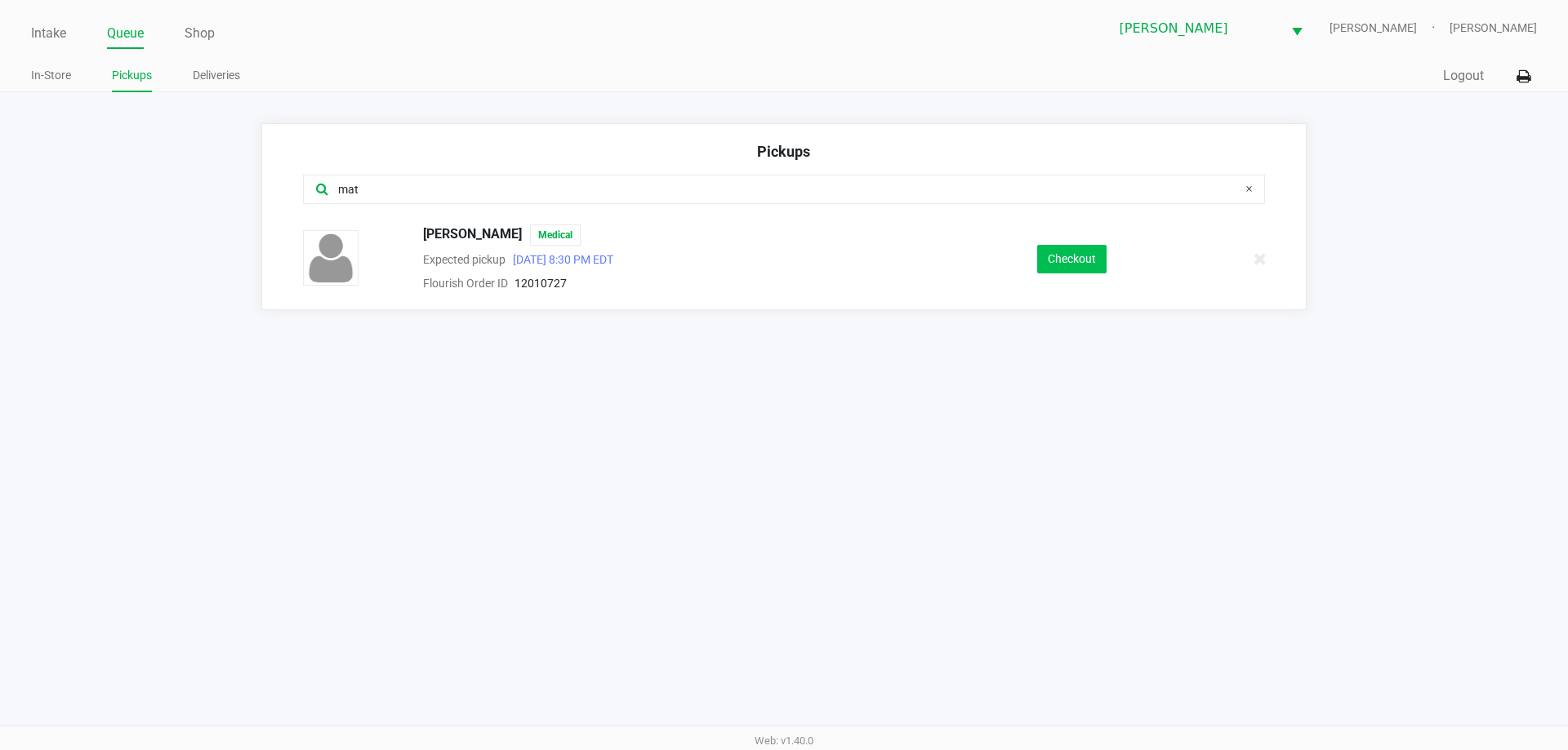
type input "mat"
click at [1090, 257] on button "Checkout" at bounding box center [1071, 259] width 69 height 29
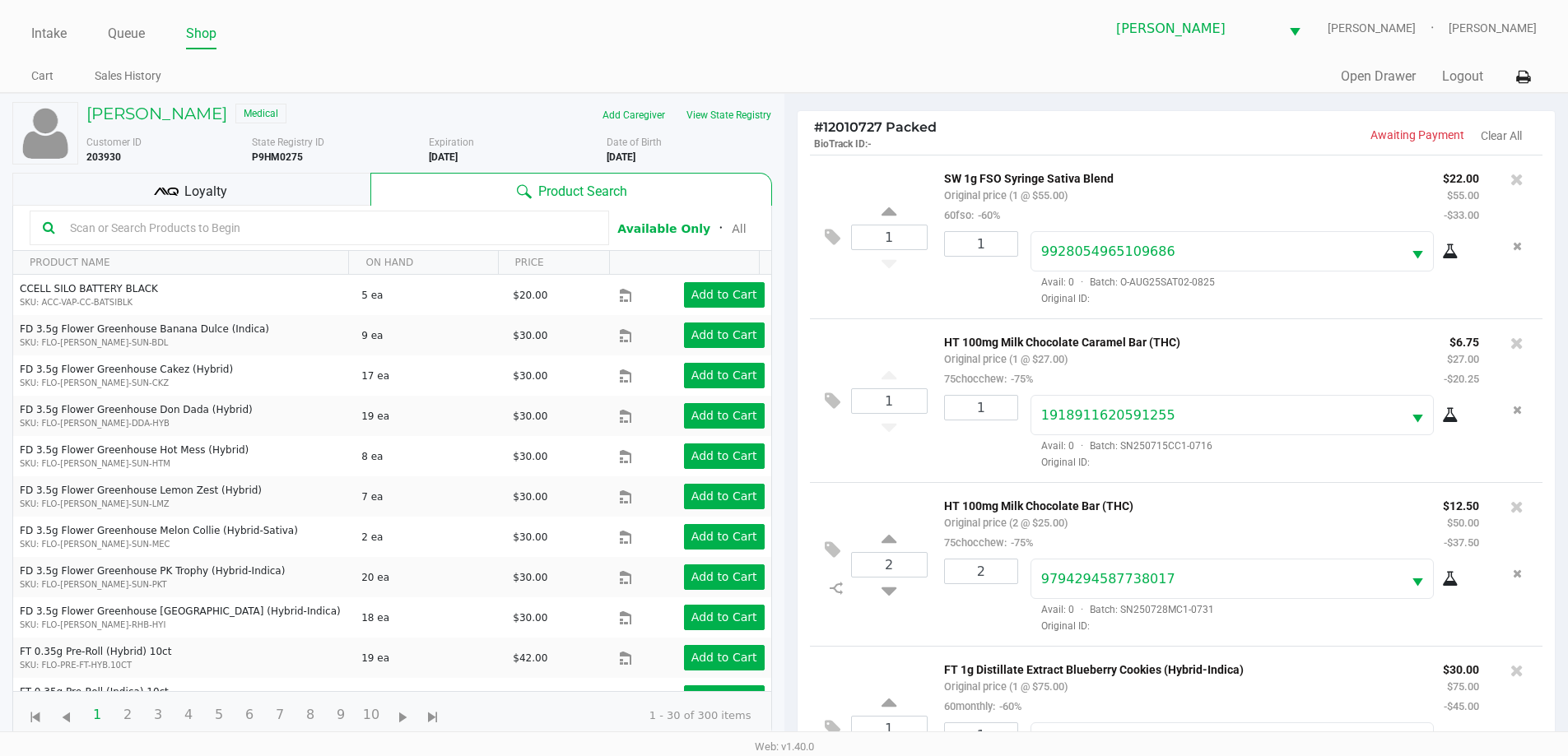
scroll to position [178, 0]
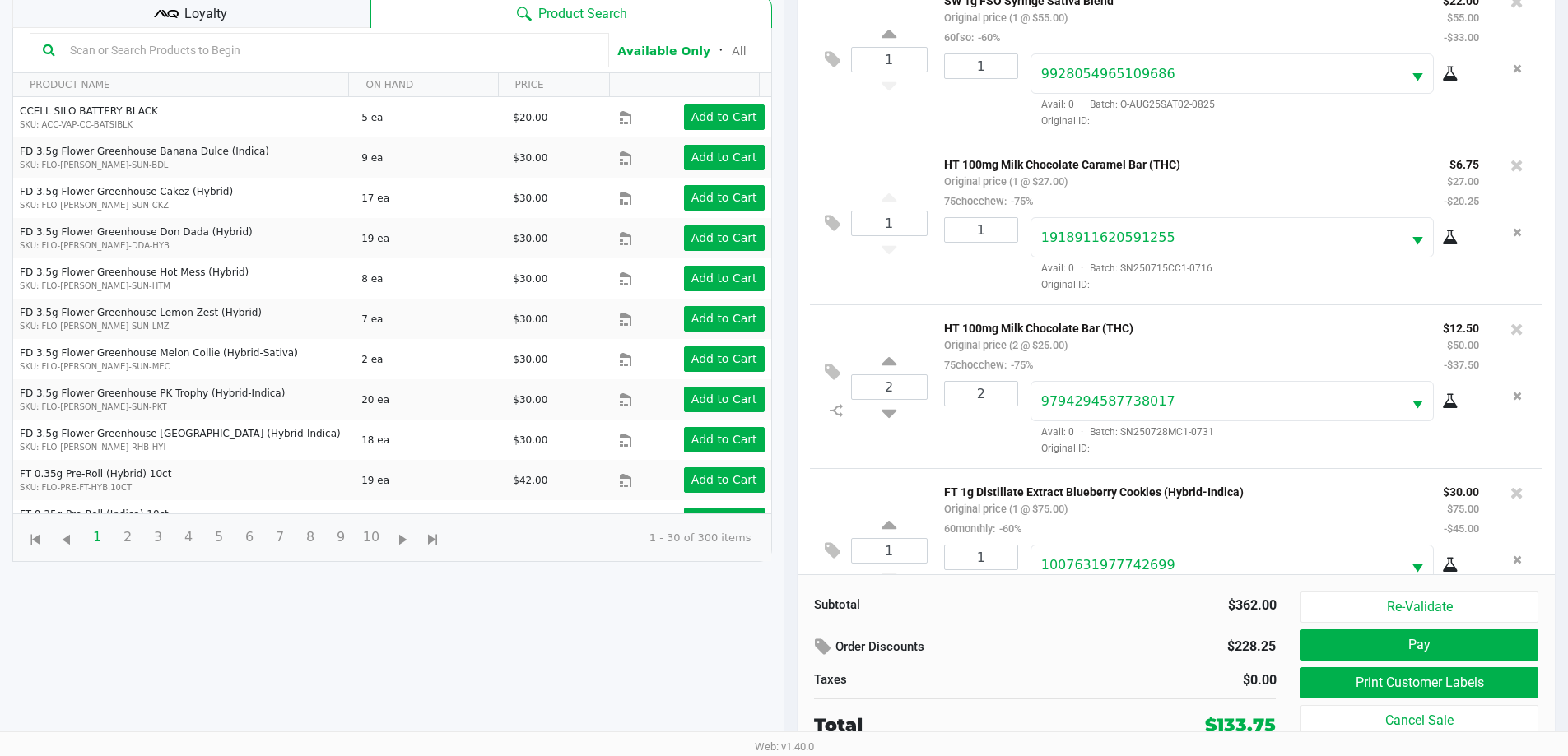
click at [203, 21] on span "Loyalty" at bounding box center [205, 14] width 42 height 20
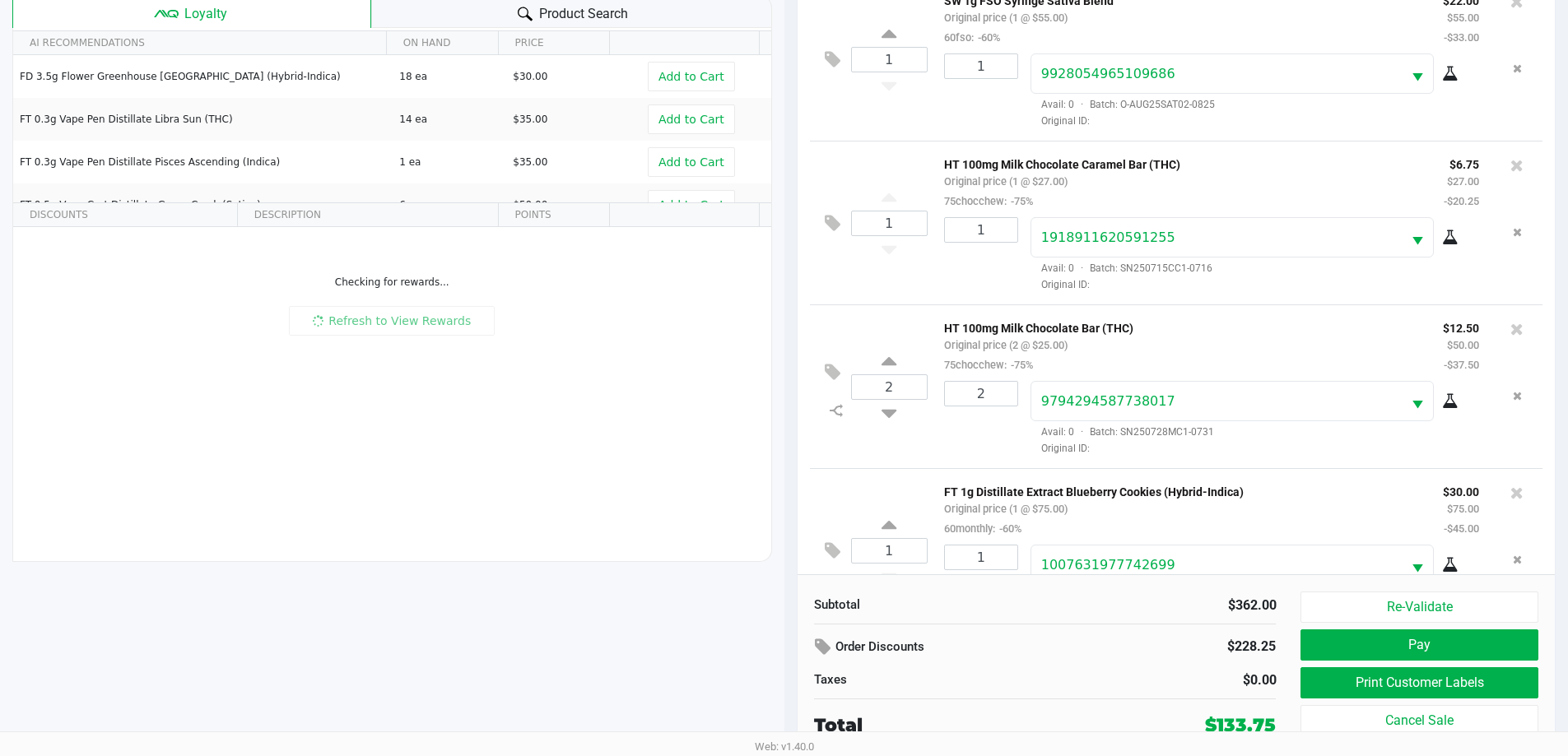
click at [465, 13] on div "Product Search" at bounding box center [571, 12] width 401 height 33
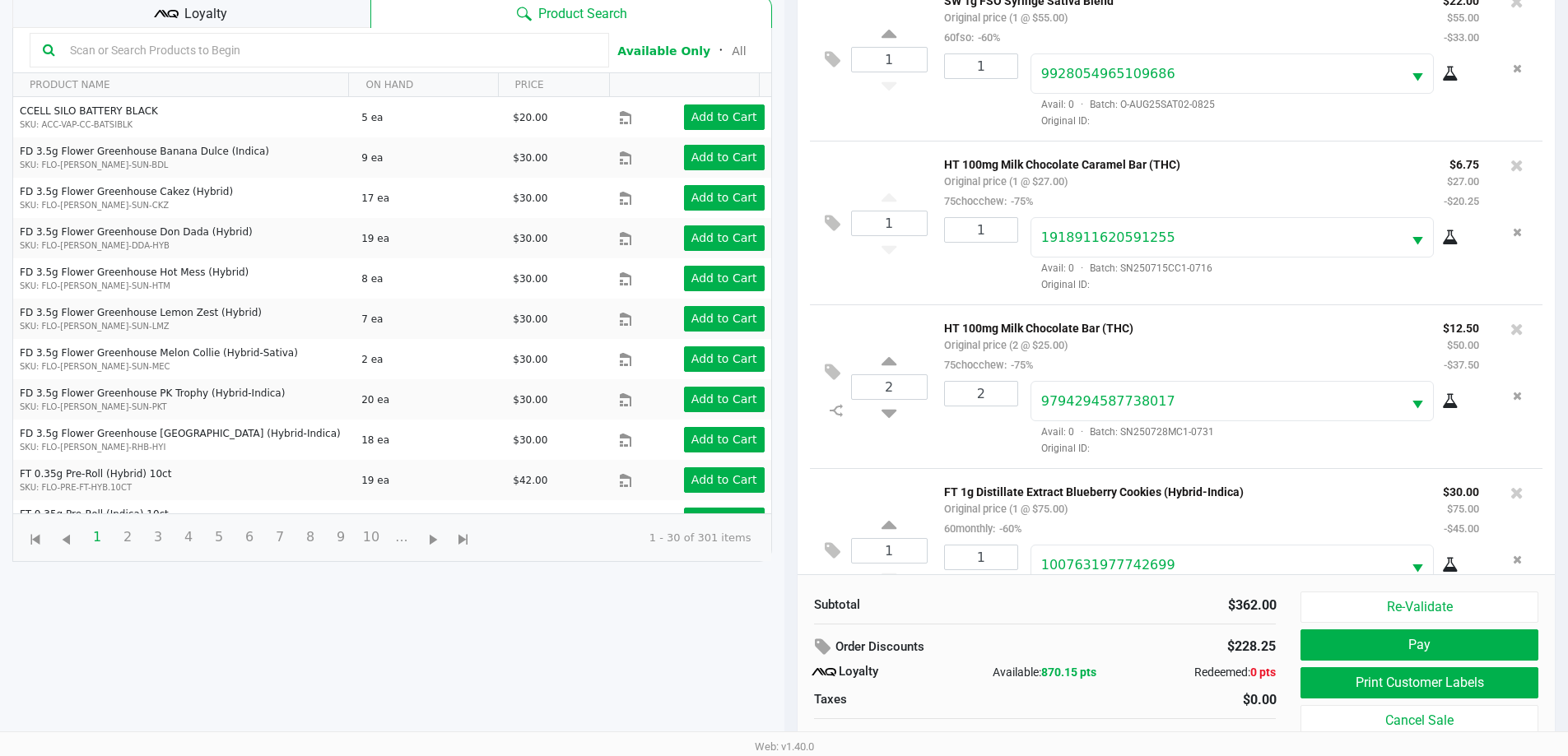
click at [236, 54] on input "text" at bounding box center [330, 50] width 533 height 25
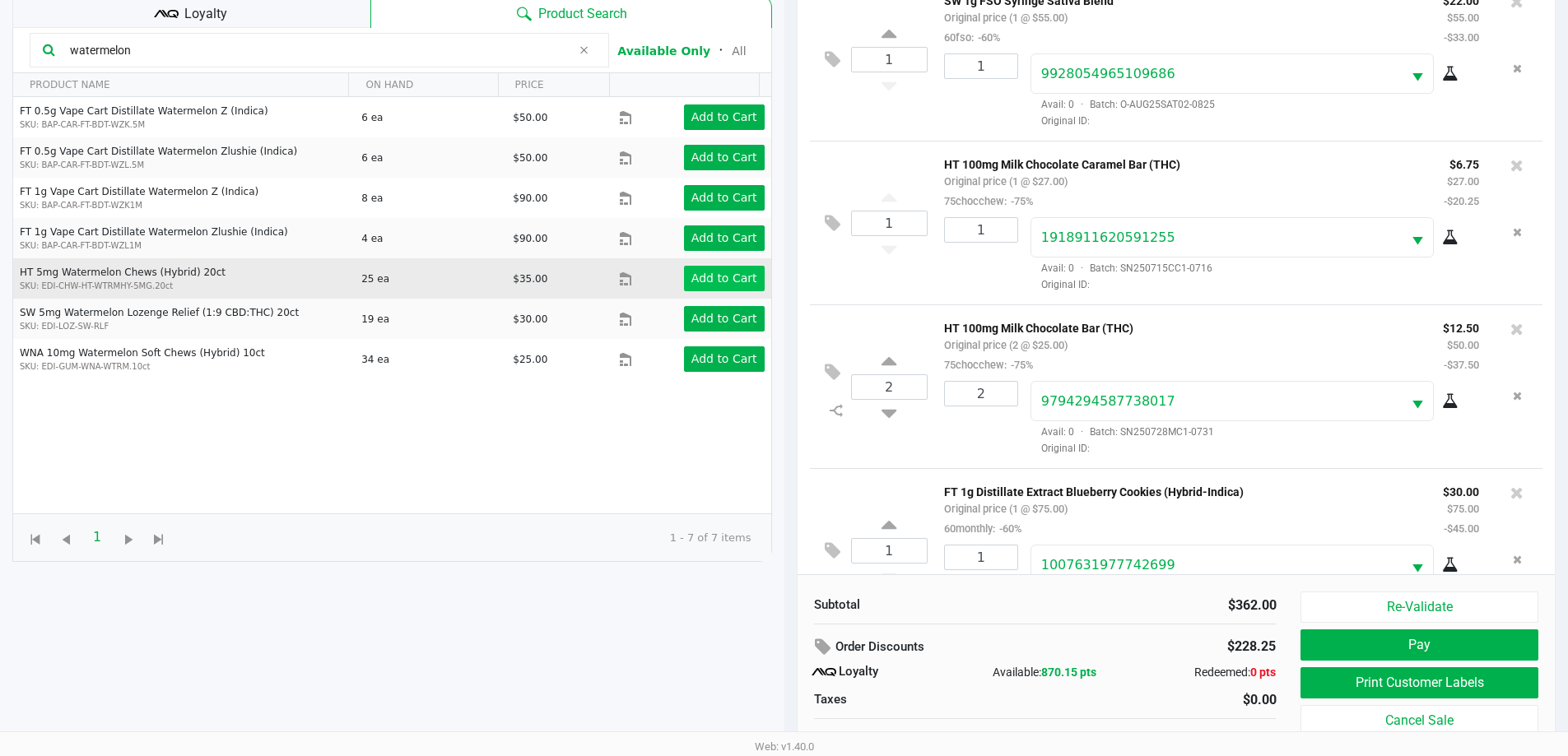
type input "watermelon"
click at [724, 281] on app-button-loader "Add to Cart" at bounding box center [724, 278] width 66 height 13
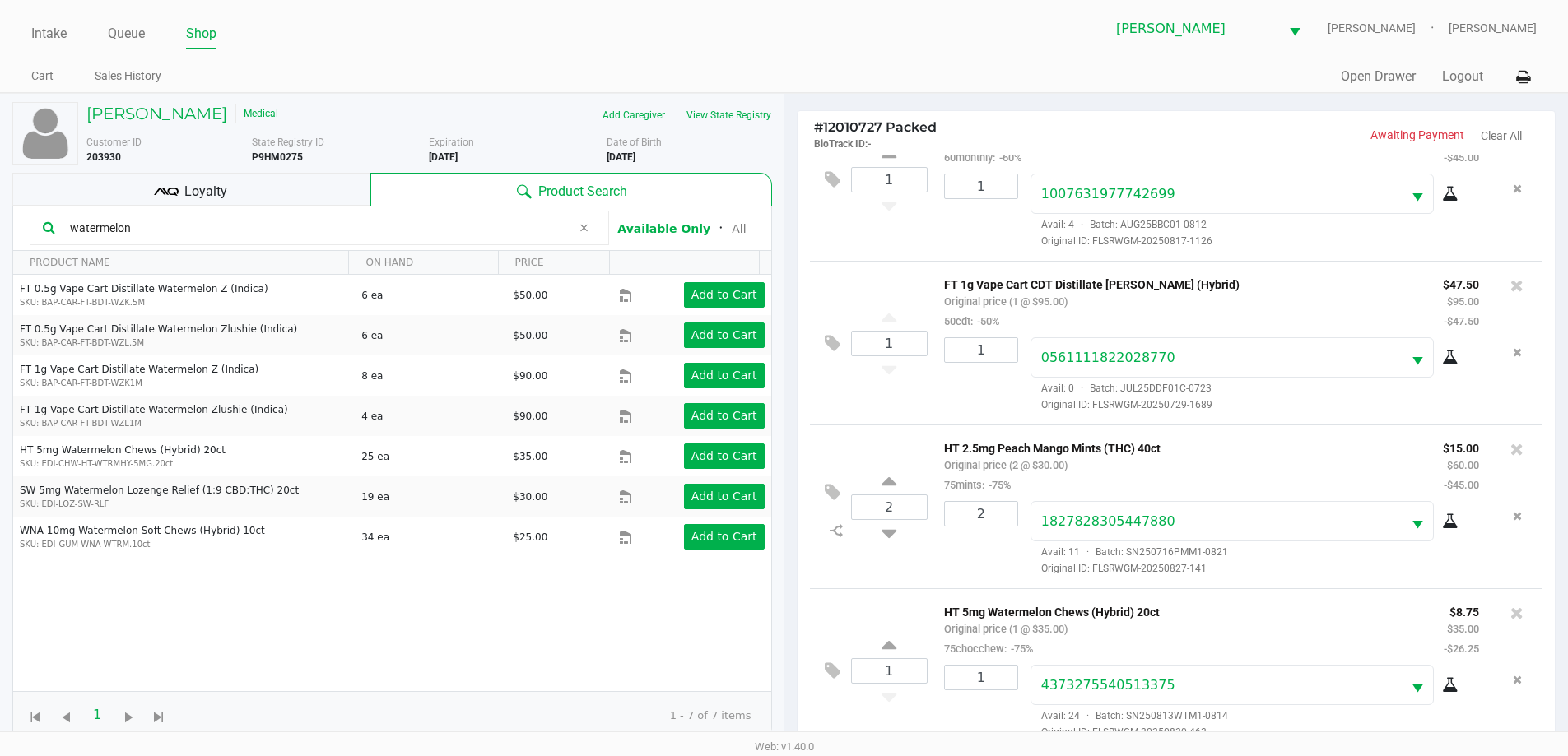
scroll to position [197, 0]
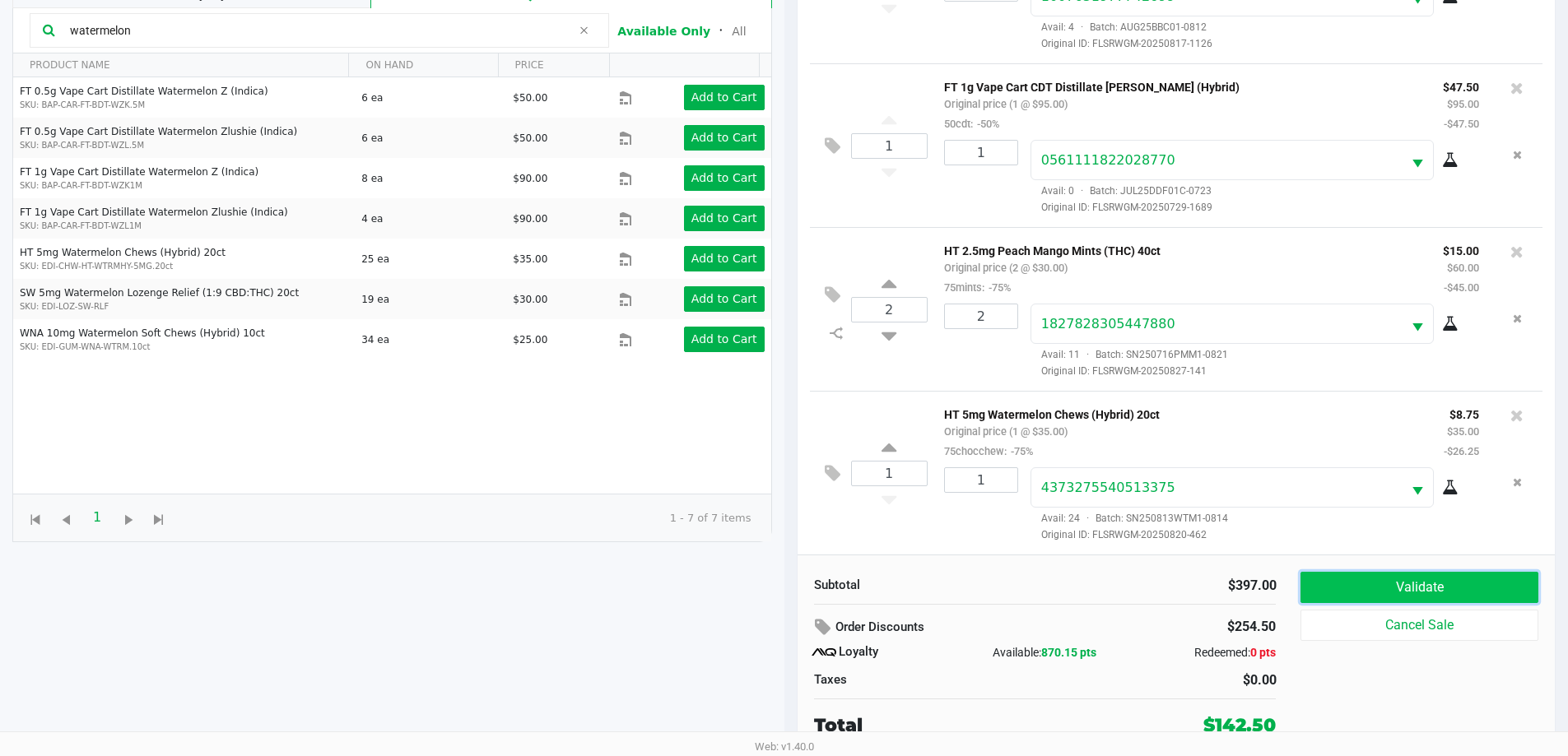
click at [1349, 591] on button "Validate" at bounding box center [1419, 588] width 237 height 32
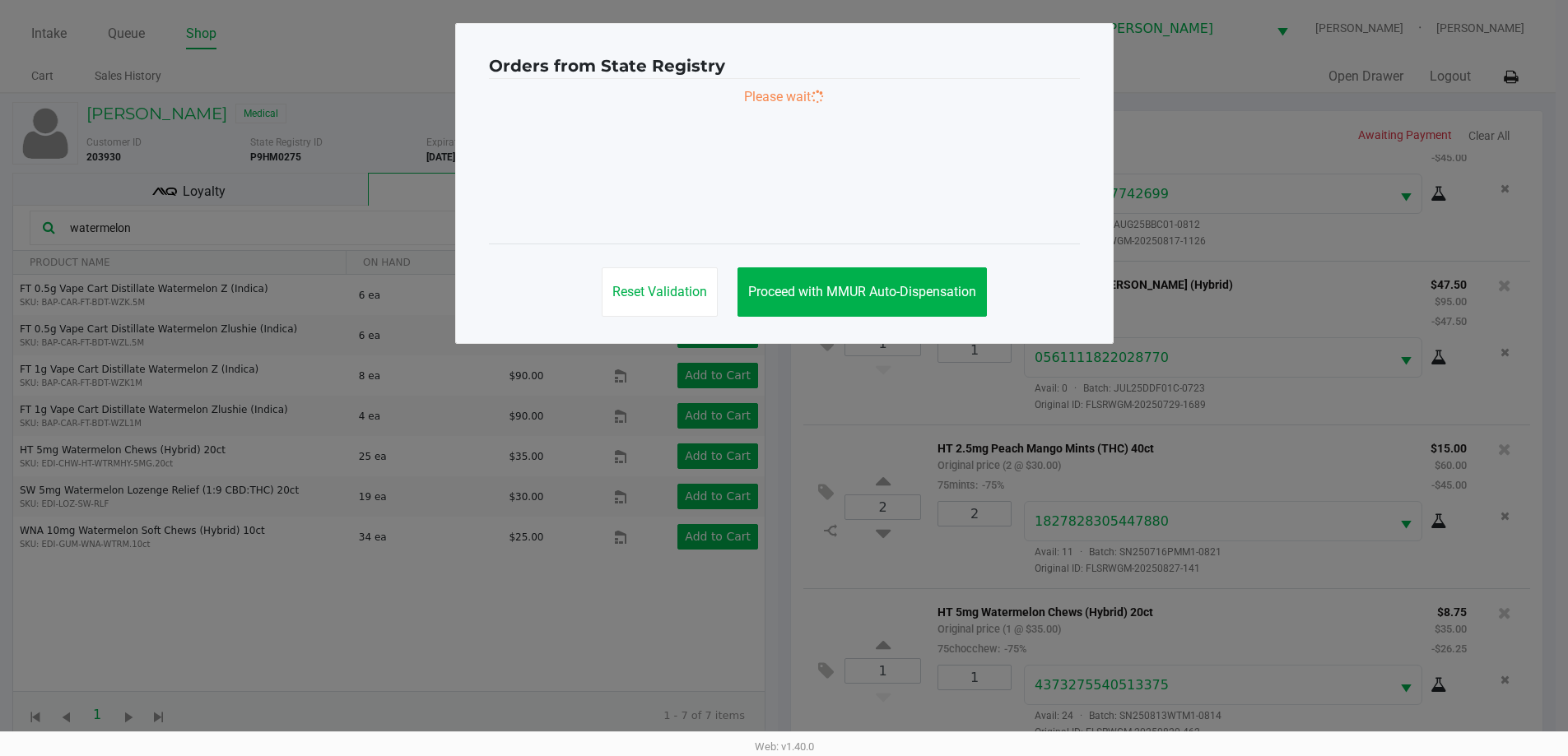
scroll to position [0, 0]
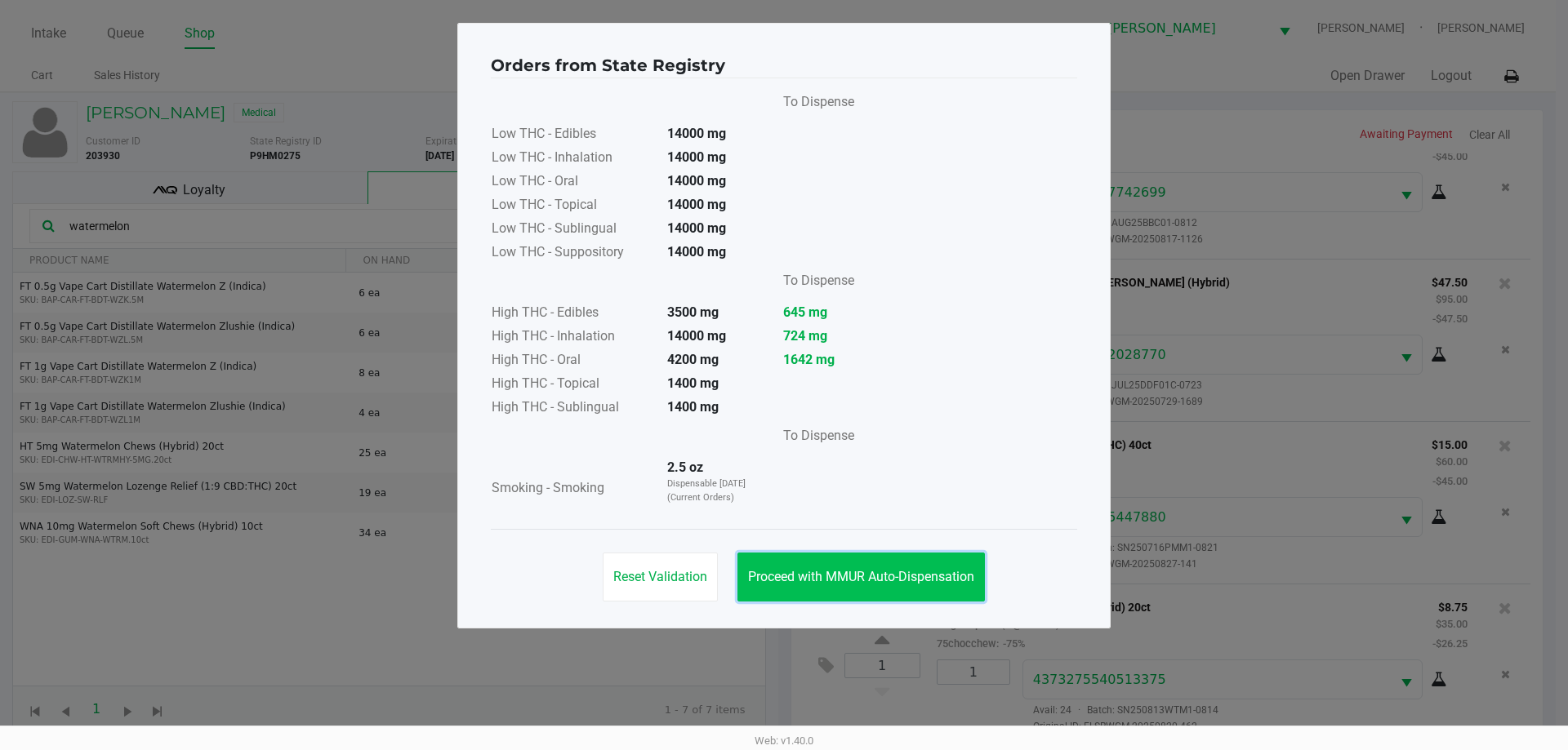
click at [872, 581] on span "Proceed with MMUR Auto-Dispensation" at bounding box center [861, 577] width 226 height 16
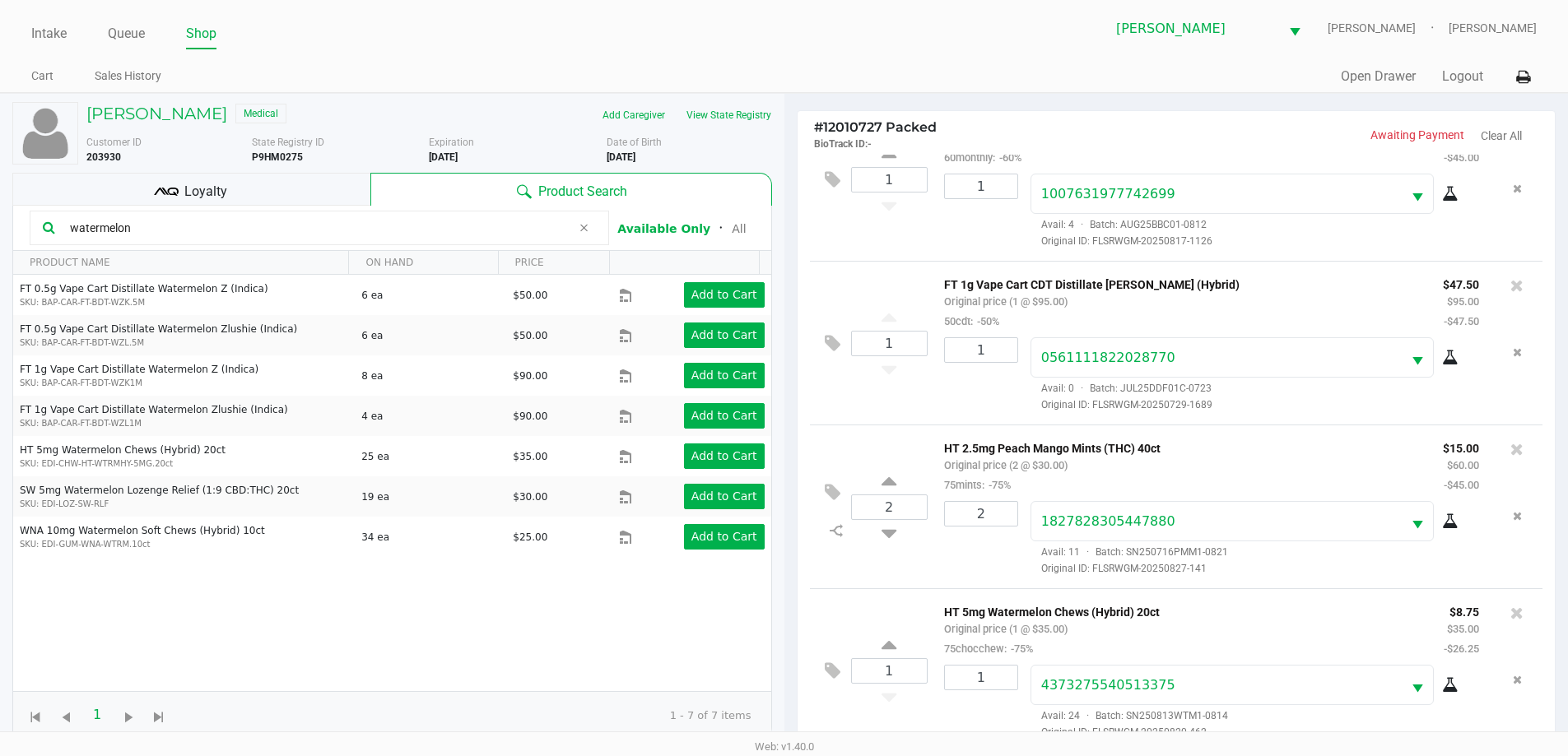
scroll to position [197, 0]
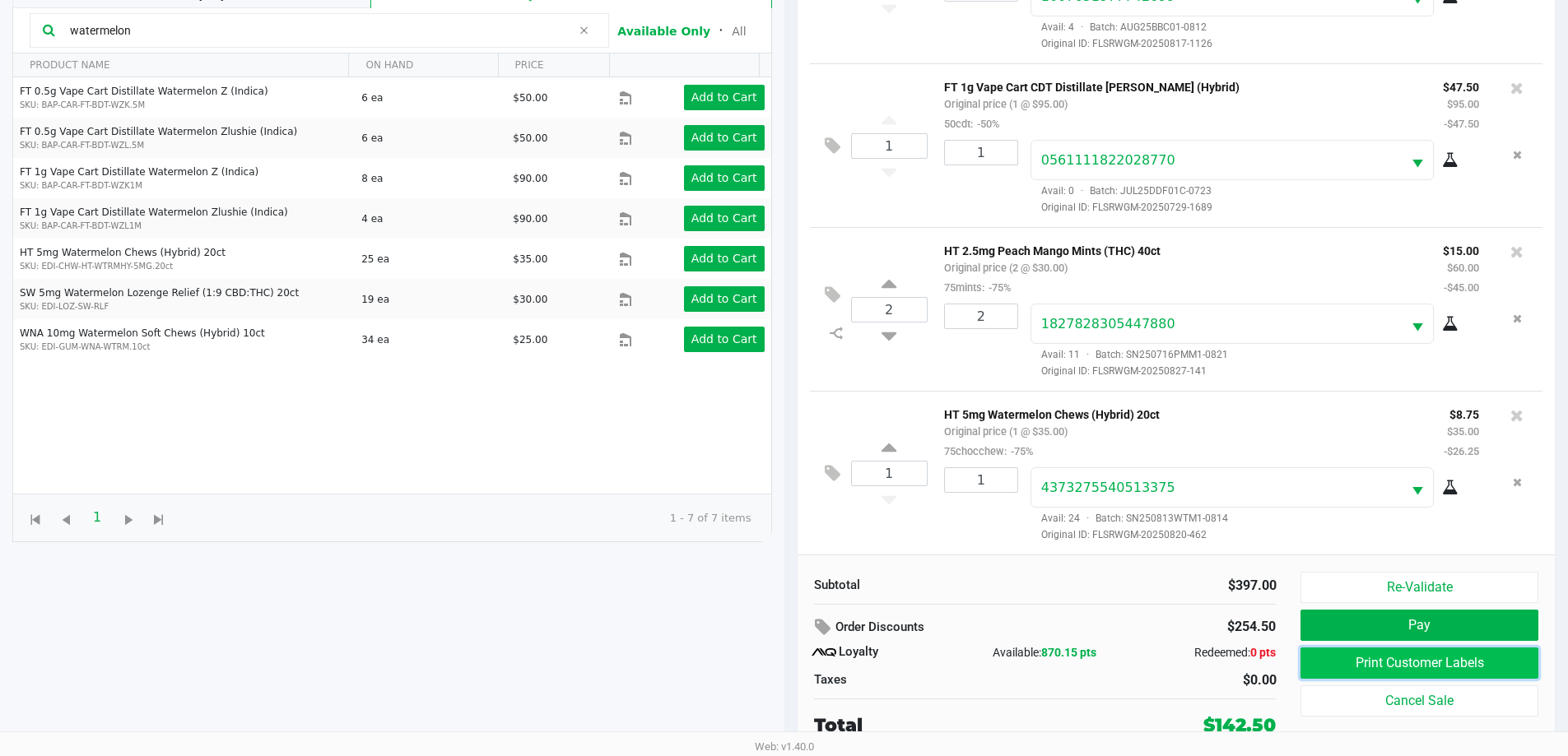
click at [1359, 669] on button "Print Customer Labels" at bounding box center [1419, 664] width 237 height 32
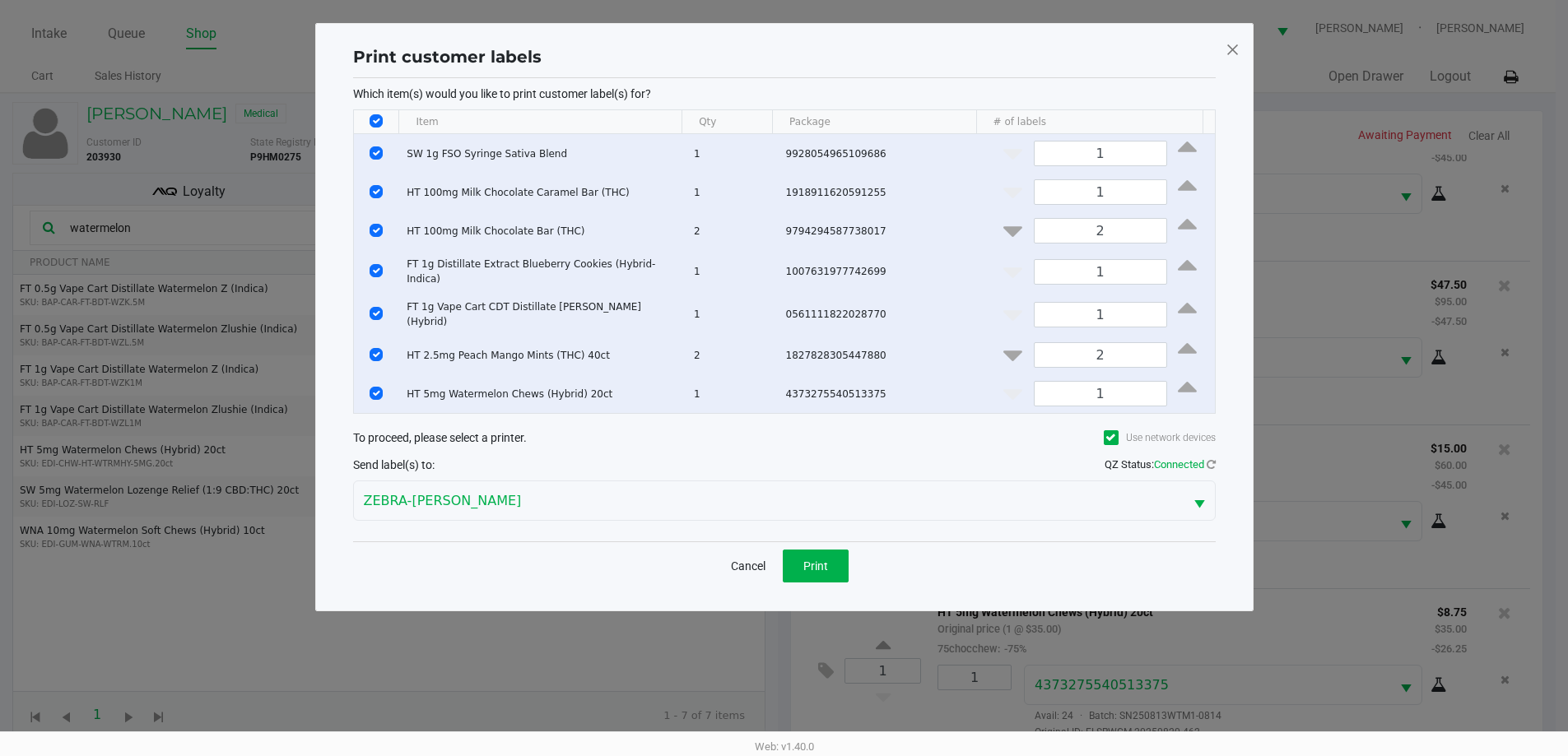
scroll to position [0, 0]
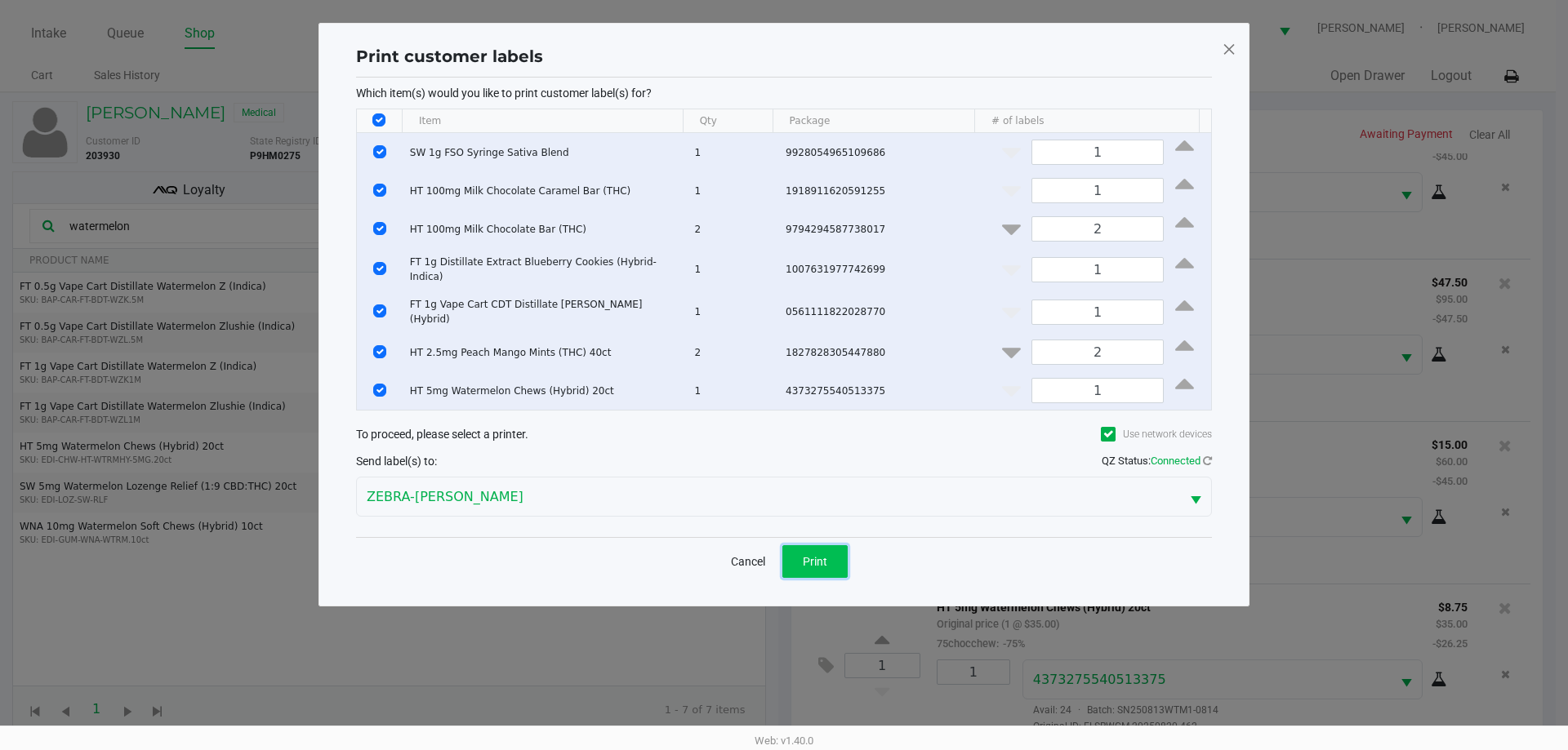
click at [812, 555] on span "Print" at bounding box center [815, 562] width 25 height 13
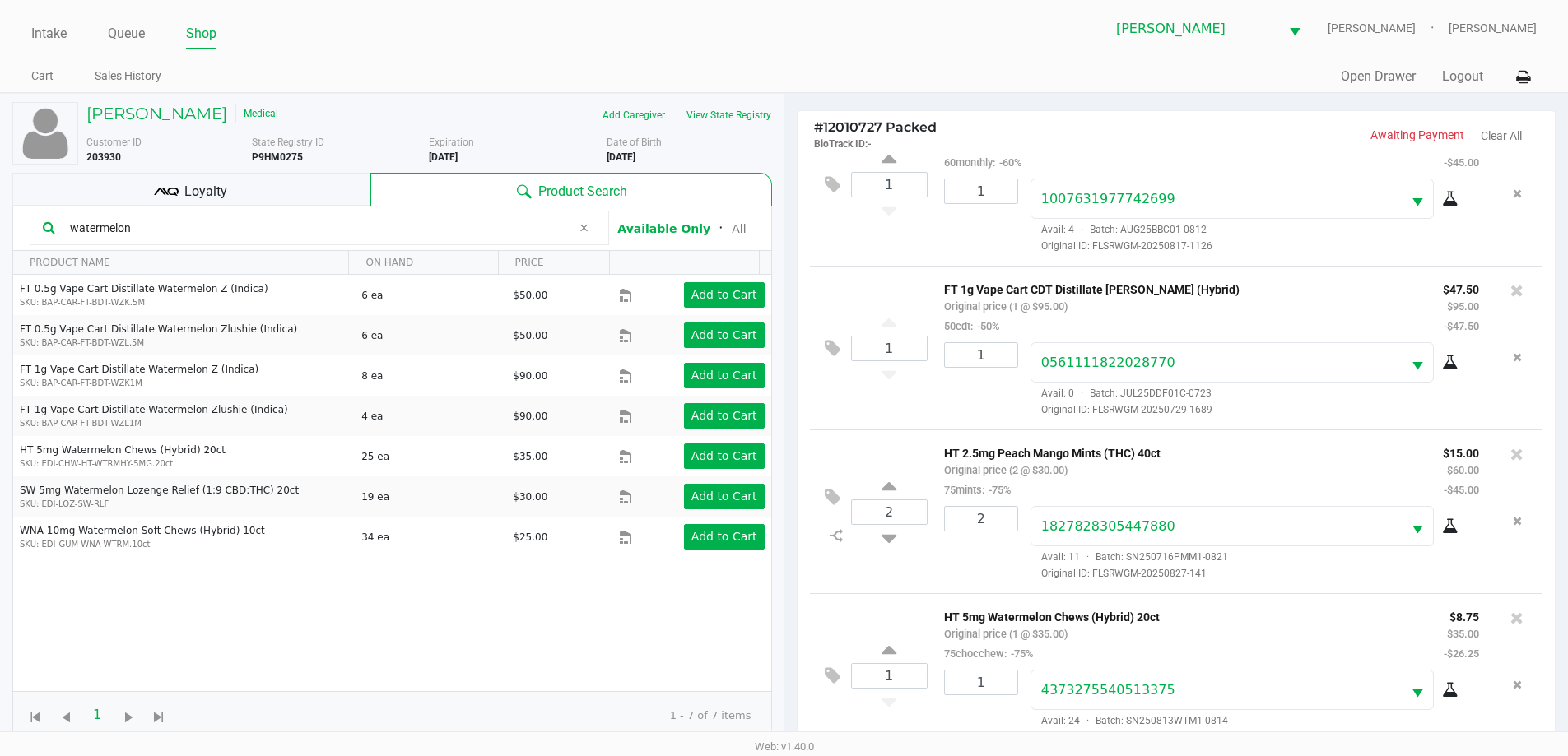
scroll to position [555, 0]
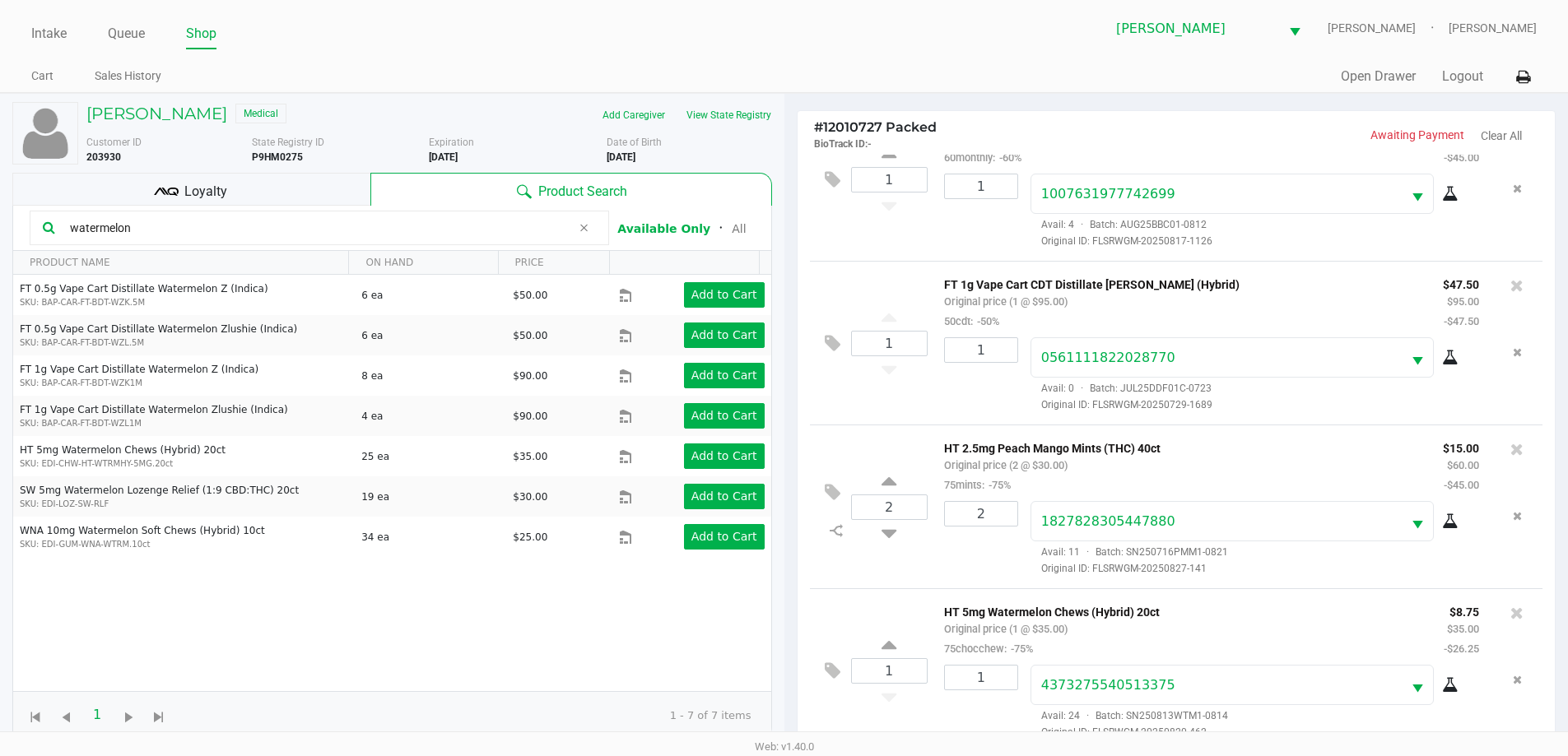
click at [288, 181] on div "Loyalty" at bounding box center [192, 190] width 358 height 33
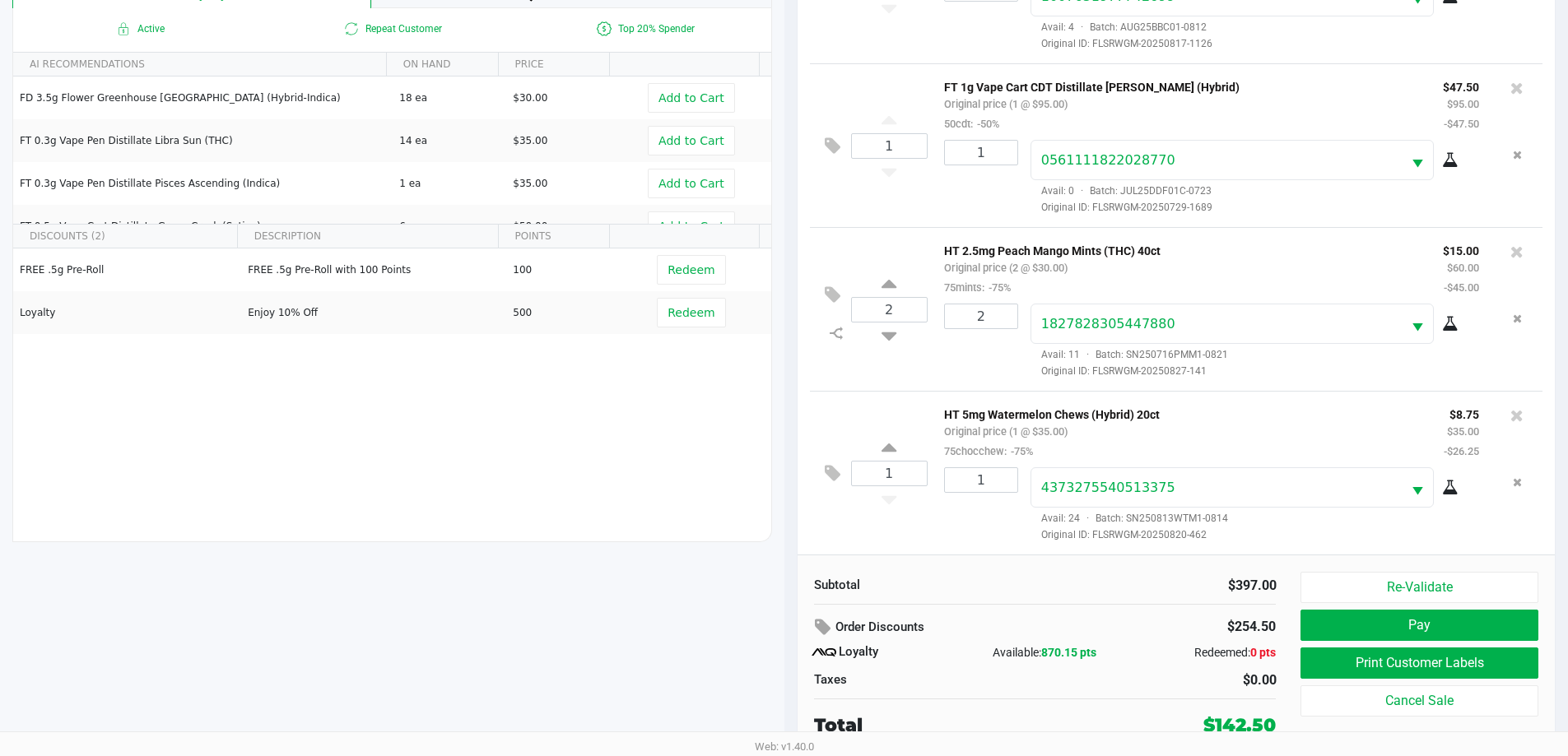
scroll to position [194, 0]
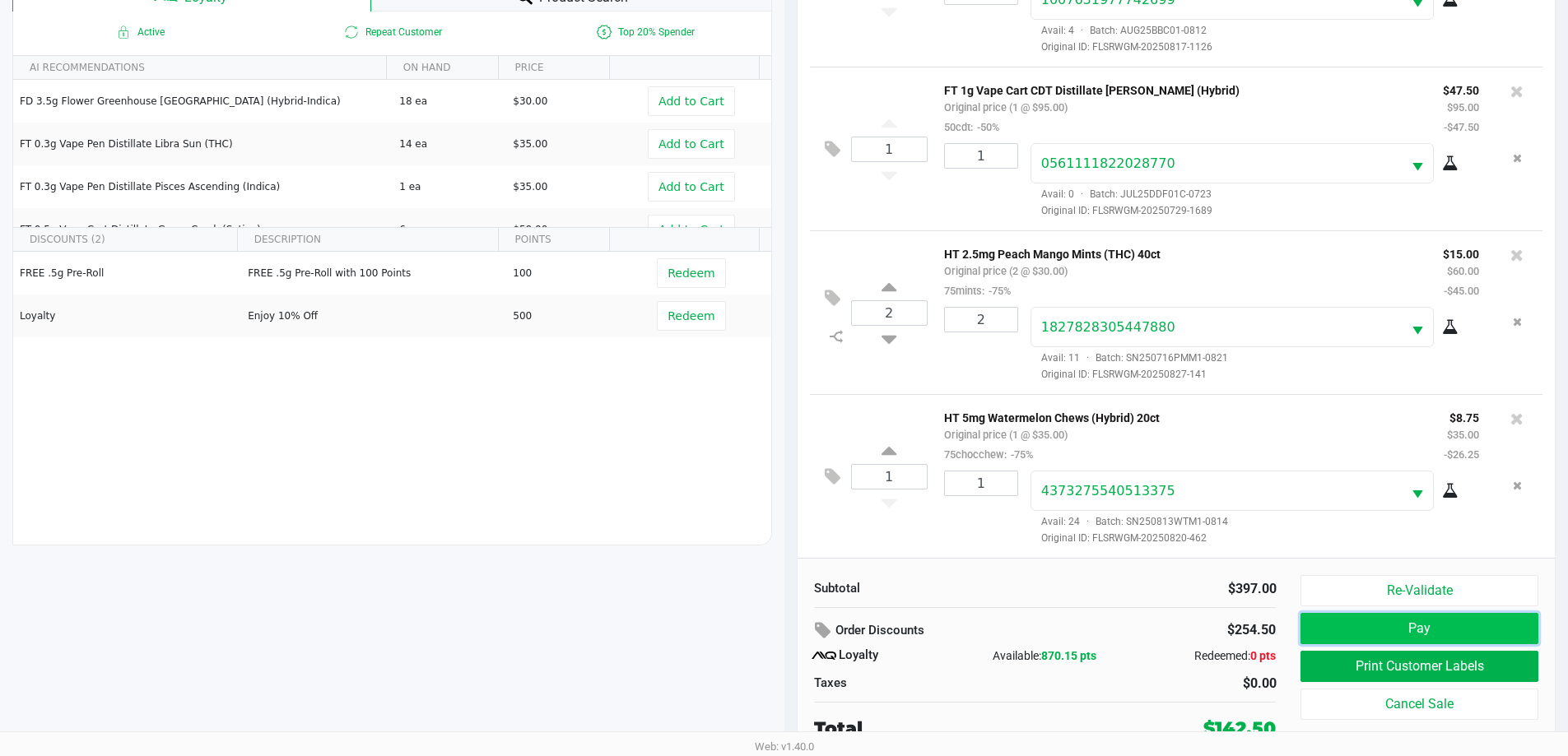
click at [1378, 628] on button "Pay" at bounding box center [1419, 629] width 237 height 32
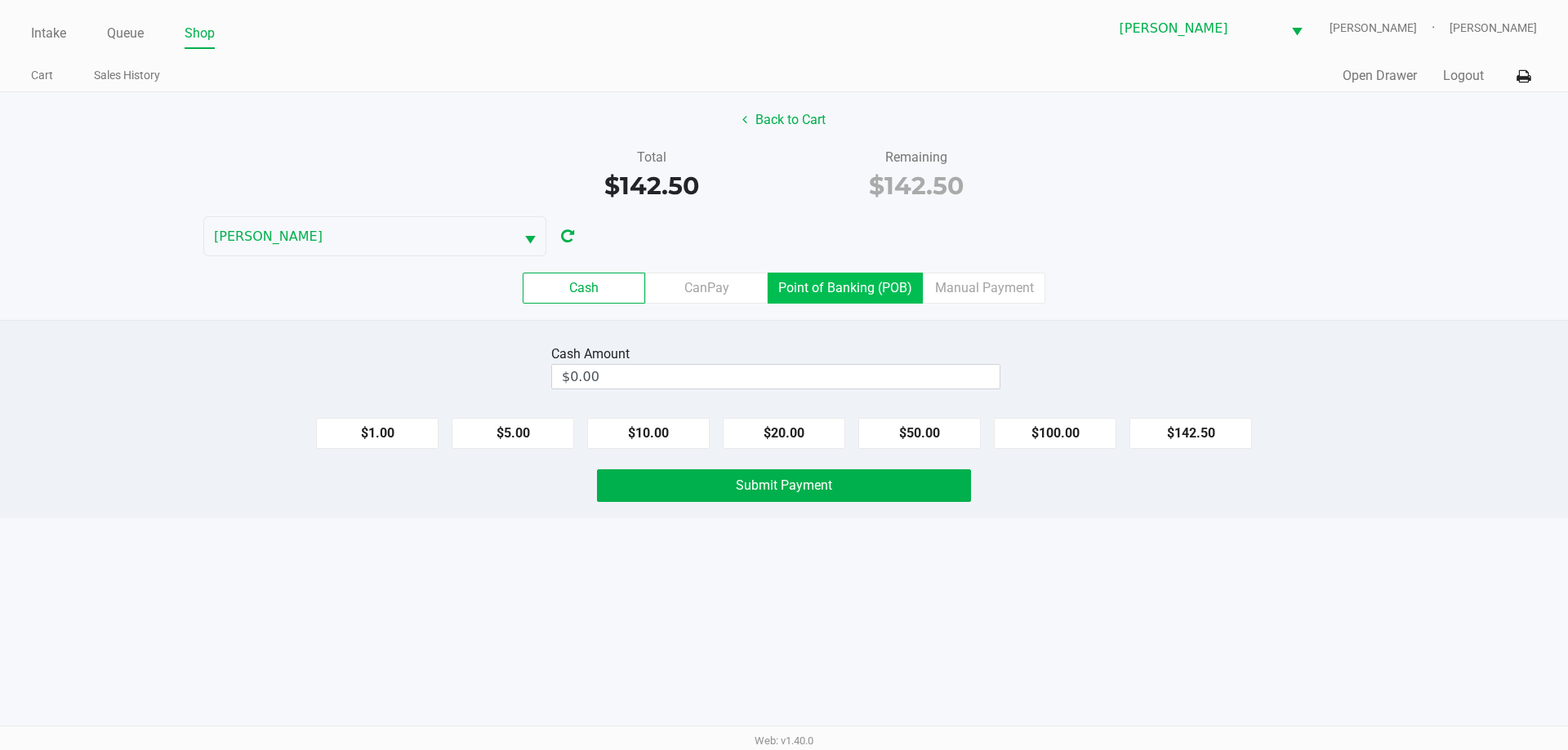
click at [831, 282] on label "Point of Banking (POB)" at bounding box center [845, 288] width 155 height 31
click at [0, 0] on 7 "Point of Banking (POB)" at bounding box center [0, 0] width 0 height 0
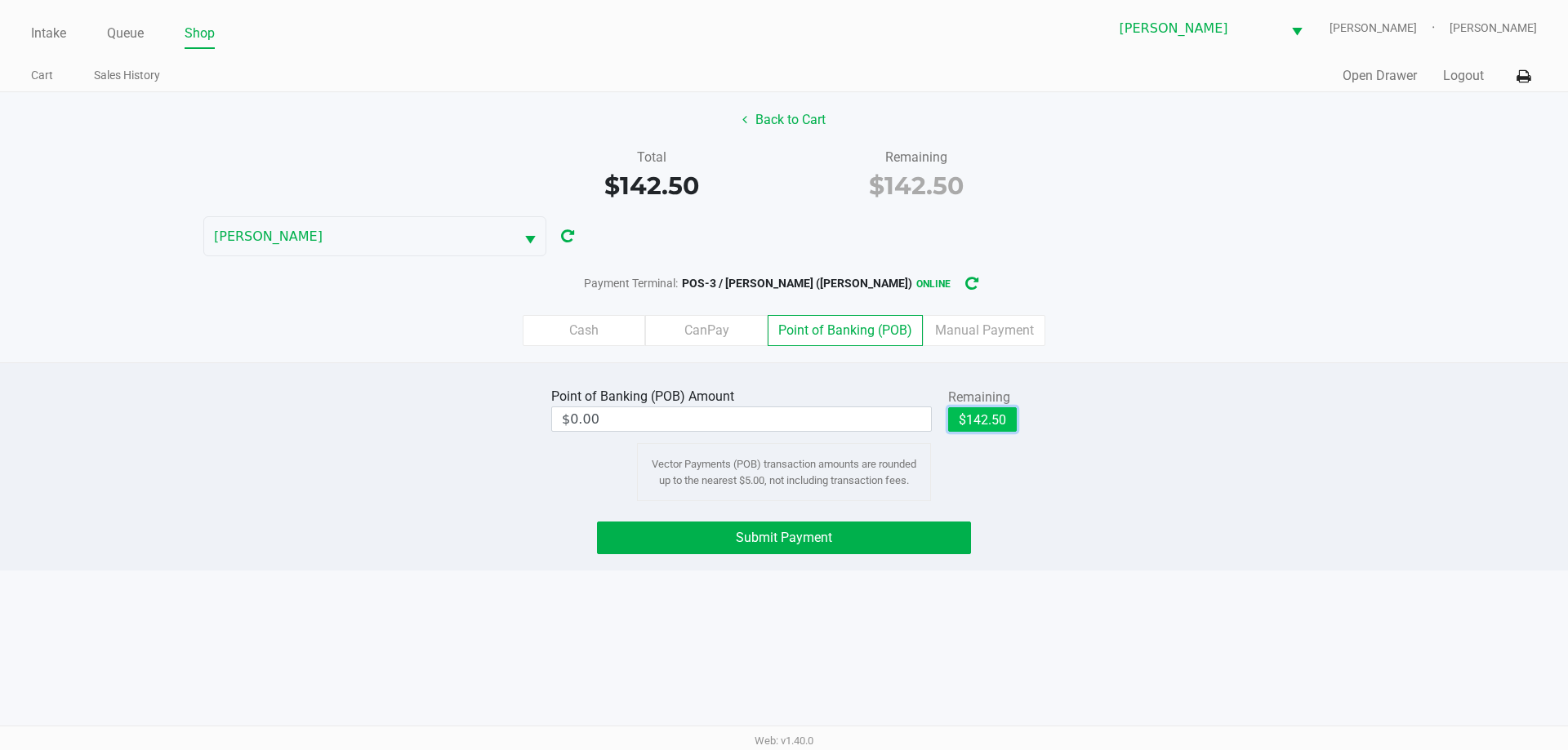
click at [990, 418] on button "$142.50" at bounding box center [982, 420] width 69 height 25
type input "$142.50"
click at [905, 526] on button "Submit Payment" at bounding box center [784, 539] width 374 height 33
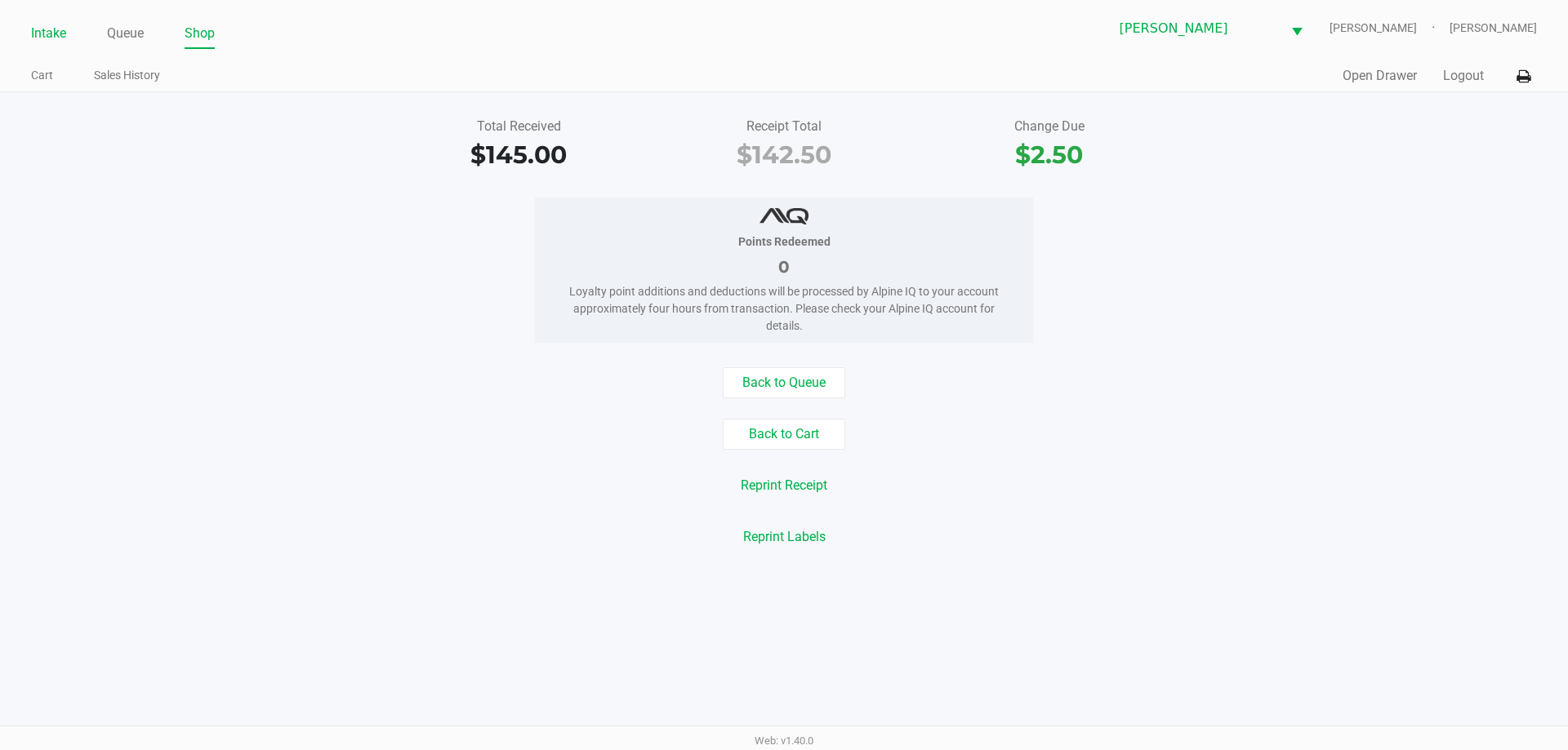
click at [35, 36] on link "Intake" at bounding box center [49, 34] width 36 height 23
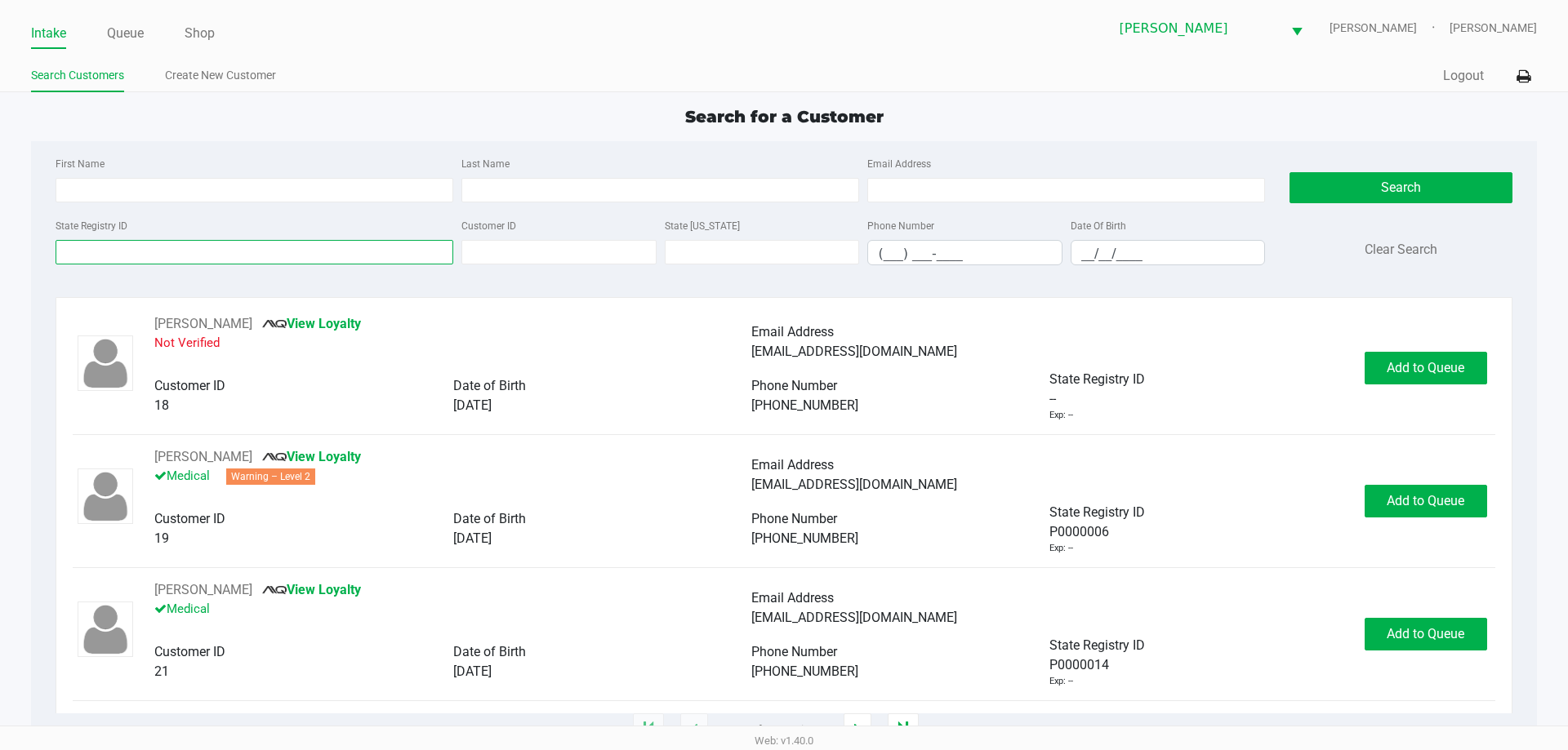
click at [160, 247] on input "State Registry ID" at bounding box center [254, 253] width 397 height 25
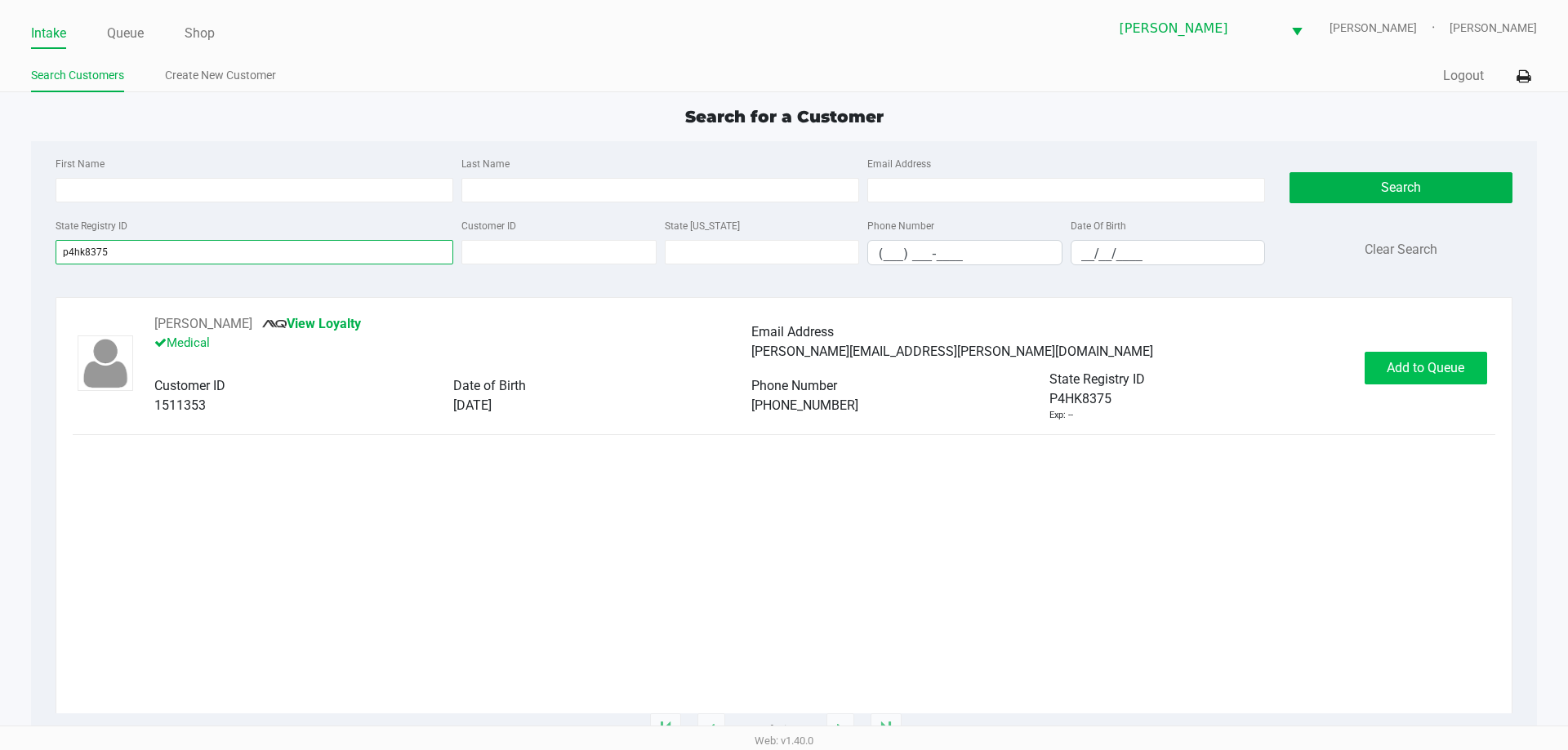
type input "p4hk8375"
click at [1442, 363] on span "Add to Queue" at bounding box center [1425, 368] width 78 height 16
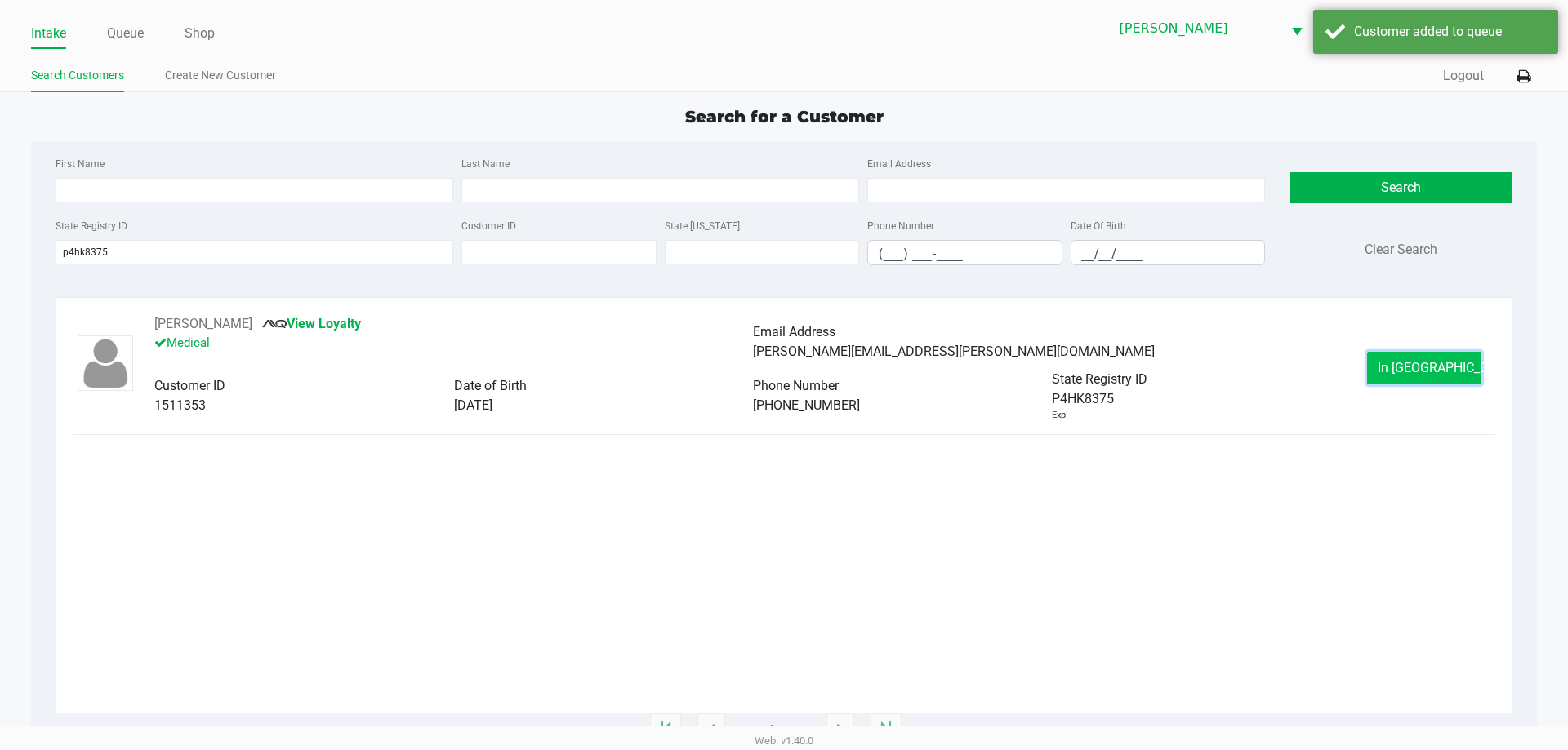
click at [1423, 368] on span "In Queue" at bounding box center [1447, 368] width 137 height 16
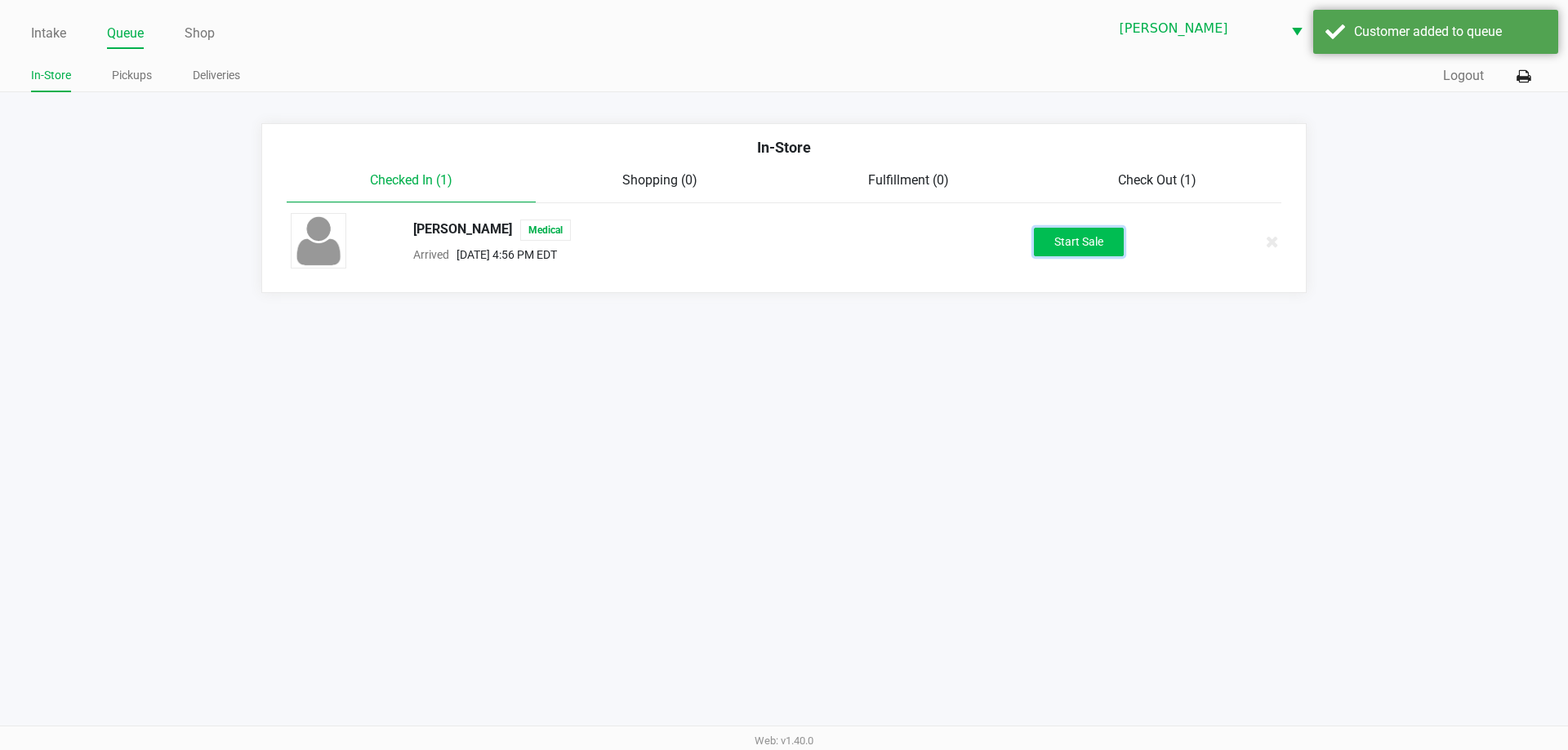
click at [1105, 238] on button "Start Sale" at bounding box center [1078, 242] width 90 height 29
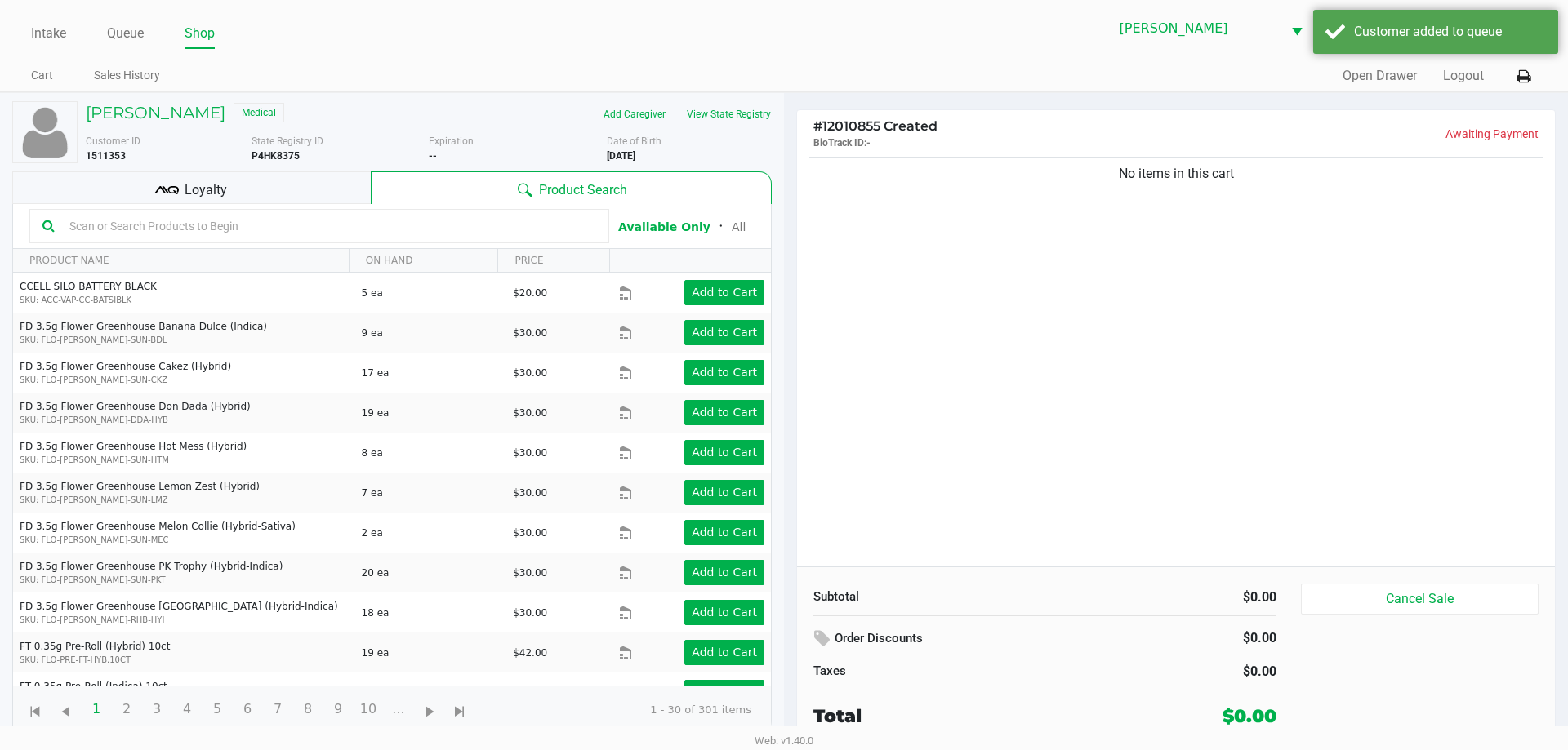
click at [177, 230] on input "text" at bounding box center [329, 226] width 533 height 25
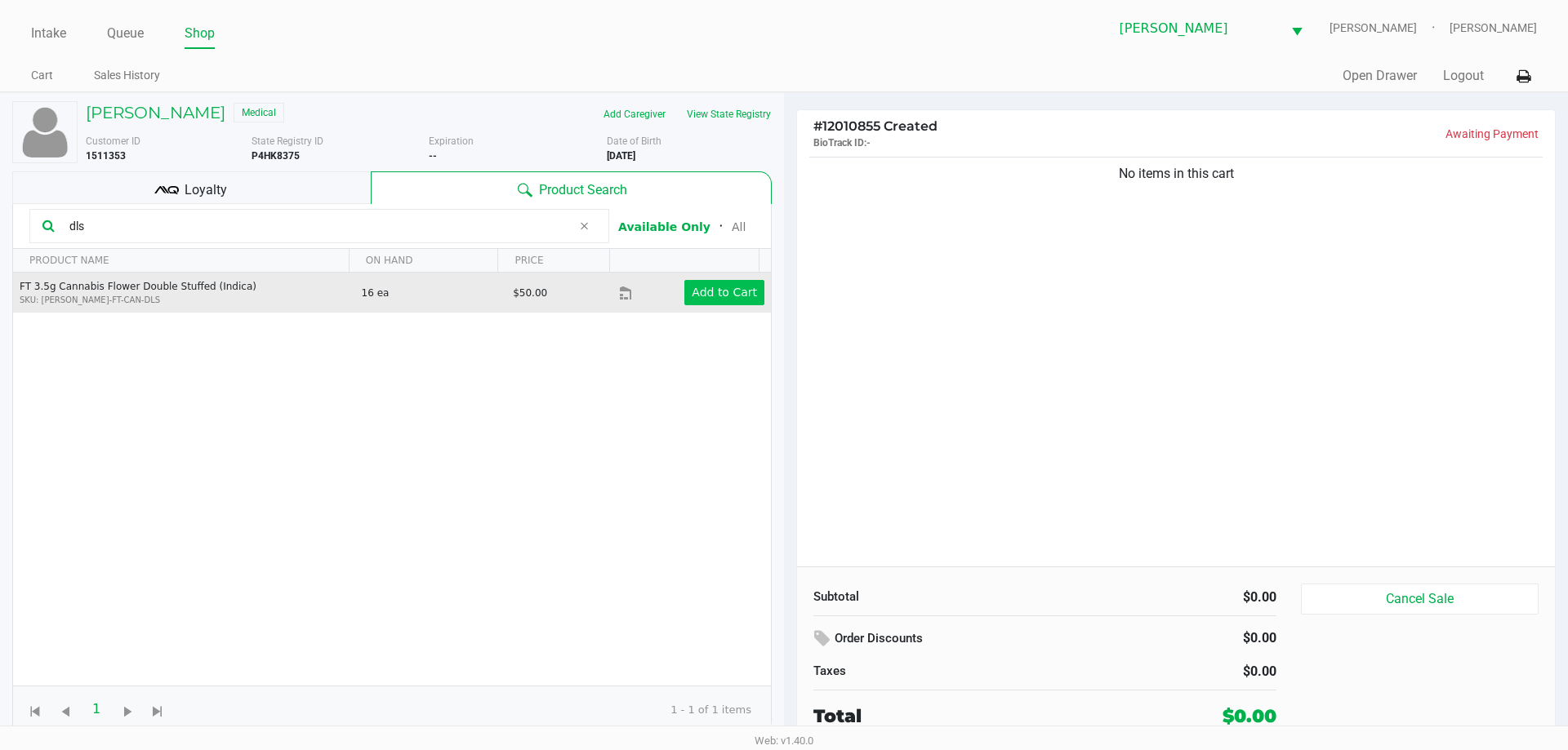
type input "dls"
click at [707, 294] on app-button-loader "Add to Cart" at bounding box center [724, 292] width 65 height 13
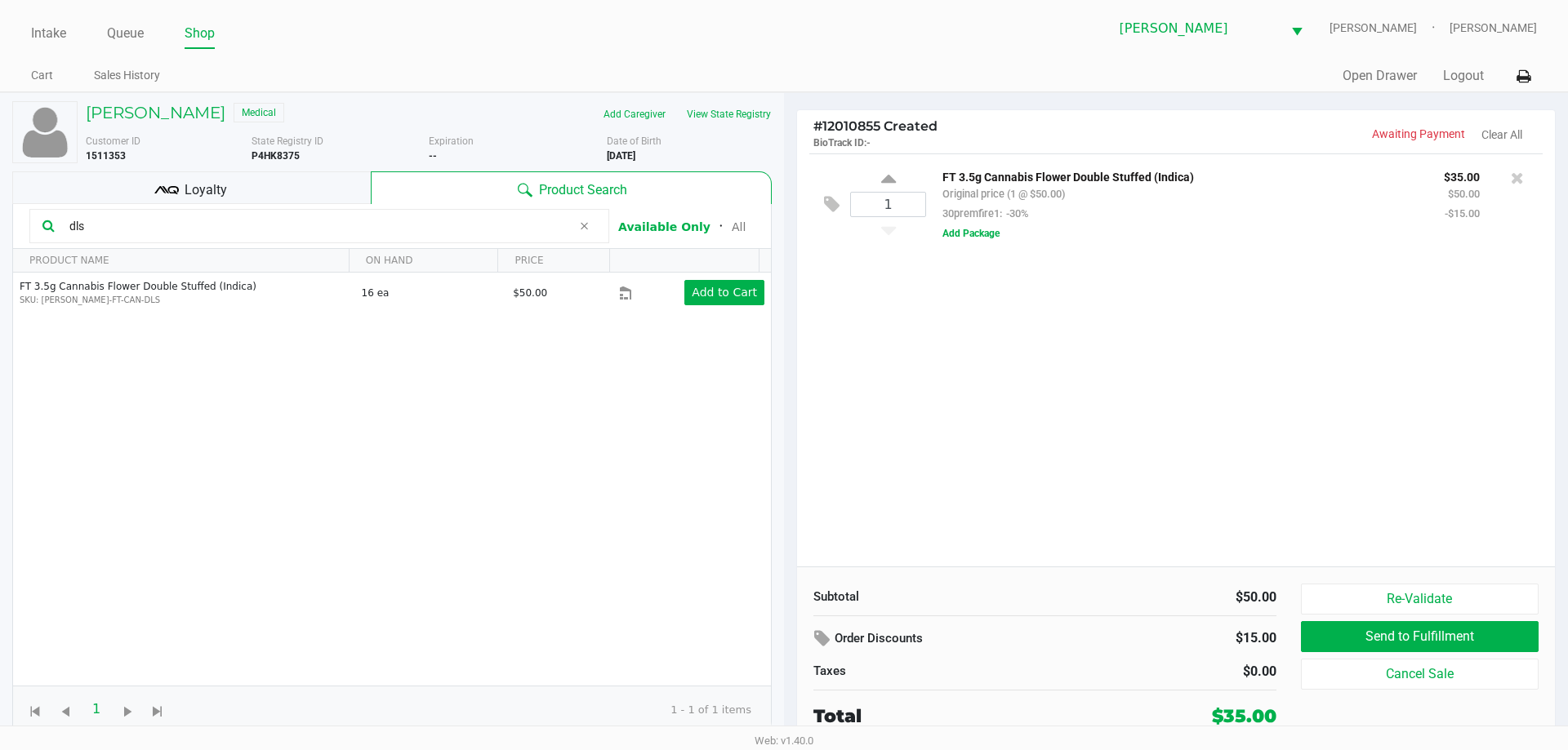
click at [1234, 471] on div "1 FT 3.5g Cannabis Flower Double Stuffed (Indica) Original price (1 @ $50.00) 3…" at bounding box center [1176, 360] width 758 height 413
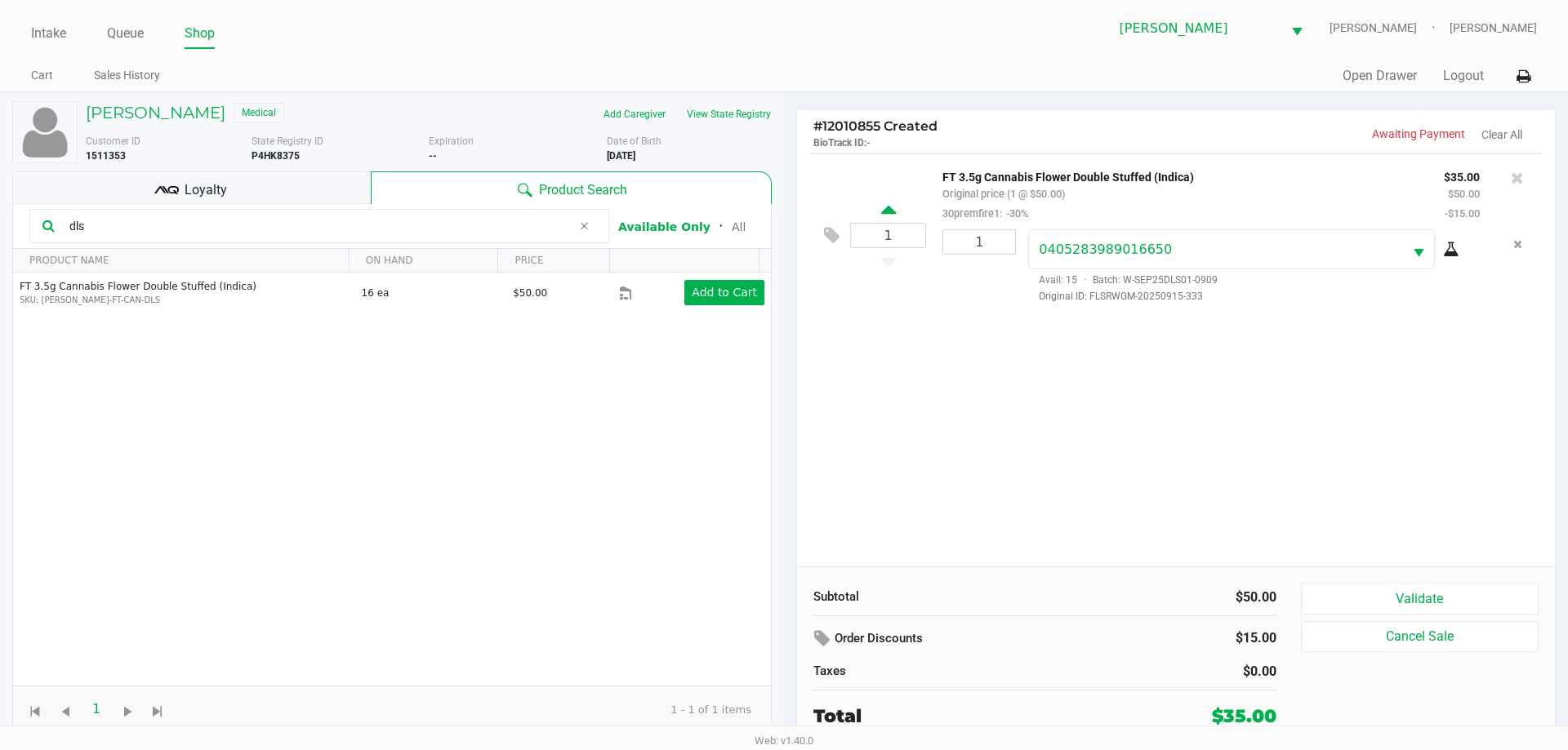
click at [883, 208] on icon at bounding box center [889, 212] width 15 height 21
type input "2"
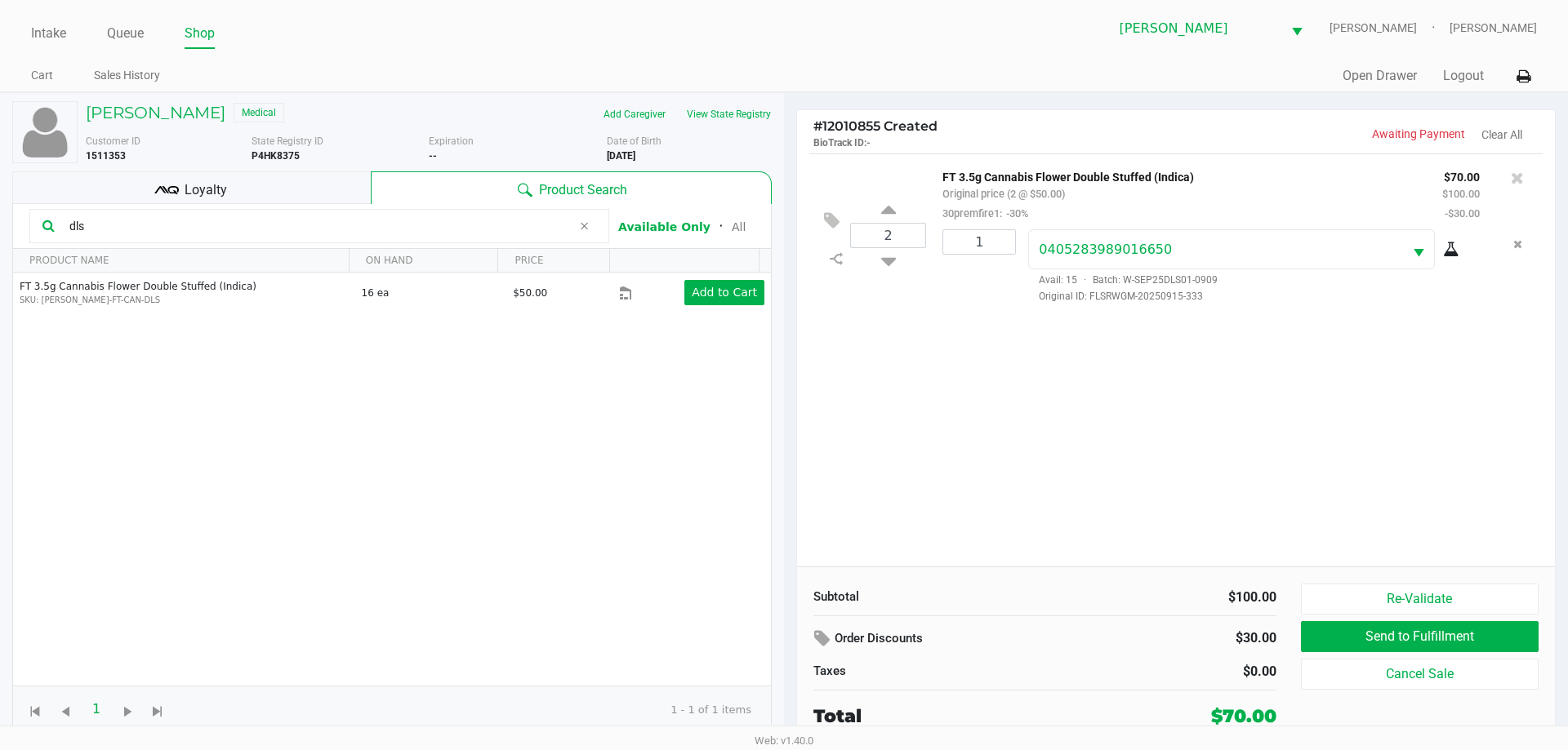
click at [1039, 453] on div "2 FT 3.5g Cannabis Flower Double Stuffed (Indica) Original price (2 @ $50.00) 3…" at bounding box center [1176, 360] width 758 height 413
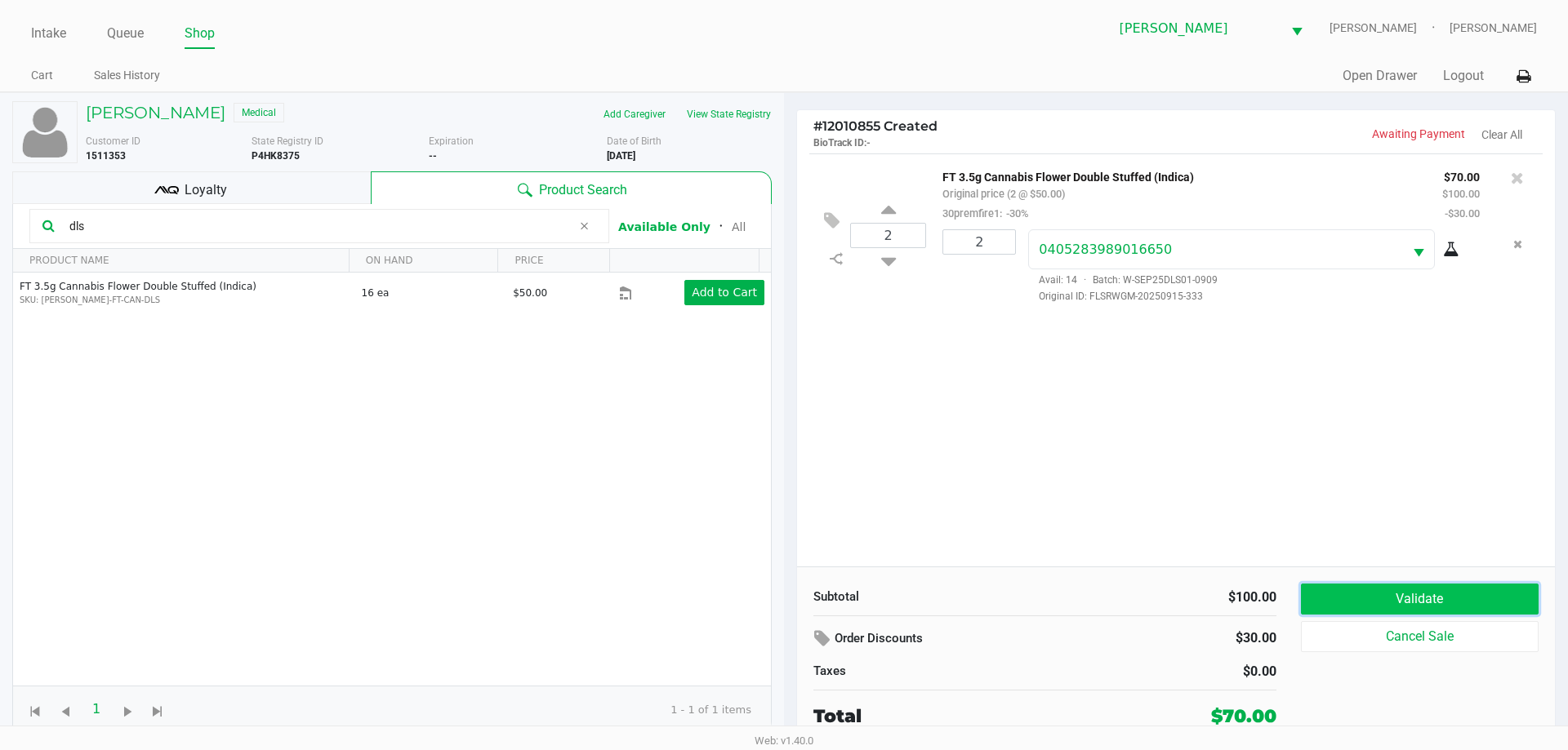
click at [1381, 588] on button "Validate" at bounding box center [1420, 600] width 238 height 31
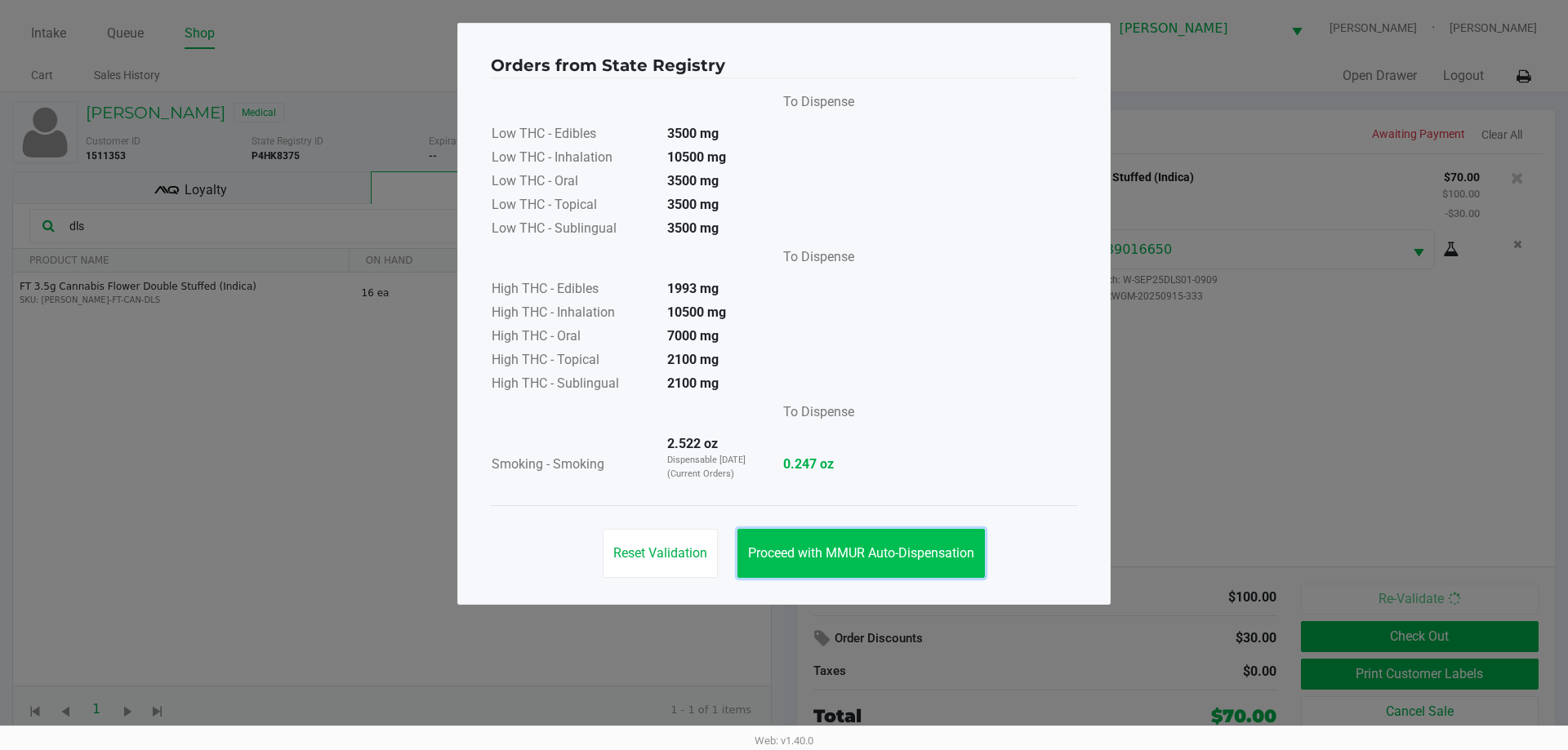
click at [815, 544] on button "Proceed with MMUR Auto-Dispensation" at bounding box center [862, 553] width 248 height 49
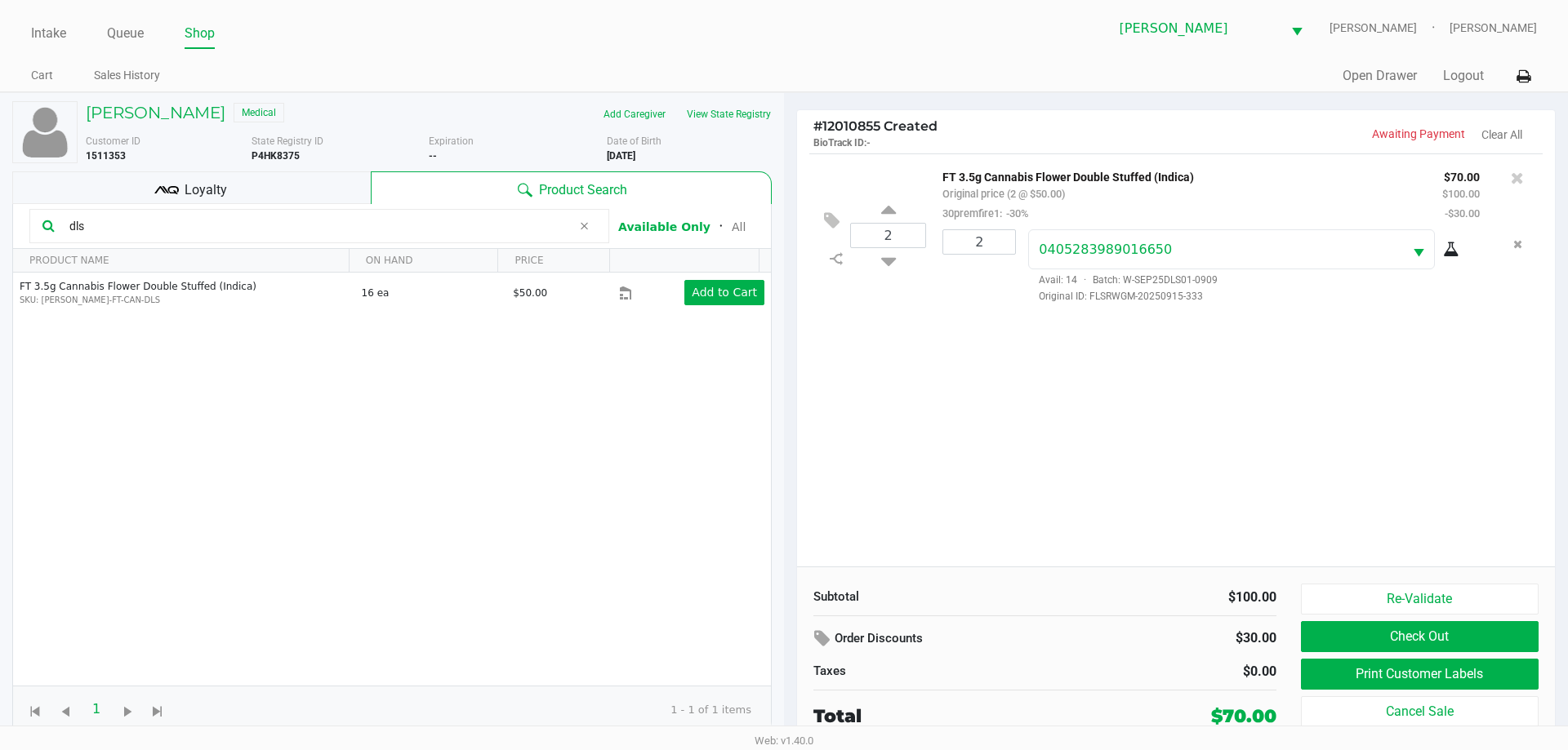
click at [1015, 491] on div "2 FT 3.5g Cannabis Flower Double Stuffed (Indica) Original price (2 @ $50.00) 3…" at bounding box center [1176, 360] width 758 height 413
click at [531, 225] on input "dls" at bounding box center [317, 226] width 509 height 25
click at [586, 224] on icon at bounding box center [584, 226] width 10 height 13
click at [384, 224] on div "Data table" at bounding box center [392, 468] width 758 height 529
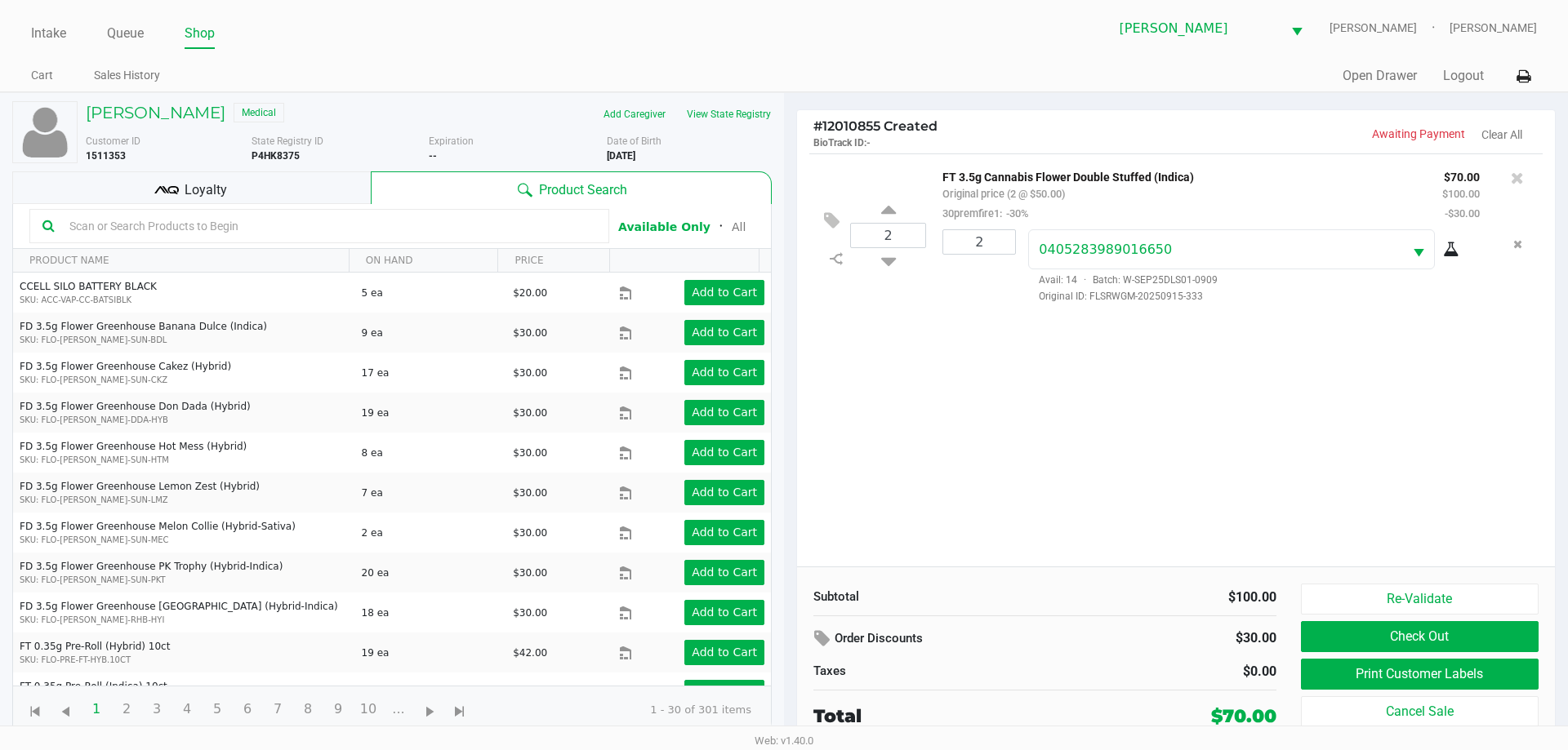
click at [405, 225] on input "text" at bounding box center [329, 226] width 533 height 25
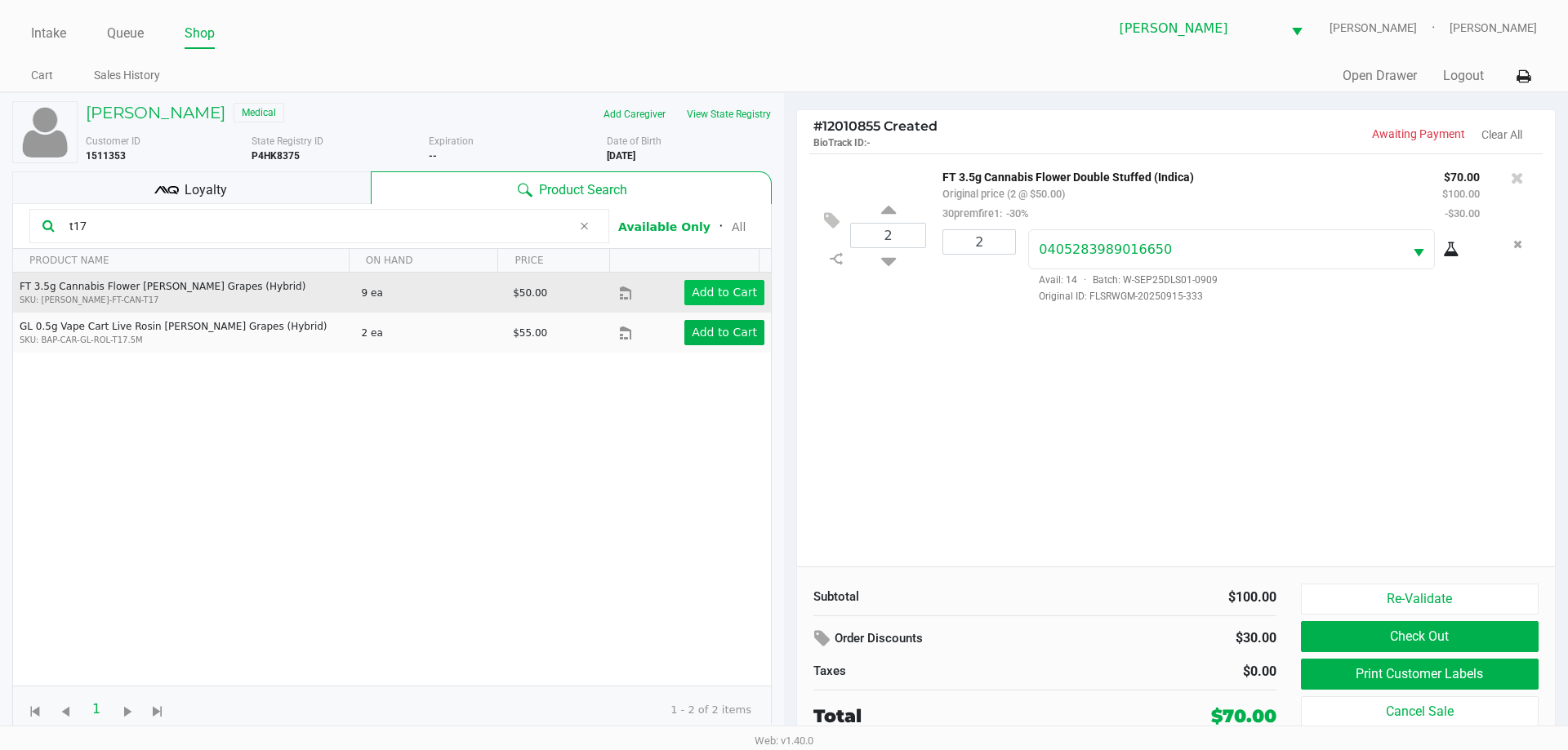
type input "t17"
click at [707, 301] on button "Add to Cart" at bounding box center [724, 292] width 80 height 26
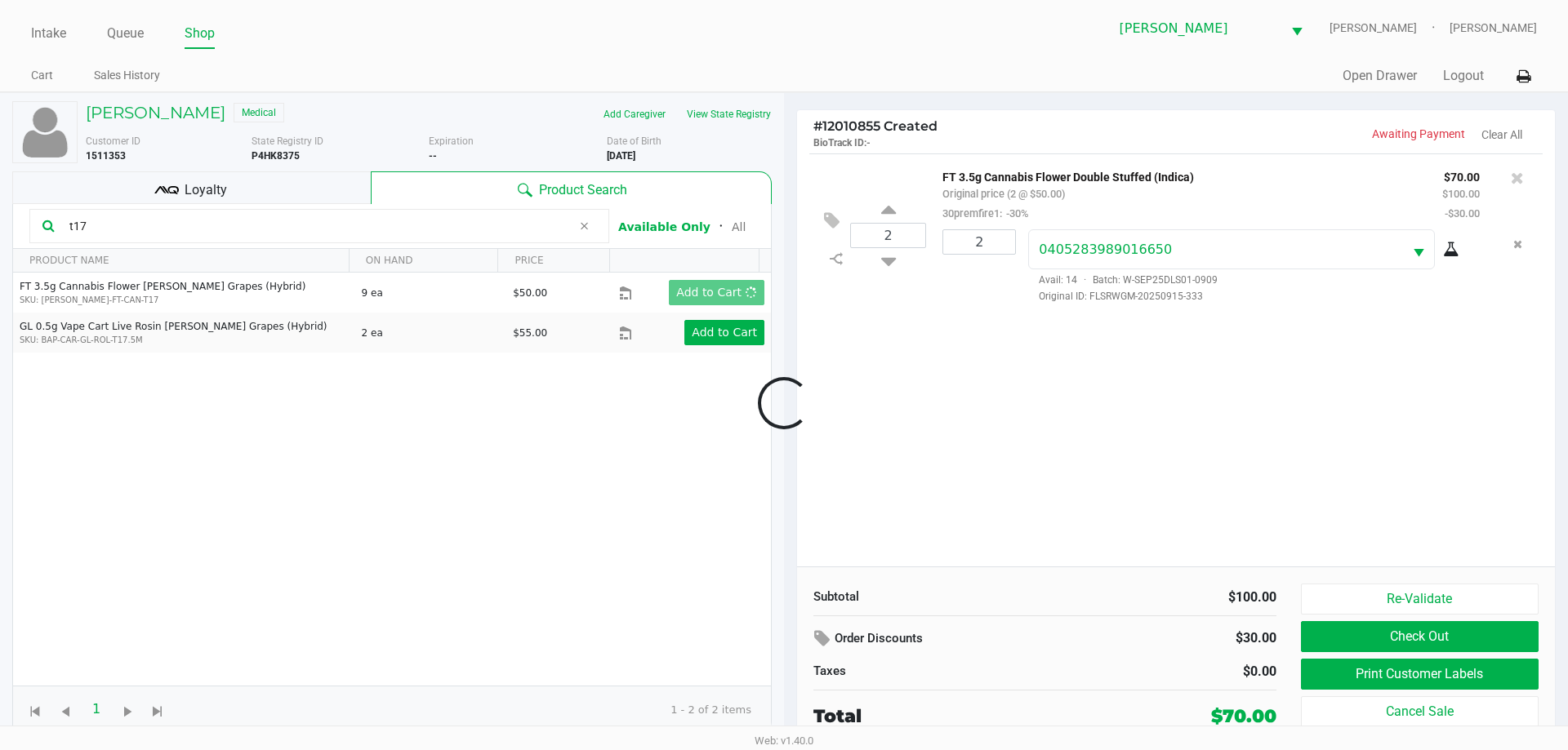
click at [248, 177] on div at bounding box center [784, 403] width 1568 height 458
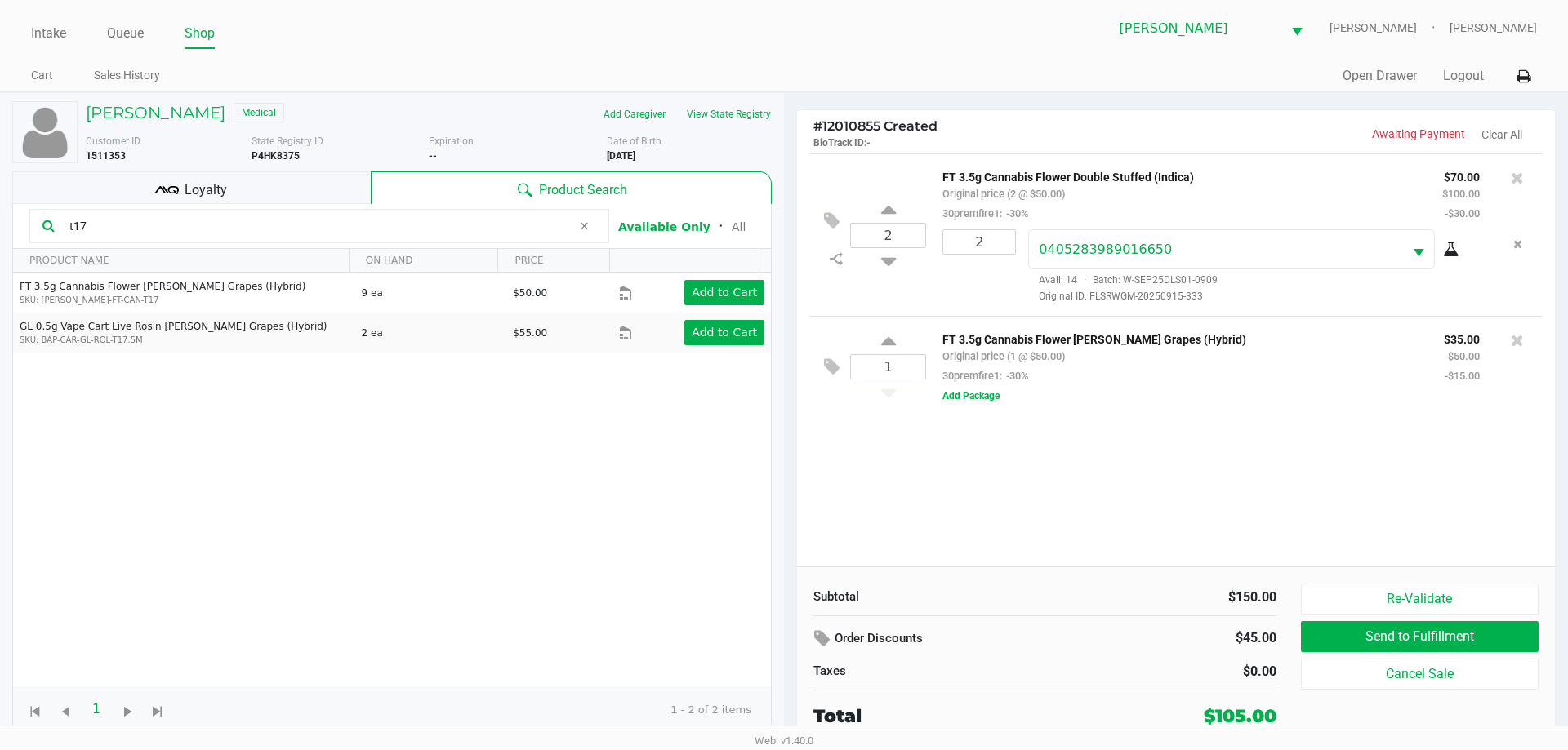
click at [240, 190] on div "Loyalty" at bounding box center [192, 188] width 359 height 33
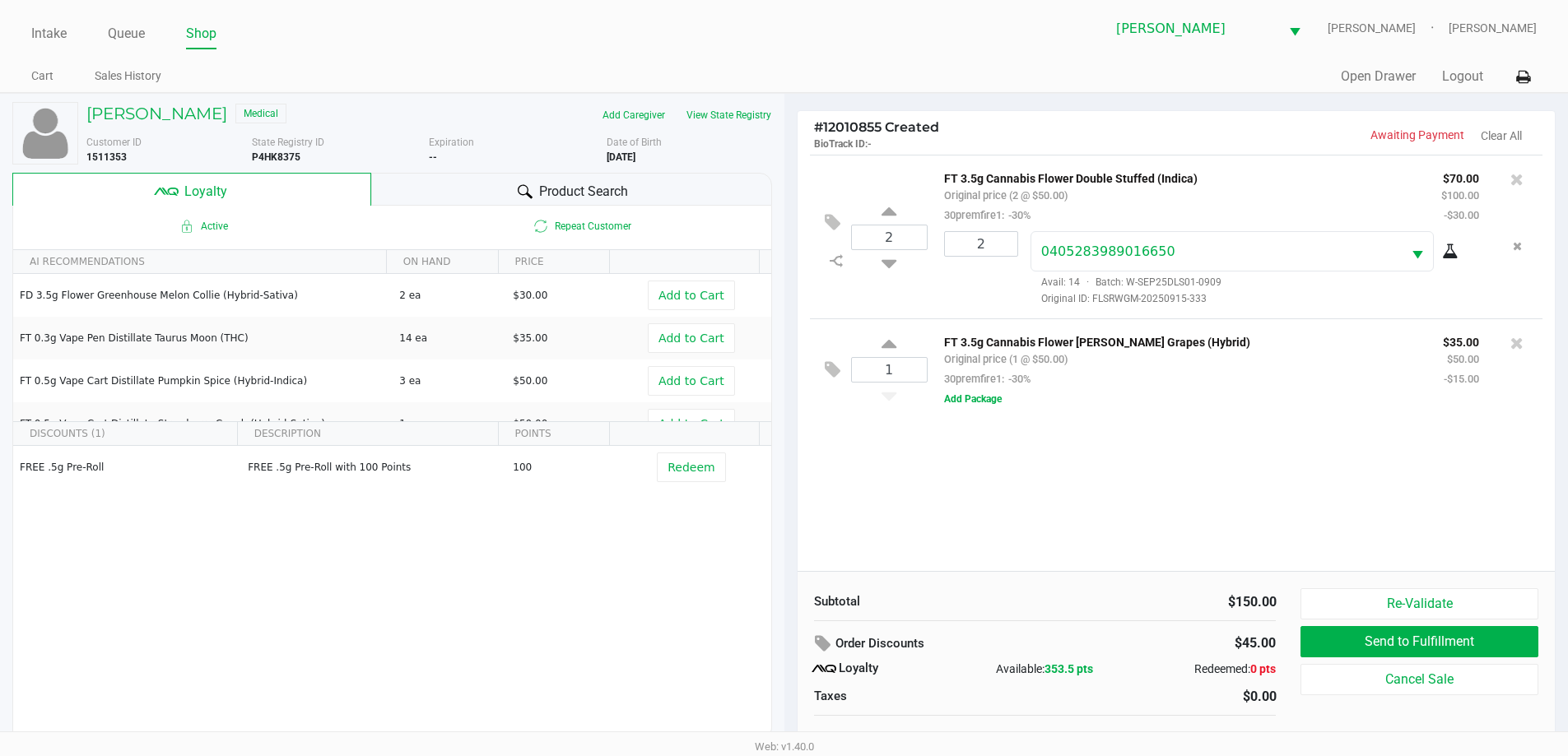
click at [460, 178] on div "Product Search" at bounding box center [571, 190] width 401 height 33
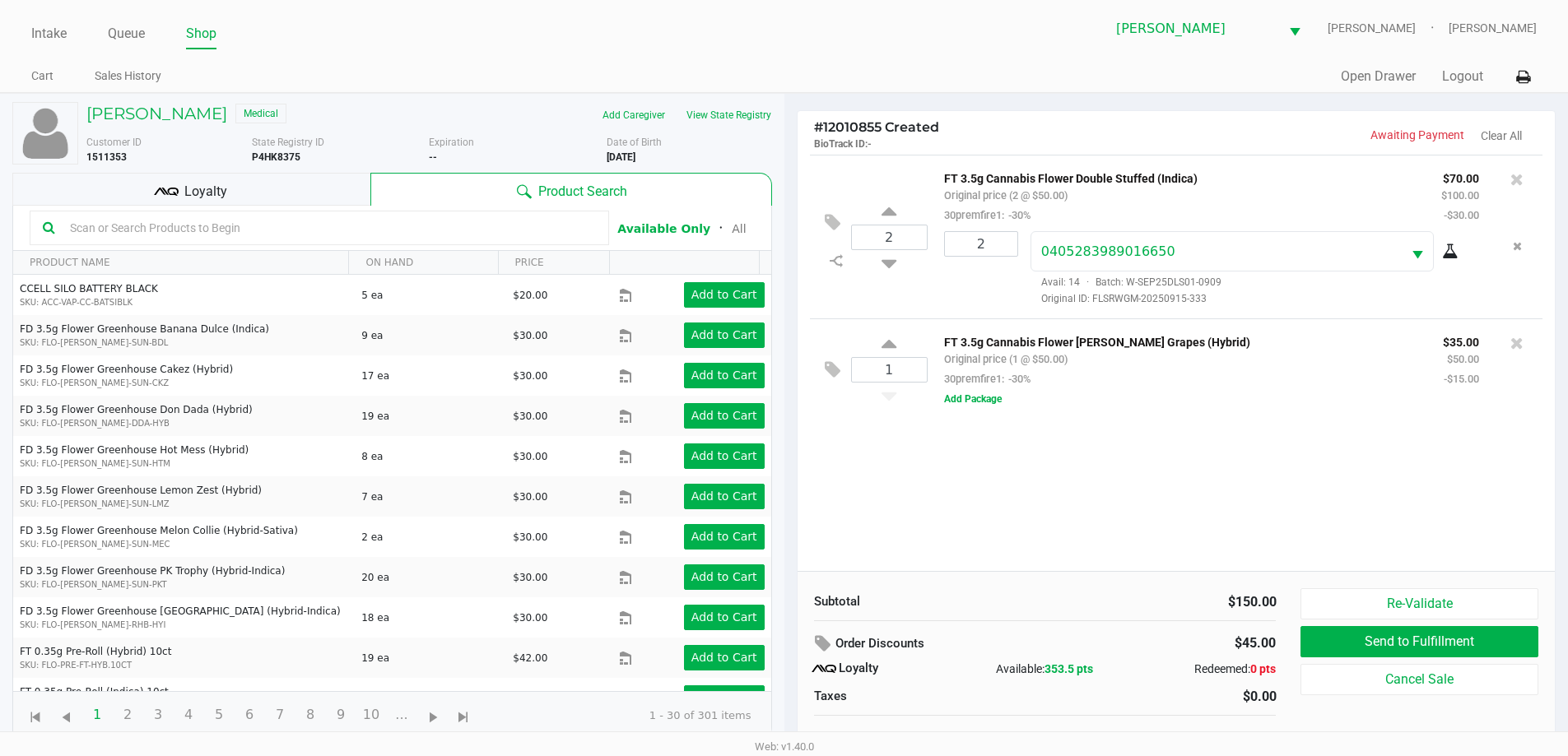
click at [311, 233] on input "text" at bounding box center [330, 228] width 533 height 25
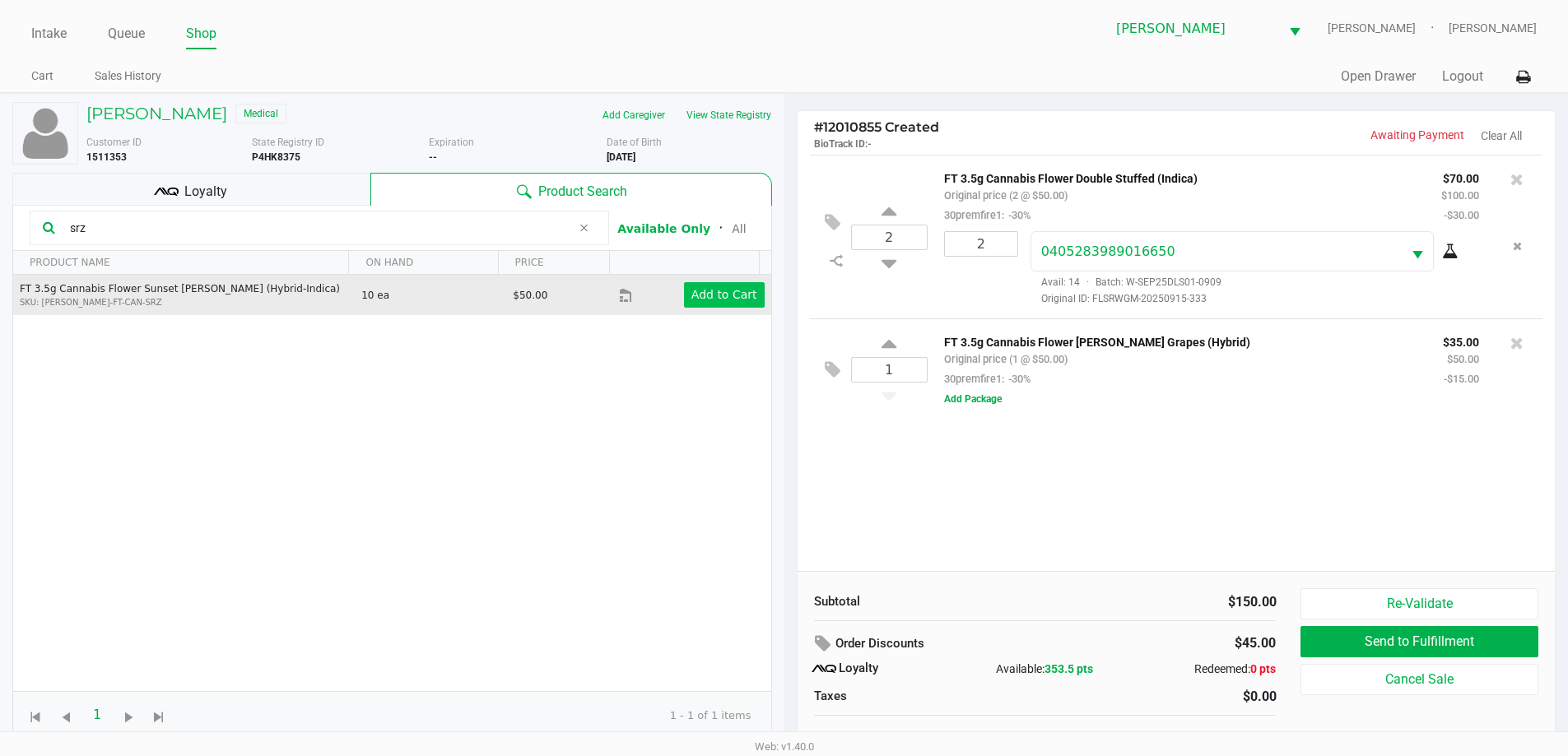
type input "srz"
click at [706, 286] on button "Add to Cart" at bounding box center [724, 295] width 81 height 26
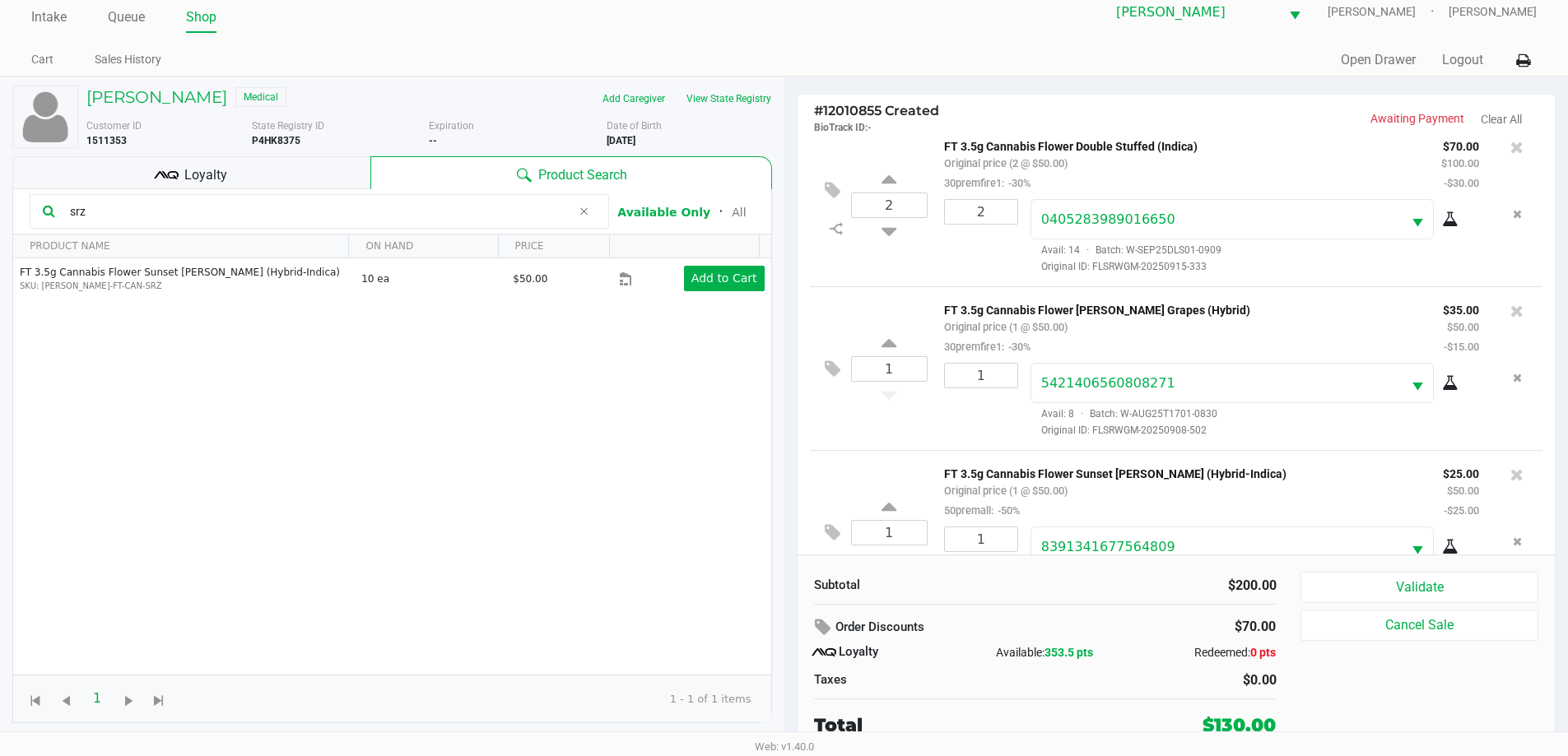
scroll to position [77, 0]
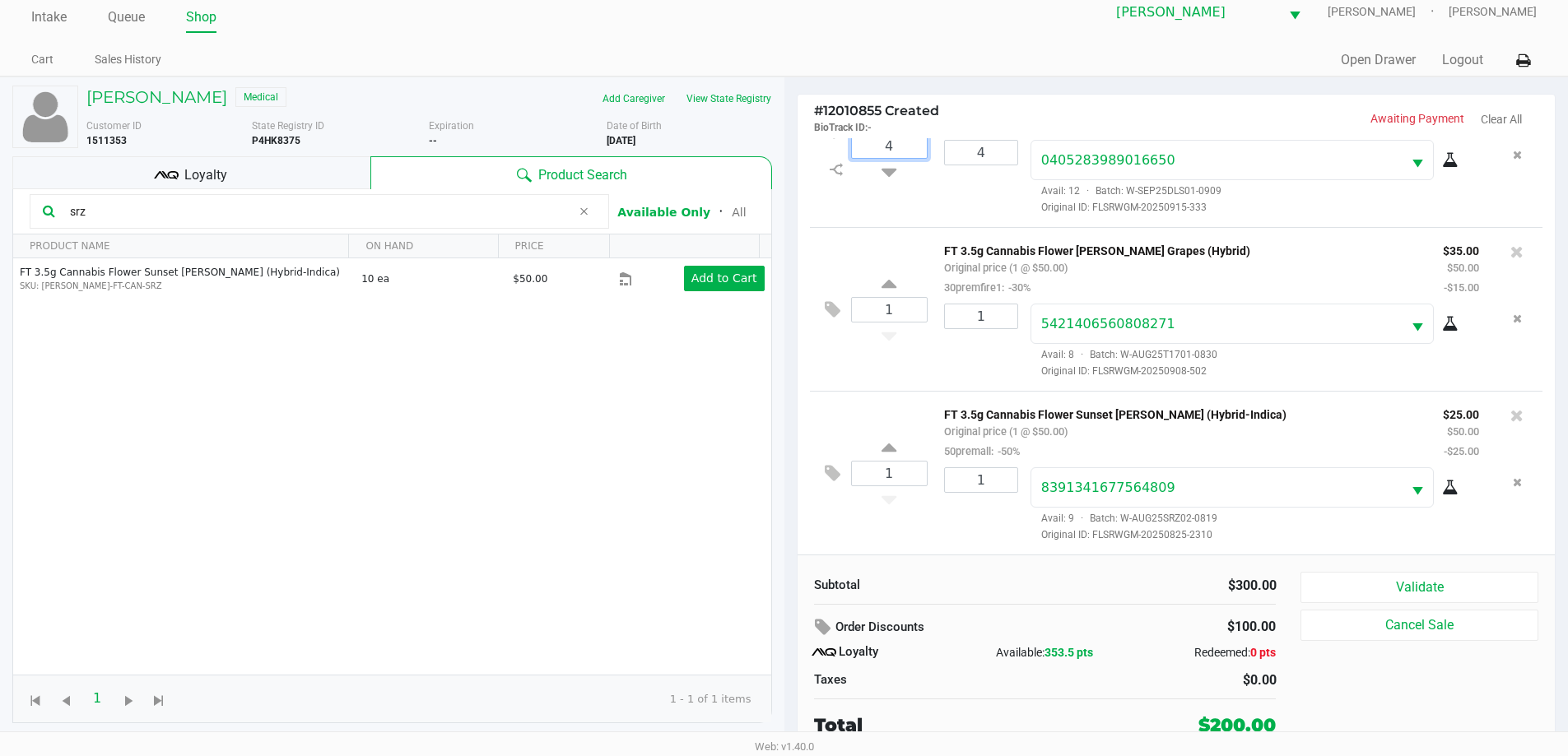
click at [893, 152] on input "4" at bounding box center [889, 146] width 75 height 24
type input "4"
click at [929, 209] on div "FT 3.5g Cannabis Flower Double Stuffed (Indica) Original price (2 @ $50.00) 30p…" at bounding box center [1229, 147] width 603 height 138
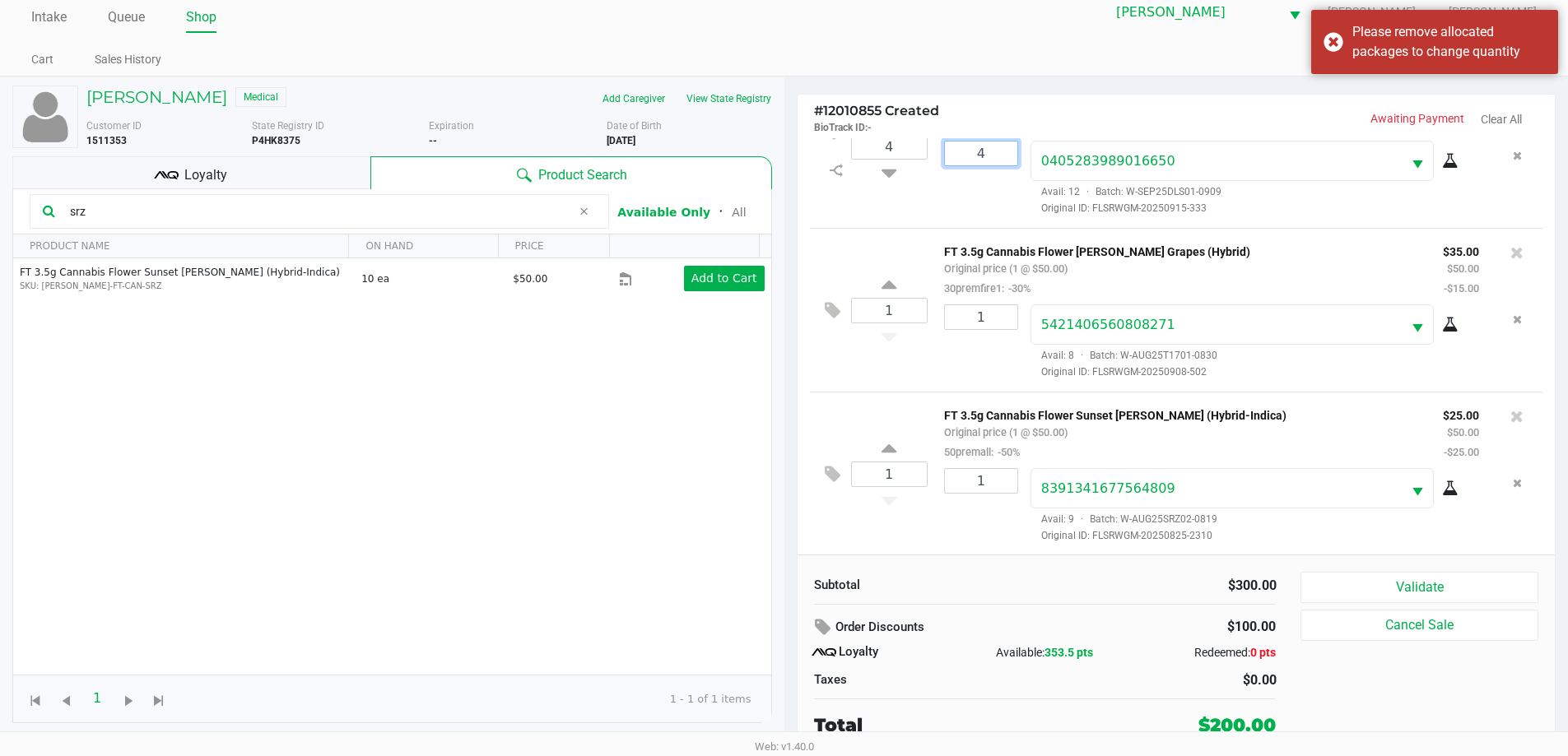
click at [971, 145] on input "4" at bounding box center [981, 153] width 72 height 24
type input "2"
click at [961, 207] on div "JEFFREY FALOON Medical Add Caregiver View State Registry Customer ID 1511353 St…" at bounding box center [784, 416] width 1568 height 679
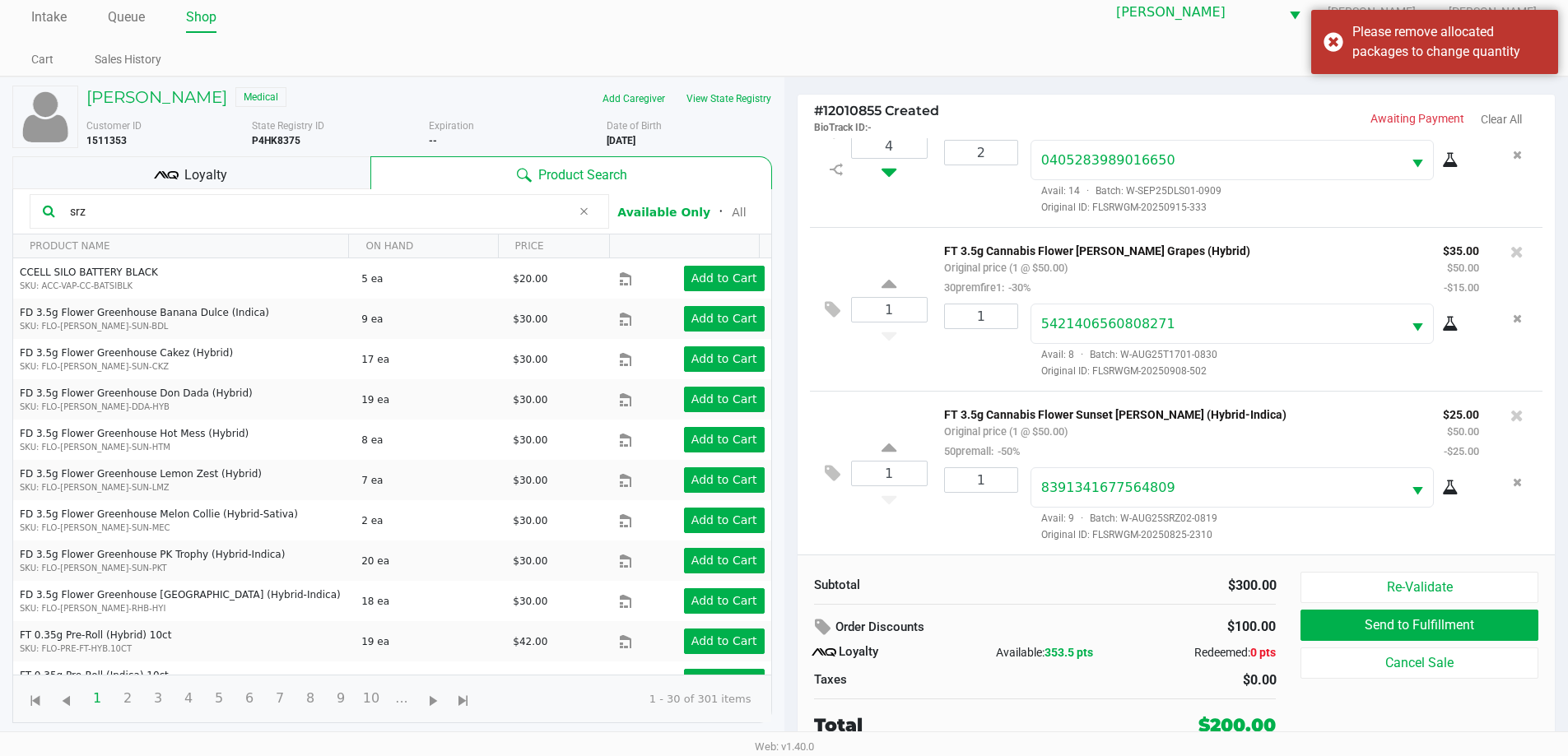
click at [887, 172] on icon at bounding box center [889, 169] width 15 height 21
type input "3"
click at [889, 175] on icon at bounding box center [889, 169] width 15 height 21
type input "2"
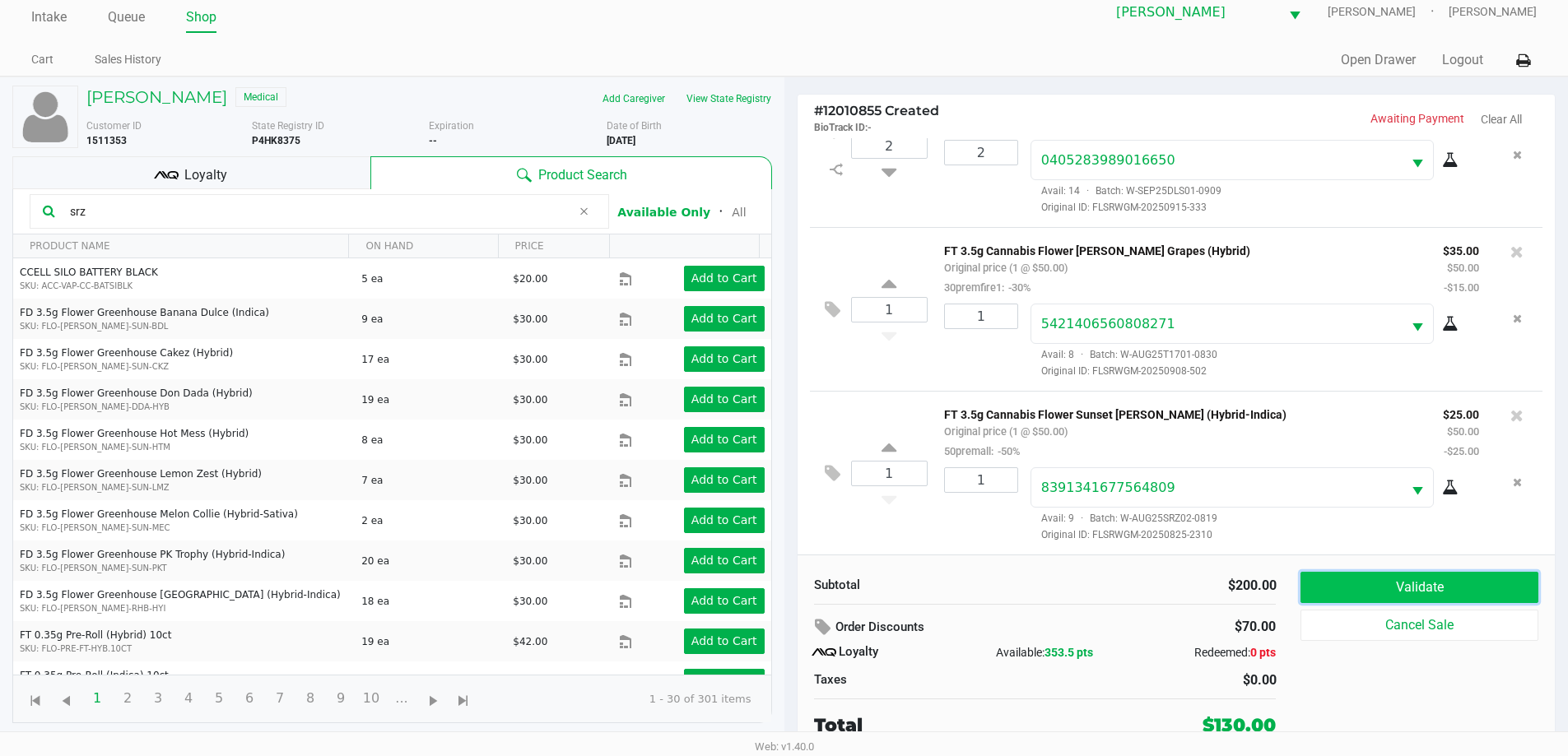
click at [1356, 592] on button "Validate" at bounding box center [1419, 588] width 237 height 32
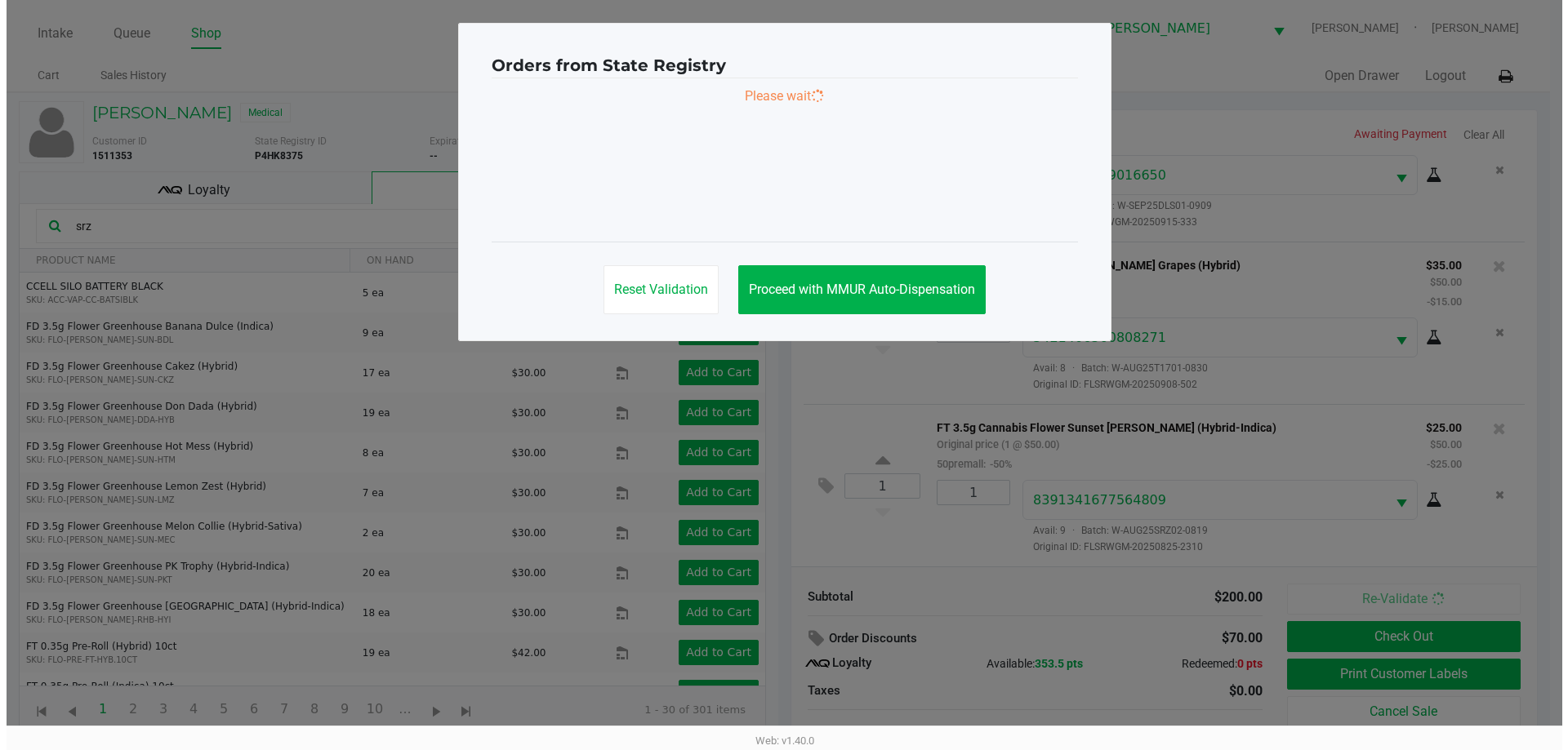
scroll to position [0, 0]
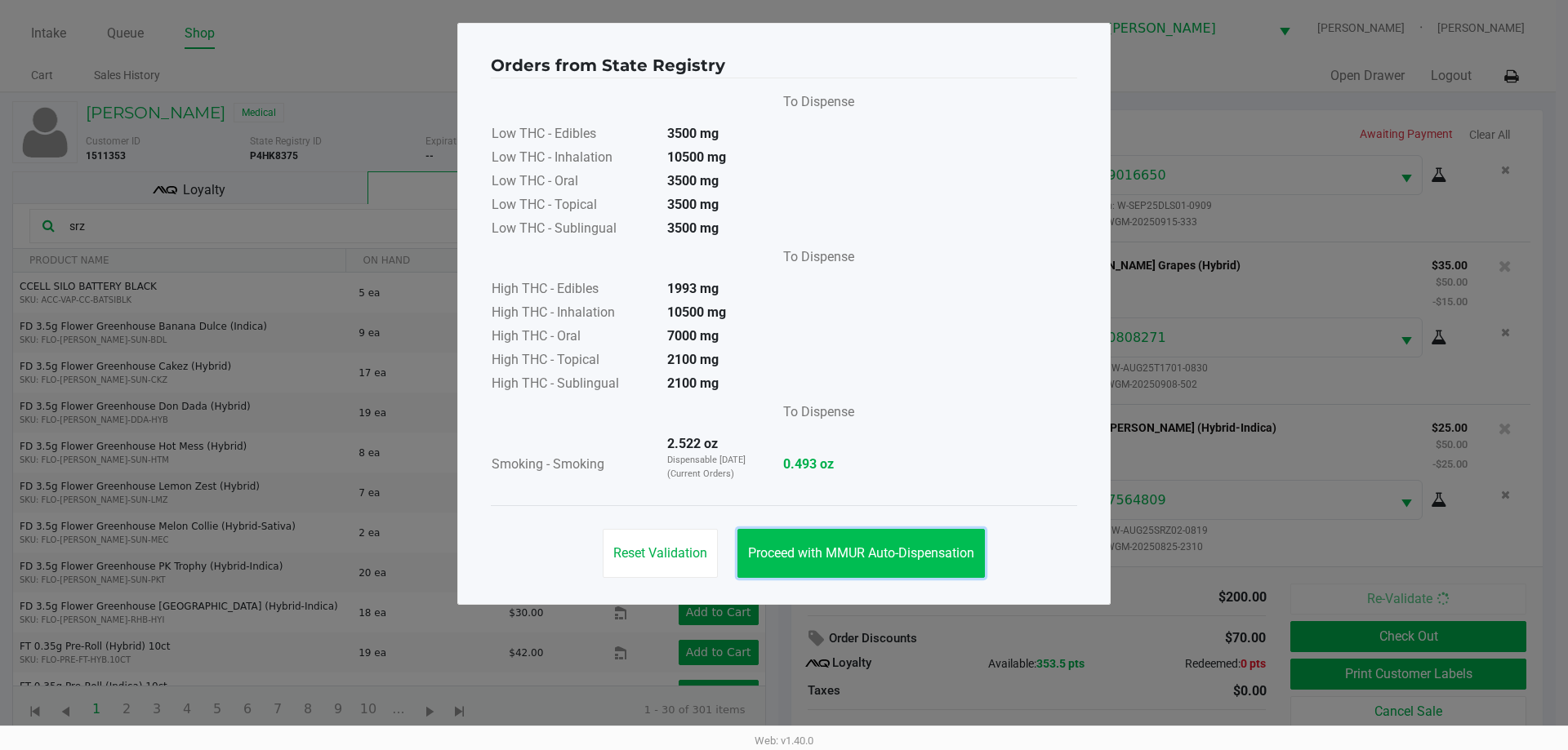
click at [872, 544] on button "Proceed with MMUR Auto-Dispensation" at bounding box center [862, 553] width 248 height 49
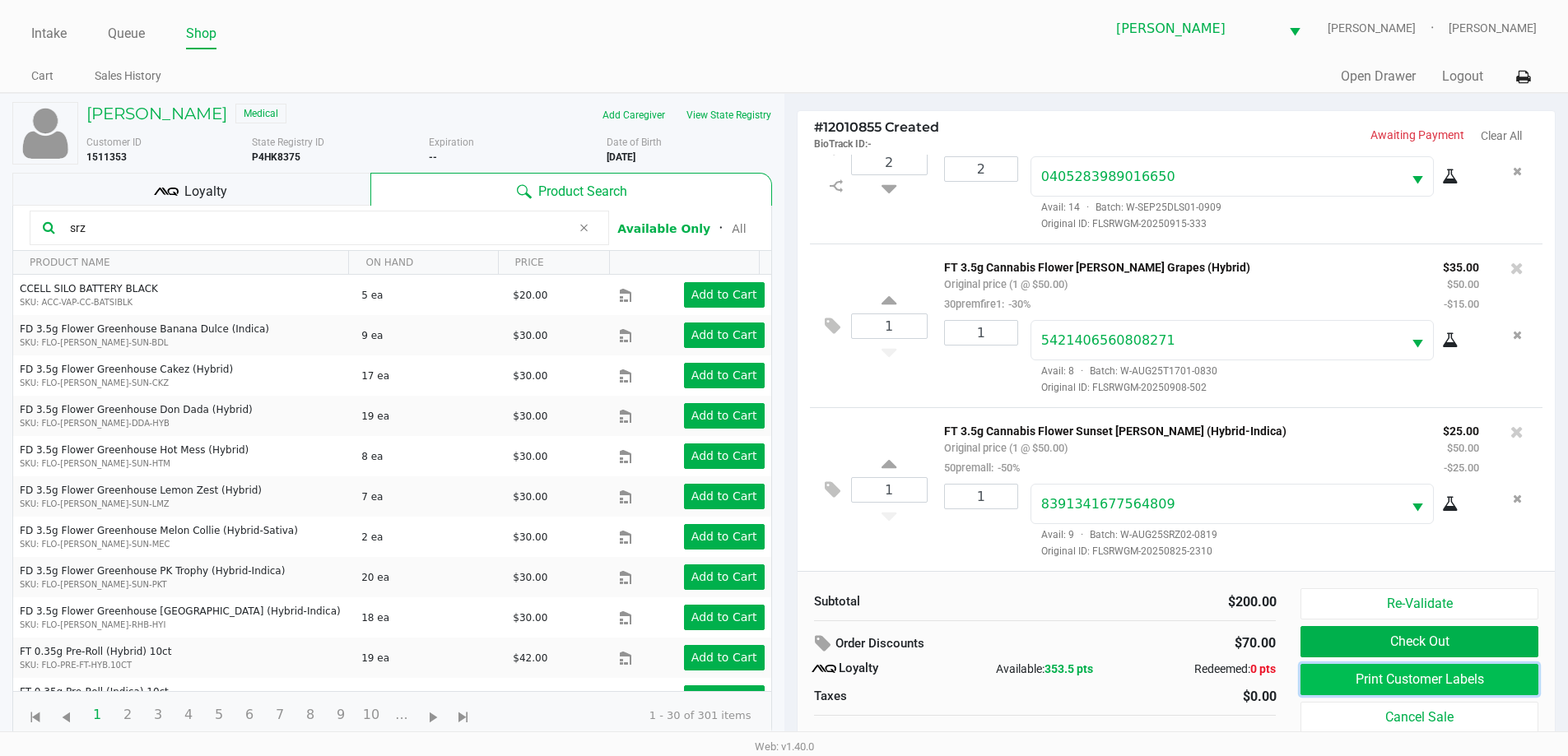
click at [1328, 673] on button "Print Customer Labels" at bounding box center [1419, 680] width 237 height 32
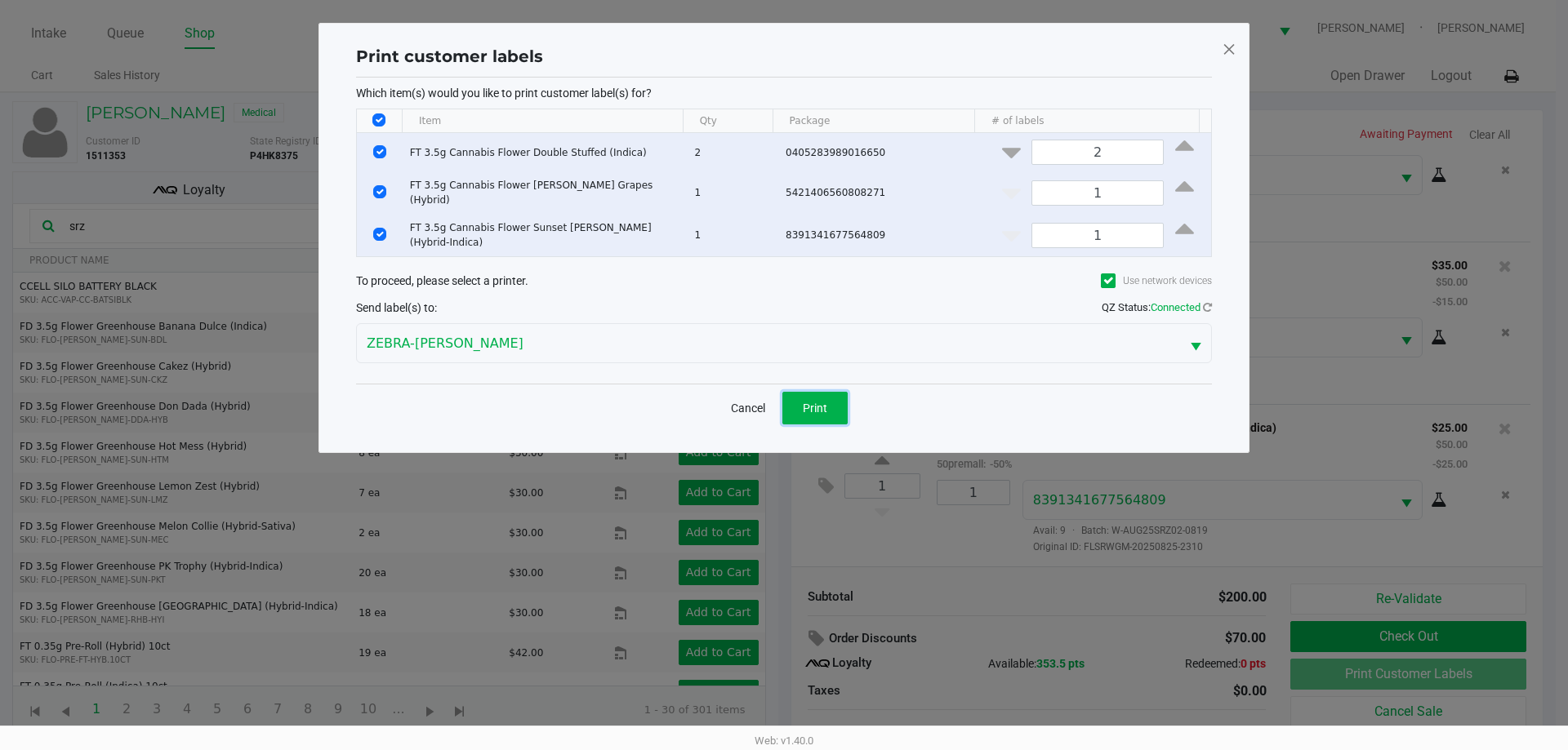
click at [823, 392] on button "Print" at bounding box center [815, 408] width 65 height 33
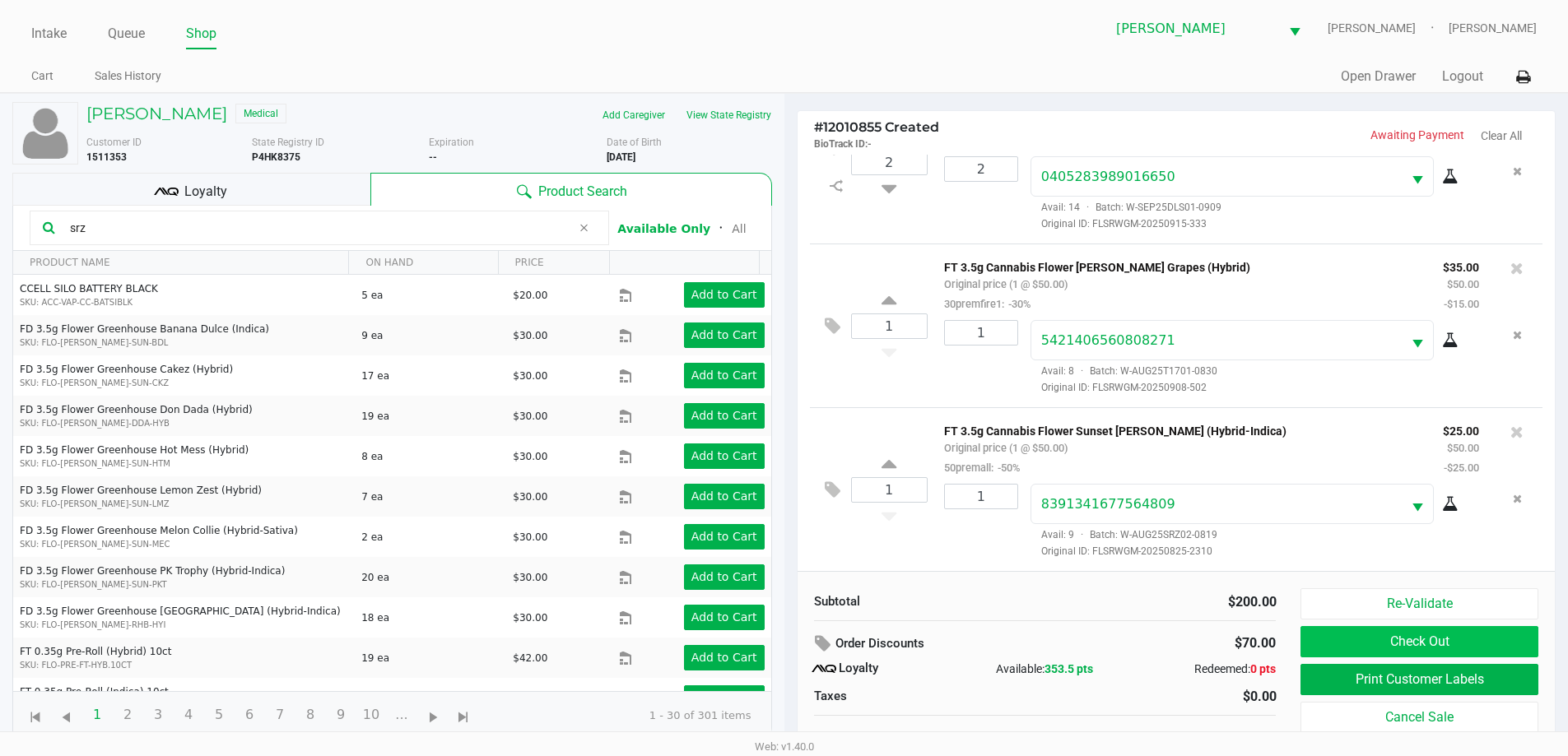
click at [1446, 629] on button "Check Out" at bounding box center [1419, 642] width 237 height 32
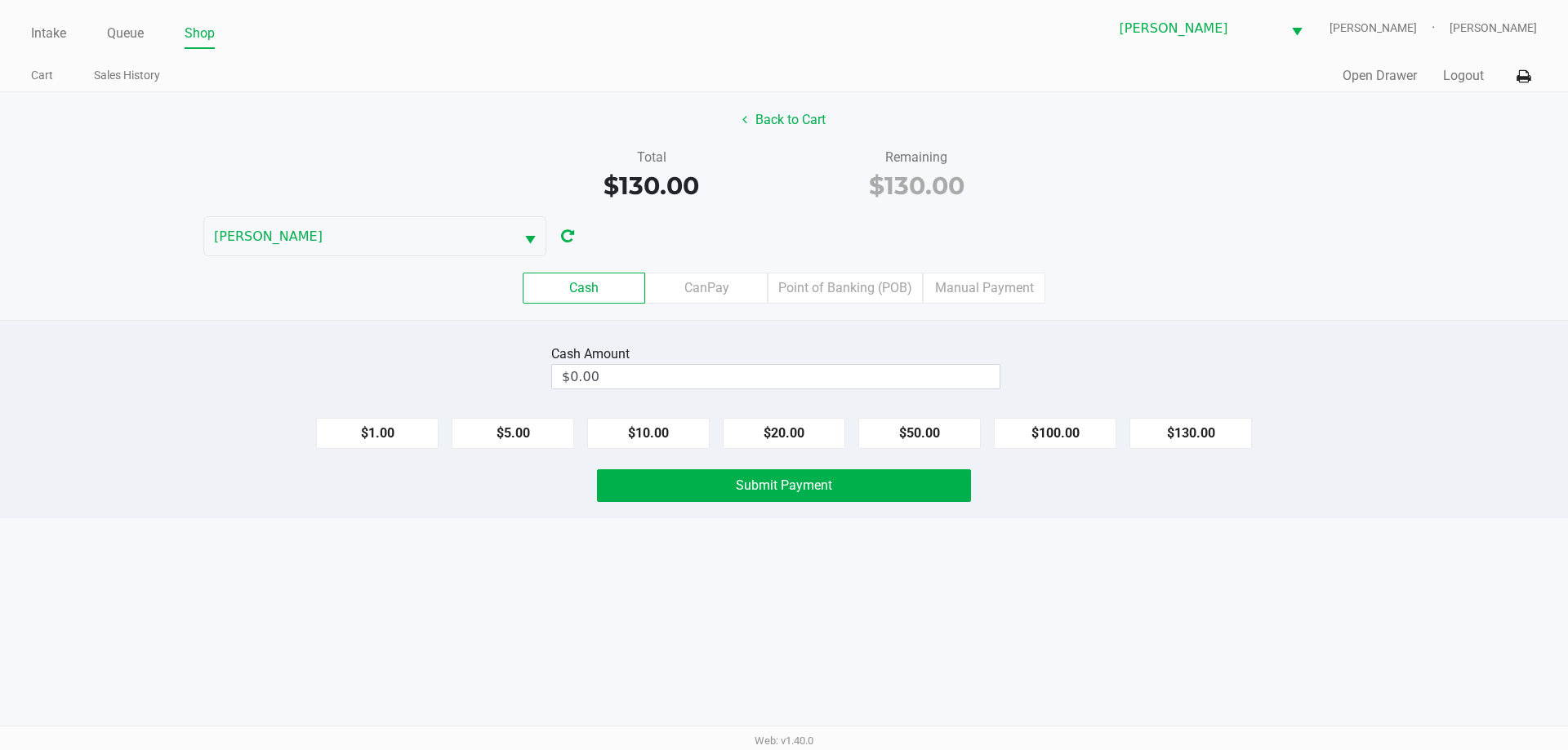
click at [858, 285] on label "Point of Banking (POB)" at bounding box center [845, 288] width 155 height 31
click at [0, 0] on 7 "Point of Banking (POB)" at bounding box center [0, 0] width 0 height 0
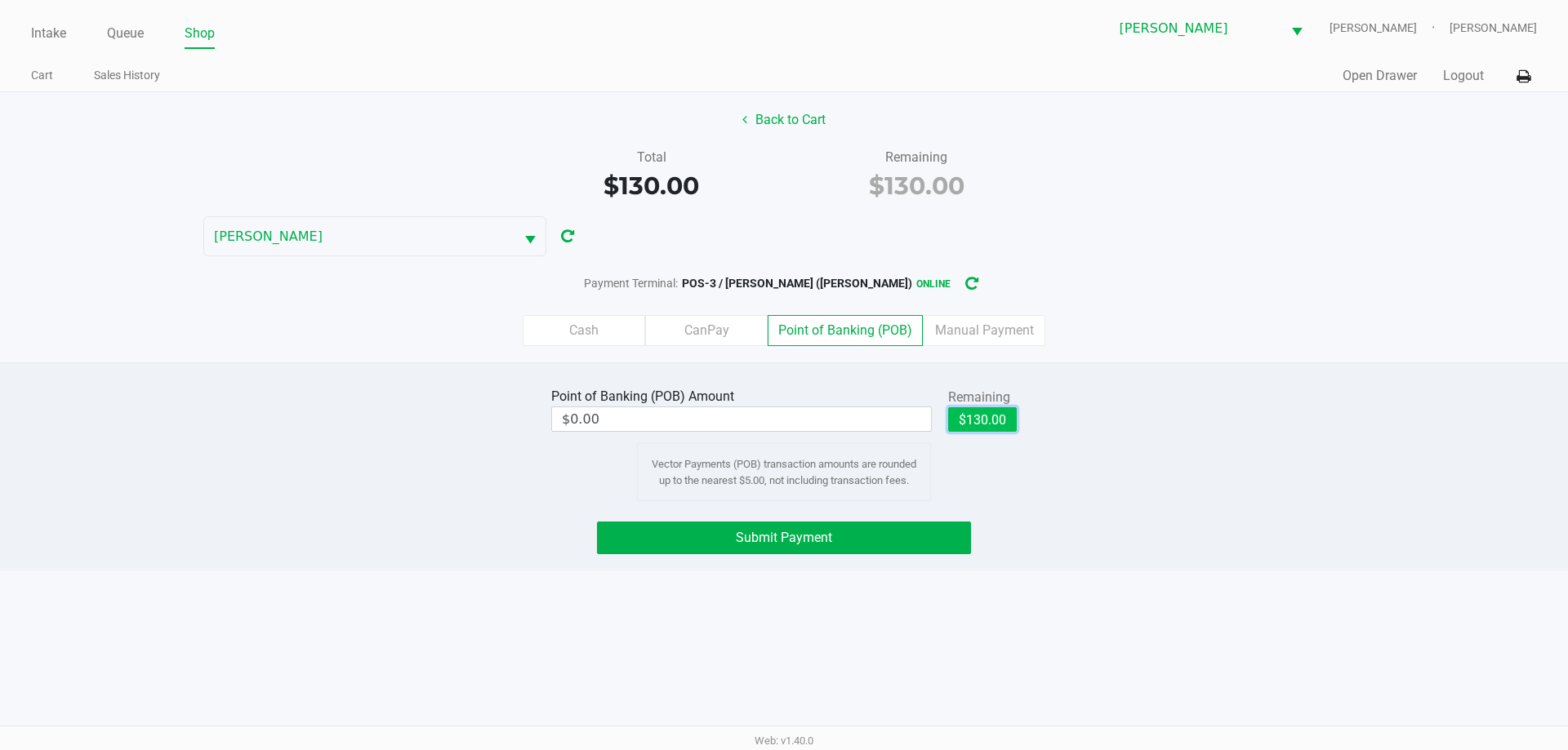
click at [1000, 424] on button "$130.00" at bounding box center [982, 420] width 69 height 25
type input "$130.00"
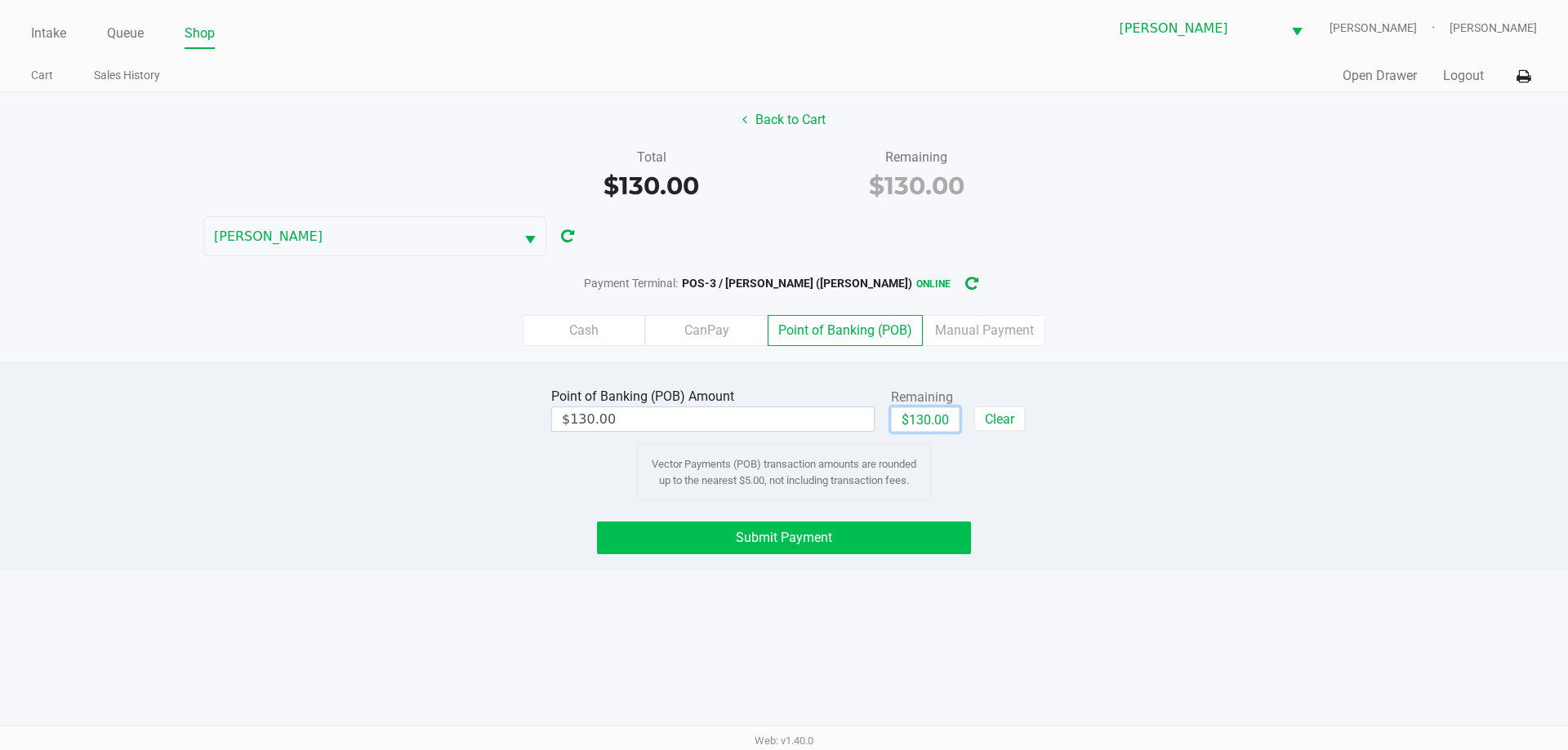
click at [839, 532] on button "Submit Payment" at bounding box center [784, 539] width 374 height 33
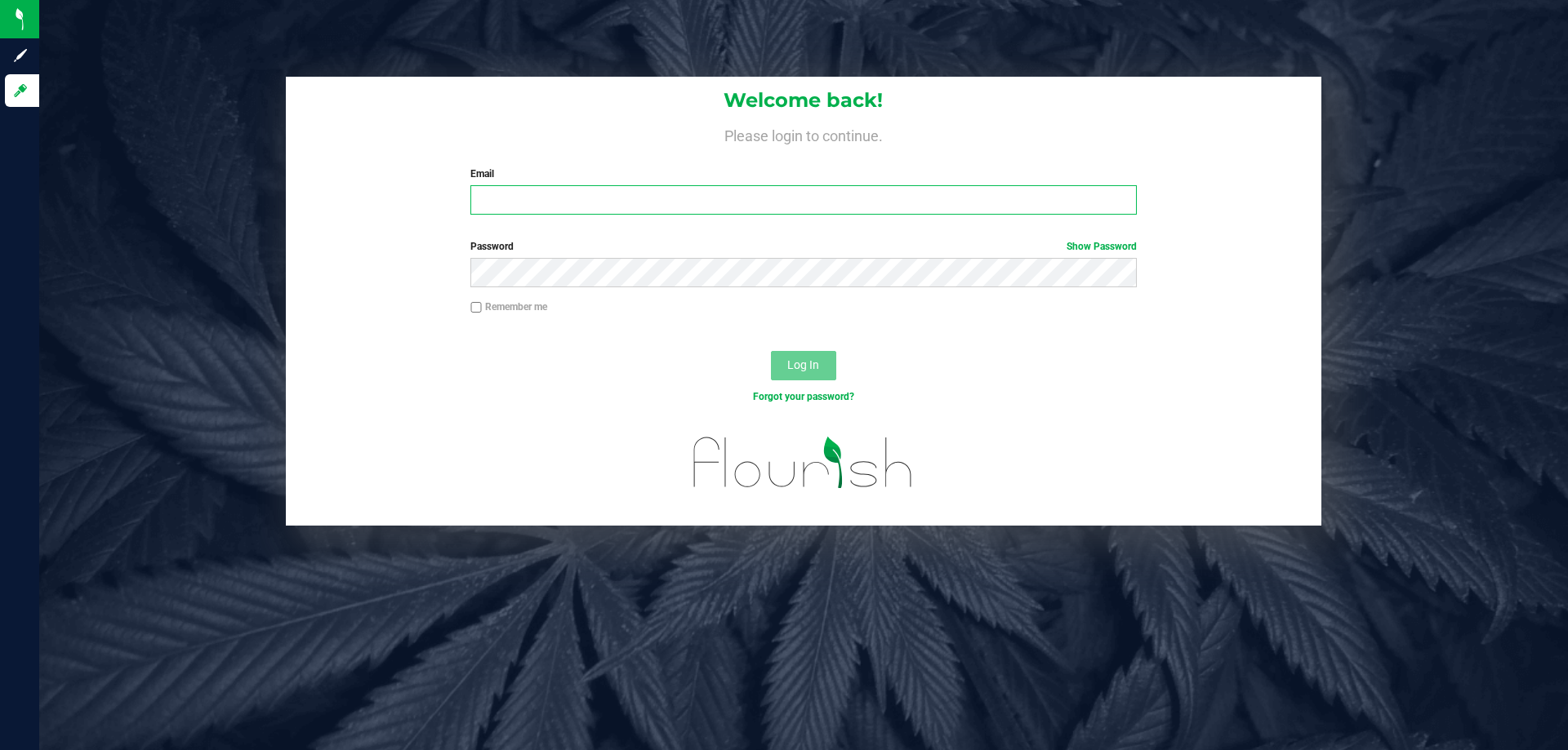
click at [496, 206] on input "Email" at bounding box center [803, 200] width 666 height 30
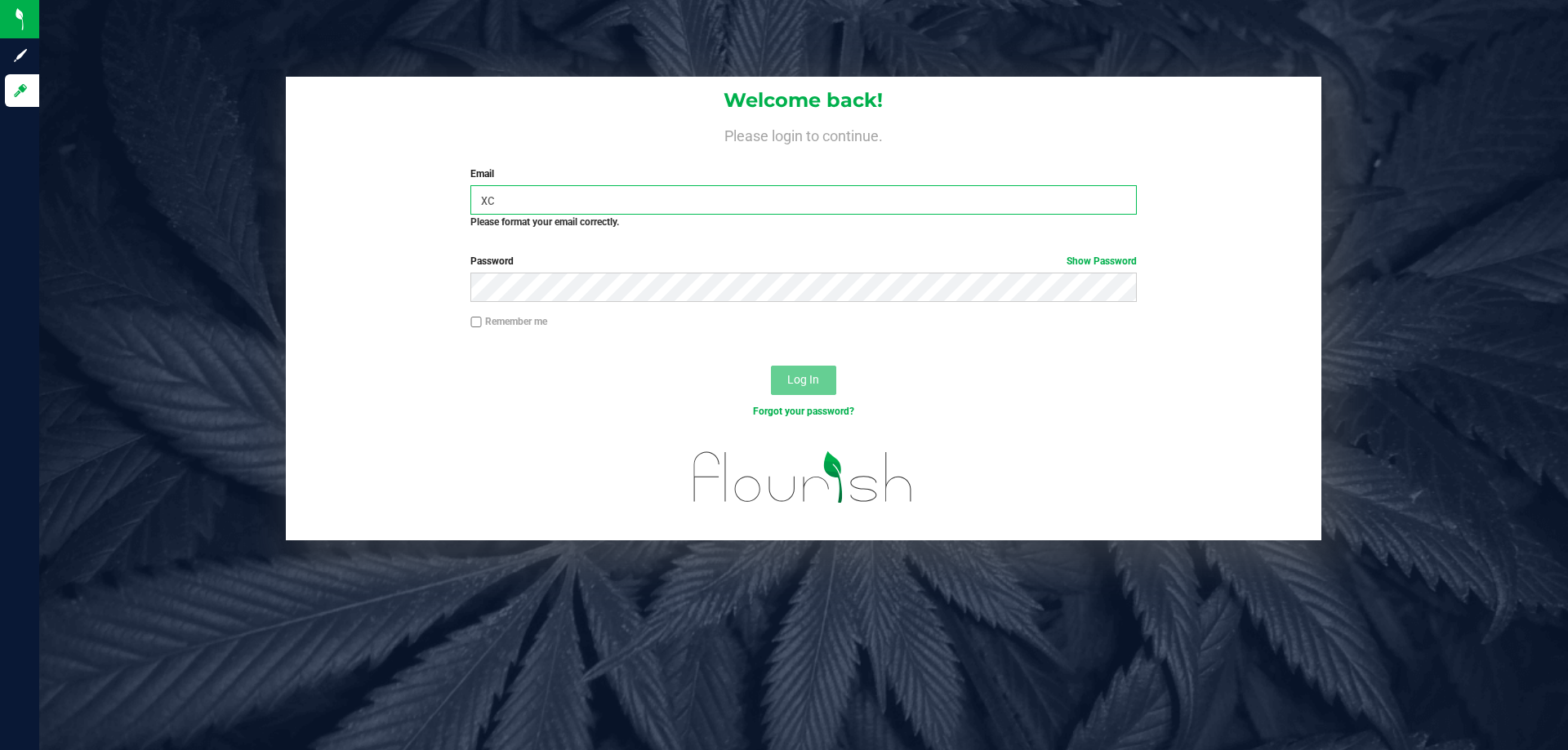
type input "x"
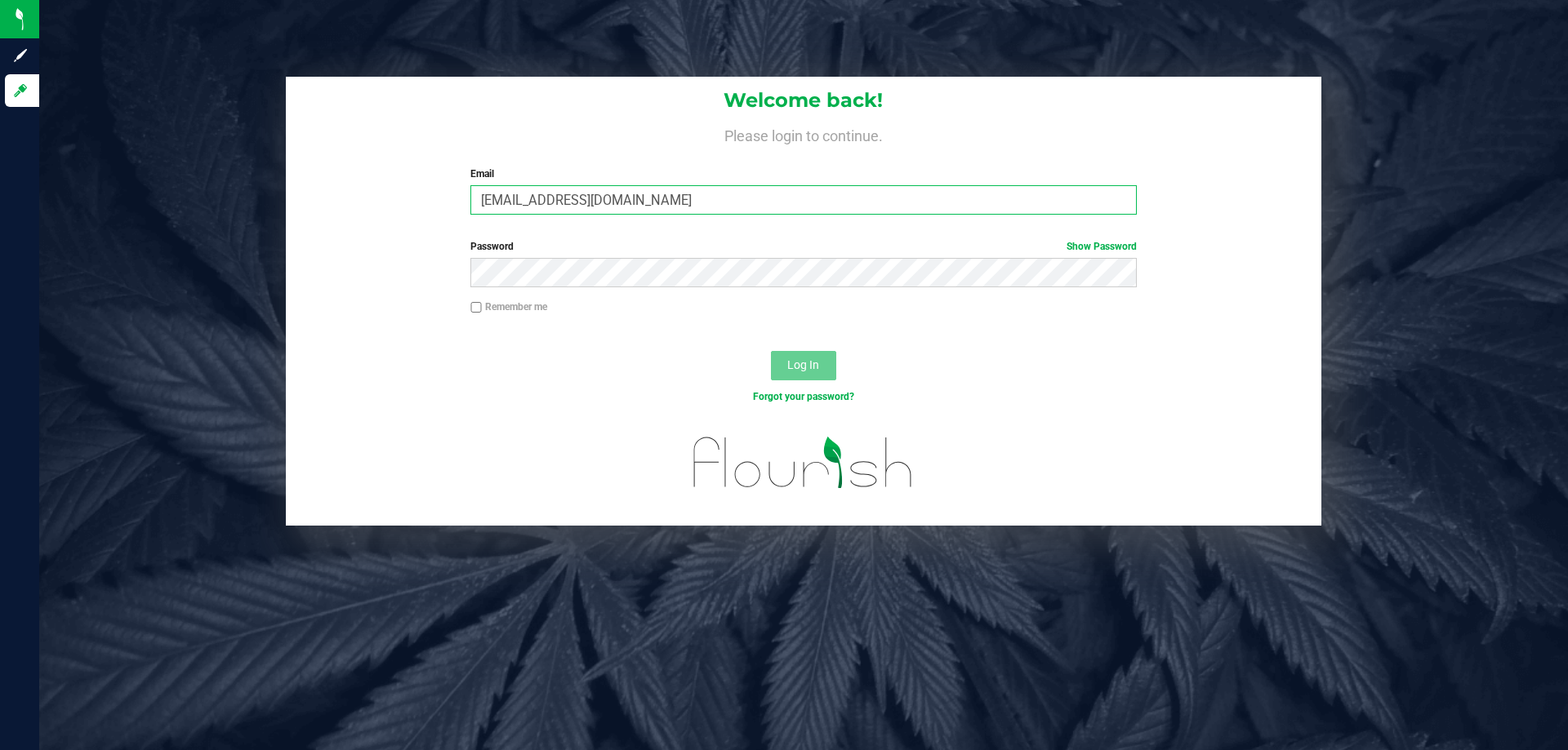
type input "cbrinkley@liveparallel.com"
click at [771, 351] on button "Log In" at bounding box center [803, 366] width 65 height 30
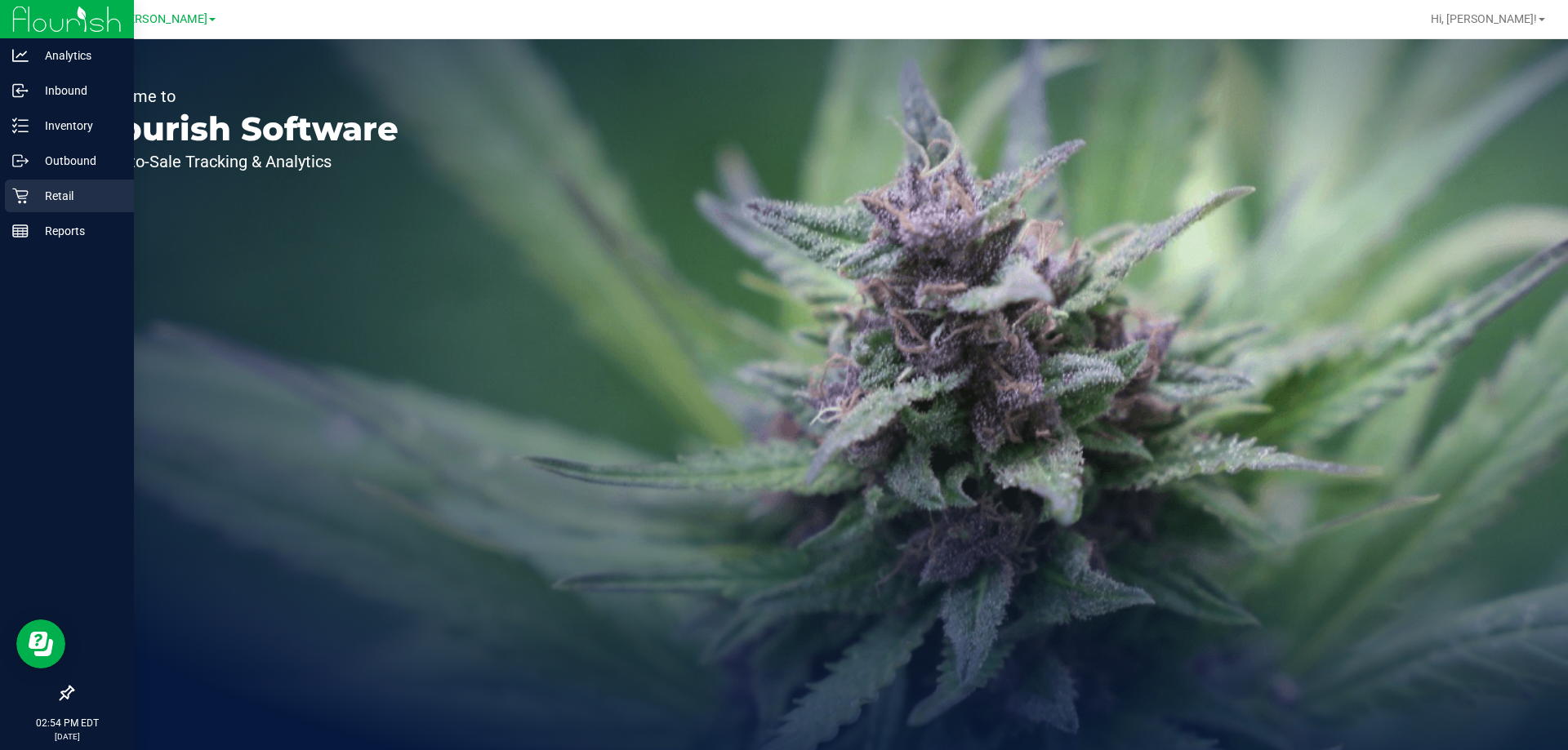
click at [62, 199] on p "Retail" at bounding box center [78, 196] width 98 height 20
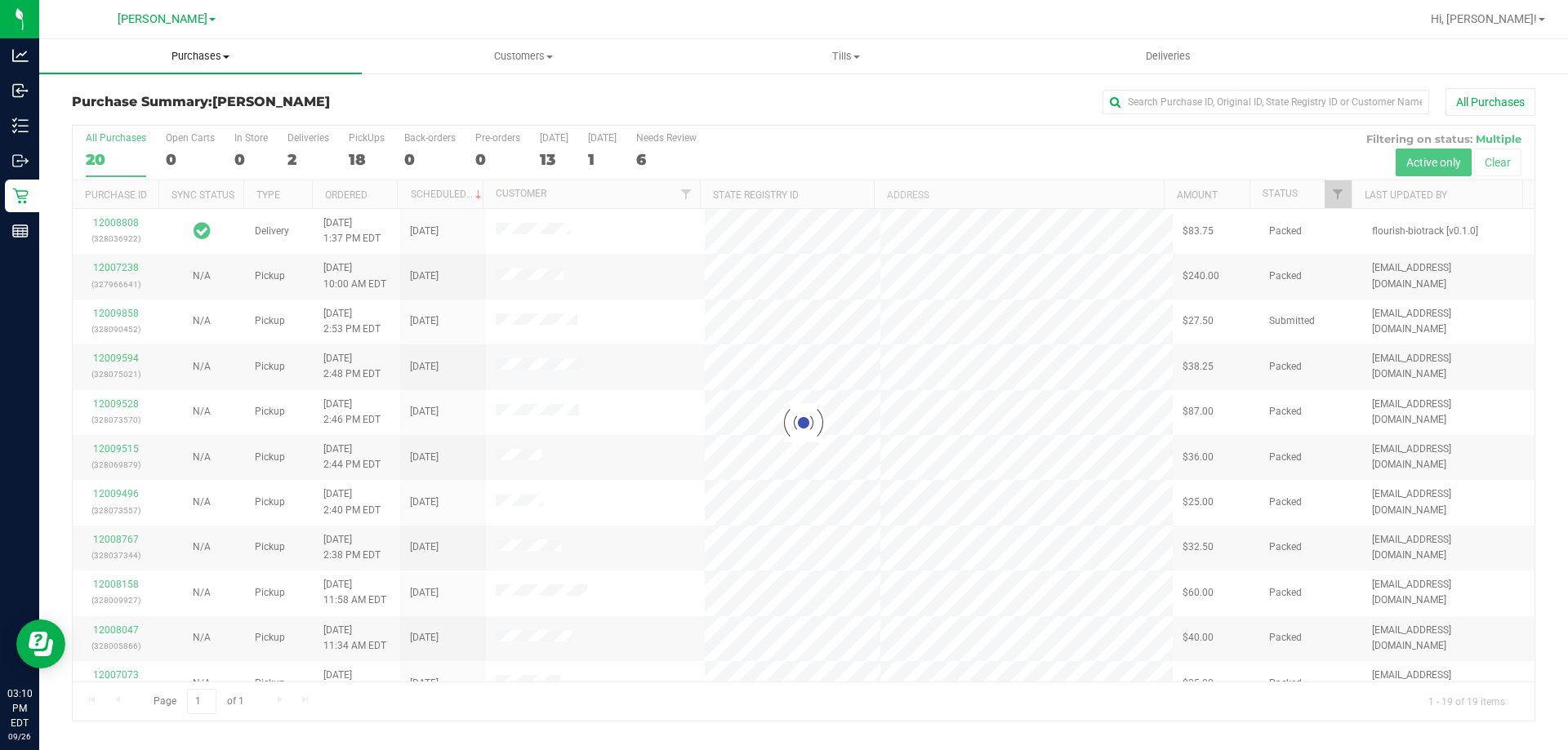
click at [197, 41] on uib-tab-heading "Purchases Summary of purchases Fulfillment All purchases" at bounding box center [200, 56] width 322 height 35
click at [116, 100] on span "Summary of purchases" at bounding box center [122, 98] width 168 height 14
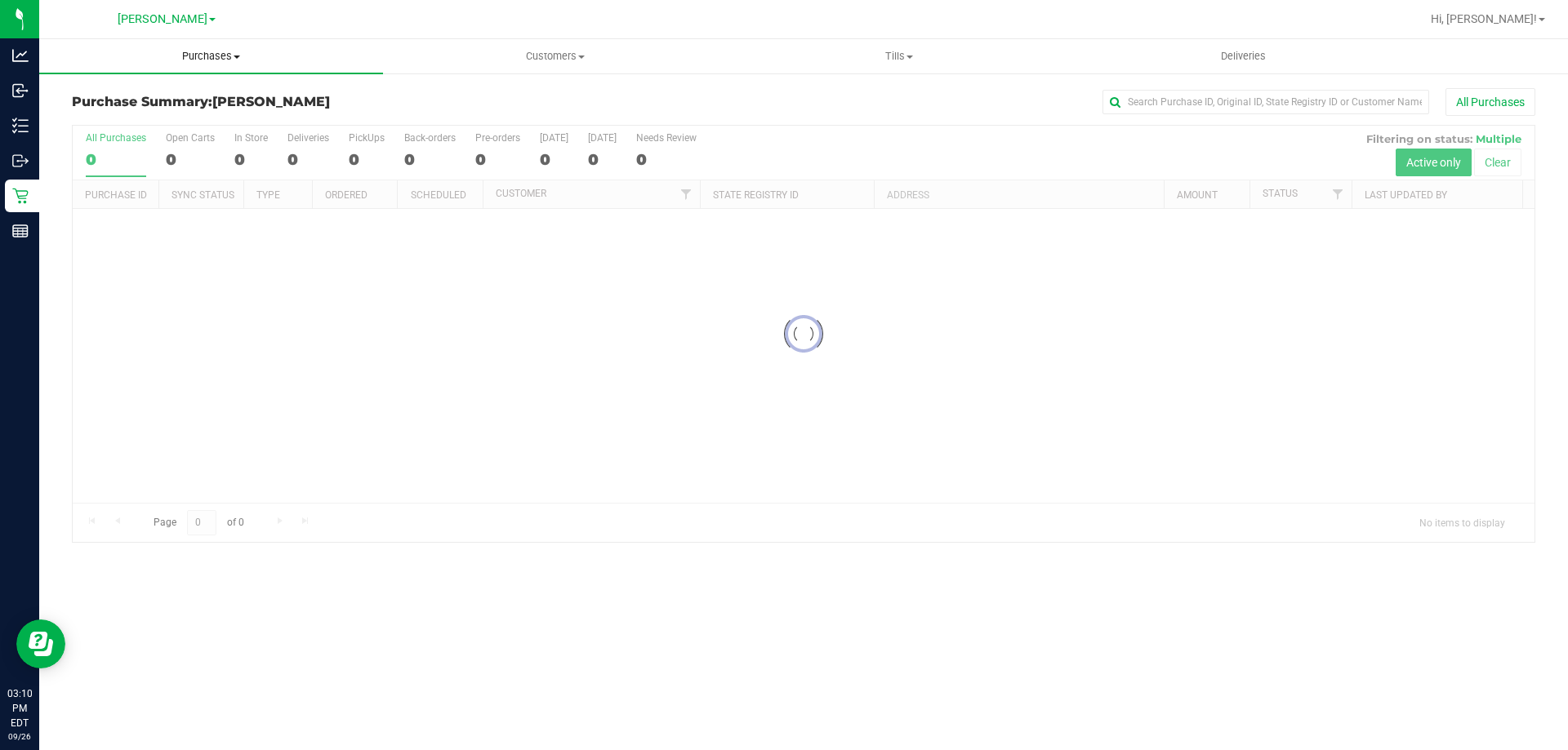
click at [197, 55] on span "Purchases" at bounding box center [211, 56] width 344 height 15
click at [140, 134] on span "All purchases" at bounding box center [97, 137] width 116 height 14
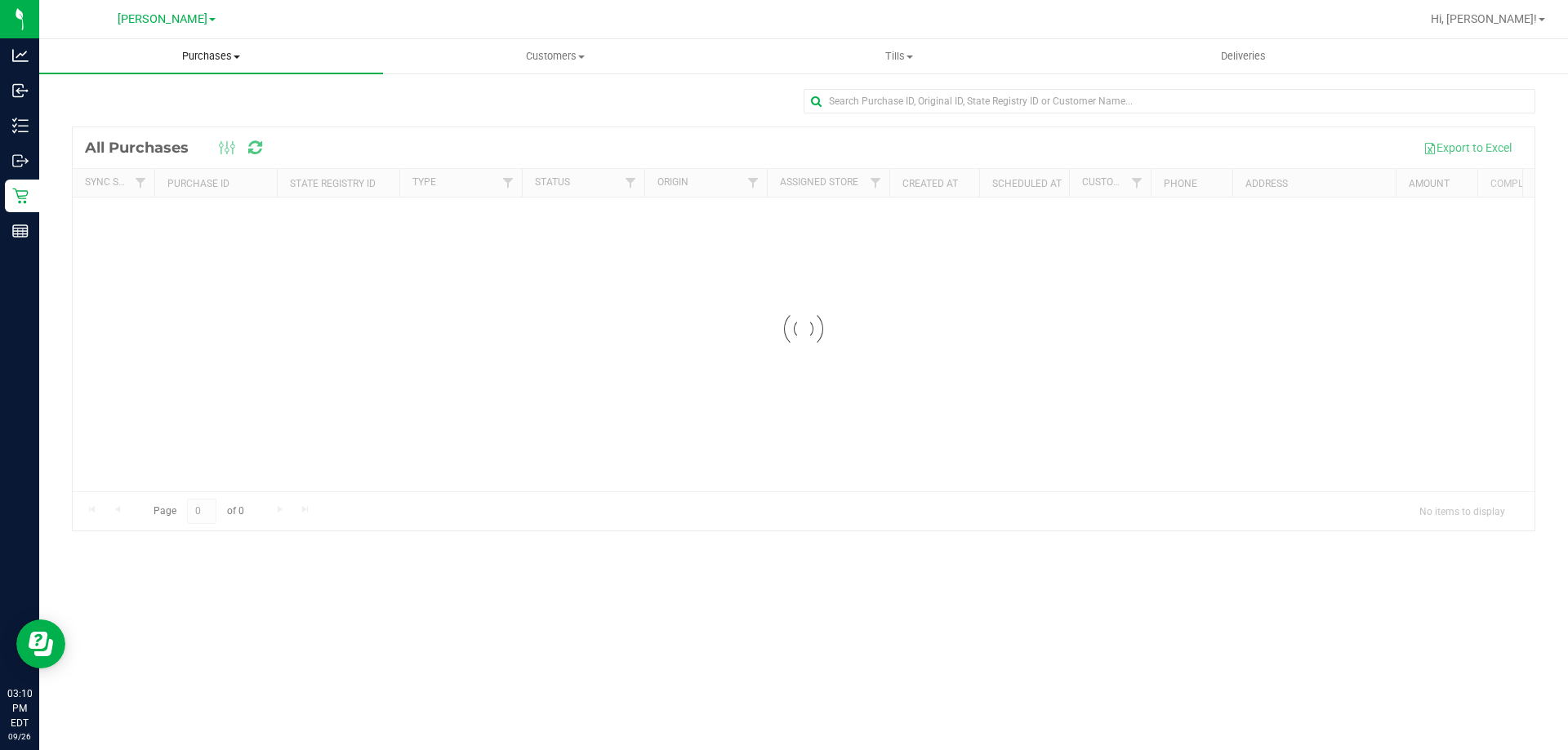
click at [202, 58] on span "Purchases" at bounding box center [211, 56] width 344 height 15
click at [140, 104] on span "Summary of purchases" at bounding box center [122, 98] width 168 height 14
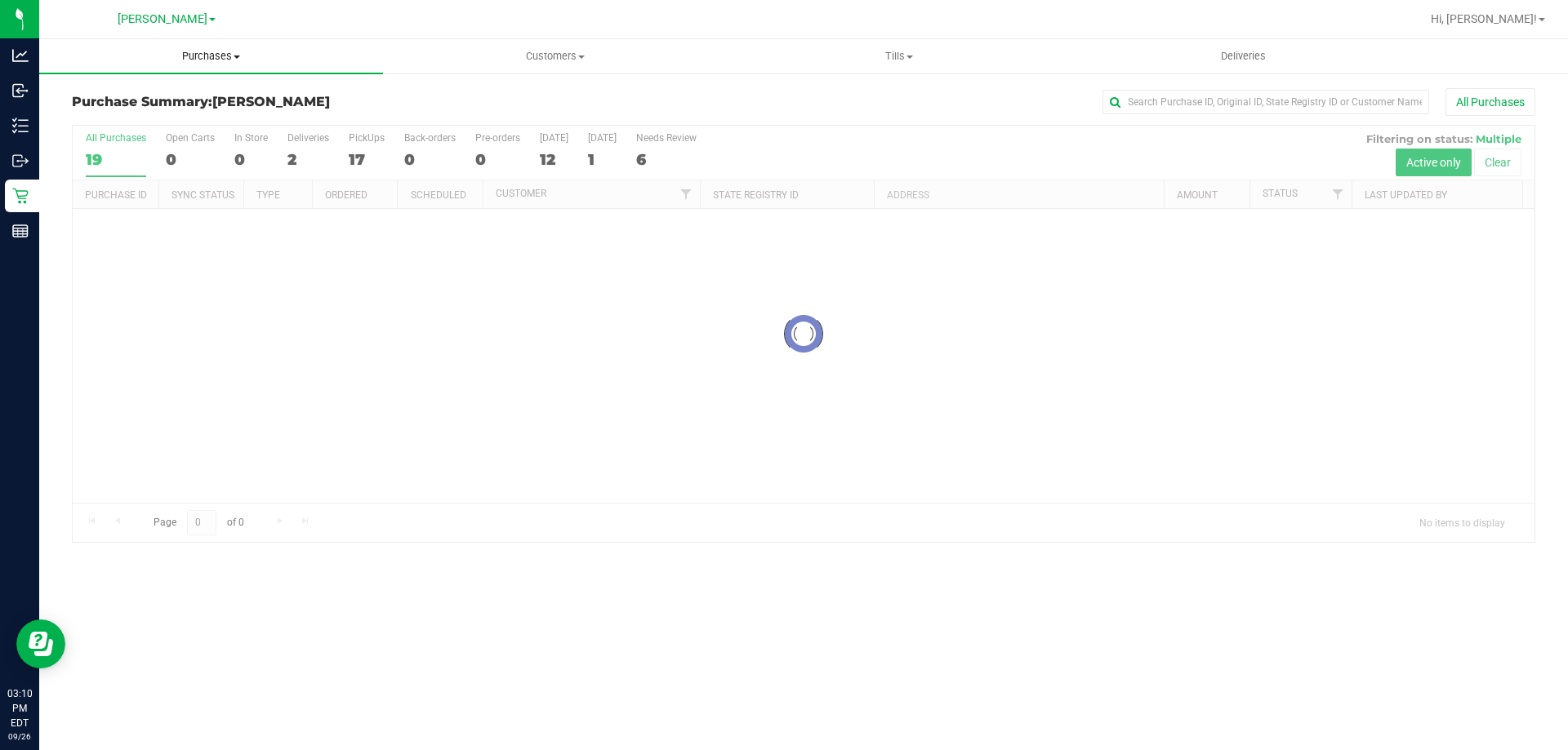
click at [213, 56] on span "Purchases" at bounding box center [211, 56] width 344 height 15
click at [136, 117] on span "Fulfillment" at bounding box center [89, 117] width 102 height 14
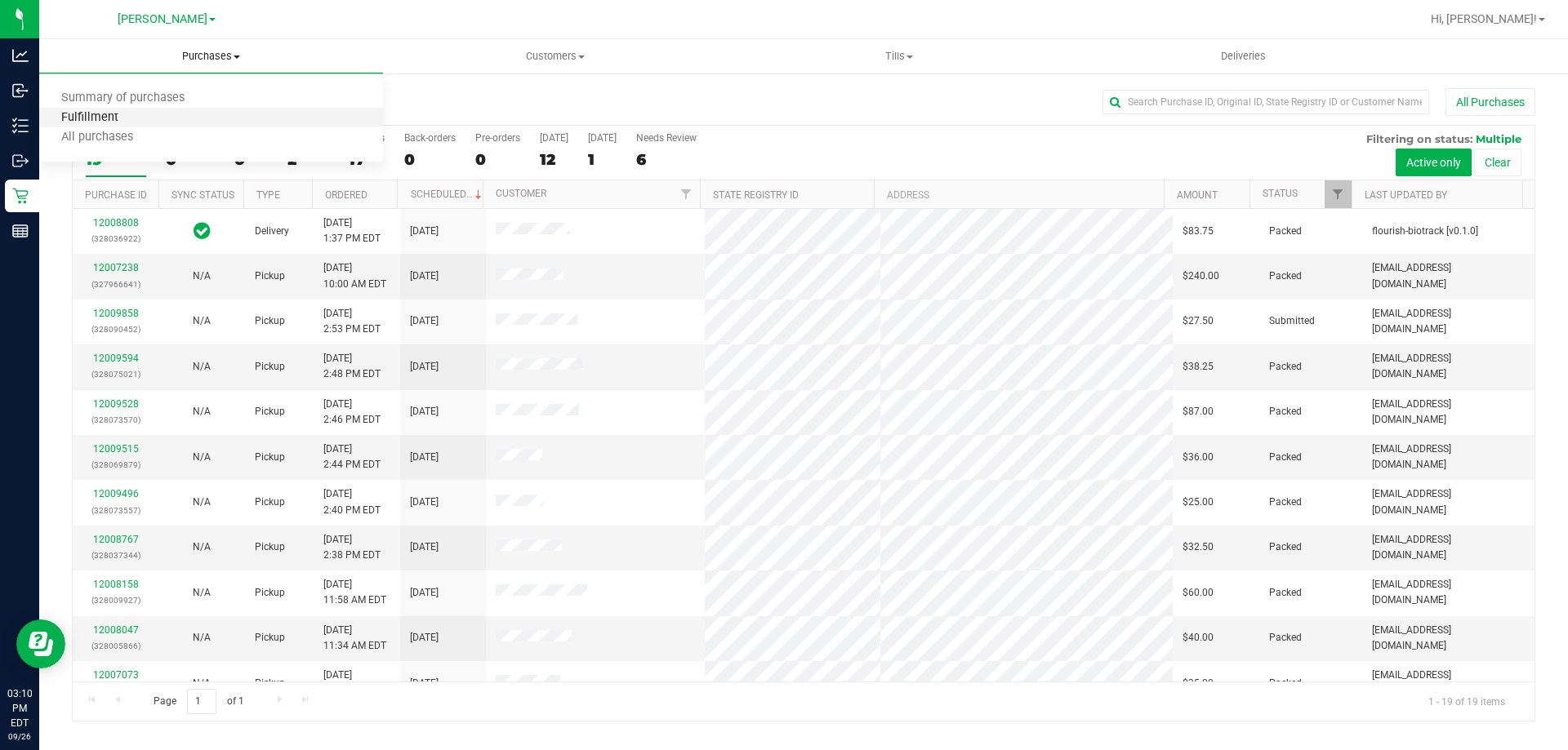
click at [92, 116] on span "Fulfillment" at bounding box center [89, 117] width 102 height 14
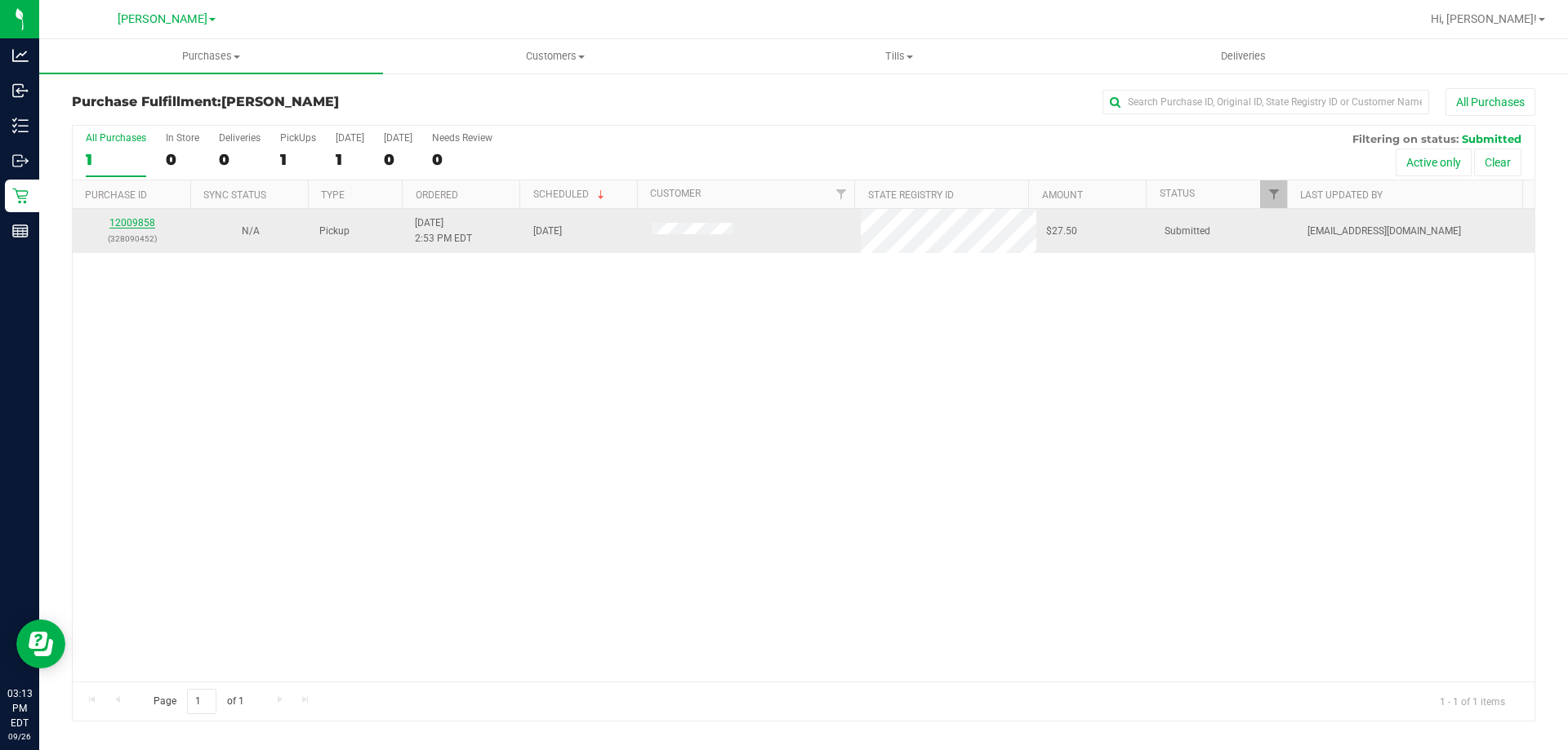
click at [130, 225] on link "12009858" at bounding box center [131, 223] width 45 height 12
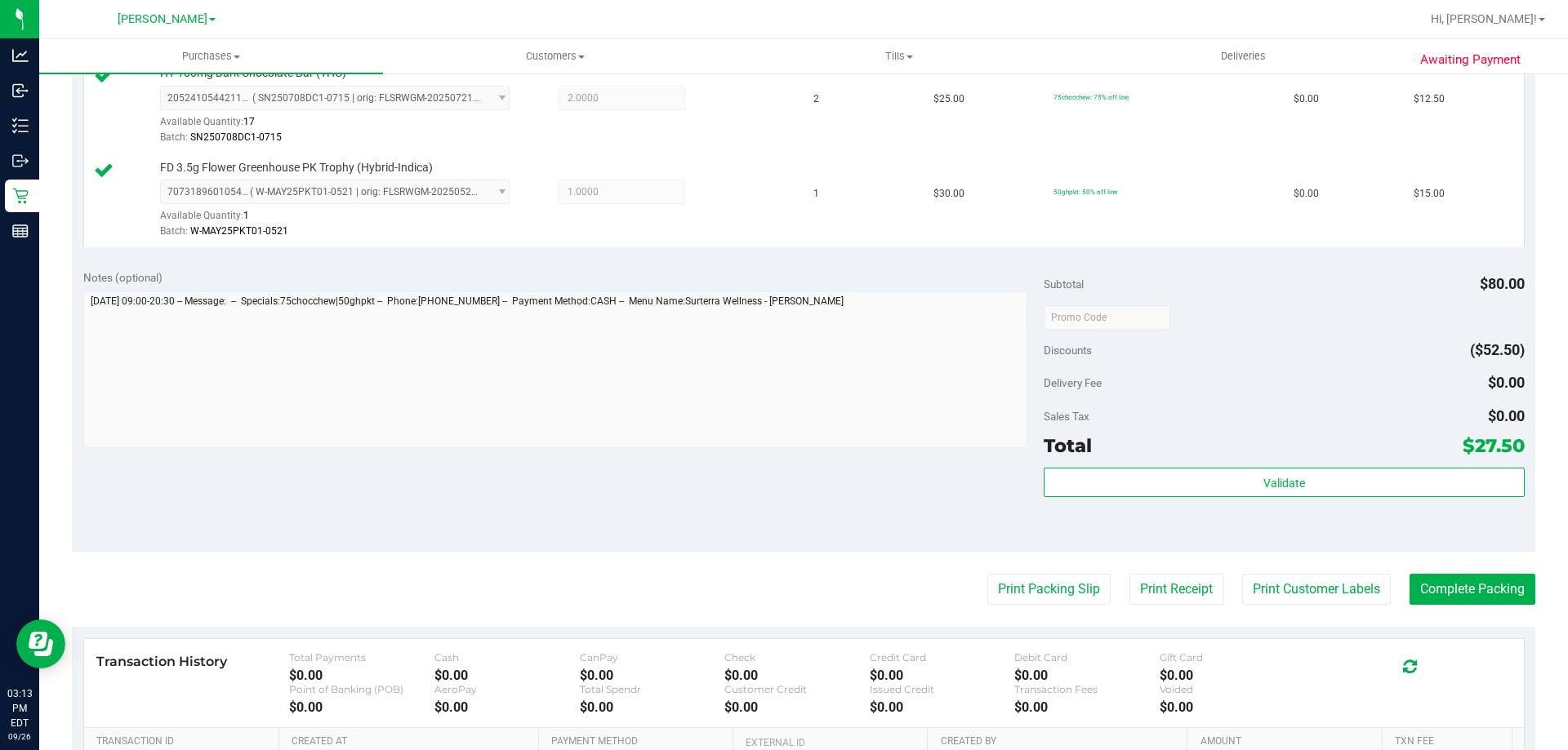
scroll to position [643, 0]
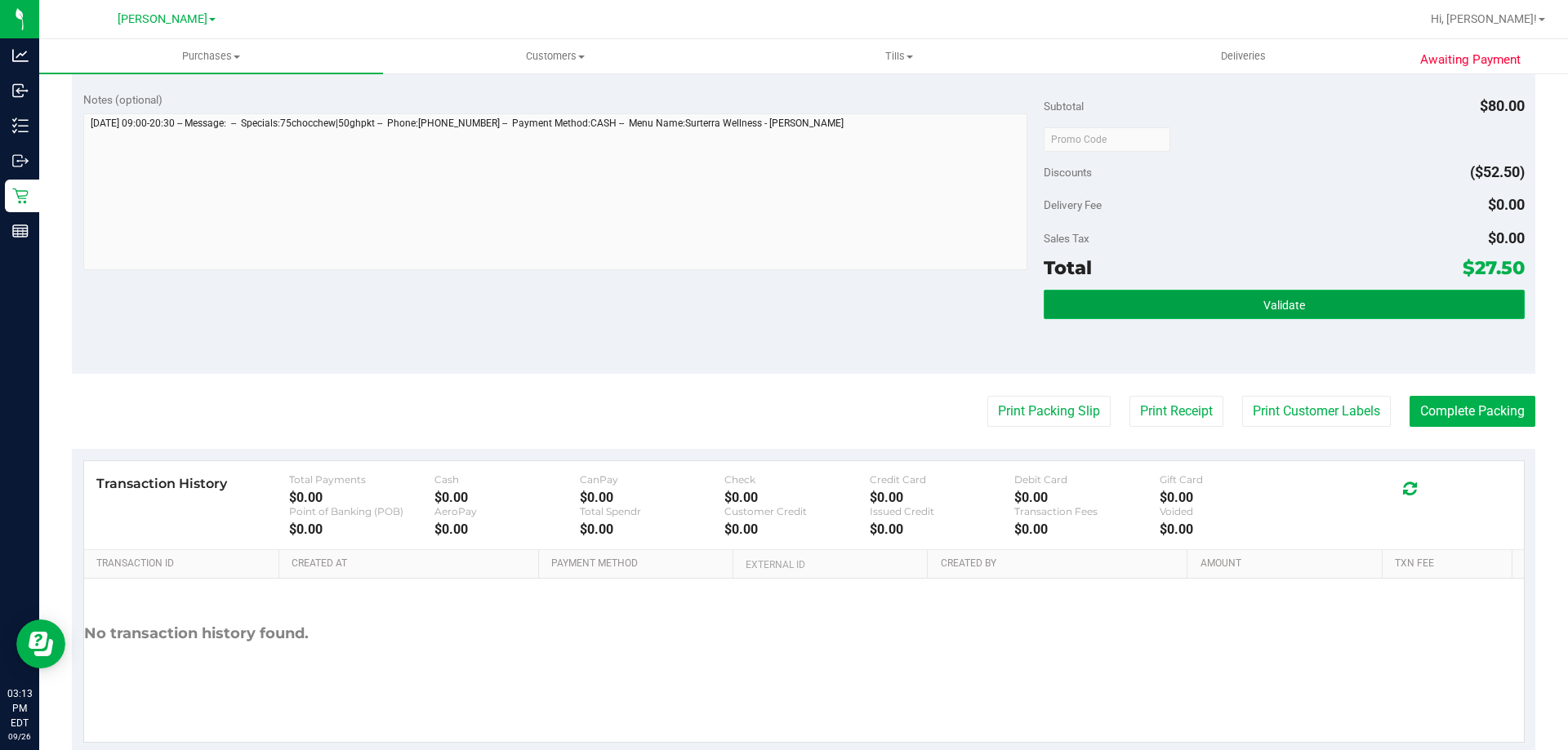
click at [1283, 311] on span "Validate" at bounding box center [1284, 306] width 41 height 13
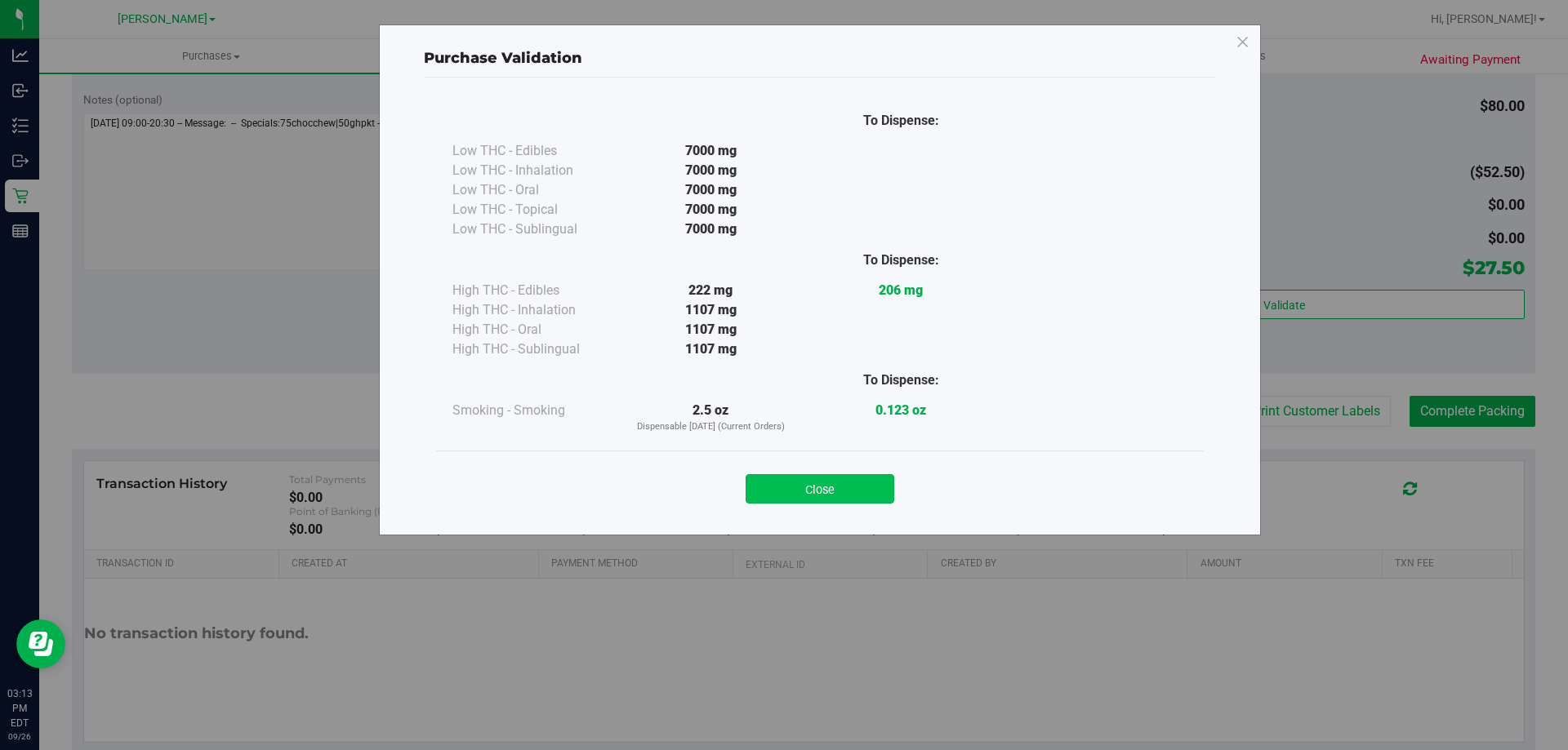
click at [819, 485] on button "Close" at bounding box center [820, 489] width 149 height 30
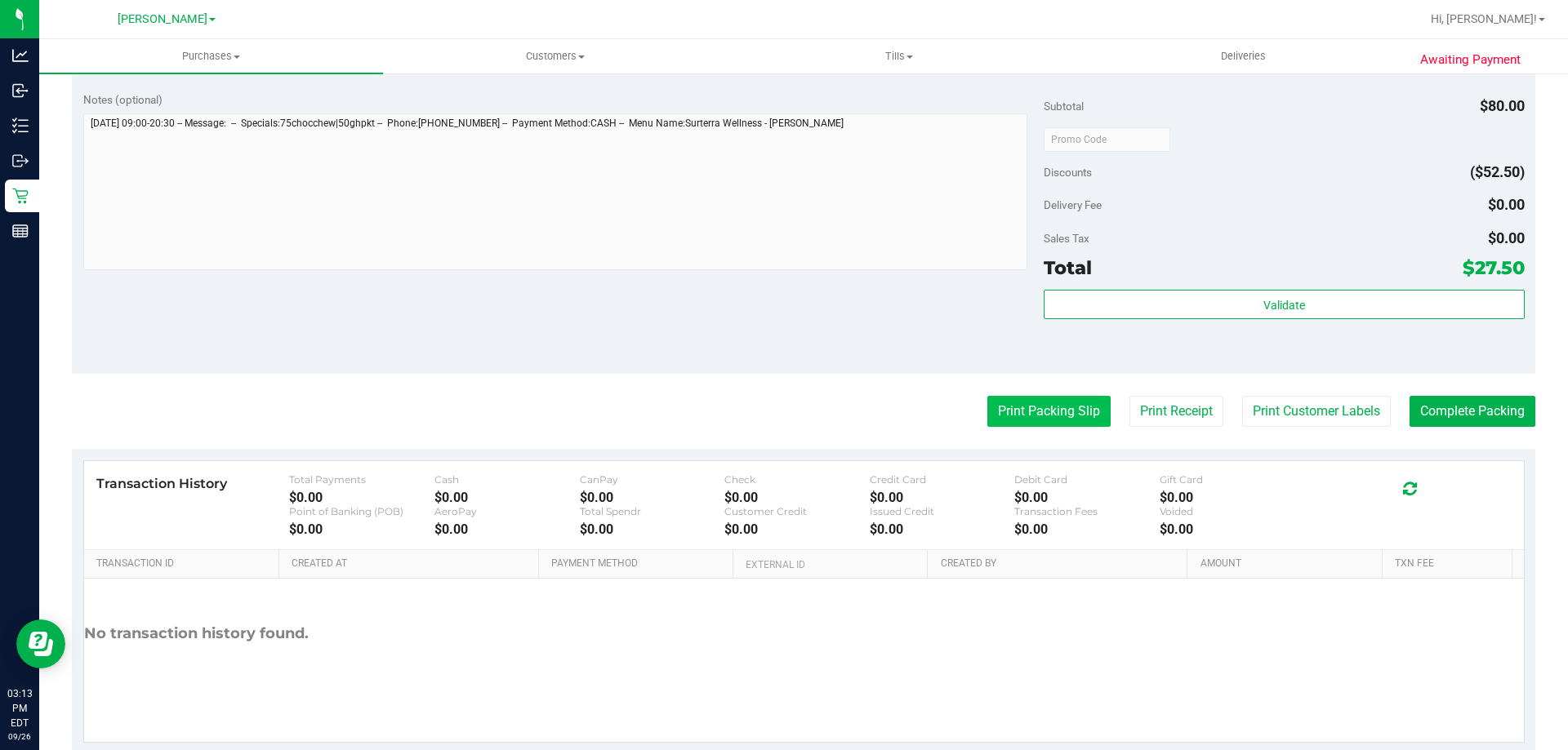
click at [1029, 407] on button "Print Packing Slip" at bounding box center [1048, 411] width 123 height 31
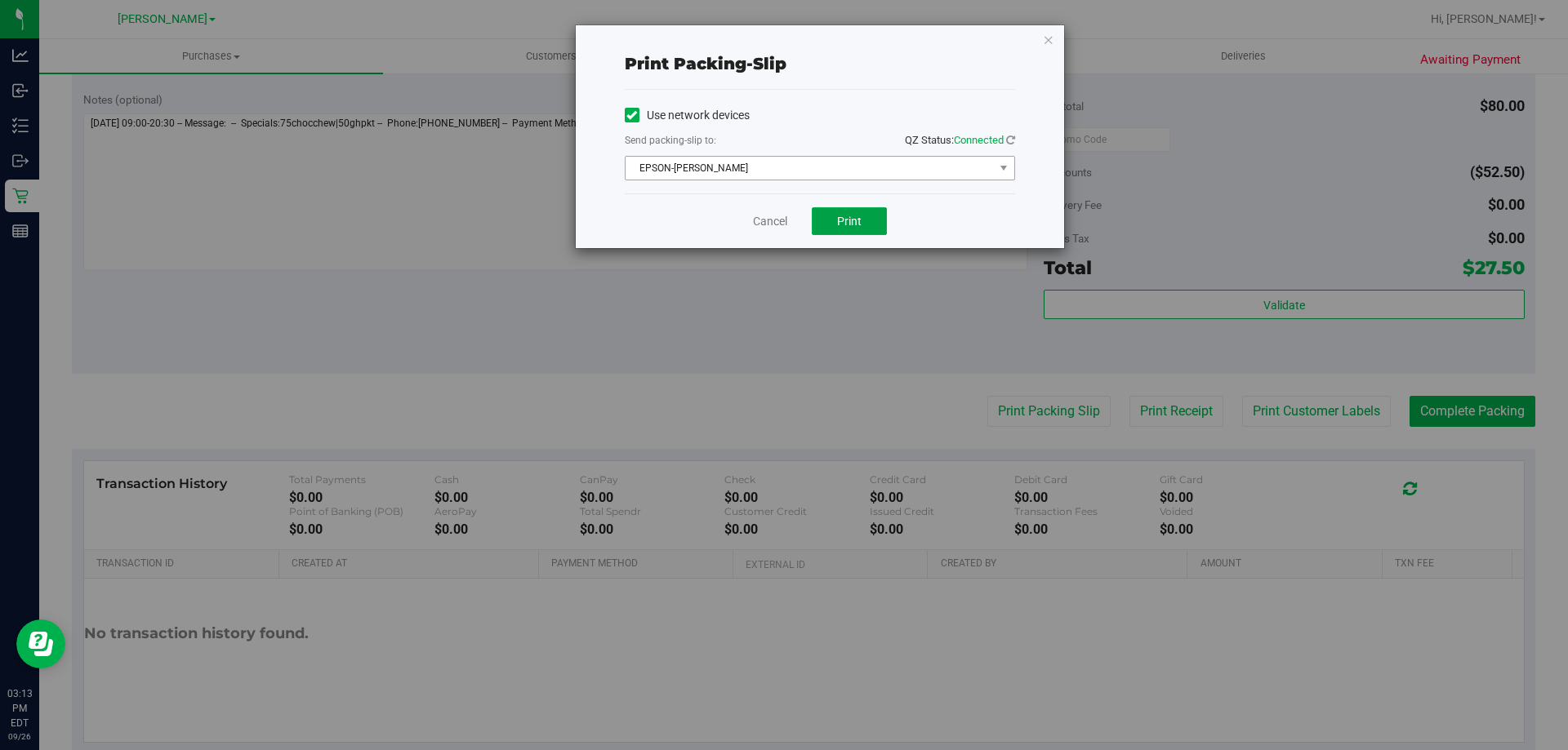
drag, startPoint x: 853, startPoint y: 221, endPoint x: 676, endPoint y: 161, distance: 186.9
click at [740, 397] on div "Print packing-slip Use network devices Send packing-slip to: QZ Status: Connect…" at bounding box center [790, 375] width 1580 height 750
click at [677, 167] on span "EPSON-BECK" at bounding box center [810, 169] width 368 height 23
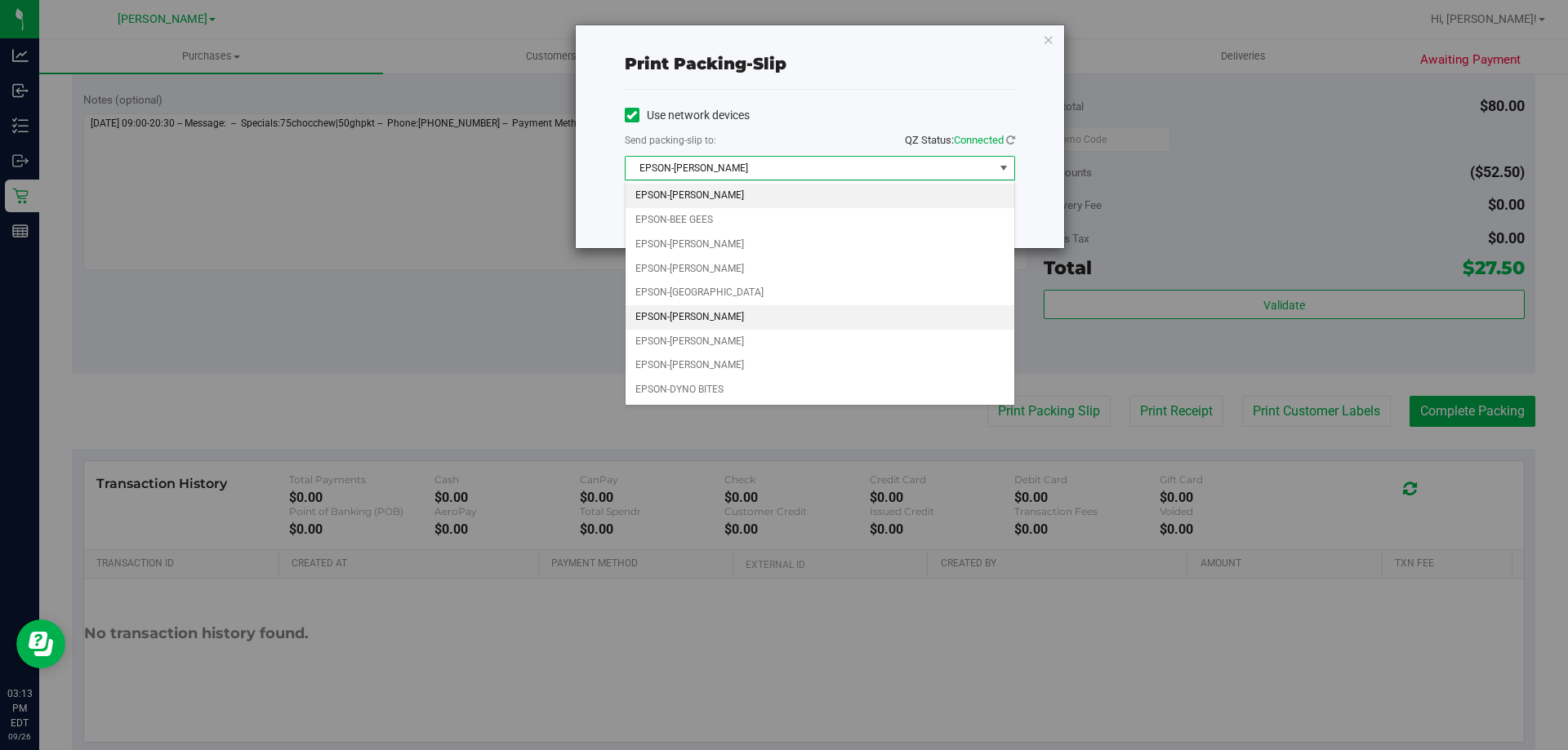
click at [704, 319] on li "EPSON-CONNIE SMITH" at bounding box center [820, 318] width 389 height 25
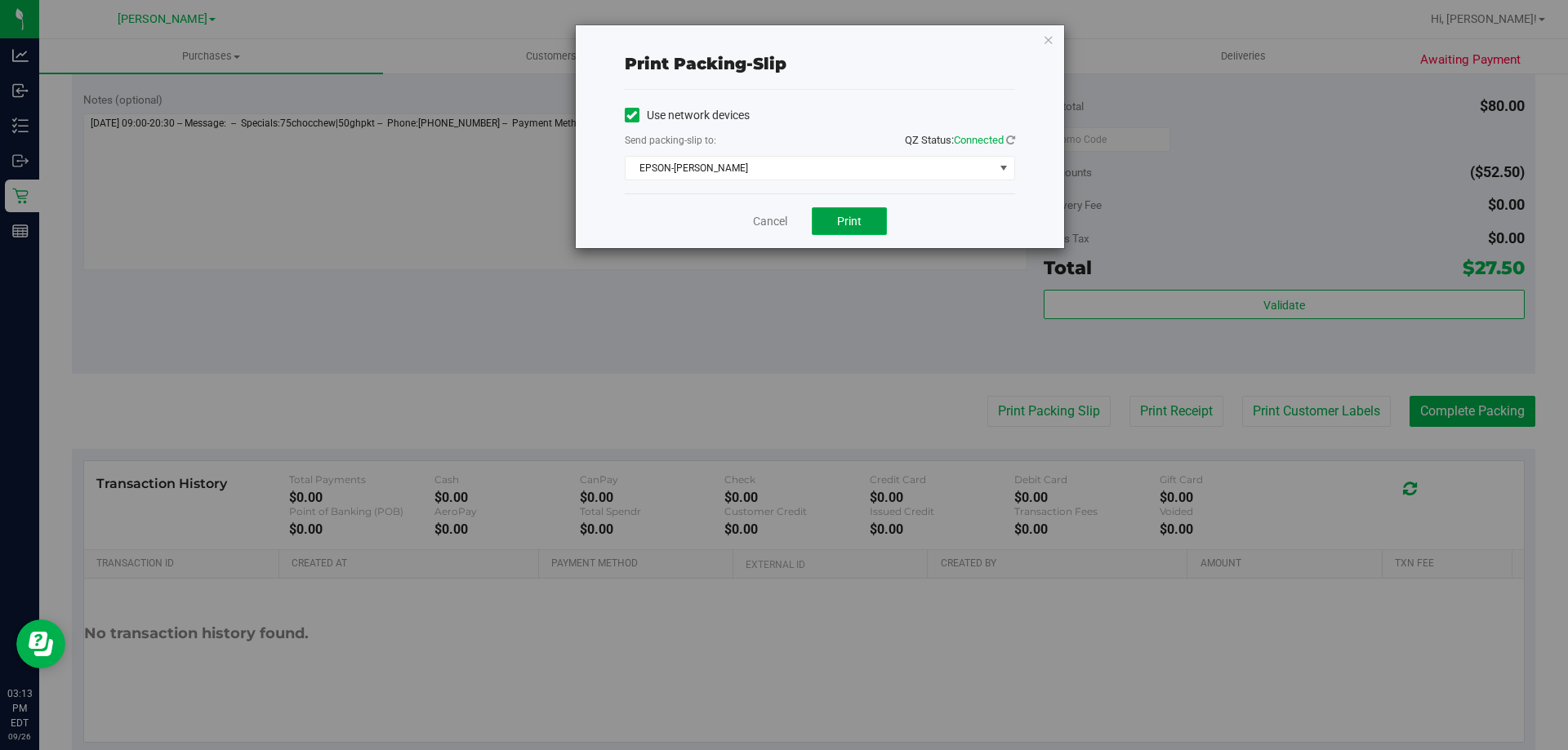
click at [824, 224] on button "Print" at bounding box center [849, 221] width 75 height 28
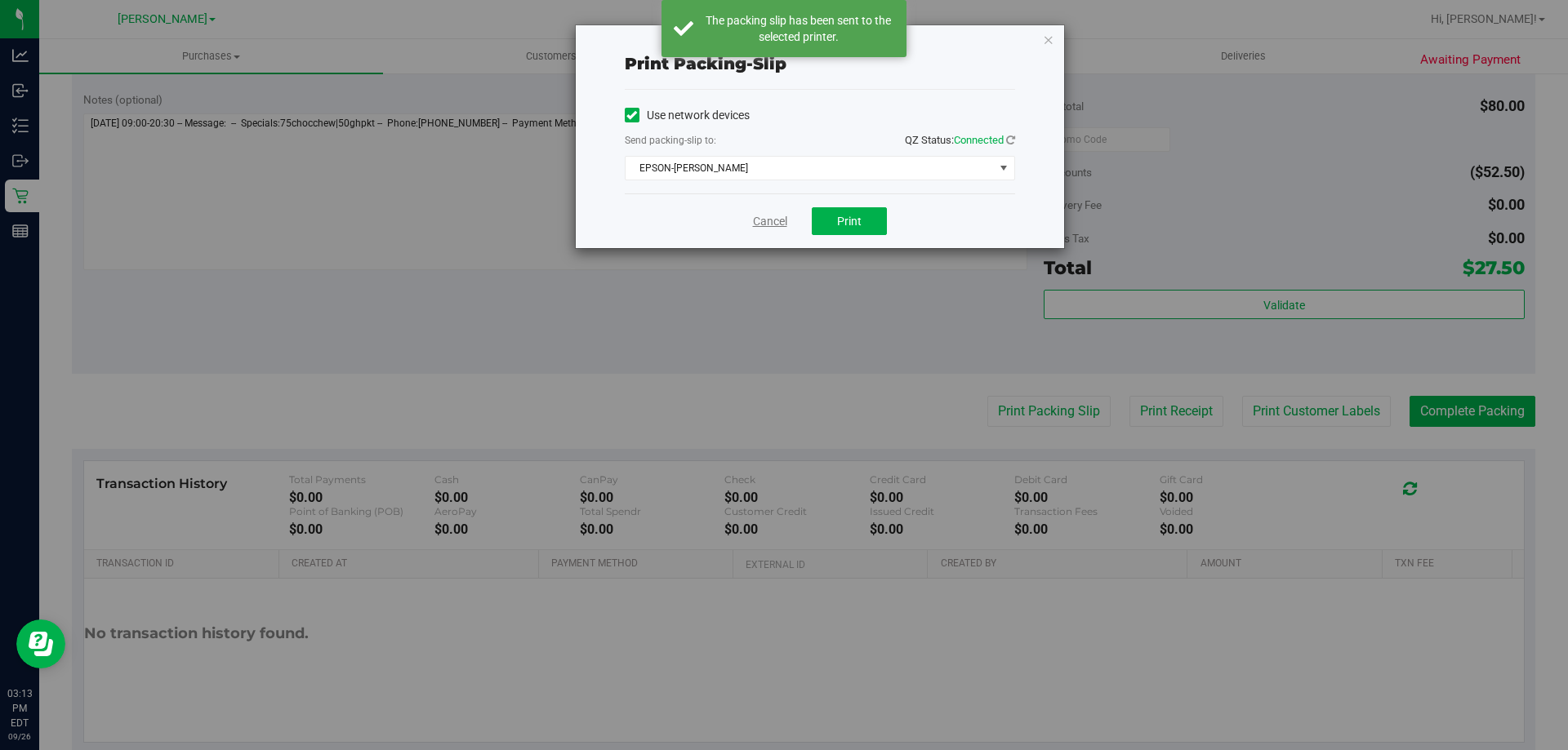
click at [767, 223] on link "Cancel" at bounding box center [770, 221] width 35 height 17
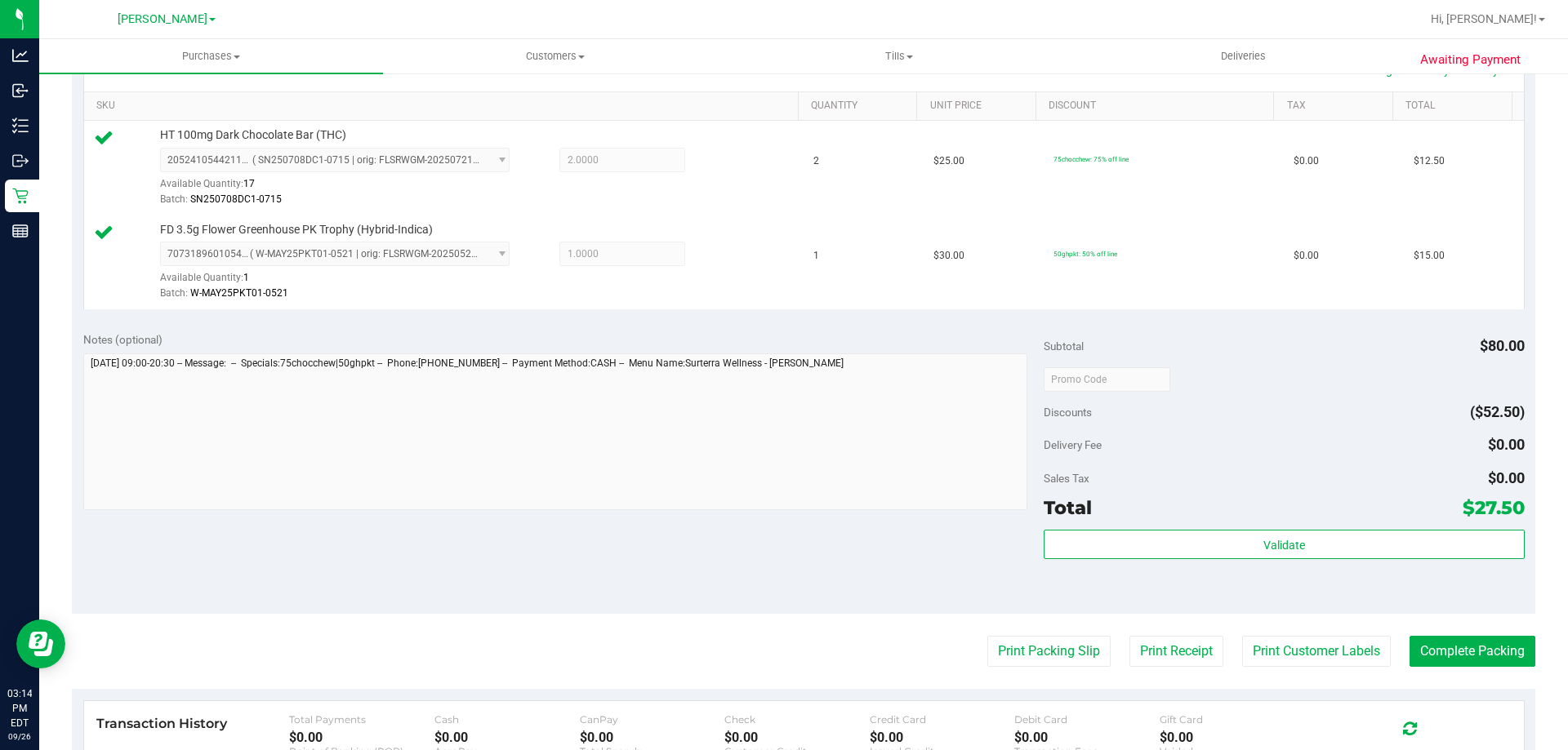
scroll to position [391, 0]
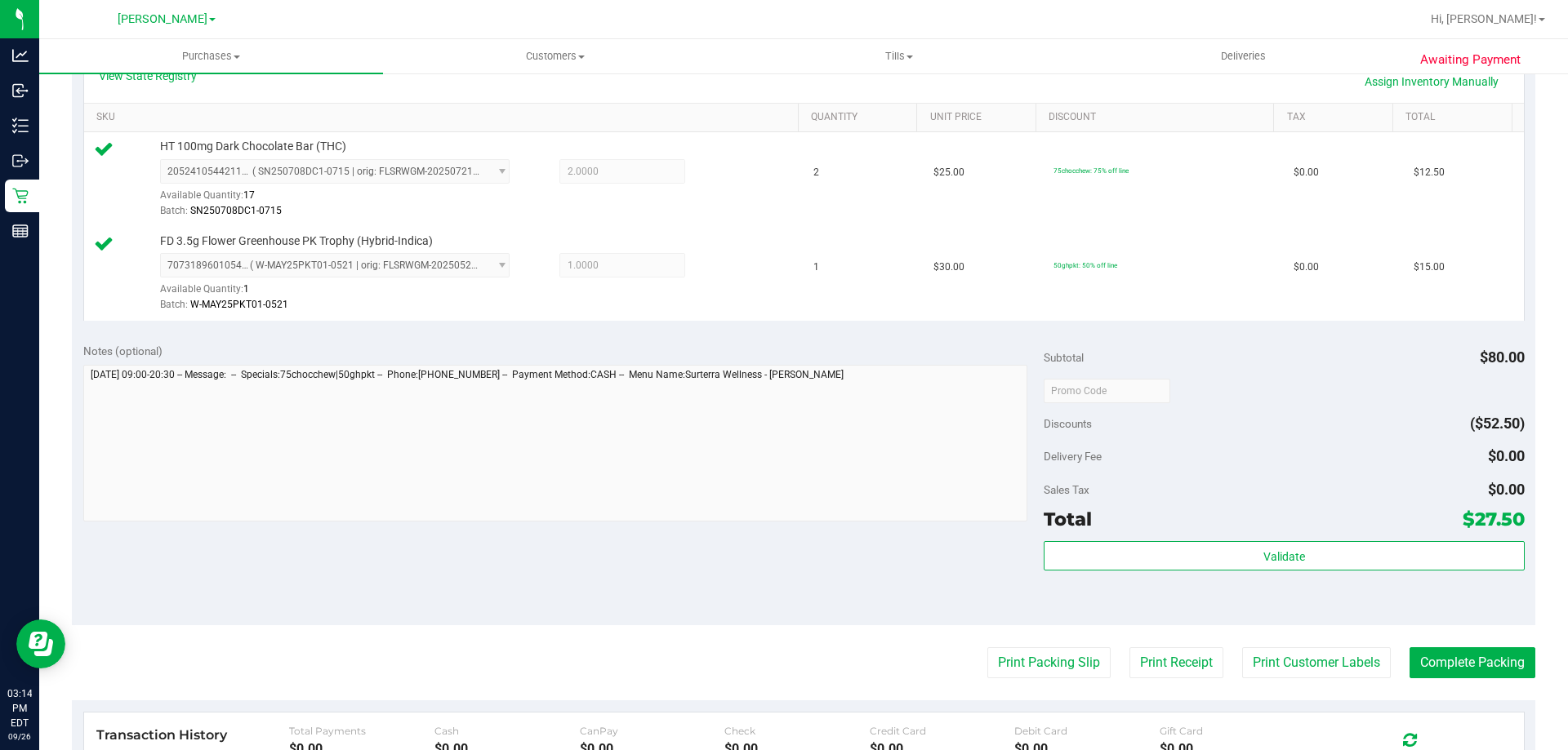
click at [1256, 572] on div "Validate" at bounding box center [1283, 577] width 480 height 74
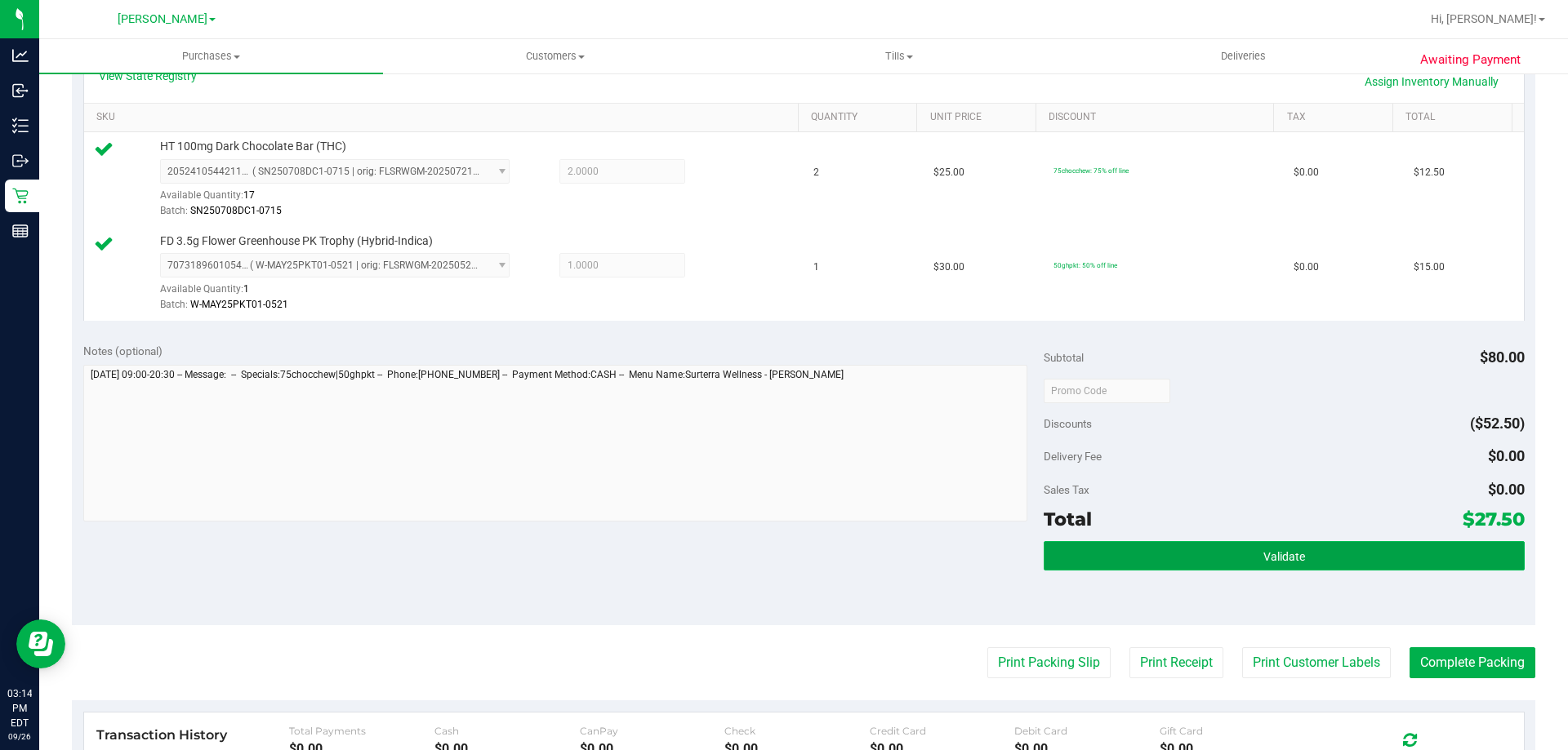
click at [1264, 550] on span "Validate" at bounding box center [1284, 557] width 41 height 13
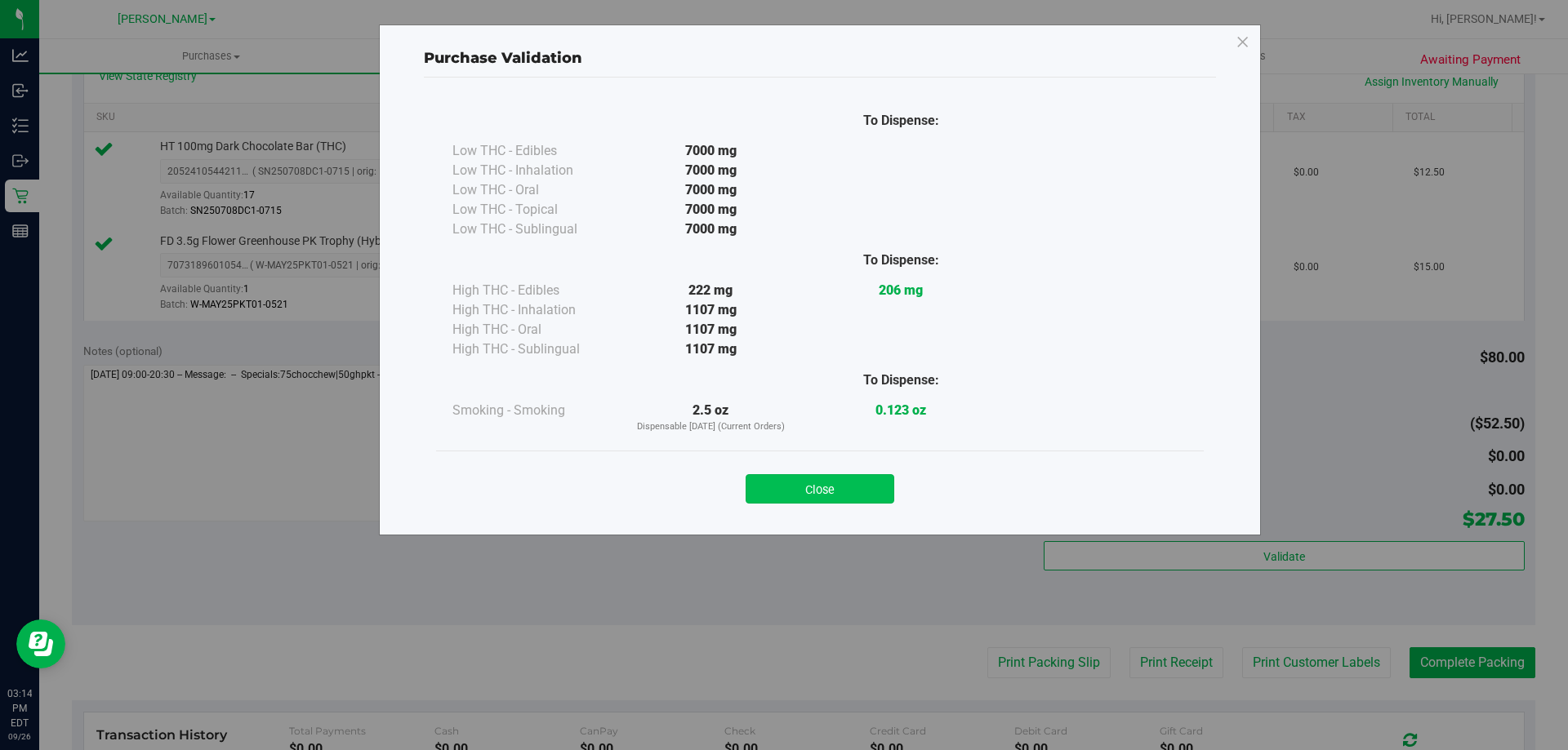
click at [845, 475] on button "Close" at bounding box center [820, 489] width 149 height 30
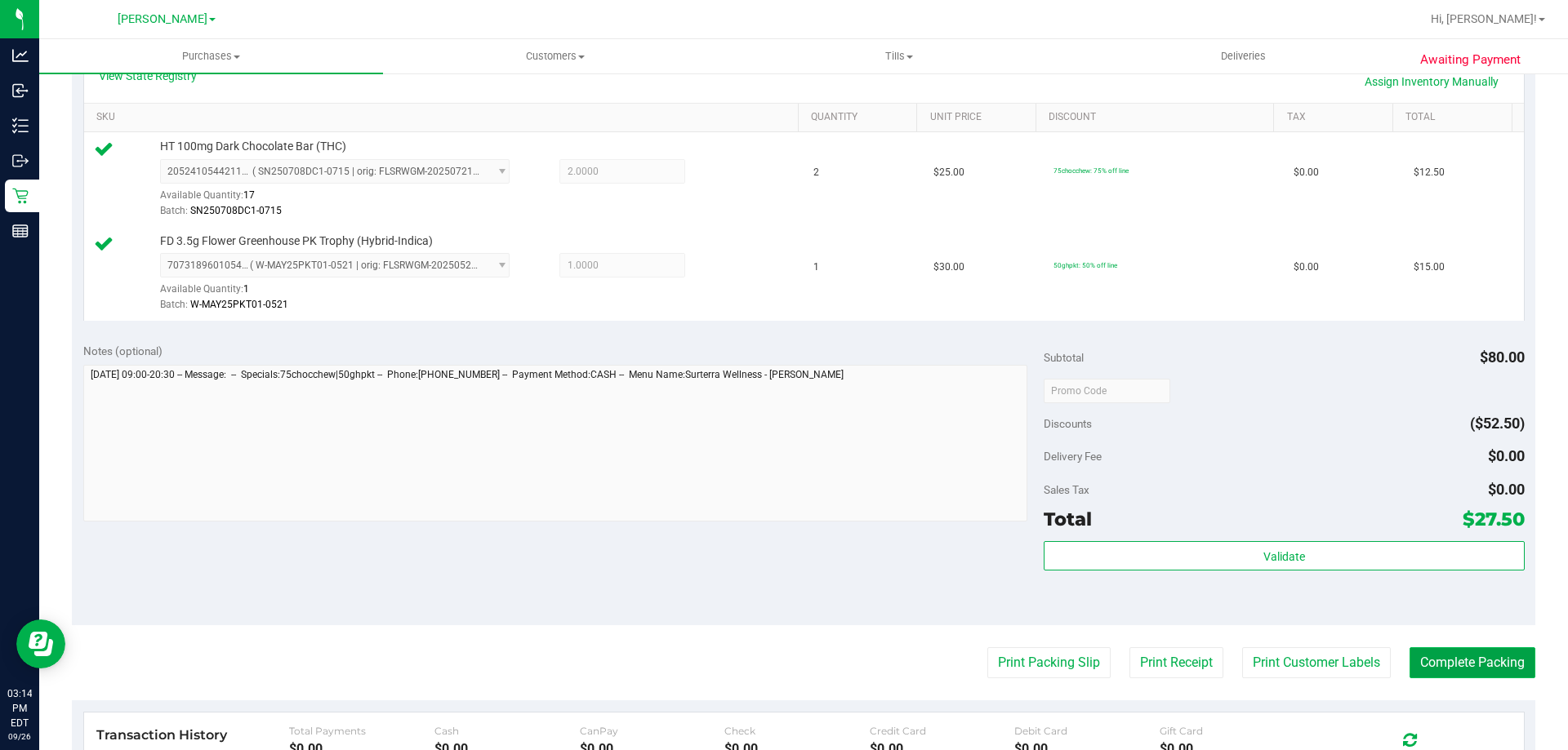
click at [1490, 669] on button "Complete Packing" at bounding box center [1472, 663] width 126 height 31
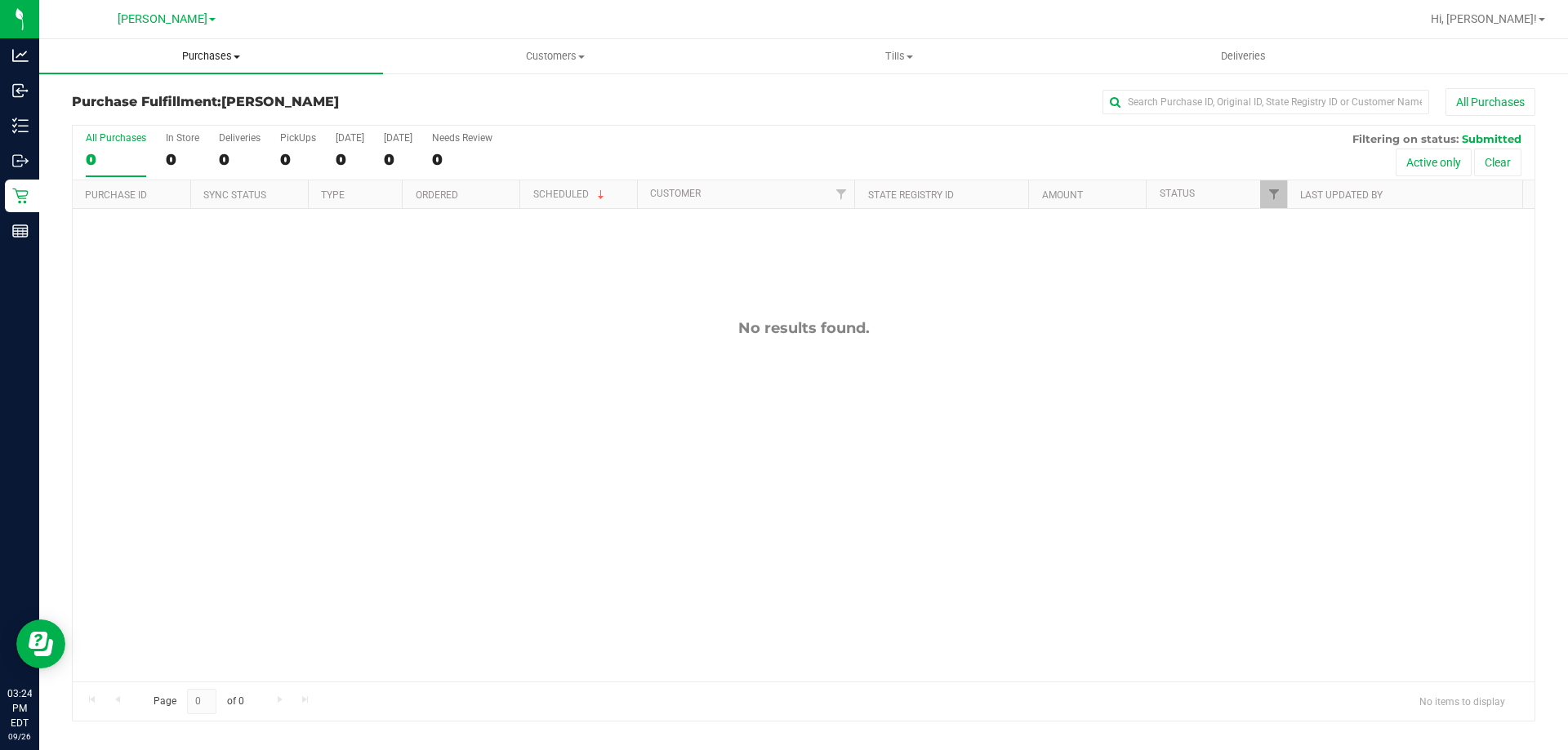
click at [231, 50] on span "Purchases" at bounding box center [211, 56] width 344 height 15
click at [151, 98] on span "Summary of purchases" at bounding box center [122, 98] width 168 height 14
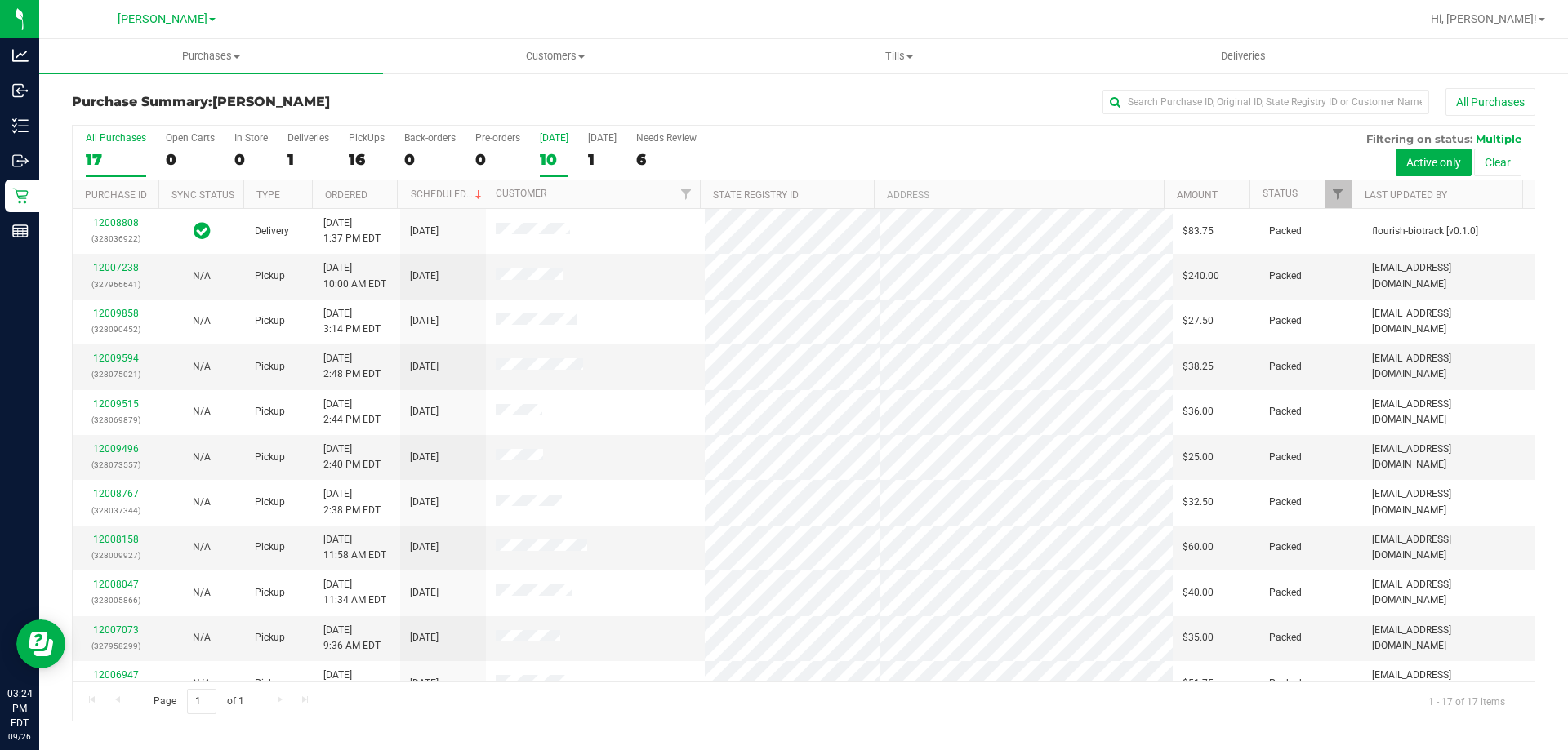
click at [557, 159] on div "10" at bounding box center [554, 159] width 29 height 19
click at [0, 0] on input "Today 10" at bounding box center [0, 0] width 0 height 0
click at [354, 157] on div "16" at bounding box center [366, 159] width 36 height 19
click at [0, 0] on input "PickUps 16" at bounding box center [0, 0] width 0 height 0
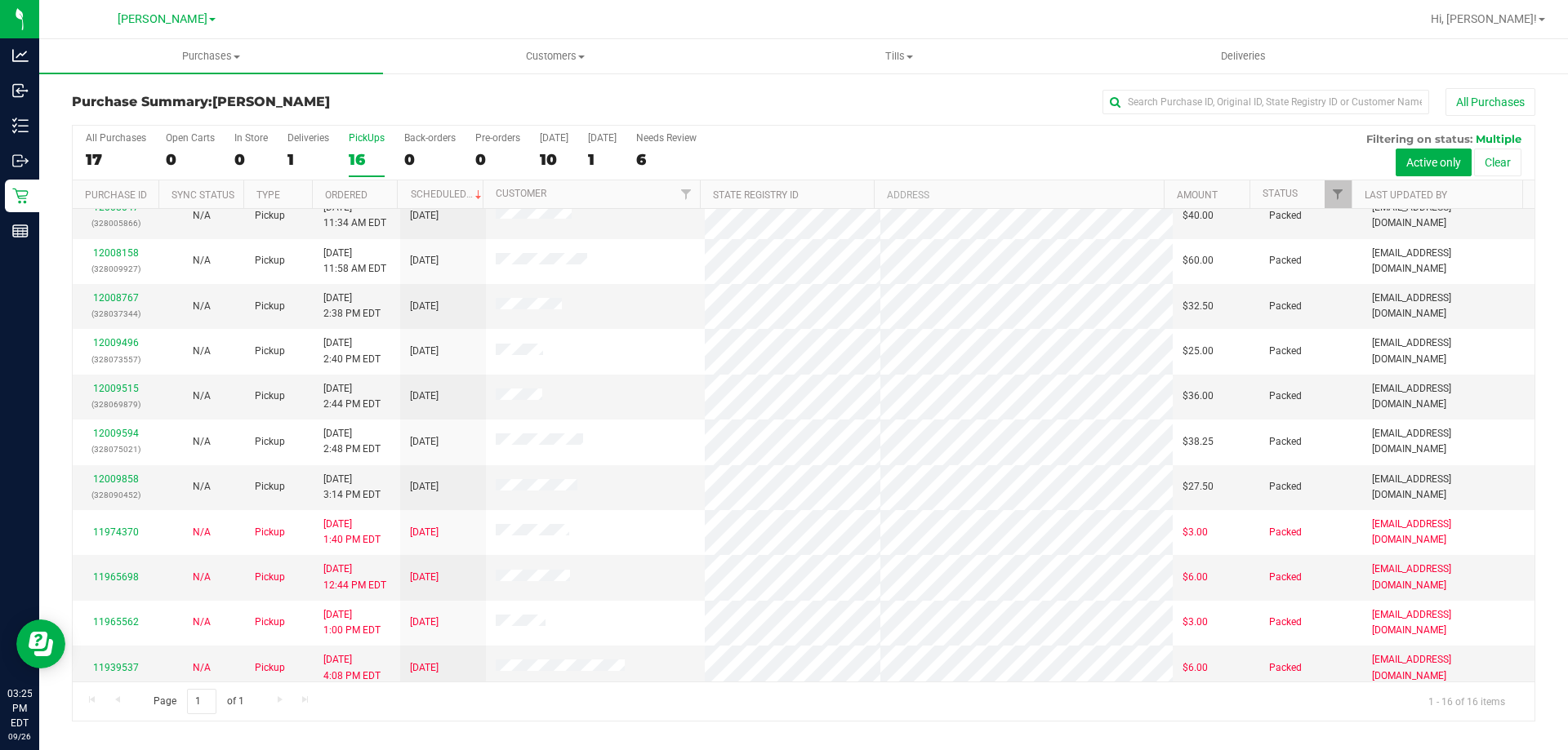
scroll to position [250, 0]
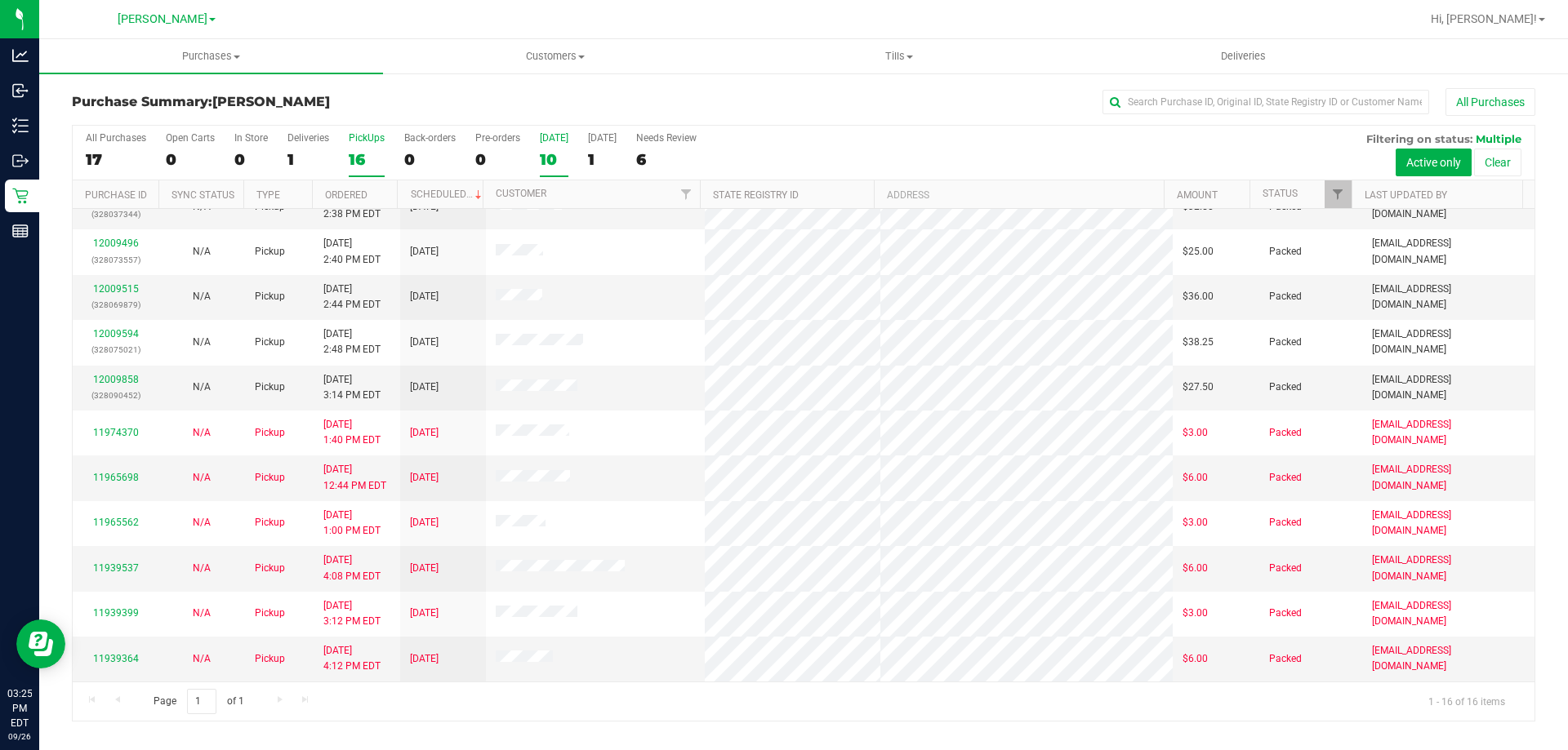
click at [543, 140] on div "Today" at bounding box center [554, 138] width 29 height 12
click at [0, 0] on input "Today 10" at bounding box center [0, 0] width 0 height 0
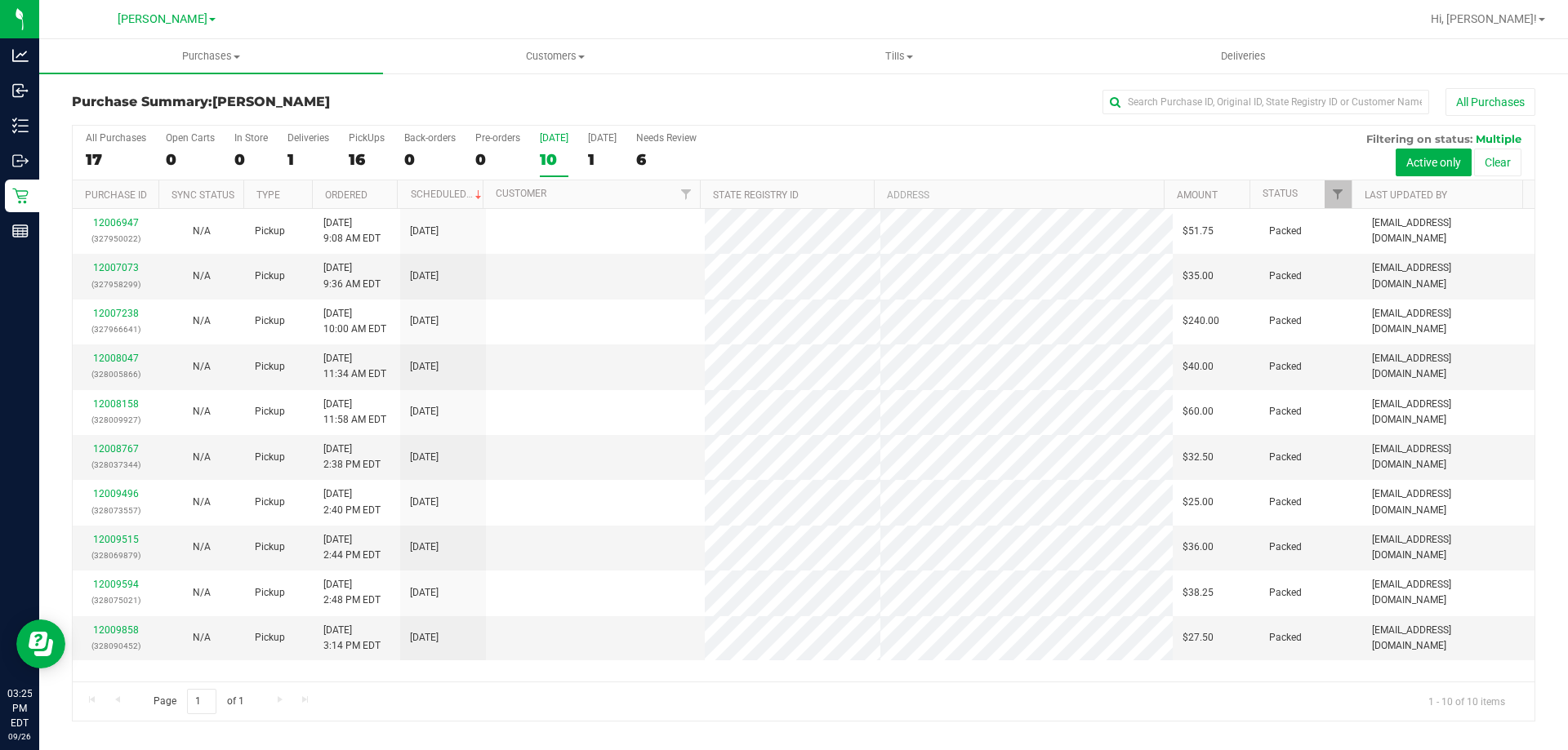
scroll to position [0, 0]
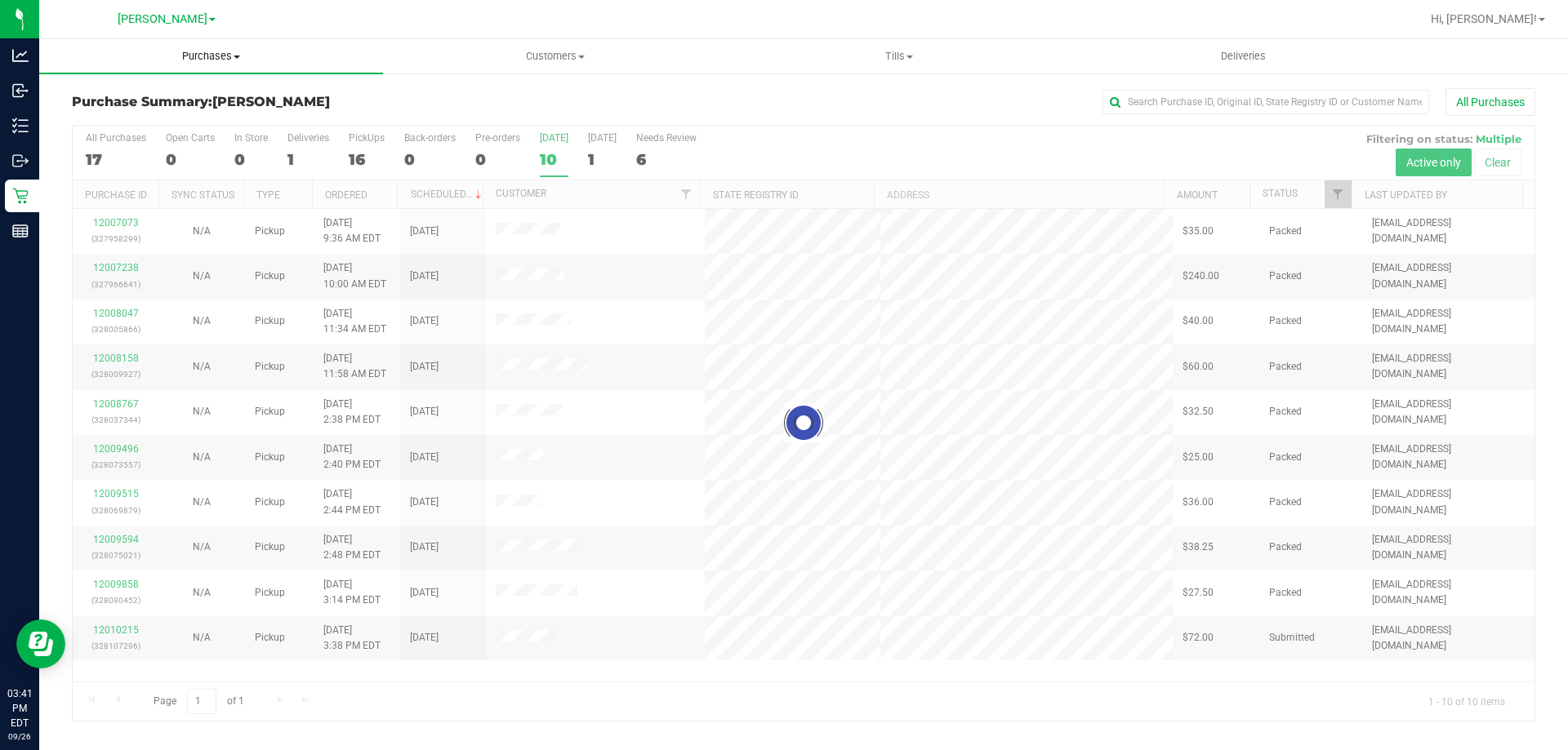
click at [239, 59] on span "Purchases" at bounding box center [211, 56] width 344 height 15
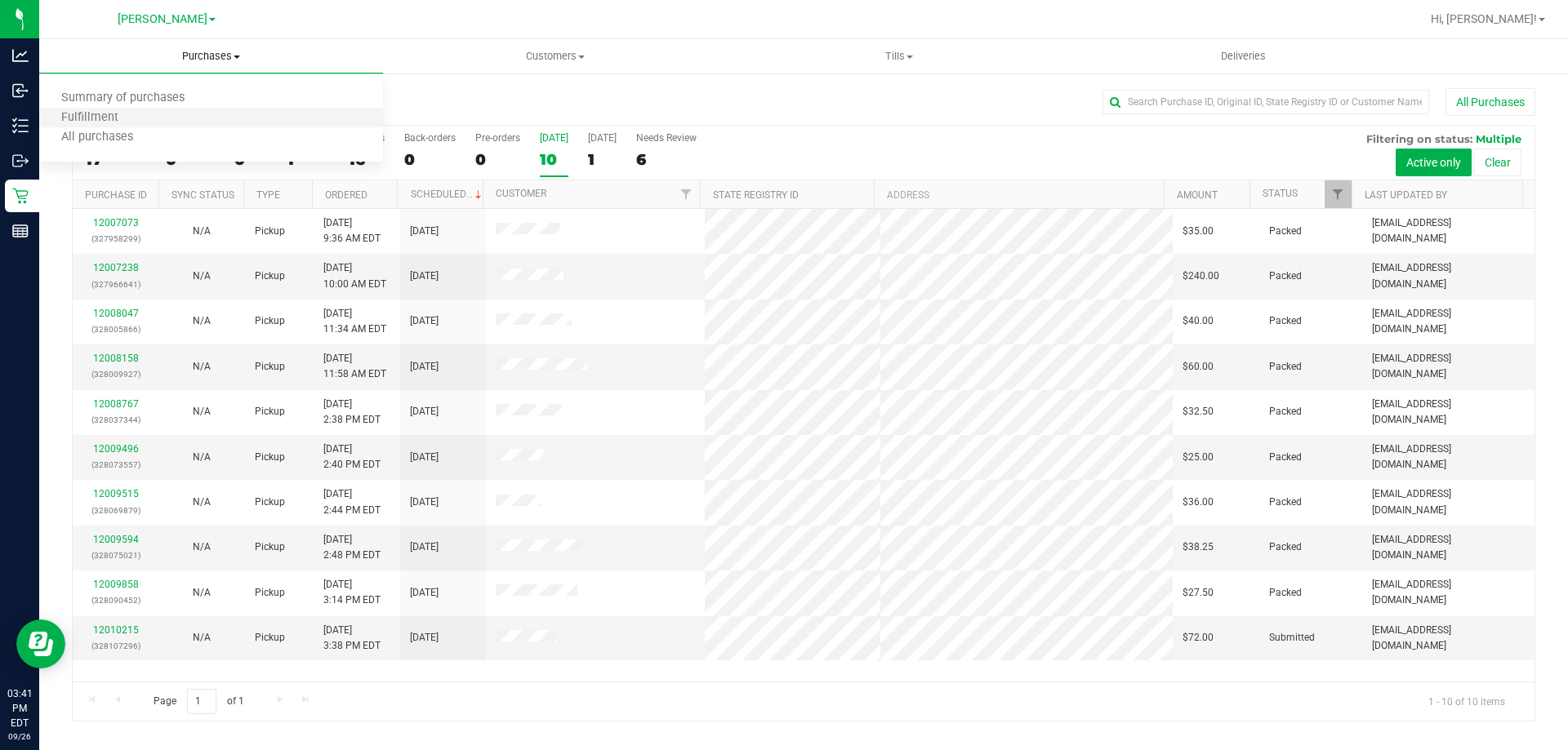
click at [163, 121] on li "Fulfillment" at bounding box center [211, 118] width 344 height 20
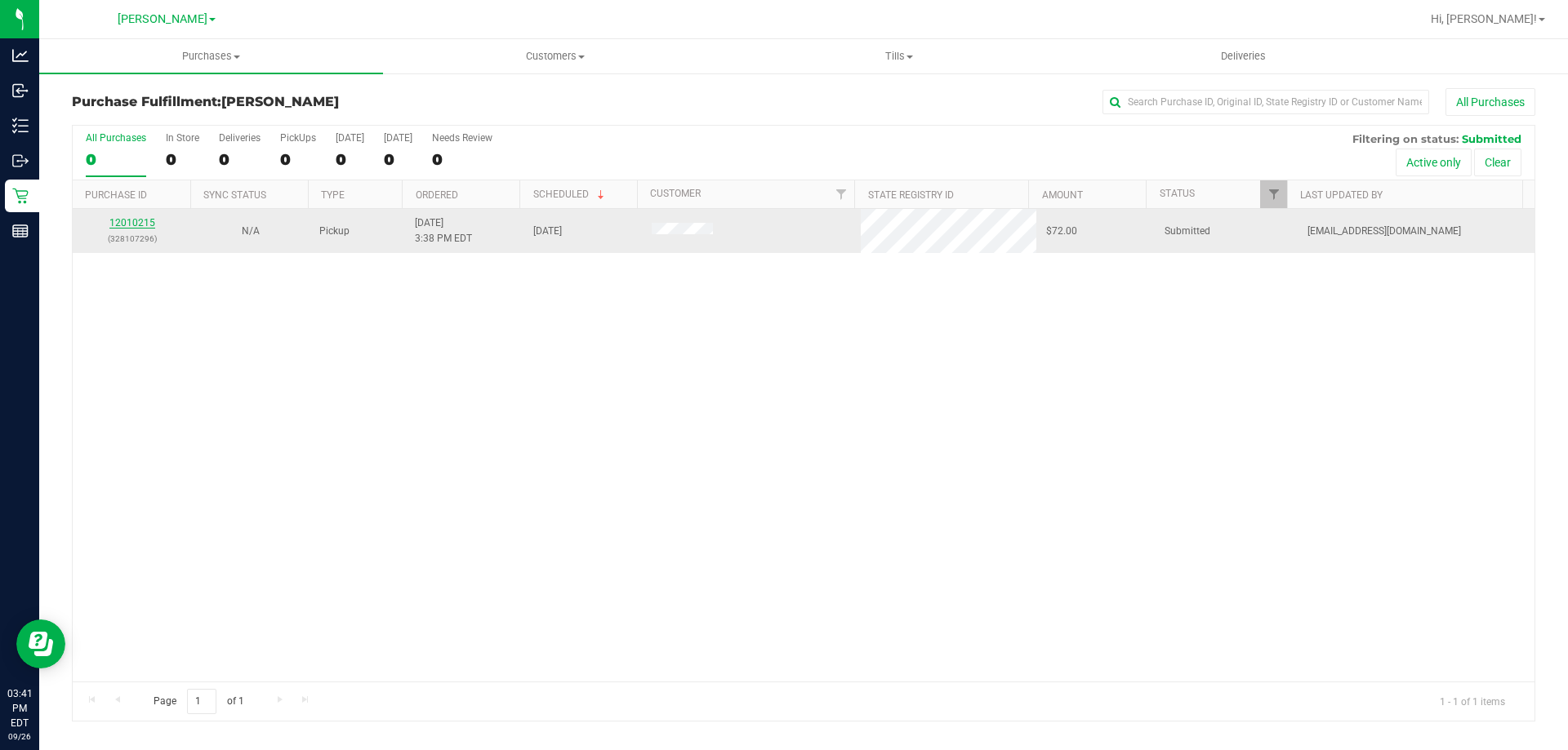
click at [121, 222] on link "12010215" at bounding box center [131, 223] width 45 height 12
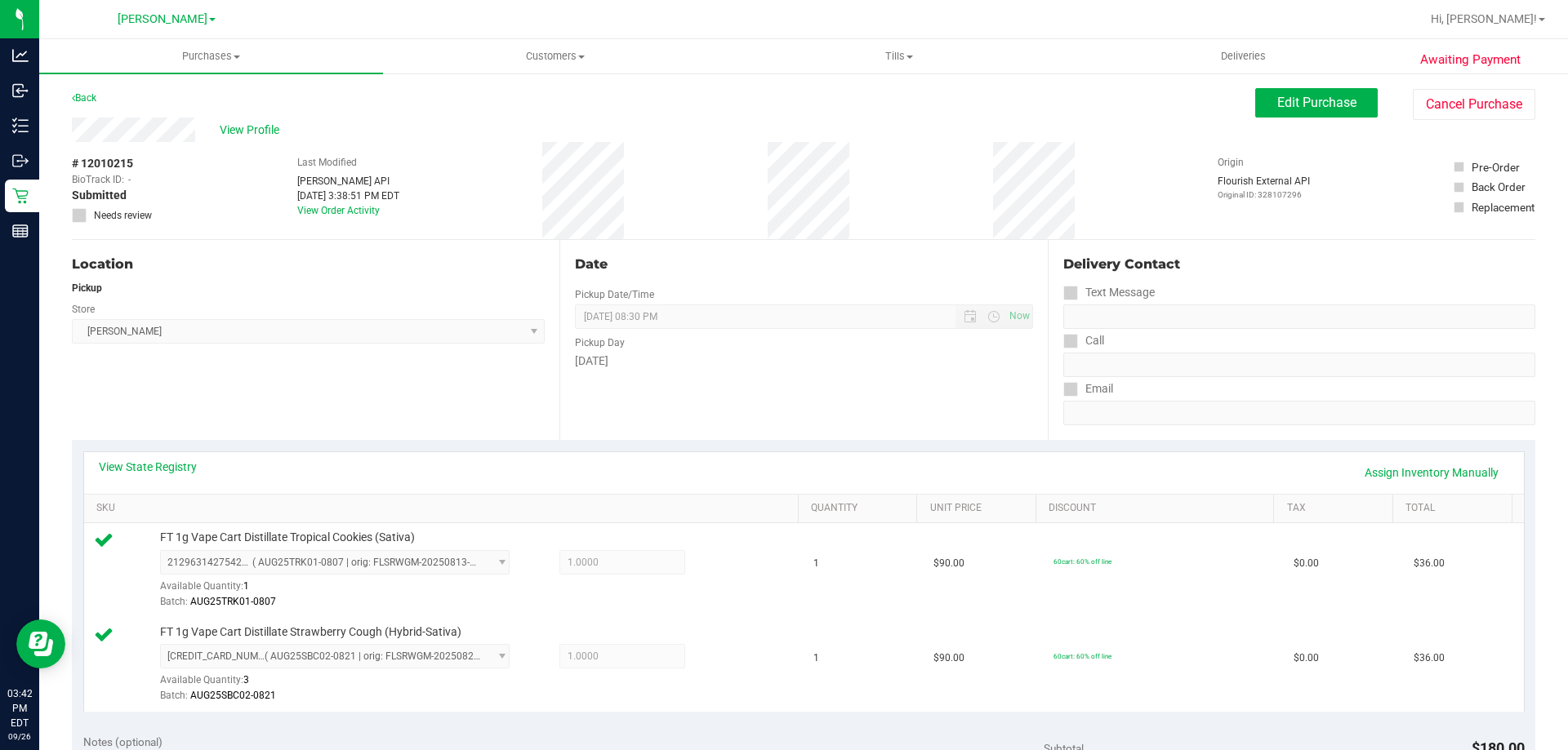
scroll to position [388, 0]
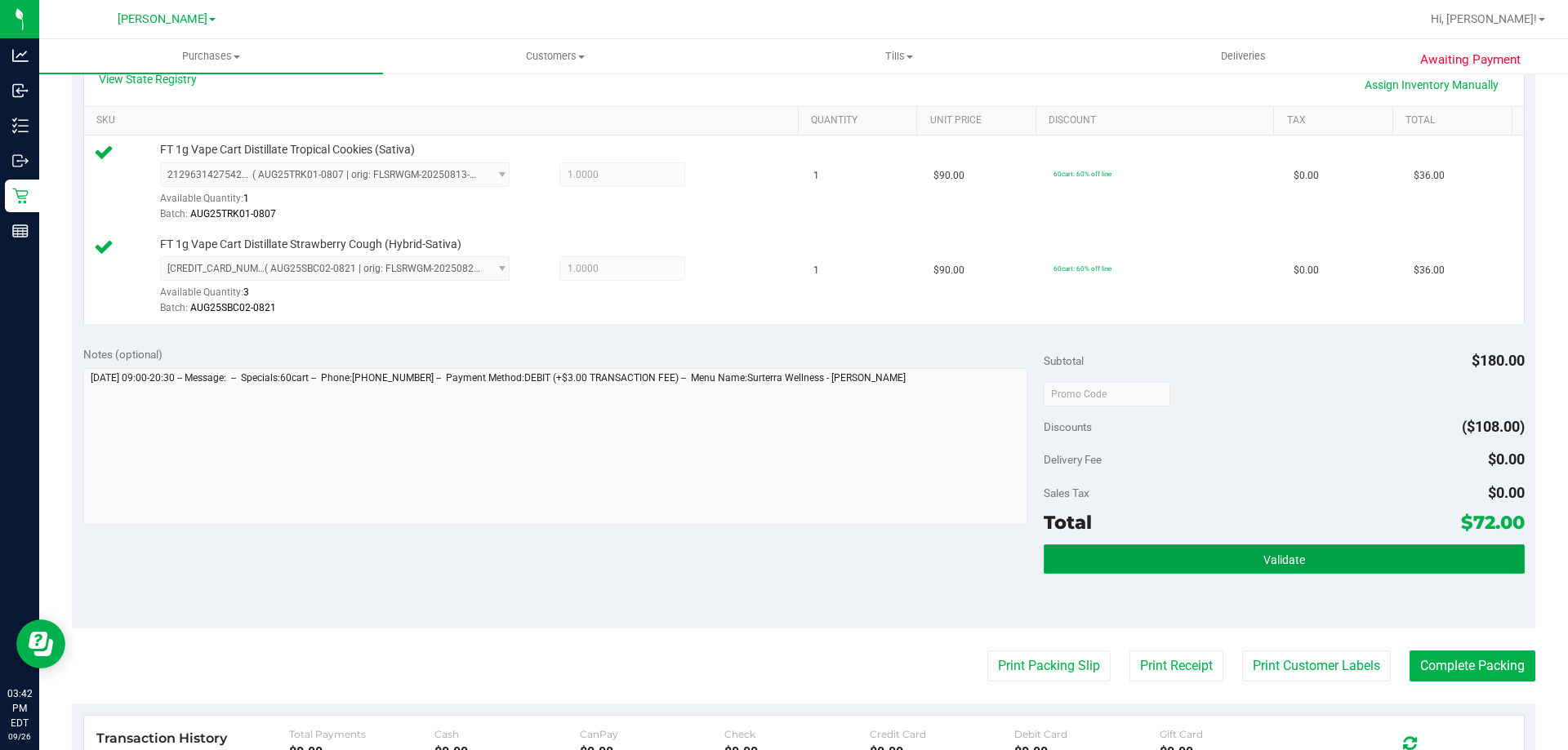
click at [1205, 568] on button "Validate" at bounding box center [1283, 559] width 480 height 30
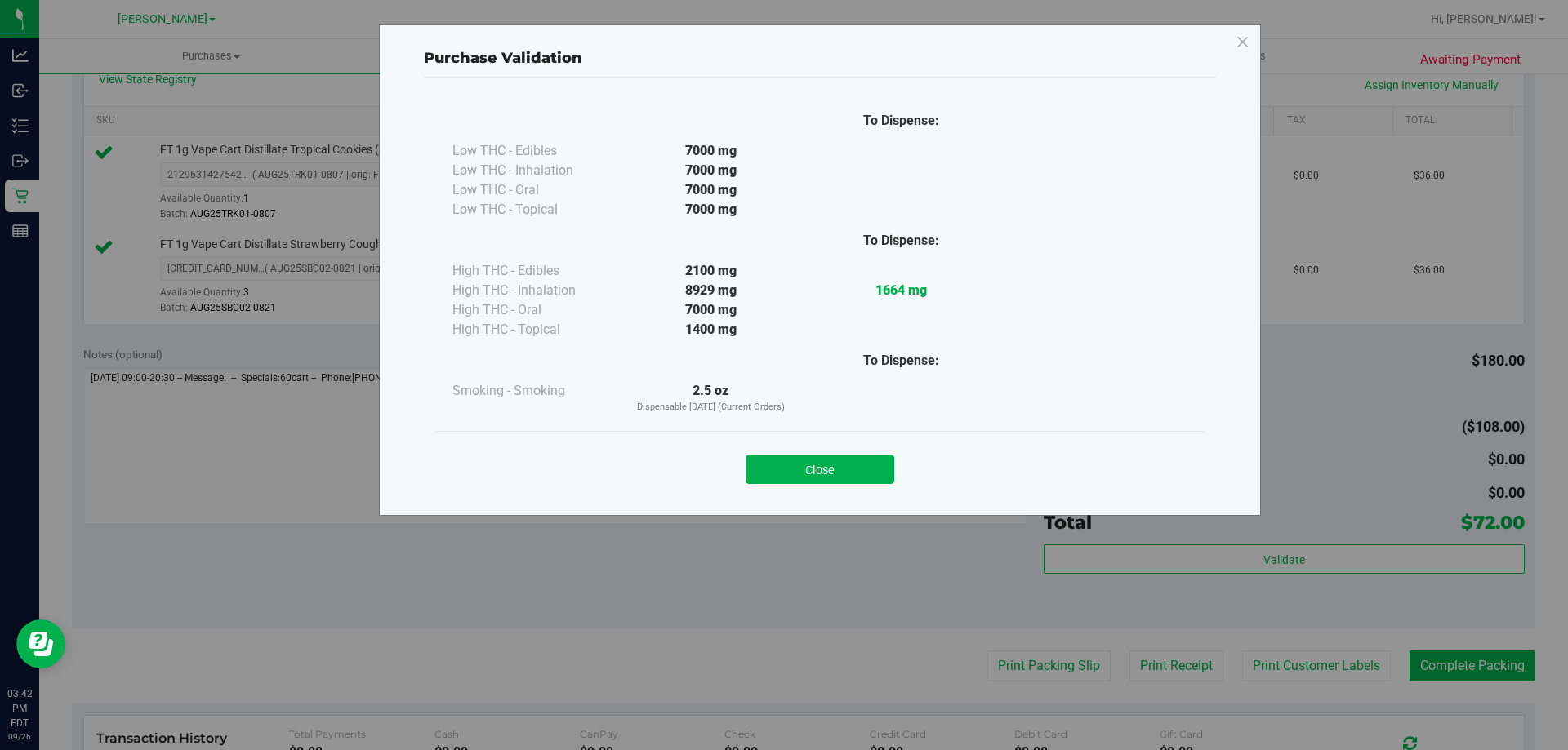
drag, startPoint x: 770, startPoint y: 467, endPoint x: 1061, endPoint y: 600, distance: 320.0
click at [781, 468] on button "Close" at bounding box center [820, 470] width 149 height 30
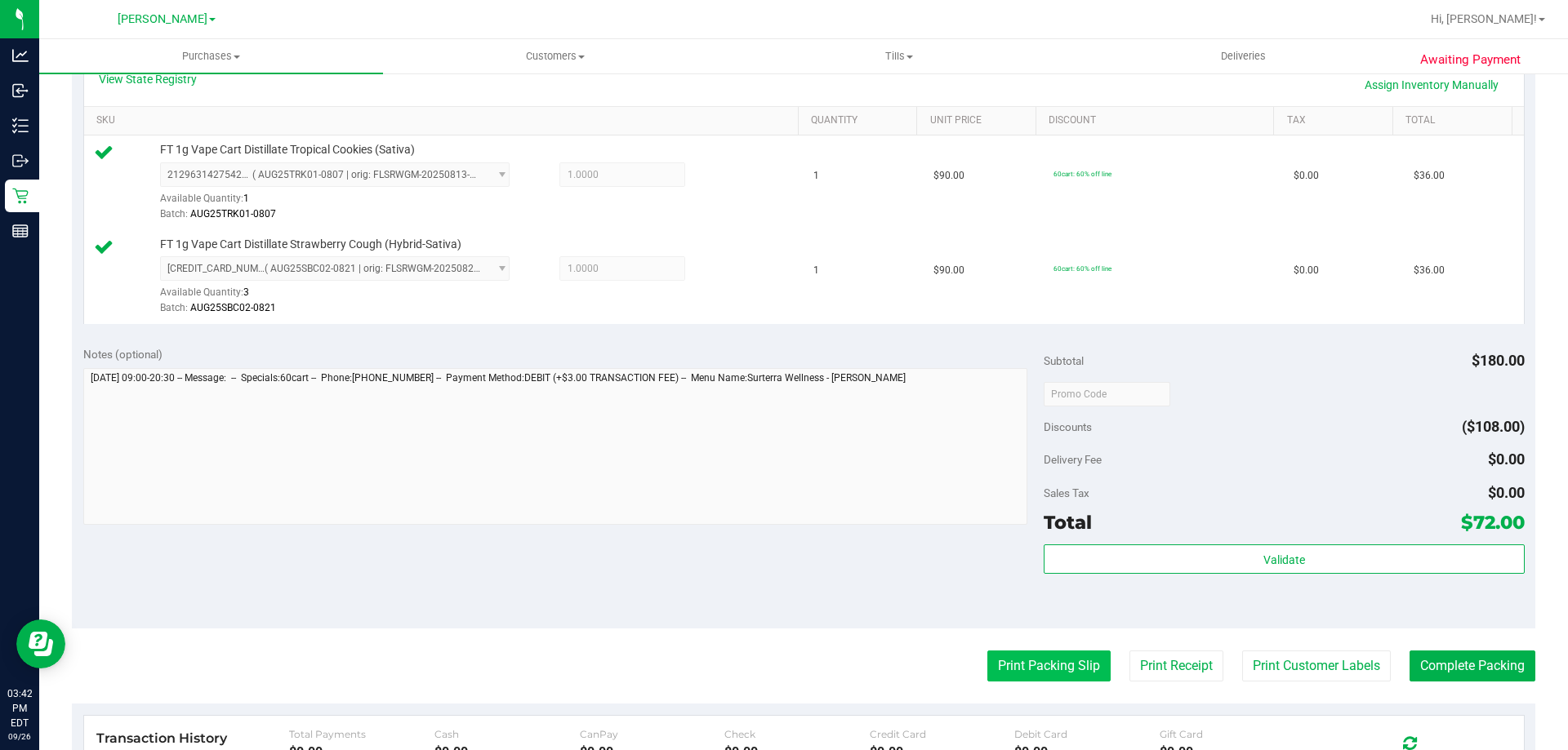
click at [1029, 653] on button "Print Packing Slip" at bounding box center [1048, 667] width 123 height 31
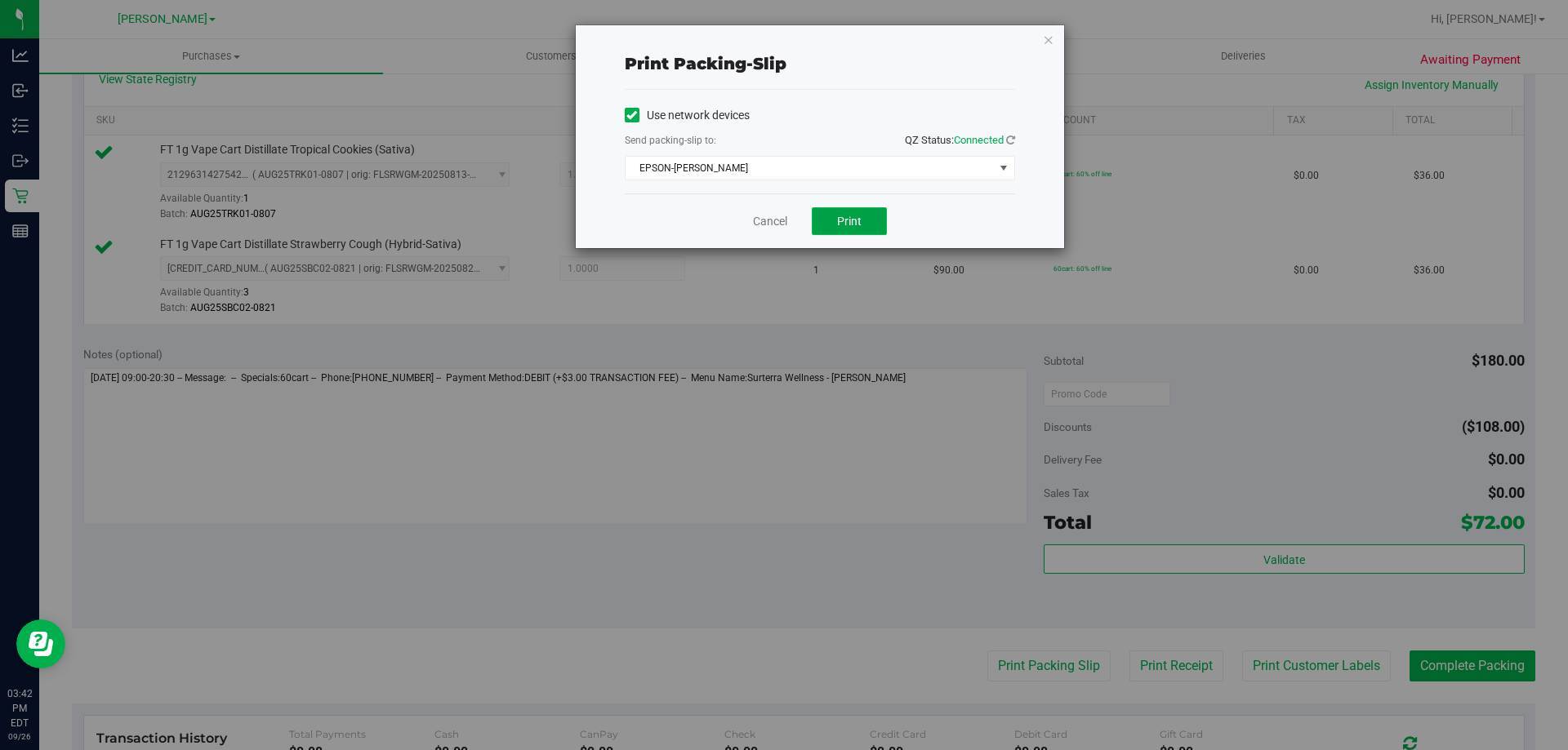
click at [858, 227] on span "Print" at bounding box center [849, 221] width 25 height 13
click at [783, 220] on link "Cancel" at bounding box center [770, 221] width 35 height 17
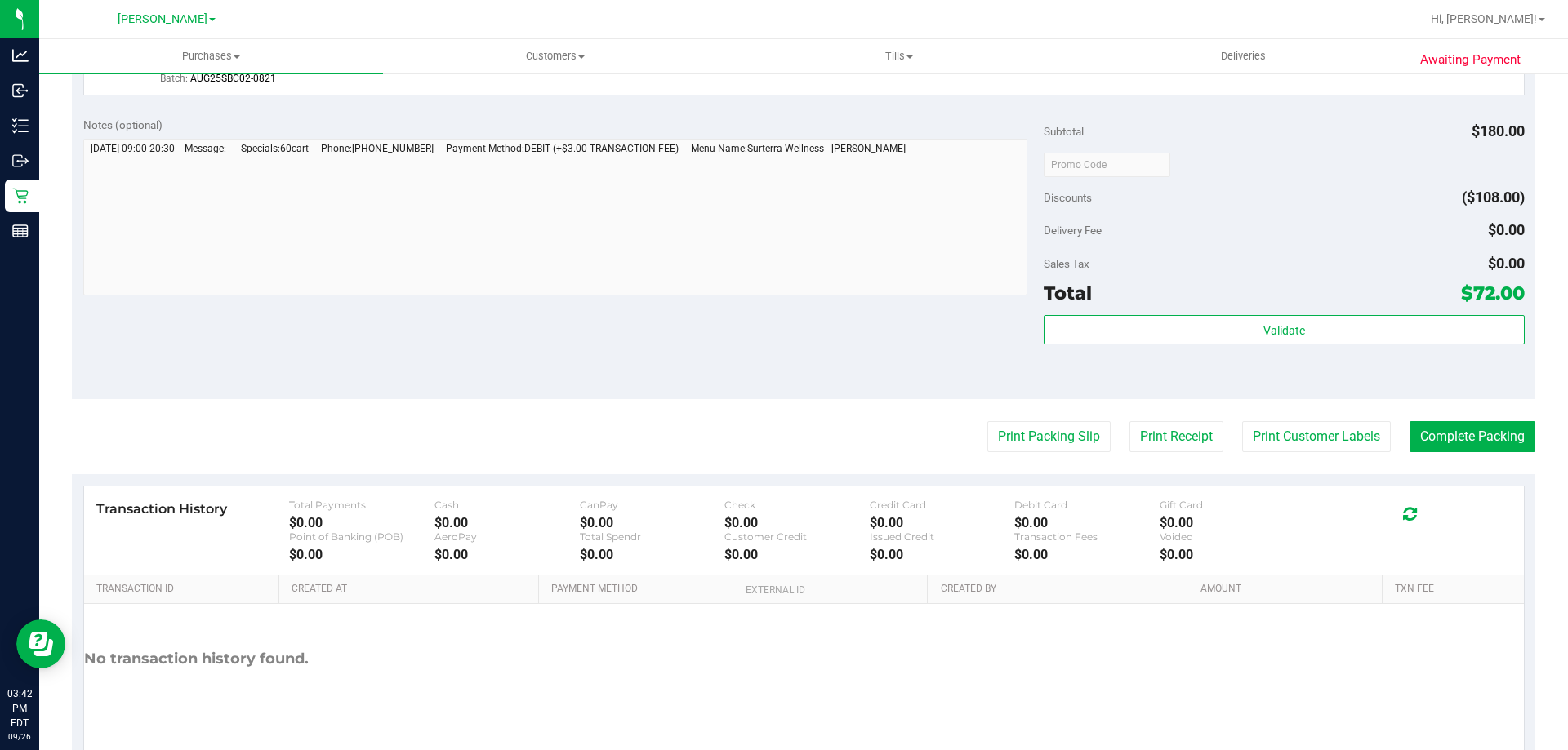
scroll to position [679, 0]
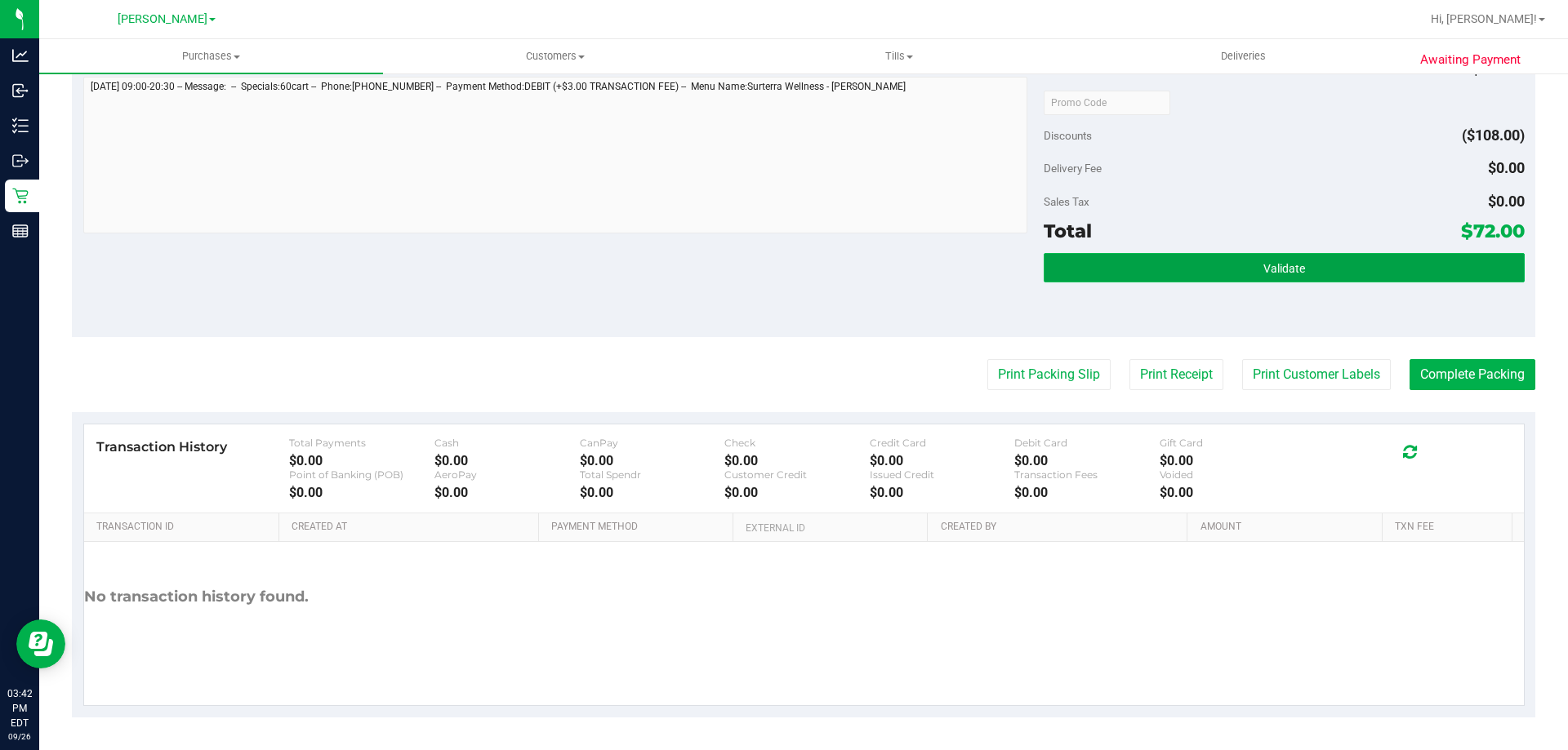
click at [1302, 260] on button "Validate" at bounding box center [1283, 268] width 480 height 30
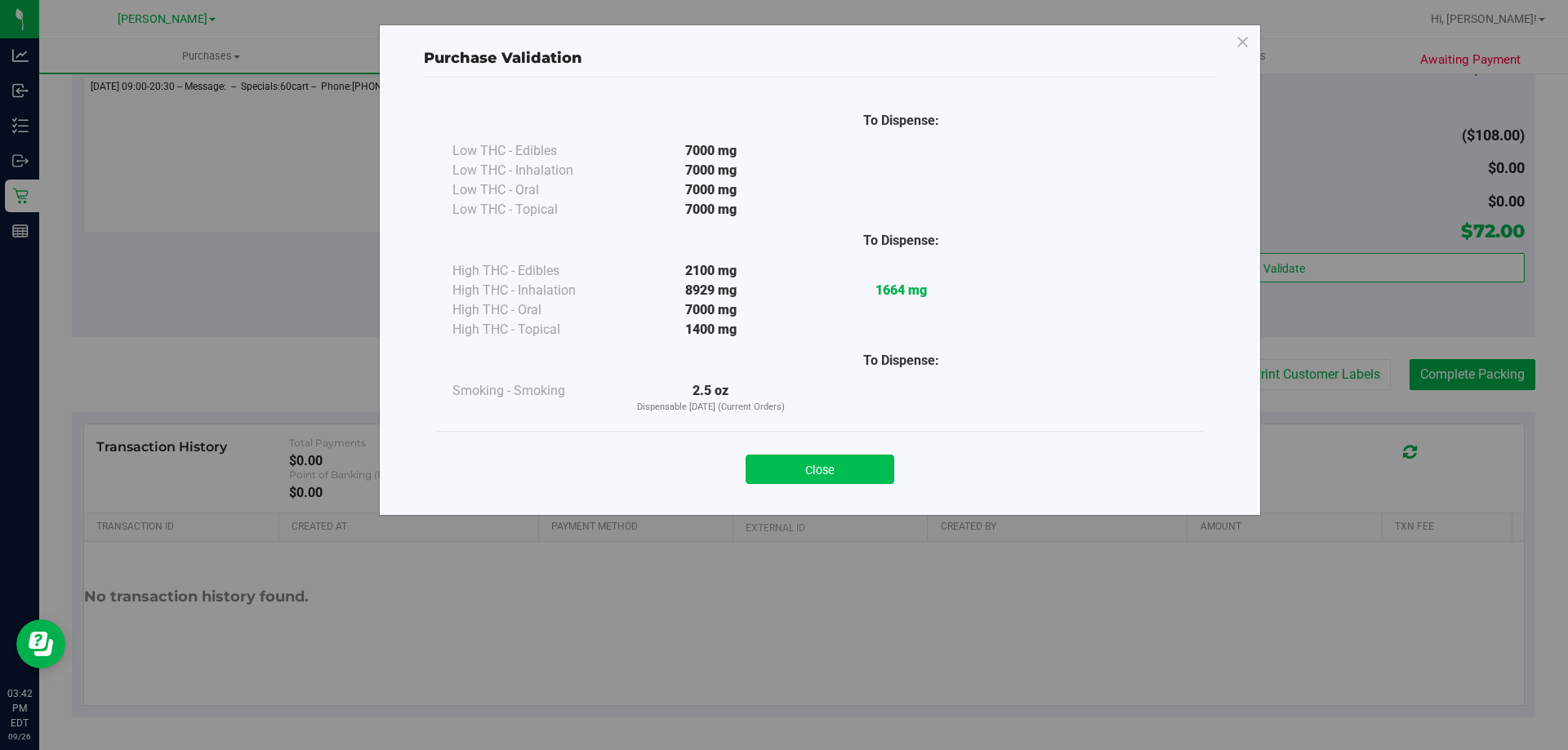
click at [841, 459] on button "Close" at bounding box center [820, 470] width 149 height 30
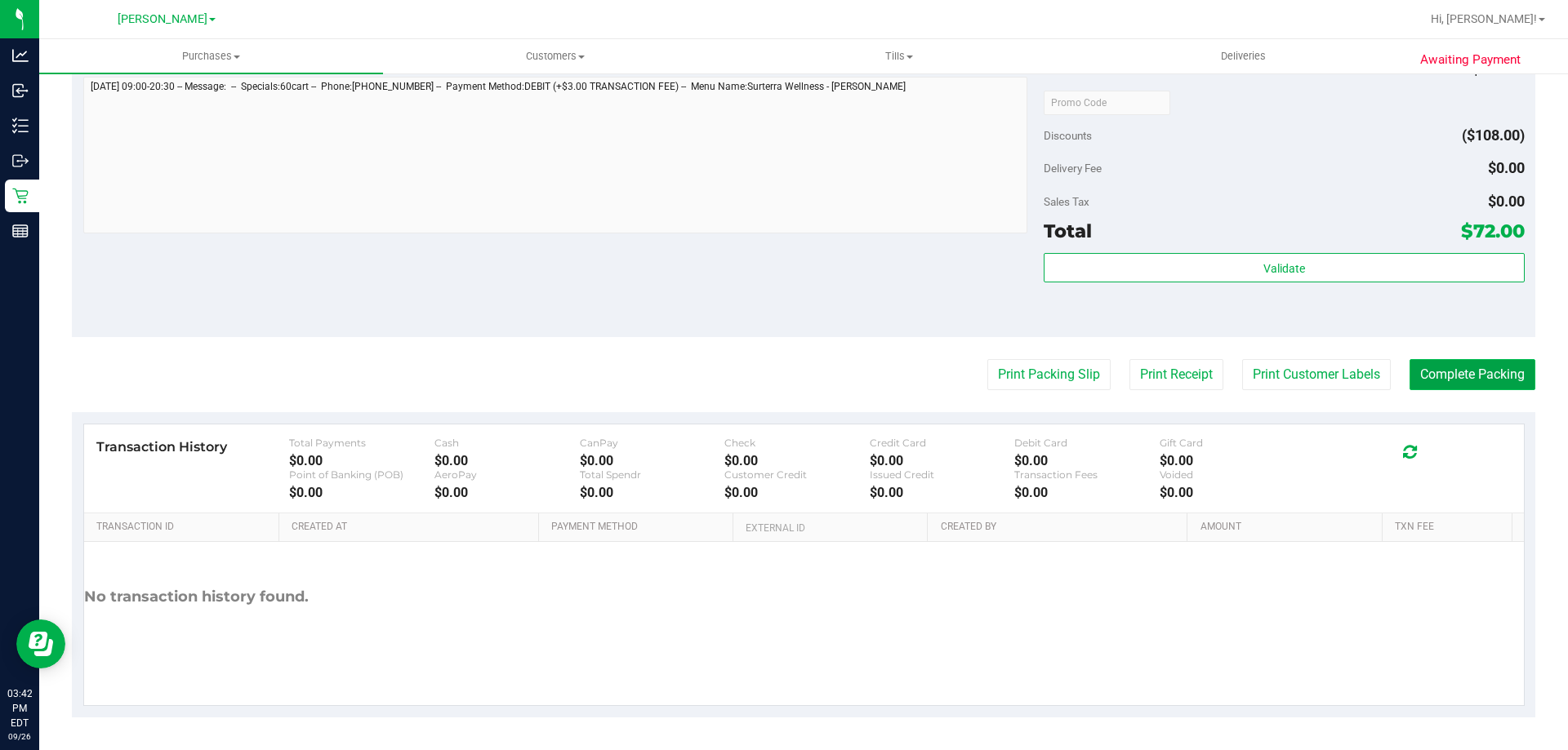
click at [1484, 364] on button "Complete Packing" at bounding box center [1472, 375] width 126 height 31
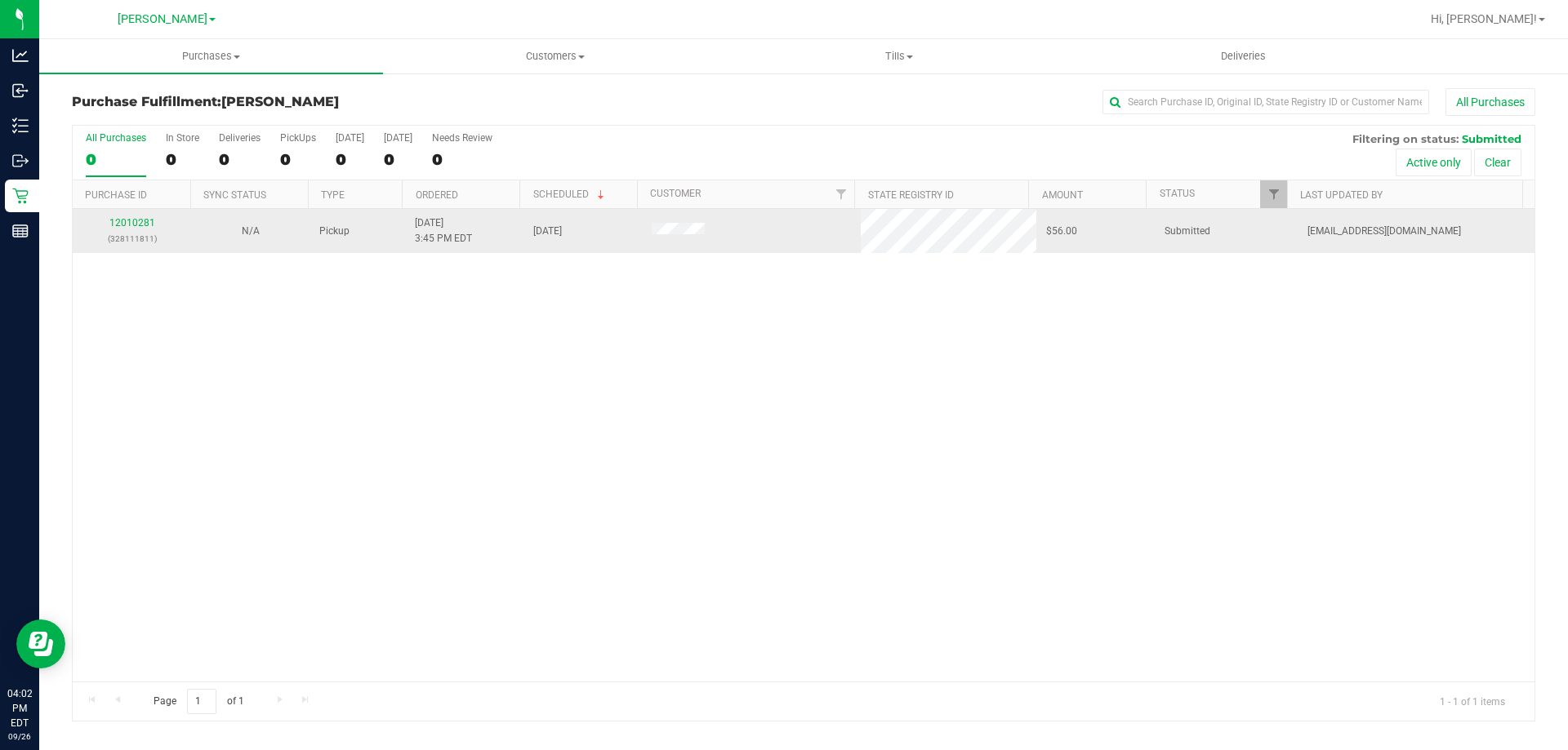
click at [141, 216] on div "12010281 (328111811)" at bounding box center [132, 231] width 99 height 31
click at [136, 221] on link "12010281" at bounding box center [131, 223] width 45 height 12
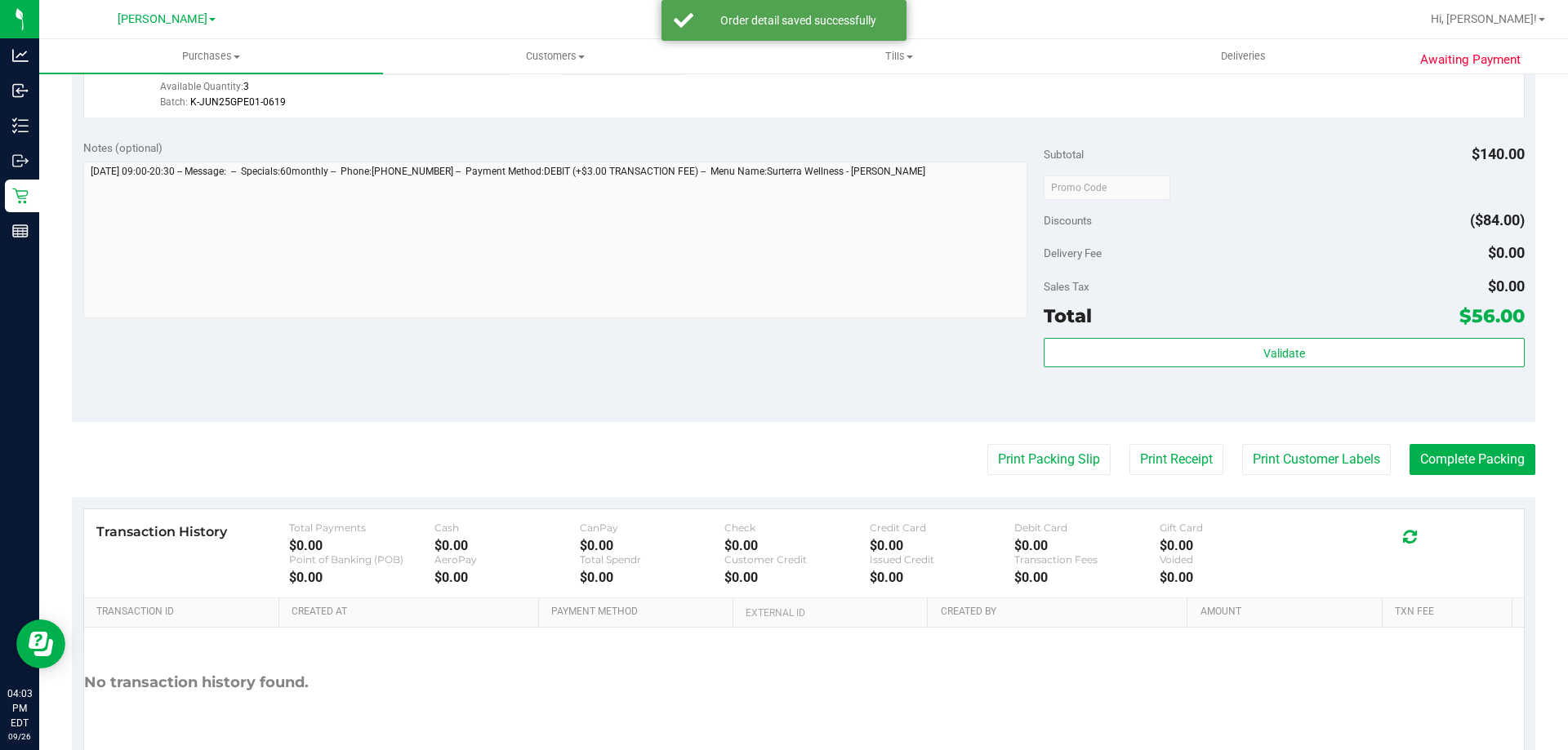
scroll to position [502, 0]
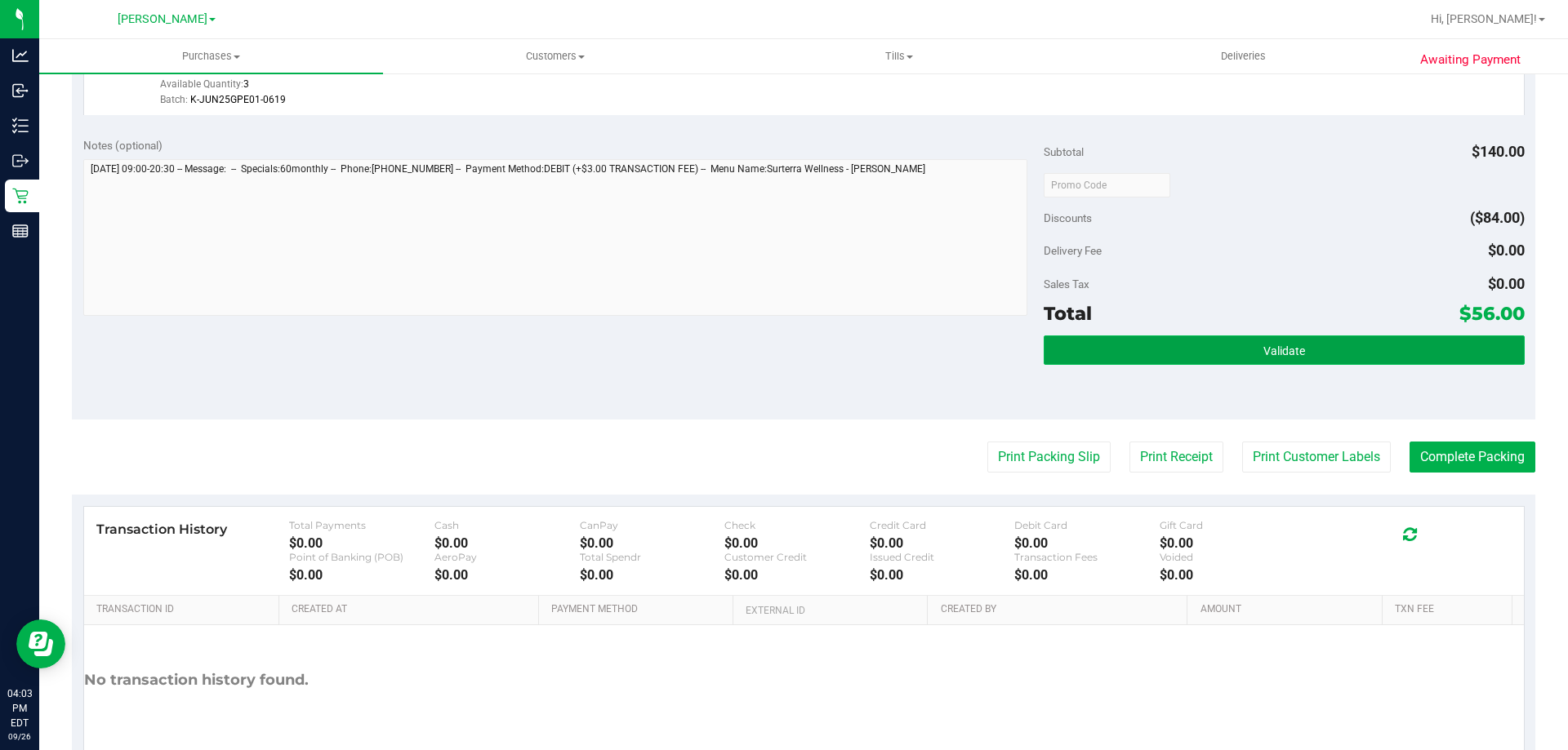
click at [1264, 351] on span "Validate" at bounding box center [1284, 351] width 41 height 13
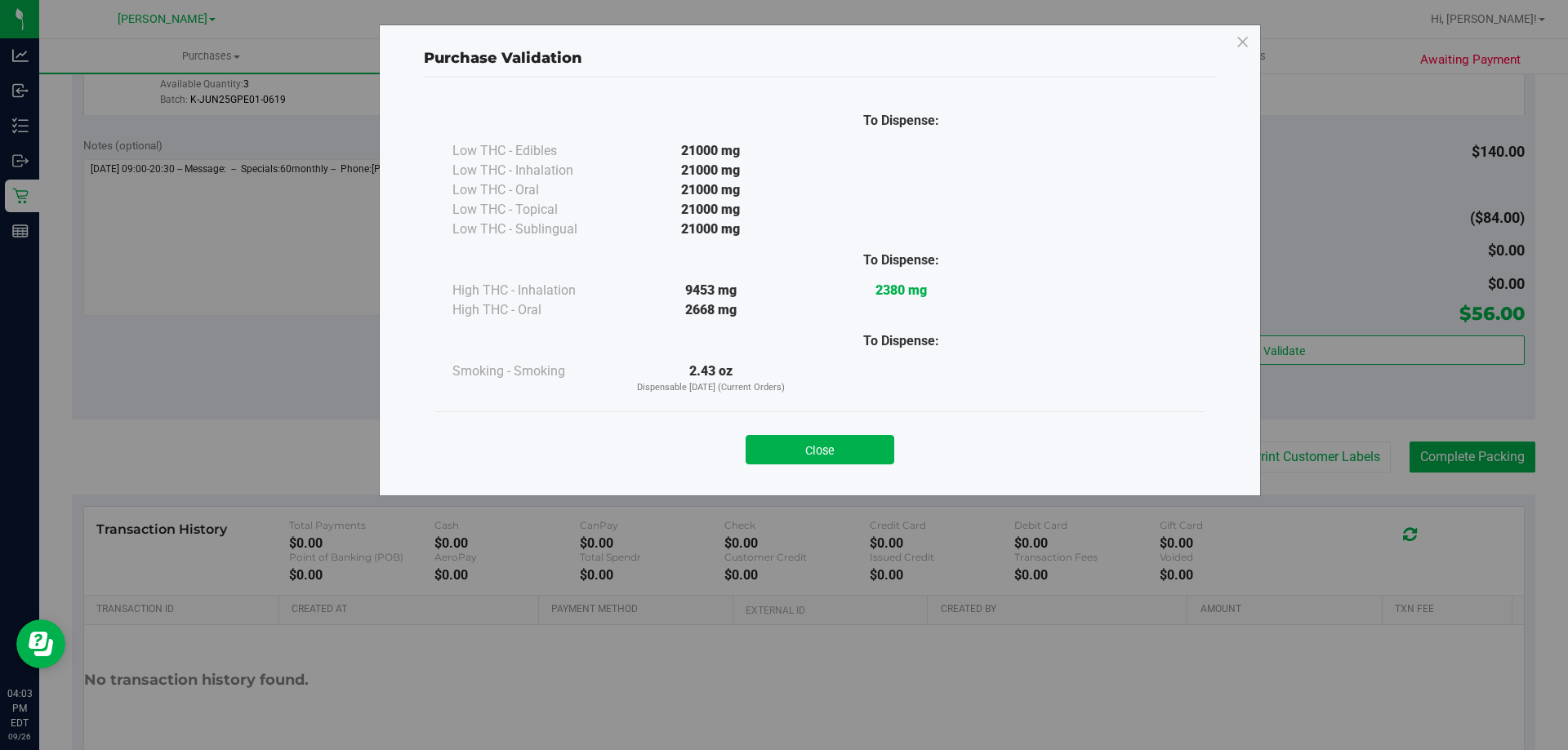
click at [797, 439] on button "Close" at bounding box center [820, 450] width 149 height 30
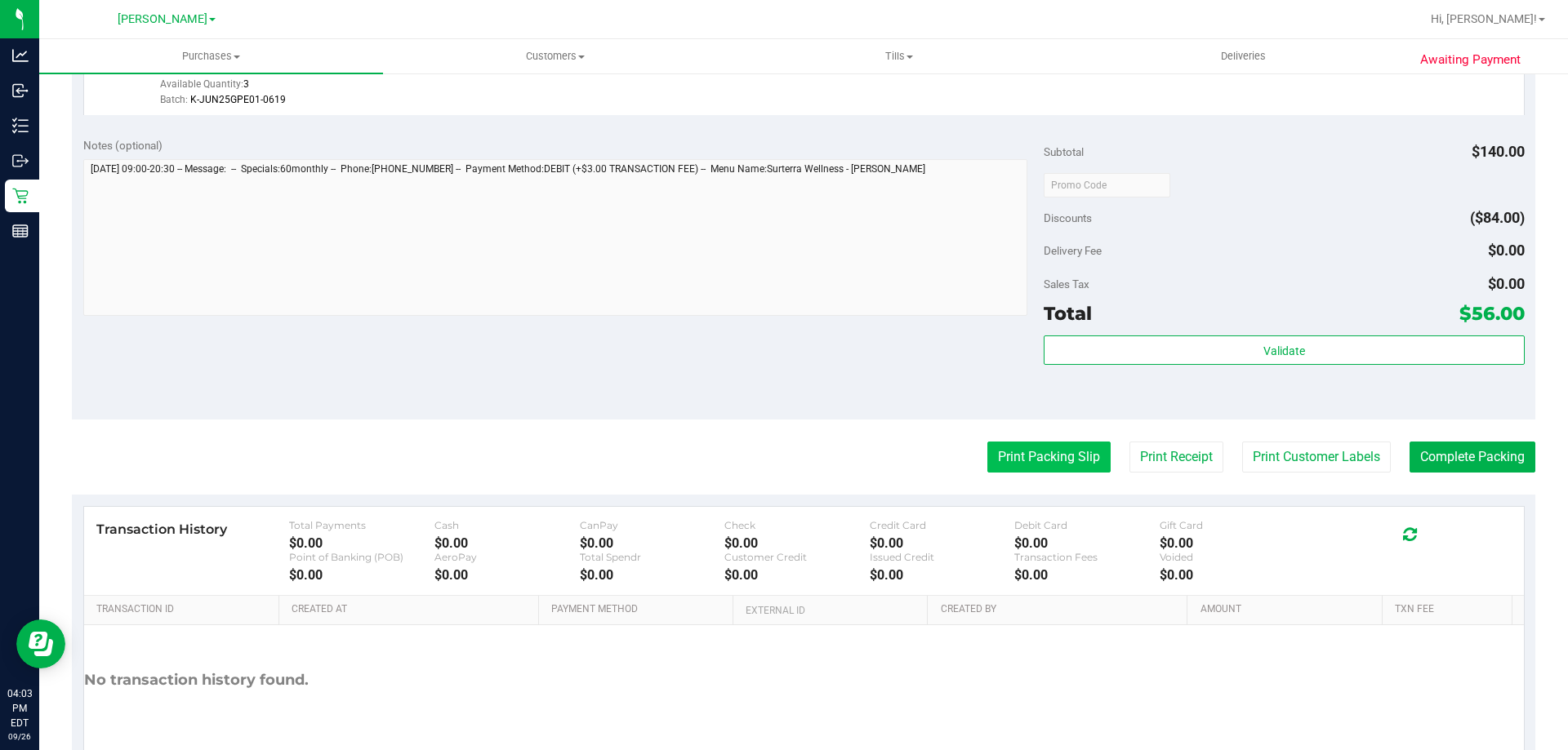
click at [1043, 464] on button "Print Packing Slip" at bounding box center [1048, 458] width 123 height 31
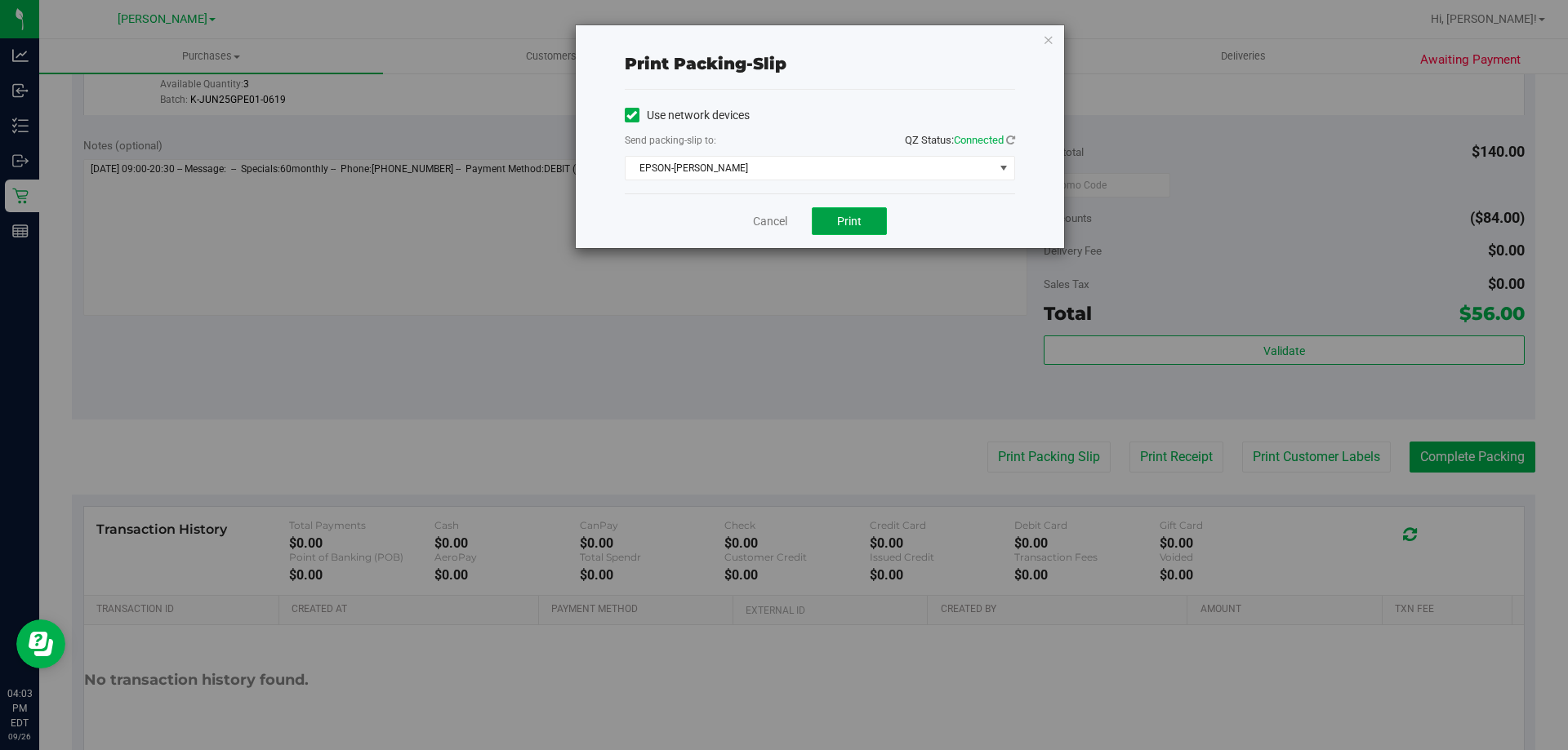
click at [864, 210] on button "Print" at bounding box center [849, 221] width 75 height 28
click at [766, 221] on link "Cancel" at bounding box center [770, 221] width 35 height 17
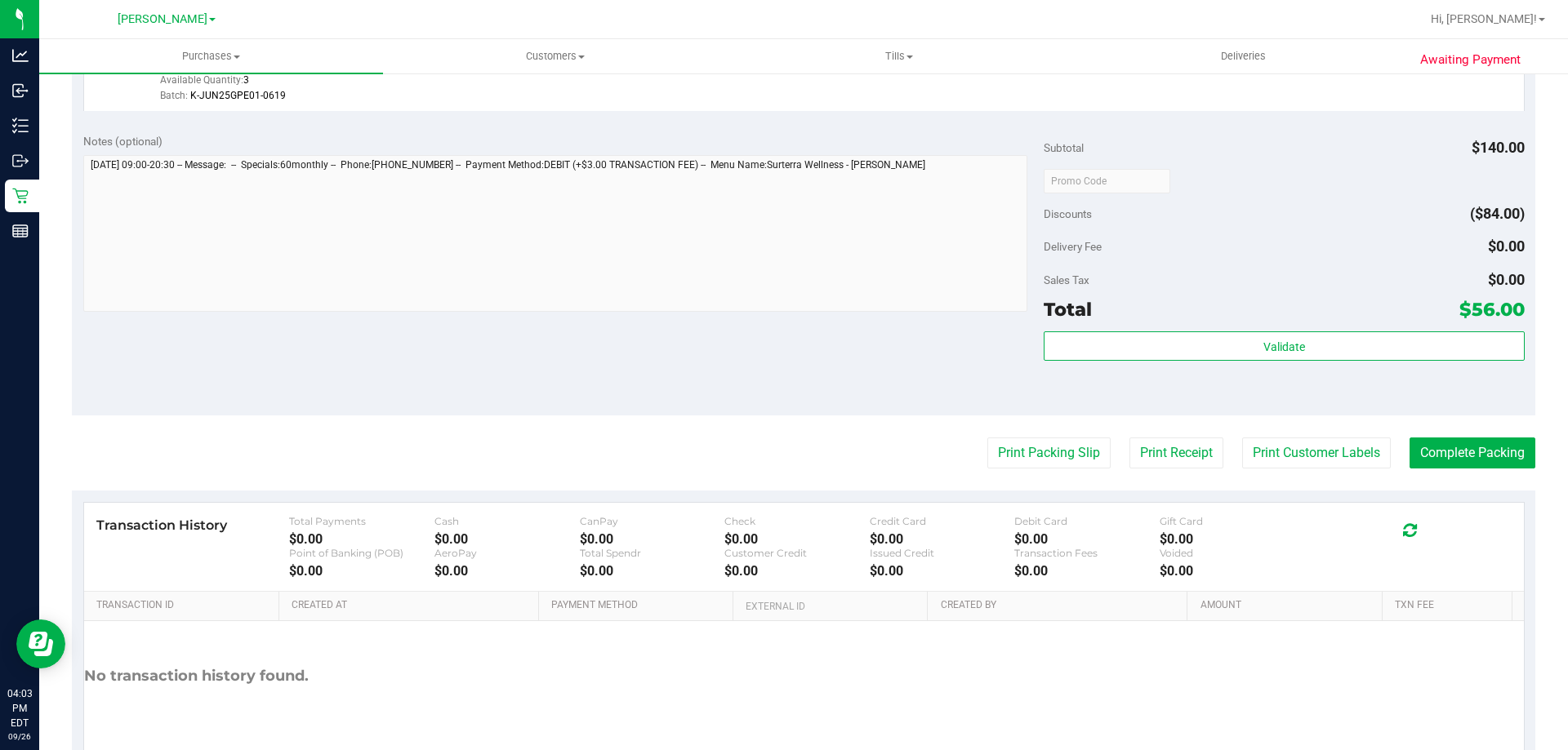
scroll to position [585, 0]
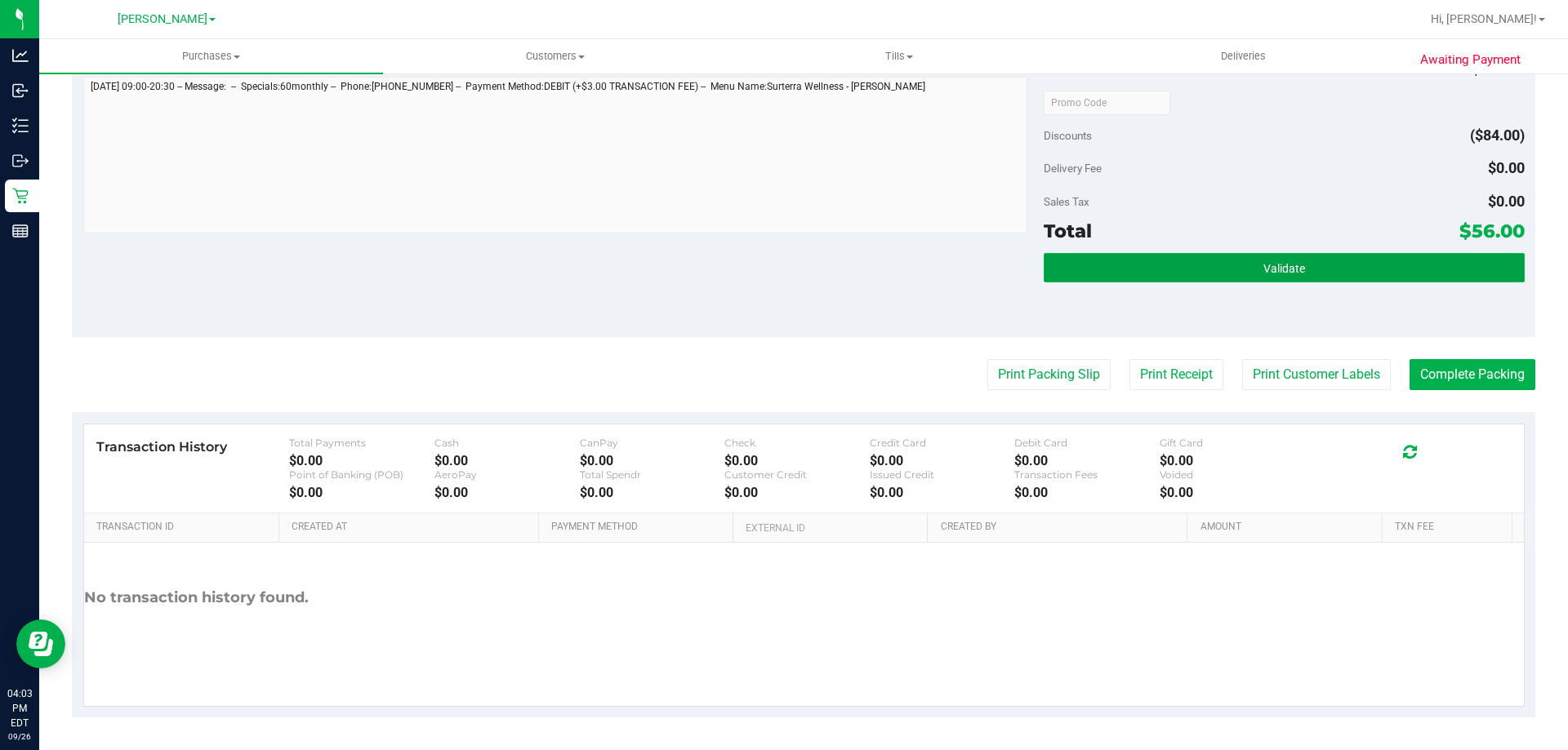
click at [1321, 257] on button "Validate" at bounding box center [1283, 268] width 480 height 30
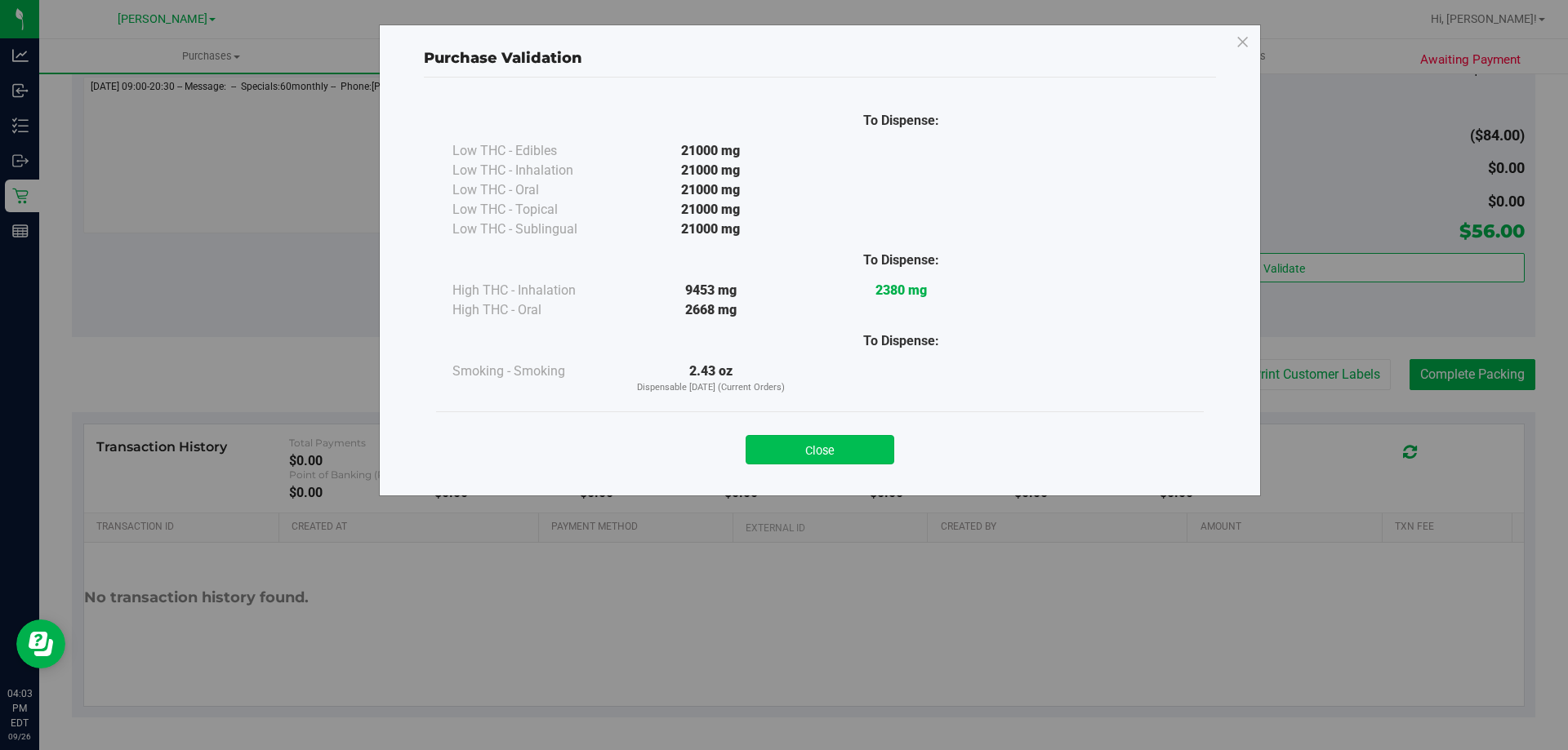
click at [845, 451] on button "Close" at bounding box center [820, 450] width 149 height 30
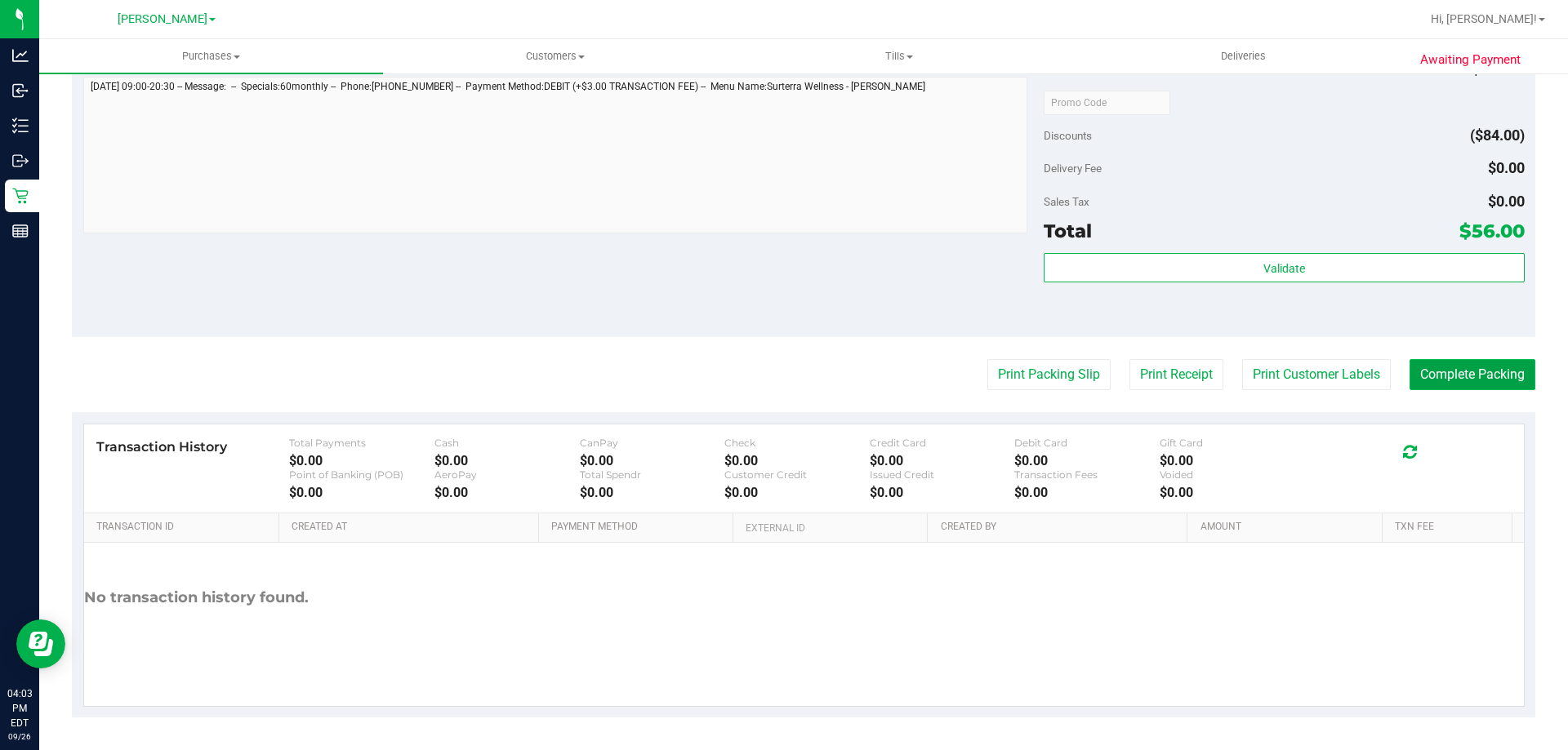
click at [1499, 372] on button "Complete Packing" at bounding box center [1472, 375] width 126 height 31
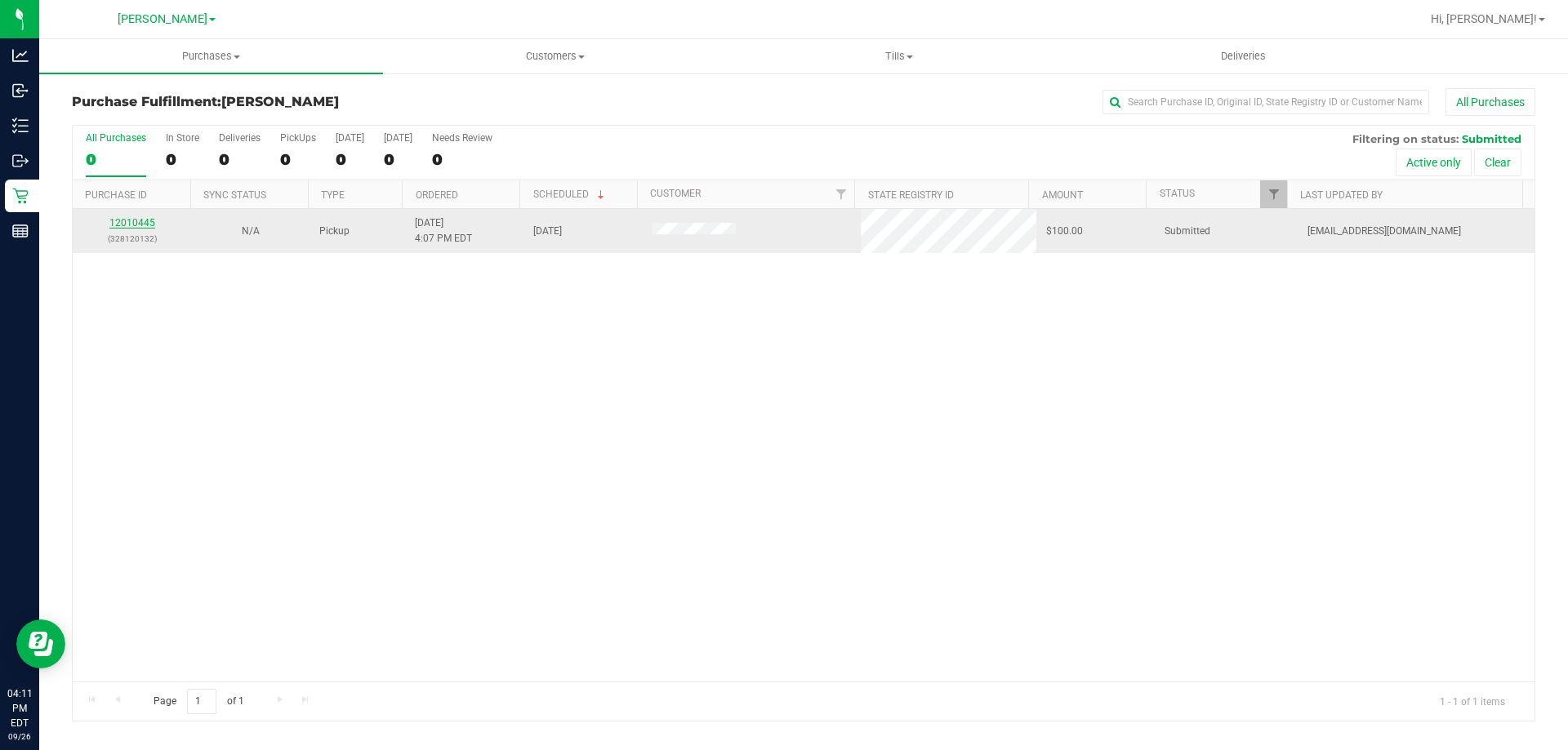
click at [121, 227] on link "12010445" at bounding box center [131, 223] width 45 height 12
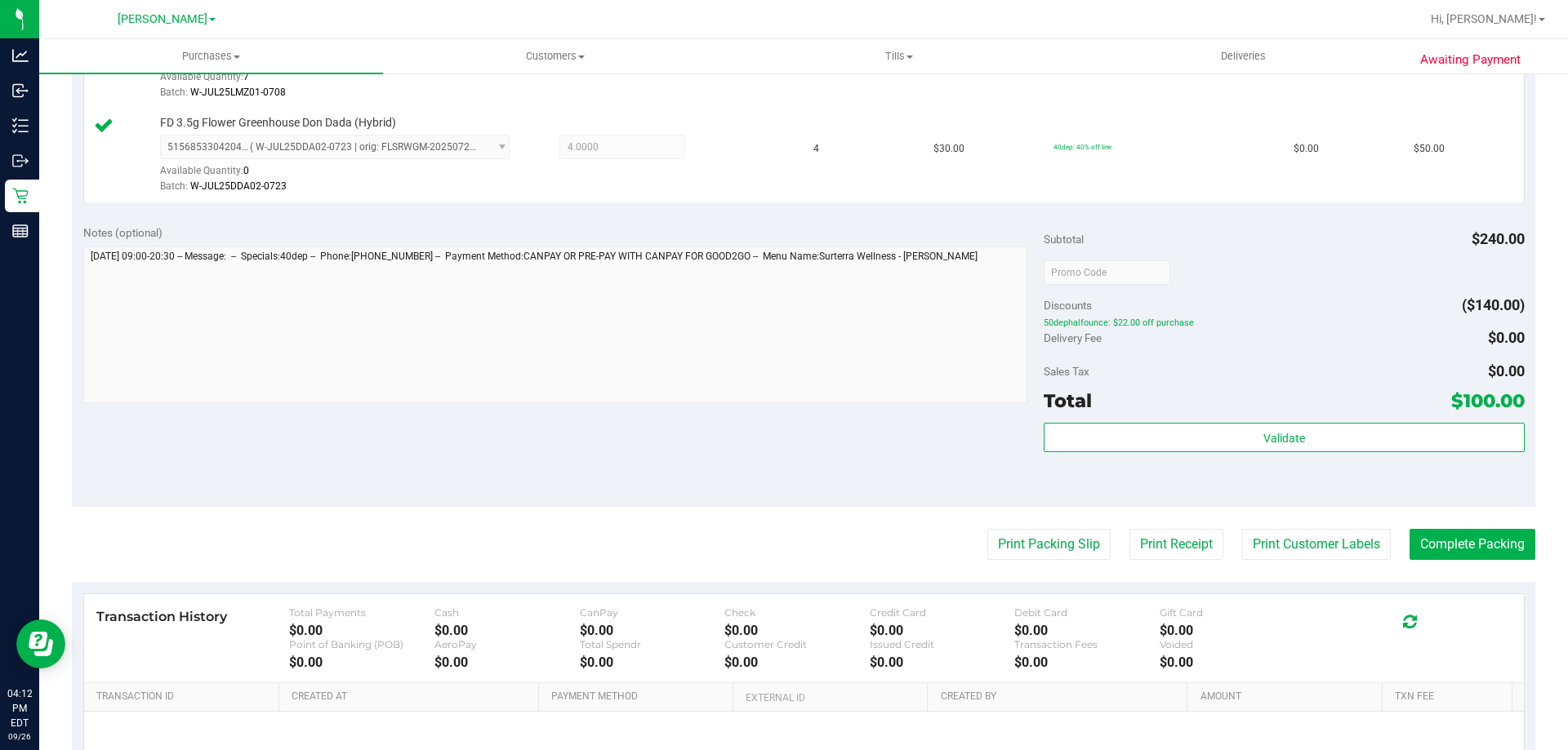
scroll to position [591, 0]
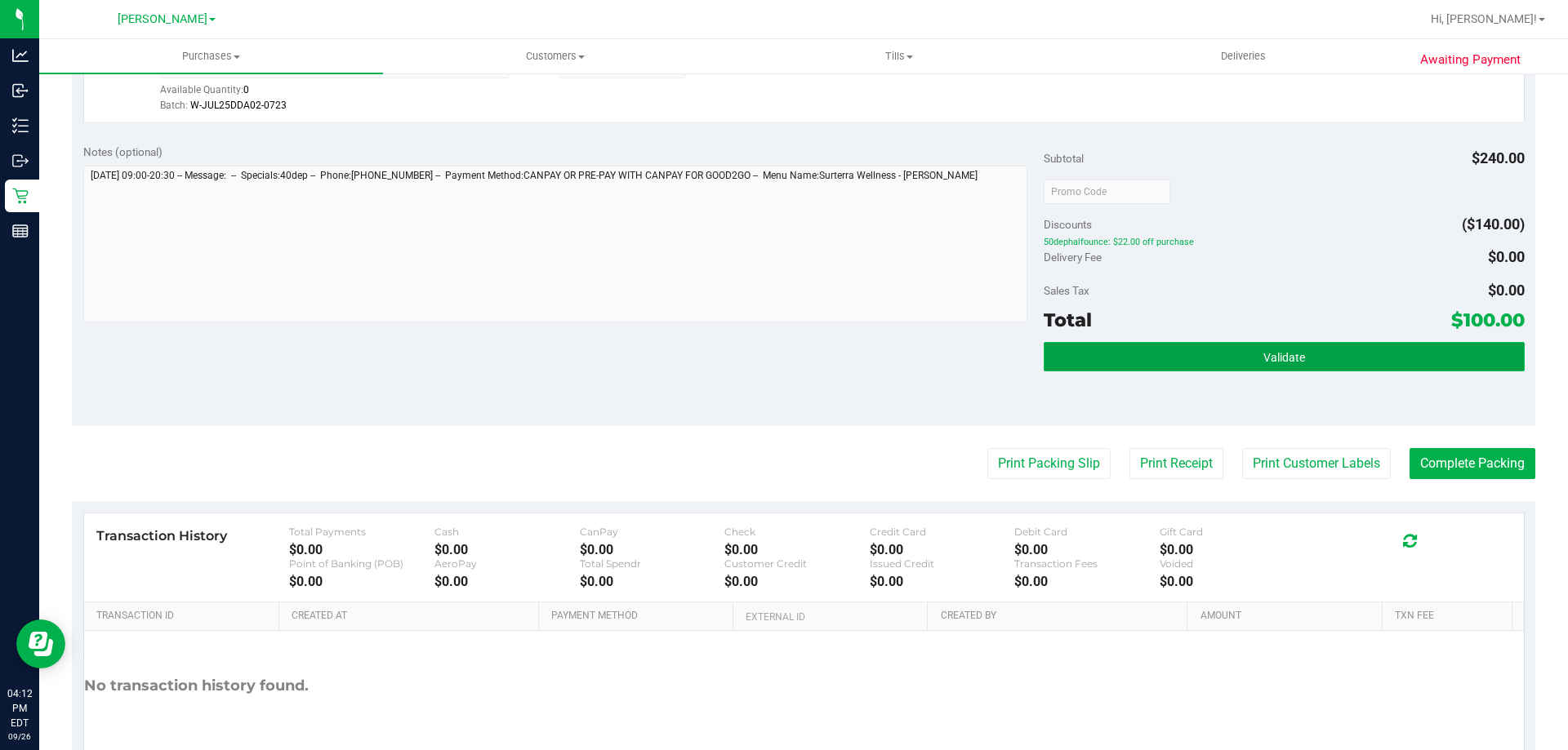
click at [1417, 366] on button "Validate" at bounding box center [1283, 357] width 480 height 30
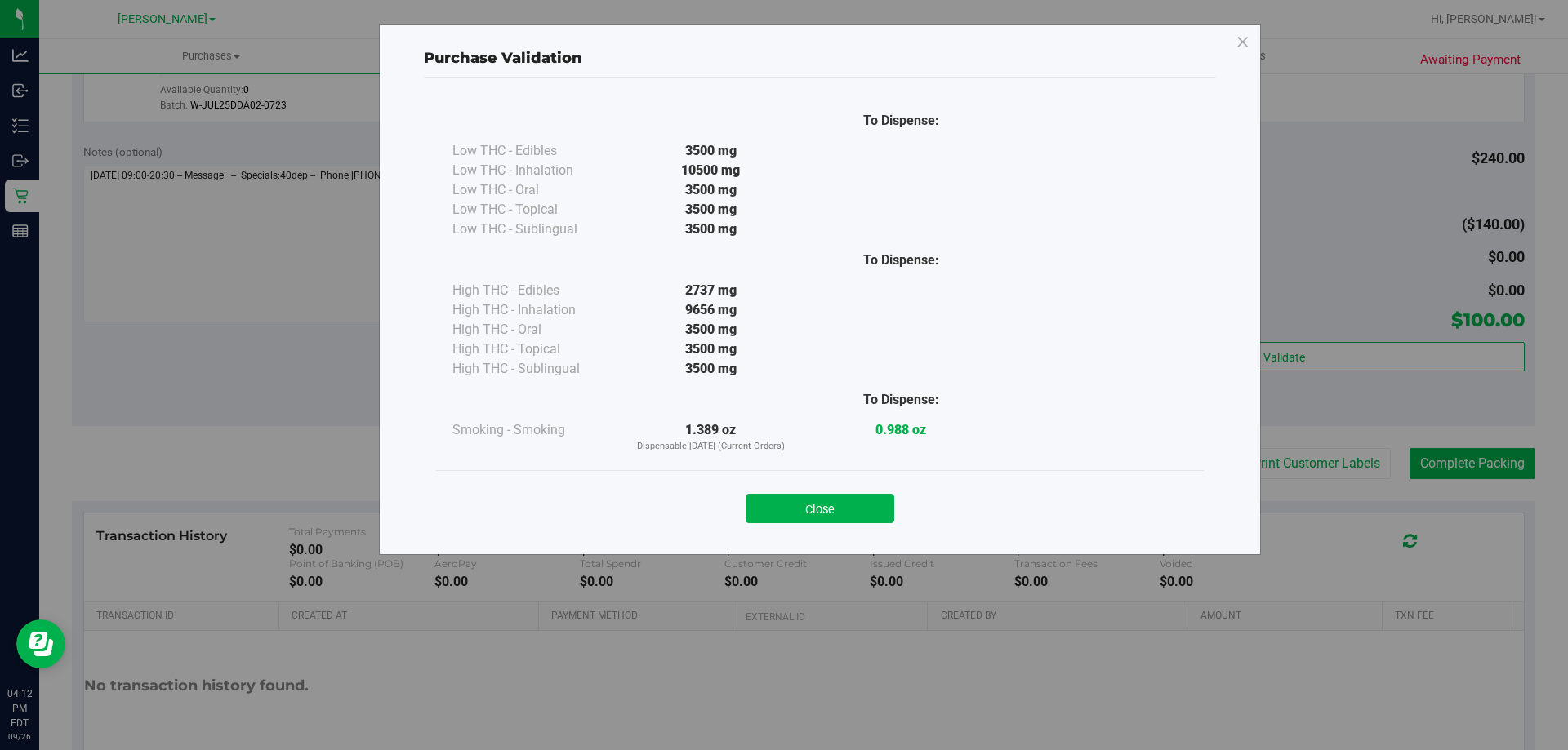
click at [810, 524] on div "Close" at bounding box center [820, 503] width 767 height 66
click at [807, 506] on button "Close" at bounding box center [820, 509] width 149 height 30
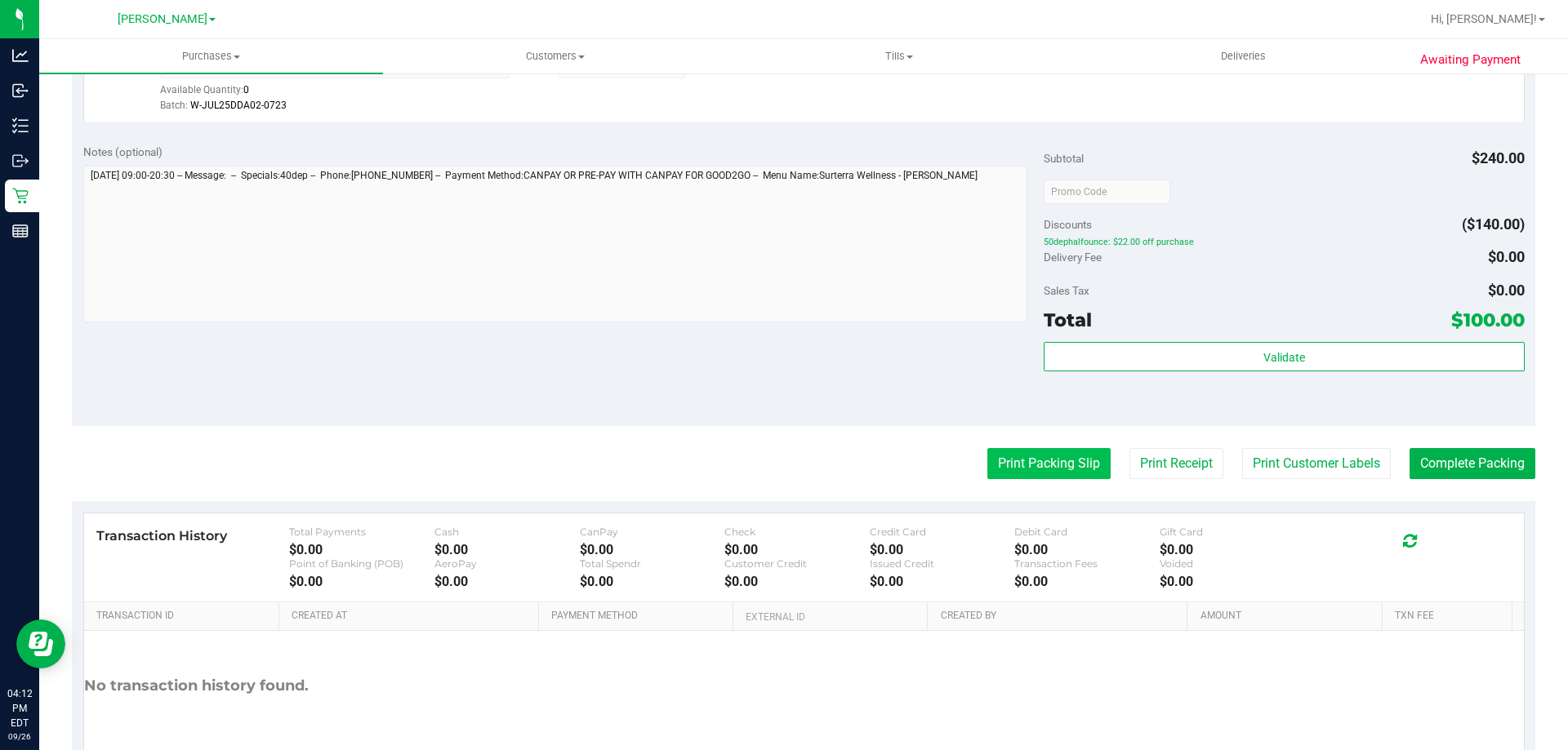
click at [1009, 451] on button "Print Packing Slip" at bounding box center [1048, 464] width 123 height 31
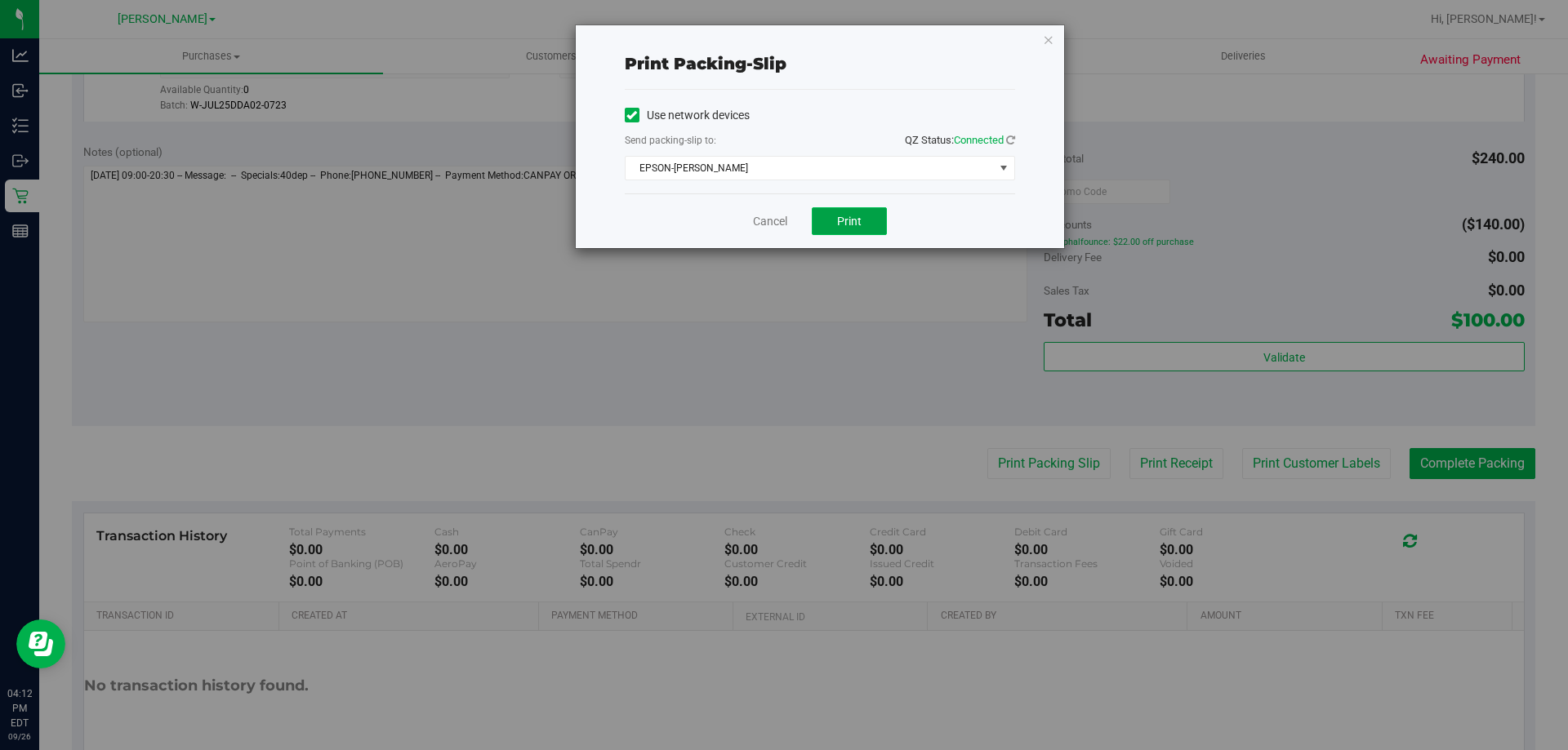
click at [840, 221] on span "Print" at bounding box center [849, 221] width 25 height 13
click at [760, 215] on link "Cancel" at bounding box center [770, 221] width 35 height 17
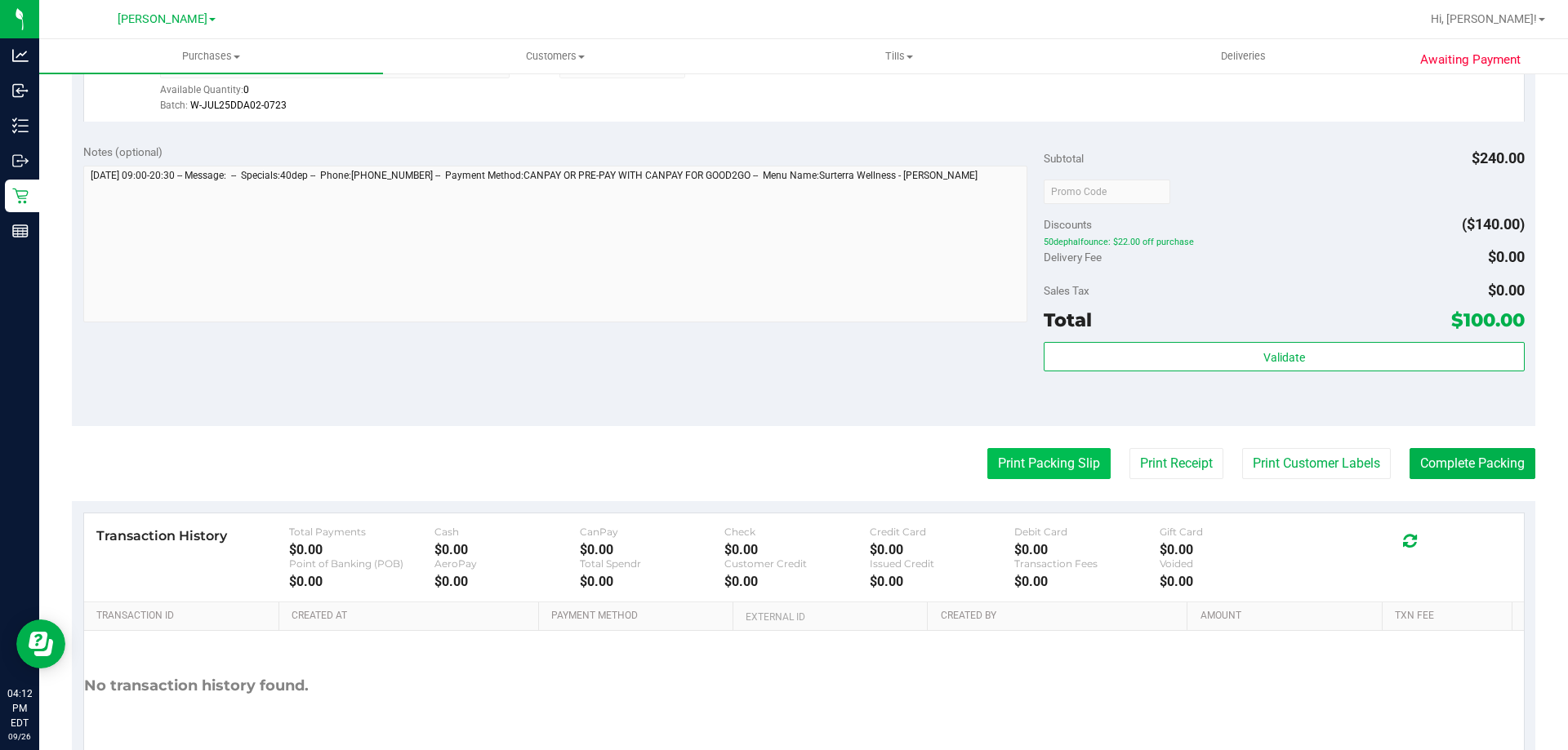
click at [1065, 458] on button "Print Packing Slip" at bounding box center [1048, 464] width 123 height 31
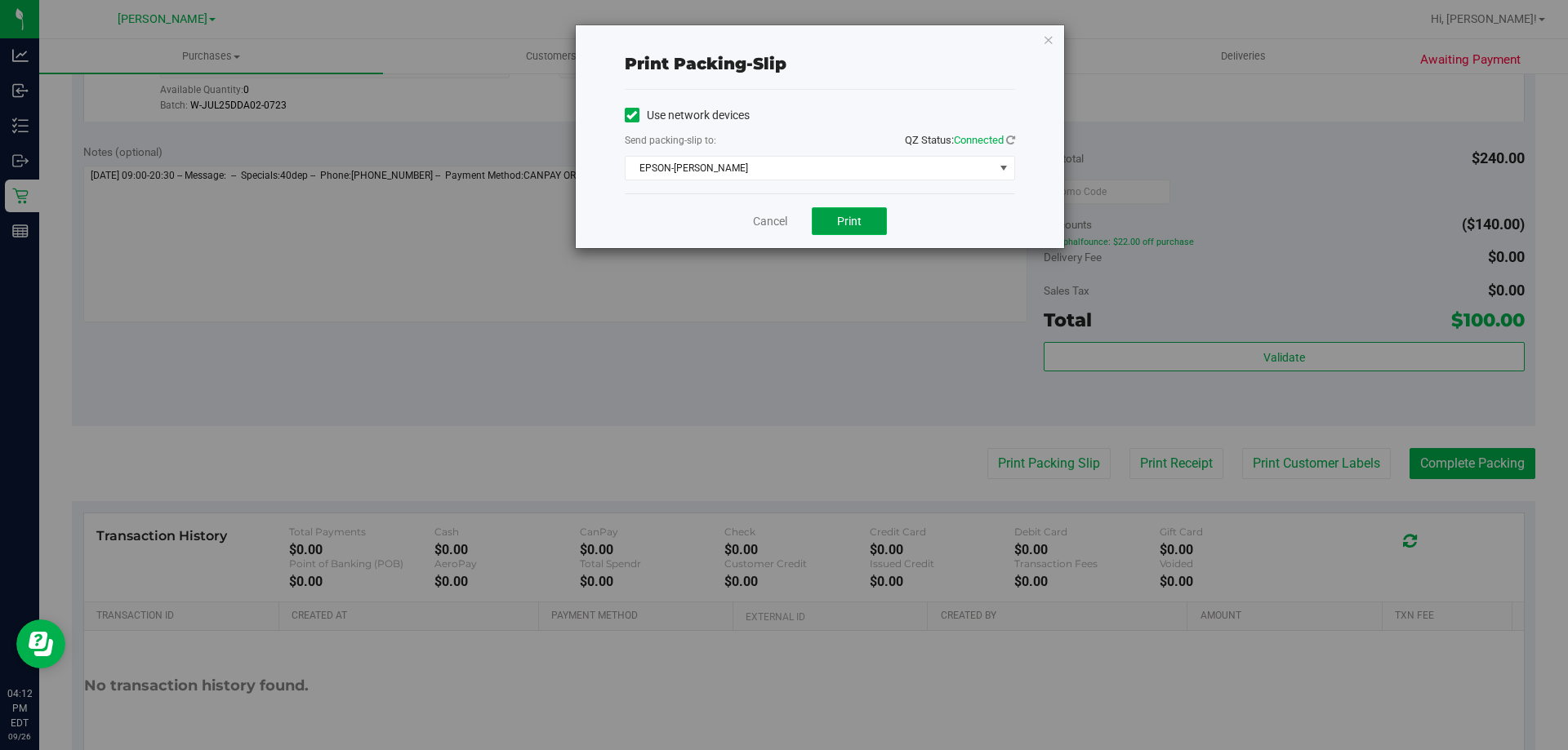
click at [849, 215] on span "Print" at bounding box center [849, 221] width 25 height 13
click at [782, 221] on link "Cancel" at bounding box center [770, 221] width 35 height 17
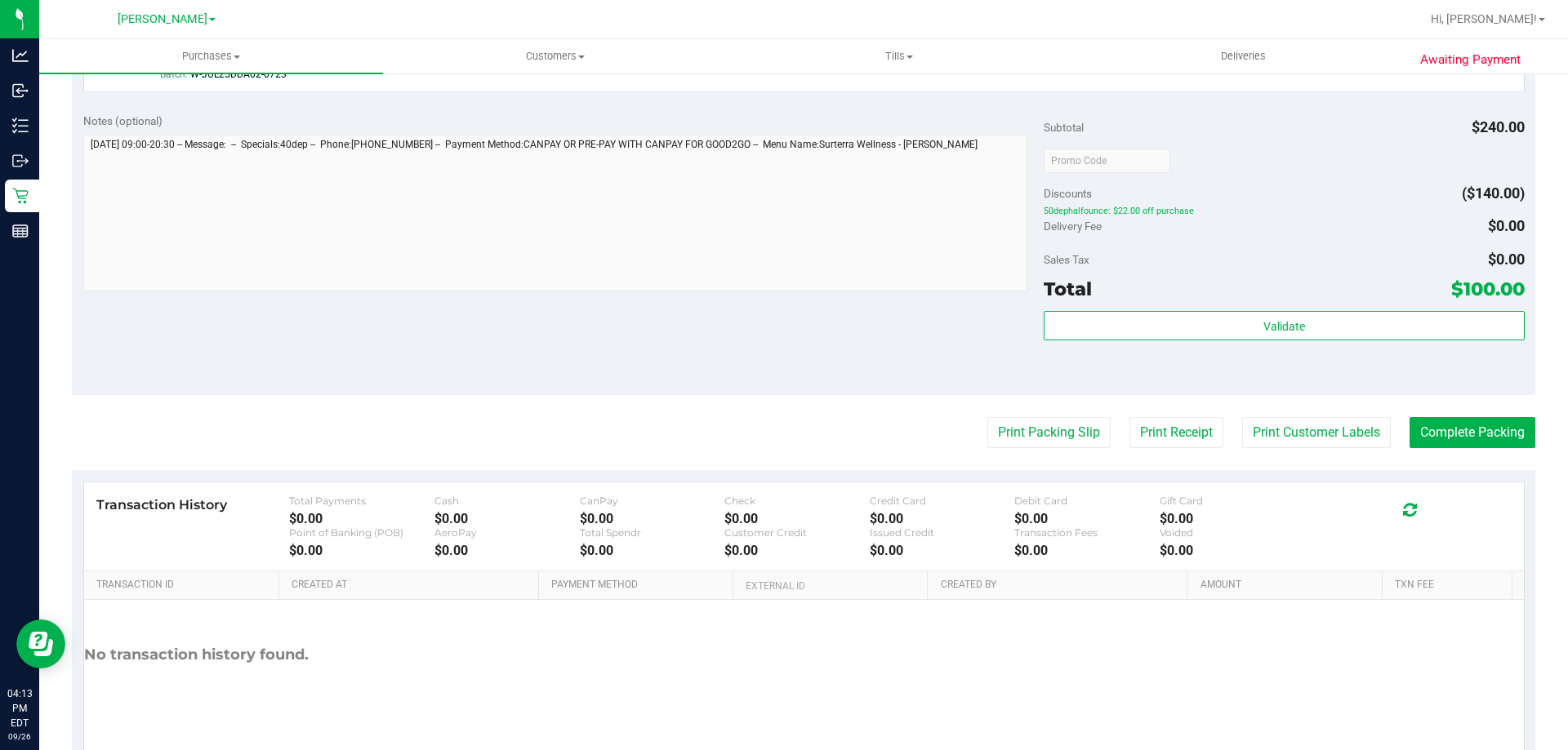
scroll to position [637, 0]
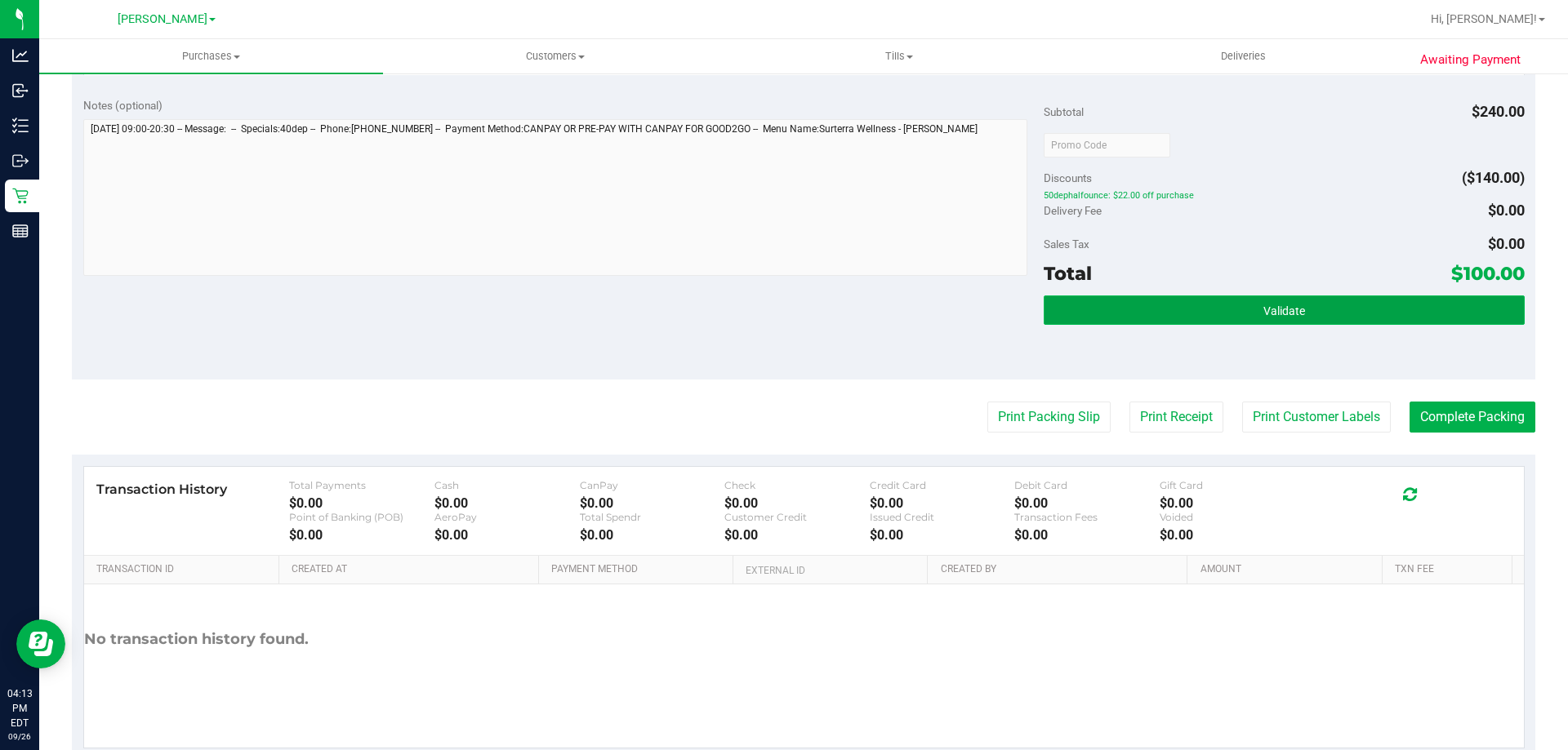
click at [1344, 306] on button "Validate" at bounding box center [1283, 311] width 480 height 30
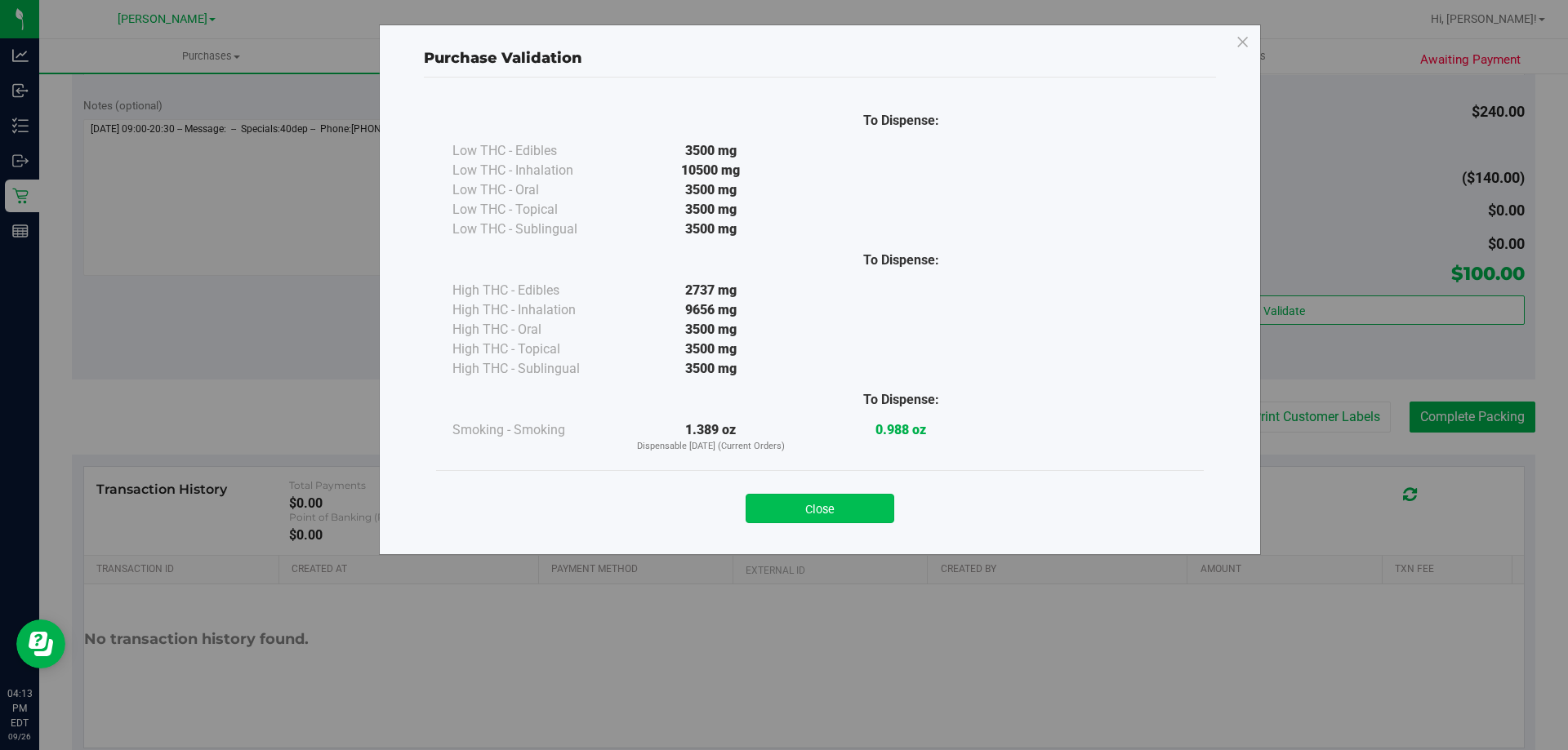
click at [847, 502] on button "Close" at bounding box center [820, 509] width 149 height 30
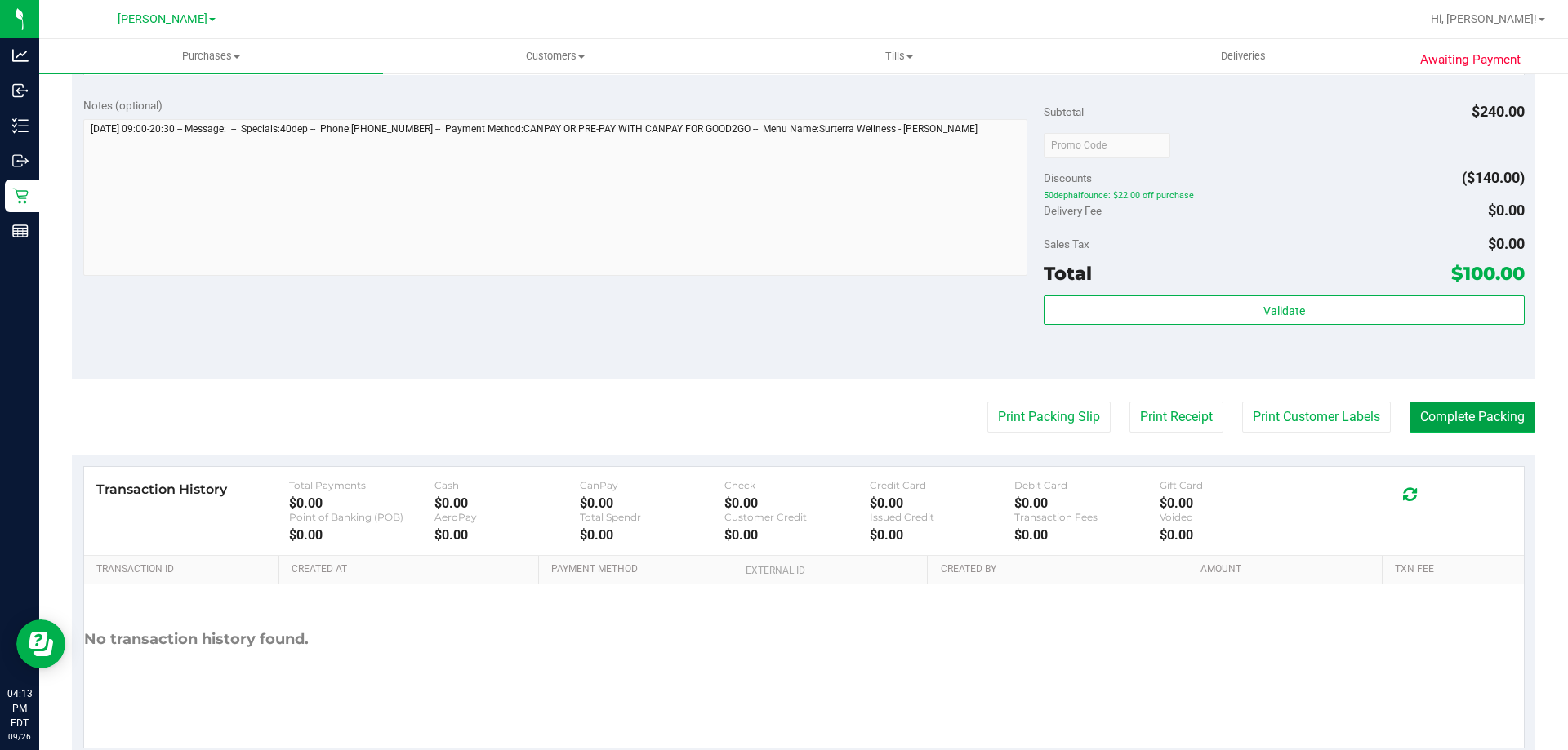
click at [1461, 430] on button "Complete Packing" at bounding box center [1472, 417] width 126 height 31
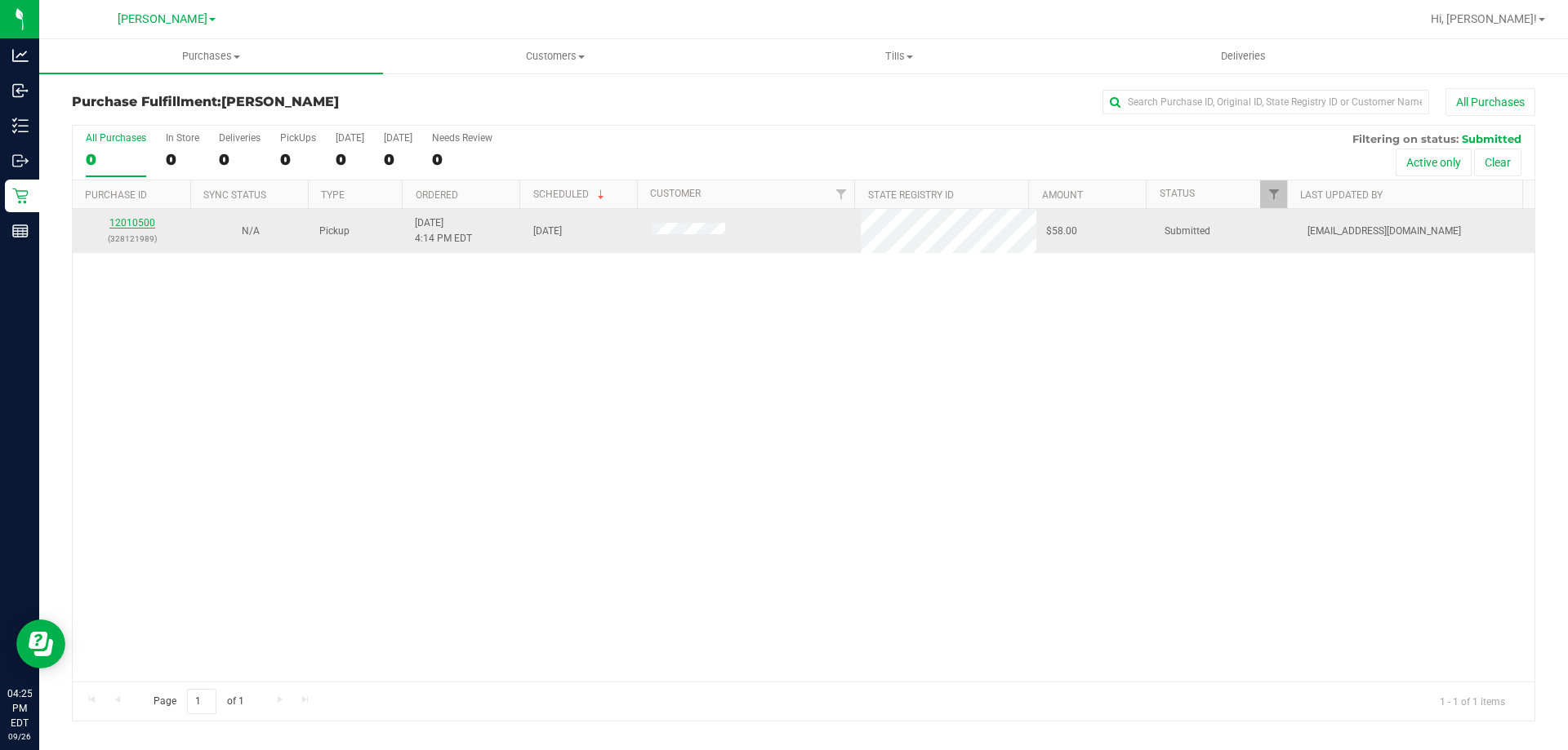
click at [133, 218] on link "12010500" at bounding box center [131, 223] width 45 height 12
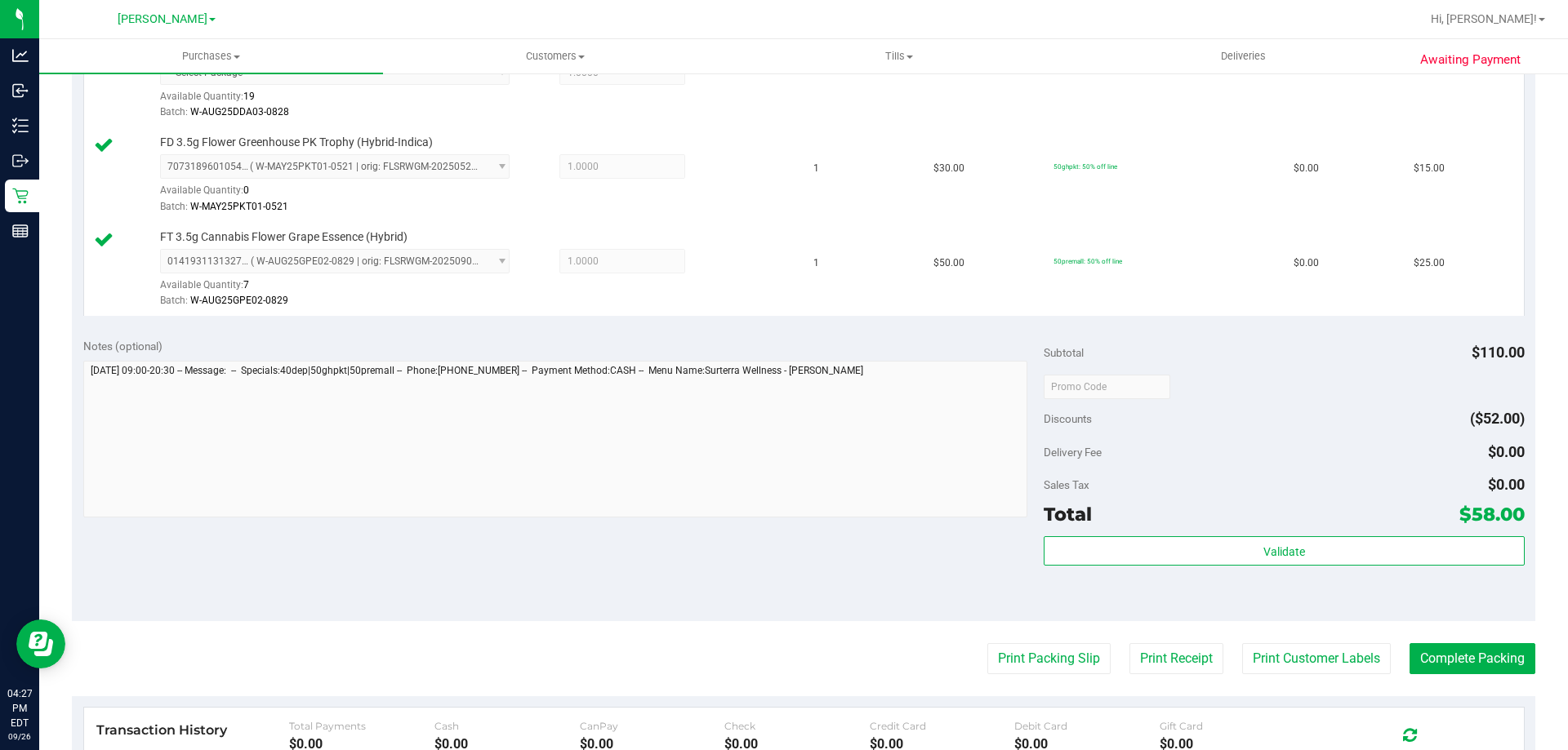
scroll to position [694, 0]
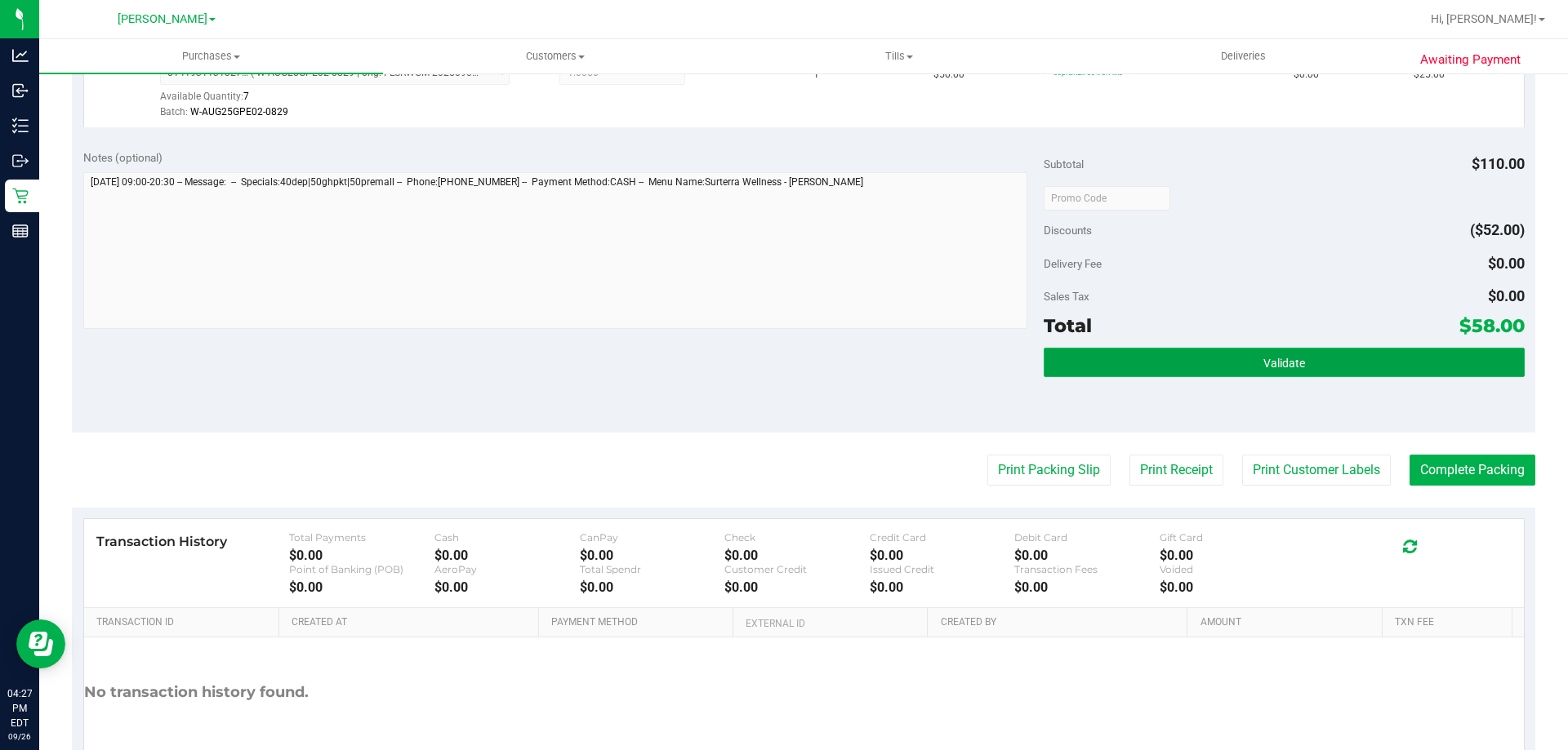
click at [1276, 377] on button "Validate" at bounding box center [1283, 363] width 480 height 30
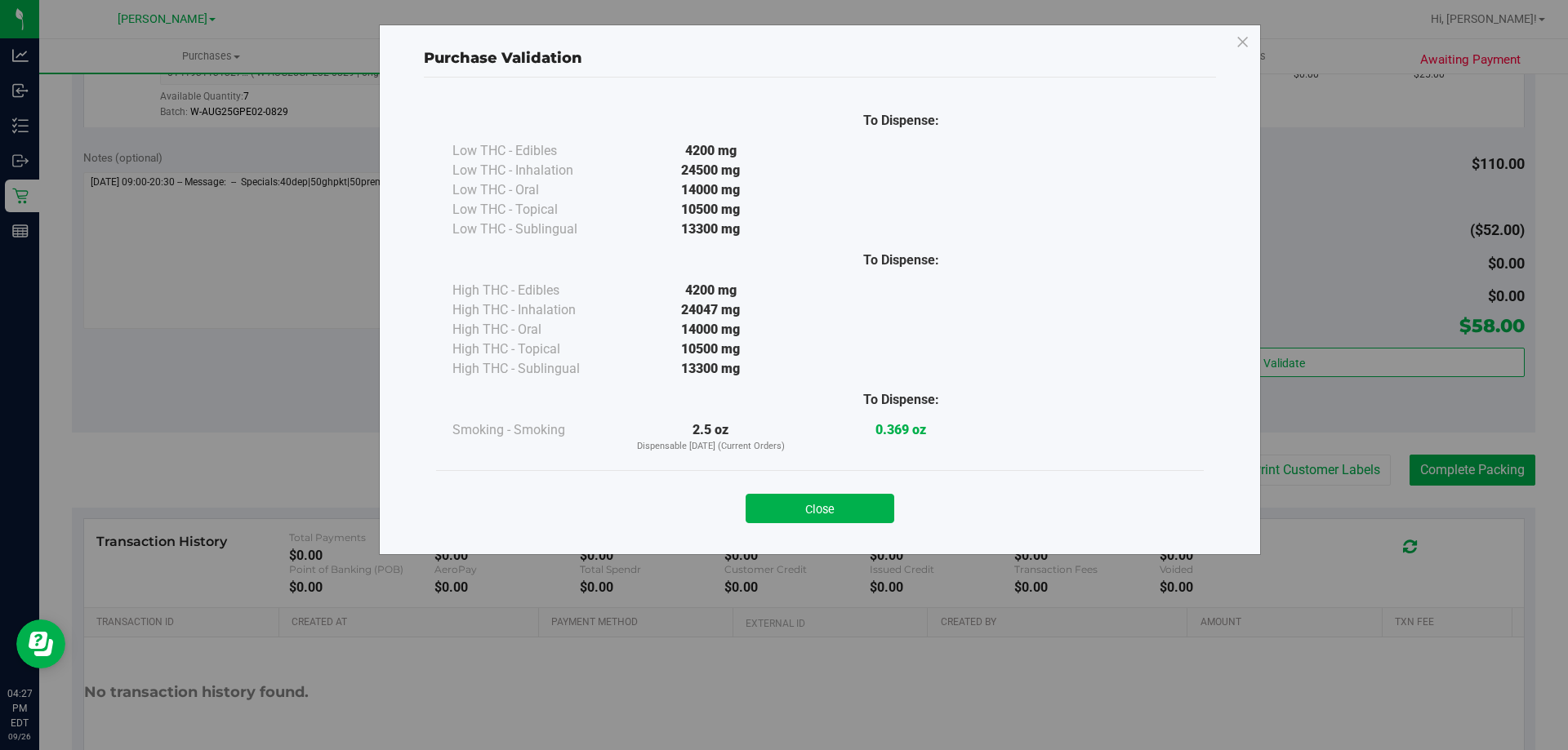
drag, startPoint x: 833, startPoint y: 518, endPoint x: 952, endPoint y: 477, distance: 125.9
click at [833, 516] on button "Close" at bounding box center [820, 509] width 149 height 30
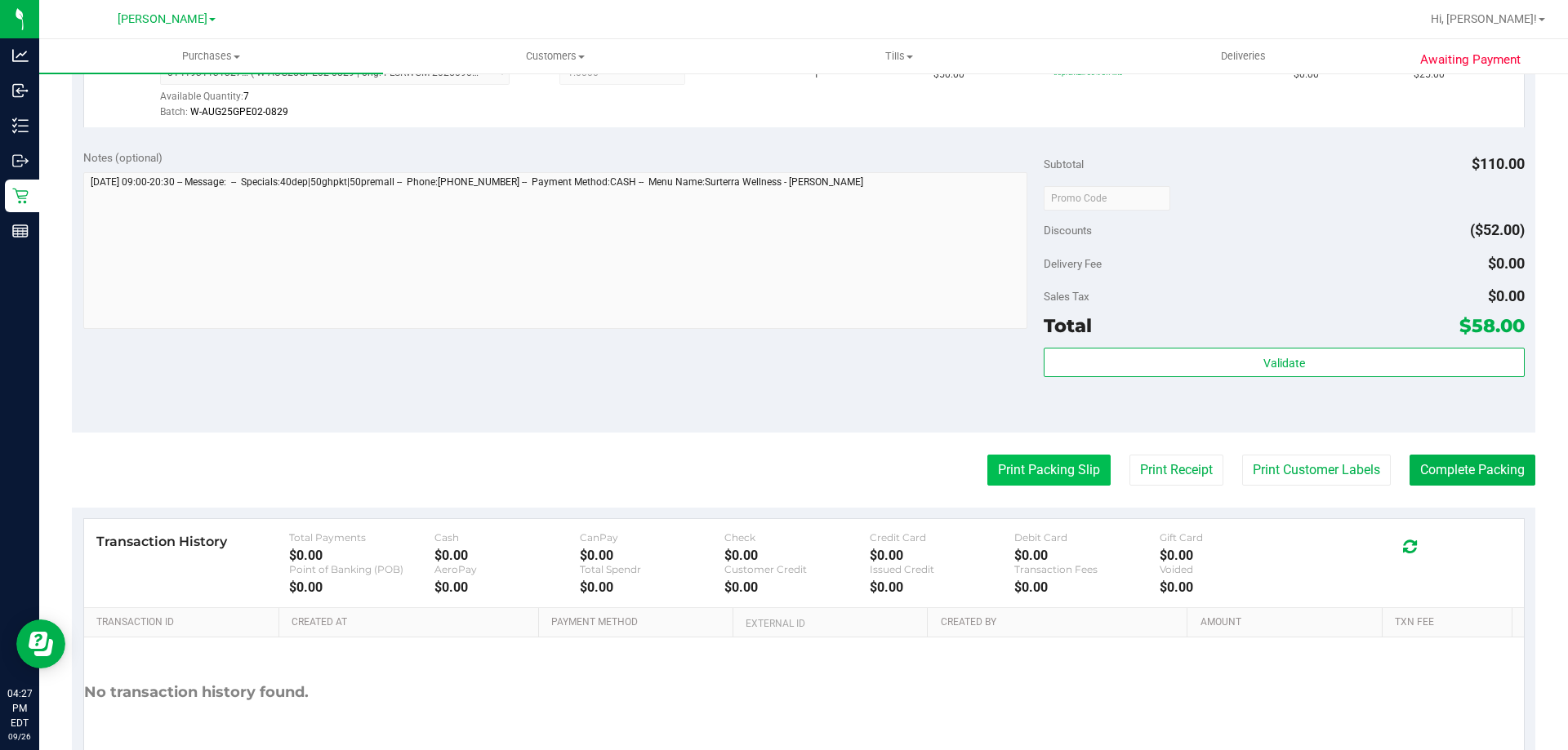
click at [1051, 458] on button "Print Packing Slip" at bounding box center [1048, 471] width 123 height 31
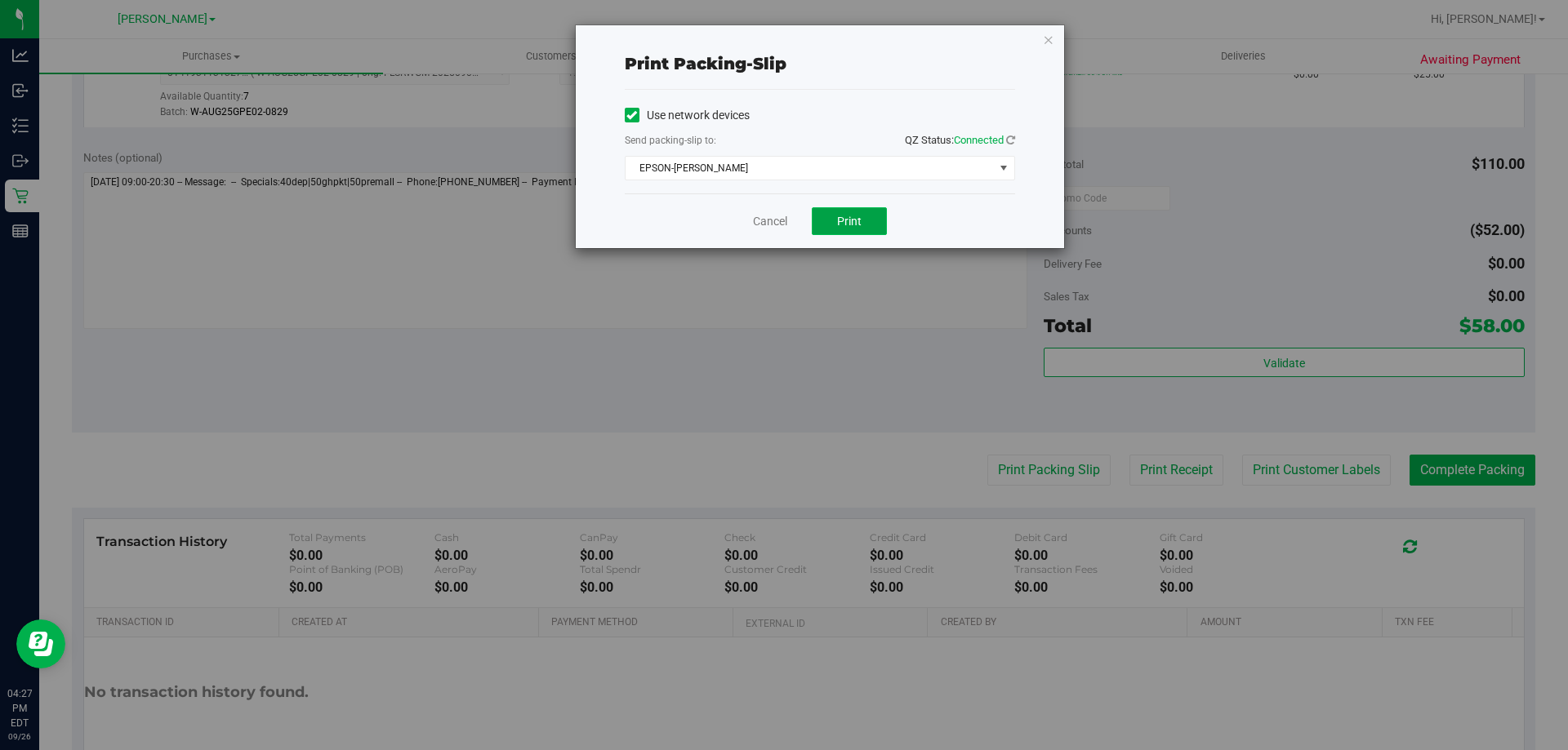
click at [829, 222] on button "Print" at bounding box center [849, 221] width 75 height 28
click at [770, 219] on link "Cancel" at bounding box center [770, 221] width 35 height 17
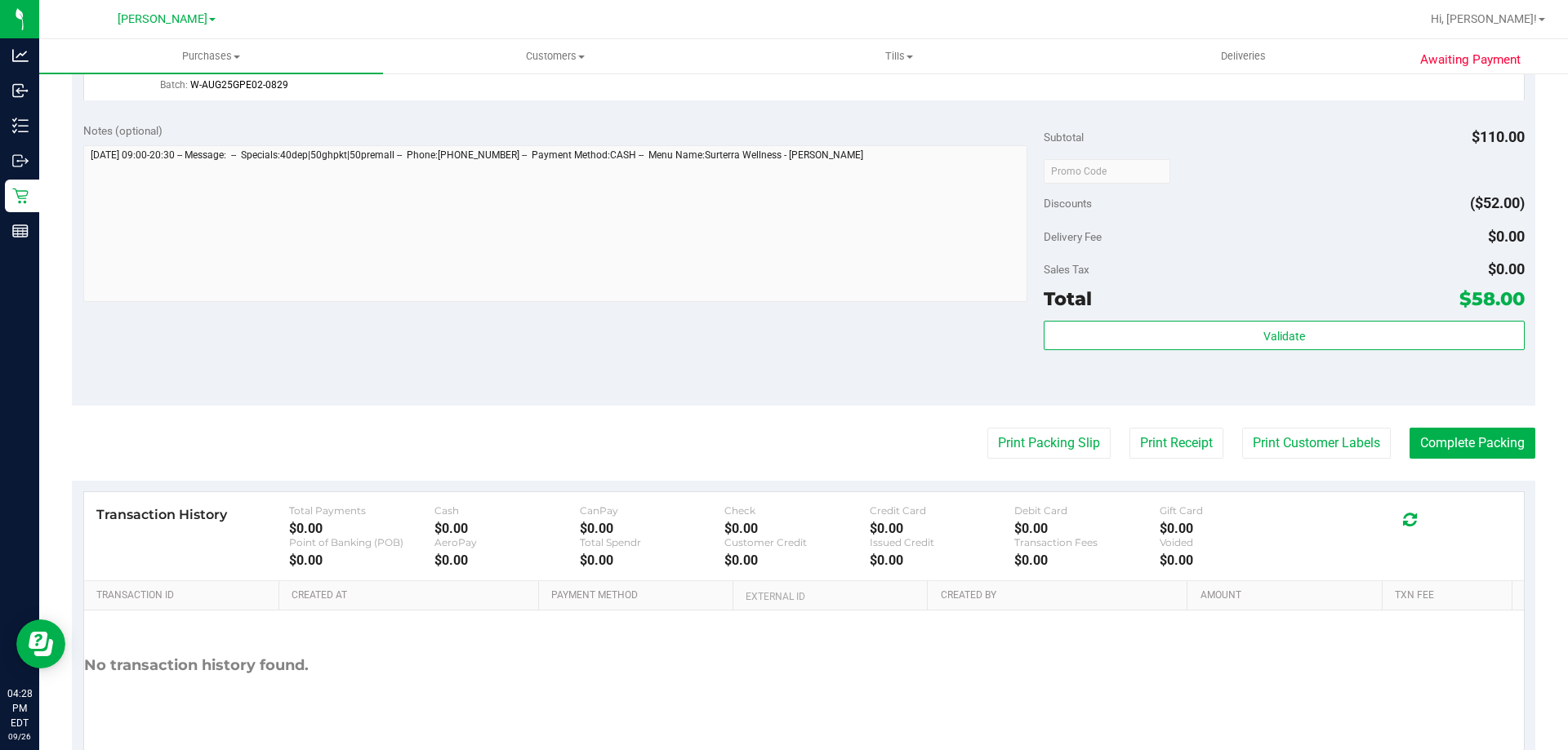
scroll to position [734, 0]
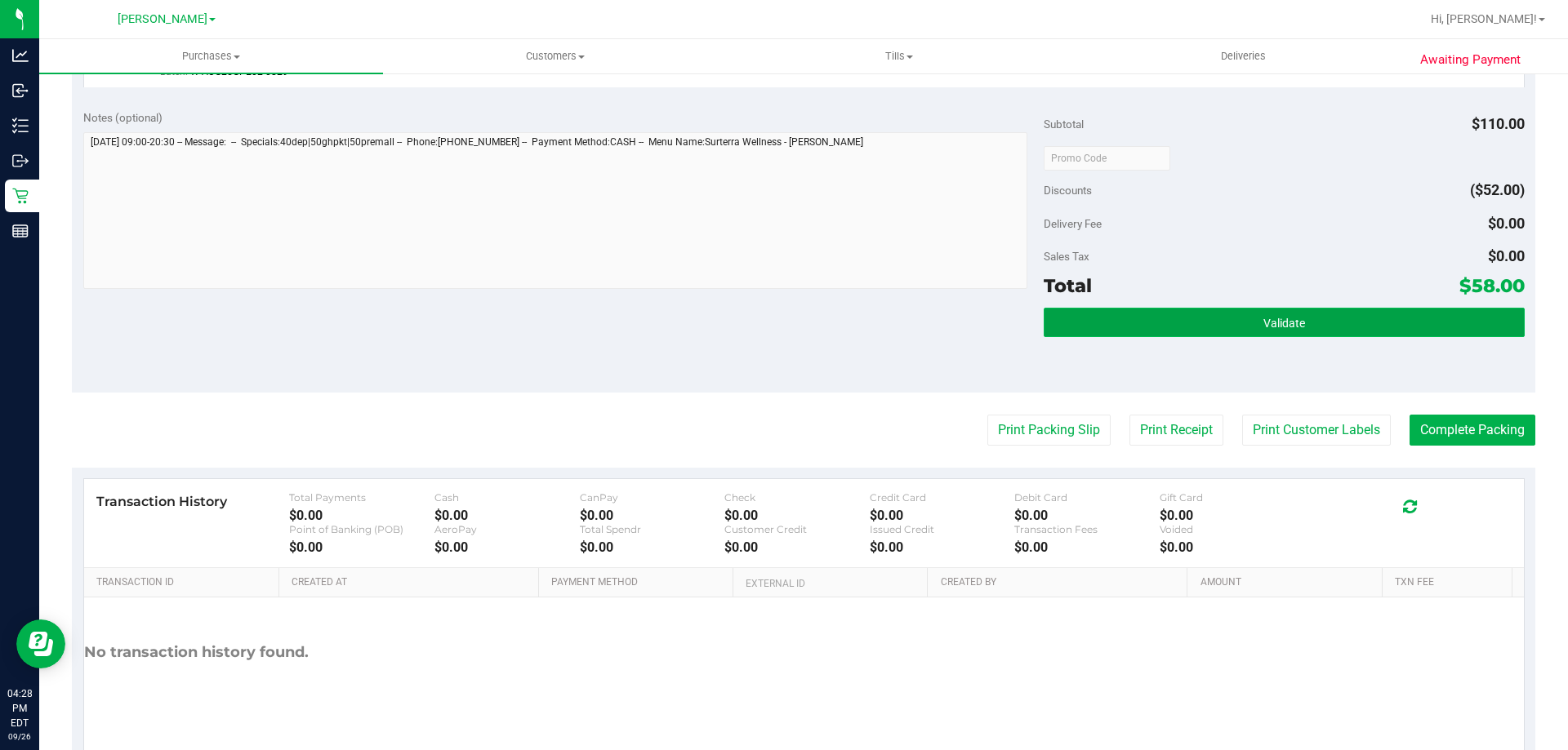
click at [1211, 330] on button "Validate" at bounding box center [1283, 323] width 480 height 30
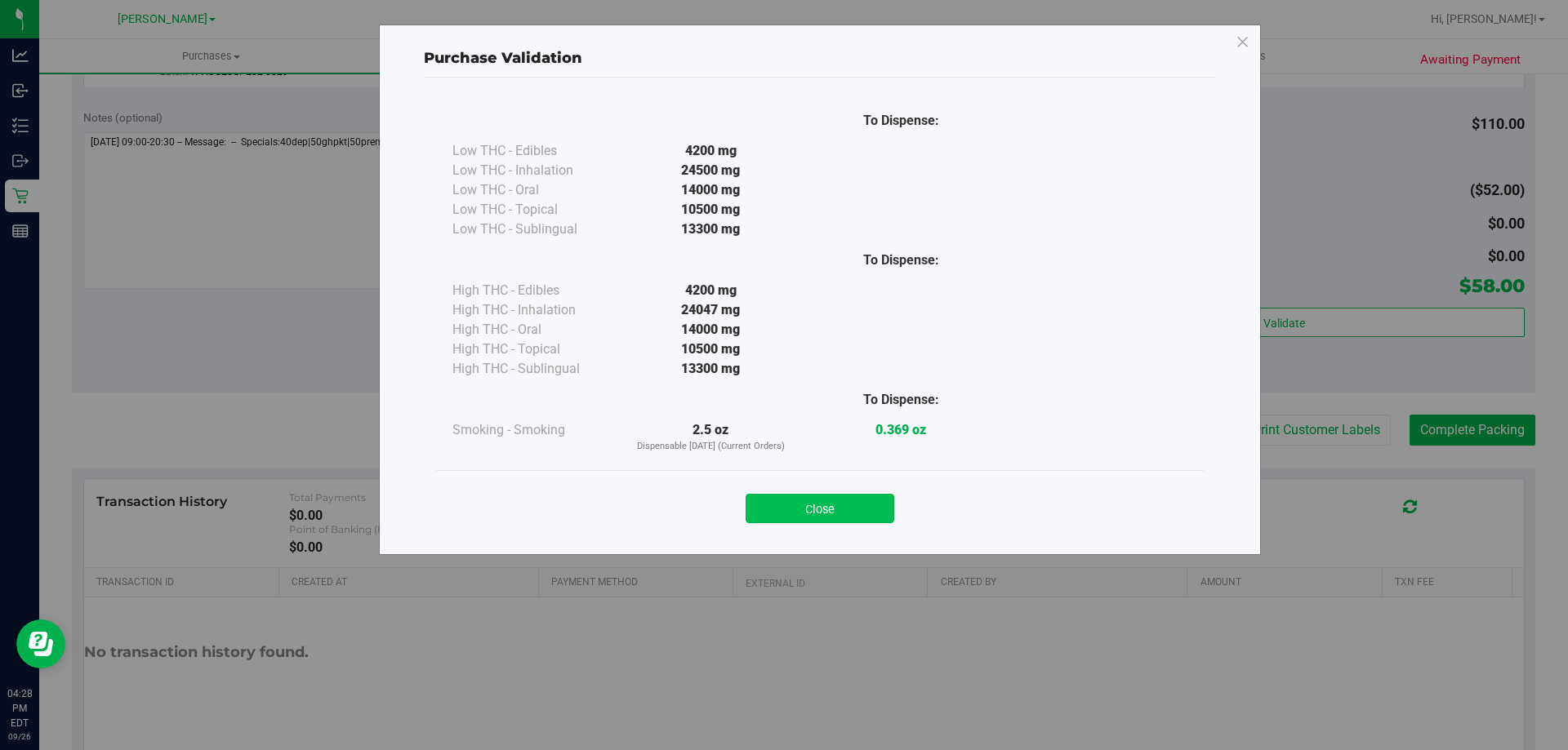
click at [797, 495] on button "Close" at bounding box center [820, 509] width 149 height 30
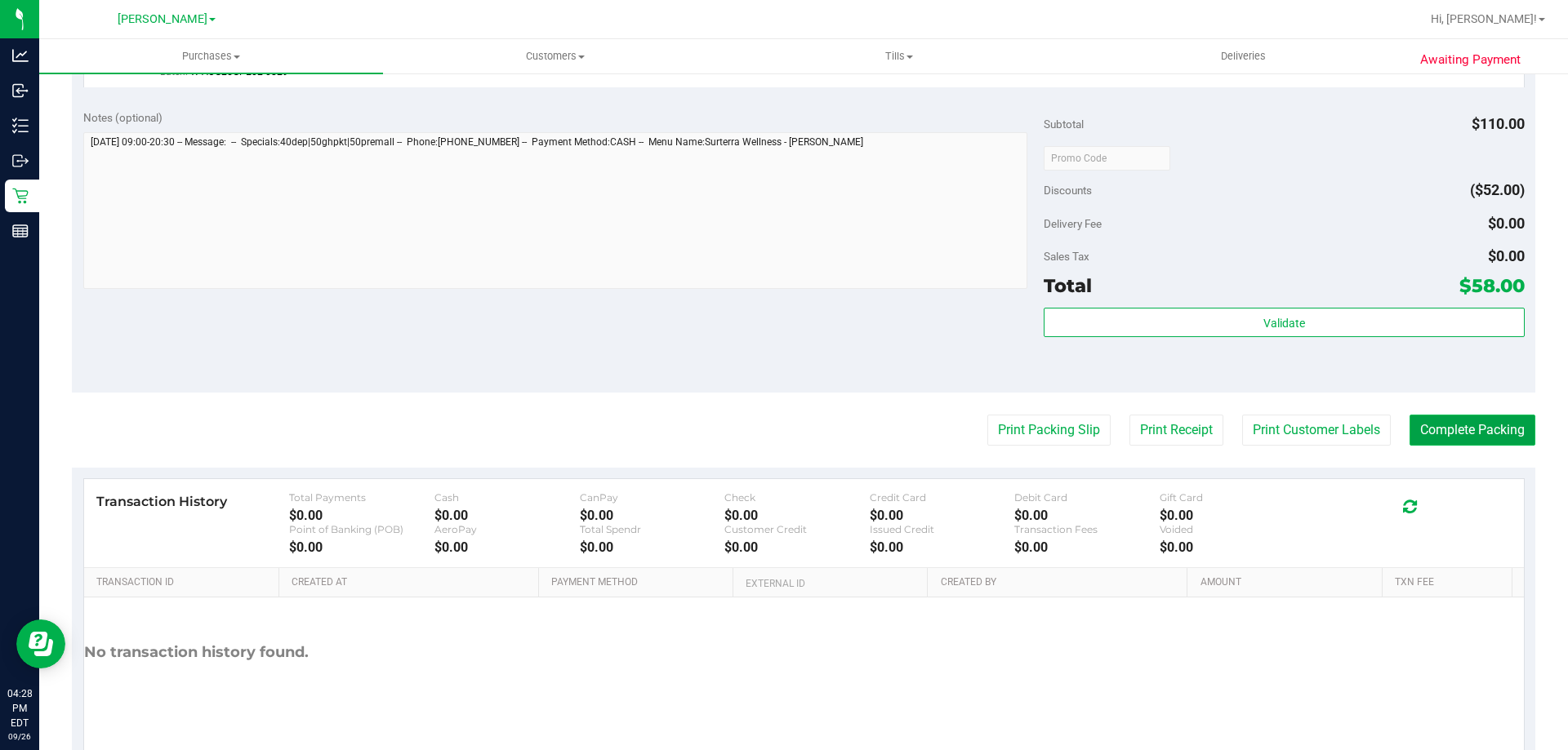
click at [1451, 415] on button "Complete Packing" at bounding box center [1472, 430] width 126 height 31
click at [1453, 430] on button "Complete Packing" at bounding box center [1466, 430] width 139 height 31
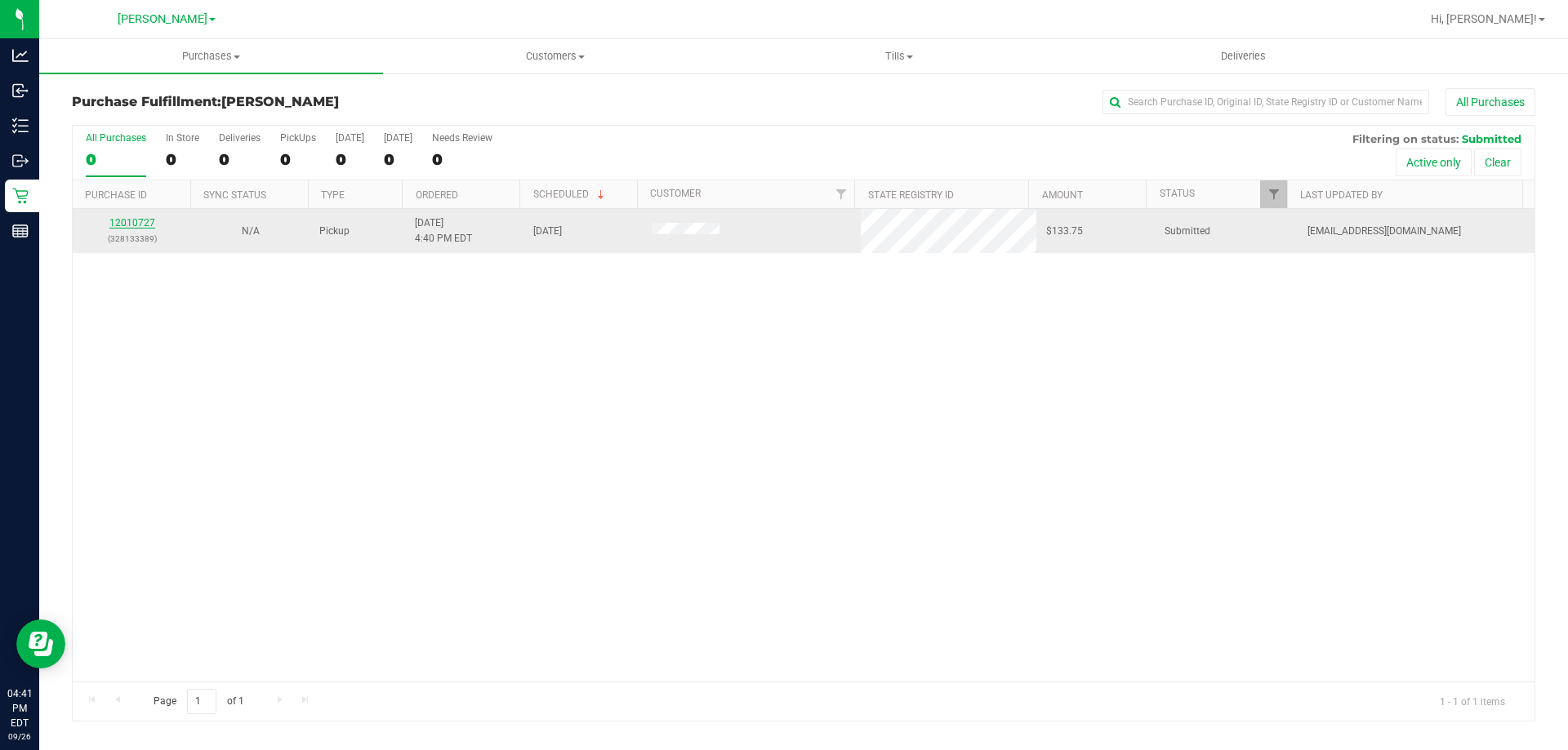
click at [130, 218] on link "12010727" at bounding box center [131, 223] width 45 height 12
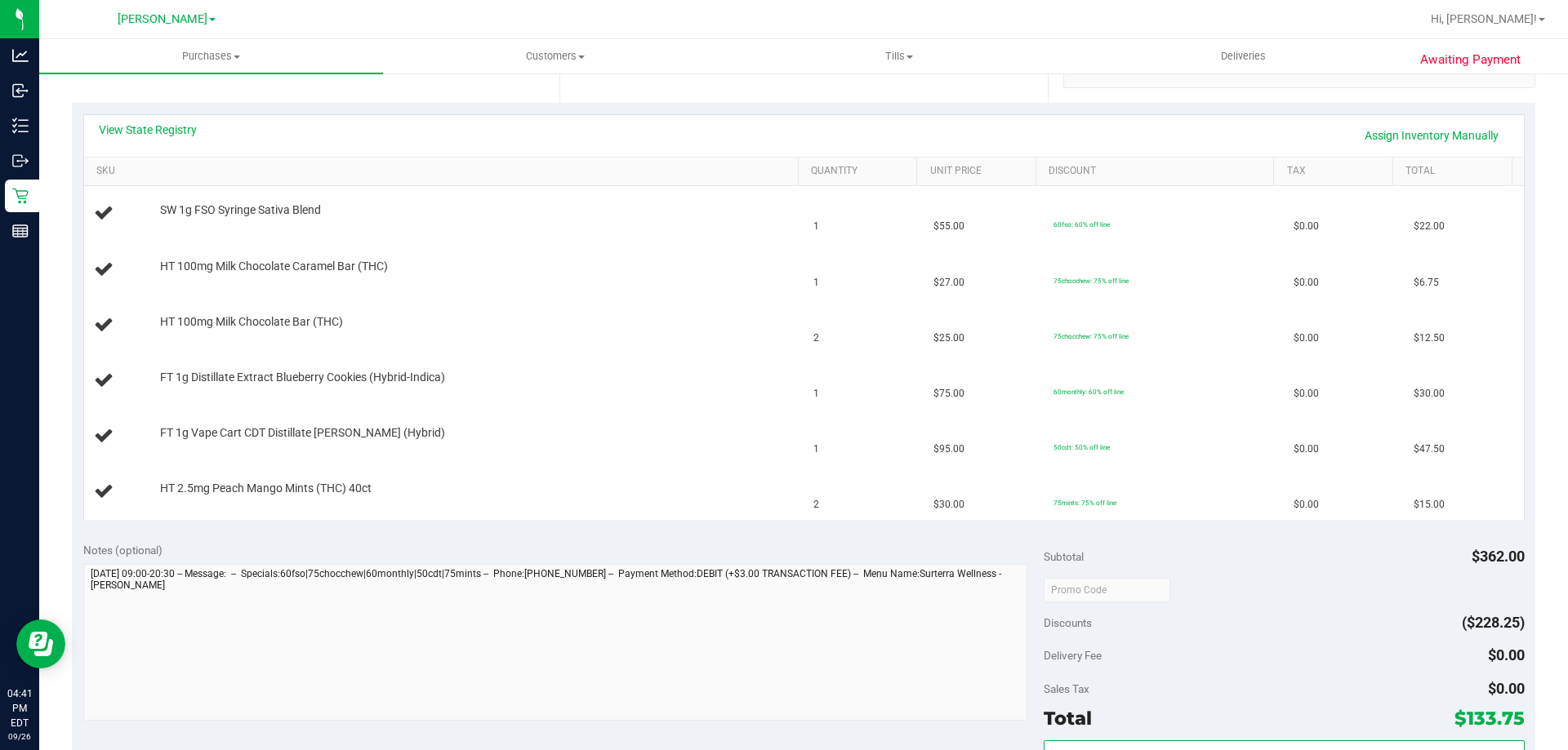
scroll to position [285, 0]
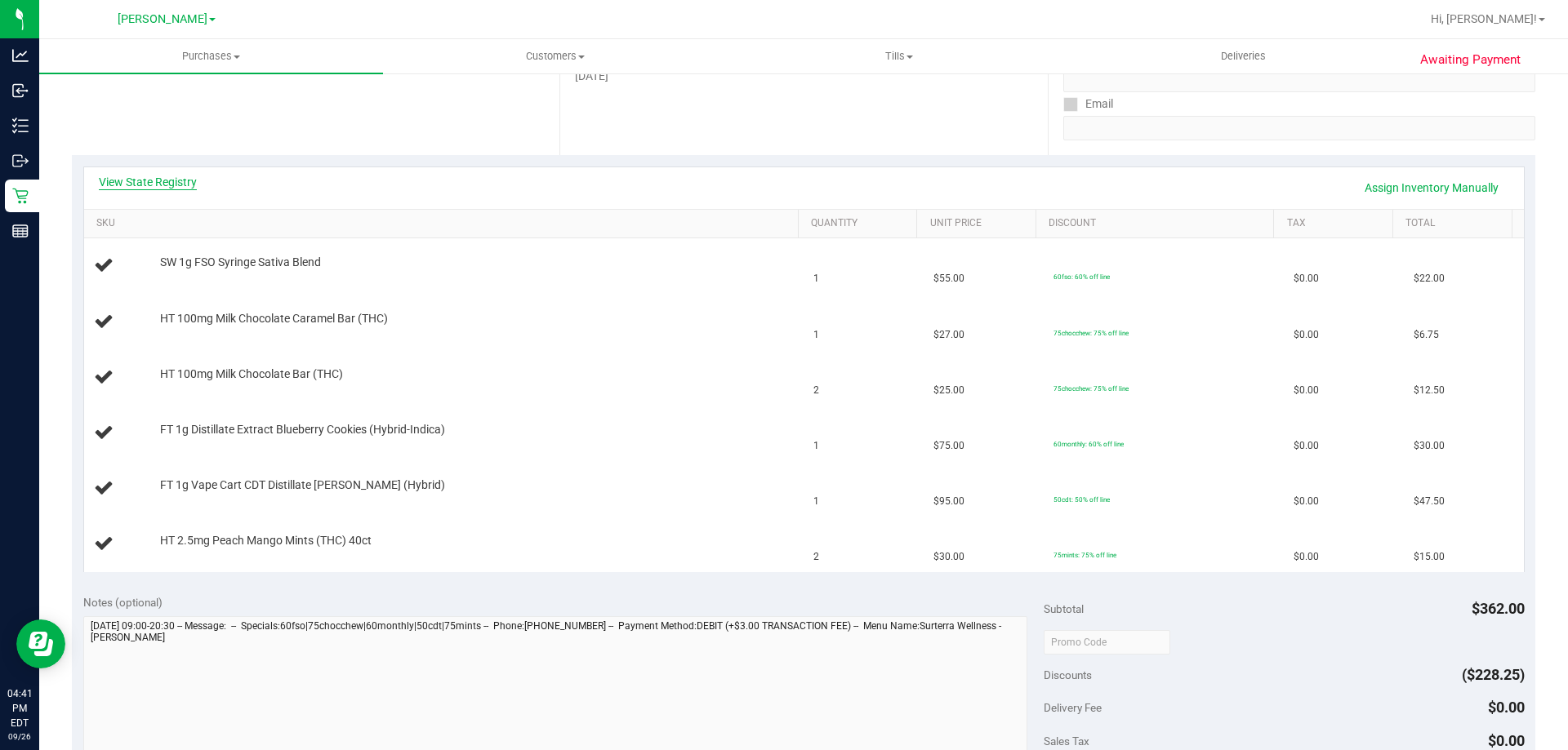
click at [121, 177] on link "View State Registry" at bounding box center [148, 183] width 98 height 17
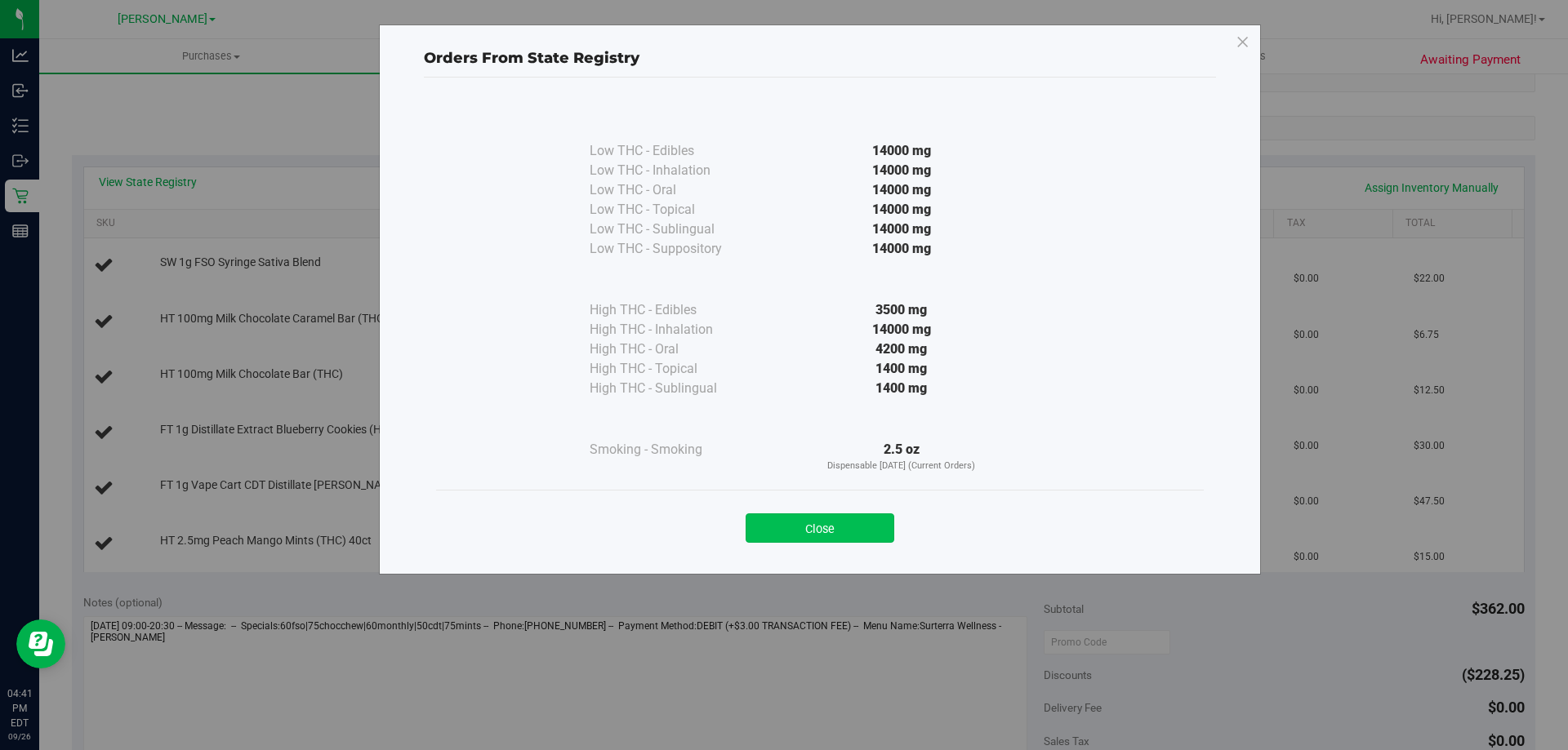
click at [845, 533] on button "Close" at bounding box center [820, 529] width 149 height 30
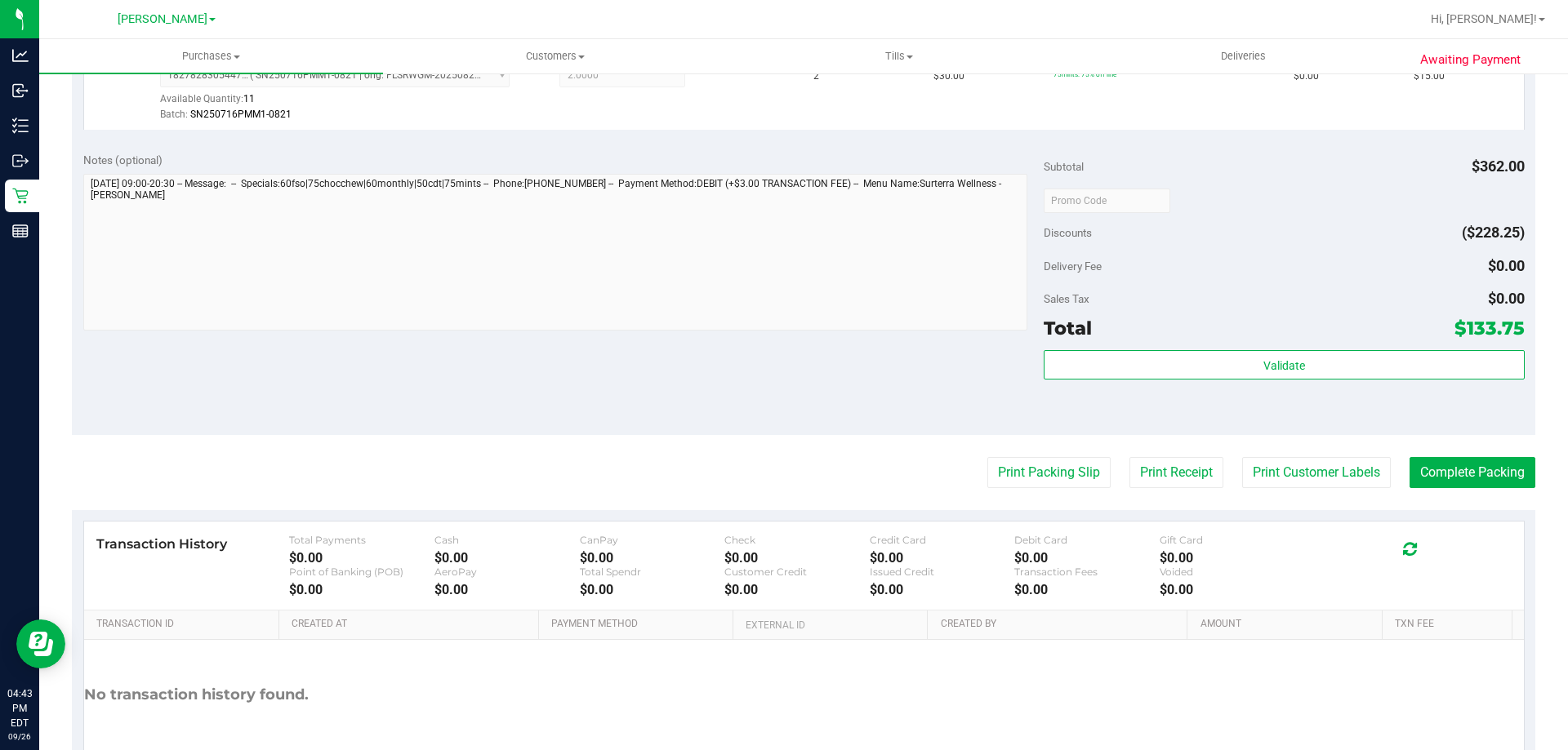
scroll to position [1014, 0]
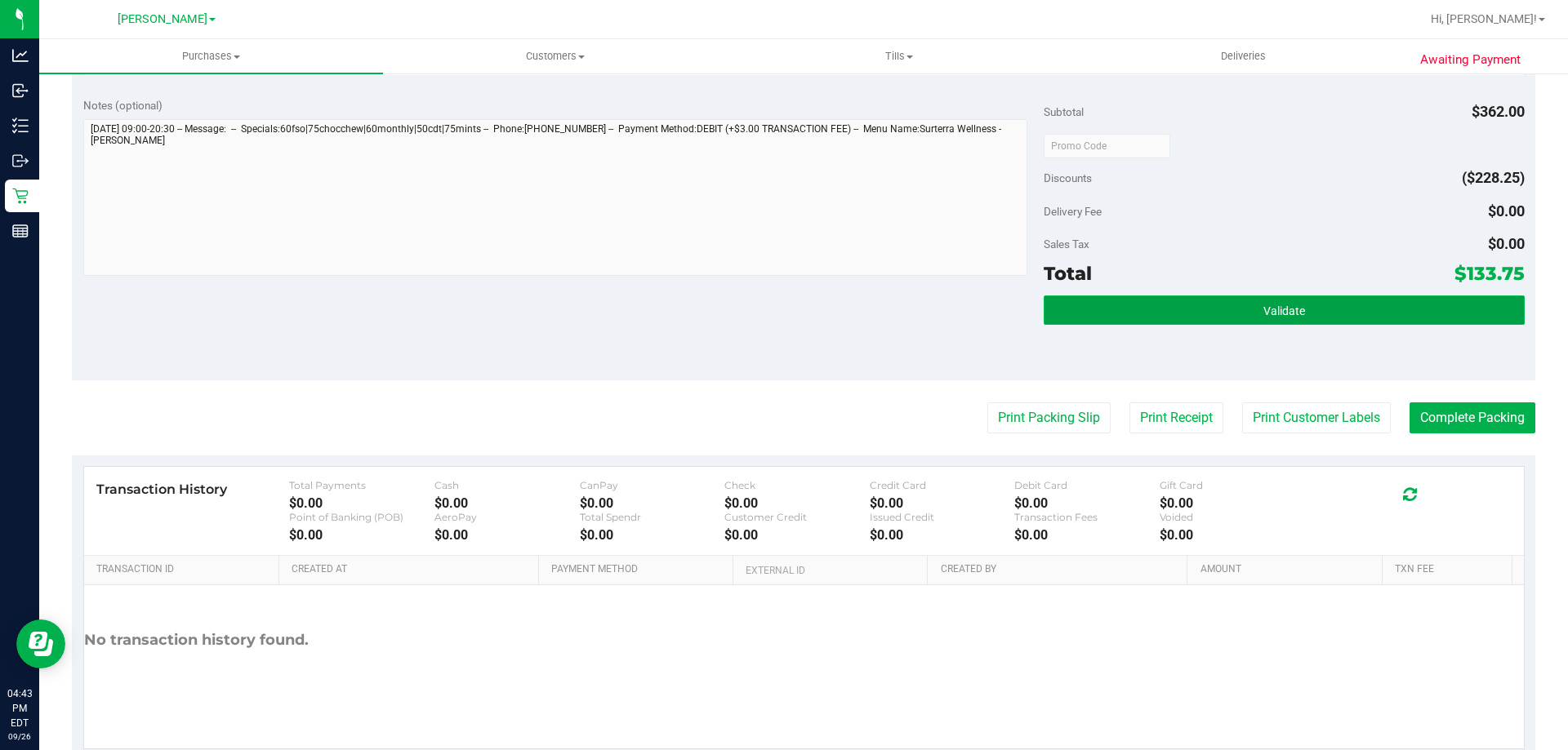
click at [1321, 319] on button "Validate" at bounding box center [1283, 311] width 480 height 30
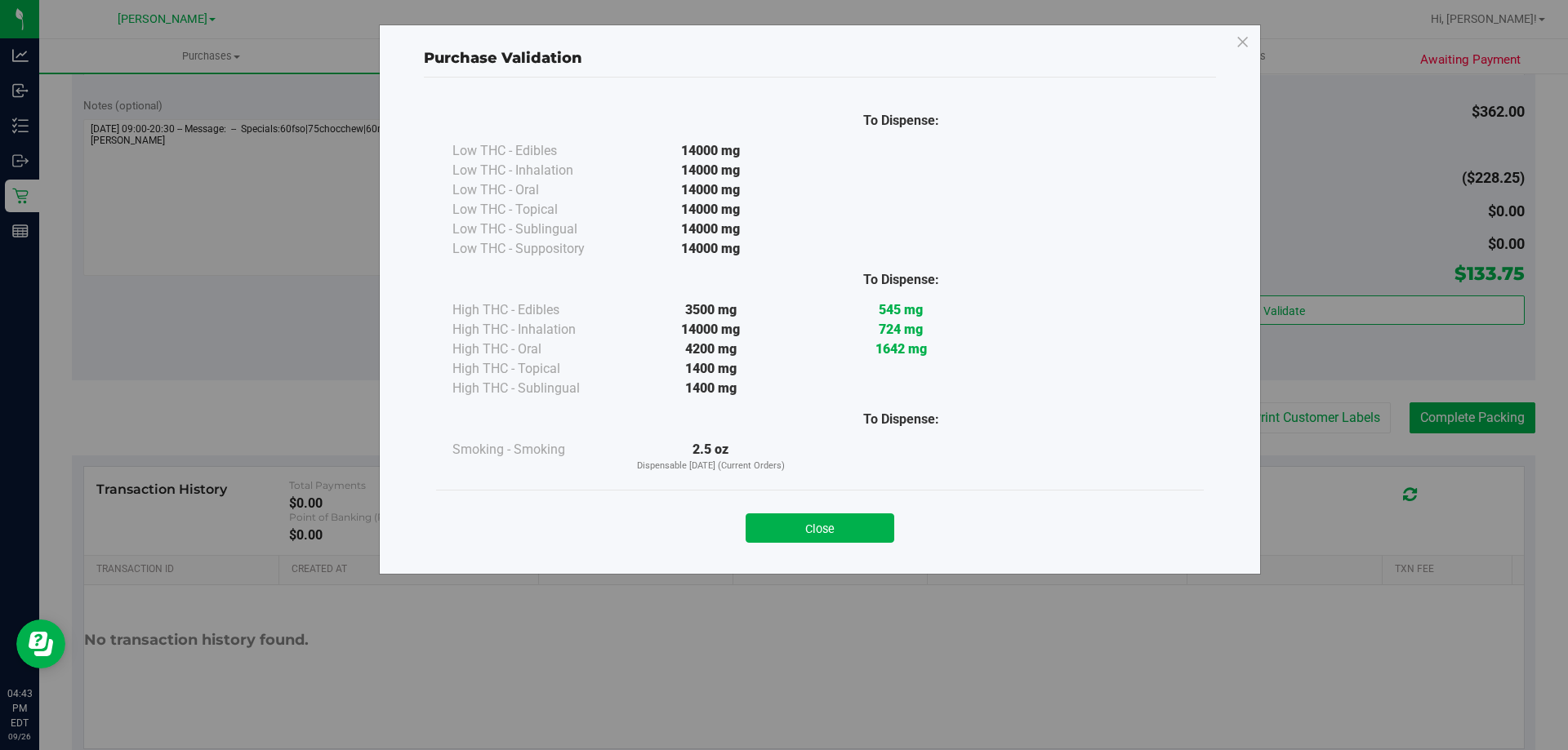
drag, startPoint x: 796, startPoint y: 520, endPoint x: 799, endPoint y: 511, distance: 9.5
click at [796, 520] on button "Close" at bounding box center [820, 529] width 149 height 30
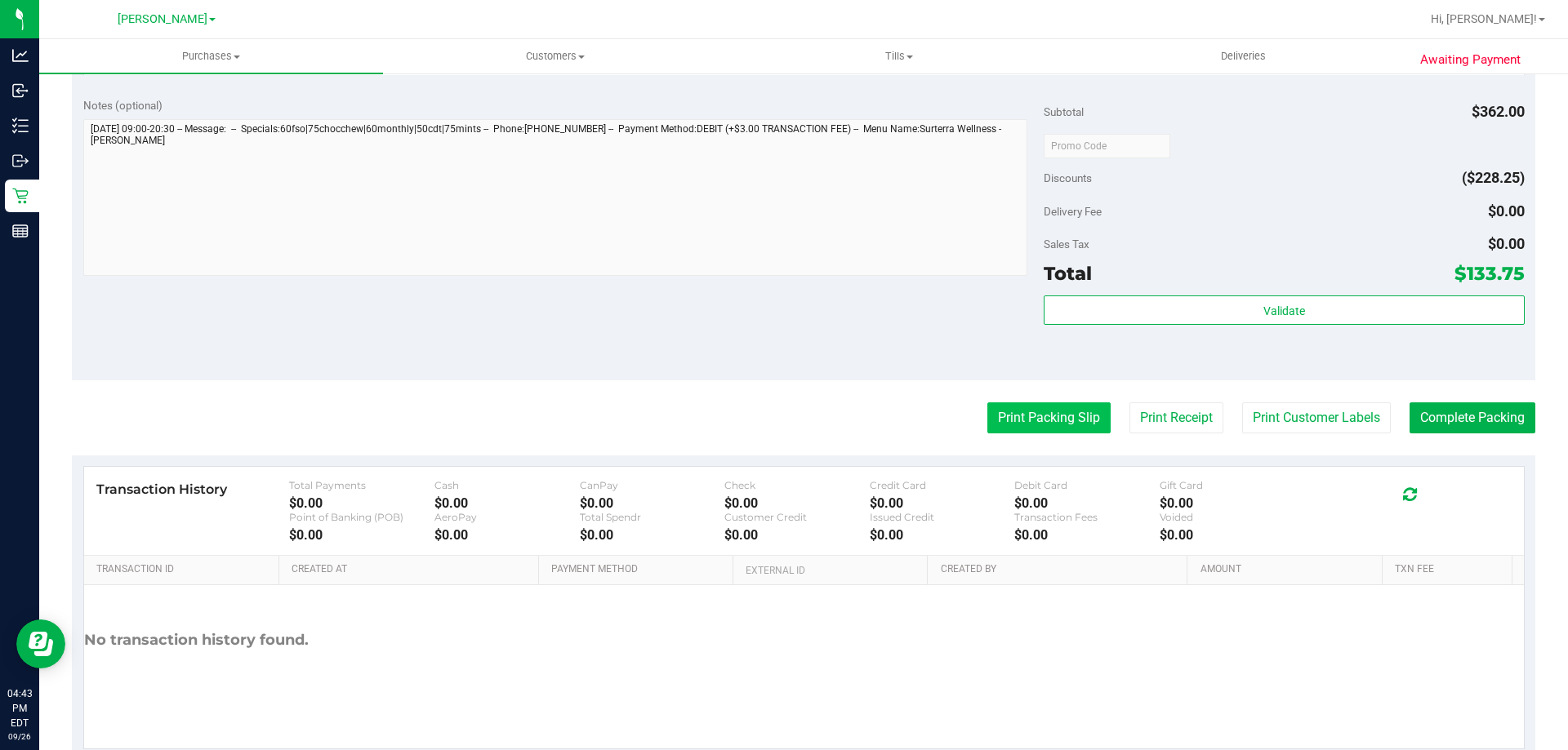
click at [1010, 418] on button "Print Packing Slip" at bounding box center [1048, 418] width 123 height 31
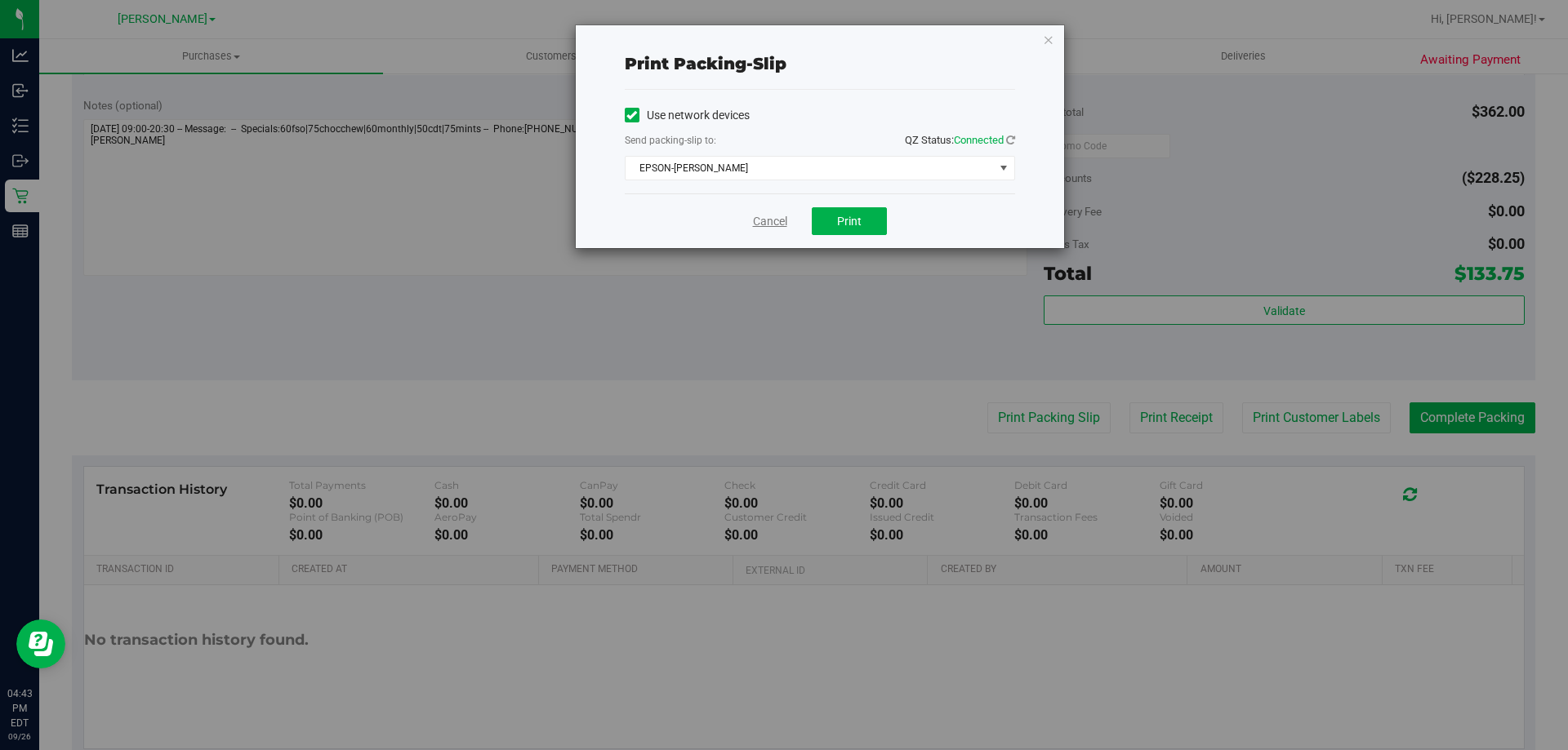
click at [762, 216] on link "Cancel" at bounding box center [770, 221] width 35 height 17
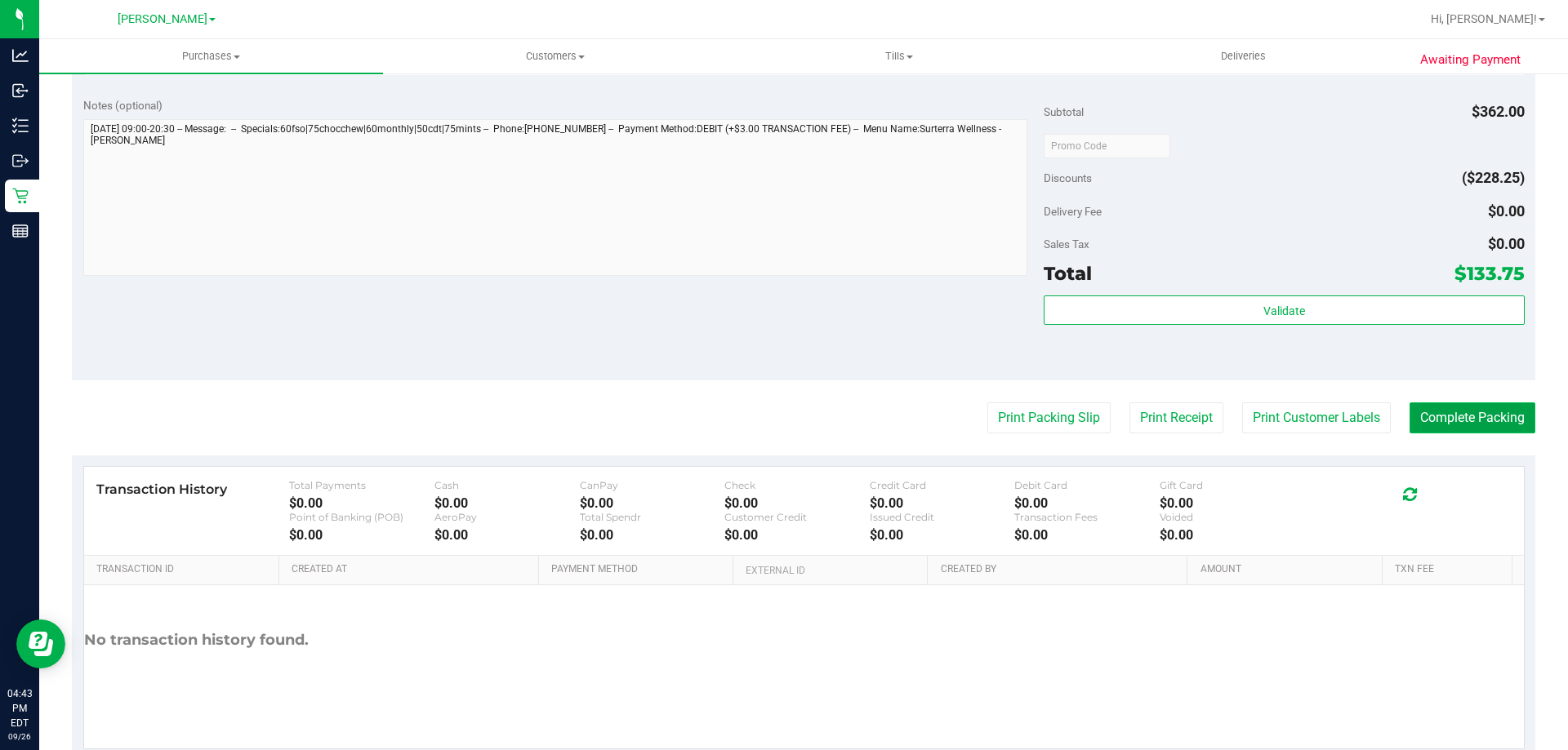
click at [1482, 407] on button "Complete Packing" at bounding box center [1472, 418] width 126 height 31
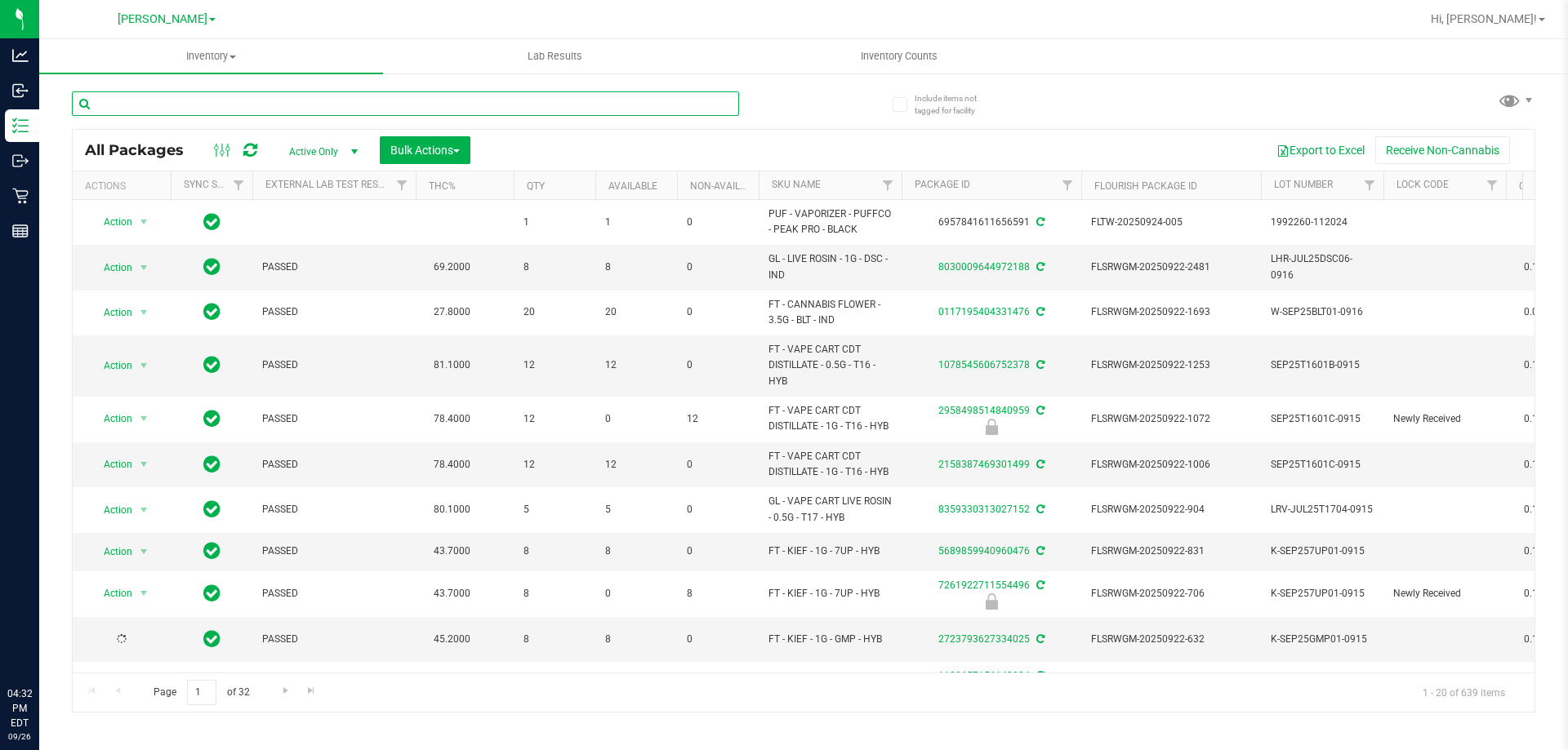
click at [202, 102] on input "text" at bounding box center [406, 104] width 668 height 25
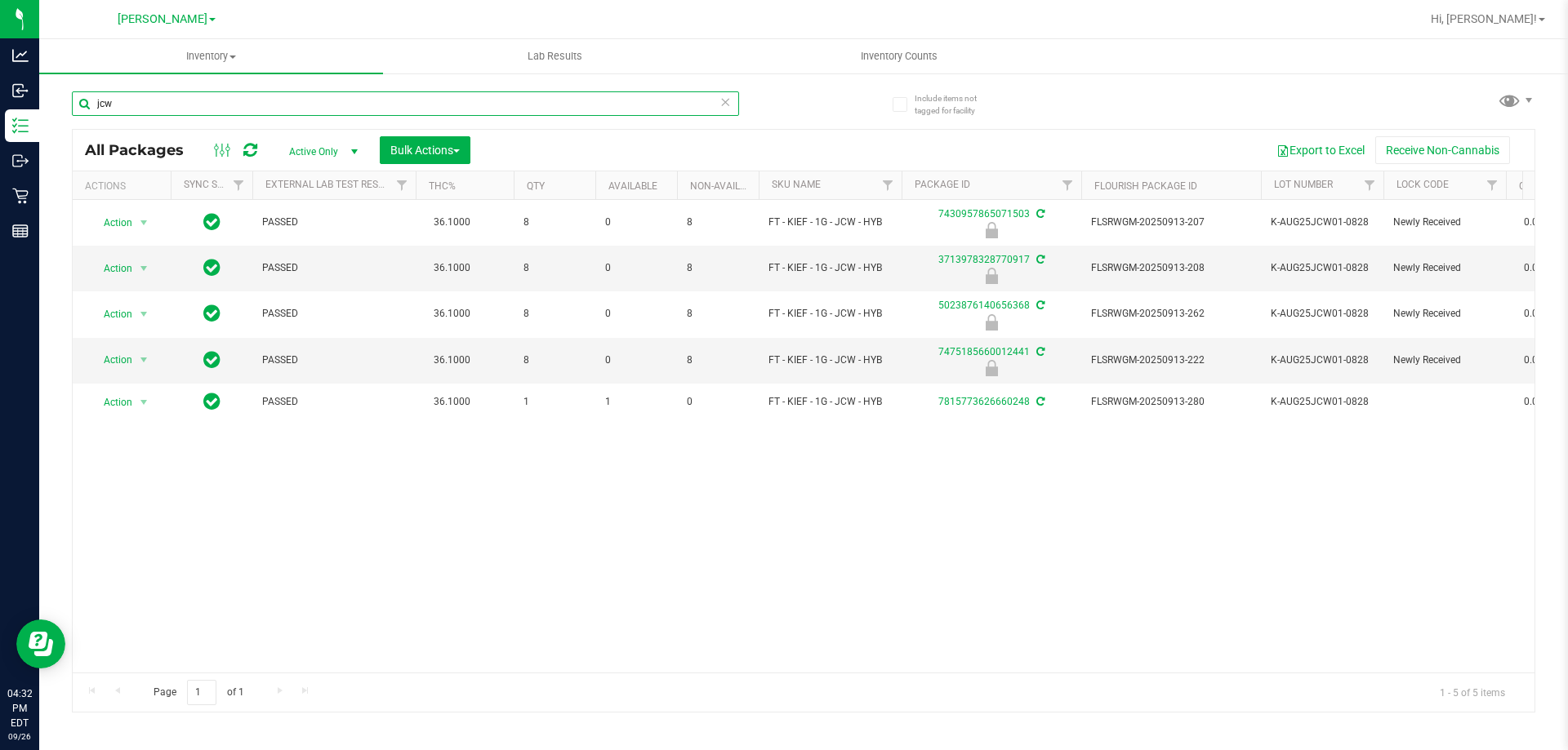
type input "jcw"
